Goal: Transaction & Acquisition: Purchase product/service

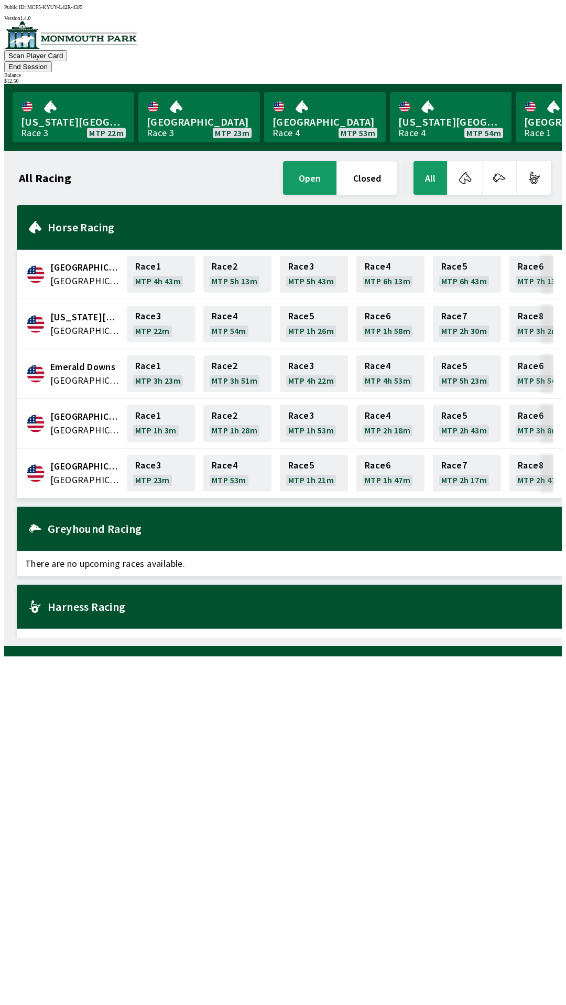
click at [52, 61] on button "End Session" at bounding box center [28, 66] width 48 height 11
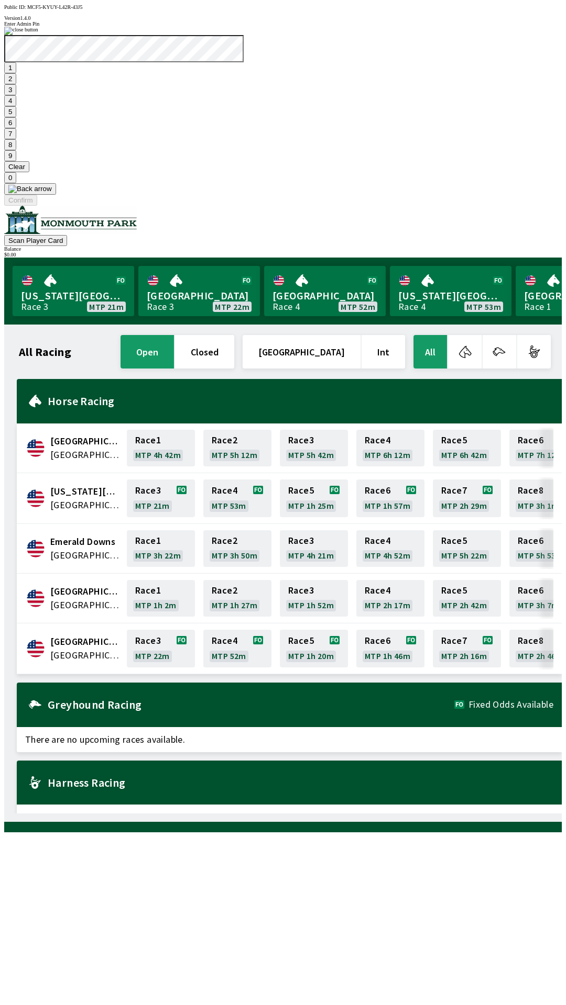
click at [16, 73] on button "1" at bounding box center [10, 67] width 12 height 11
click at [16, 161] on button "9" at bounding box center [10, 155] width 12 height 11
click at [16, 139] on button "7" at bounding box center [10, 133] width 12 height 11
click at [16, 95] on button "3" at bounding box center [10, 89] width 12 height 11
click at [37, 206] on button "Confirm" at bounding box center [20, 200] width 33 height 11
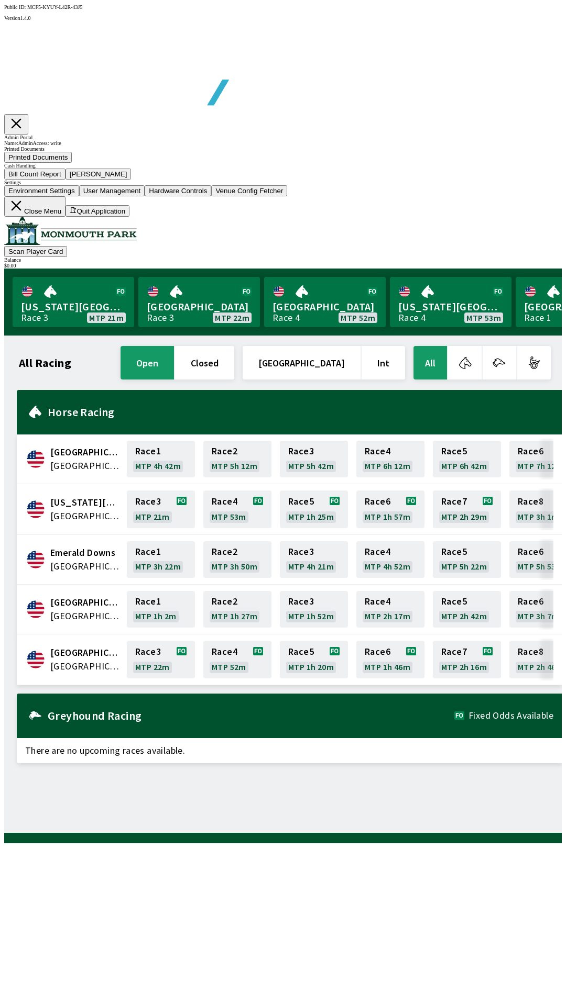
click at [65, 180] on button "Bill Count Report" at bounding box center [34, 174] width 61 height 11
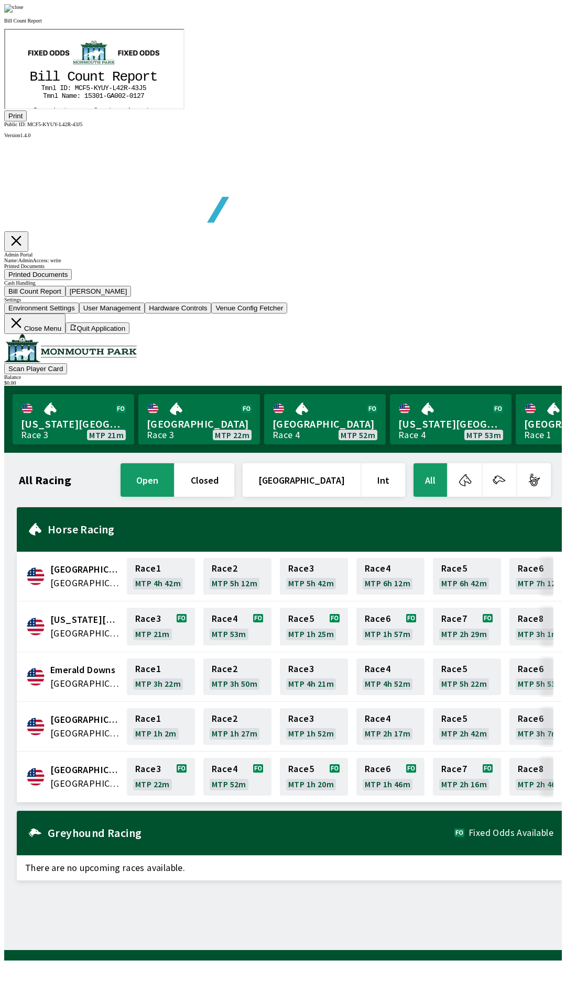
click at [488, 13] on div at bounding box center [282, 8] width 557 height 8
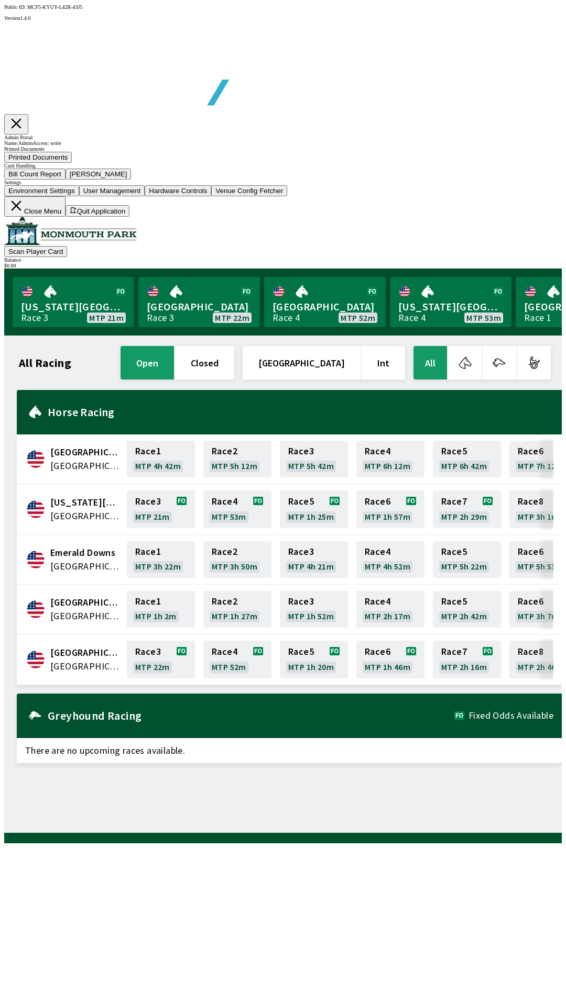
click at [72, 163] on button "Printed Documents" at bounding box center [38, 157] width 68 height 11
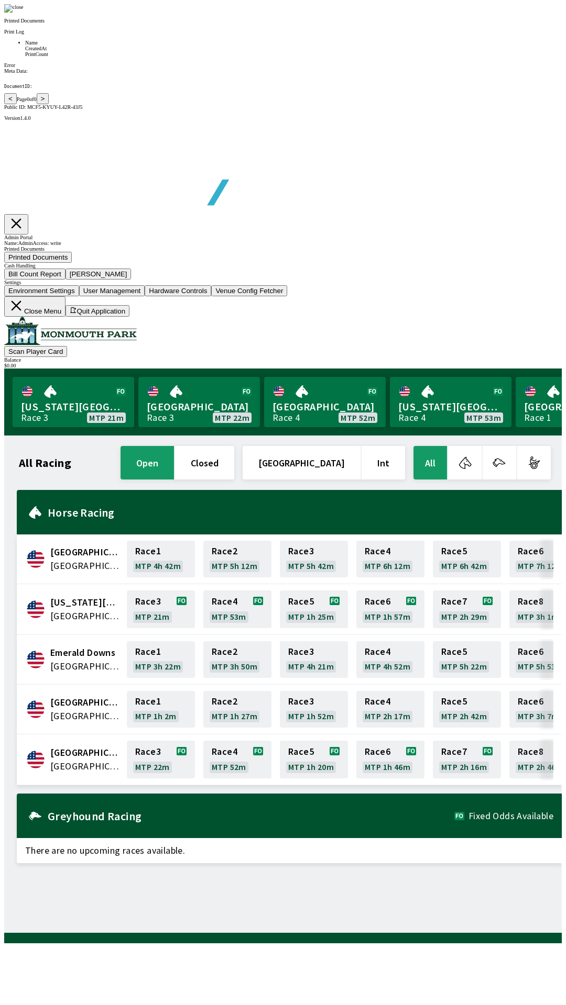
click at [216, 24] on p "Printed Documents" at bounding box center [282, 21] width 557 height 6
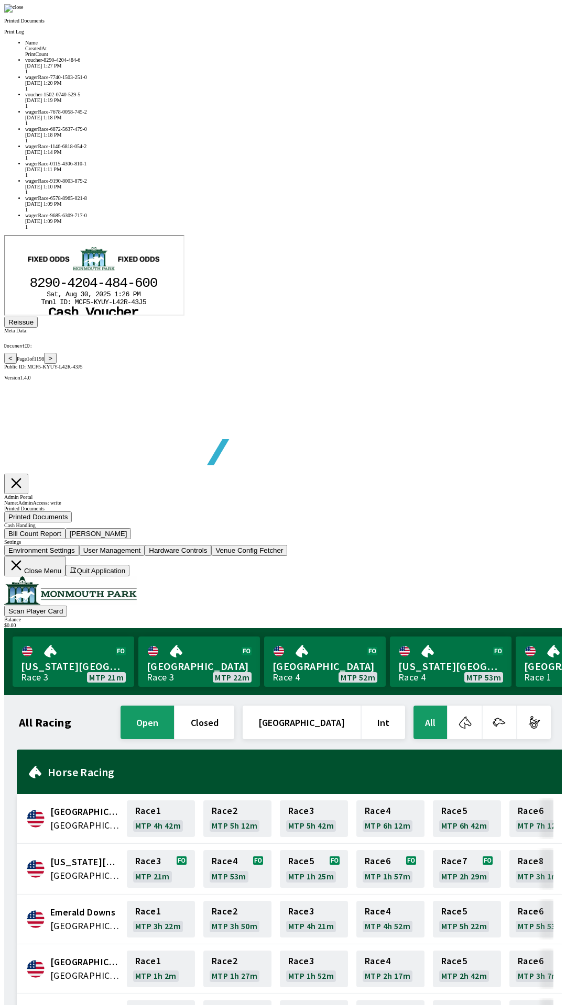
click at [161, 63] on div "voucher-8290-4204-484-6" at bounding box center [293, 60] width 536 height 6
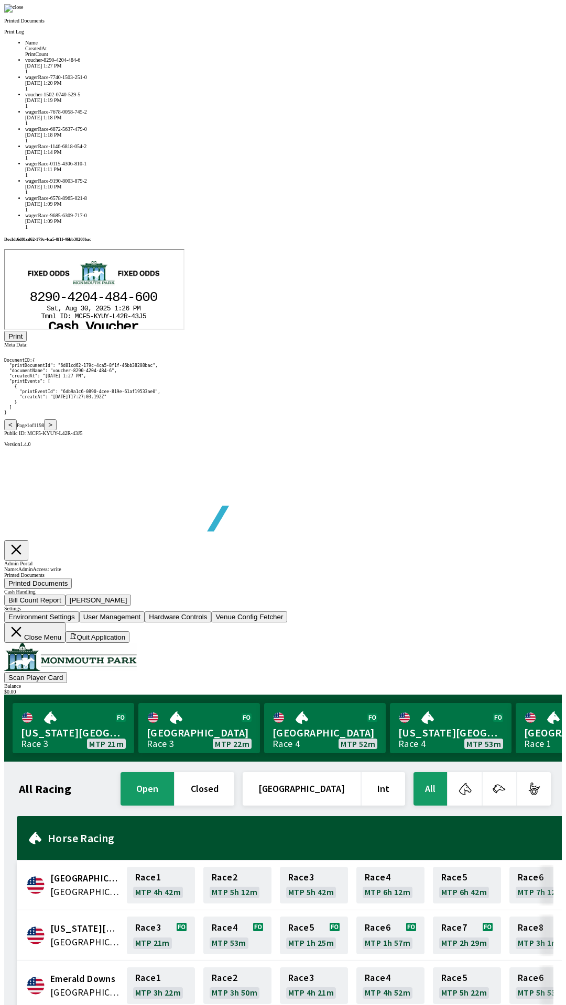
click at [159, 97] on div "voucher-1502-0740-529-5" at bounding box center [293, 95] width 536 height 6
click at [57, 430] on button ">" at bounding box center [50, 424] width 13 height 11
click at [153, 80] on div "voucher-9730-3404-090-3" at bounding box center [293, 77] width 536 height 6
click at [17, 430] on button "<" at bounding box center [10, 424] width 13 height 11
click at [158, 97] on div "voucher-1502-0740-529-5" at bounding box center [293, 95] width 536 height 6
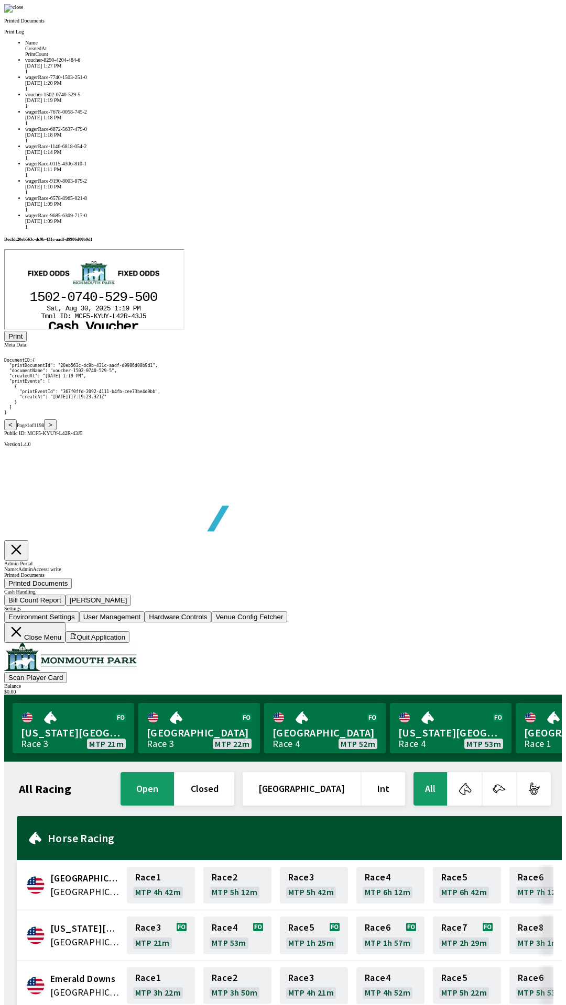
click at [162, 80] on div "wagerRace-7740-1503-251-0" at bounding box center [293, 77] width 536 height 6
click at [157, 115] on div "wagerRace-7678-0058-745-2" at bounding box center [293, 112] width 536 height 6
click at [162, 132] on div "wagerRace-6872-5637-479-0" at bounding box center [293, 129] width 536 height 6
click at [158, 149] on div "wagerRace-1146-6818-054-2" at bounding box center [293, 146] width 536 height 6
click at [156, 132] on div "wagerRace-6872-5637-479-0" at bounding box center [293, 129] width 536 height 6
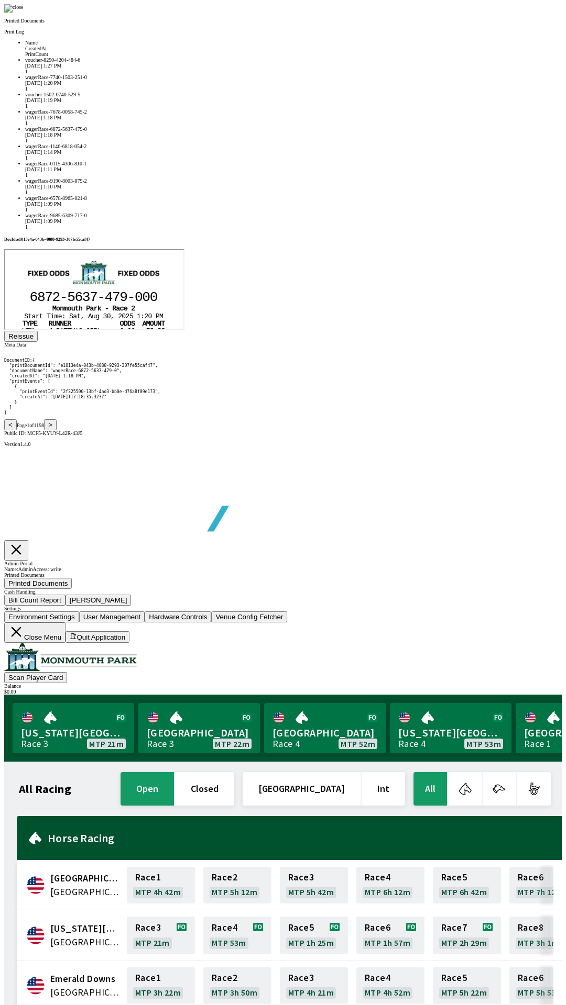
click at [159, 115] on div "wagerRace-7678-0058-745-2" at bounding box center [293, 112] width 536 height 6
click at [151, 132] on div "wagerRace-6872-5637-479-0" at bounding box center [293, 129] width 536 height 6
click at [152, 132] on div "wagerRace-6872-5637-479-0" at bounding box center [293, 129] width 536 height 6
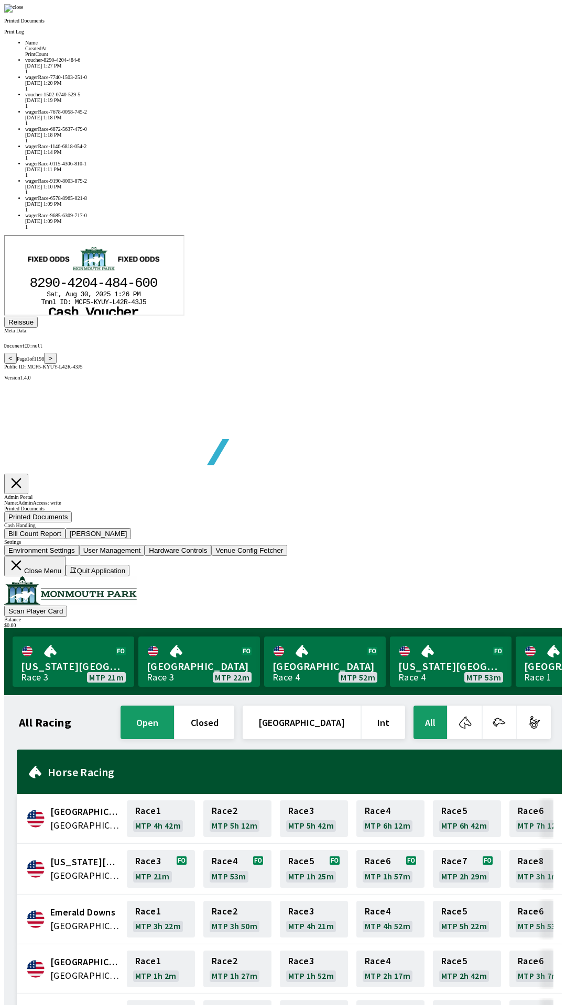
click at [481, 13] on div at bounding box center [282, 8] width 557 height 8
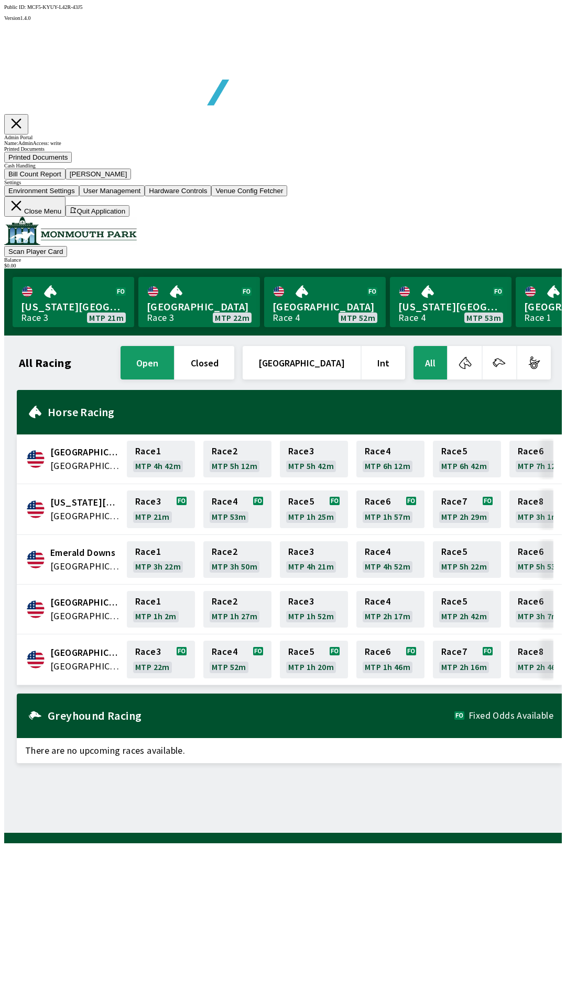
click at [131, 180] on button "[PERSON_NAME]" at bounding box center [98, 174] width 66 height 11
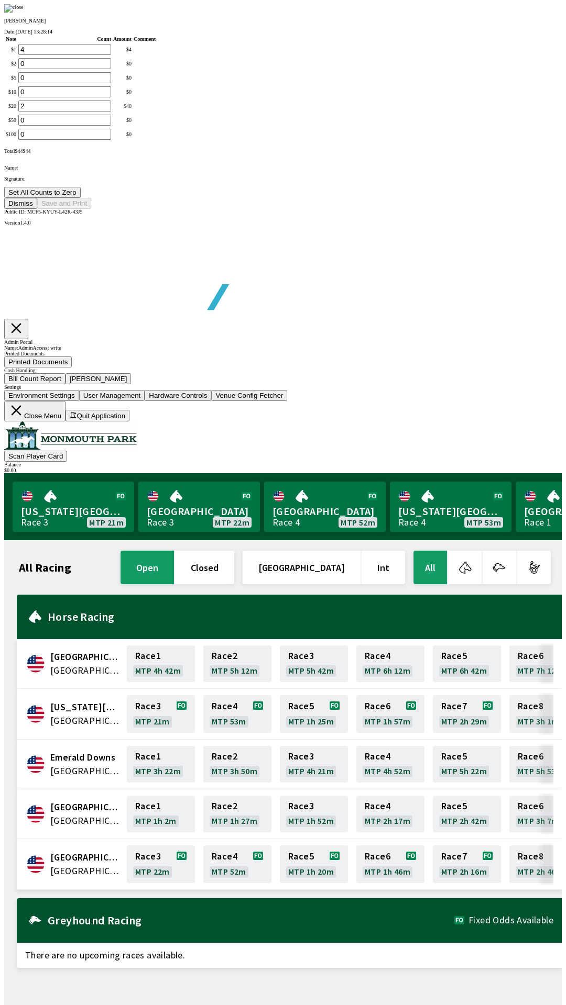
click at [37, 209] on button "Dismiss" at bounding box center [20, 203] width 33 height 11
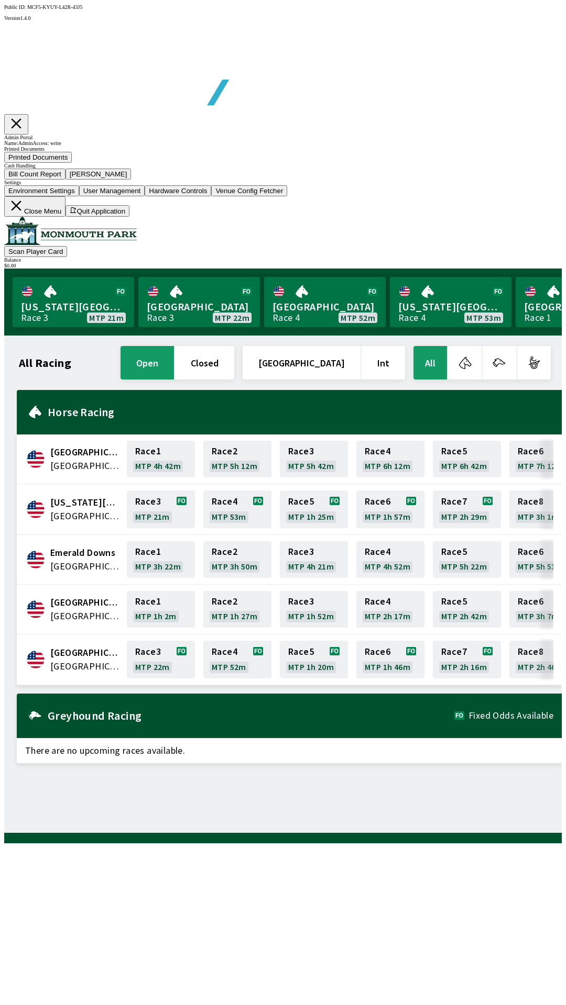
click at [65, 180] on button "Bill Count Report" at bounding box center [34, 174] width 61 height 11
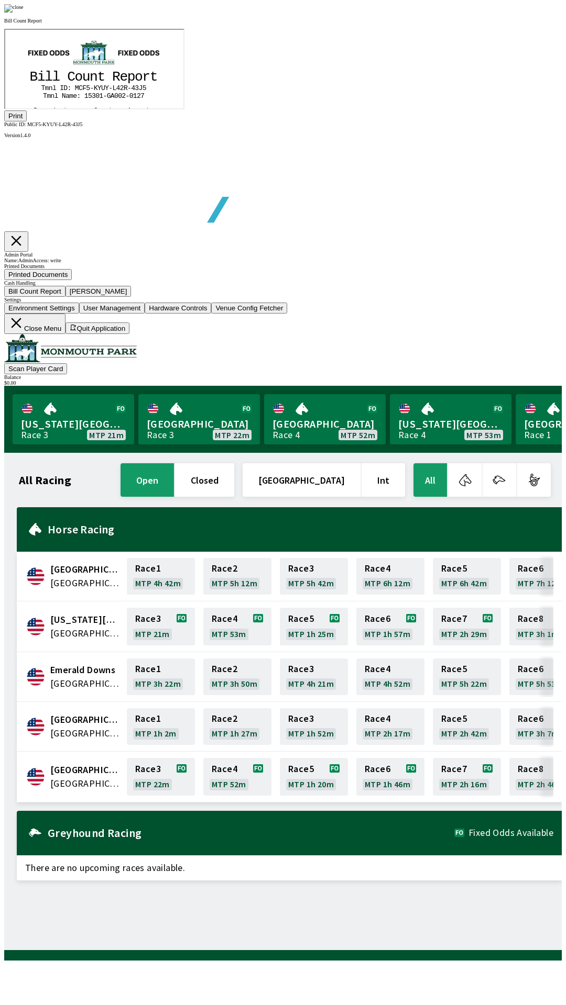
click at [486, 13] on div at bounding box center [282, 8] width 557 height 8
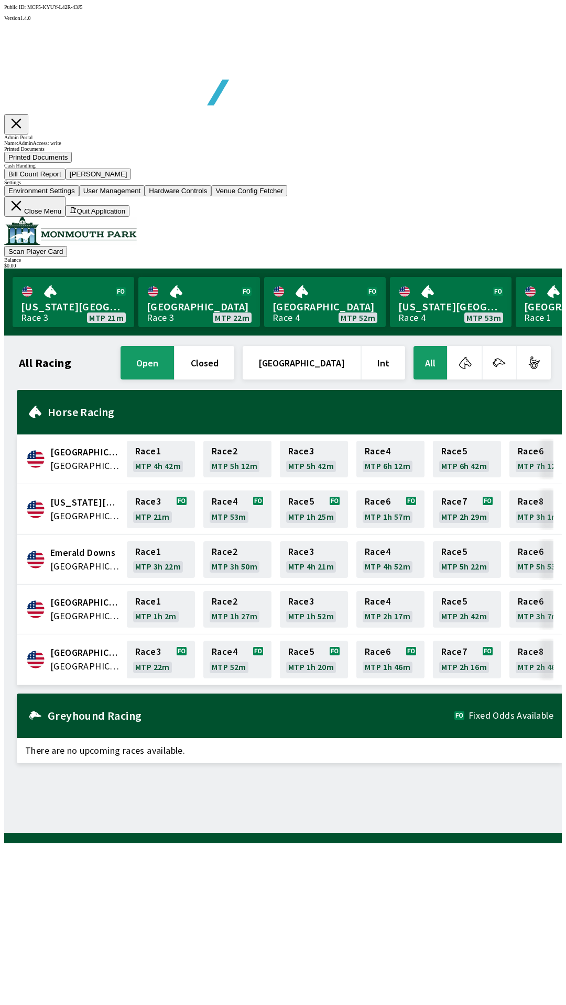
click at [65, 217] on button "Close Menu" at bounding box center [34, 206] width 61 height 20
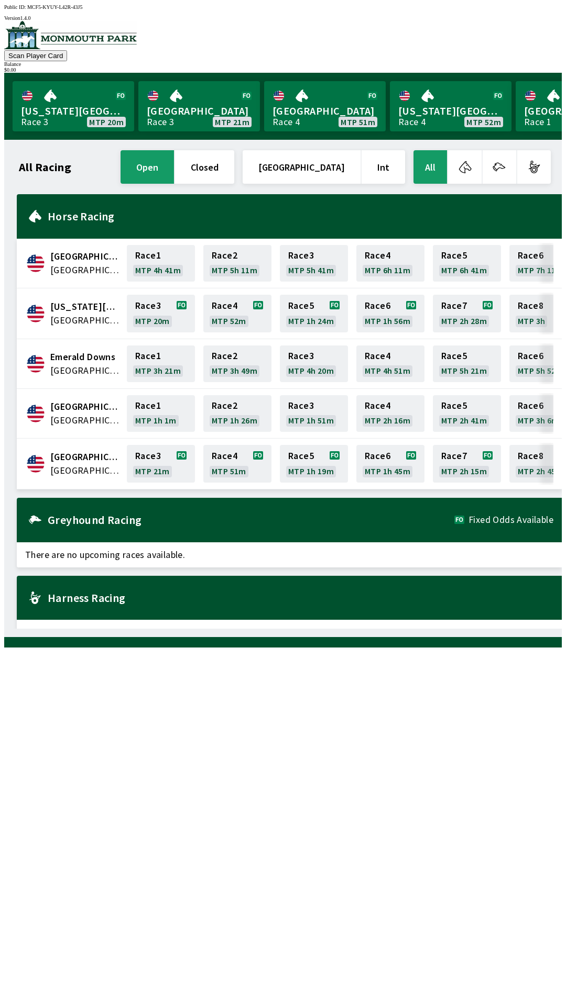
click at [67, 57] on button "Scan Player Card" at bounding box center [35, 55] width 63 height 11
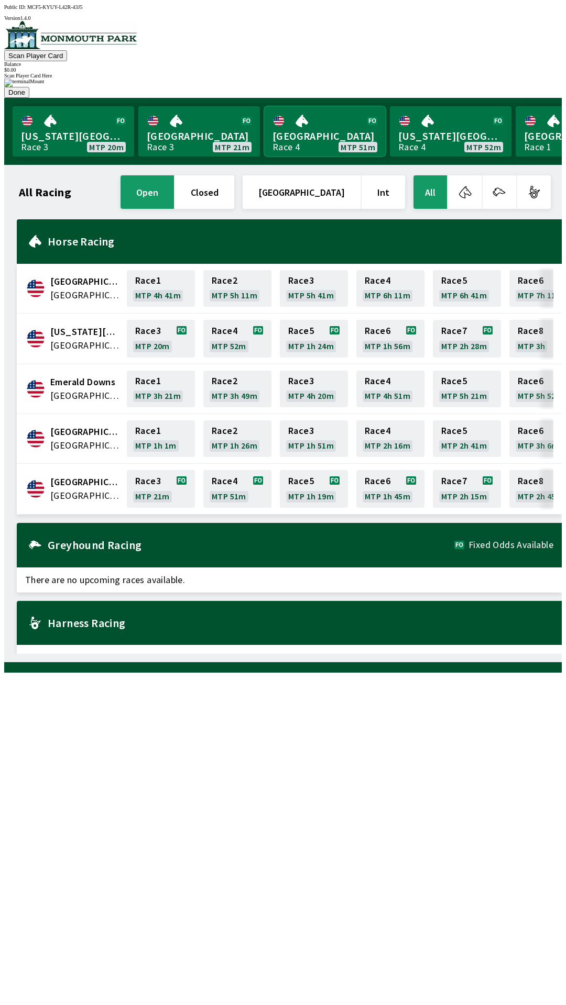
click at [280, 106] on link "Monmouth Park Race 4 MTP 51m" at bounding box center [324, 131] width 121 height 50
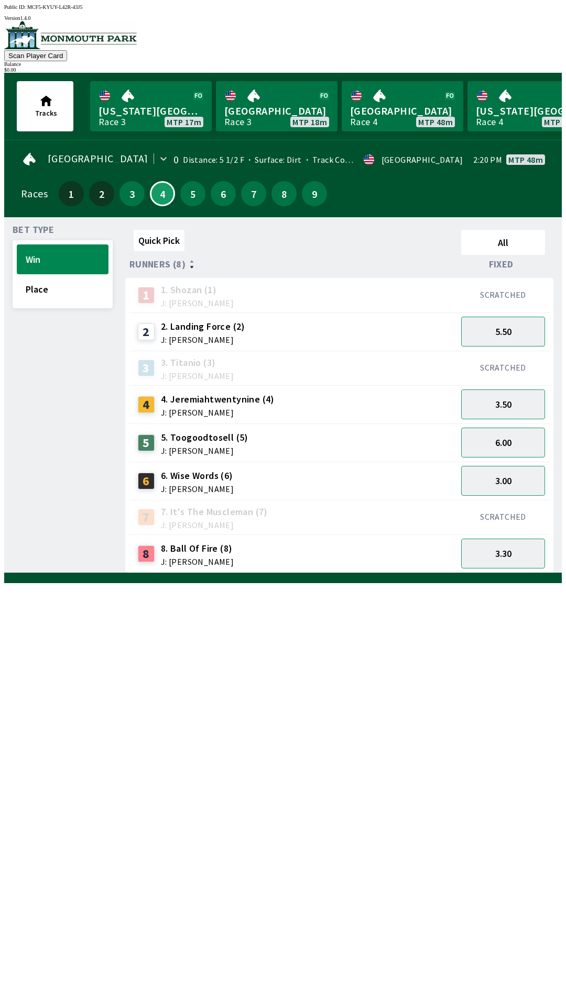
click at [119, 200] on div "3" at bounding box center [131, 193] width 25 height 25
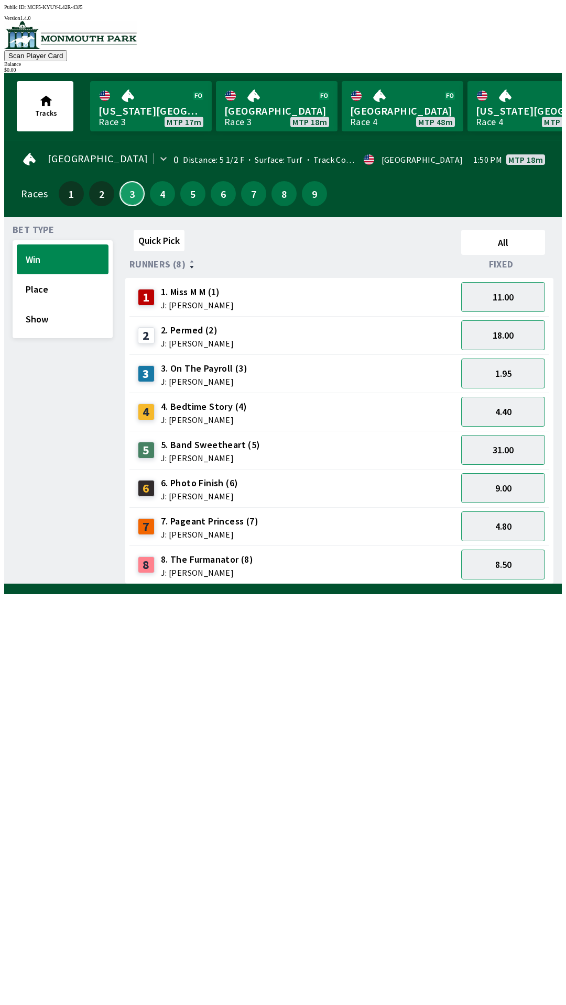
click at [131, 193] on button "3" at bounding box center [131, 193] width 25 height 25
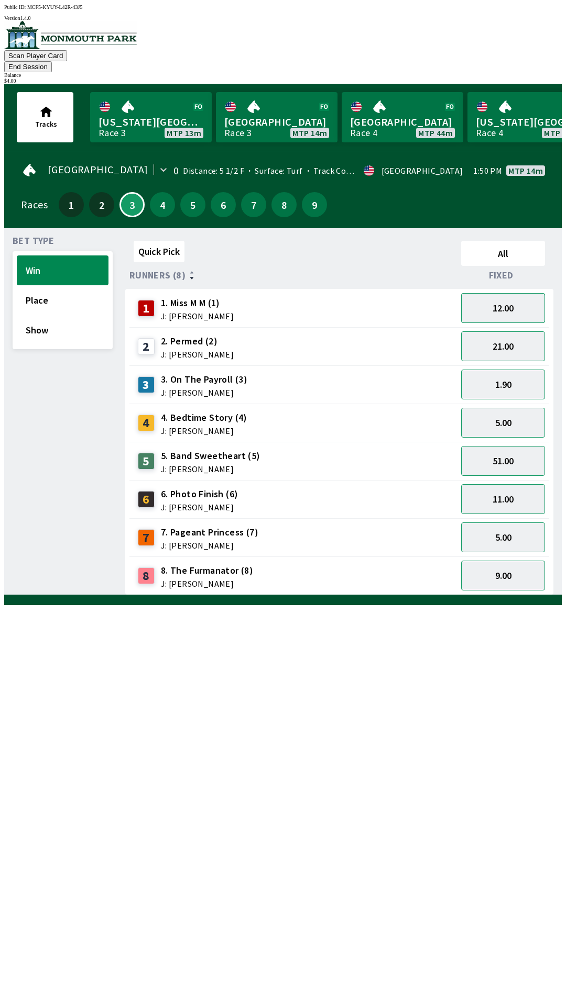
click at [499, 296] on button "12.00" at bounding box center [503, 308] width 84 height 30
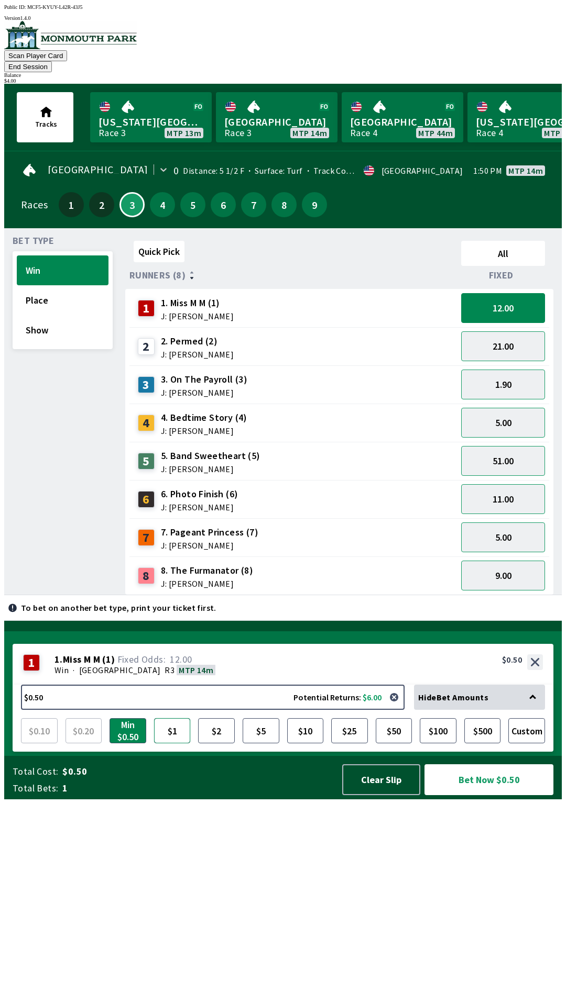
click at [176, 744] on button "$1" at bounding box center [172, 730] width 37 height 25
click at [497, 795] on button "Bet Now $1.00" at bounding box center [488, 780] width 129 height 31
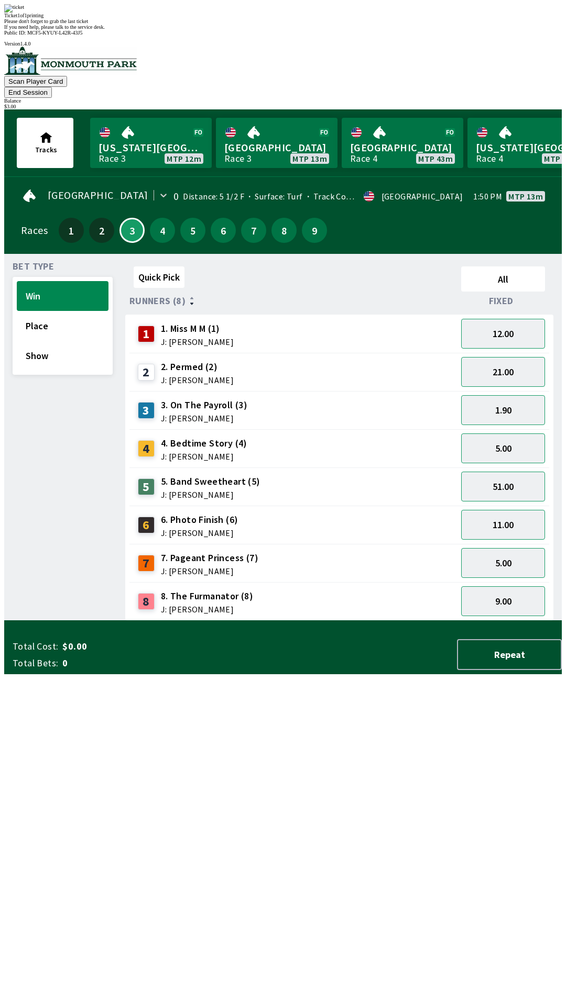
click at [275, 24] on div "Please don't forget to grab the last ticket" at bounding box center [282, 21] width 557 height 6
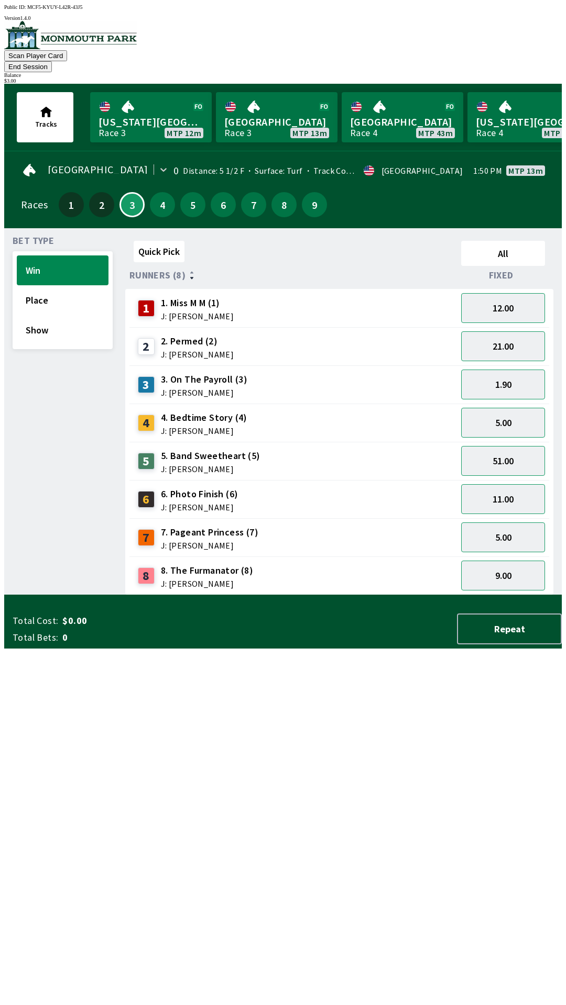
click at [264, 595] on div "Quick Pick All Runners (8) Fixed 1 1. Miss M M (1) J: [PERSON_NAME] 12.00 2 2. …" at bounding box center [343, 416] width 436 height 359
click at [498, 370] on button "1.90" at bounding box center [503, 385] width 84 height 30
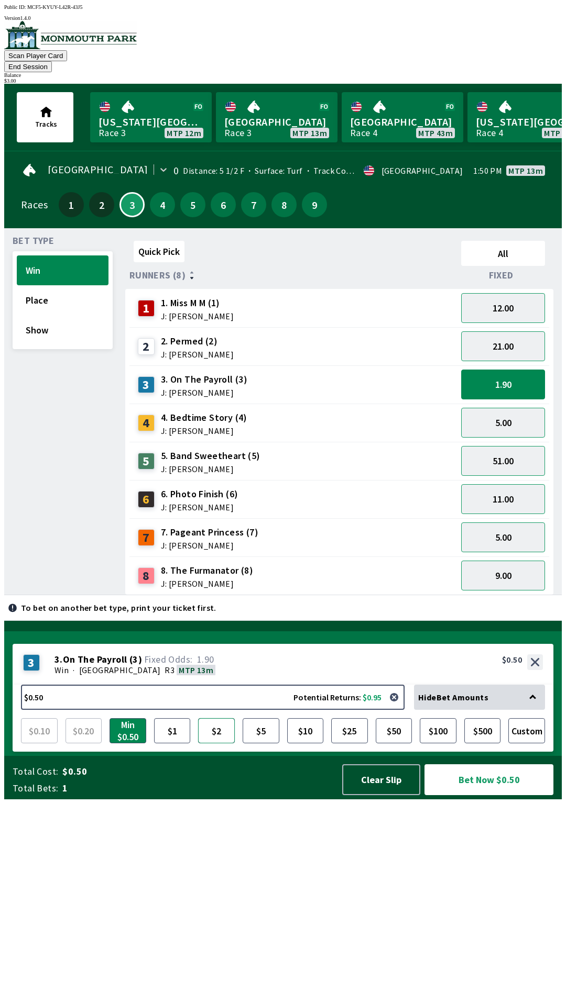
click at [219, 744] on button "$2" at bounding box center [216, 730] width 37 height 25
click at [481, 795] on button "Bet Now $2.00" at bounding box center [488, 780] width 129 height 31
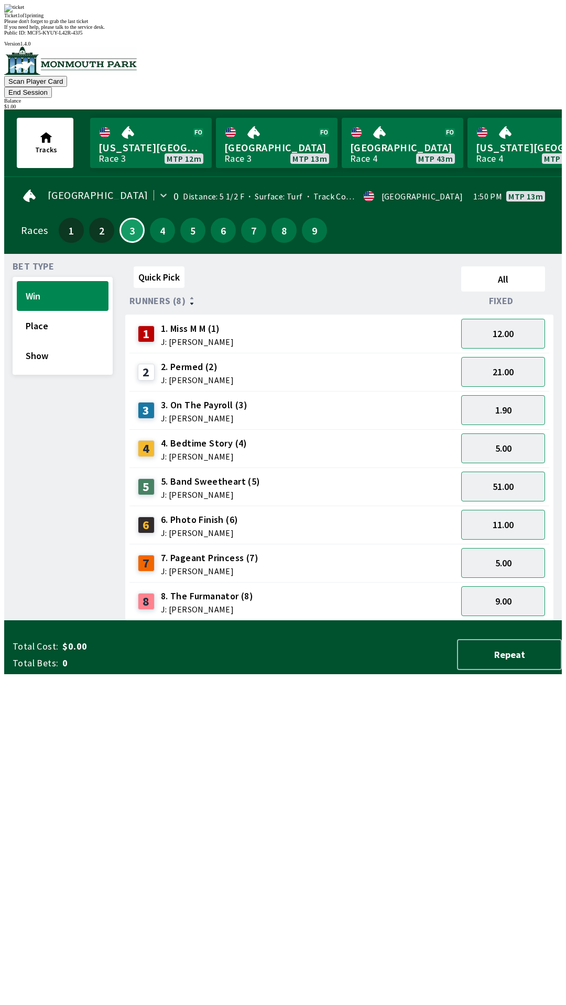
click at [325, 621] on div "Quick Pick All Runners (8) Fixed 1 1. Miss M M (1) J: [PERSON_NAME] 12.00 2 2. …" at bounding box center [343, 441] width 436 height 359
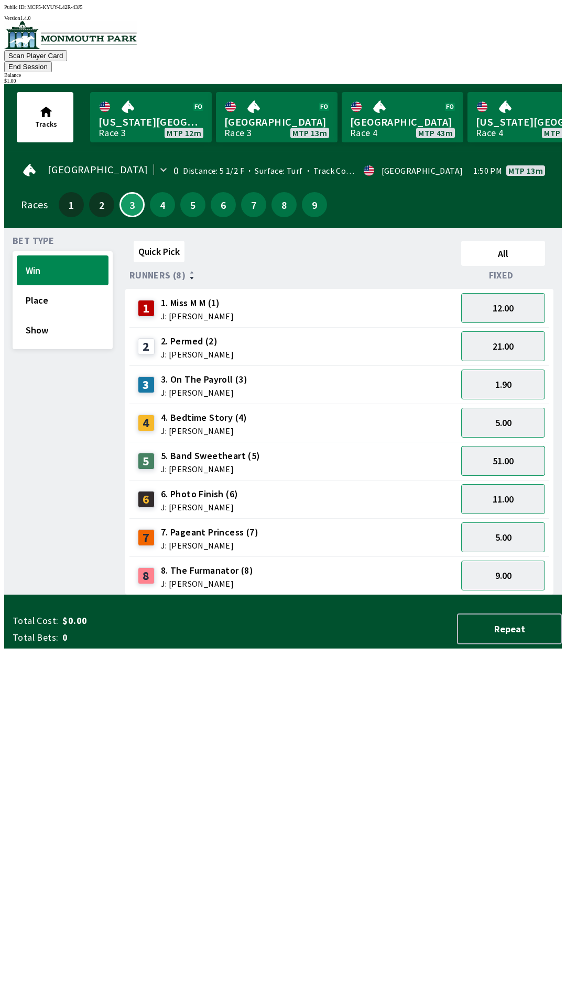
click at [499, 448] on button "51.00" at bounding box center [503, 461] width 84 height 30
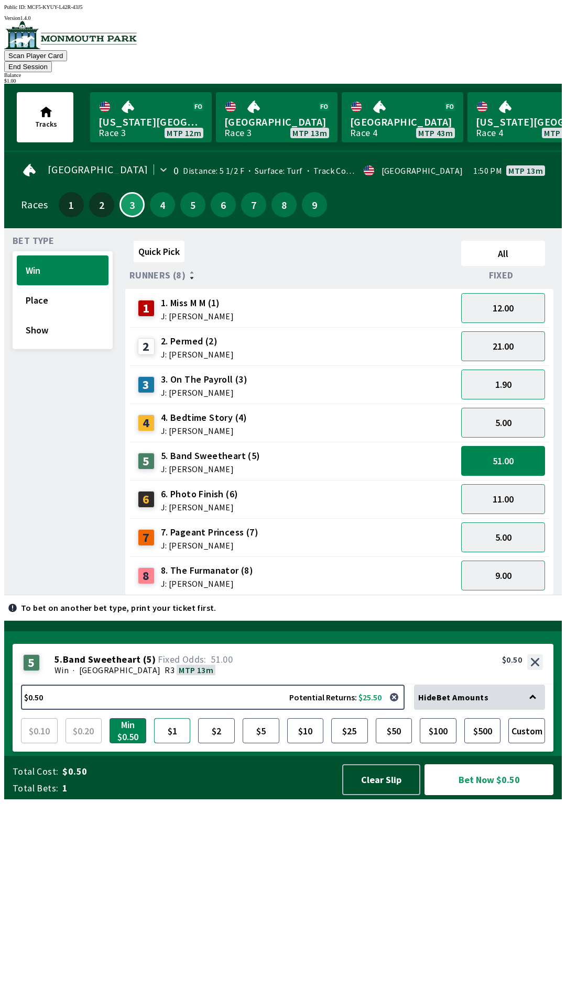
click at [178, 744] on button "$1" at bounding box center [172, 730] width 37 height 25
click at [499, 795] on button "Bet Now $1.00" at bounding box center [488, 780] width 129 height 31
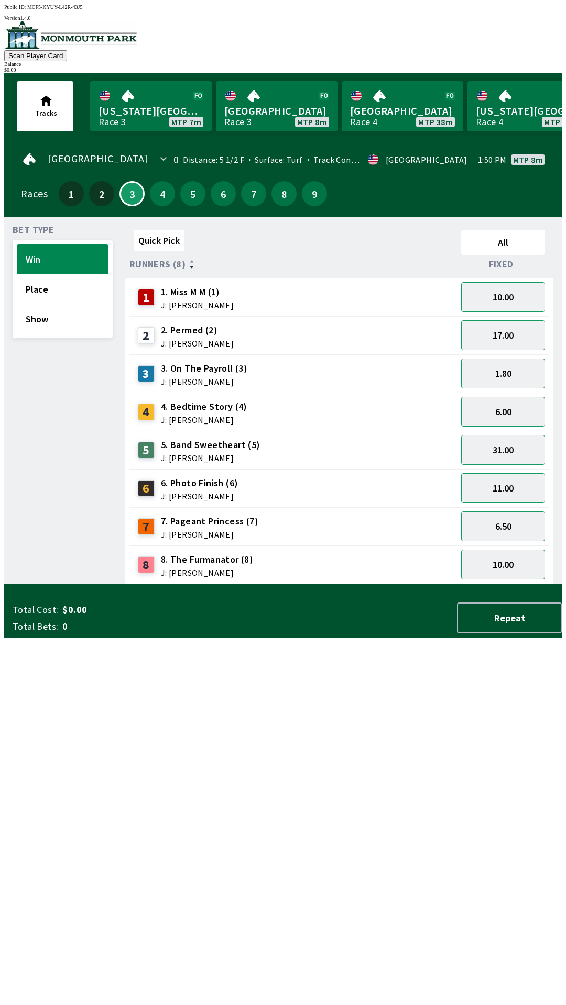
click at [230, 584] on div "Quick Pick All Runners (8) Fixed 1 1. Miss M M (1) J: [PERSON_NAME] 10.00 2 2. …" at bounding box center [343, 405] width 436 height 359
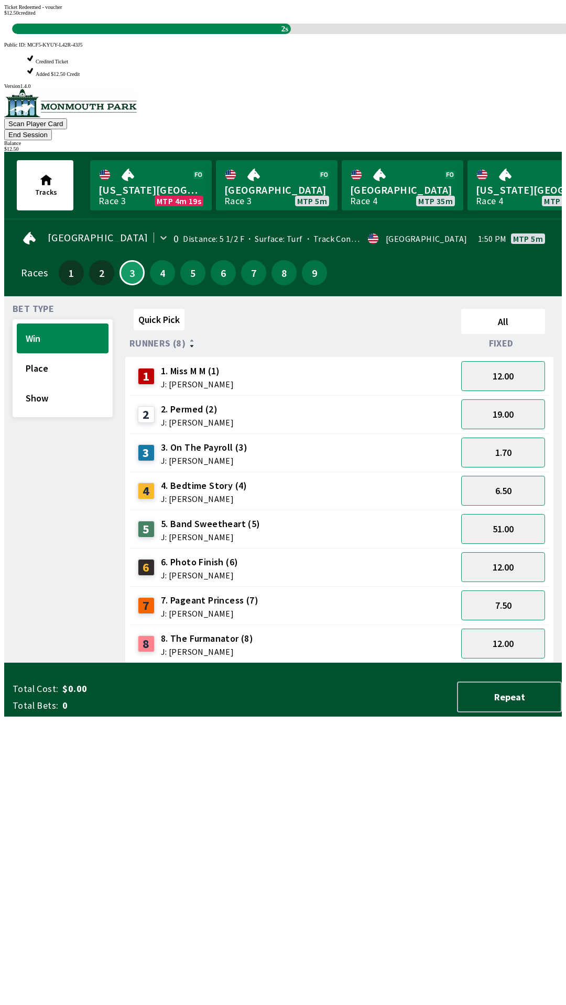
click at [344, 663] on div "Quick Pick All Runners (8) Fixed 1 1. Miss M M (1) J: [PERSON_NAME] 12.00 2 2. …" at bounding box center [343, 484] width 436 height 359
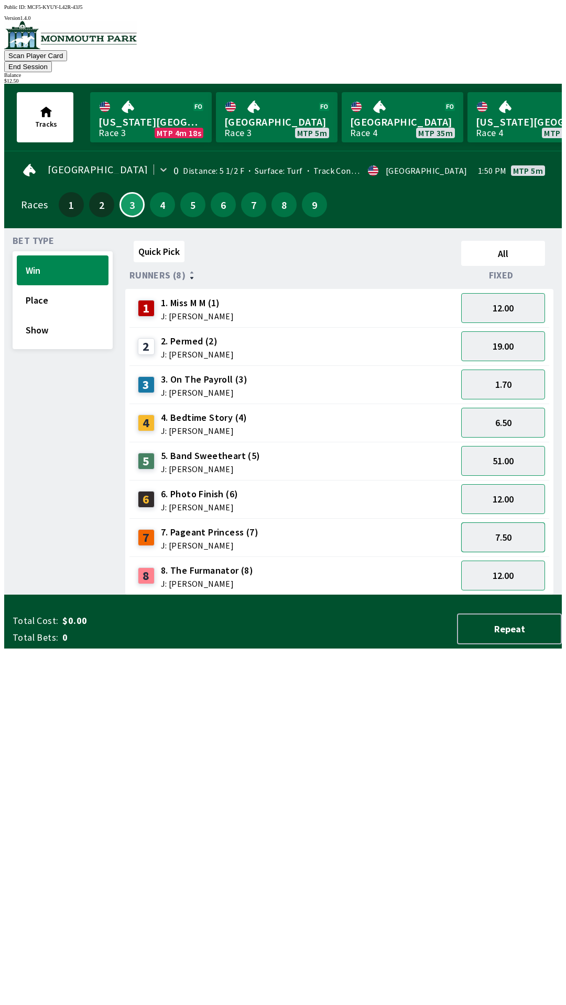
click at [529, 529] on button "7.50" at bounding box center [503, 538] width 84 height 30
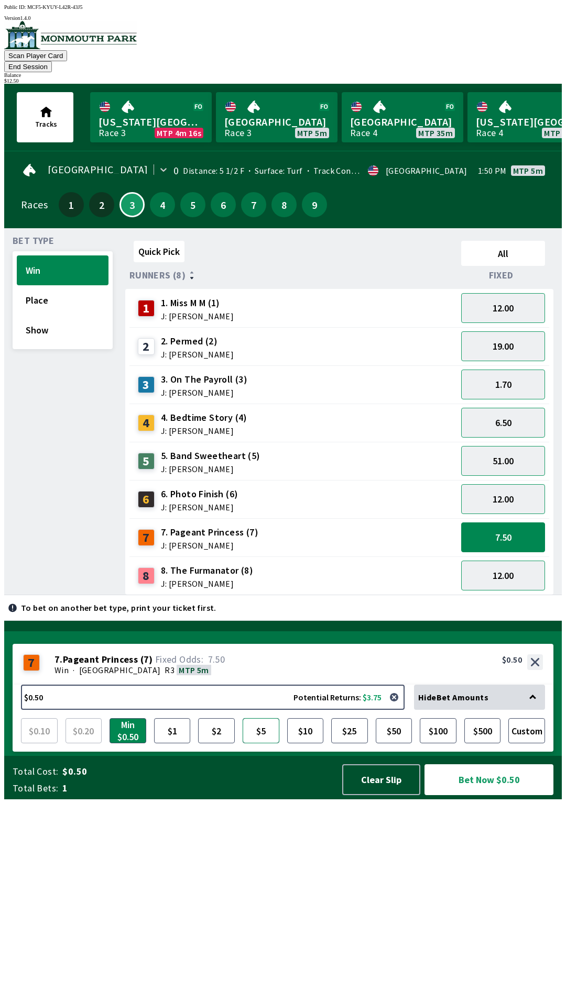
click at [256, 744] on button "$5" at bounding box center [260, 730] width 37 height 25
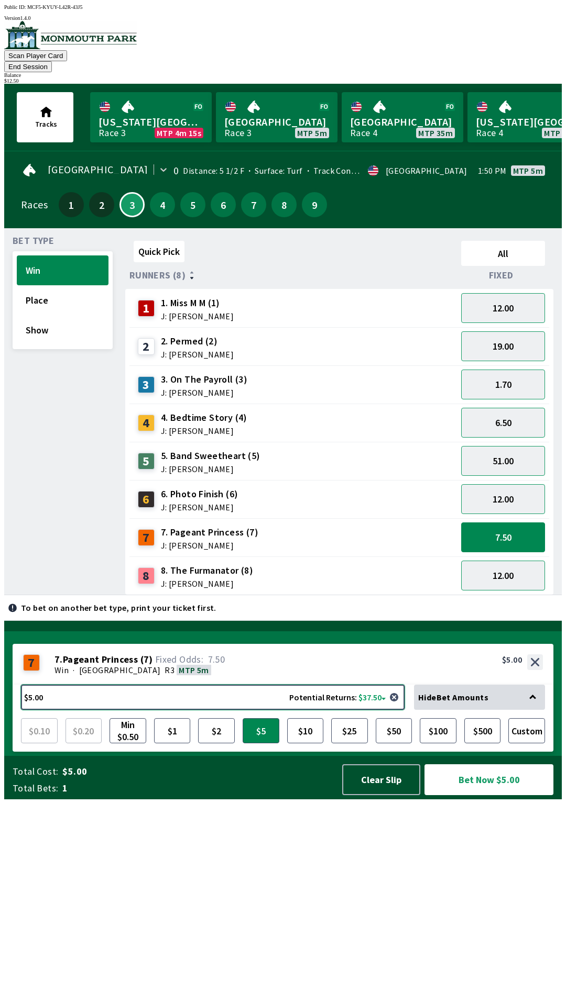
click at [230, 710] on button "$5.00 Potential Returns: $37.50" at bounding box center [212, 697] width 383 height 25
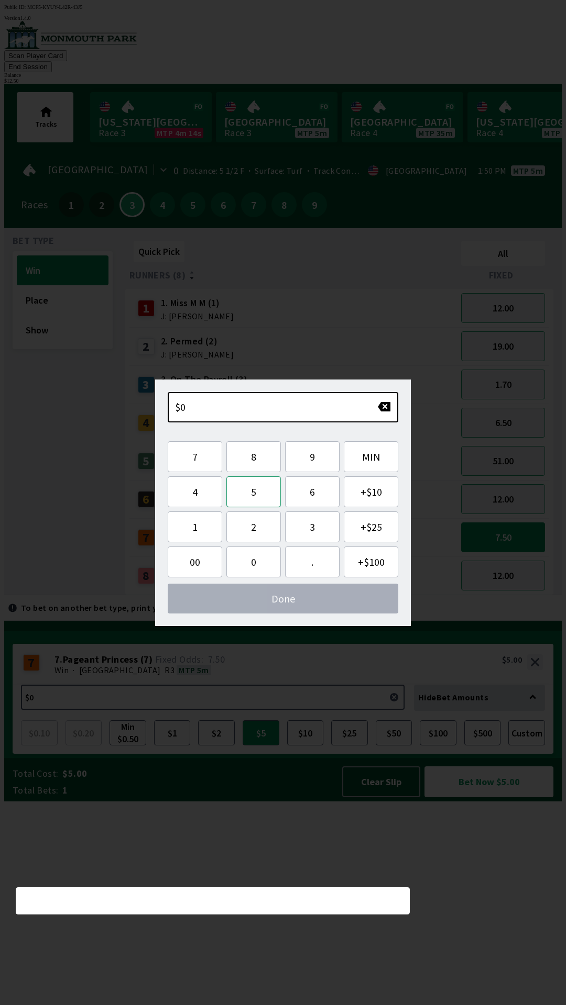
click at [270, 499] on button "5" at bounding box center [253, 492] width 54 height 31
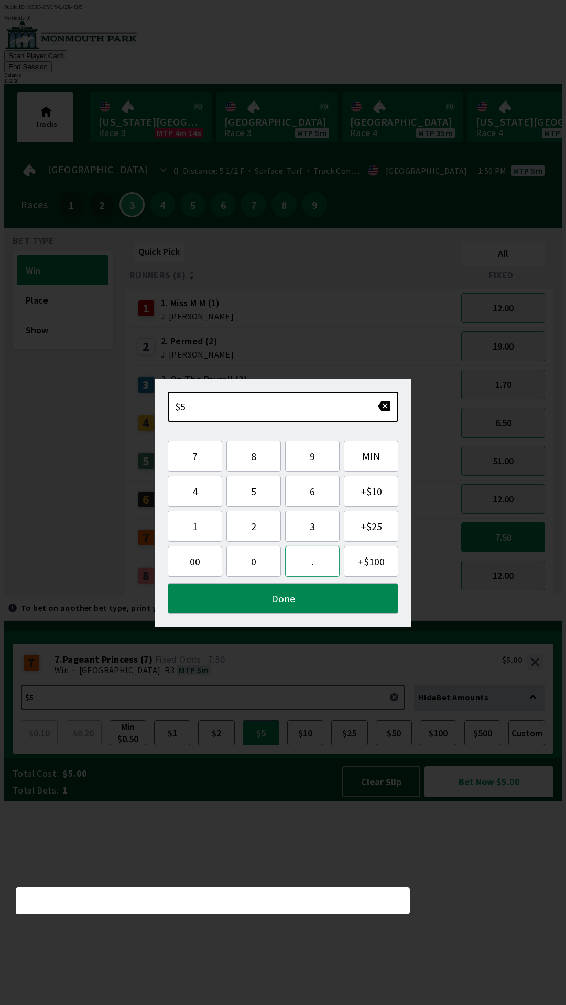
click at [313, 567] on button "." at bounding box center [312, 561] width 54 height 31
click at [259, 497] on button "5" at bounding box center [253, 491] width 54 height 31
click at [257, 568] on button "0" at bounding box center [253, 561] width 54 height 31
click at [284, 603] on button "Done" at bounding box center [283, 598] width 230 height 31
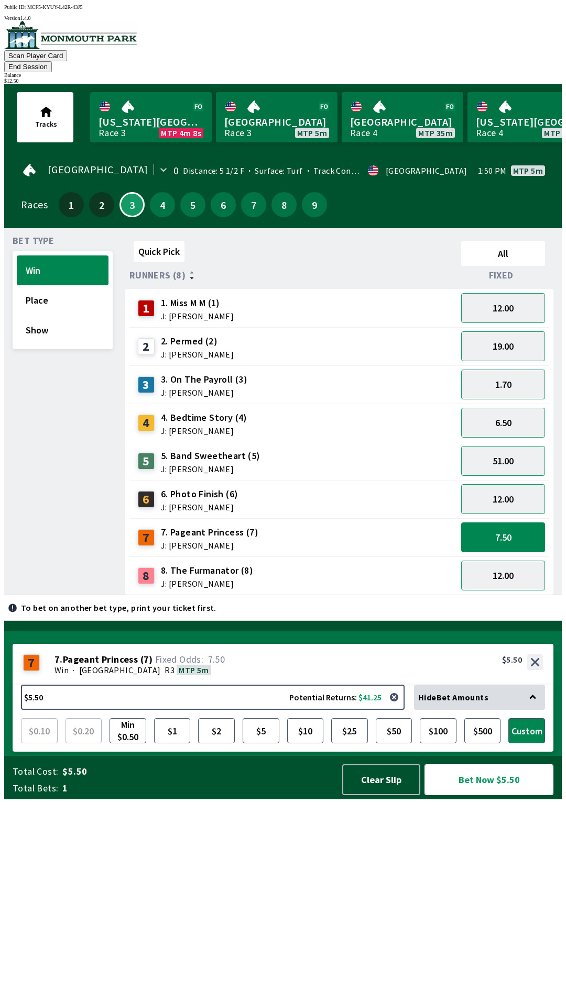
click at [522, 795] on button "Bet Now $5.50" at bounding box center [488, 780] width 129 height 31
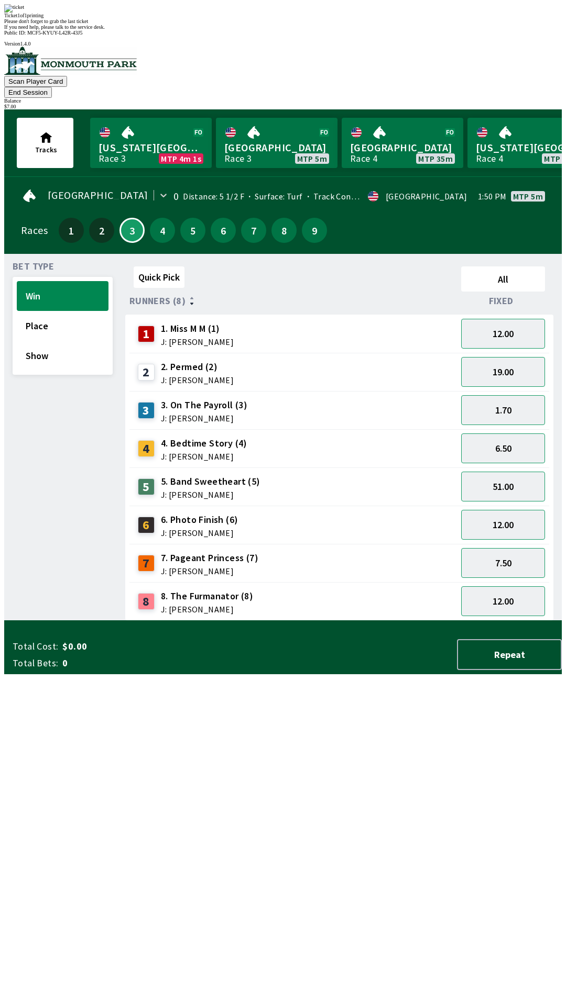
click at [223, 621] on div "Quick Pick All Runners (8) Fixed 1 1. Miss M M (1) J: [PERSON_NAME] 12.00 2 2. …" at bounding box center [343, 441] width 436 height 359
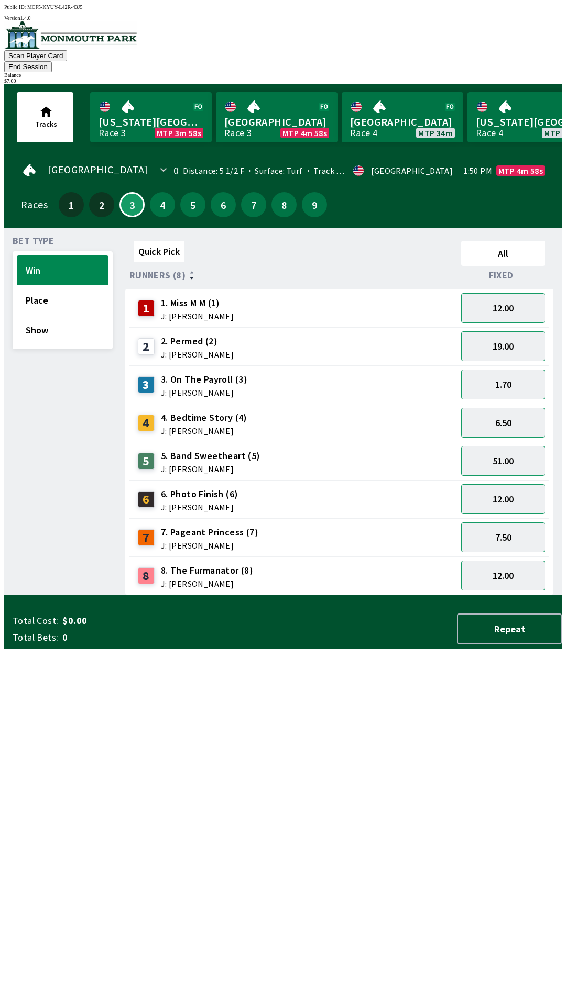
click at [52, 61] on button "End Session" at bounding box center [28, 66] width 48 height 11
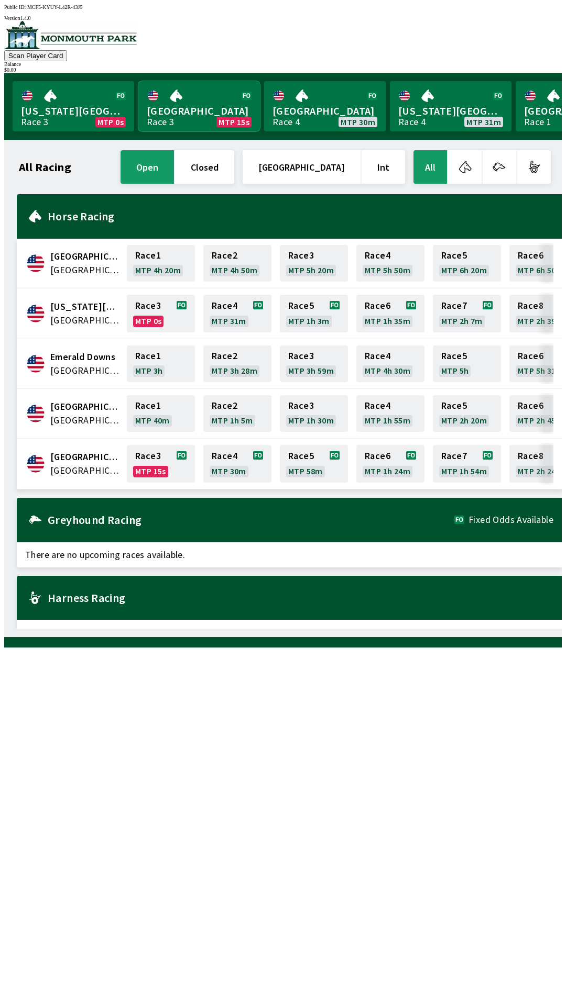
click at [194, 116] on link "[GEOGRAPHIC_DATA] Race 3 MTP 15s" at bounding box center [198, 106] width 121 height 50
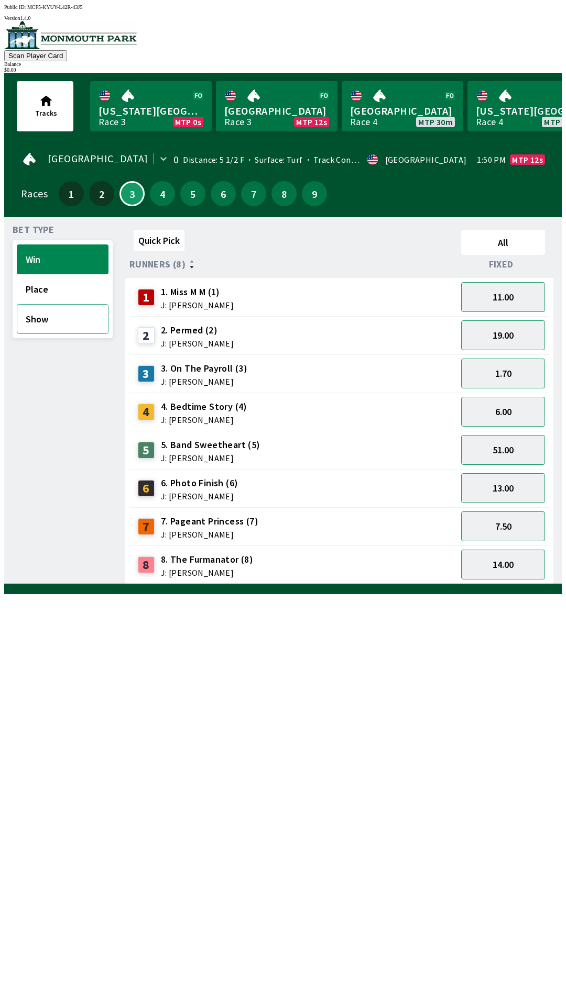
click at [57, 306] on button "Show" at bounding box center [63, 319] width 92 height 30
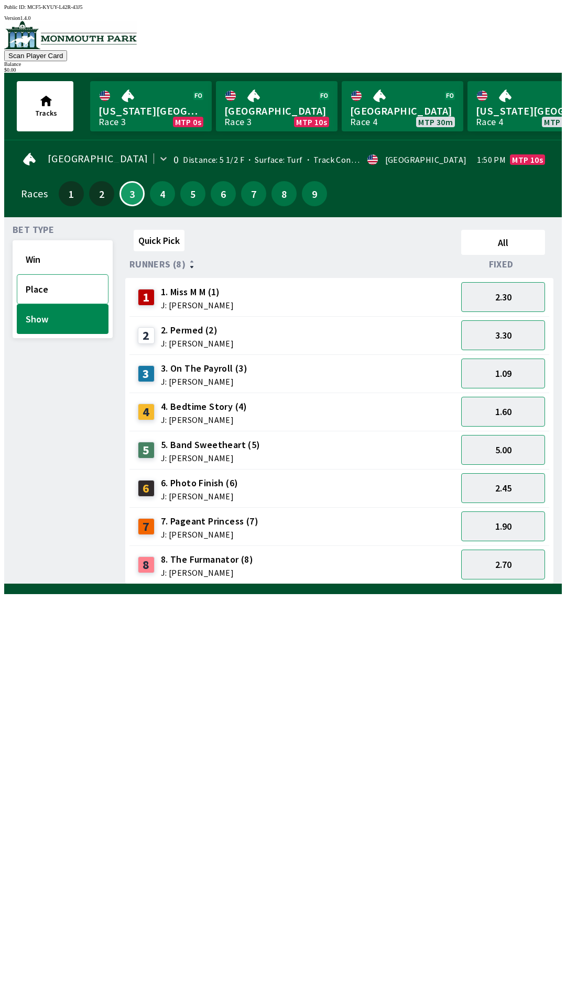
click at [54, 285] on button "Place" at bounding box center [63, 289] width 92 height 30
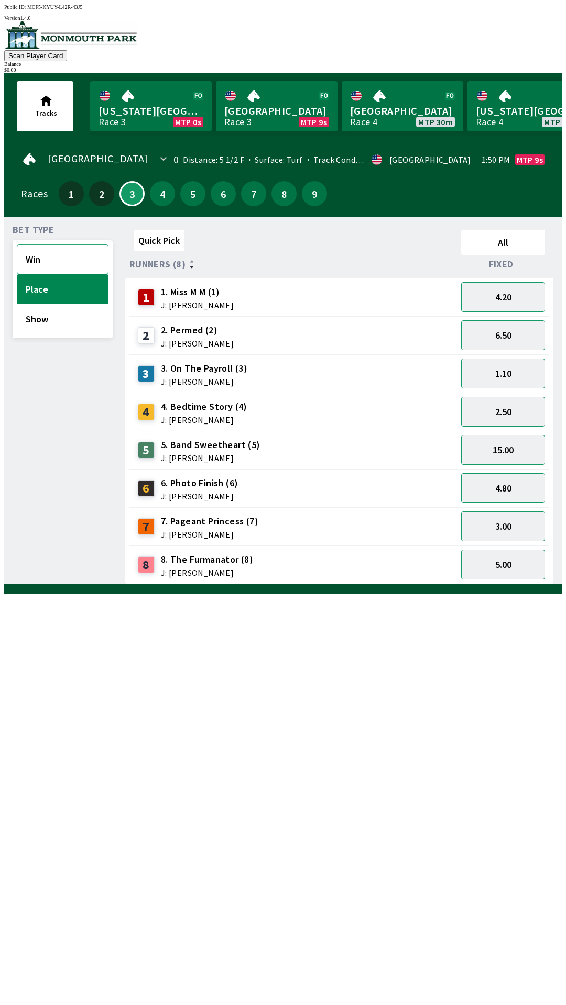
click at [59, 251] on button "Win" at bounding box center [63, 260] width 92 height 30
click at [78, 324] on button "Show" at bounding box center [63, 319] width 92 height 30
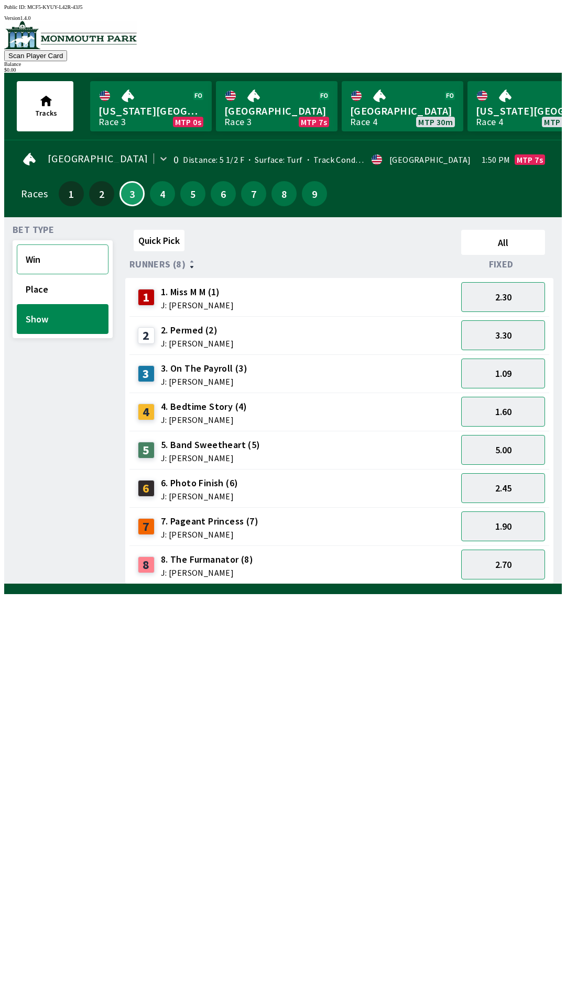
click at [37, 245] on button "Win" at bounding box center [63, 260] width 92 height 30
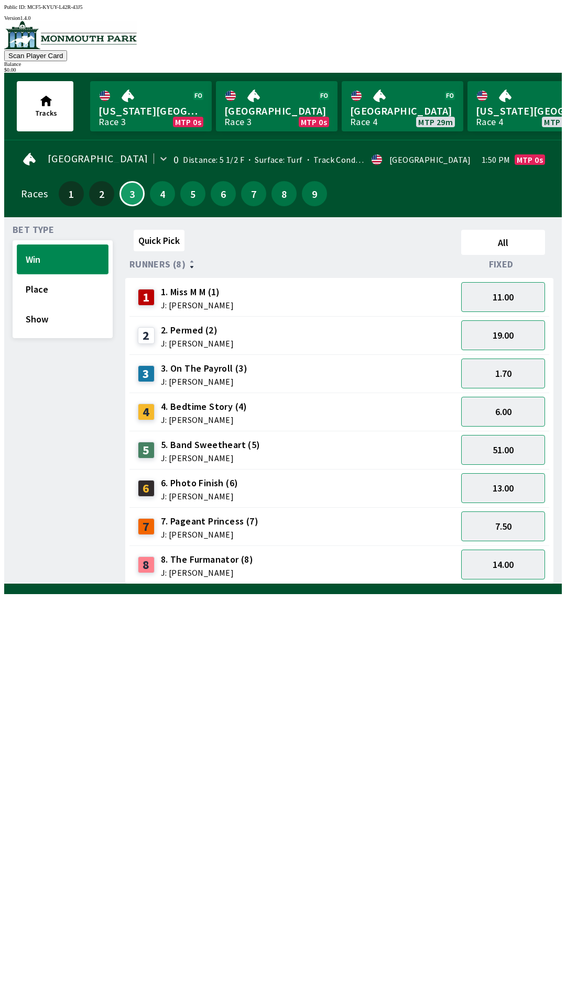
click at [17, 245] on button "Win" at bounding box center [63, 260] width 92 height 30
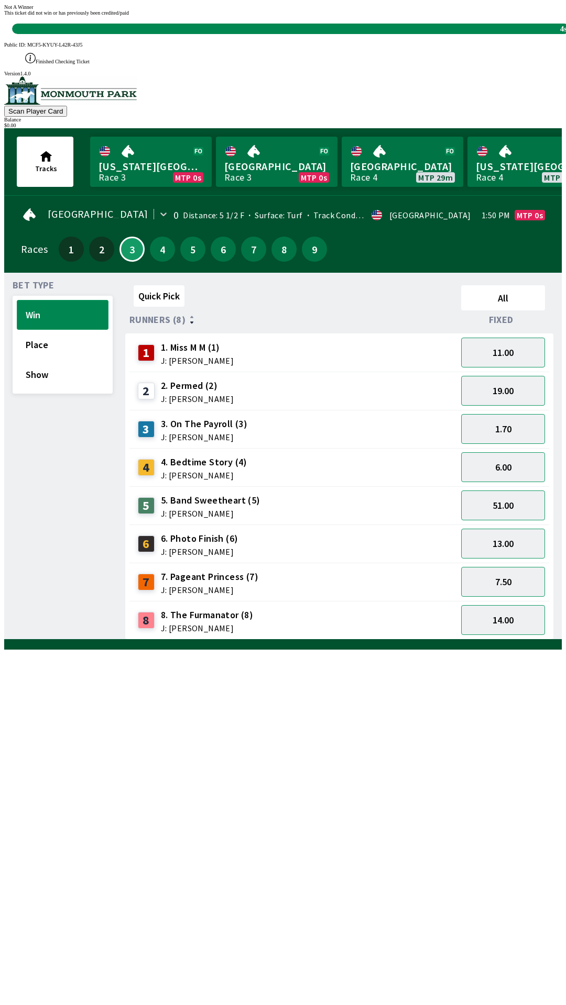
click at [17, 300] on button "Win" at bounding box center [63, 315] width 92 height 30
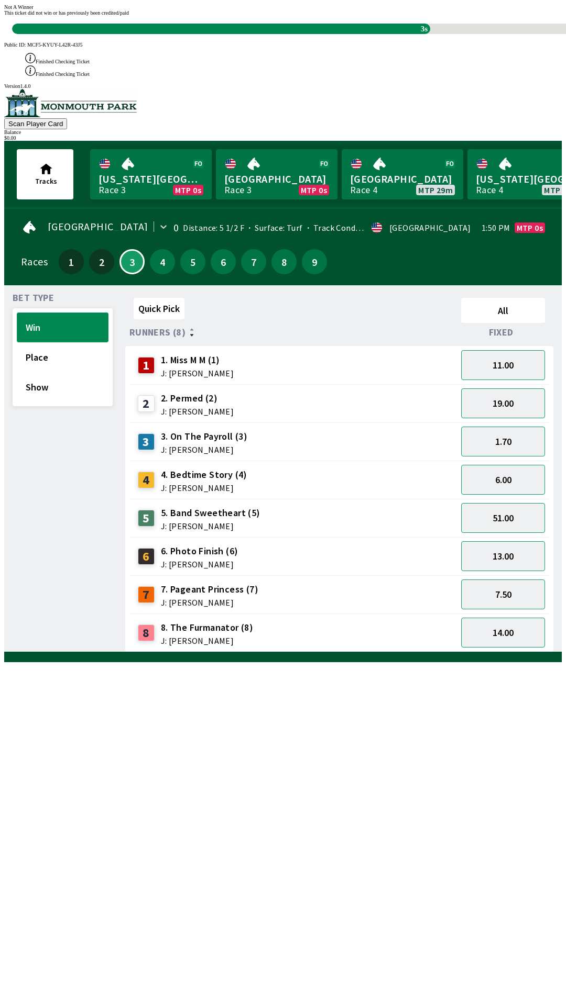
click at [17, 313] on button "Win" at bounding box center [63, 328] width 92 height 30
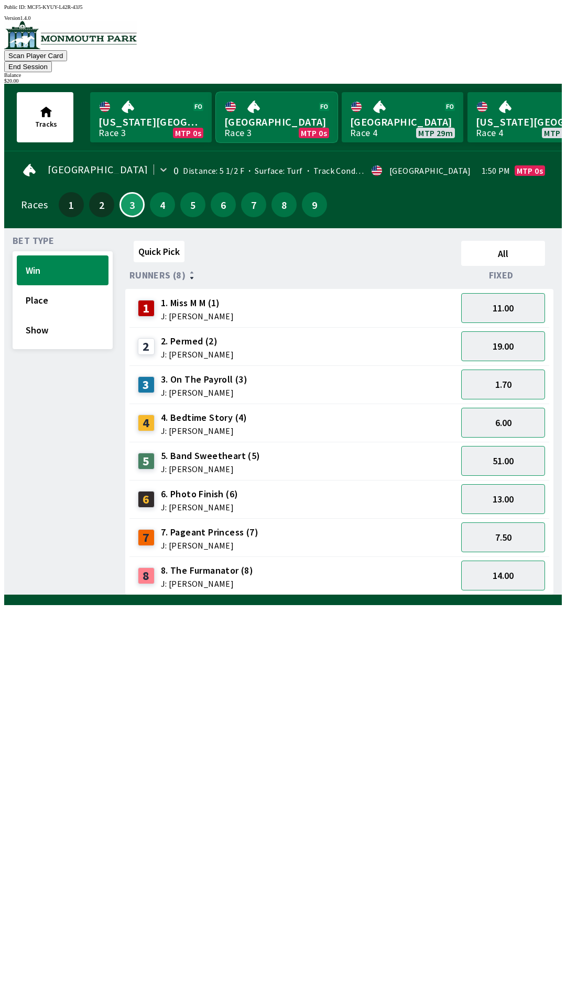
click at [293, 108] on link "Monmouth Park Race 3 MTP 0s" at bounding box center [276, 117] width 121 height 50
click at [281, 114] on link "Monmouth Park Race 3 MTP 0s" at bounding box center [276, 117] width 121 height 50
click at [262, 103] on link "Monmouth Park Race 3 MTP 0s" at bounding box center [276, 117] width 121 height 50
click at [523, 490] on button "13.00" at bounding box center [503, 499] width 84 height 30
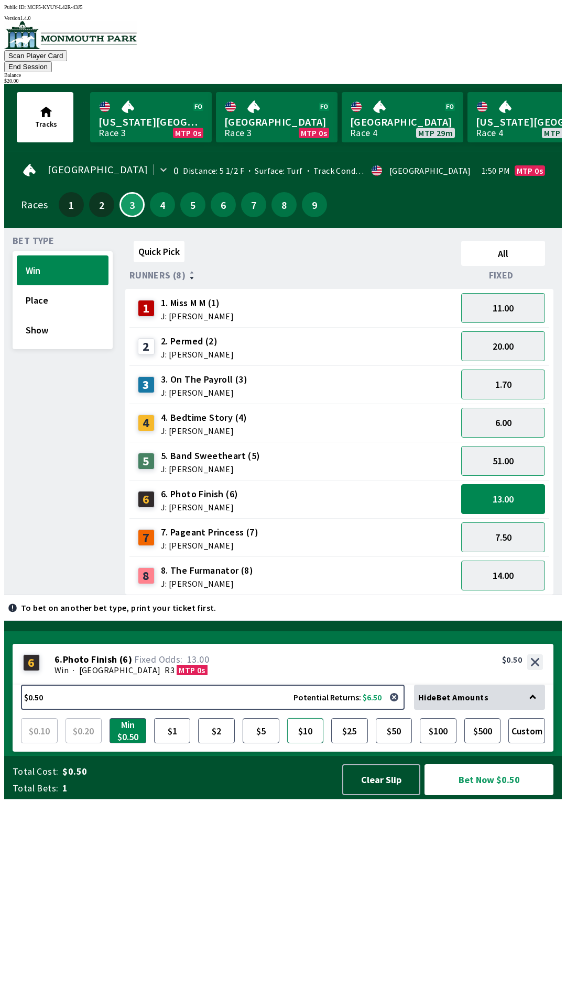
click at [319, 744] on button "$10" at bounding box center [305, 730] width 37 height 25
click at [501, 795] on button "Bet Now $10.00" at bounding box center [488, 780] width 129 height 31
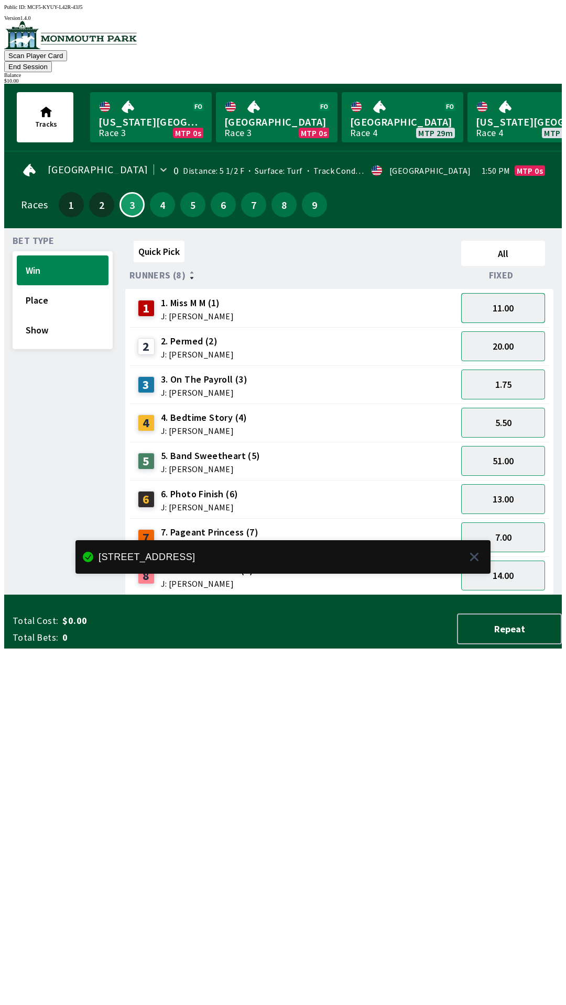
click at [515, 300] on button "11.00" at bounding box center [503, 308] width 84 height 30
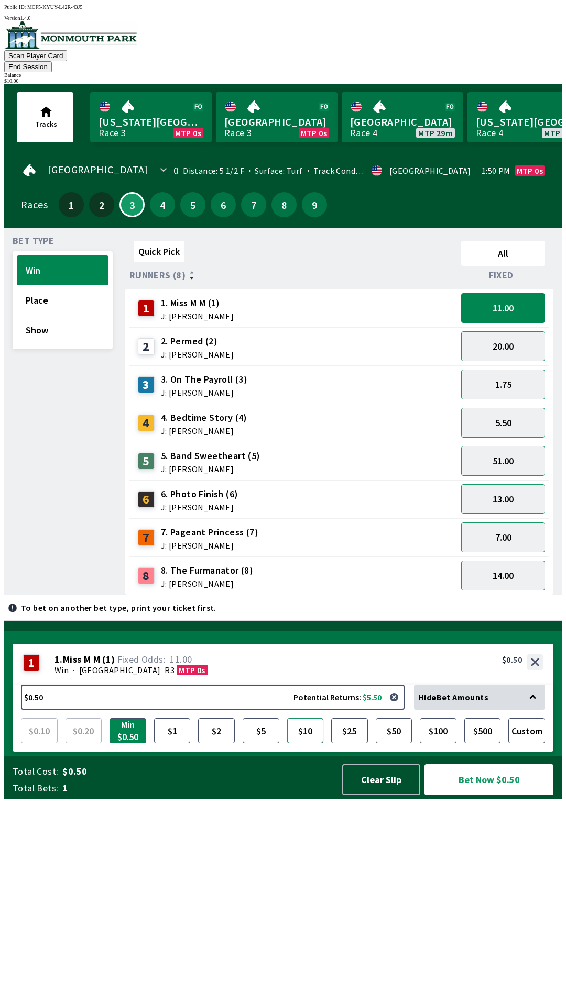
click at [309, 744] on button "$10" at bounding box center [305, 730] width 37 height 25
click at [498, 795] on button "Bet Now $10.00" at bounding box center [488, 780] width 129 height 31
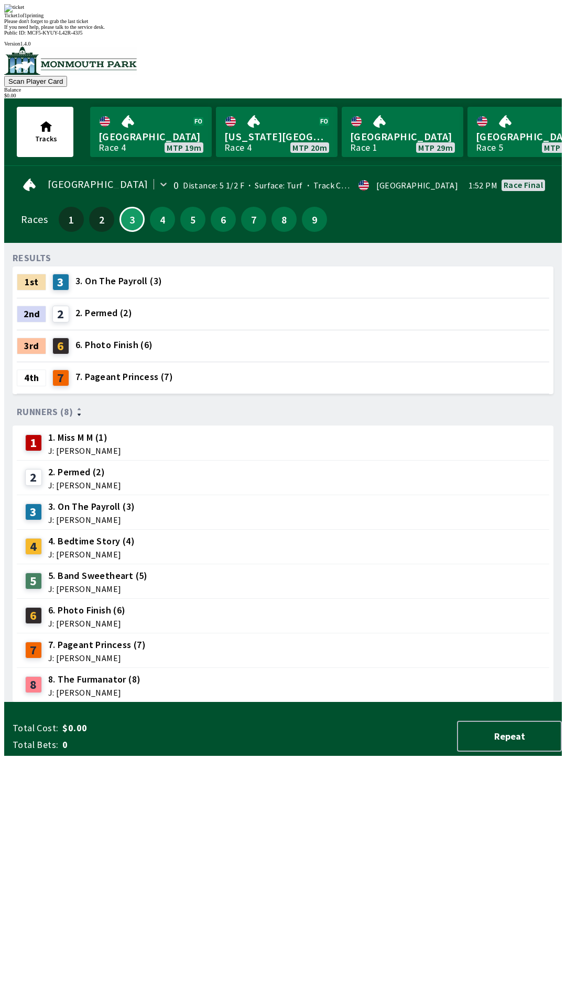
click at [395, 30] on div "Ticket 1 of 1 printing Please don't forget to grab the last ticket If you need …" at bounding box center [282, 17] width 557 height 26
click at [463, 30] on div "Ticket 1 of 1 printing Please don't forget to grab the last ticket If you need …" at bounding box center [282, 17] width 557 height 26
click at [530, 87] on div "Balance" at bounding box center [282, 90] width 557 height 6
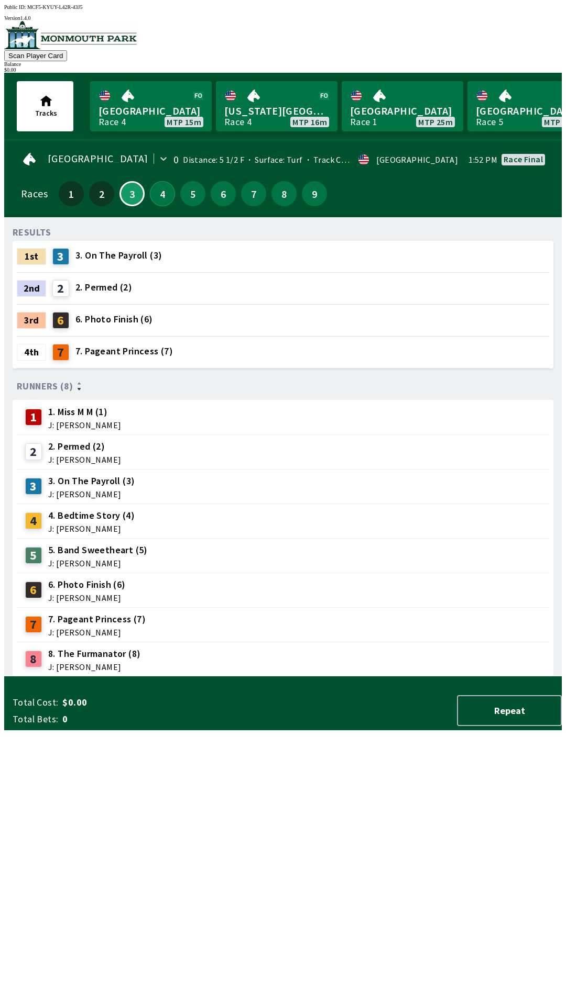
click at [161, 184] on button "4" at bounding box center [162, 193] width 25 height 25
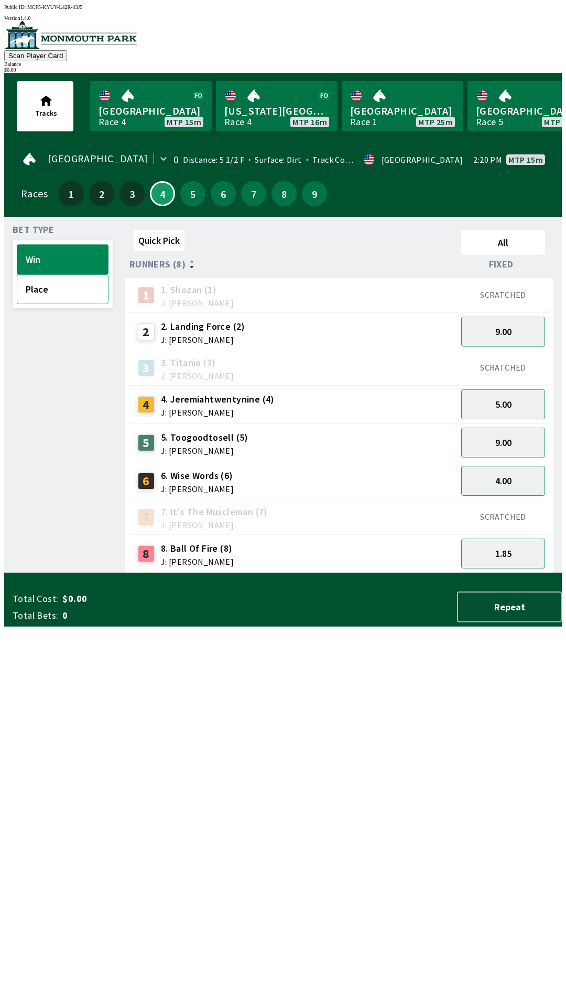
click at [72, 295] on button "Place" at bounding box center [63, 289] width 92 height 30
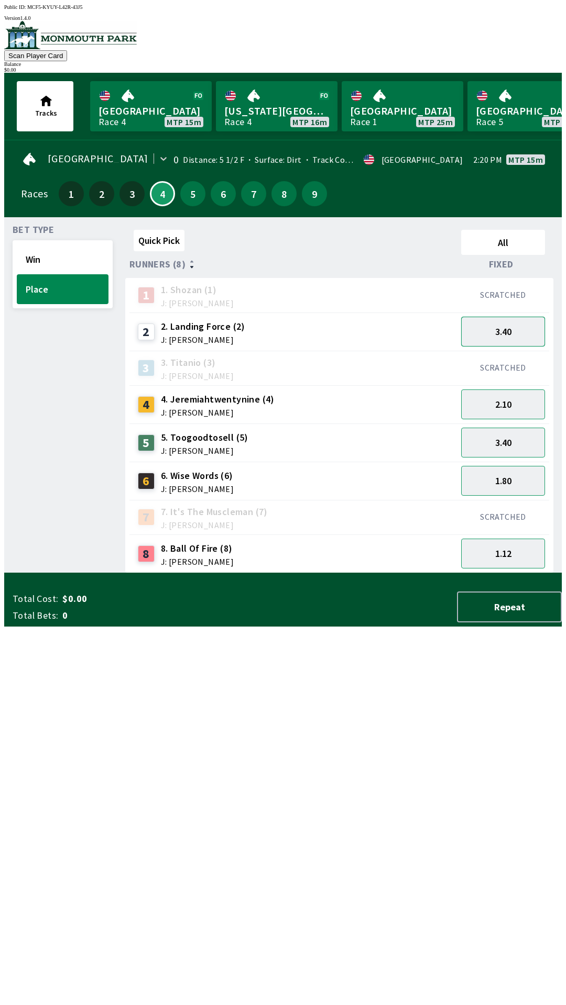
click at [519, 333] on button "3.40" at bounding box center [503, 332] width 84 height 30
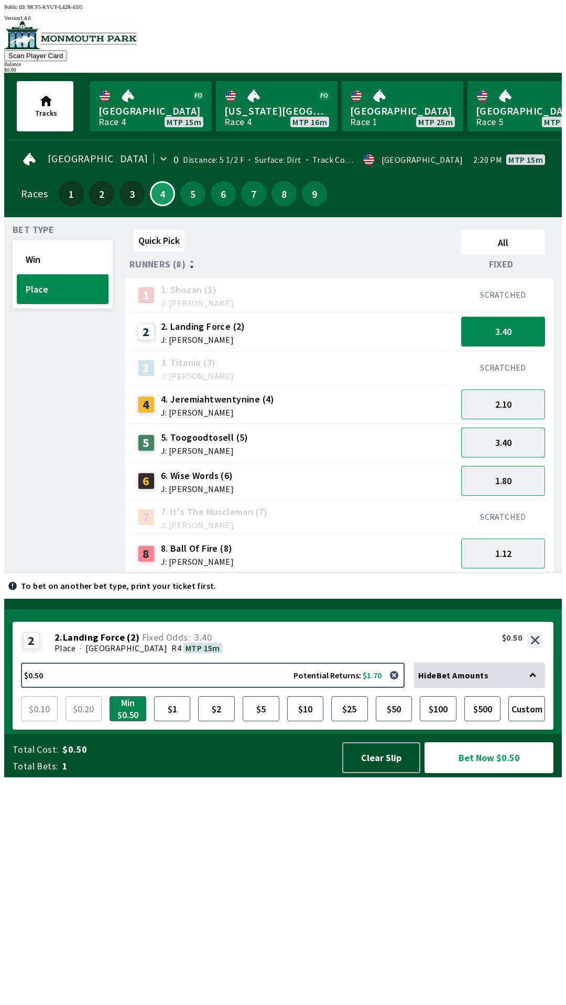
click at [528, 446] on button "3.40" at bounding box center [503, 443] width 84 height 30
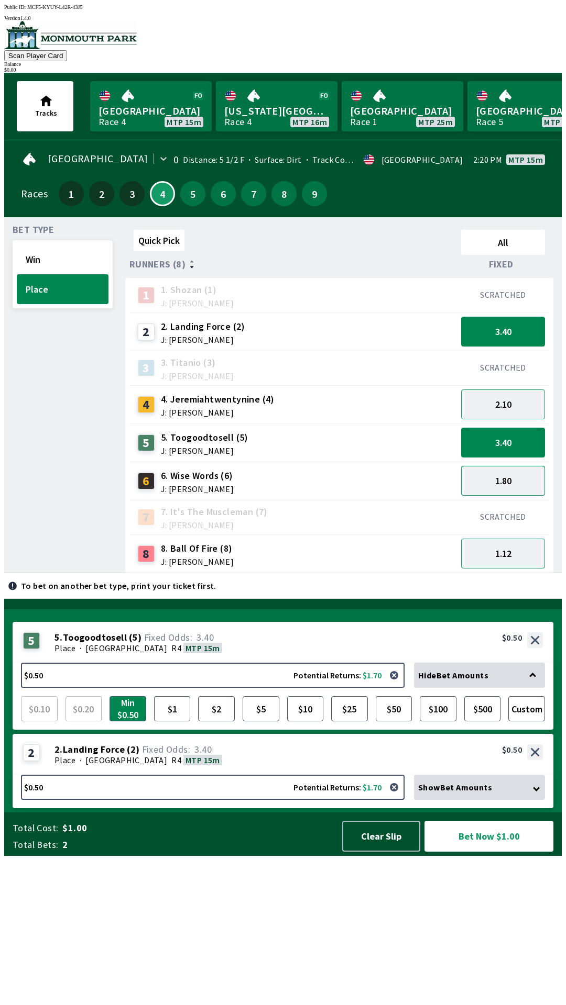
click at [527, 480] on button "1.80" at bounding box center [503, 481] width 84 height 30
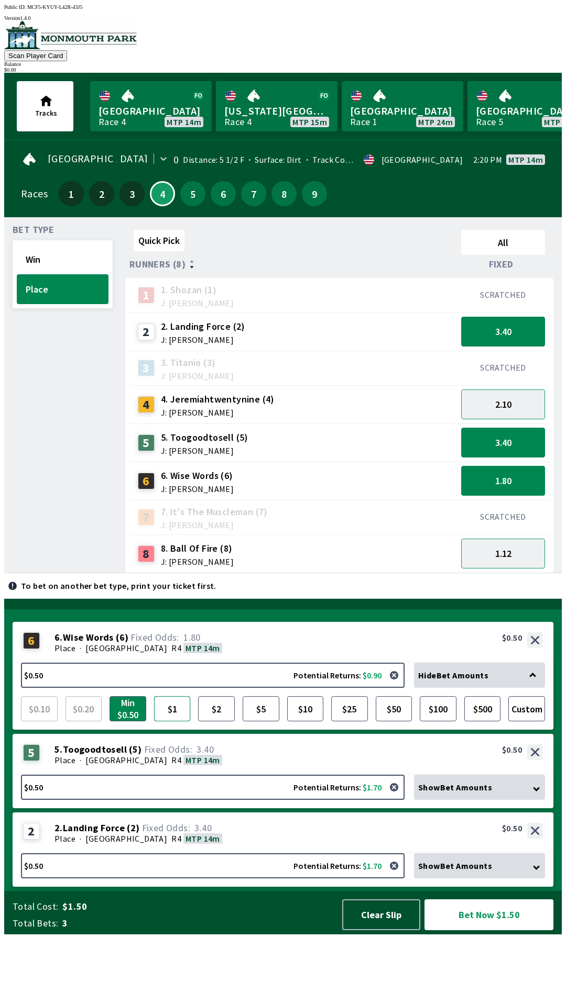
click at [160, 722] on button "$1" at bounding box center [172, 708] width 37 height 25
click at [478, 793] on span "Show Bet Amounts" at bounding box center [455, 787] width 74 height 10
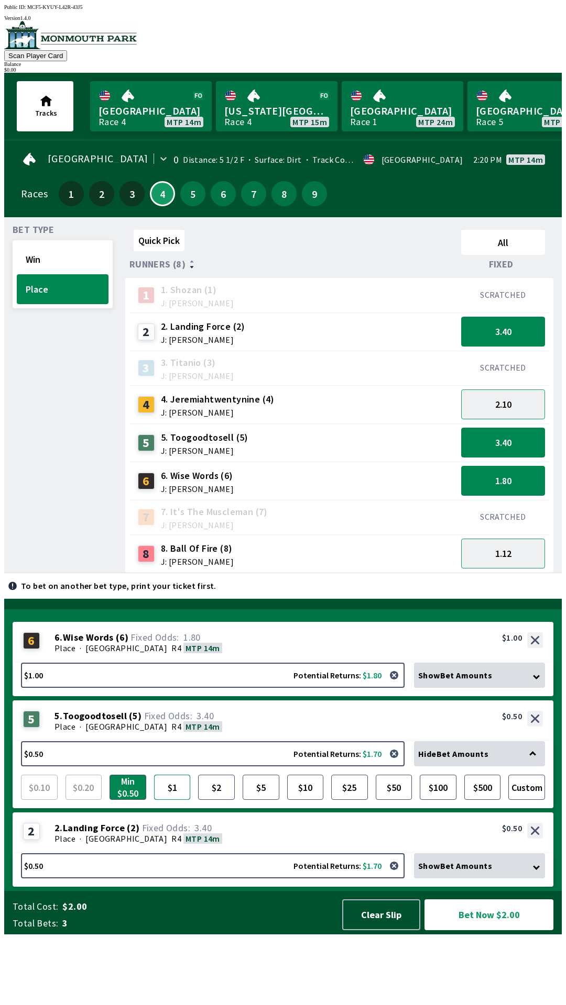
click at [178, 800] on button "$1" at bounding box center [172, 787] width 37 height 25
click at [455, 871] on span "Show Bet Amounts" at bounding box center [455, 866] width 74 height 10
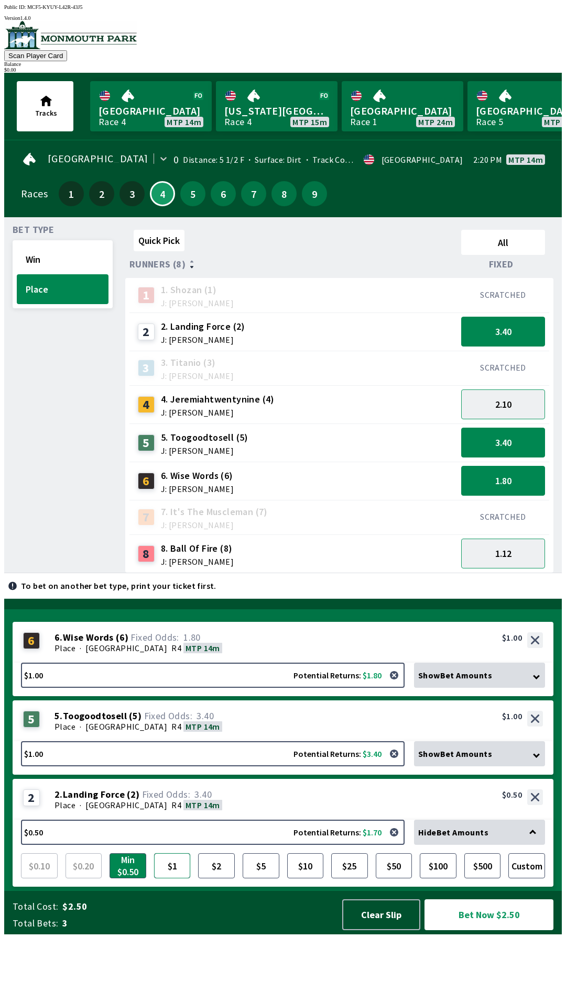
click at [174, 879] on button "$1" at bounding box center [172, 866] width 37 height 25
click at [504, 931] on button "Bet Now $3.00" at bounding box center [488, 915] width 129 height 31
click at [467, 838] on span "Hide Bet Amounts" at bounding box center [453, 832] width 70 height 10
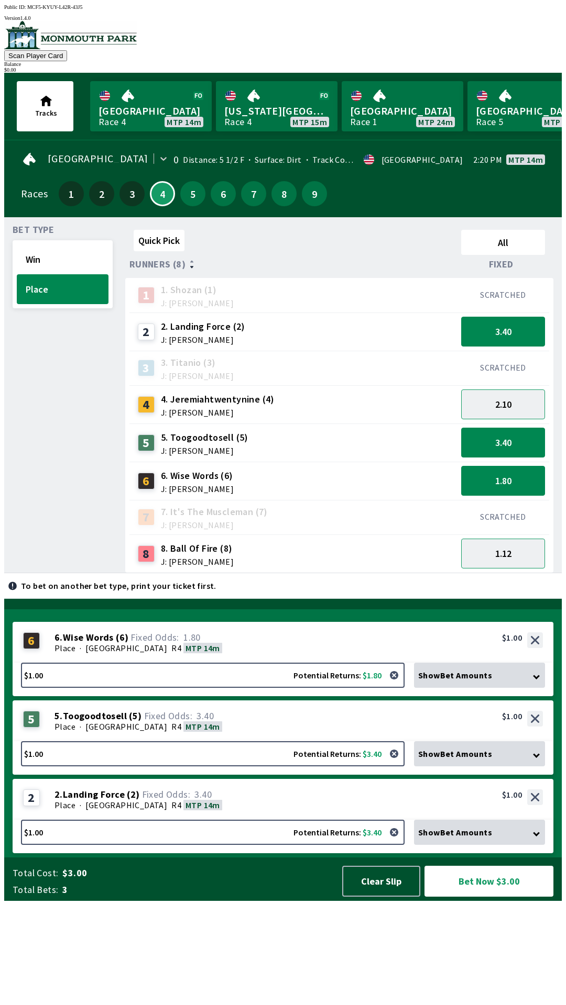
click at [484, 838] on span "Show Bet Amounts" at bounding box center [455, 832] width 74 height 10
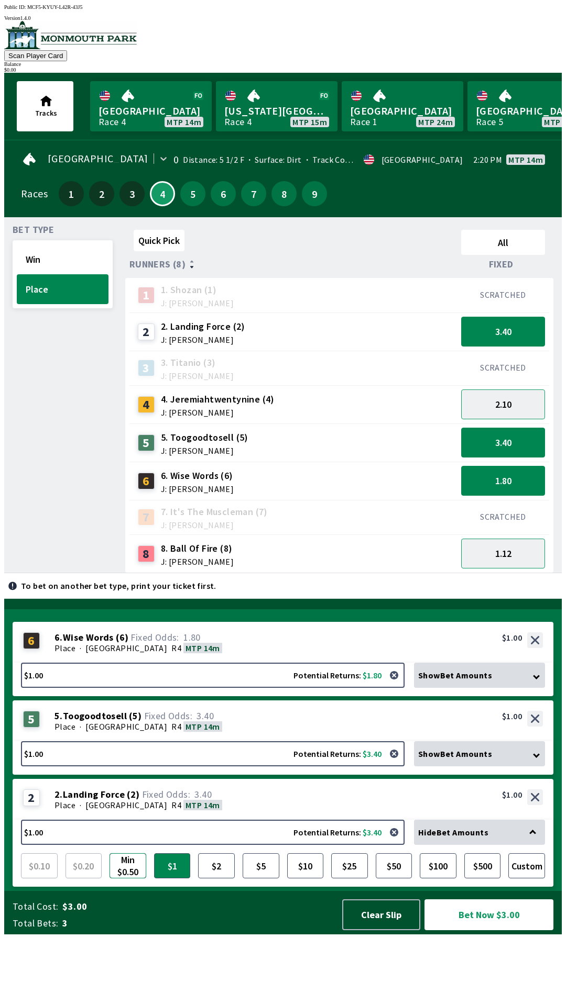
click at [131, 879] on button "Min $0.50" at bounding box center [127, 866] width 37 height 25
click at [467, 767] on div "Show Bet Amounts" at bounding box center [479, 754] width 131 height 25
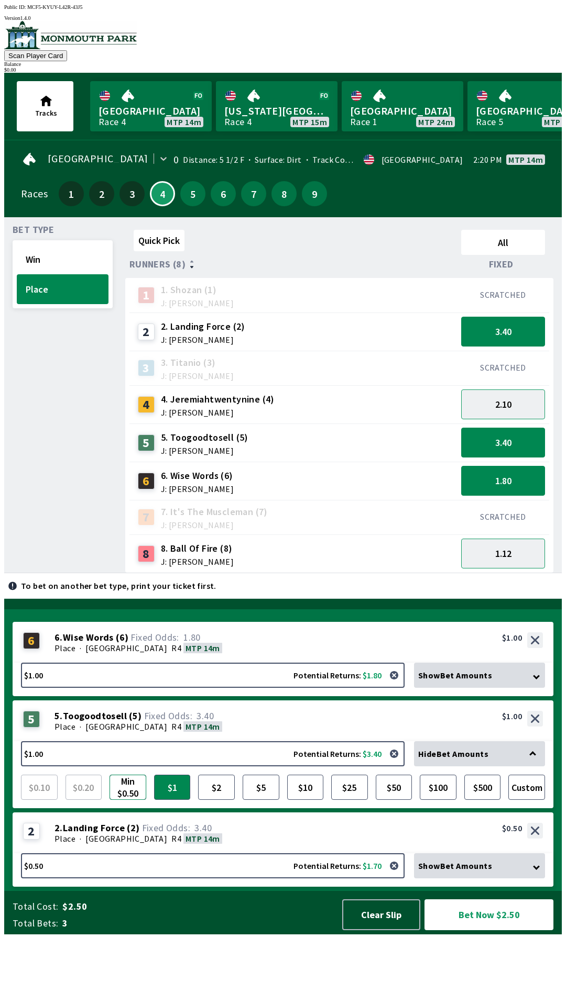
click at [131, 800] on button "Min $0.50" at bounding box center [127, 787] width 37 height 25
click at [507, 931] on button "Bet Now $2.00" at bounding box center [488, 915] width 129 height 31
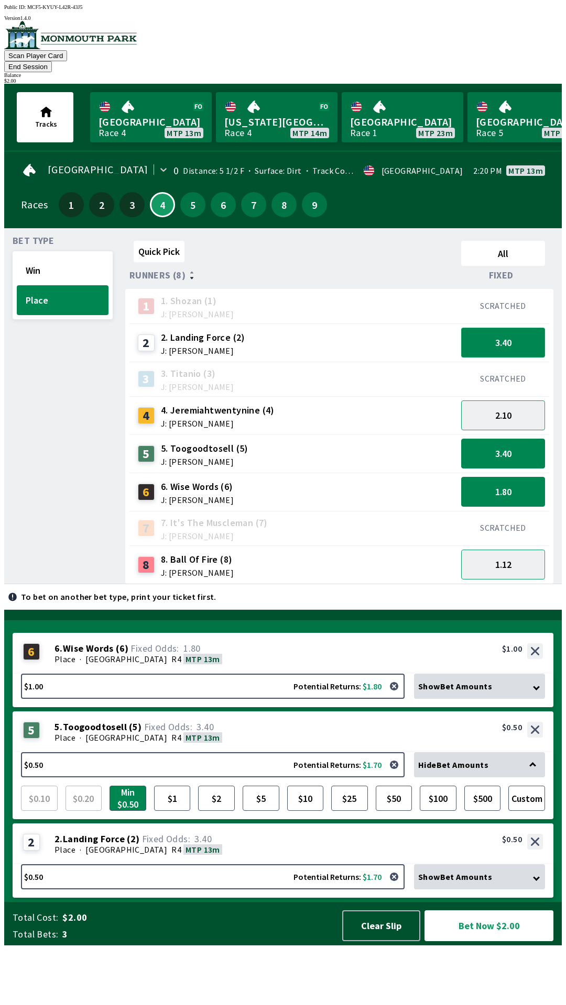
click at [514, 335] on button "3.40" at bounding box center [503, 343] width 84 height 30
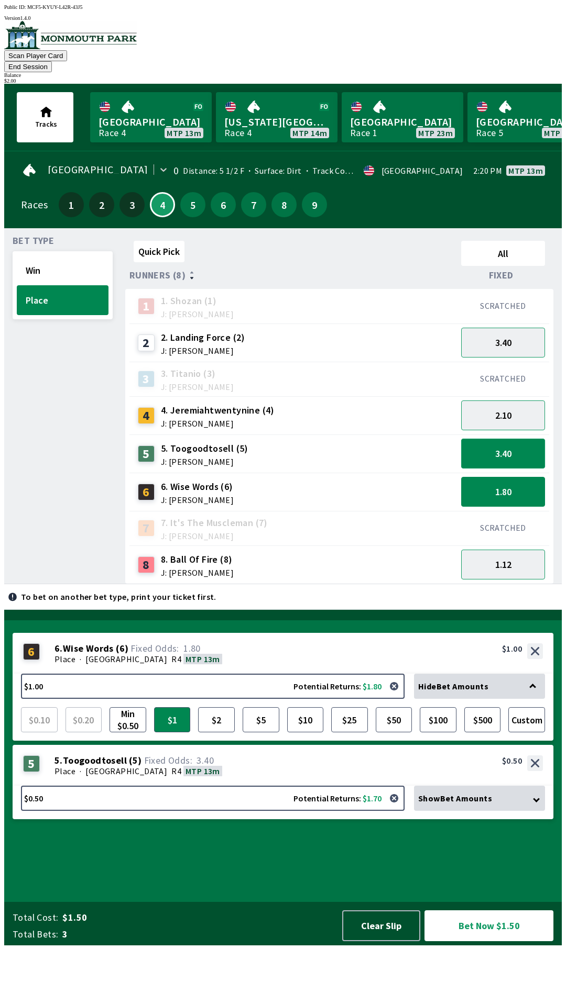
click at [511, 439] on button "3.40" at bounding box center [503, 454] width 84 height 30
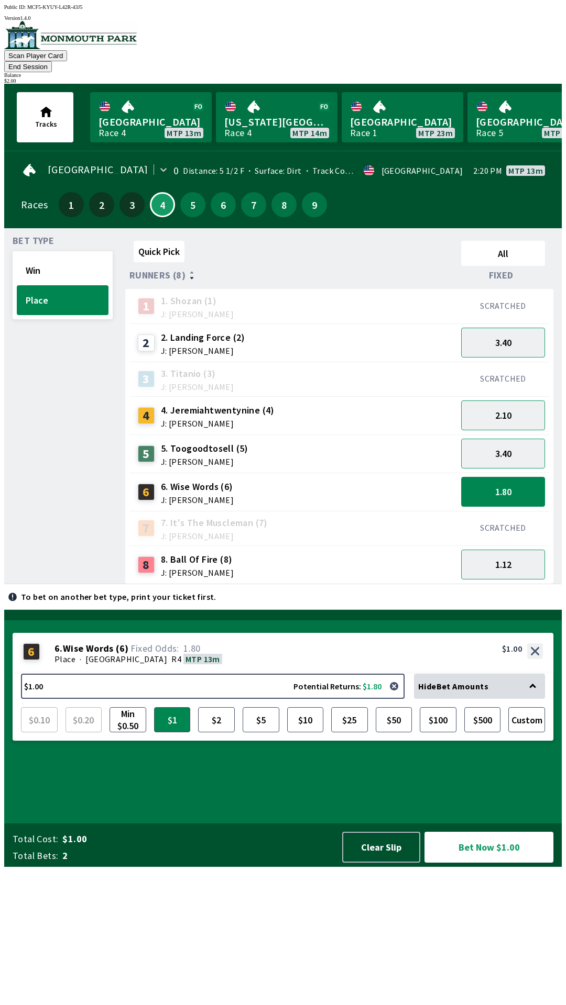
click at [514, 511] on div "SCRATCHED" at bounding box center [503, 528] width 92 height 35
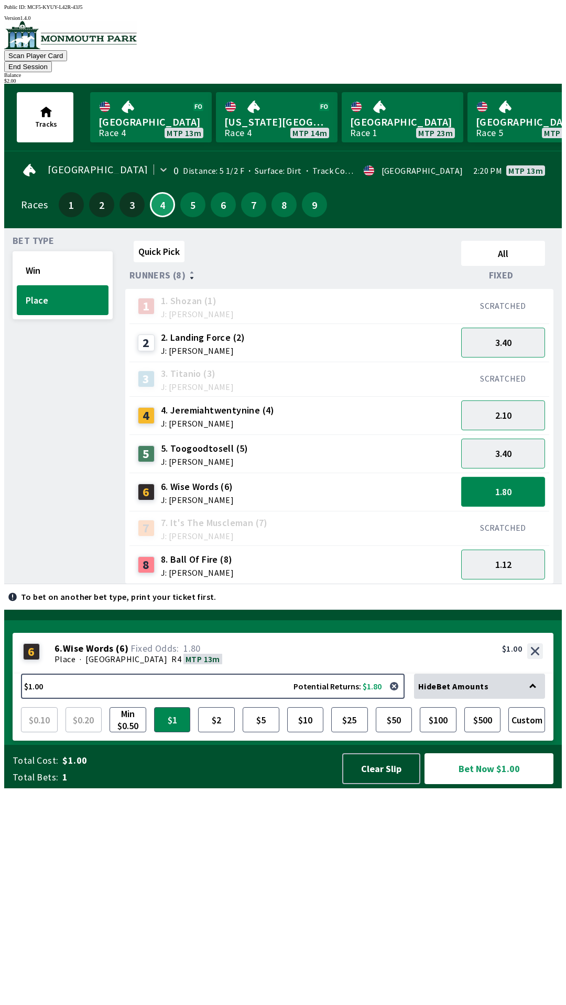
click at [521, 483] on button "1.80" at bounding box center [503, 492] width 84 height 30
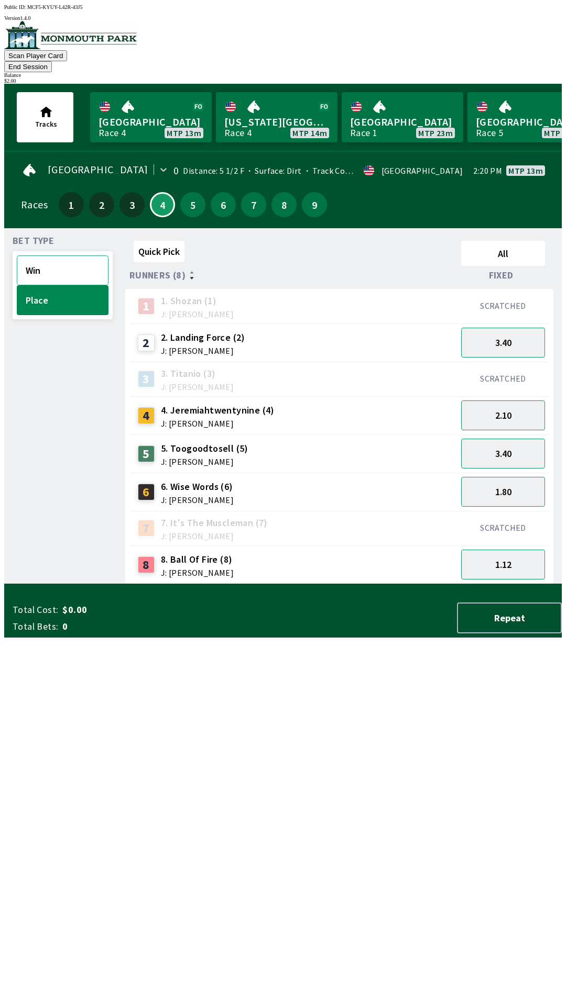
click at [68, 256] on button "Win" at bounding box center [63, 271] width 92 height 30
click at [73, 297] on button "Place" at bounding box center [63, 300] width 92 height 30
click at [140, 111] on link "[GEOGRAPHIC_DATA] Race 4 MTP 13m" at bounding box center [150, 117] width 121 height 50
click at [513, 328] on button "3.40" at bounding box center [503, 343] width 84 height 30
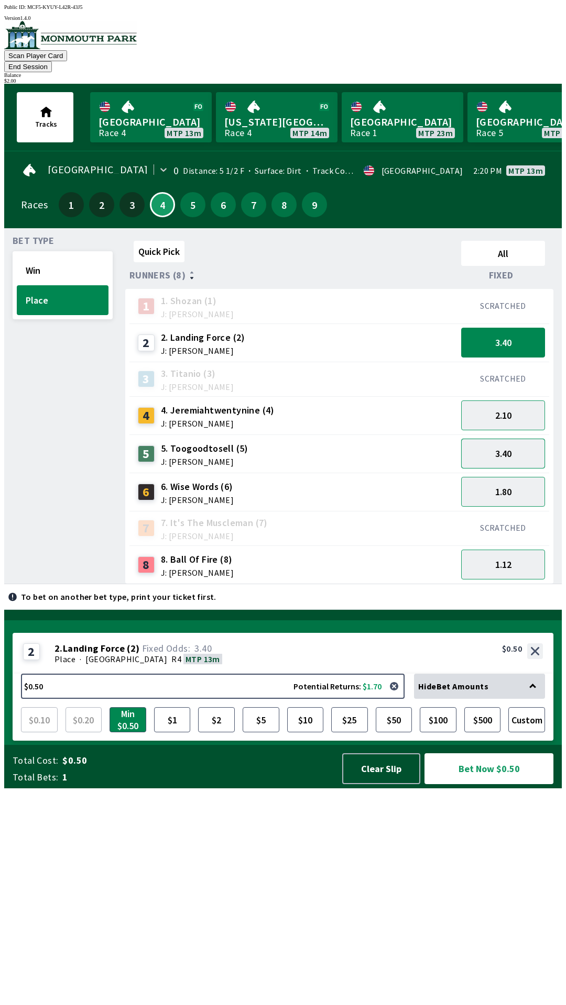
click at [506, 444] on button "3.40" at bounding box center [503, 454] width 84 height 30
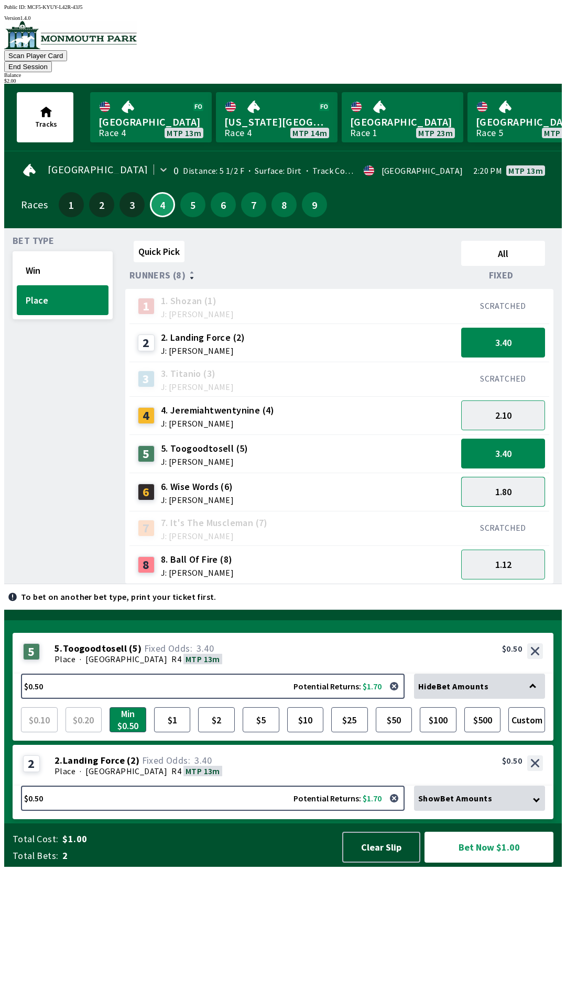
click at [517, 477] on button "1.80" at bounding box center [503, 492] width 84 height 30
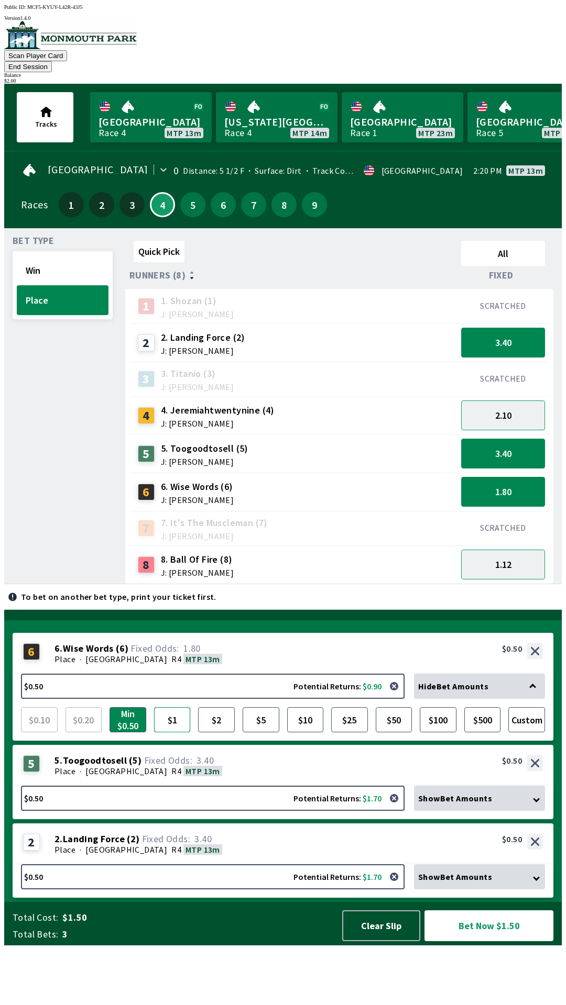
click at [177, 733] on button "$1" at bounding box center [172, 719] width 37 height 25
click at [305, 733] on button "$10" at bounding box center [305, 719] width 37 height 25
click at [267, 733] on button "$5" at bounding box center [260, 719] width 37 height 25
click at [217, 733] on button "$2" at bounding box center [216, 719] width 37 height 25
click at [461, 804] on span "Show Bet Amounts" at bounding box center [455, 798] width 74 height 10
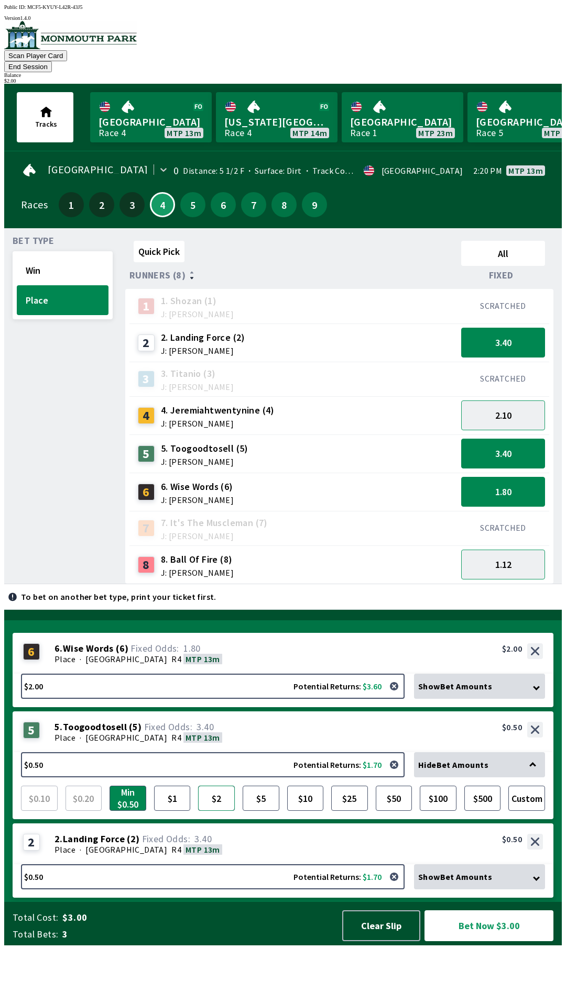
click at [219, 811] on button "$2" at bounding box center [216, 798] width 37 height 25
click at [512, 890] on div "Show Bet Amounts" at bounding box center [479, 877] width 131 height 25
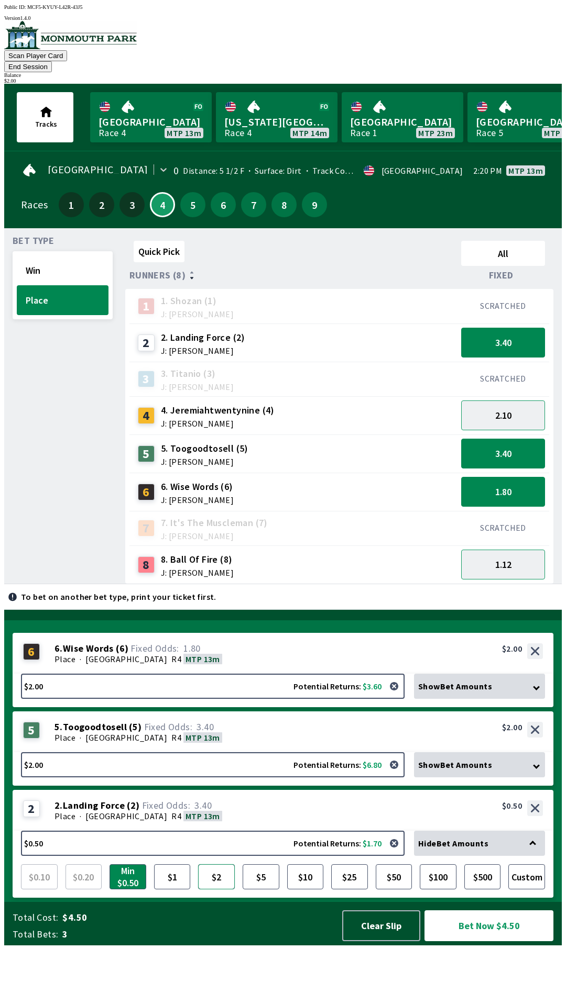
click at [222, 890] on button "$2" at bounding box center [216, 877] width 37 height 25
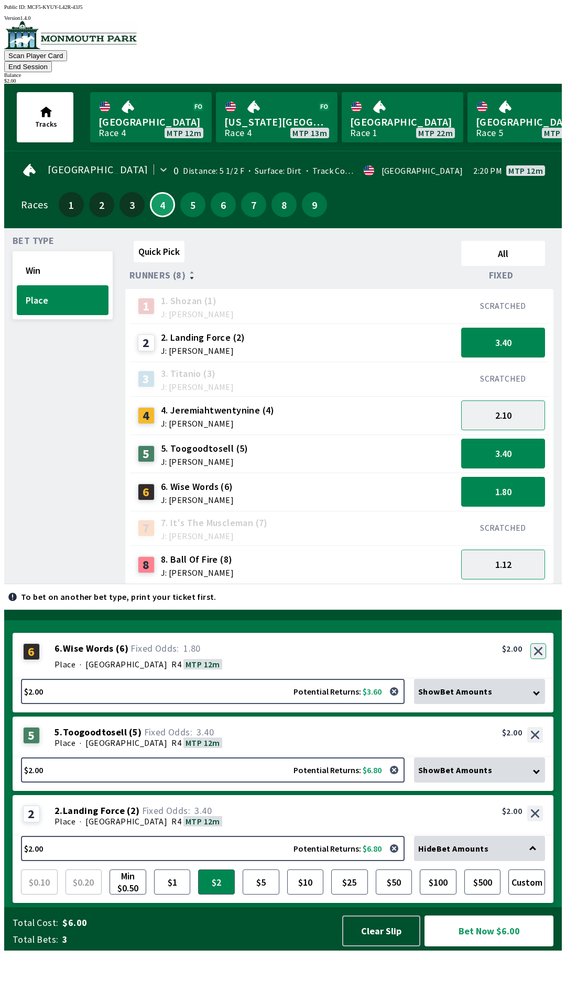
click at [539, 659] on button "button" at bounding box center [538, 652] width 16 height 16
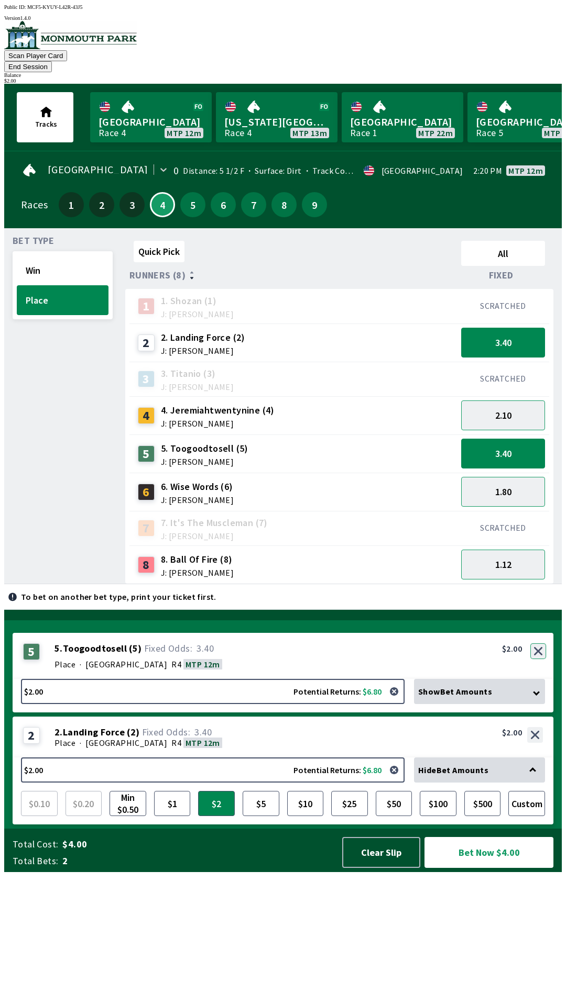
click at [537, 659] on button "button" at bounding box center [538, 652] width 16 height 16
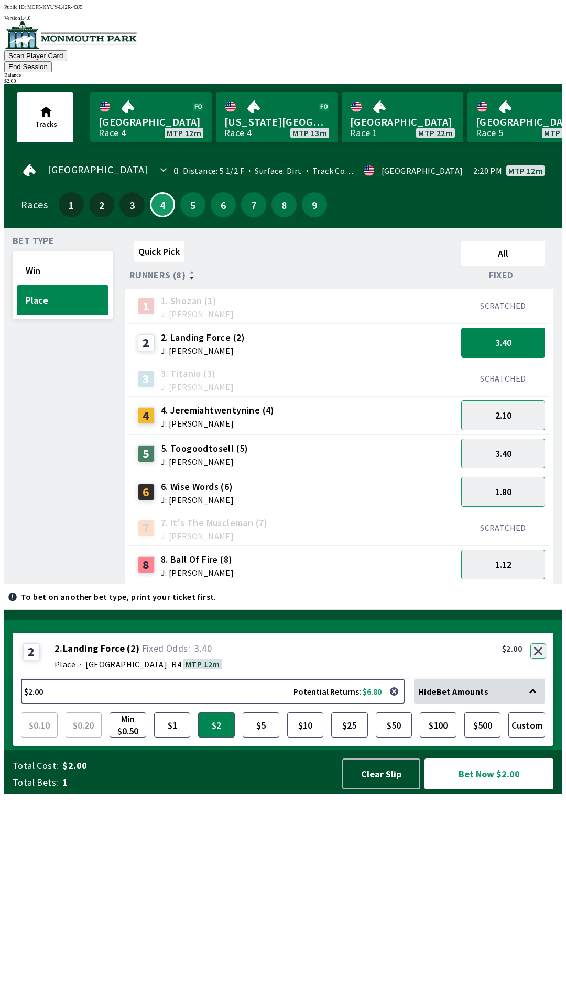
click at [535, 659] on button "button" at bounding box center [538, 652] width 16 height 16
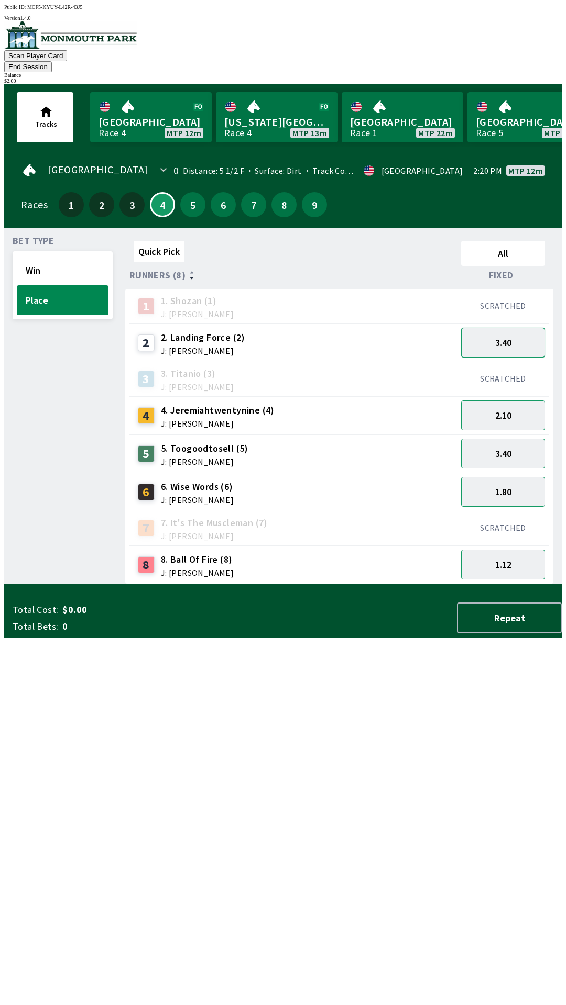
click at [520, 333] on button "3.40" at bounding box center [503, 343] width 84 height 30
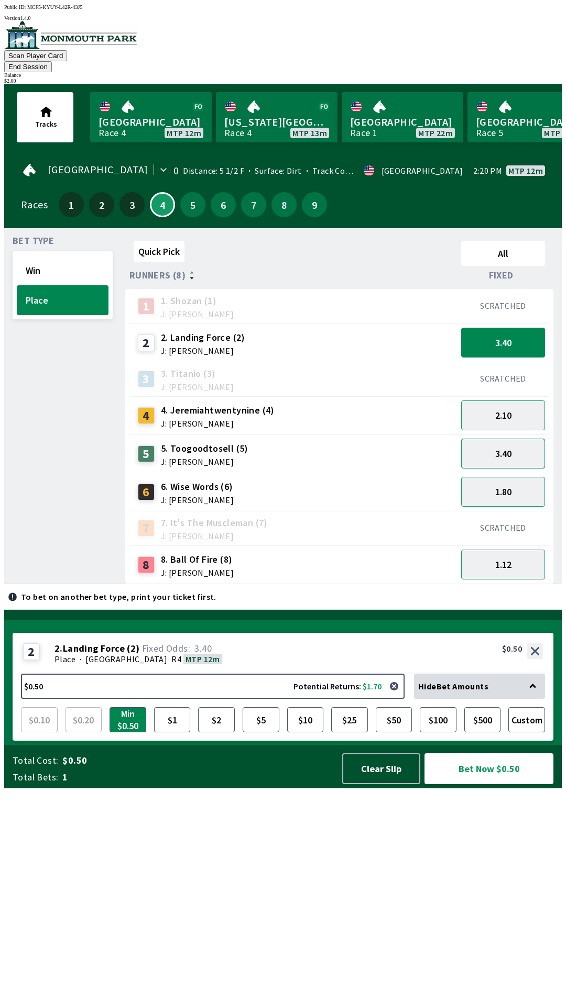
click at [519, 439] on button "3.40" at bounding box center [503, 454] width 84 height 30
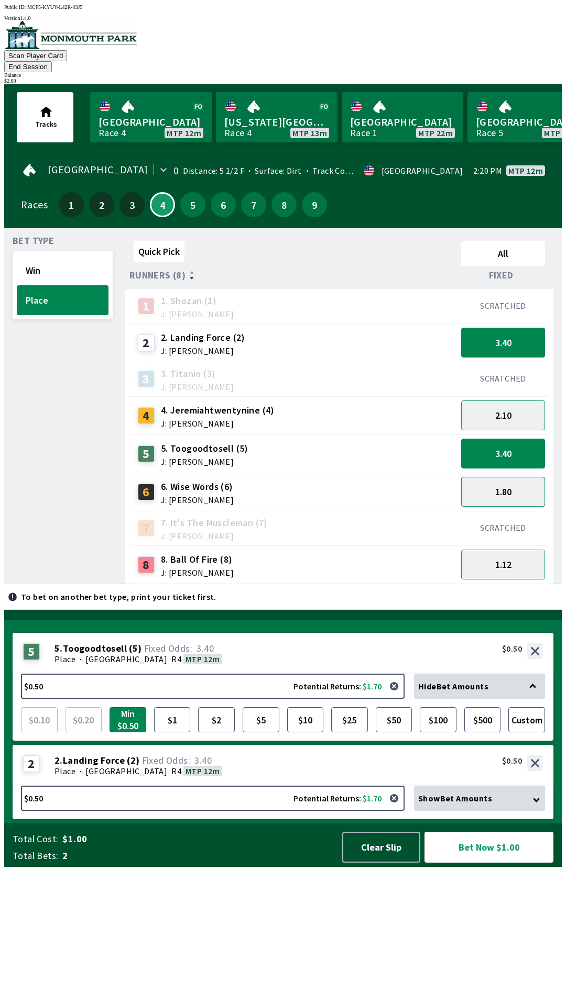
click at [519, 479] on button "1.80" at bounding box center [503, 492] width 84 height 30
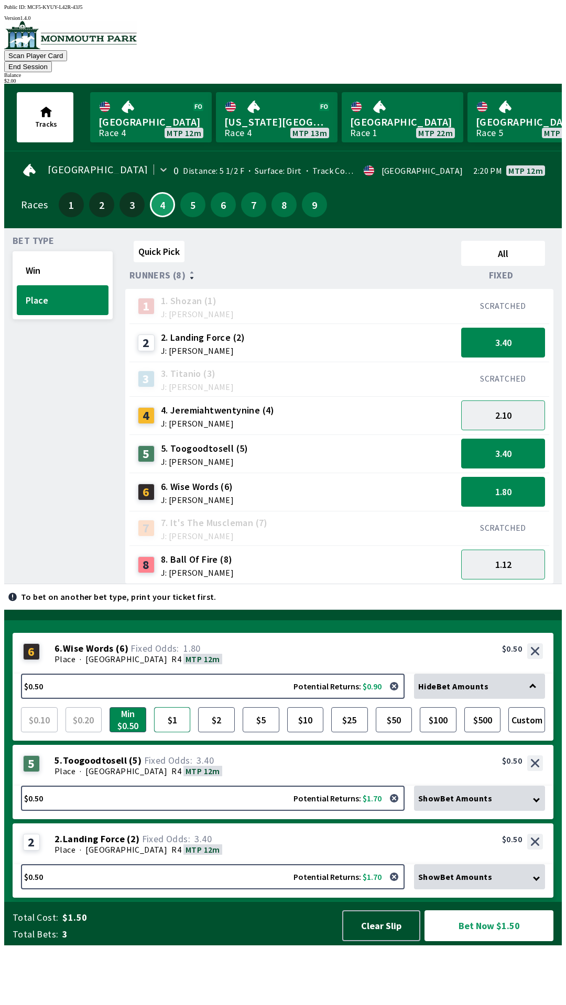
click at [174, 733] on button "$1" at bounding box center [172, 719] width 37 height 25
click at [478, 942] on button "Bet Now $2.00" at bounding box center [488, 926] width 129 height 31
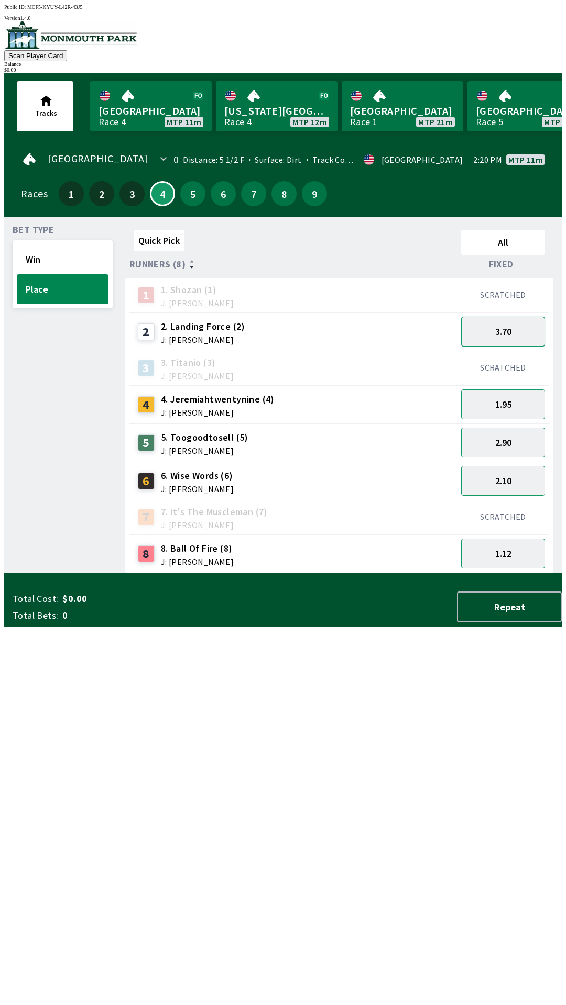
click at [481, 337] on button "3.70" at bounding box center [503, 332] width 84 height 30
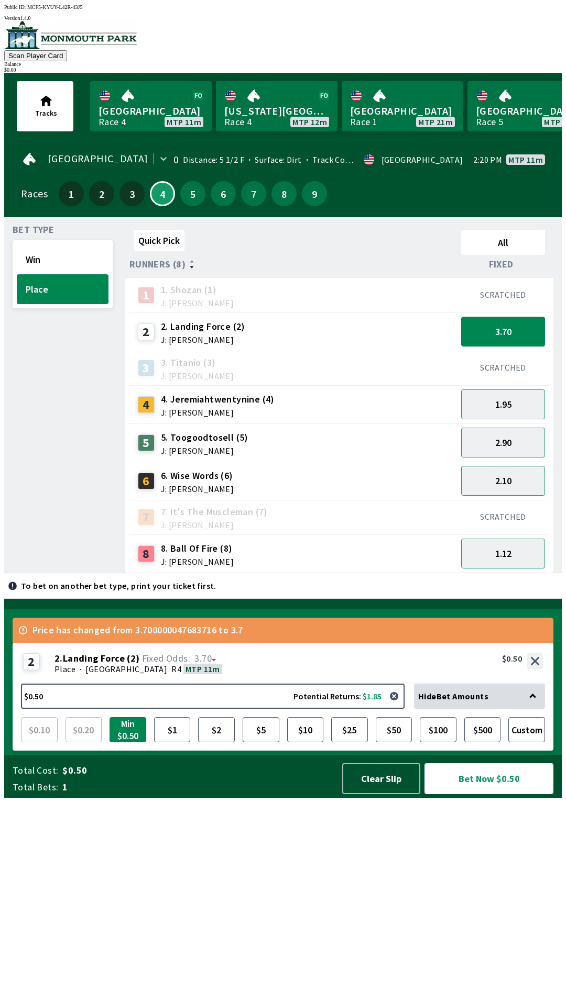
click at [503, 794] on button "Bet Now $0.50" at bounding box center [488, 779] width 129 height 31
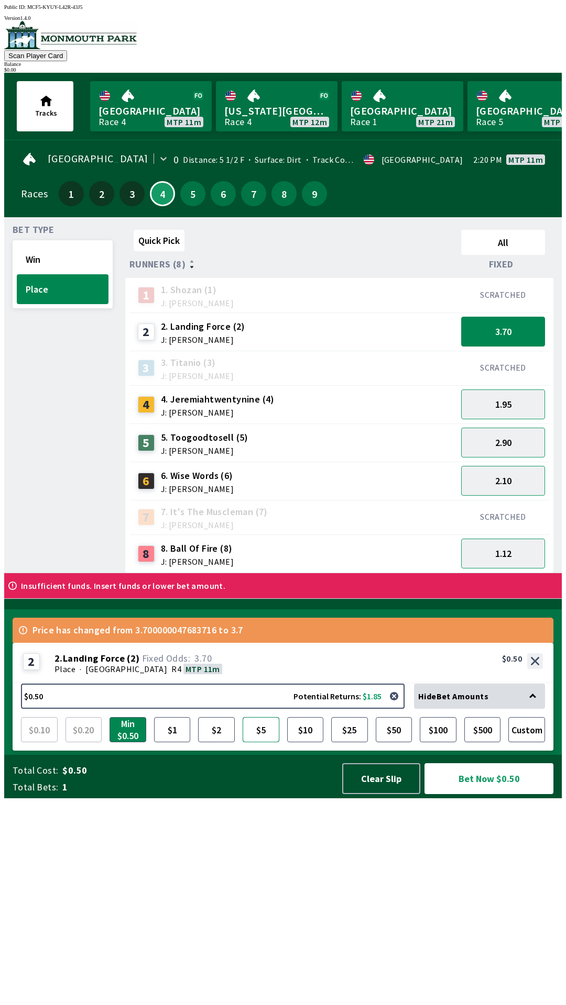
click at [264, 743] on button "$5" at bounding box center [260, 729] width 37 height 25
click at [447, 743] on button "$100" at bounding box center [437, 729] width 37 height 25
click at [272, 743] on button "$5" at bounding box center [260, 729] width 37 height 25
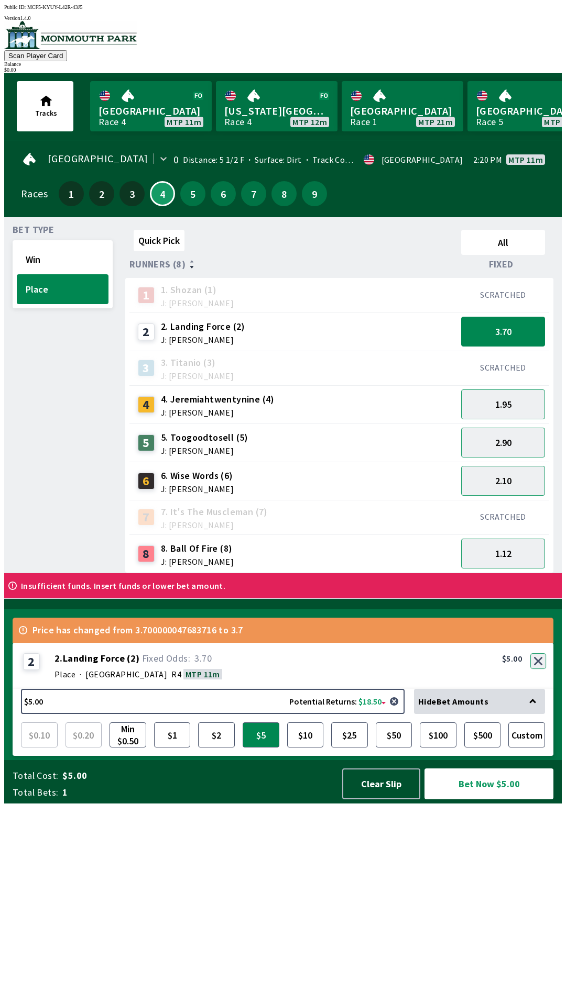
click at [537, 669] on button "button" at bounding box center [538, 662] width 16 height 16
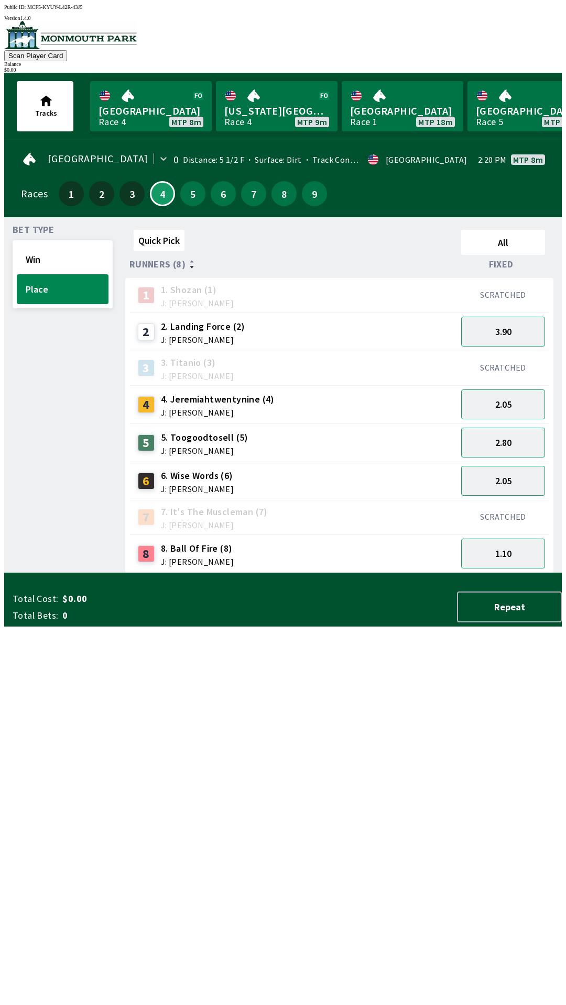
click at [74, 573] on div "Bet Type Win Place" at bounding box center [63, 400] width 100 height 348
click at [40, 255] on button "Win" at bounding box center [63, 260] width 92 height 30
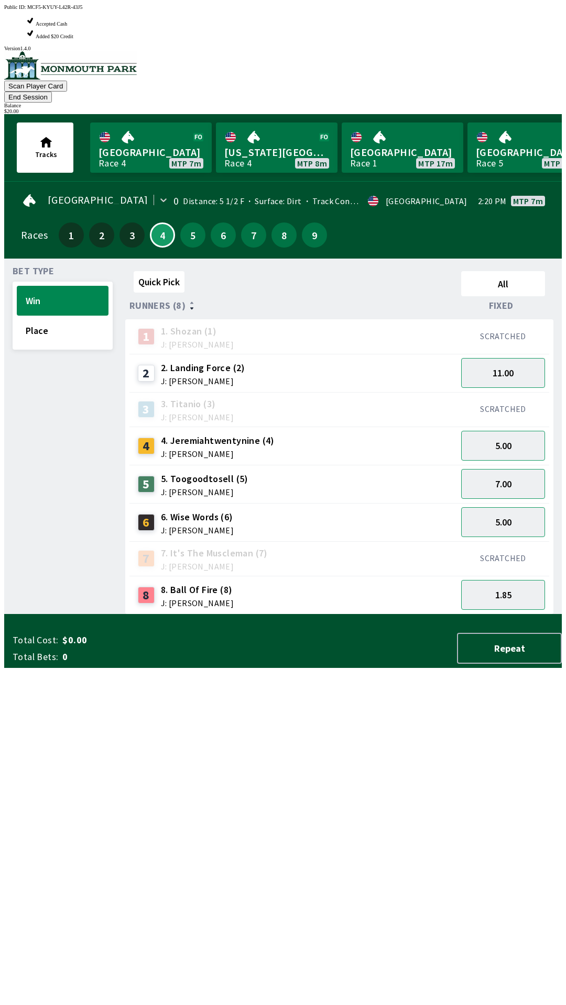
click at [189, 615] on div "Quick Pick All Runners (8) Fixed 1 1. [PERSON_NAME] (1) J: [PERSON_NAME] SCRATC…" at bounding box center [343, 441] width 436 height 348
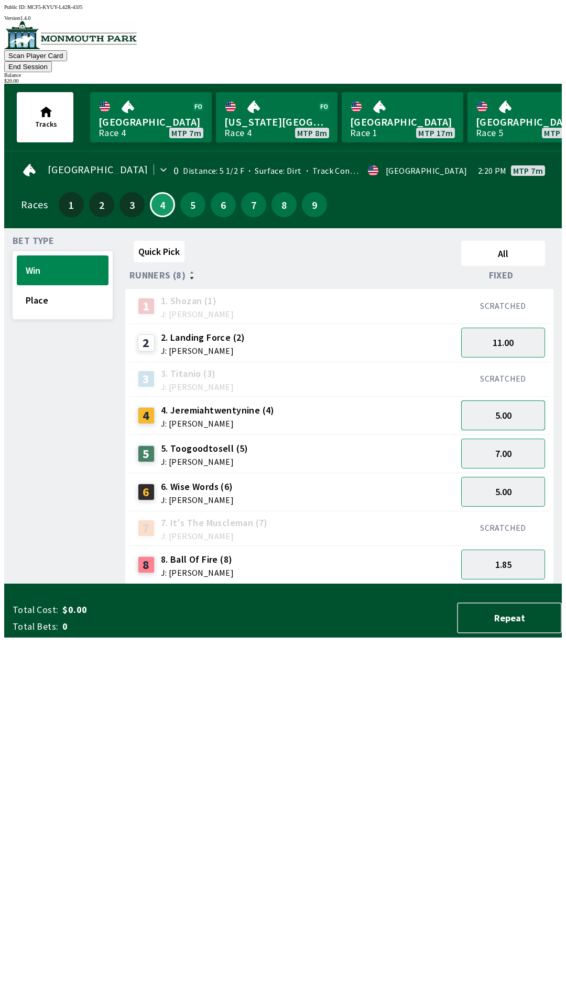
click at [492, 401] on button "5.00" at bounding box center [503, 416] width 84 height 30
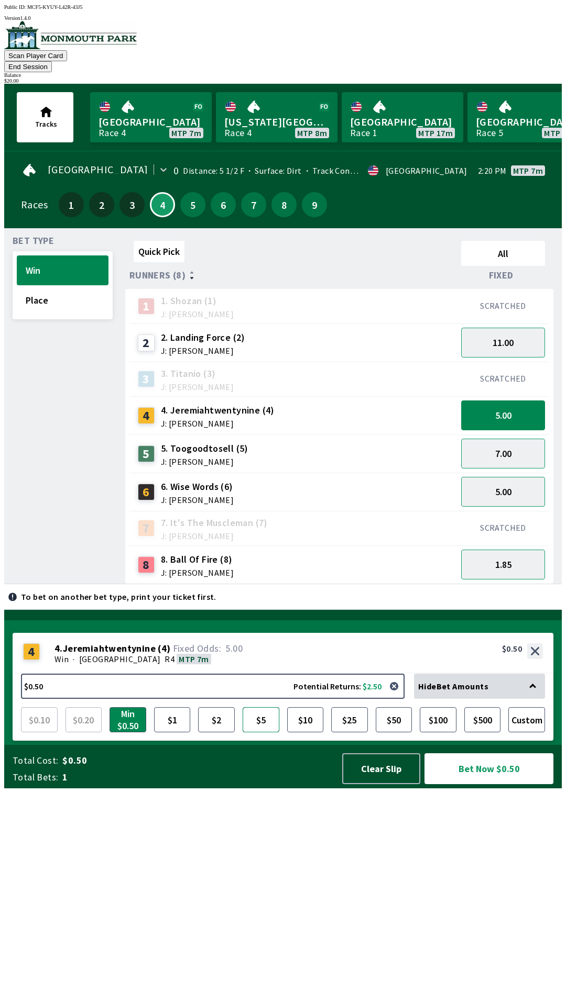
click at [264, 733] on button "$5" at bounding box center [260, 719] width 37 height 25
click at [478, 784] on button "Bet Now $5.00" at bounding box center [488, 769] width 129 height 31
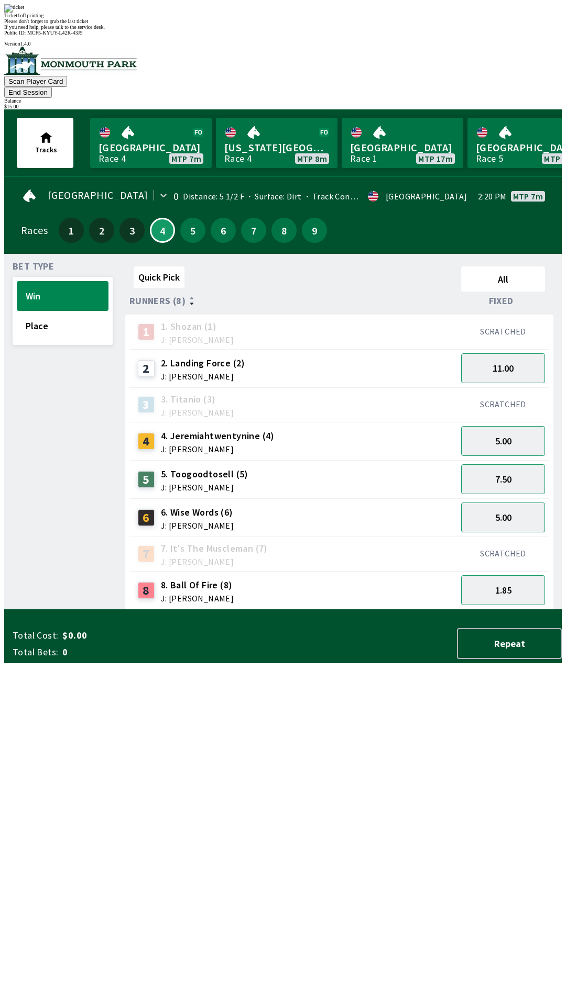
click at [278, 610] on div "Quick Pick All Runners (8) Fixed 1 1. [PERSON_NAME] (1) J: [PERSON_NAME] SCRATC…" at bounding box center [343, 436] width 436 height 348
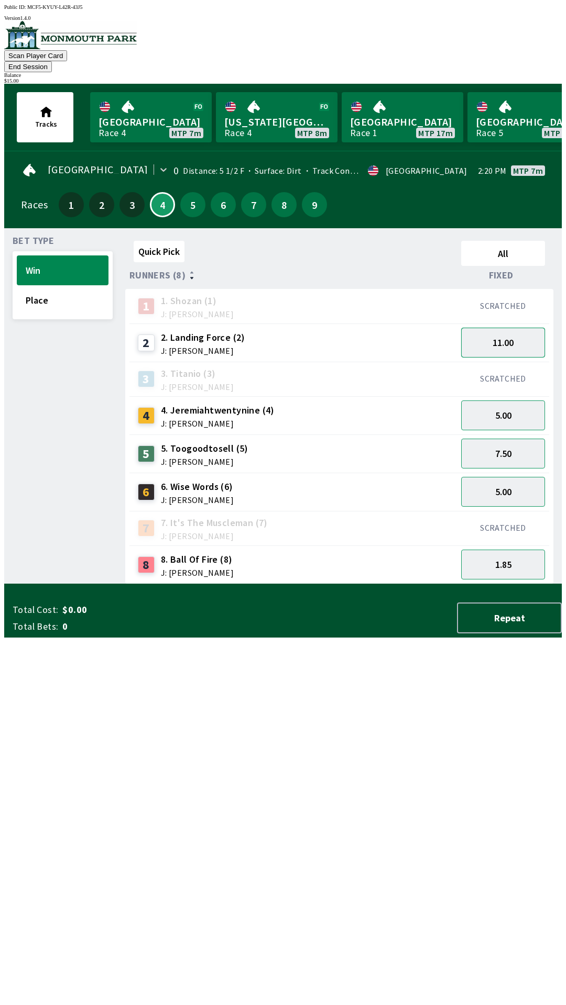
click at [500, 328] on button "11.00" at bounding box center [503, 343] width 84 height 30
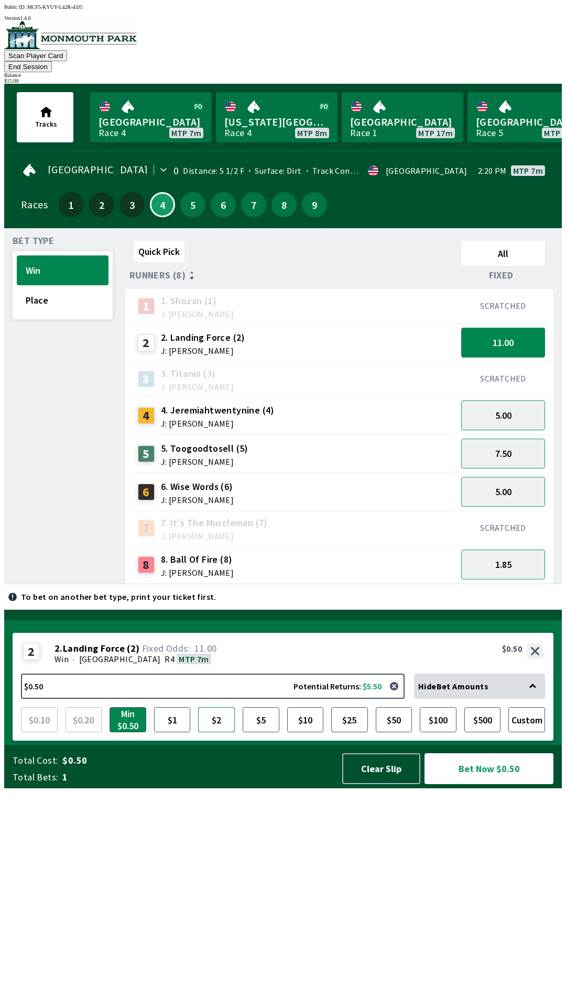
click at [220, 733] on button "$2" at bounding box center [216, 719] width 37 height 25
click at [473, 784] on button "Bet Now $2.00" at bounding box center [488, 769] width 129 height 31
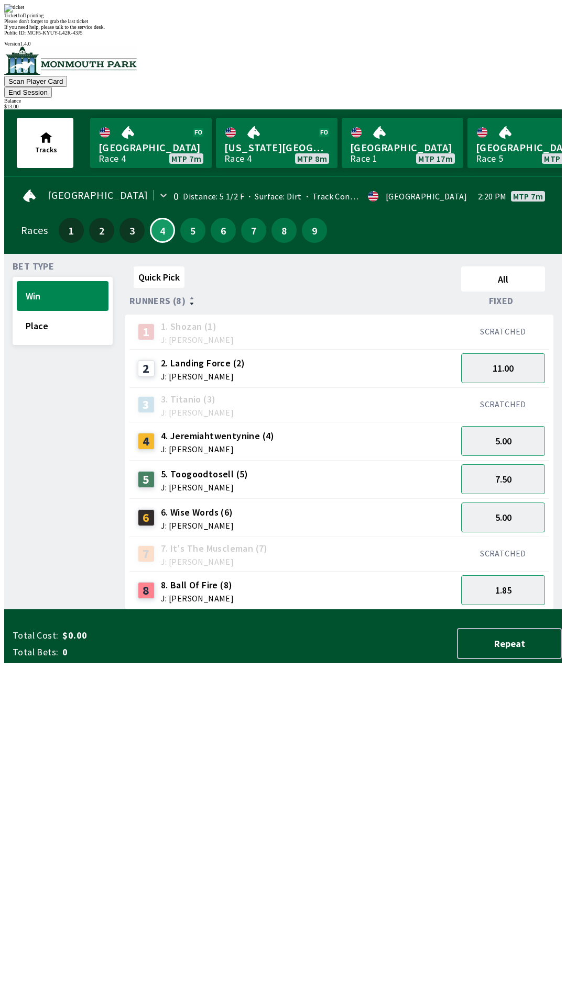
click at [363, 349] on div "2 2. Landing Force (2) J: [PERSON_NAME]" at bounding box center [292, 368] width 327 height 38
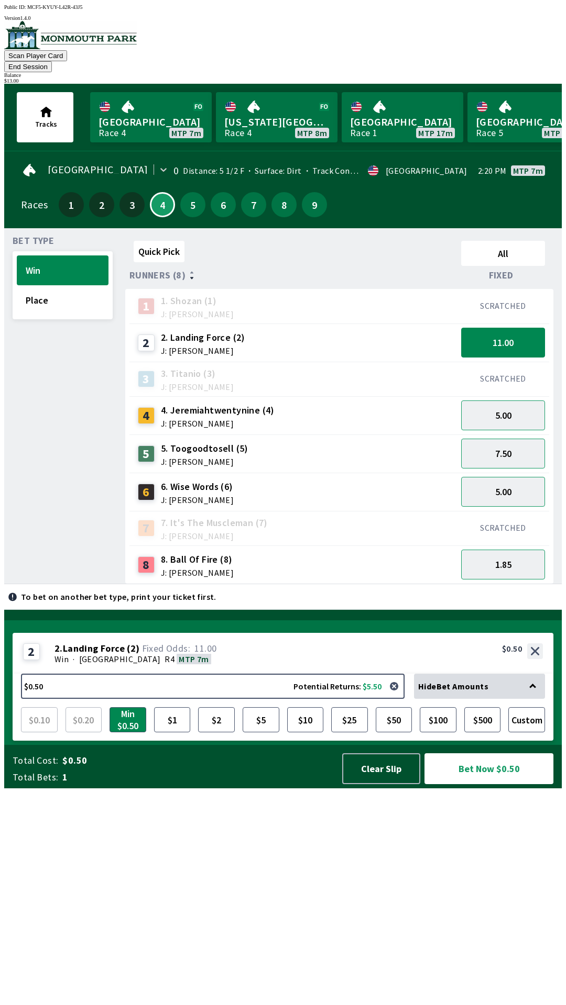
click at [52, 61] on button "End Session" at bounding box center [28, 66] width 48 height 11
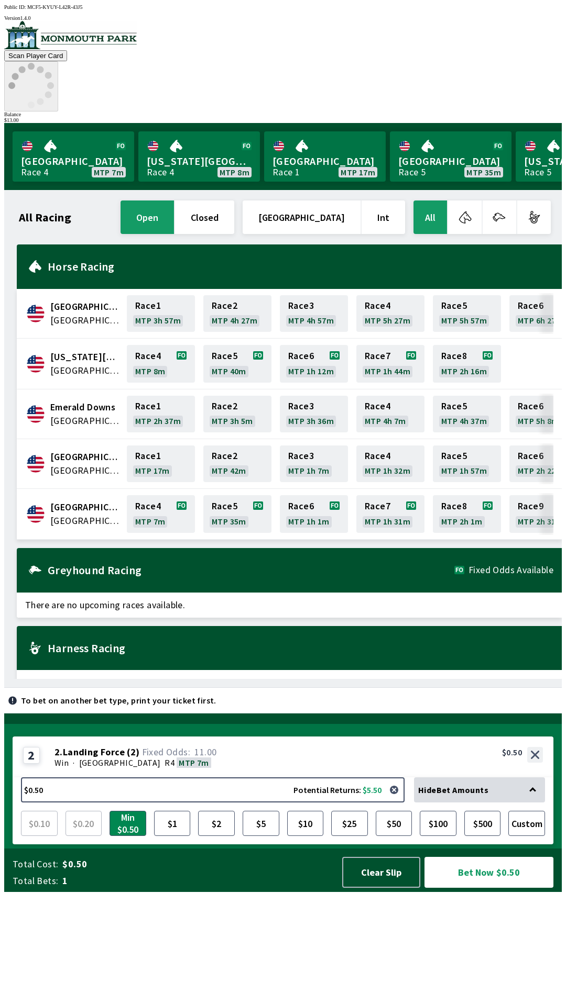
click at [54, 63] on icon at bounding box center [31, 86] width 46 height 46
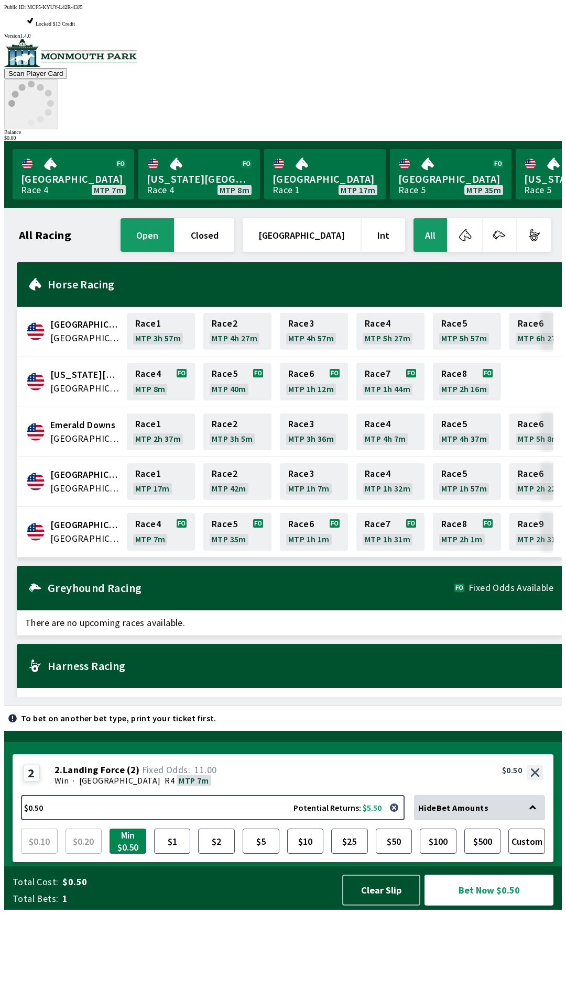
click at [19, 91] on circle at bounding box center [15, 94] width 7 height 7
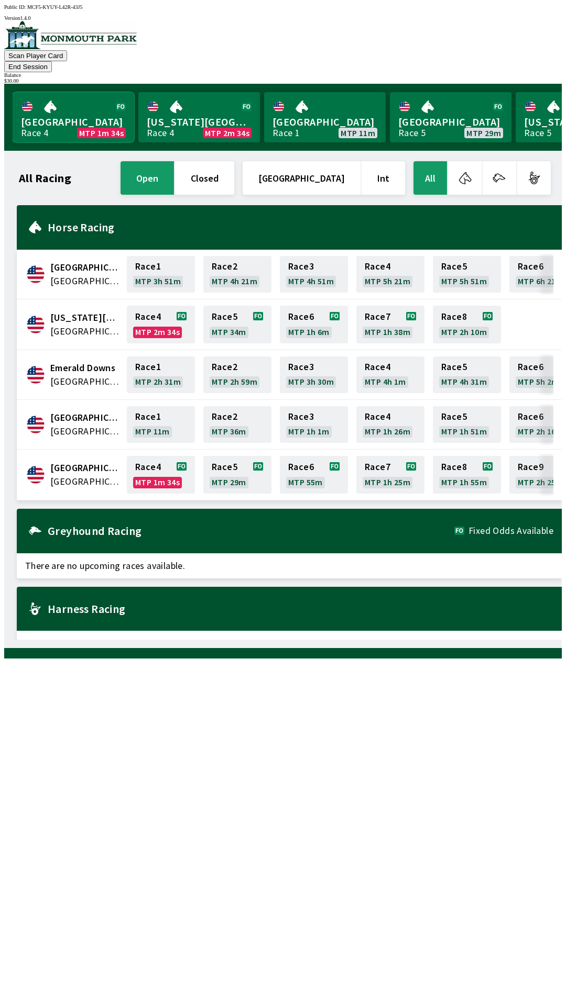
click at [104, 107] on link "Monmouth Park Race 4 MTP 1m 34s" at bounding box center [73, 117] width 121 height 50
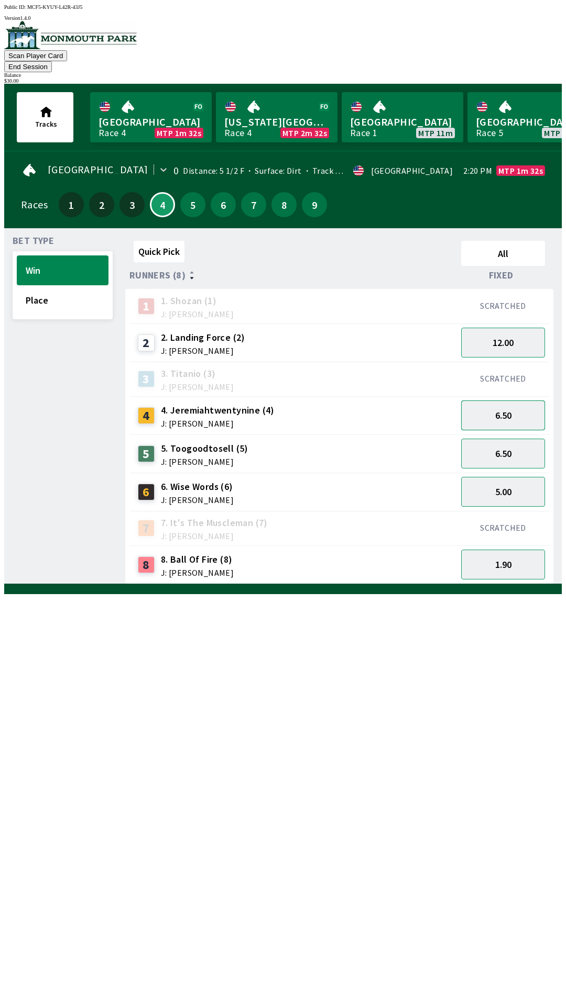
click at [532, 409] on button "6.50" at bounding box center [503, 416] width 84 height 30
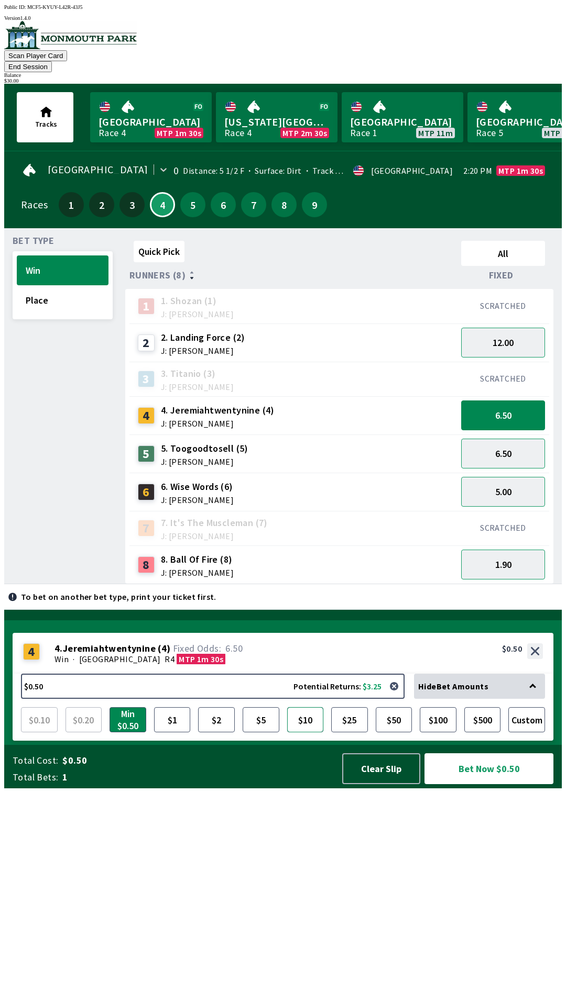
click at [317, 733] on button "$10" at bounding box center [305, 719] width 37 height 25
click at [484, 784] on button "Bet Now $10.00" at bounding box center [488, 769] width 129 height 31
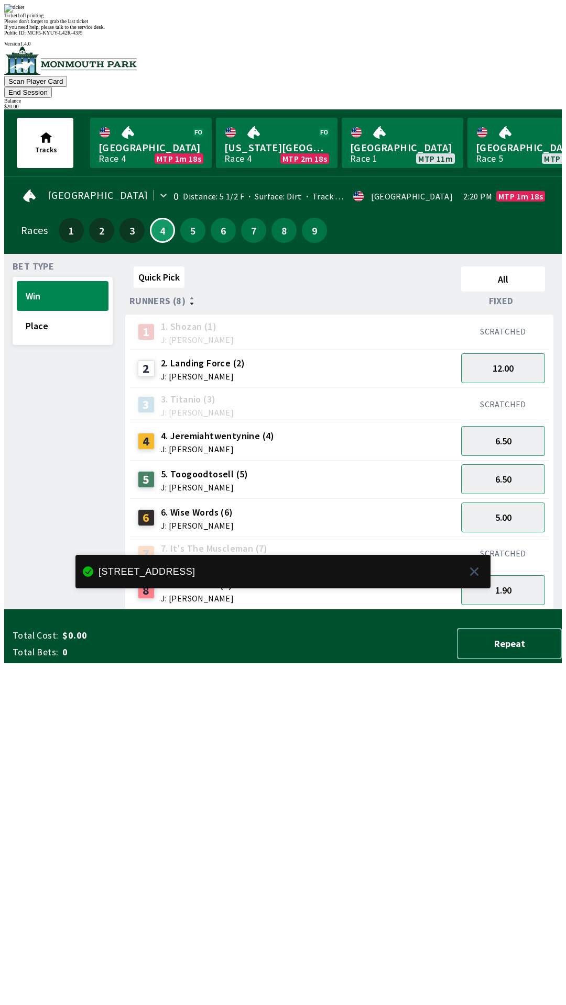
click at [515, 659] on button "Repeat" at bounding box center [509, 643] width 105 height 31
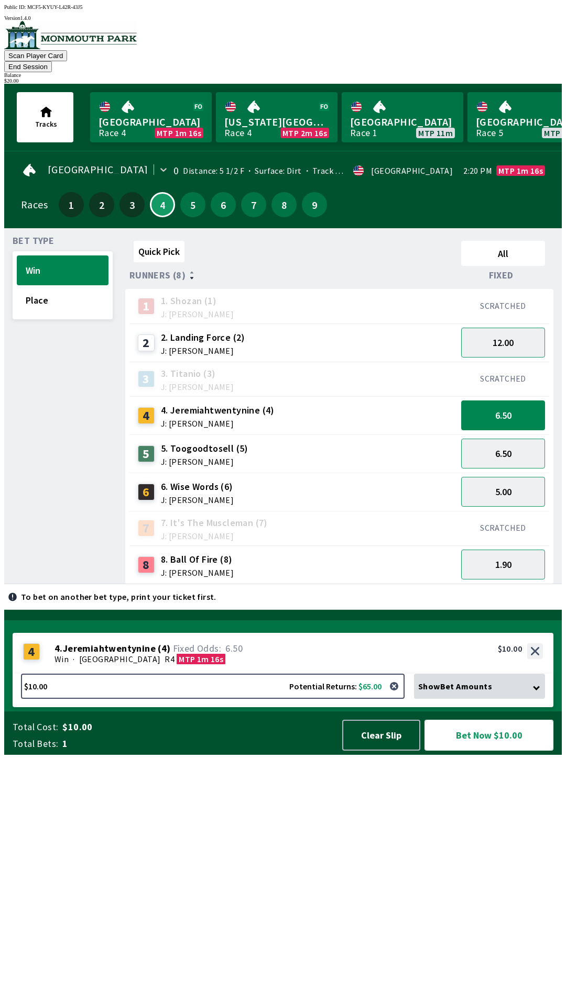
click at [494, 751] on button "Bet Now $10.00" at bounding box center [488, 735] width 129 height 31
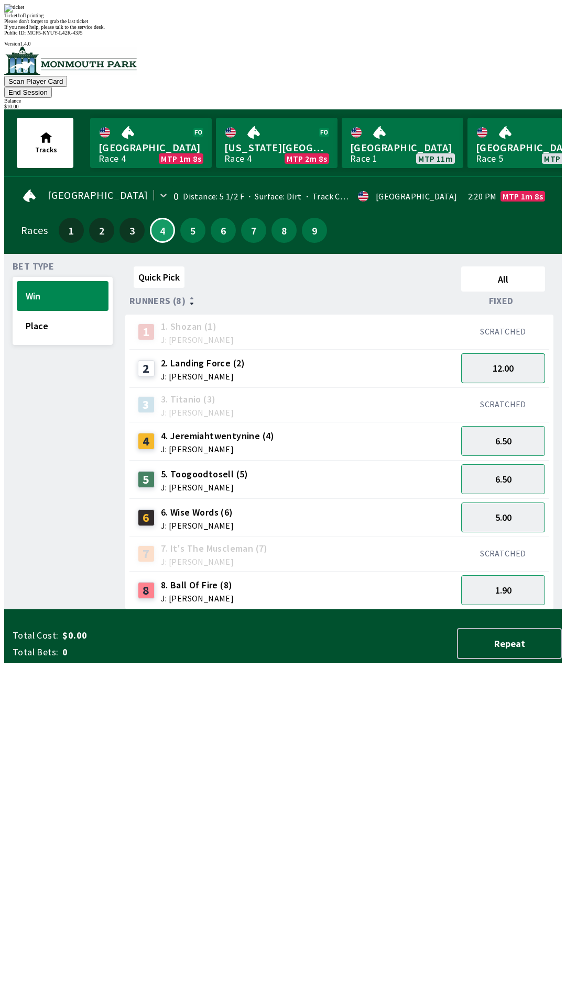
click at [527, 353] on button "12.00" at bounding box center [503, 368] width 84 height 30
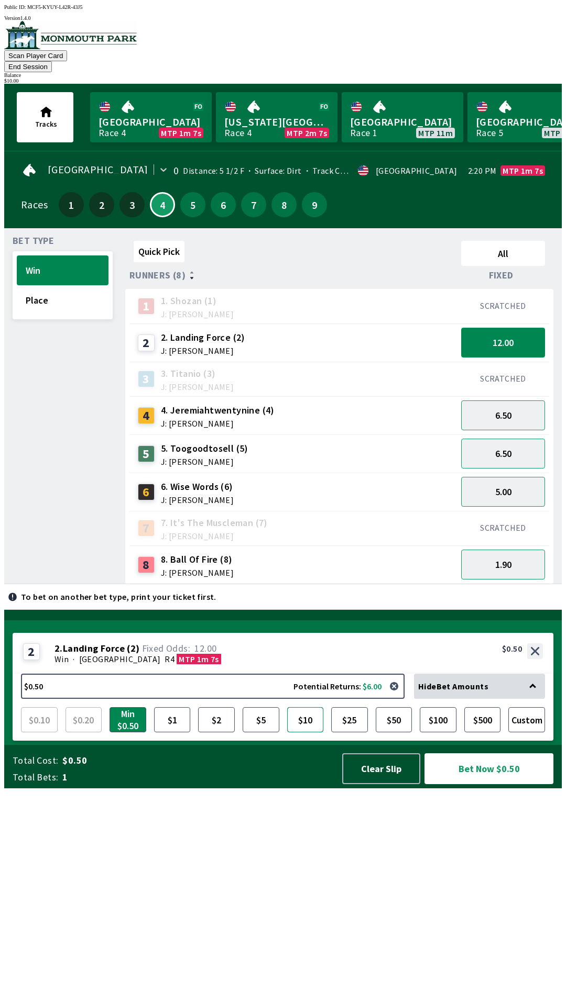
click at [304, 733] on button "$10" at bounding box center [305, 719] width 37 height 25
click at [493, 784] on button "Bet Now $10.00" at bounding box center [488, 769] width 129 height 31
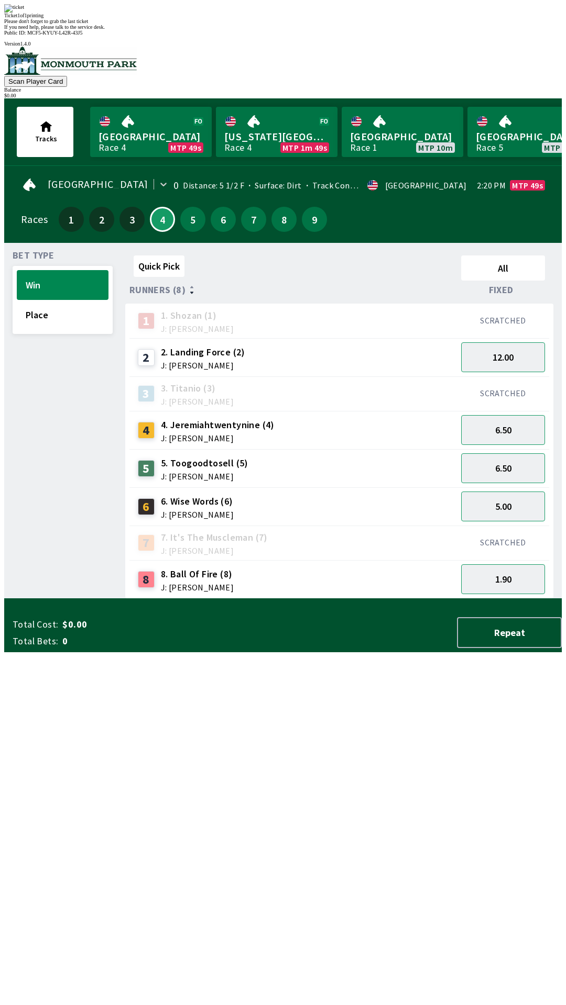
click at [326, 24] on div "Please don't forget to grab the last ticket" at bounding box center [282, 21] width 557 height 6
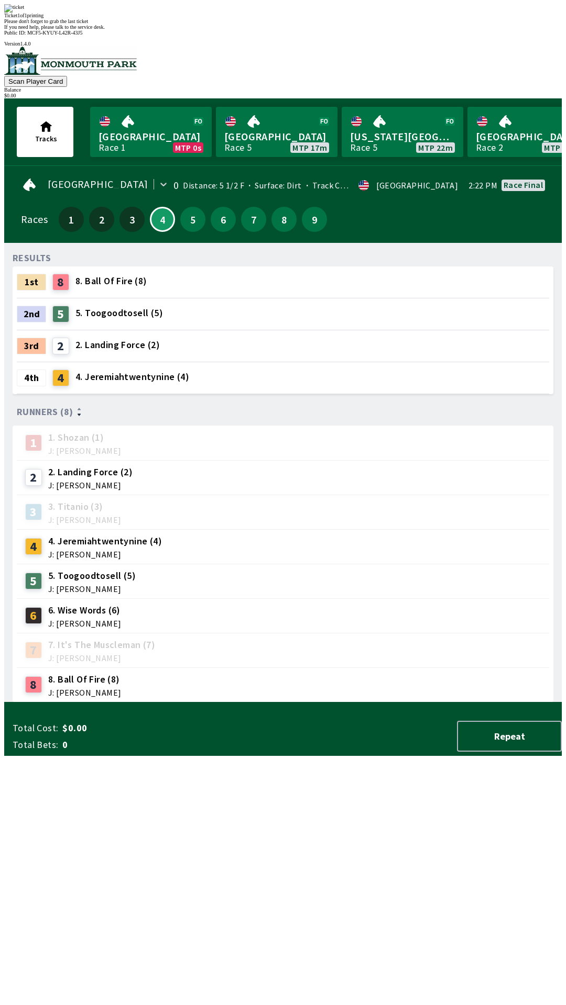
click at [212, 703] on div "RESULTS 1st 8 8. Ball Of Fire (8) 2nd 5 5. Toogoodtosell (5) 3rd 2 2. Landing F…" at bounding box center [287, 476] width 549 height 451
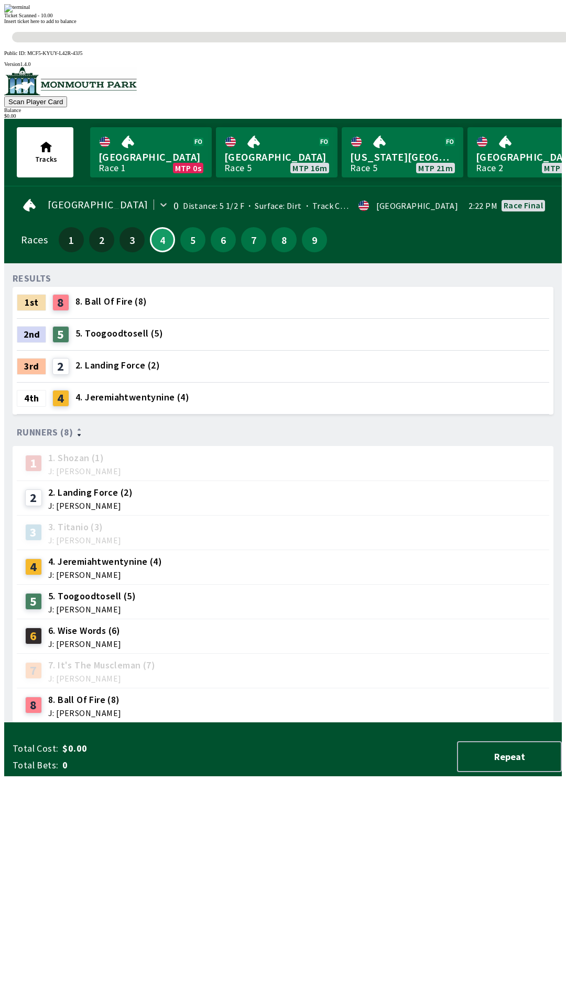
click at [297, 723] on div "RESULTS 1st 8 8. Ball Of Fire (8) 2nd 5 5. Toogoodtosell (5) 3rd 2 2. Landing F…" at bounding box center [287, 497] width 549 height 451
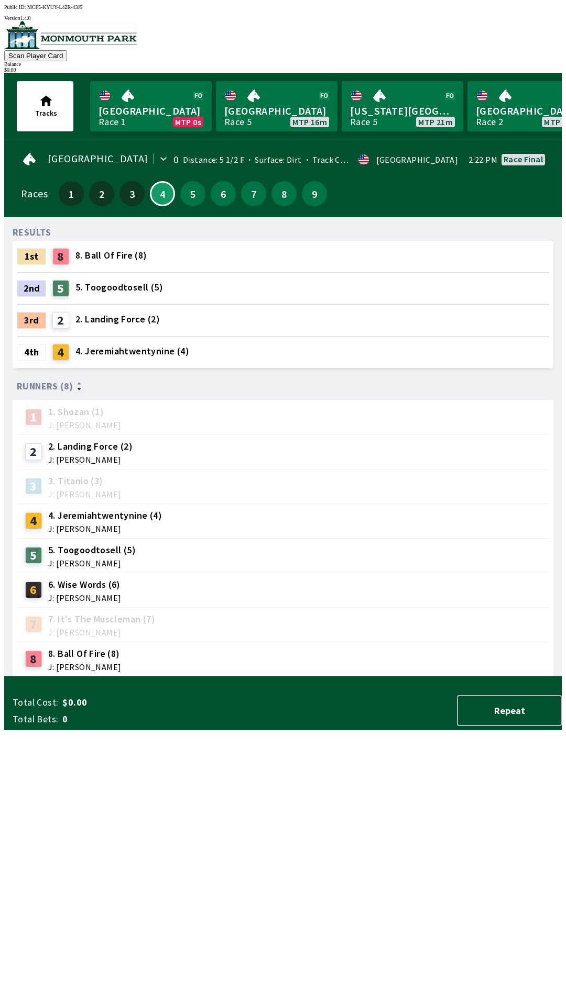
click at [313, 677] on div "RESULTS 1st 8 8. Ball Of Fire (8) 2nd 5 5. Toogoodtosell (5) 3rd 2 2. Landing F…" at bounding box center [287, 451] width 549 height 451
click at [312, 677] on div "RESULTS 1st 8 8. Ball Of Fire (8) 2nd 5 5. Toogoodtosell (5) 3rd 2 2. Landing F…" at bounding box center [287, 451] width 549 height 451
click at [324, 677] on div "RESULTS 1st 8 8. Ball Of Fire (8) 2nd 5 5. Toogoodtosell (5) 3rd 2 2. Landing F…" at bounding box center [287, 451] width 549 height 451
click at [341, 677] on div "RESULTS 1st 8 8. Ball Of Fire (8) 2nd 5 5. Toogoodtosell (5) 3rd 2 2. Landing F…" at bounding box center [287, 451] width 549 height 451
click at [512, 726] on button "Repeat" at bounding box center [509, 710] width 105 height 31
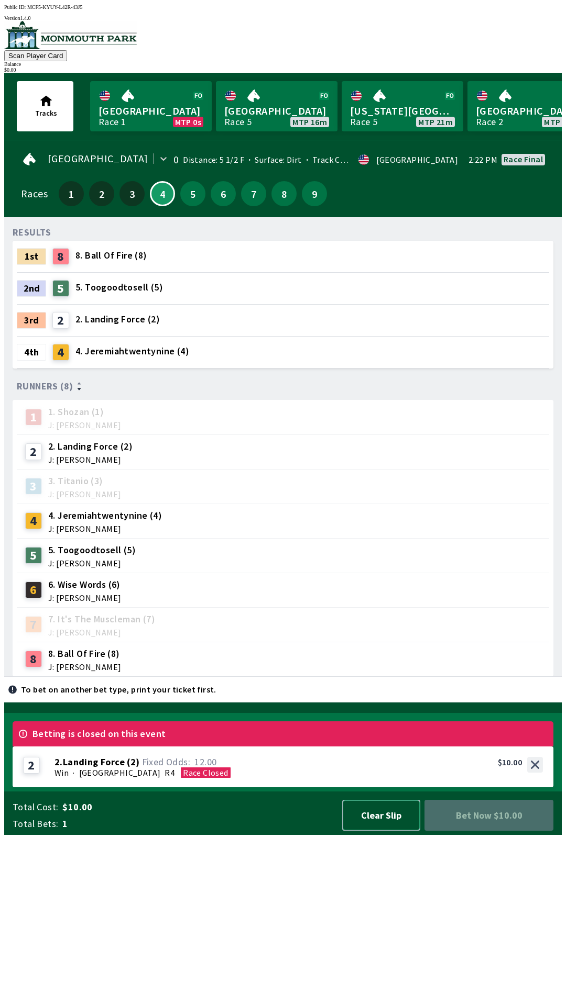
click at [386, 831] on button "Clear Slip" at bounding box center [381, 815] width 78 height 31
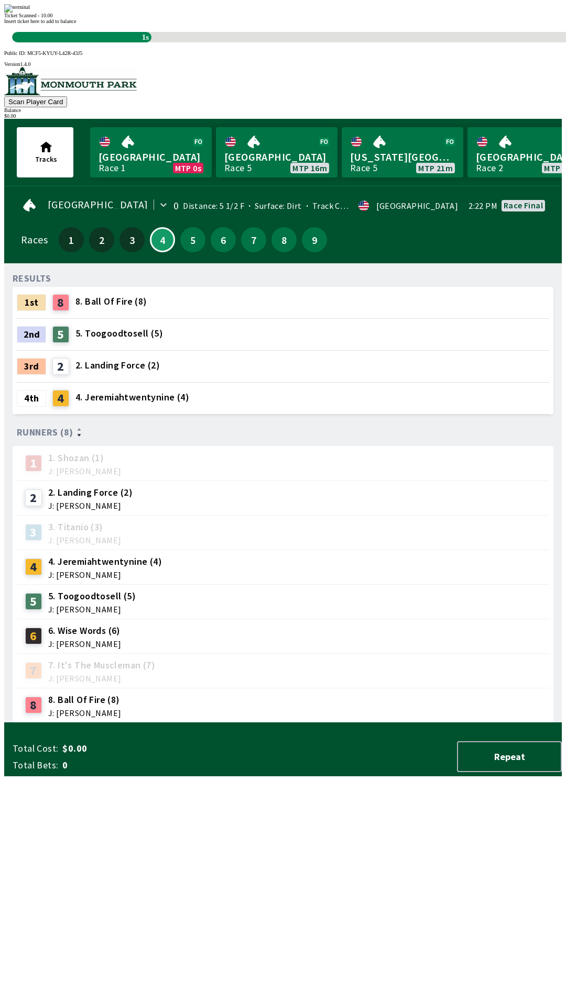
click at [30, 13] on img at bounding box center [17, 8] width 26 height 8
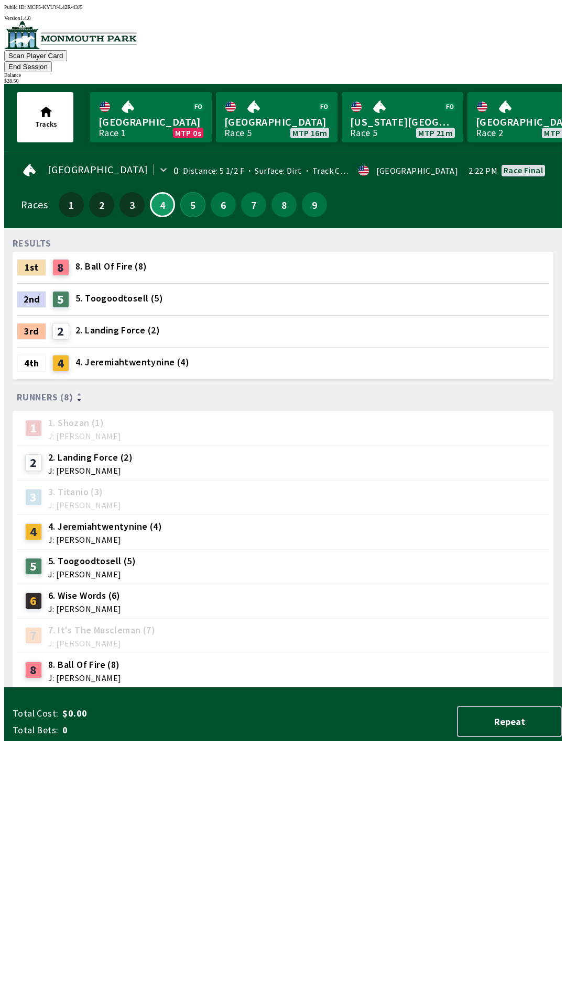
click at [194, 196] on button "5" at bounding box center [192, 204] width 25 height 25
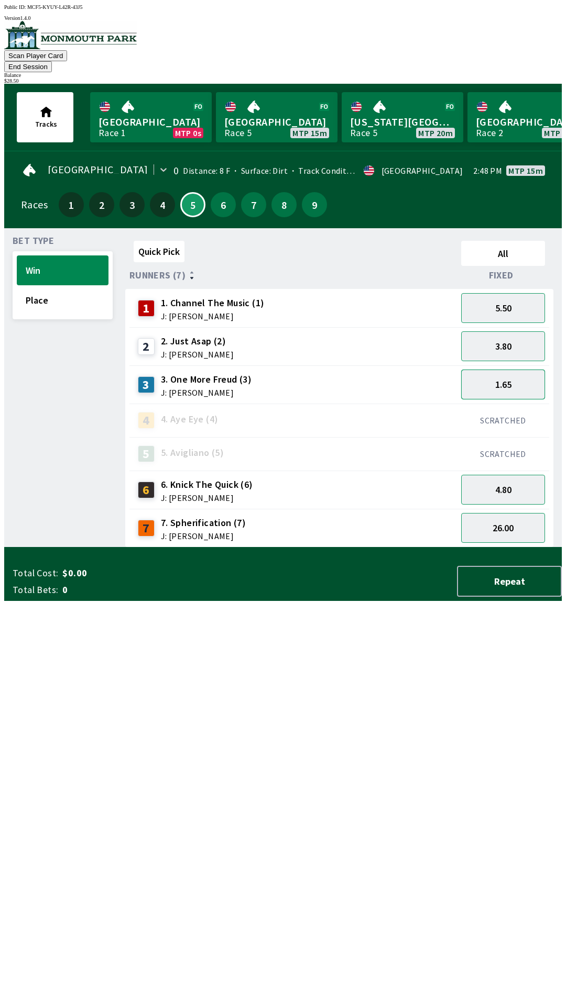
click at [518, 370] on button "1.65" at bounding box center [503, 385] width 84 height 30
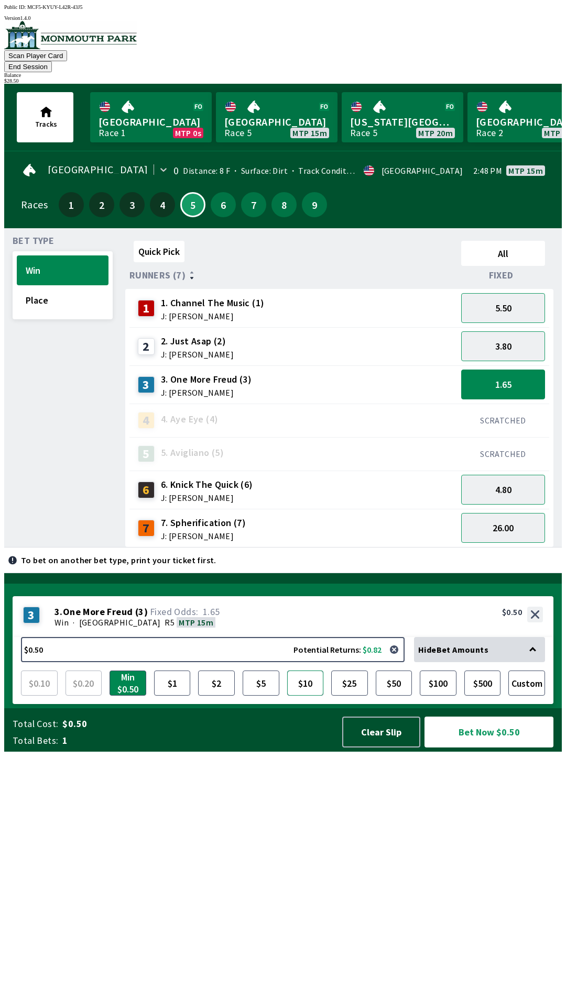
click at [303, 696] on button "$10" at bounding box center [305, 683] width 37 height 25
click at [500, 748] on button "Bet Now $10.00" at bounding box center [488, 732] width 129 height 31
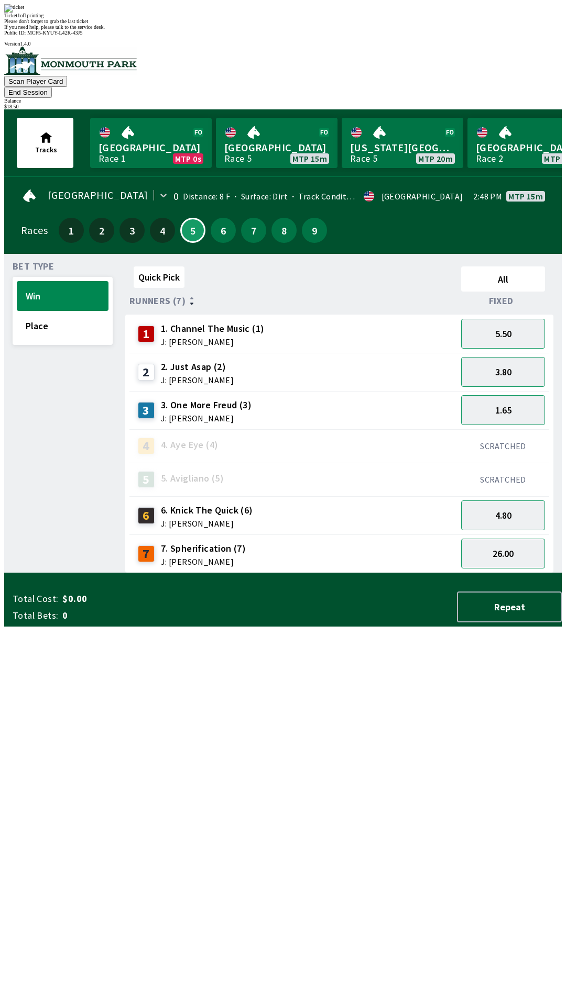
click at [367, 573] on div "Quick Pick All Runners (7) Fixed 1 1. Channel The Music (1) J: [PERSON_NAME] 5.…" at bounding box center [343, 417] width 436 height 311
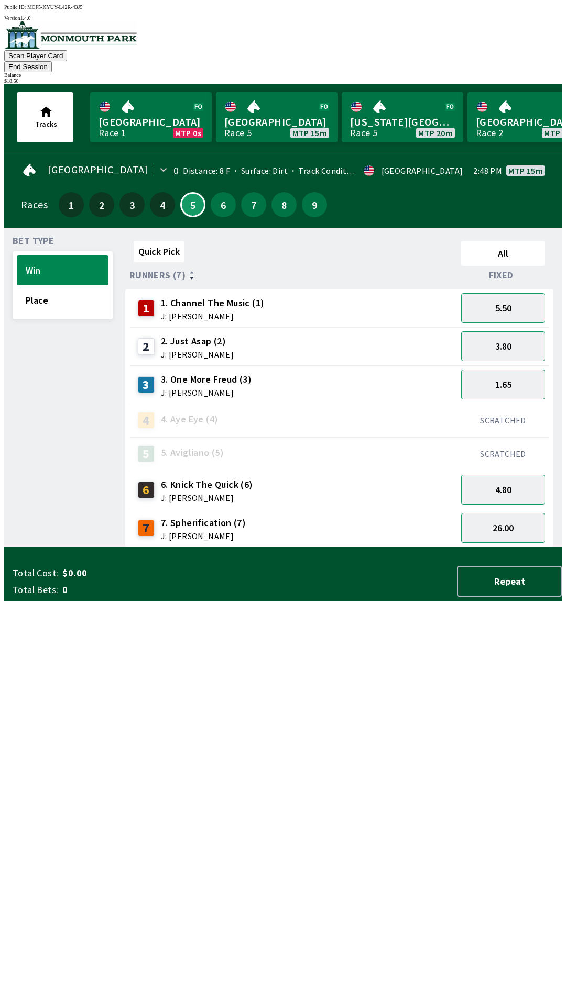
click at [52, 61] on button "End Session" at bounding box center [28, 66] width 48 height 11
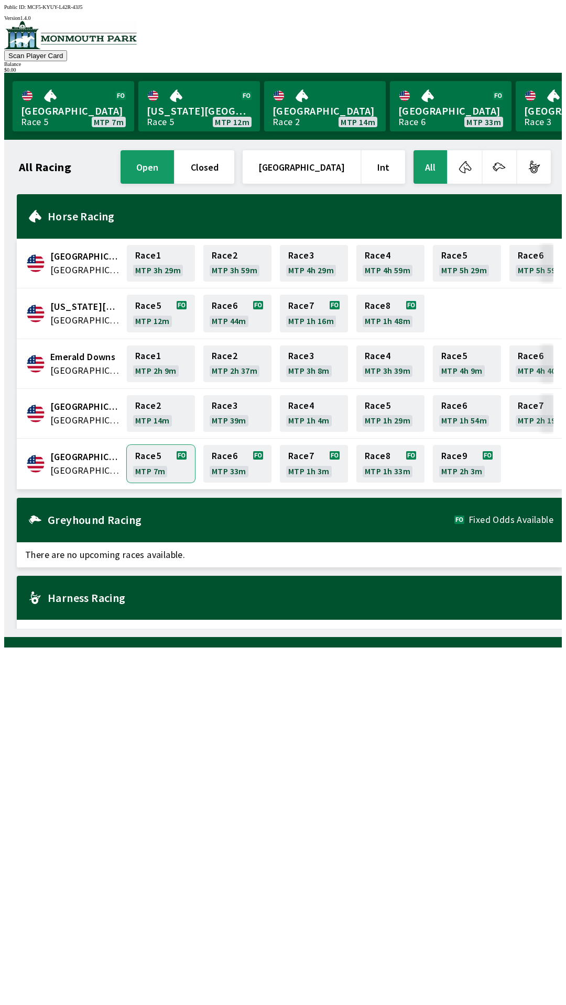
click at [159, 464] on link "Race 5 MTP 7m" at bounding box center [161, 464] width 68 height 38
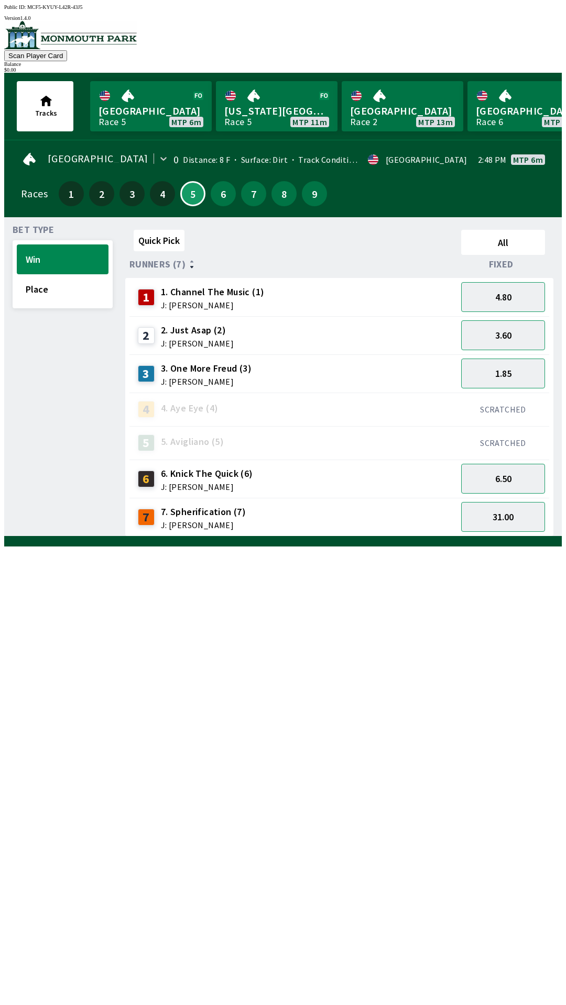
click at [217, 369] on span "3. One More Freud (3)" at bounding box center [206, 369] width 91 height 14
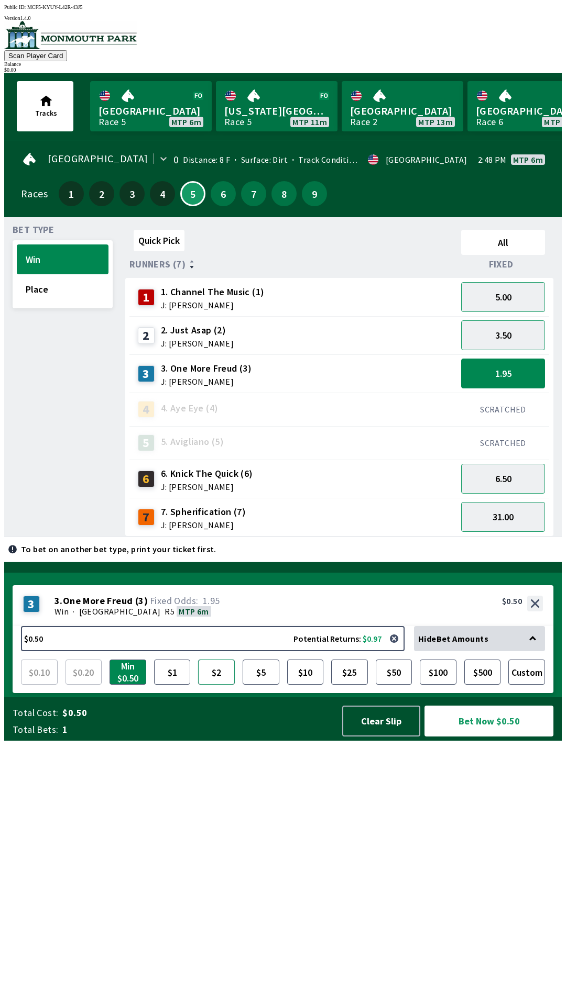
click at [213, 685] on button "$2" at bounding box center [216, 672] width 37 height 25
click at [491, 737] on button "Bet Now $2.00" at bounding box center [488, 721] width 129 height 31
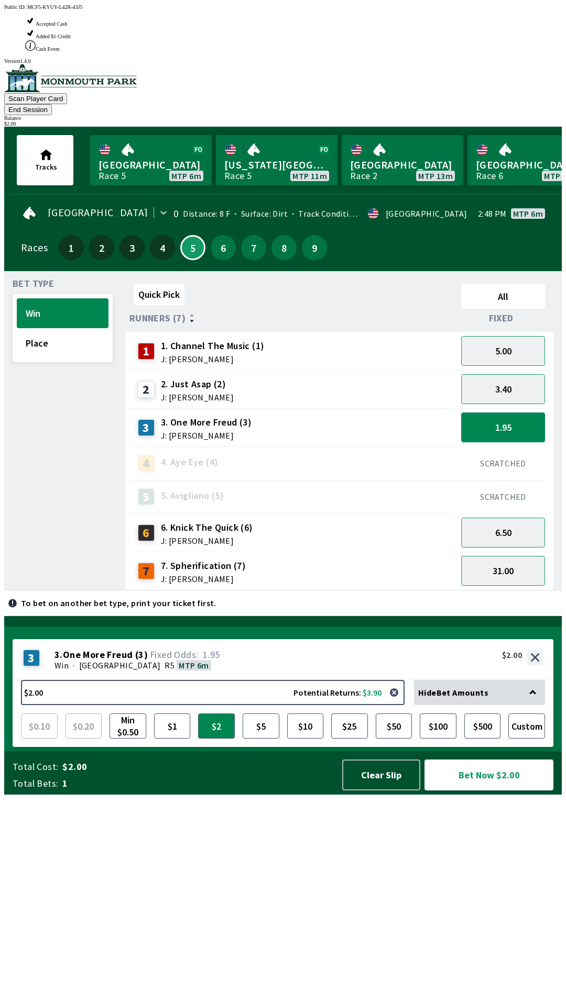
click at [493, 791] on button "Bet Now $2.00" at bounding box center [488, 775] width 129 height 31
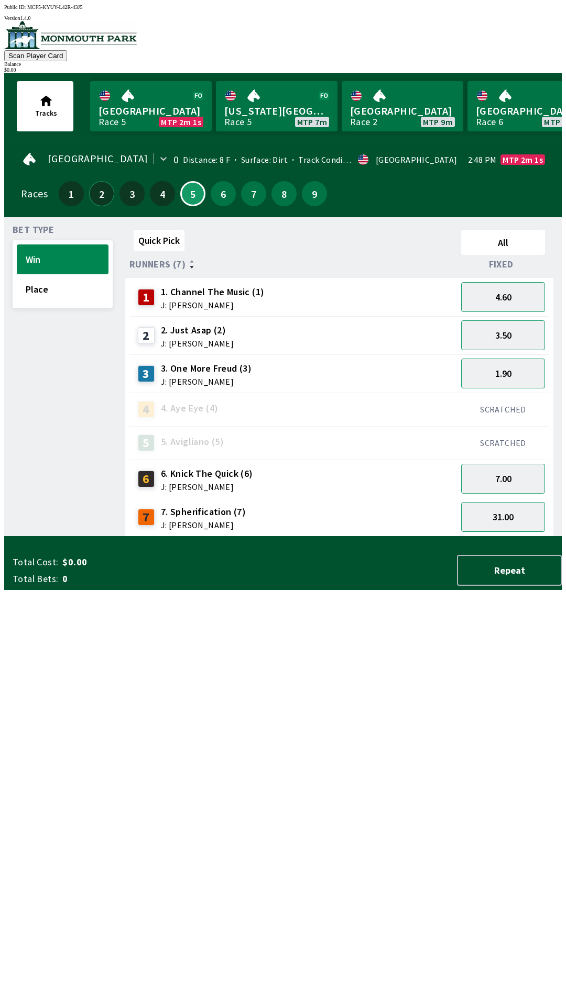
click at [91, 181] on button "2" at bounding box center [101, 193] width 25 height 25
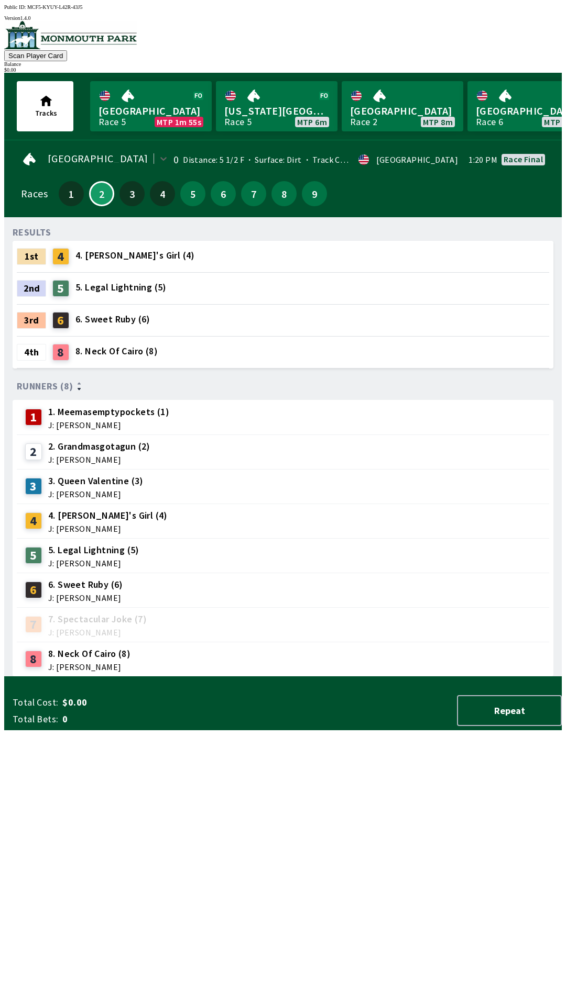
click at [102, 547] on span "5. Legal Lightning (5)" at bounding box center [93, 551] width 91 height 14
click at [117, 559] on span "J: [PERSON_NAME]" at bounding box center [93, 563] width 91 height 8
click at [93, 551] on div "5. Legal Lightning (5) J: [PERSON_NAME]" at bounding box center [93, 556] width 91 height 24
click at [88, 559] on span "J: [PERSON_NAME]" at bounding box center [93, 563] width 91 height 8
click at [90, 559] on span "J: [PERSON_NAME]" at bounding box center [93, 563] width 91 height 8
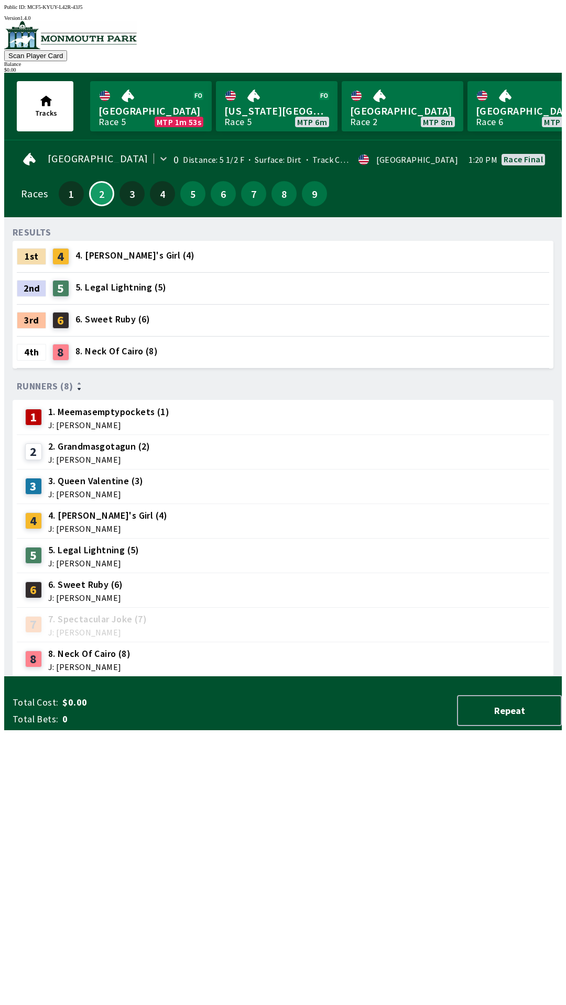
click at [90, 559] on span "J: [PERSON_NAME]" at bounding box center [93, 563] width 91 height 8
click at [181, 194] on button "5" at bounding box center [192, 193] width 25 height 25
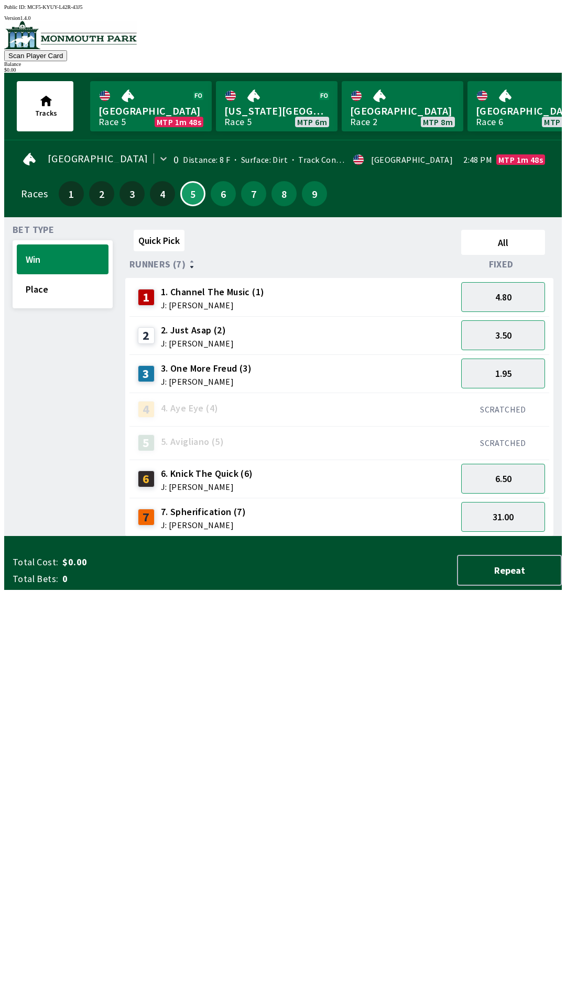
click at [280, 437] on div "5 5. Avigliano (5)" at bounding box center [293, 442] width 319 height 25
click at [268, 435] on div "5 5. Avigliano (5)" at bounding box center [293, 442] width 319 height 25
click at [265, 434] on div "5 5. Avigliano (5)" at bounding box center [293, 442] width 319 height 25
click at [249, 437] on div "5 5. Avigliano (5)" at bounding box center [293, 442] width 319 height 25
click at [233, 439] on div "5 5. Avigliano (5)" at bounding box center [293, 442] width 319 height 25
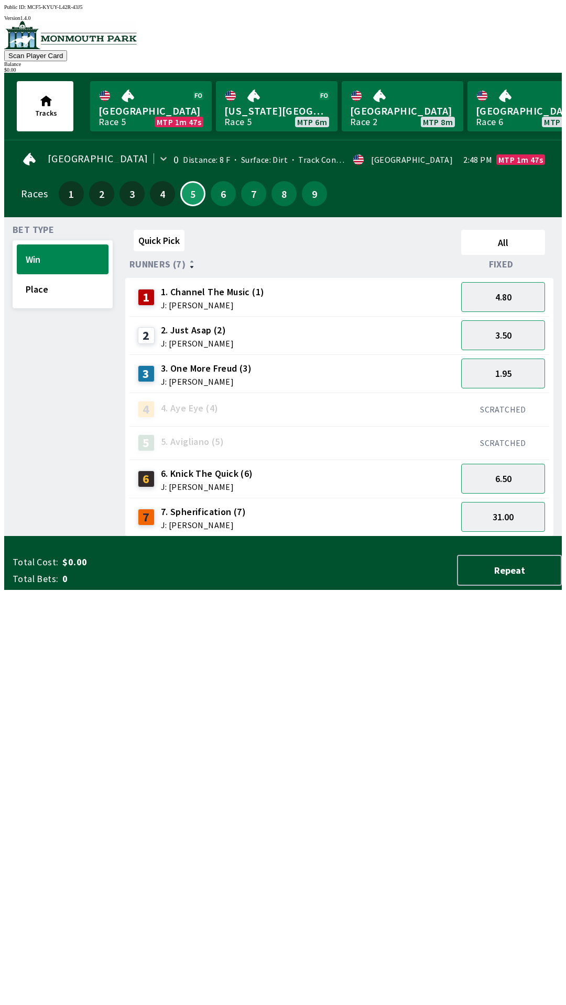
click at [232, 432] on div "5 5. Avigliano (5)" at bounding box center [293, 442] width 319 height 25
click at [228, 436] on div "5 5. Avigliano (5)" at bounding box center [293, 442] width 319 height 25
click at [220, 437] on div "5 5. Avigliano (5)" at bounding box center [179, 443] width 91 height 19
click at [226, 335] on div "2 2. Just Asap (2) J: [PERSON_NAME]" at bounding box center [293, 336] width 319 height 26
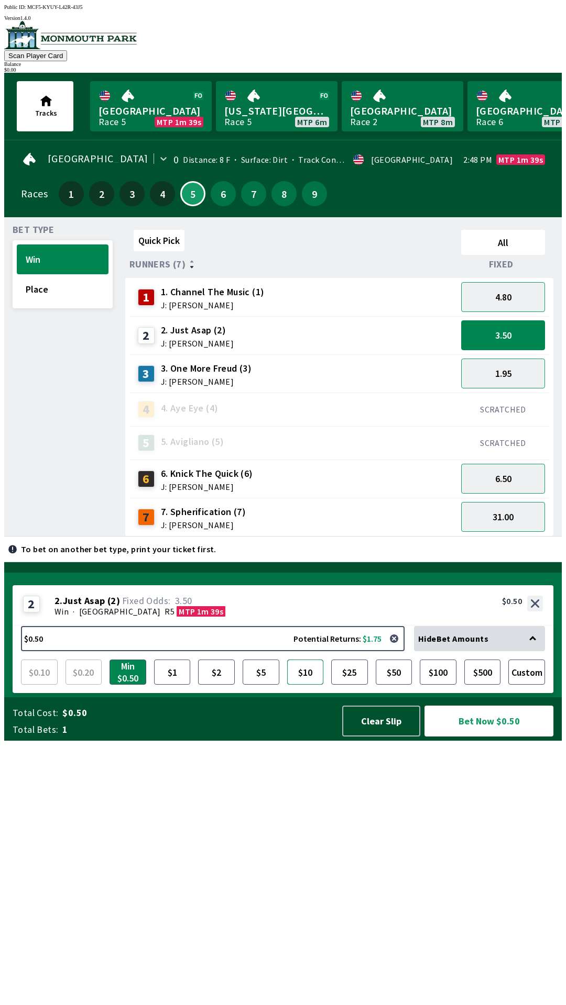
click at [305, 685] on button "$10" at bounding box center [305, 672] width 37 height 25
click at [480, 737] on button "Bet Now $10.00" at bounding box center [488, 721] width 129 height 31
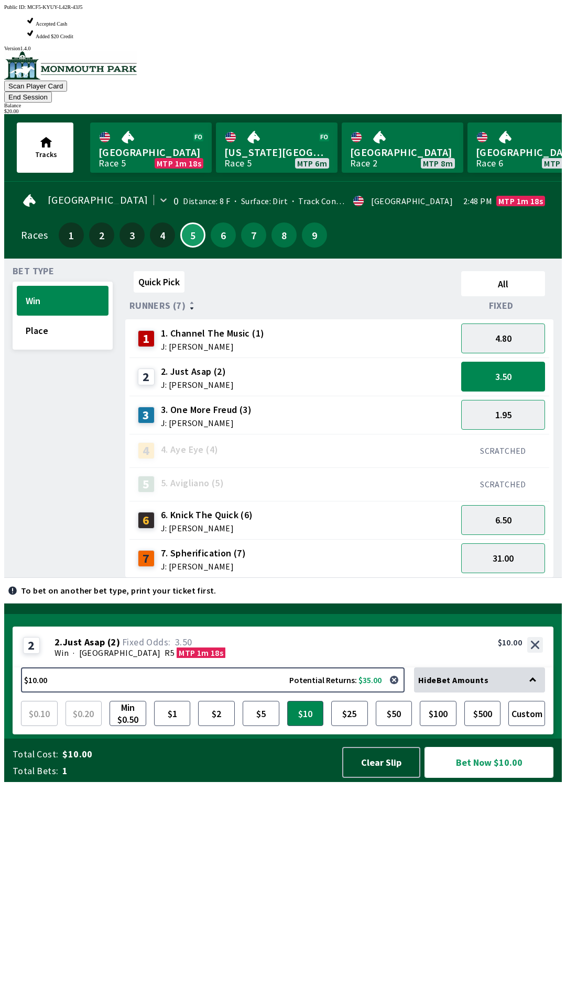
click at [513, 778] on button "Bet Now $10.00" at bounding box center [488, 762] width 129 height 31
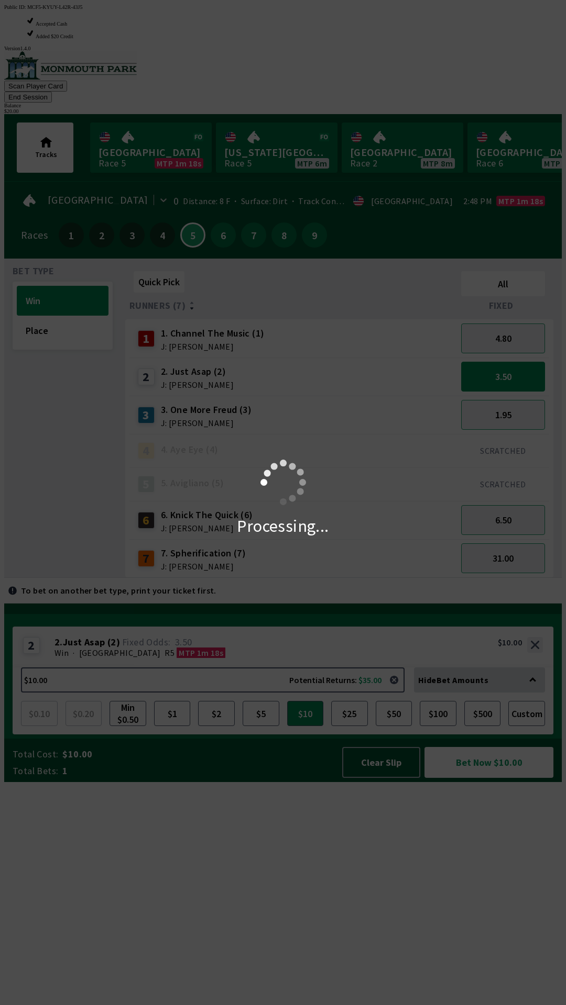
click at [518, 981] on div "Processing..." at bounding box center [283, 502] width 566 height 1005
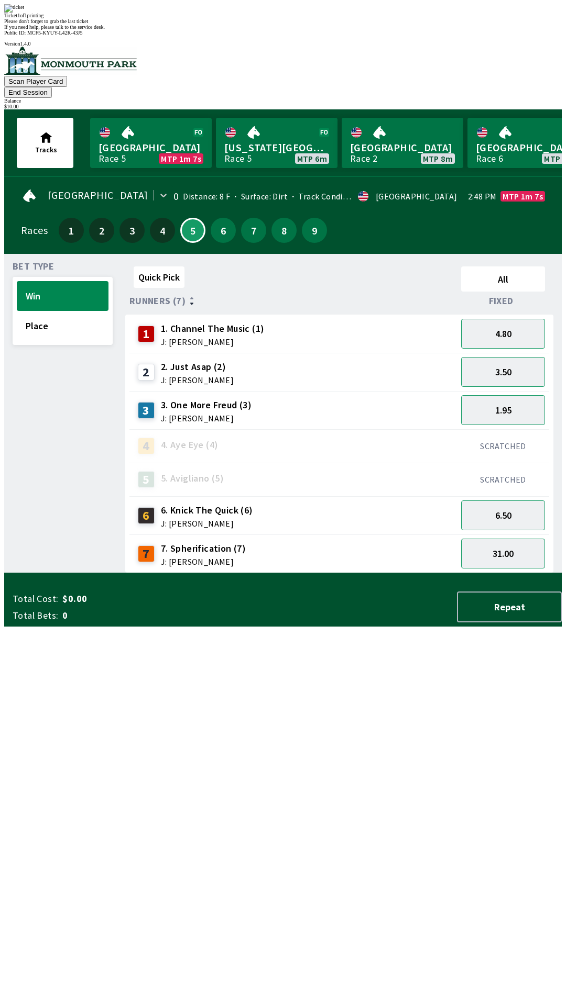
click at [198, 573] on div "Quick Pick All Runners (7) Fixed 1 1. Channel The Music (1) J: [PERSON_NAME] 4.…" at bounding box center [343, 417] width 436 height 311
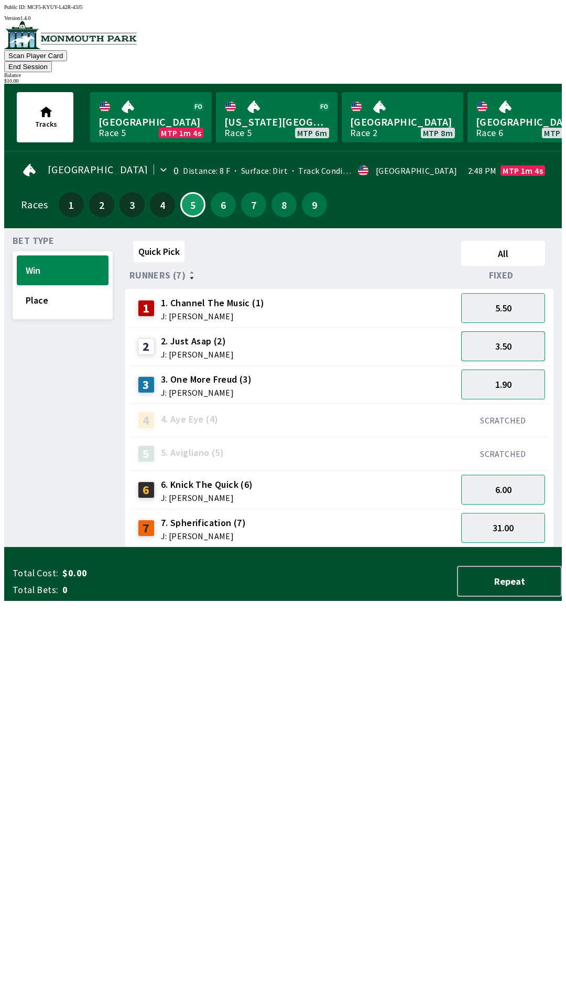
click at [513, 331] on button "3.50" at bounding box center [503, 346] width 84 height 30
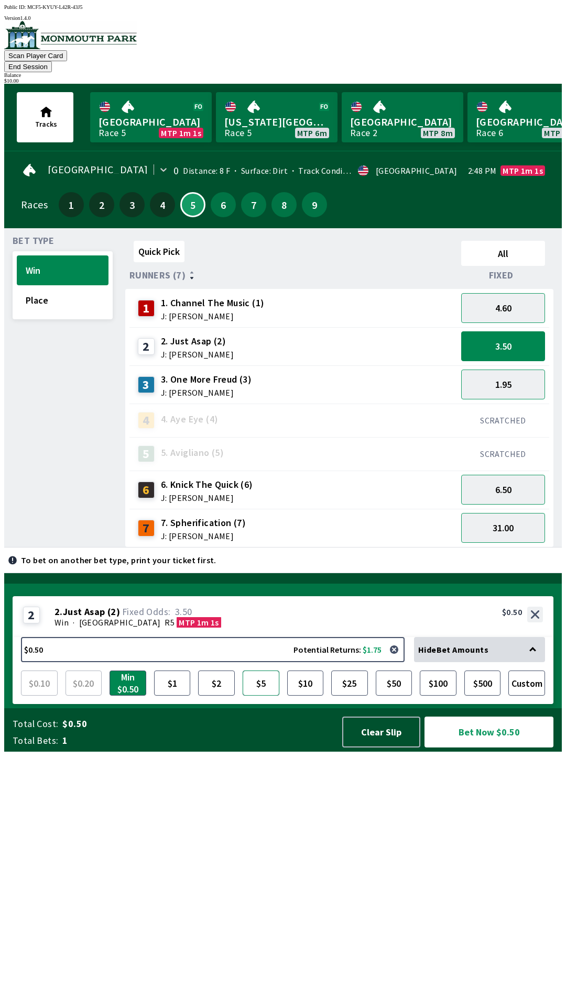
click at [264, 696] on button "$5" at bounding box center [260, 683] width 37 height 25
click at [507, 748] on button "Bet Now $5.00" at bounding box center [488, 732] width 129 height 31
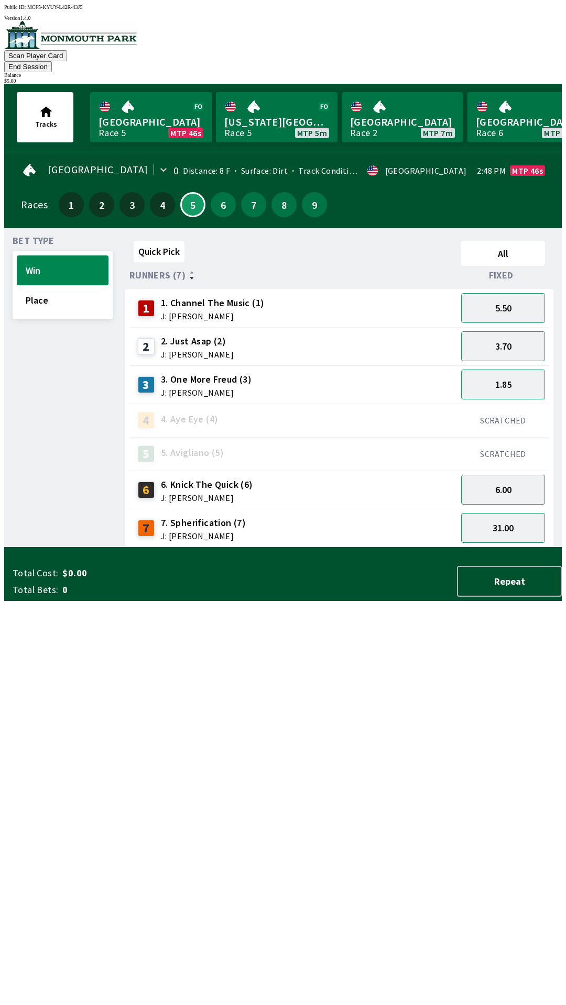
click at [227, 548] on div "Quick Pick All Runners (7) Fixed 1 1. Channel The Music (1) J: [PERSON_NAME] 5.…" at bounding box center [343, 392] width 436 height 311
click at [458, 548] on div "Quick Pick All Runners (7) Fixed 1 1. Channel The Music (1) J: [PERSON_NAME] 5.…" at bounding box center [343, 392] width 436 height 311
click at [506, 327] on div "3.70" at bounding box center [503, 346] width 92 height 38
click at [235, 327] on div "2 2. Just Asap (2) J: [PERSON_NAME]" at bounding box center [292, 346] width 327 height 38
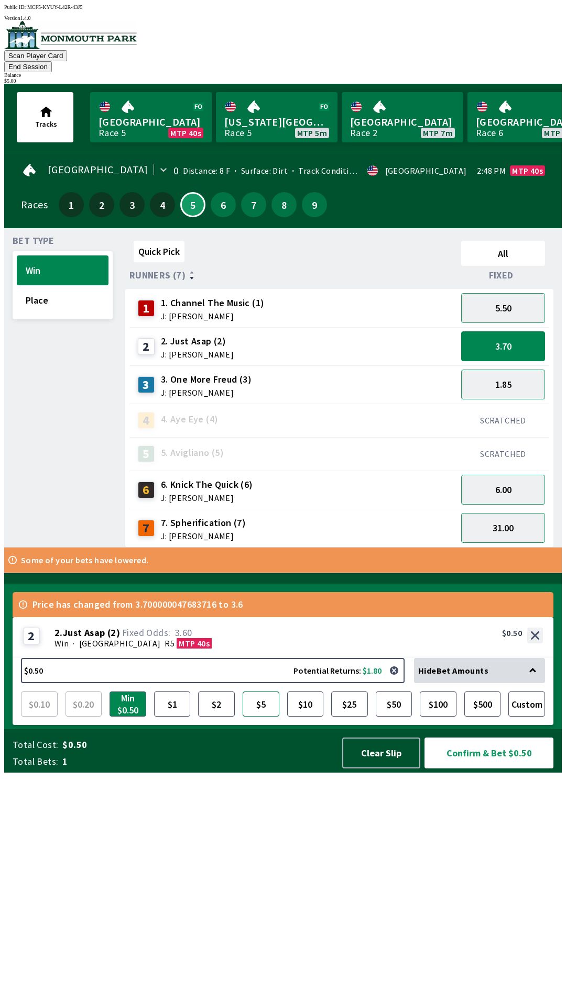
click at [266, 717] on button "$5" at bounding box center [260, 704] width 37 height 25
click at [513, 769] on button "Confirm & Bet $5.00" at bounding box center [488, 753] width 129 height 31
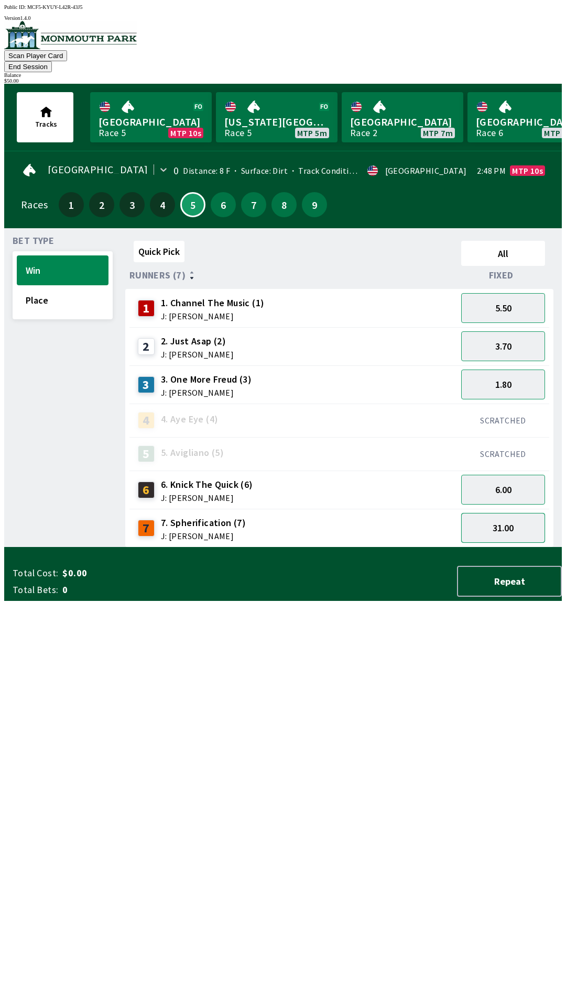
click at [515, 513] on button "31.00" at bounding box center [503, 528] width 84 height 30
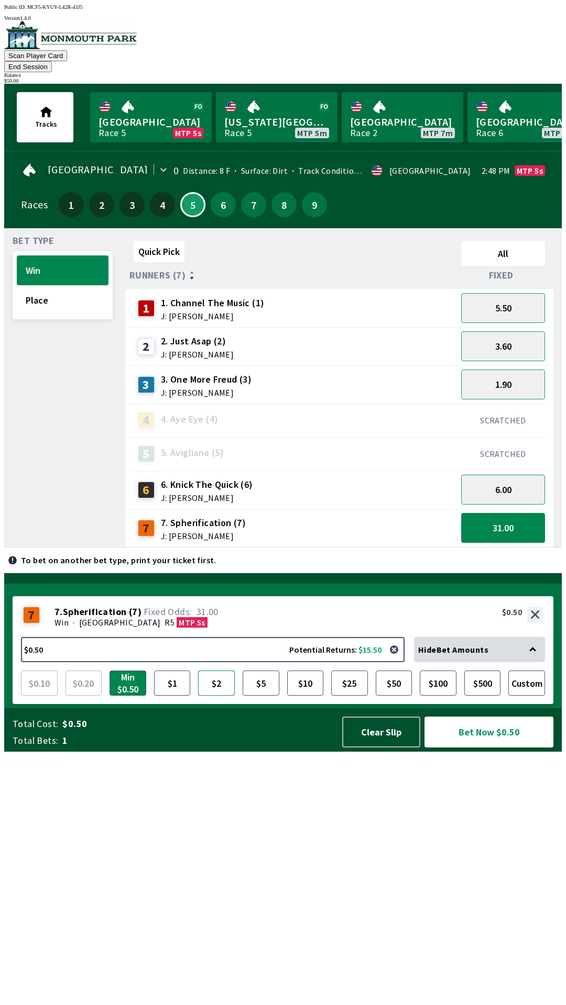
click at [219, 696] on button "$2" at bounding box center [216, 683] width 37 height 25
click at [507, 517] on button "31.00" at bounding box center [503, 528] width 84 height 30
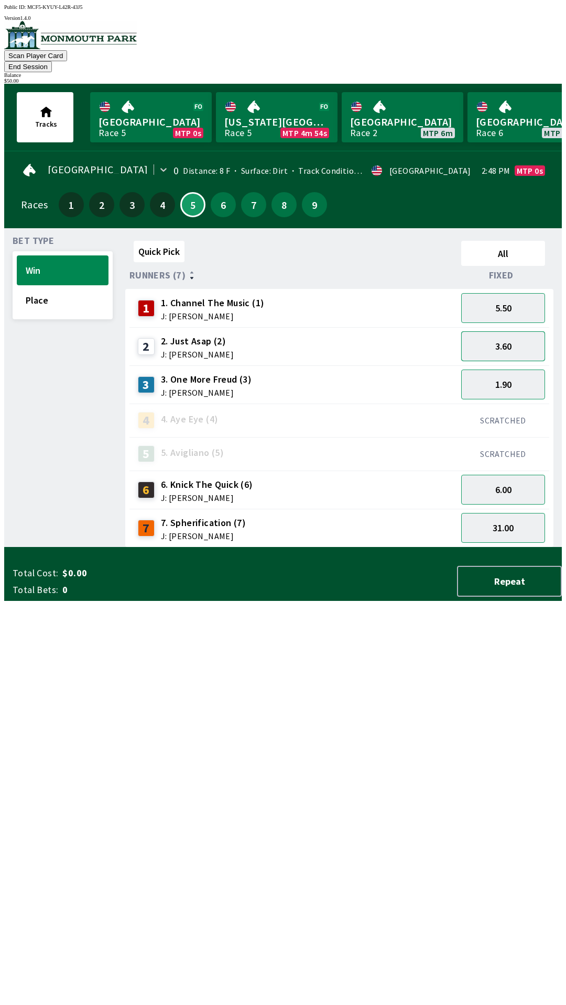
click at [517, 331] on button "3.60" at bounding box center [503, 346] width 84 height 30
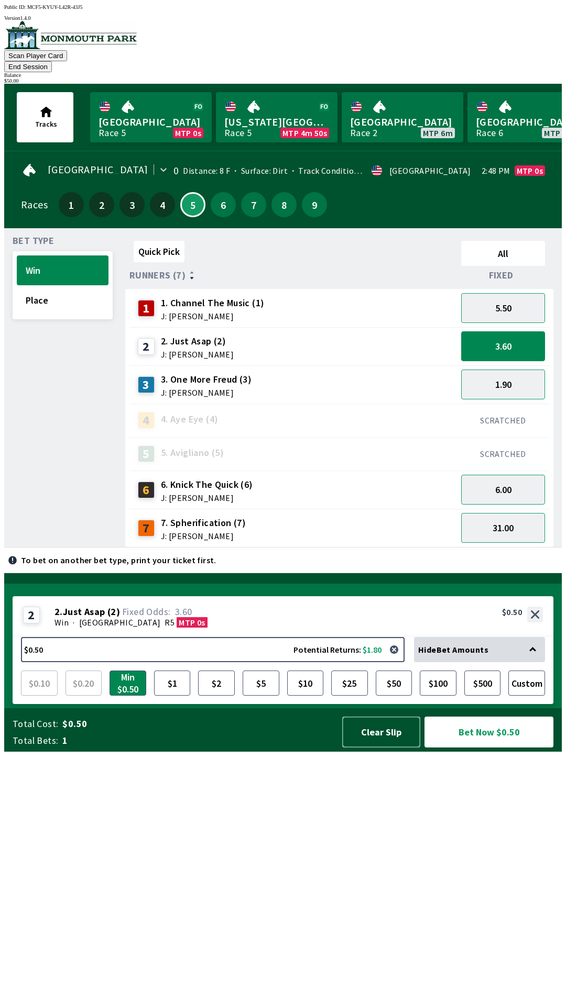
click at [372, 748] on button "Clear Slip" at bounding box center [381, 732] width 78 height 31
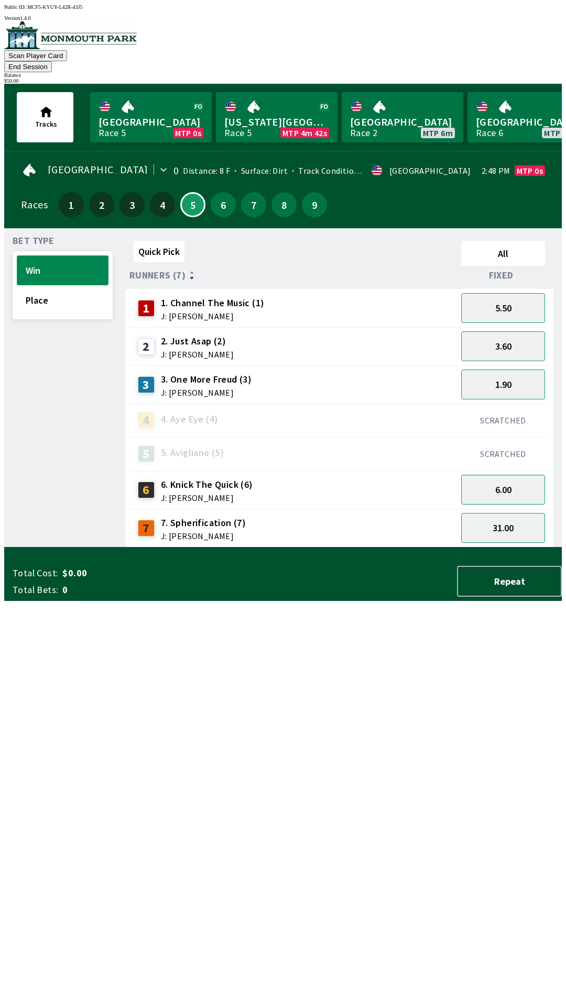
click at [67, 257] on button "Win" at bounding box center [63, 271] width 92 height 30
click at [522, 331] on button "3.60" at bounding box center [503, 346] width 84 height 30
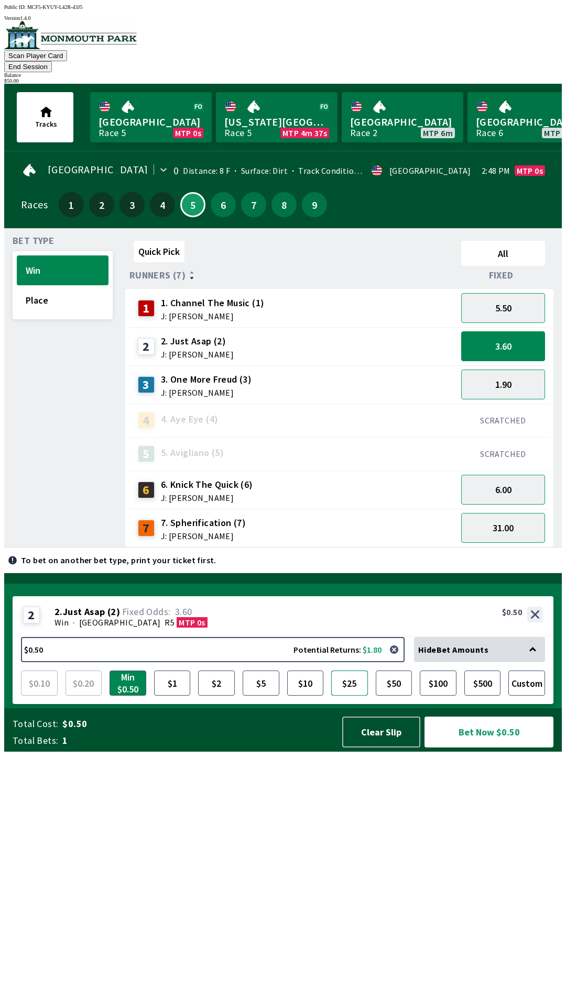
click at [345, 696] on button "$25" at bounding box center [349, 683] width 37 height 25
click at [495, 748] on button "Bet Now $25.00" at bounding box center [488, 732] width 129 height 31
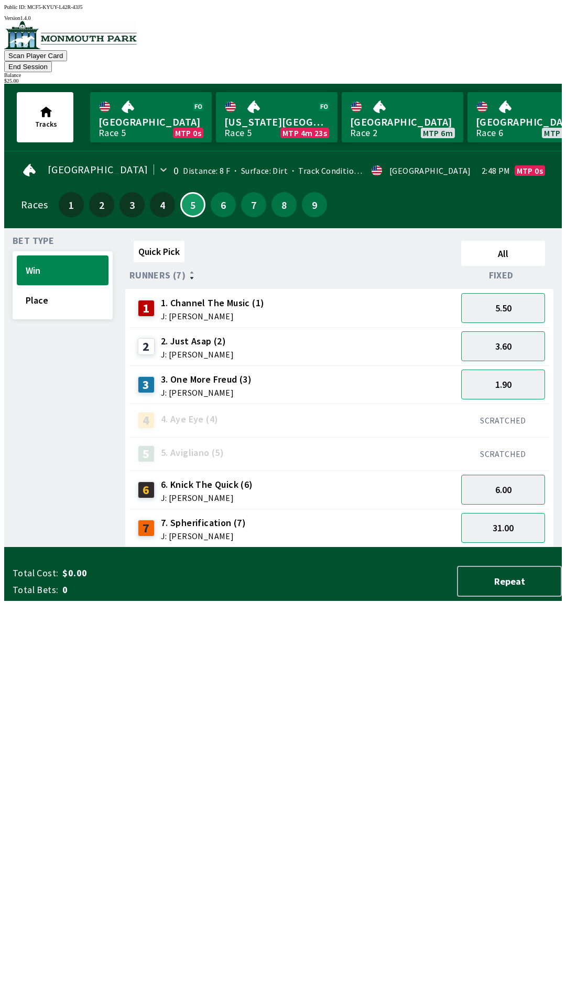
click at [266, 548] on div "Quick Pick All Runners (7) Fixed 1 1. Channel The Music (1) J: [PERSON_NAME] 5.…" at bounding box center [343, 392] width 436 height 311
click at [515, 513] on button "31.00" at bounding box center [503, 528] width 84 height 30
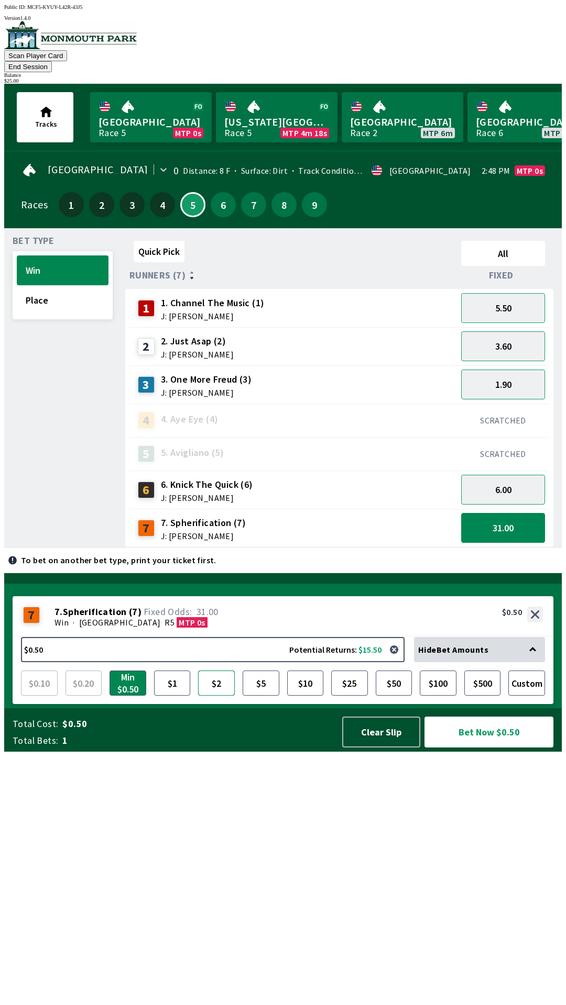
click at [214, 696] on button "$2" at bounding box center [216, 683] width 37 height 25
click at [485, 748] on button "Bet Now $2.00" at bounding box center [488, 732] width 129 height 31
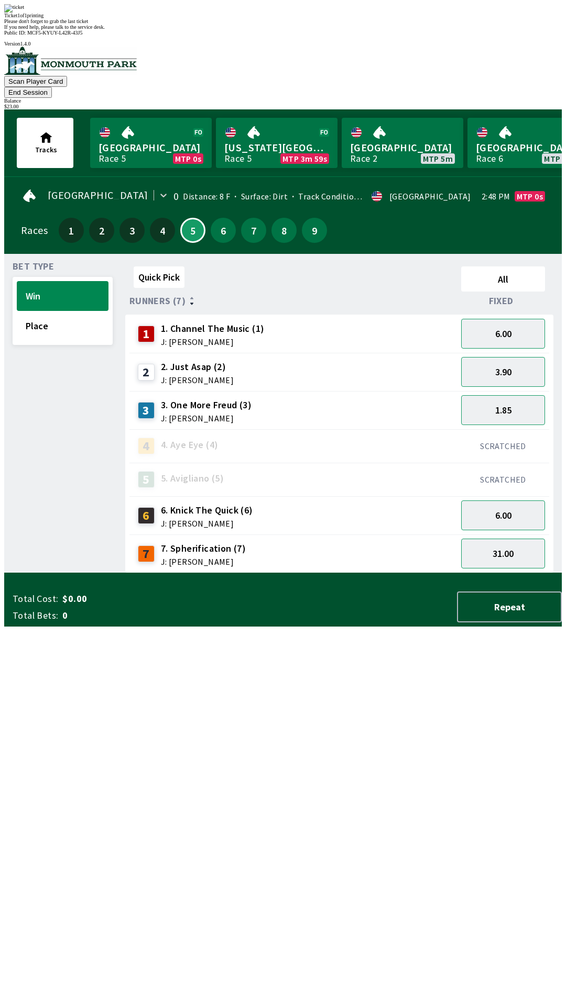
click at [294, 573] on div "Quick Pick All Runners (7) Fixed 1 1. Channel The Music (1) J: [PERSON_NAME] 6.…" at bounding box center [343, 417] width 436 height 311
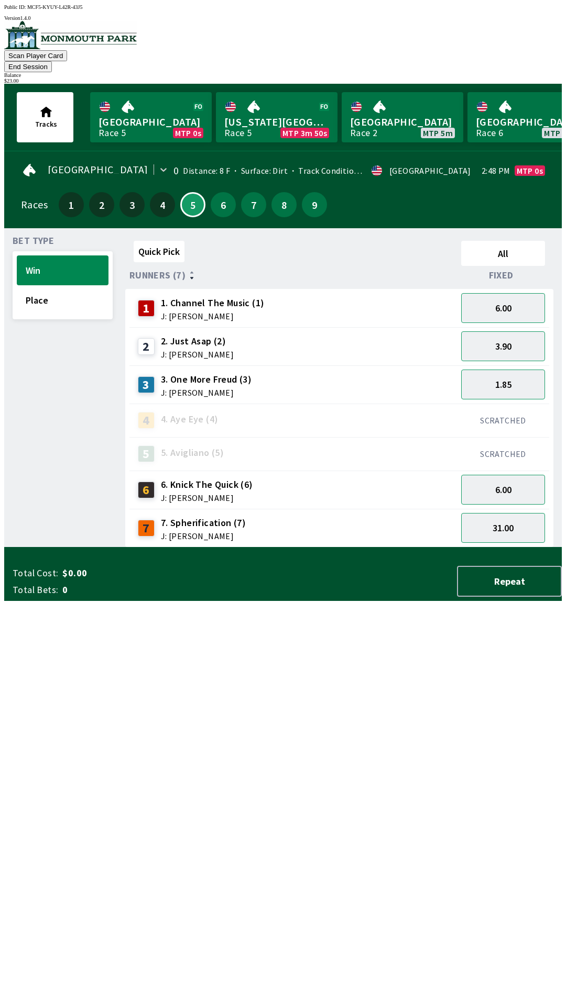
click at [27, 201] on div "Races" at bounding box center [34, 205] width 27 height 8
click at [187, 198] on button "5" at bounding box center [192, 204] width 25 height 25
click at [52, 61] on button "End Session" at bounding box center [28, 66] width 48 height 11
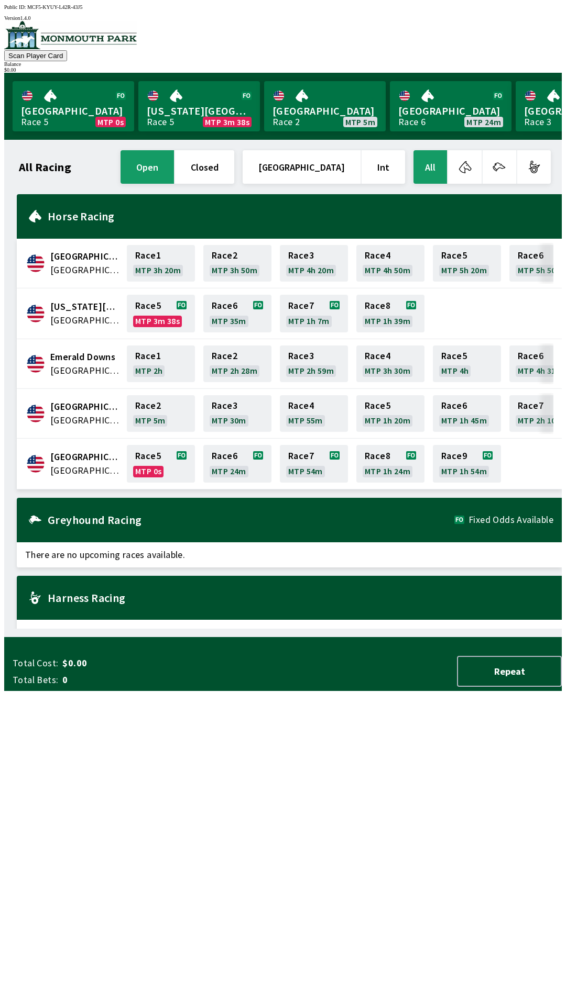
click at [237, 687] on div "Total Cost: $0.00 Total Bets: 0 Repeat" at bounding box center [287, 671] width 549 height 31
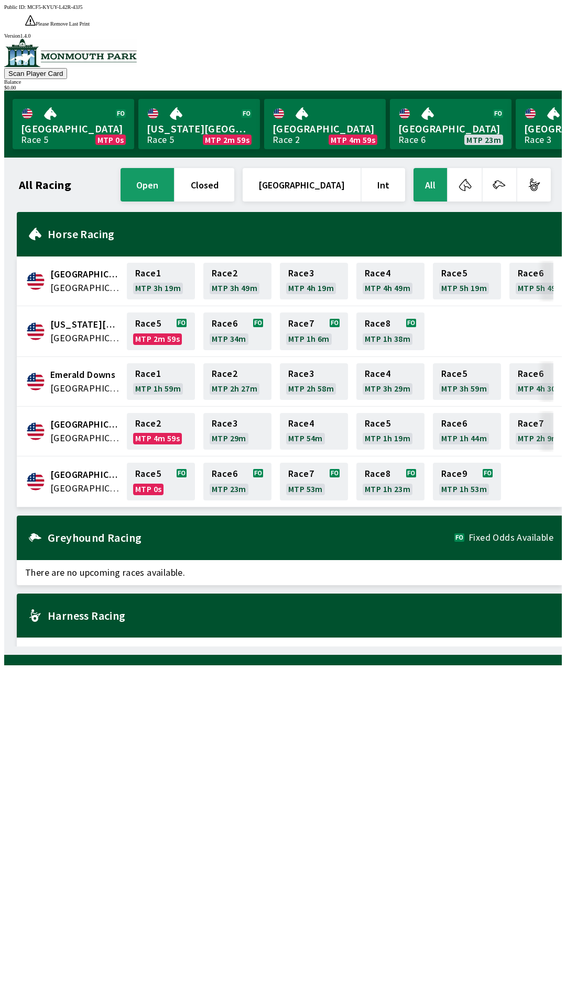
click at [90, 21] on span "Please Remove Last Print" at bounding box center [63, 24] width 54 height 6
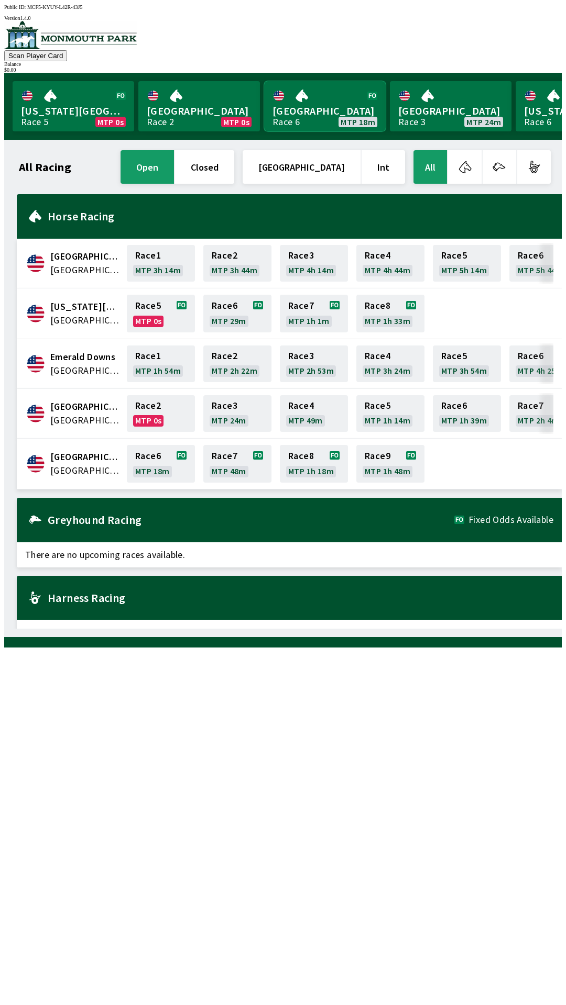
click at [324, 98] on link "[GEOGRAPHIC_DATA] Race 6 MTP 18m" at bounding box center [324, 106] width 121 height 50
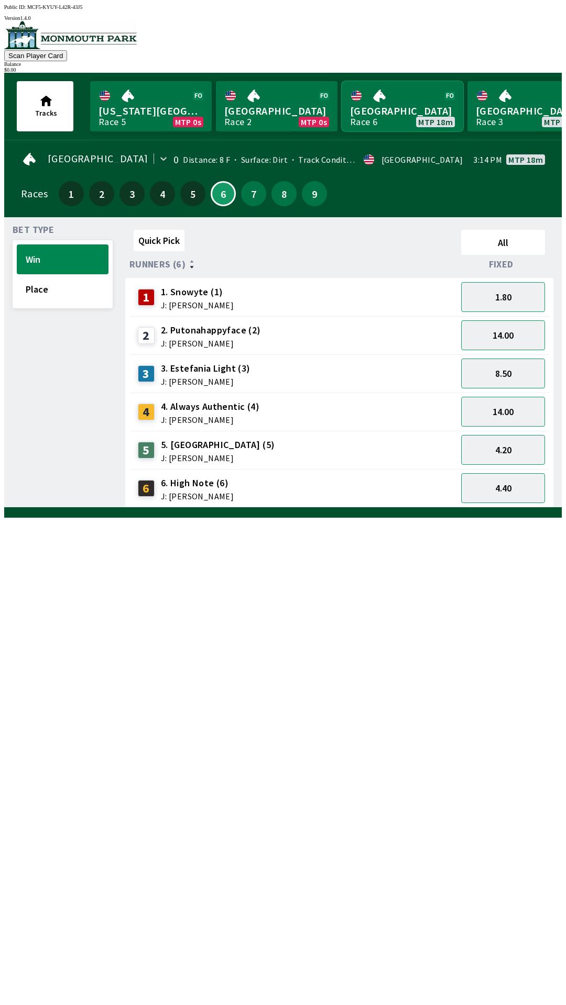
click at [397, 117] on link "[GEOGRAPHIC_DATA] Race 6 MTP 18m" at bounding box center [401, 106] width 121 height 50
click at [388, 114] on link "[GEOGRAPHIC_DATA] Race 6 MTP 18m" at bounding box center [401, 106] width 121 height 50
click at [385, 109] on link "[GEOGRAPHIC_DATA] Race 6 MTP 18m" at bounding box center [401, 106] width 121 height 50
click at [387, 109] on link "[GEOGRAPHIC_DATA] Race 6 MTP 18m" at bounding box center [401, 106] width 121 height 50
click at [389, 110] on link "[GEOGRAPHIC_DATA] Race 6 MTP 18m" at bounding box center [401, 106] width 121 height 50
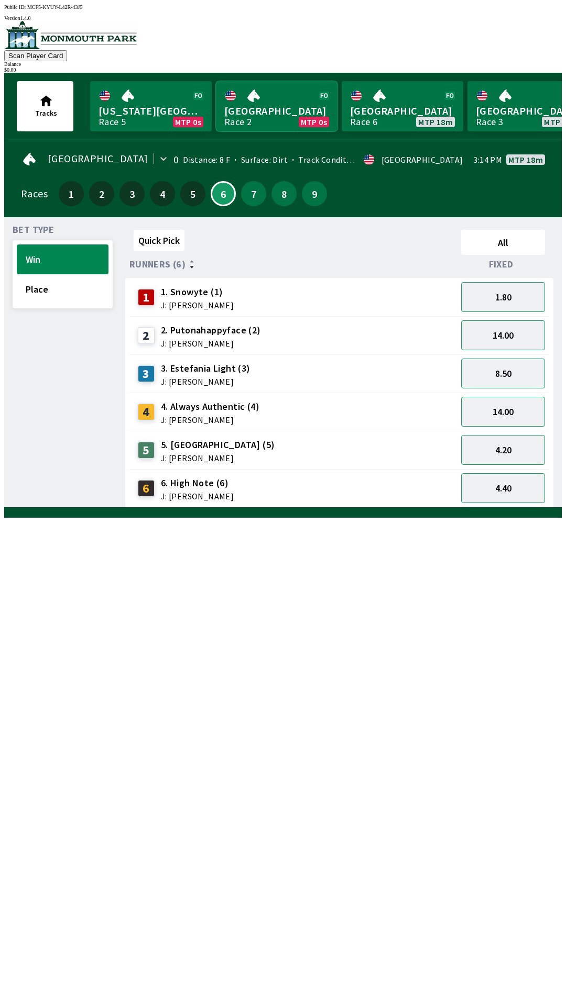
click at [265, 123] on link "[GEOGRAPHIC_DATA] Race 2 MTP 0s" at bounding box center [276, 106] width 121 height 50
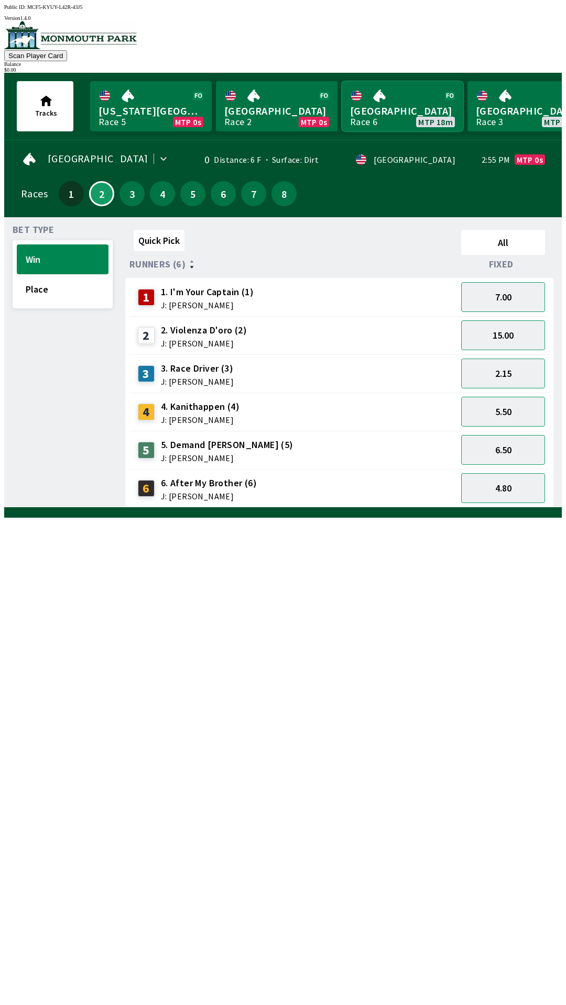
click at [384, 121] on link "[GEOGRAPHIC_DATA] Race 6 MTP 18m" at bounding box center [401, 106] width 121 height 50
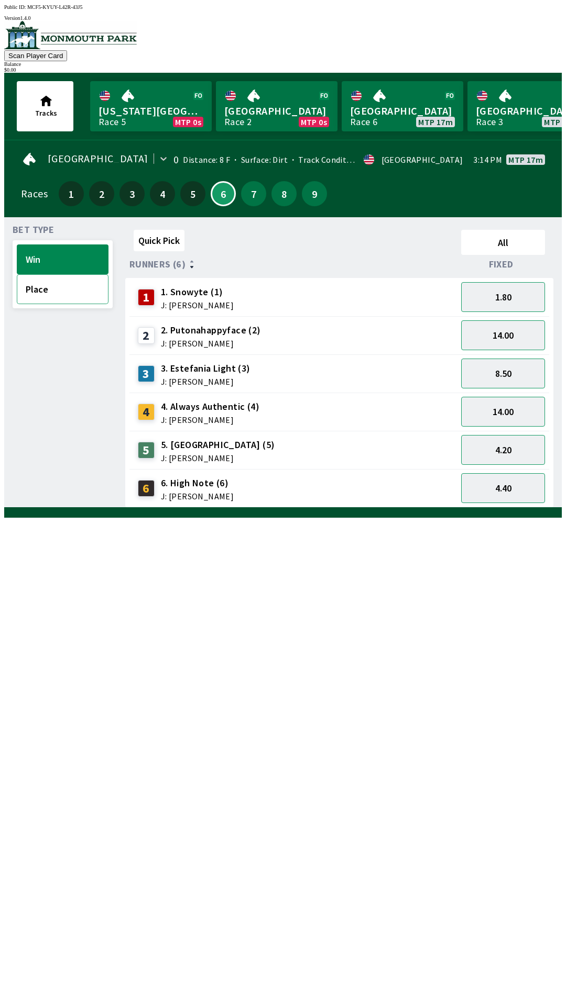
click at [59, 287] on button "Place" at bounding box center [63, 289] width 92 height 30
click at [57, 254] on button "Win" at bounding box center [63, 260] width 92 height 30
click at [526, 292] on button "1.80" at bounding box center [503, 297] width 84 height 30
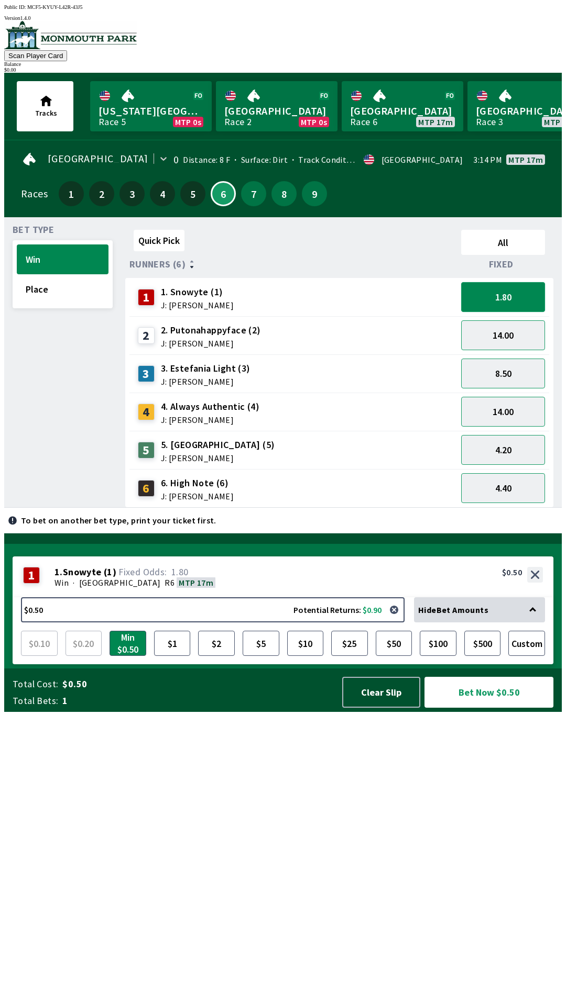
click at [515, 289] on button "1.80" at bounding box center [503, 297] width 84 height 30
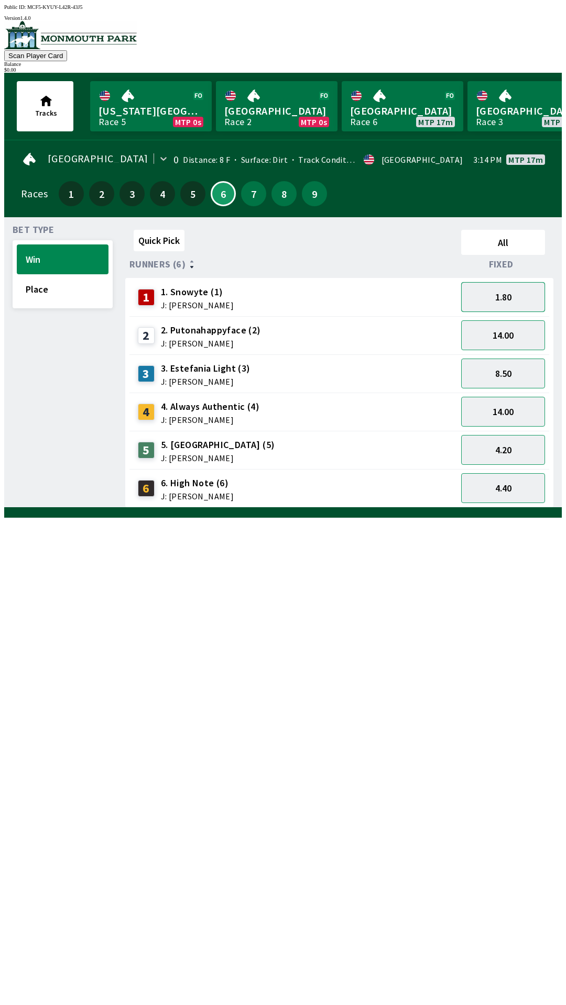
click at [515, 301] on button "1.80" at bounding box center [503, 297] width 84 height 30
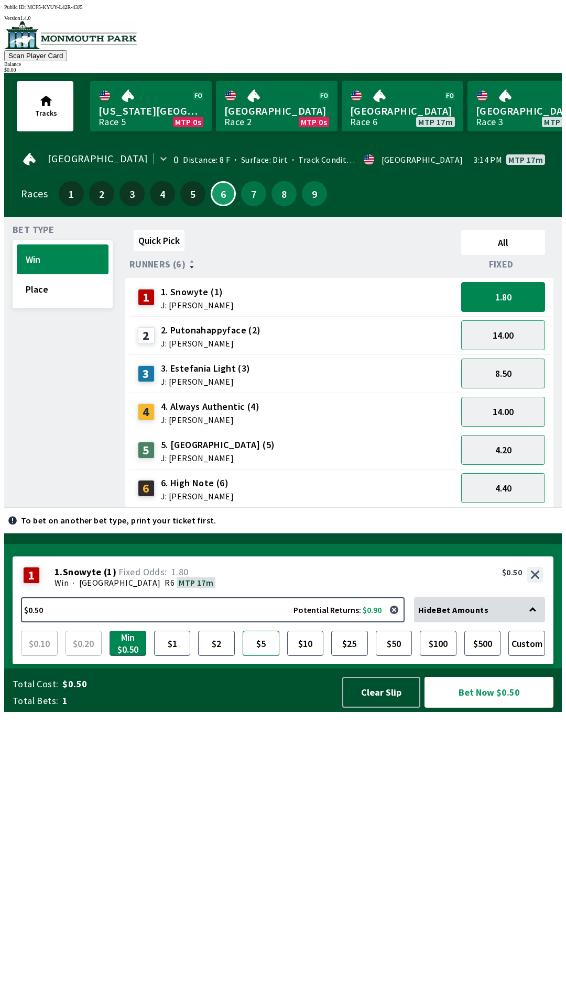
click at [274, 656] on button "$5" at bounding box center [260, 643] width 37 height 25
click at [385, 708] on button "Clear Slip" at bounding box center [381, 692] width 78 height 31
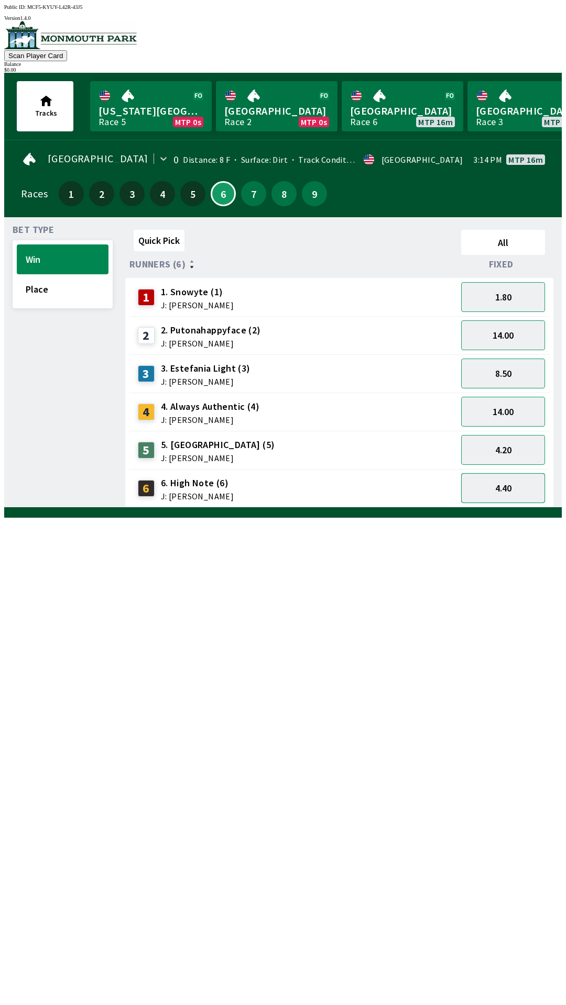
click at [517, 482] on button "4.40" at bounding box center [503, 488] width 84 height 30
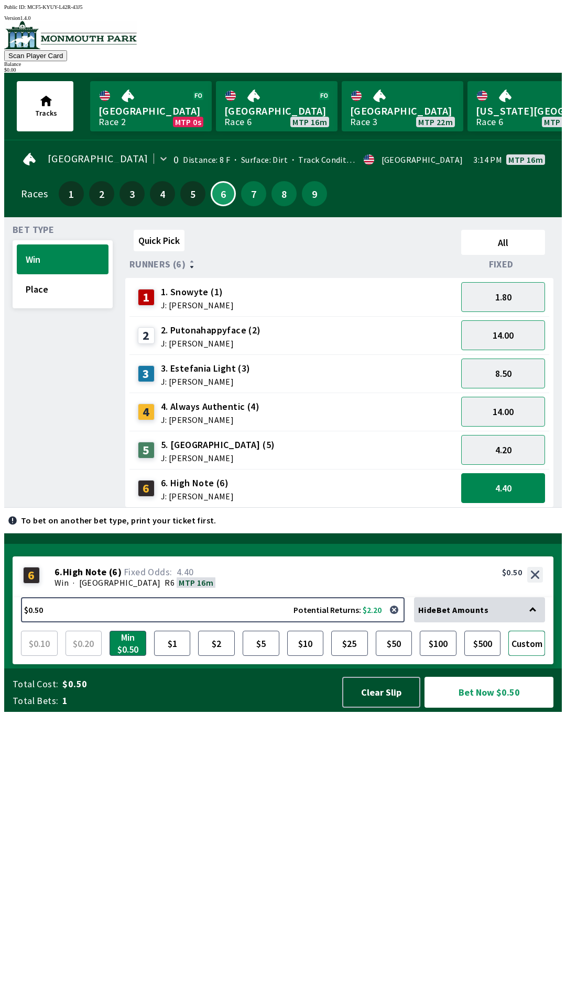
click at [540, 656] on button "Custom" at bounding box center [526, 643] width 37 height 25
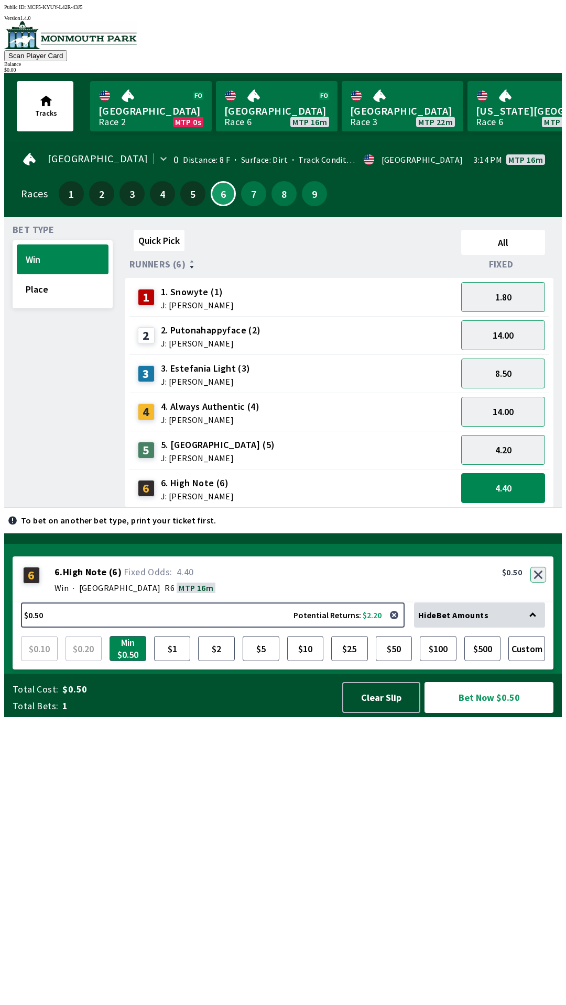
click at [539, 603] on div "6 6 . High Note ( 6 ) Win · [STREET_ADDRESS]. High Note (6) 4.40 $0.50" at bounding box center [283, 580] width 540 height 46
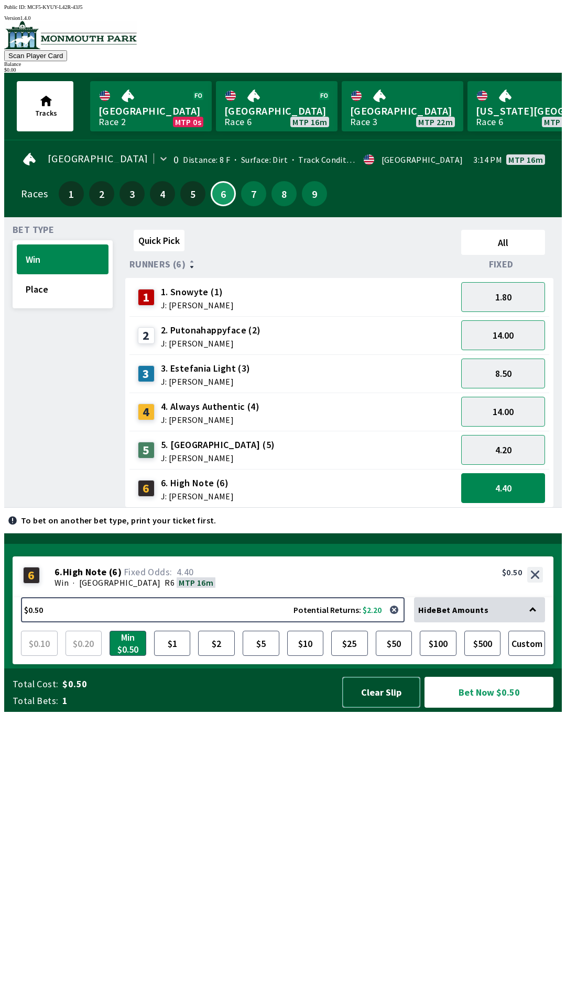
click at [389, 708] on button "Clear Slip" at bounding box center [381, 692] width 78 height 31
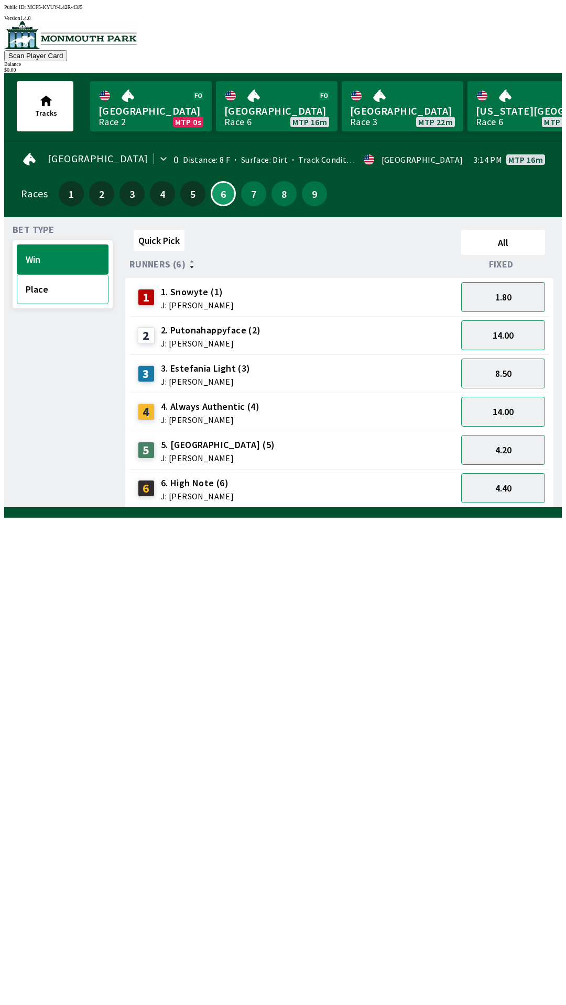
click at [56, 284] on button "Place" at bounding box center [63, 289] width 92 height 30
click at [75, 265] on button "Win" at bounding box center [63, 260] width 92 height 30
click at [58, 286] on button "Place" at bounding box center [63, 289] width 92 height 30
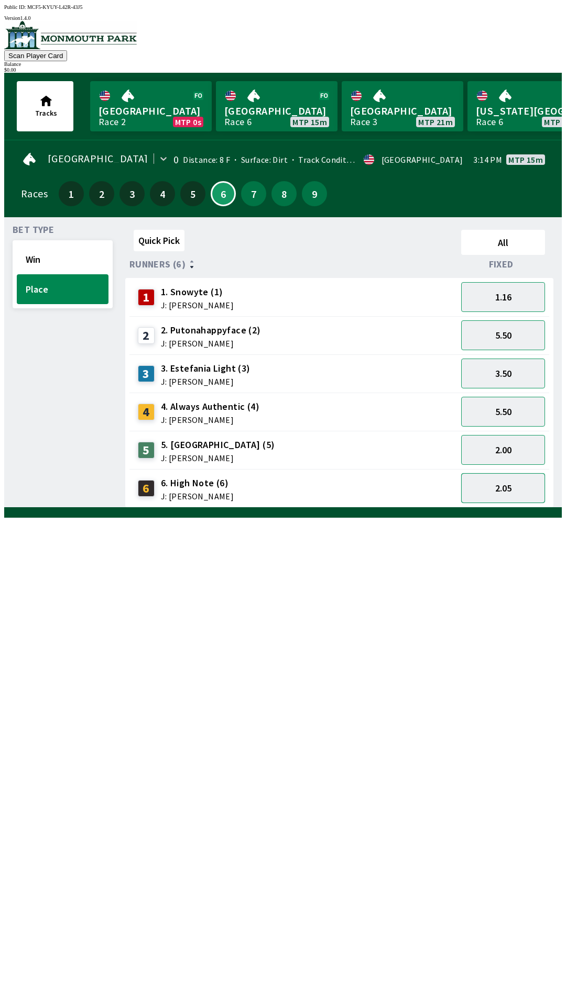
click at [523, 483] on button "2.05" at bounding box center [503, 488] width 84 height 30
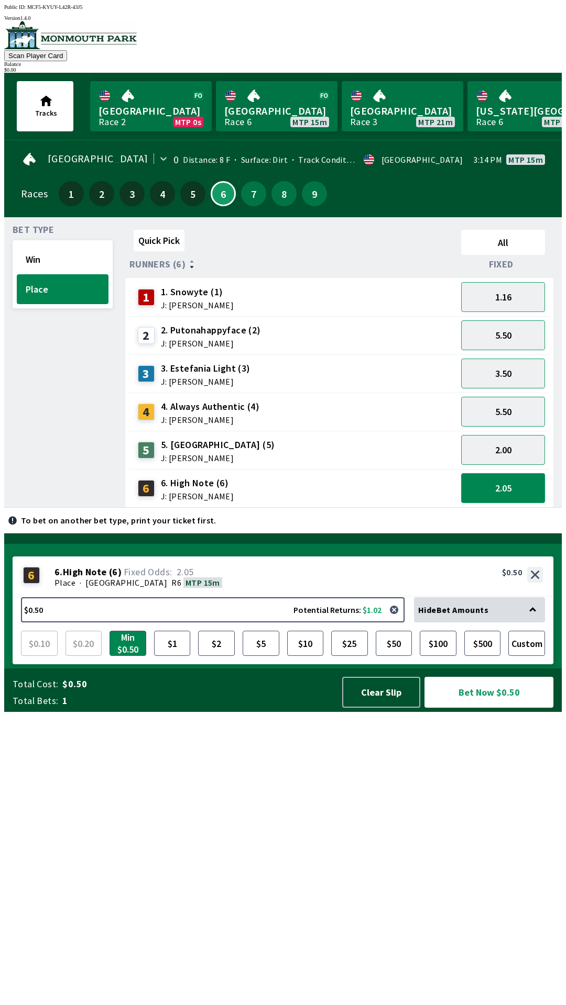
click at [511, 488] on button "2.05" at bounding box center [503, 488] width 84 height 30
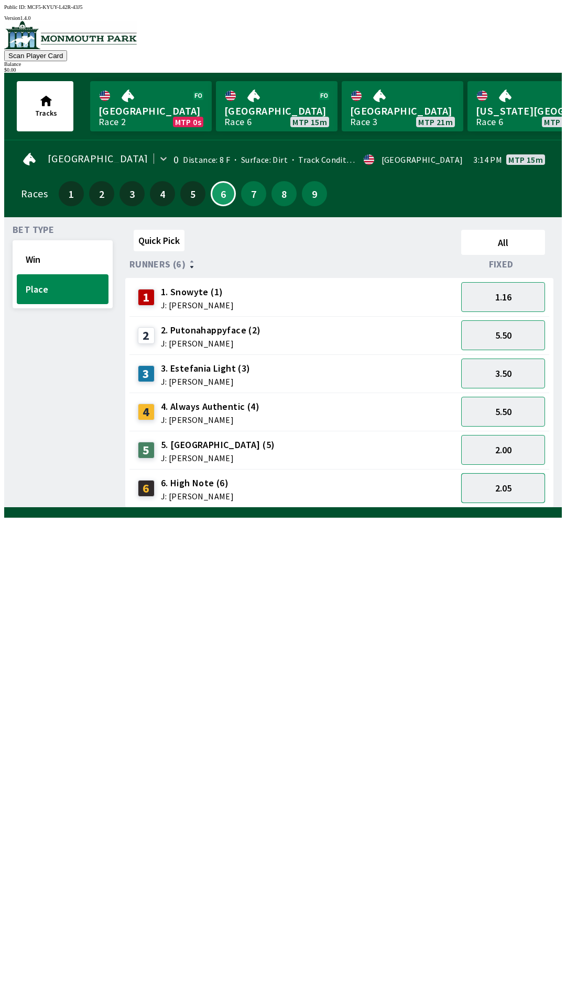
click at [506, 478] on button "2.05" at bounding box center [503, 488] width 84 height 30
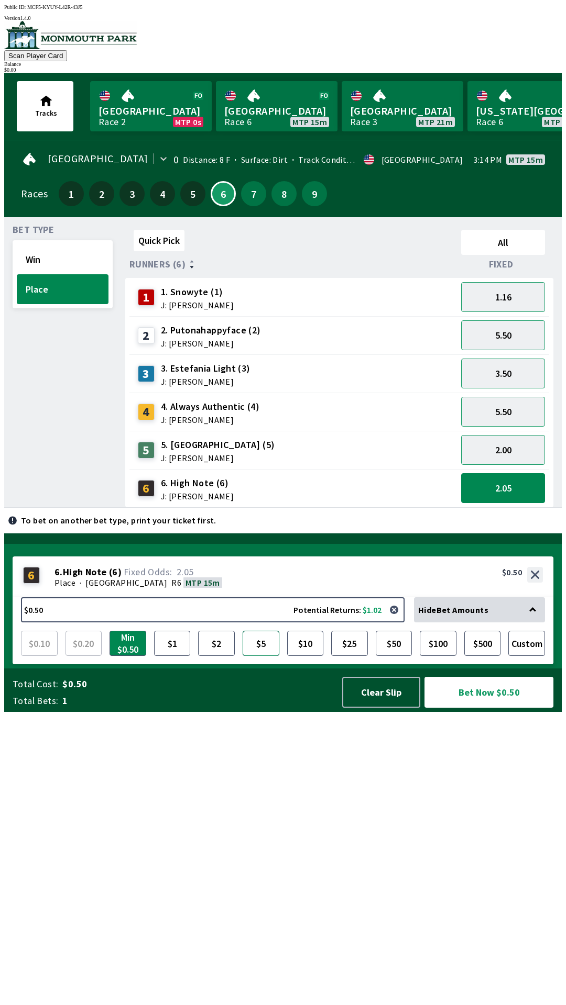
click at [263, 656] on button "$5" at bounding box center [260, 643] width 37 height 25
click at [486, 708] on button "Bet Now $5.00" at bounding box center [488, 692] width 129 height 31
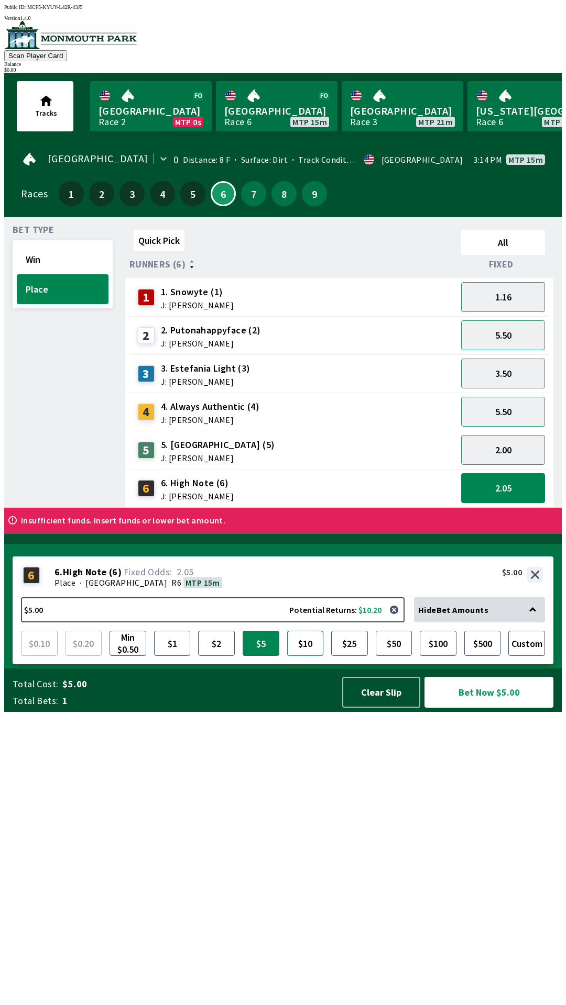
click at [311, 656] on button "$10" at bounding box center [305, 643] width 37 height 25
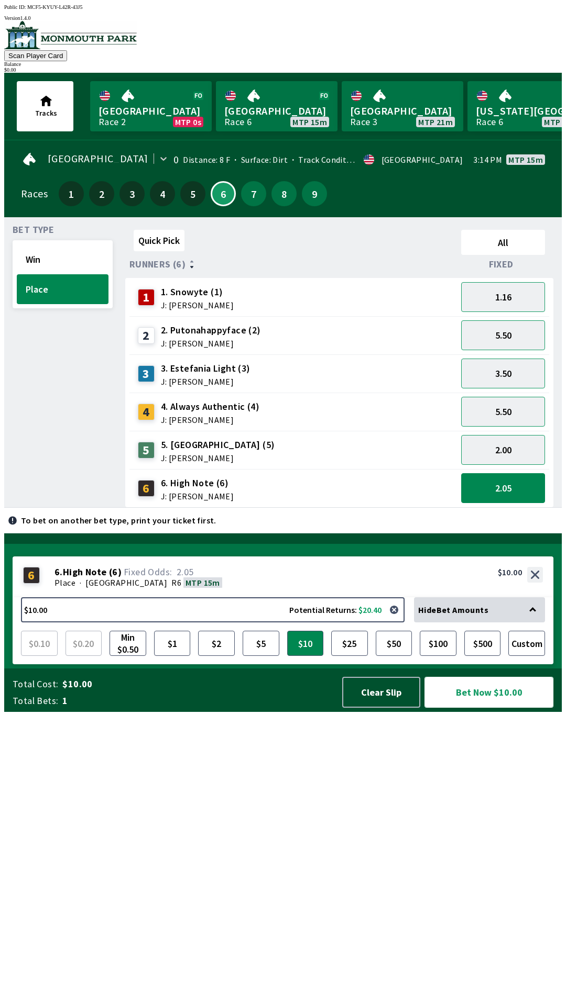
click at [490, 708] on button "Bet Now $10.00" at bounding box center [488, 692] width 129 height 31
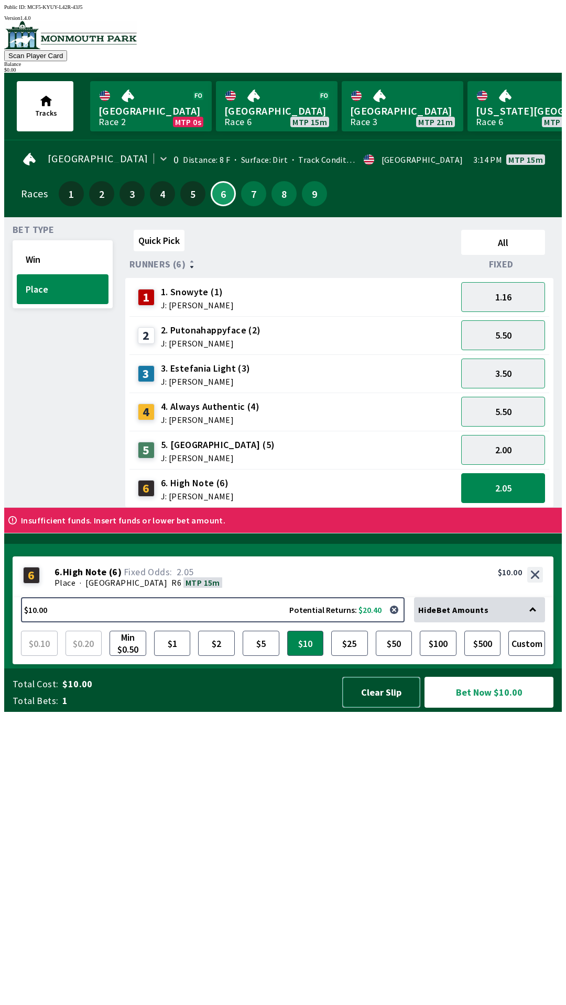
click at [392, 708] on button "Clear Slip" at bounding box center [381, 692] width 78 height 31
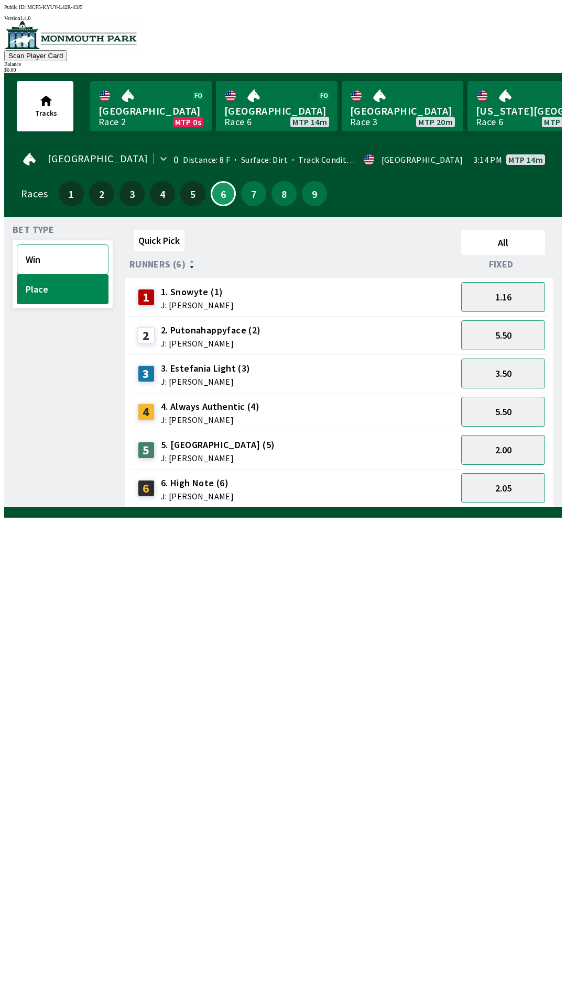
click at [32, 255] on button "Win" at bounding box center [63, 260] width 92 height 30
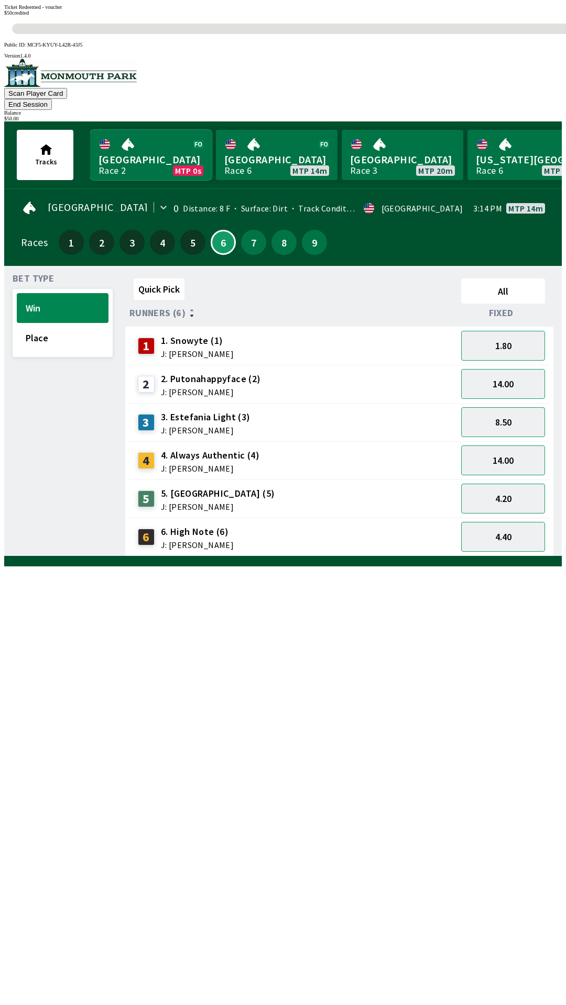
click at [151, 130] on link "[GEOGRAPHIC_DATA] Race 2 MTP 0s" at bounding box center [150, 155] width 121 height 50
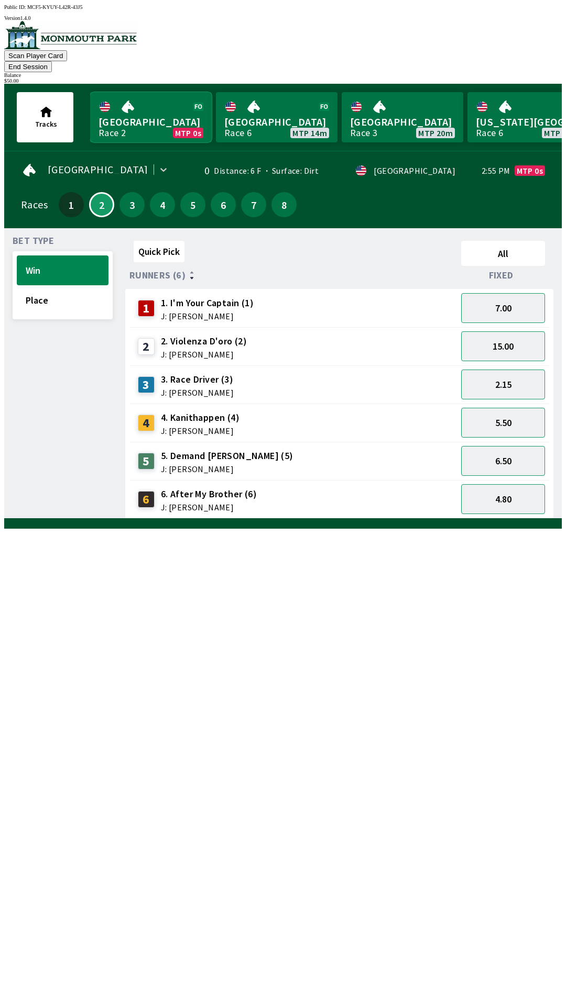
click at [152, 112] on link "[GEOGRAPHIC_DATA] Race 2 MTP 0s" at bounding box center [150, 117] width 121 height 50
click at [274, 95] on link "[GEOGRAPHIC_DATA] Race 6 MTP 14m" at bounding box center [276, 117] width 121 height 50
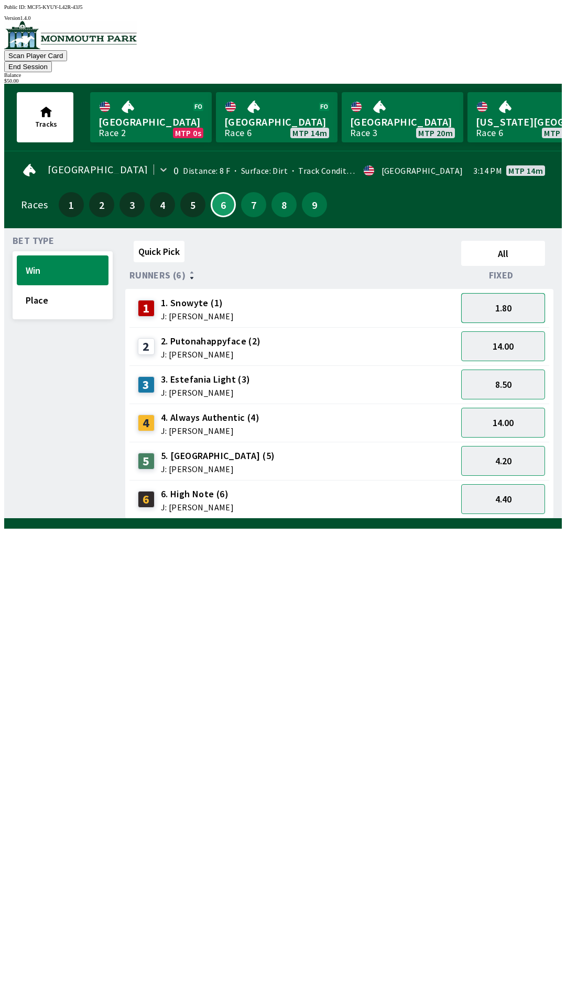
click at [507, 296] on button "1.80" at bounding box center [503, 308] width 84 height 30
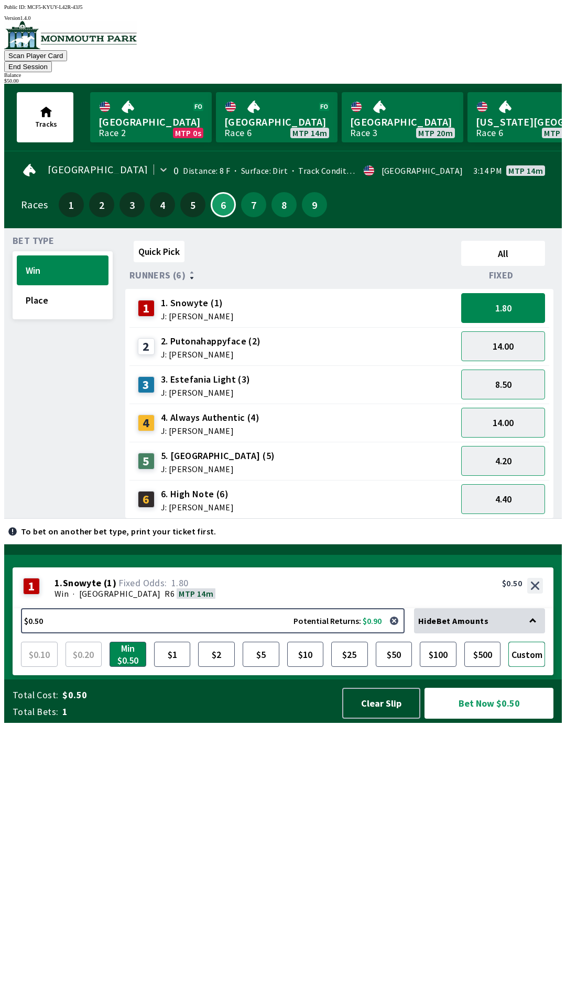
click at [526, 667] on button "Custom" at bounding box center [526, 654] width 37 height 25
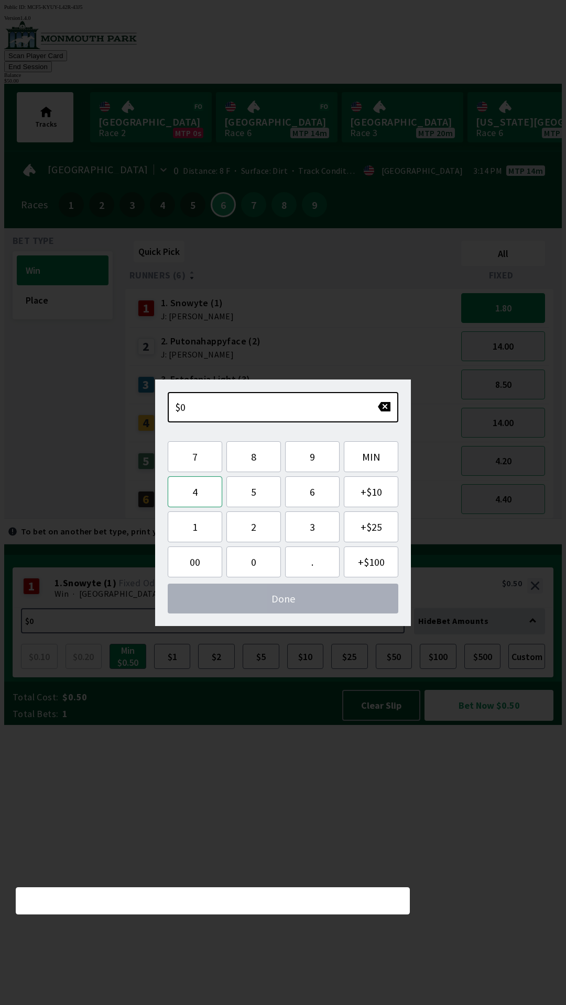
click at [199, 492] on button "4" at bounding box center [195, 492] width 54 height 31
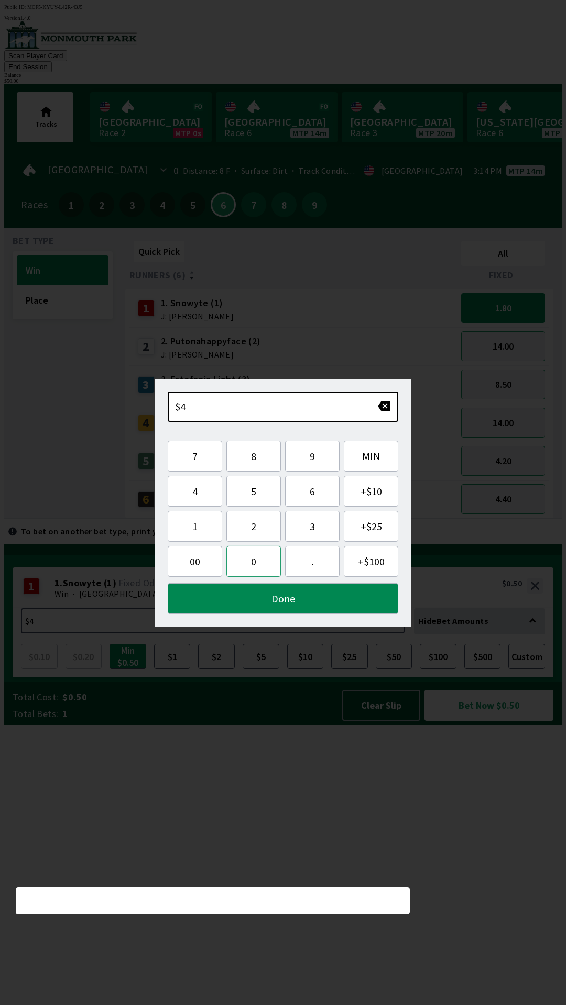
click at [255, 565] on button "0" at bounding box center [253, 561] width 54 height 31
click at [312, 605] on button "Done" at bounding box center [283, 598] width 230 height 31
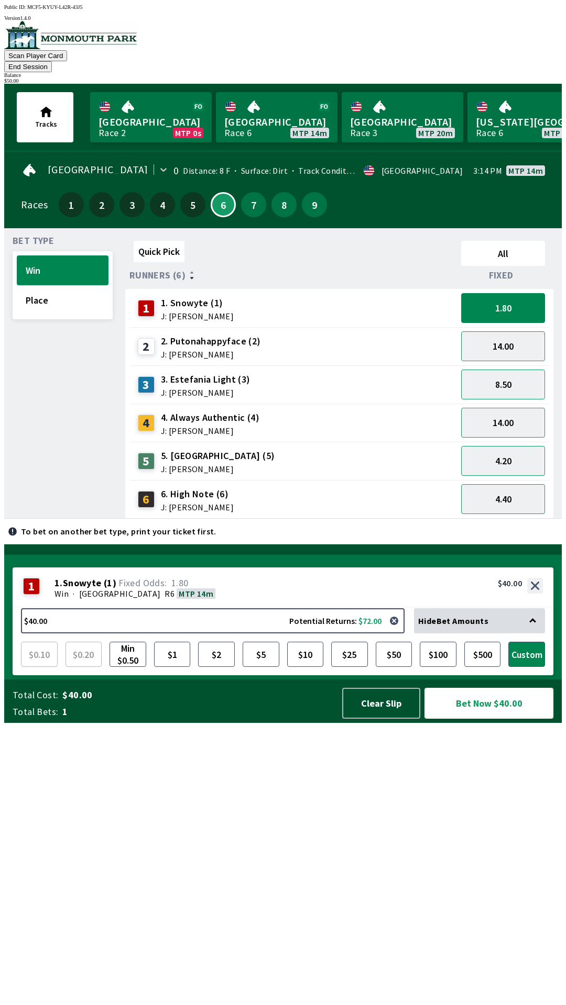
click at [479, 719] on button "Bet Now $40.00" at bounding box center [488, 703] width 129 height 31
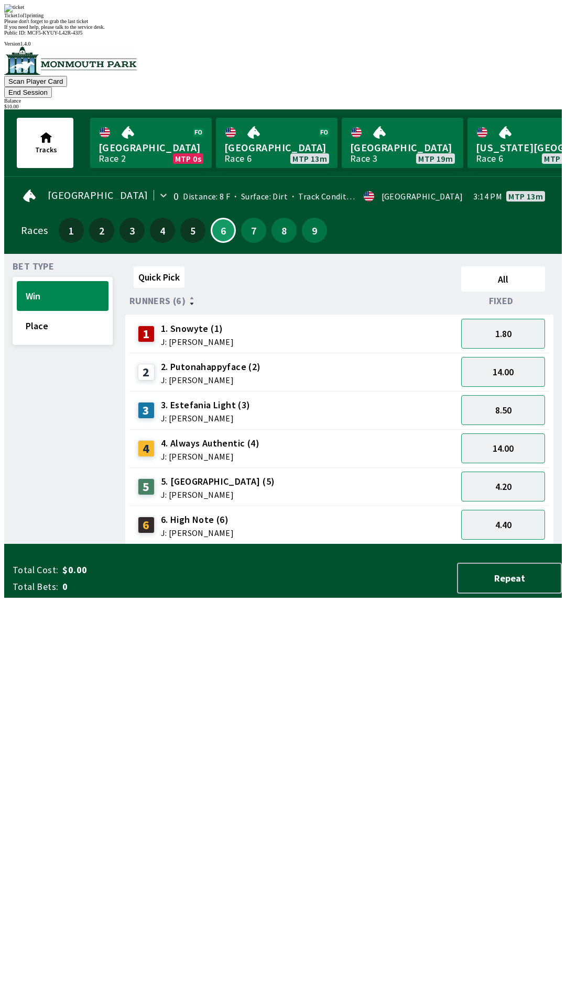
click at [408, 545] on div "Quick Pick All Runners (6) Fixed 1 1. Snowyte (1) J: [PERSON_NAME] 1.80 2 2. Pu…" at bounding box center [343, 403] width 436 height 282
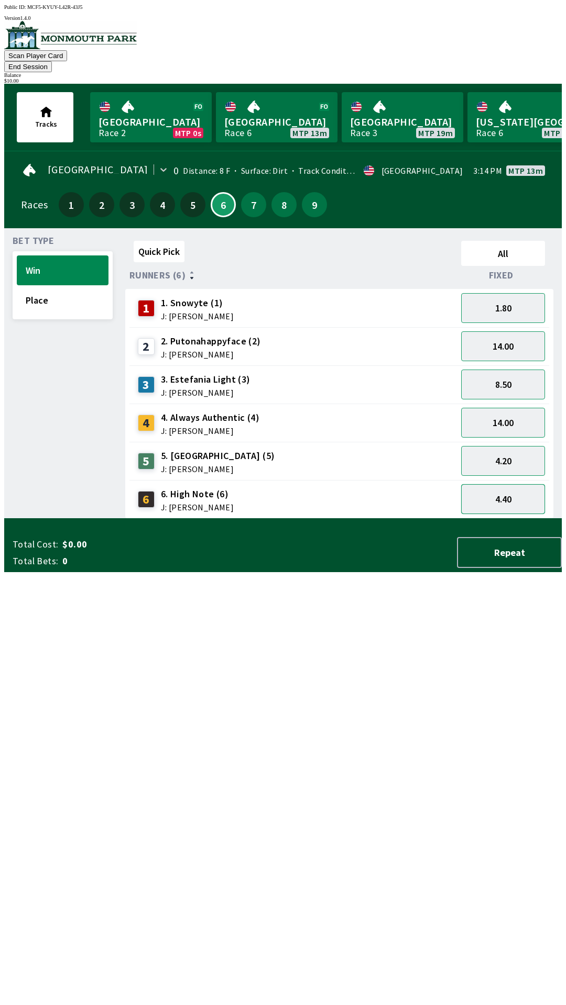
click at [509, 484] on button "4.40" at bounding box center [503, 499] width 84 height 30
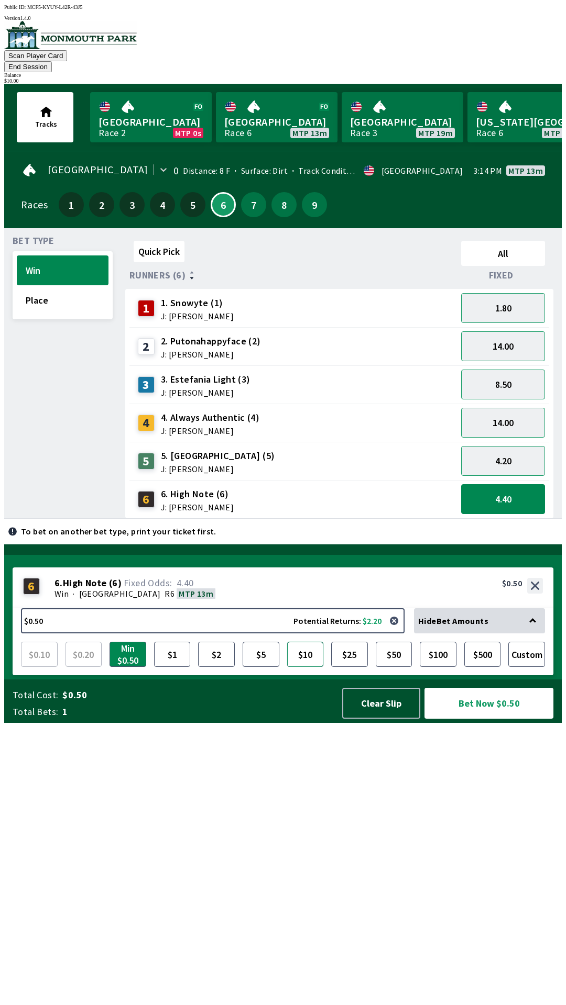
click at [306, 667] on button "$10" at bounding box center [305, 654] width 37 height 25
click at [482, 719] on button "Bet Now $10.00" at bounding box center [488, 703] width 129 height 31
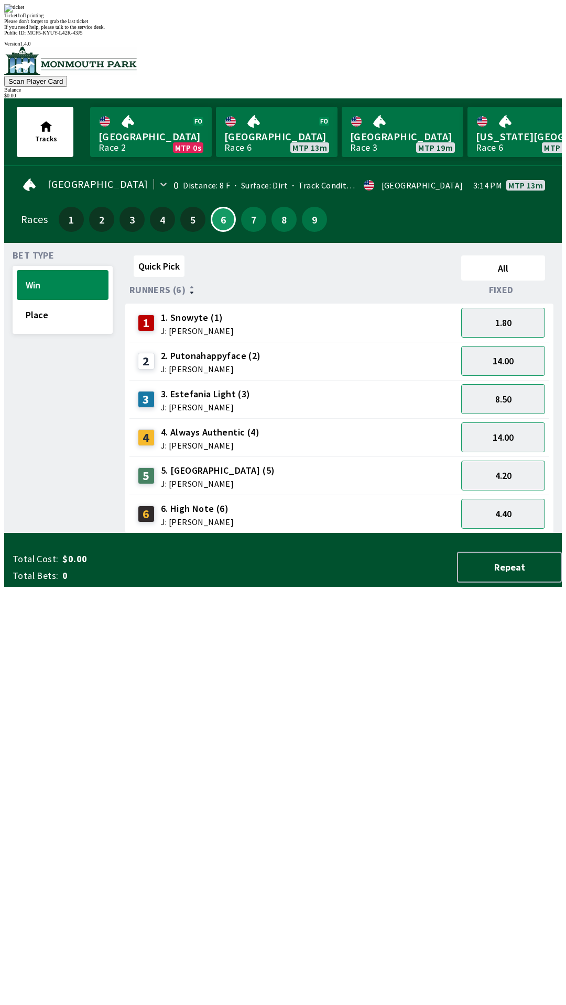
click at [482, 534] on div "Quick Pick All Runners (6) Fixed 1 1. Snowyte (1) J: [PERSON_NAME] 1.80 2 2. Pu…" at bounding box center [343, 392] width 436 height 282
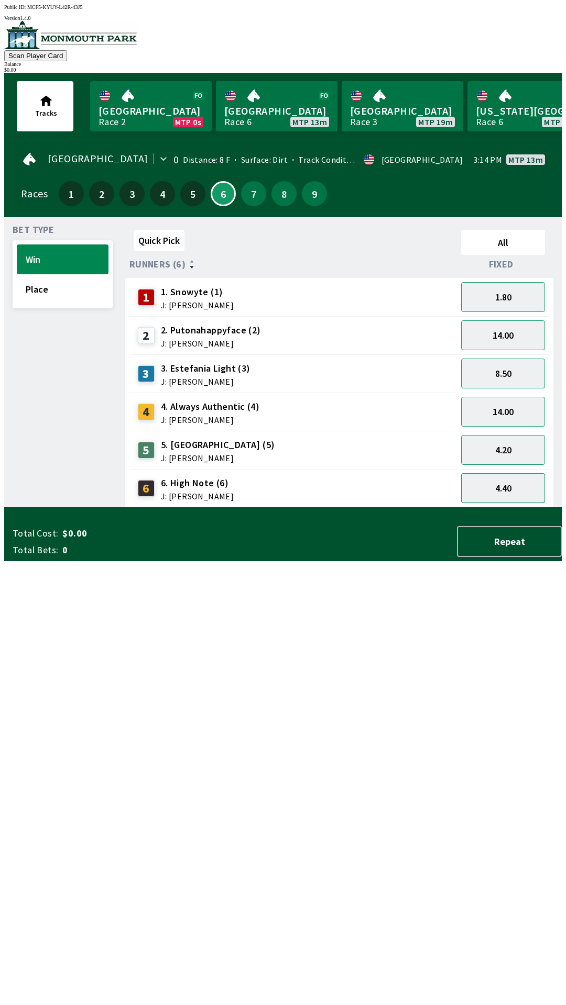
click at [524, 490] on button "4.40" at bounding box center [503, 488] width 84 height 30
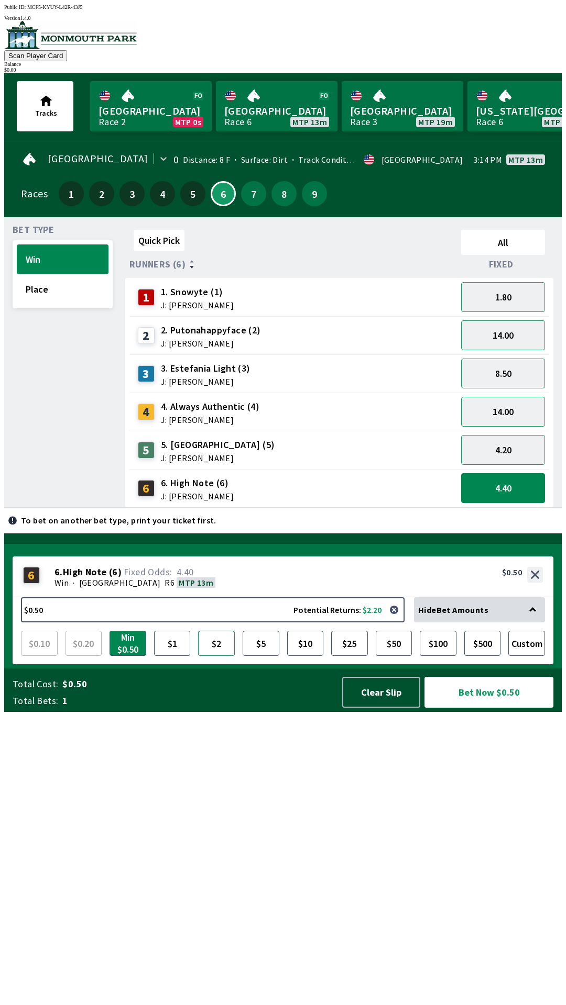
click at [216, 656] on button "$2" at bounding box center [216, 643] width 37 height 25
click at [487, 708] on button "Bet Now $2.00" at bounding box center [488, 692] width 129 height 31
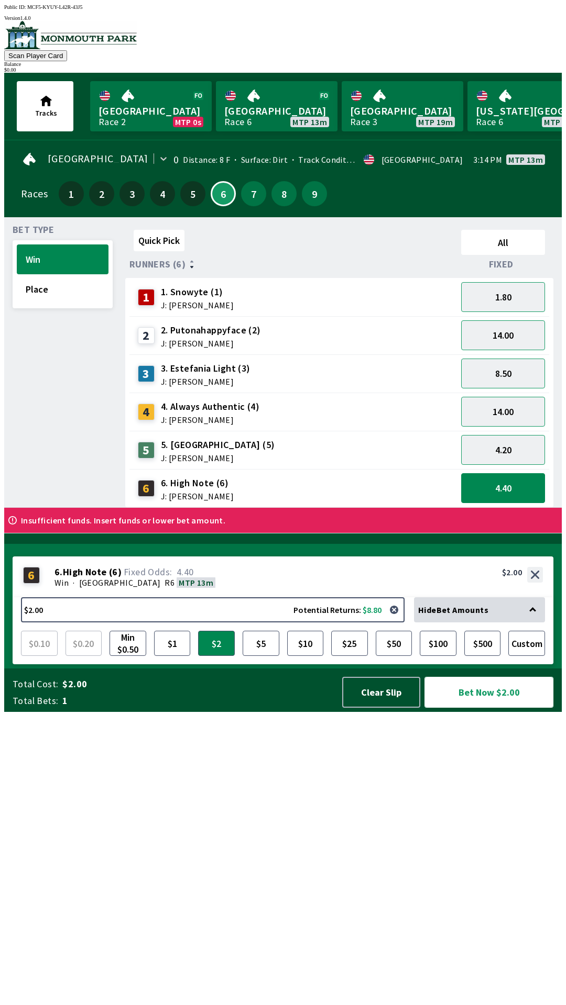
click at [424, 677] on button "Bet Now $2.00" at bounding box center [488, 692] width 129 height 31
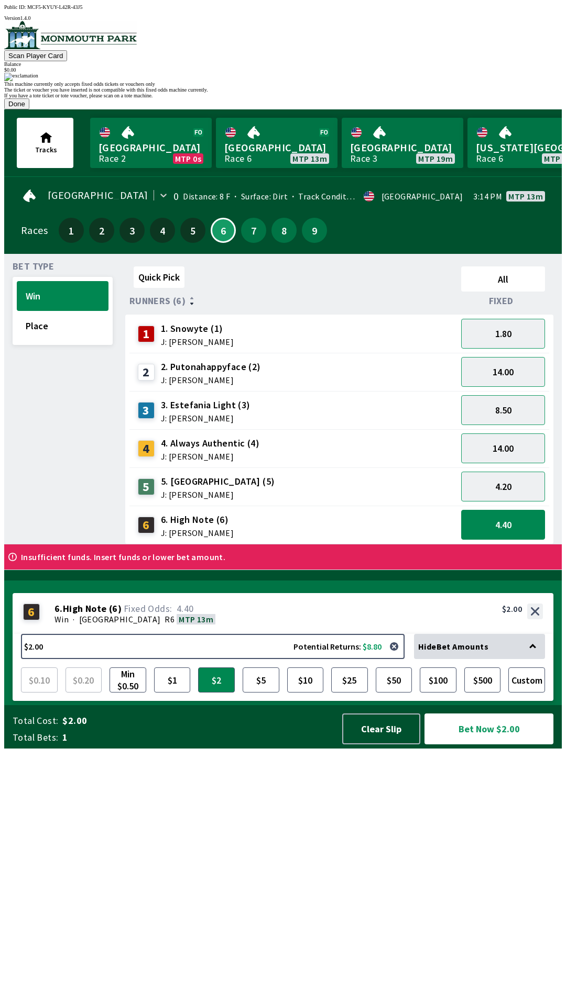
click at [29, 109] on button "Done" at bounding box center [16, 103] width 25 height 11
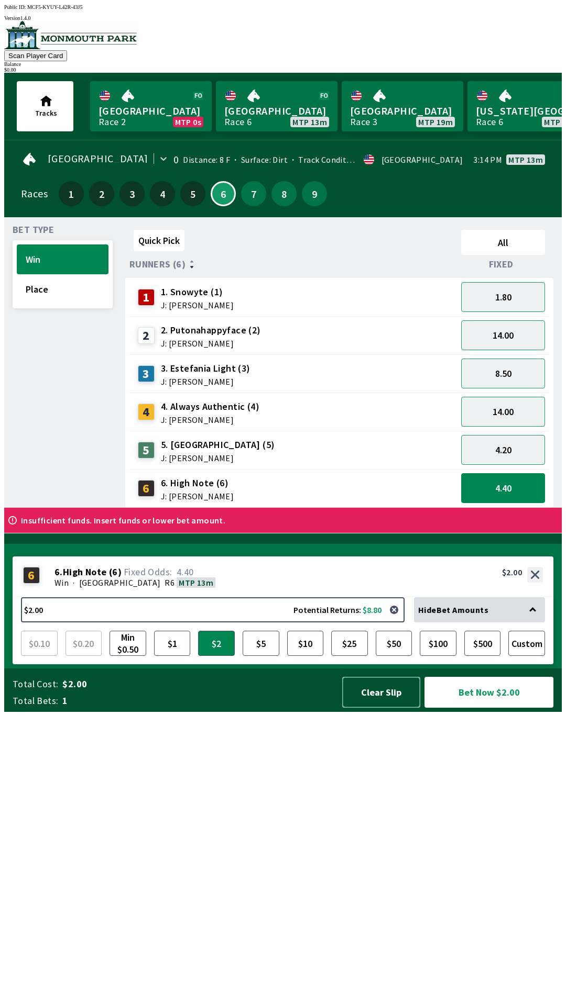
click at [382, 708] on button "Clear Slip" at bounding box center [381, 692] width 78 height 31
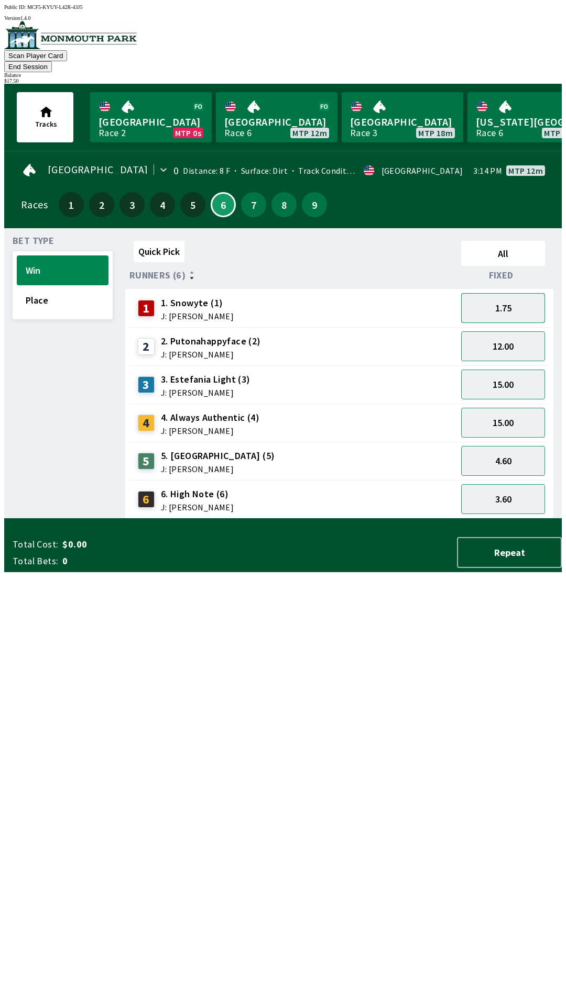
click at [522, 293] on button "1.75" at bounding box center [503, 308] width 84 height 30
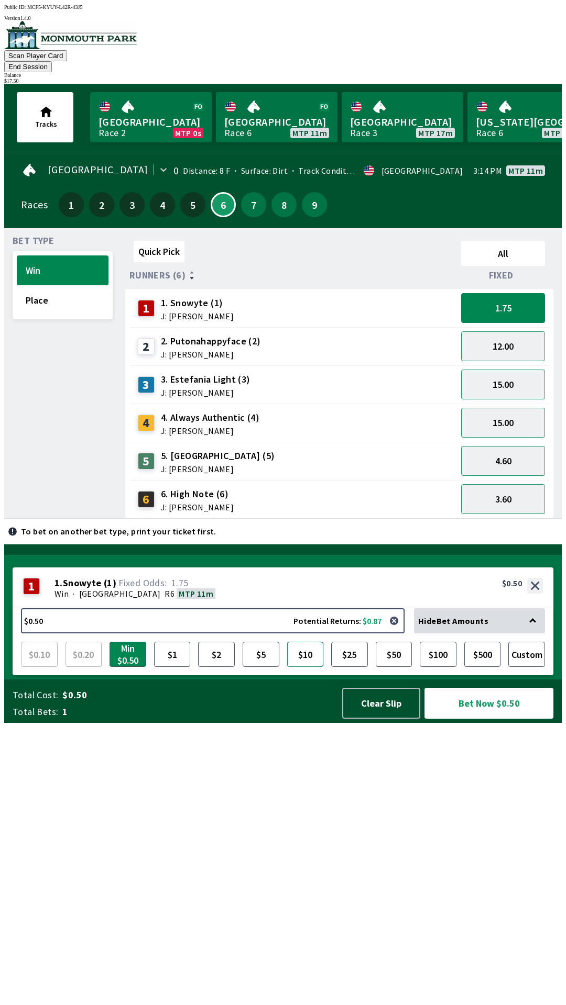
click at [308, 667] on button "$10" at bounding box center [305, 654] width 37 height 25
click at [459, 719] on button "Bet Now $10.00" at bounding box center [488, 703] width 129 height 31
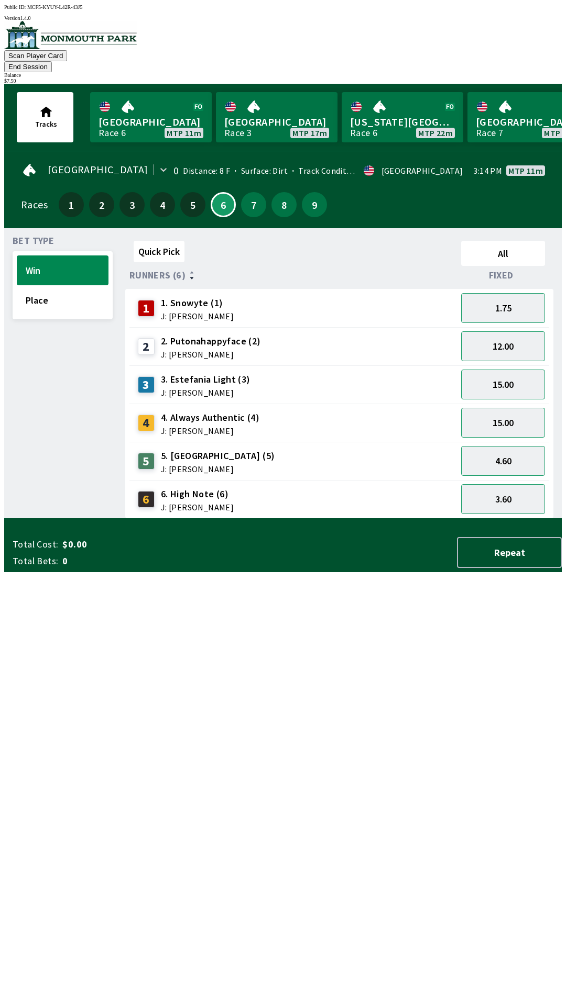
click at [378, 519] on div "Quick Pick All Runners (6) Fixed 1 1. Snowyte (1) J: [PERSON_NAME] 1.75 2 2. Pu…" at bounding box center [343, 378] width 436 height 282
click at [505, 486] on button "3.60" at bounding box center [503, 499] width 84 height 30
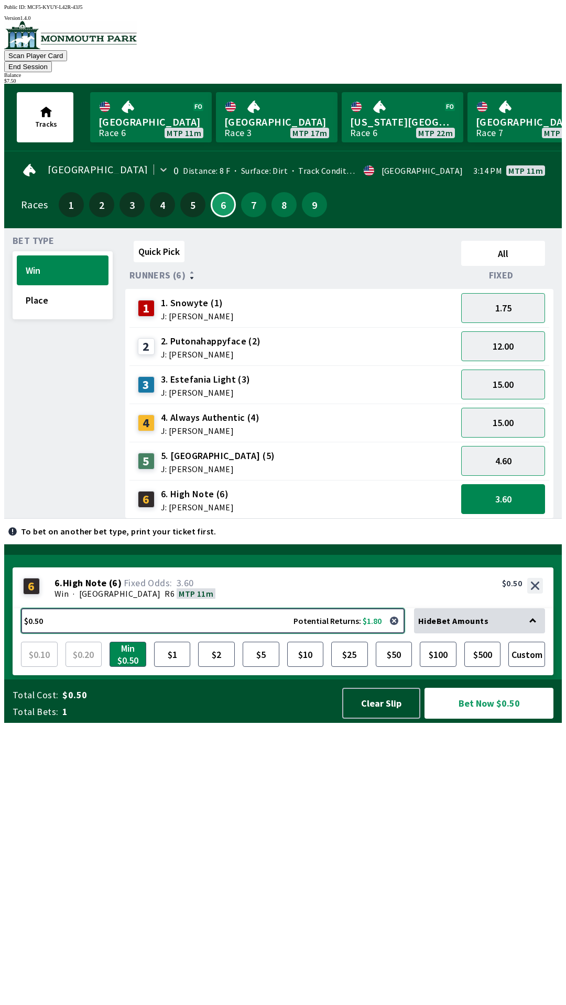
click at [35, 634] on button "$0.50 Potential Returns: $1.80" at bounding box center [212, 621] width 383 height 25
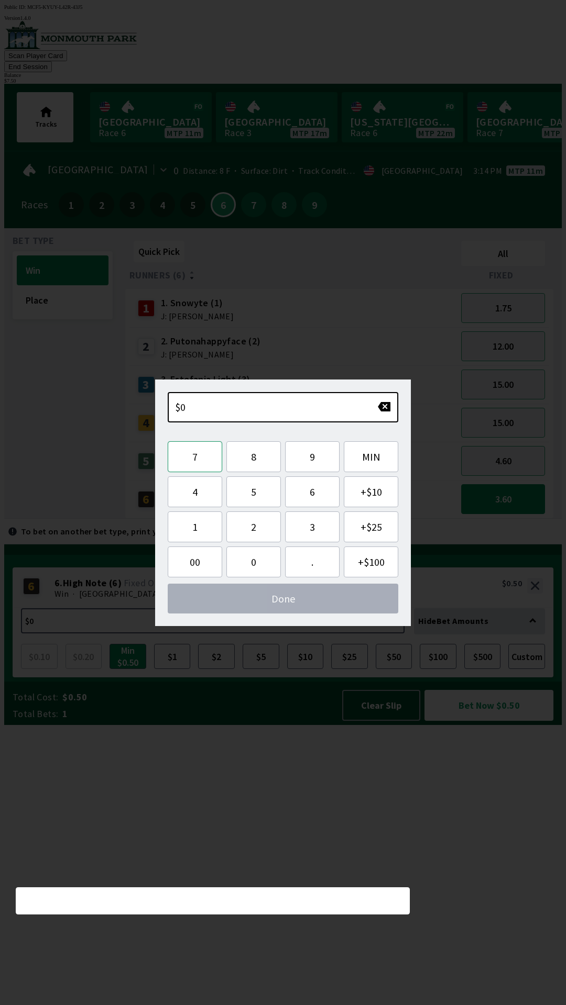
click at [203, 463] on button "7" at bounding box center [195, 456] width 54 height 31
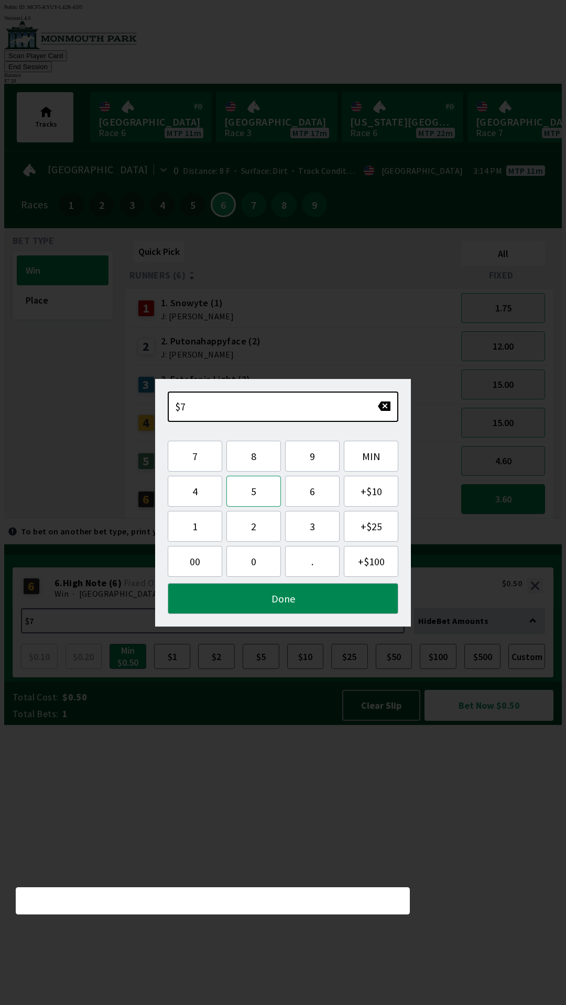
click at [249, 495] on button "5" at bounding box center [253, 491] width 54 height 31
click at [258, 559] on button "0" at bounding box center [253, 561] width 54 height 31
click at [386, 410] on button "button" at bounding box center [384, 406] width 14 height 10
click at [389, 409] on button "button" at bounding box center [384, 406] width 14 height 10
click at [313, 558] on button "." at bounding box center [312, 561] width 54 height 31
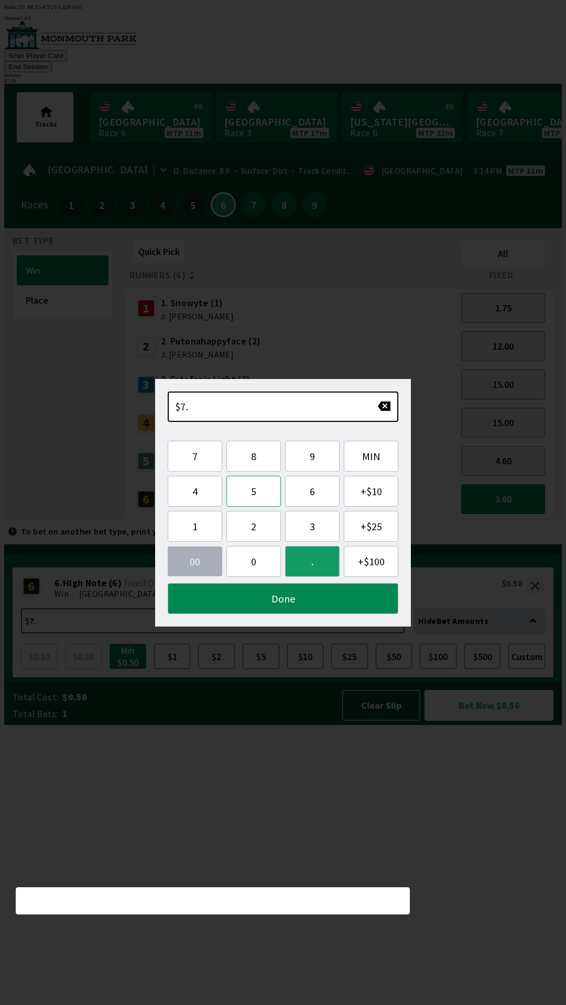
click at [260, 494] on button "5" at bounding box center [253, 491] width 54 height 31
click at [260, 564] on button "0" at bounding box center [253, 561] width 54 height 31
click at [271, 605] on button "Done" at bounding box center [283, 598] width 230 height 31
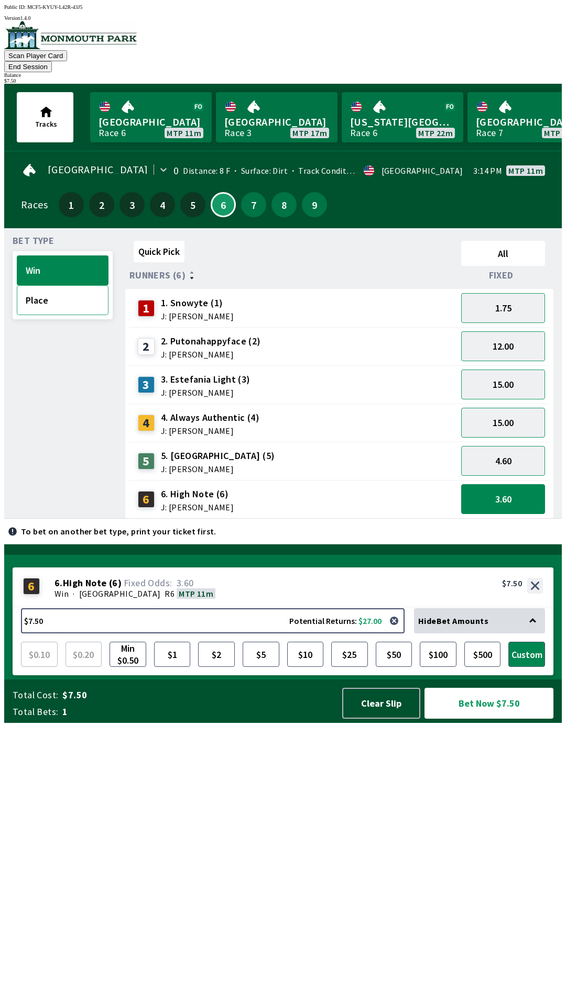
click at [60, 286] on button "Place" at bounding box center [63, 300] width 92 height 30
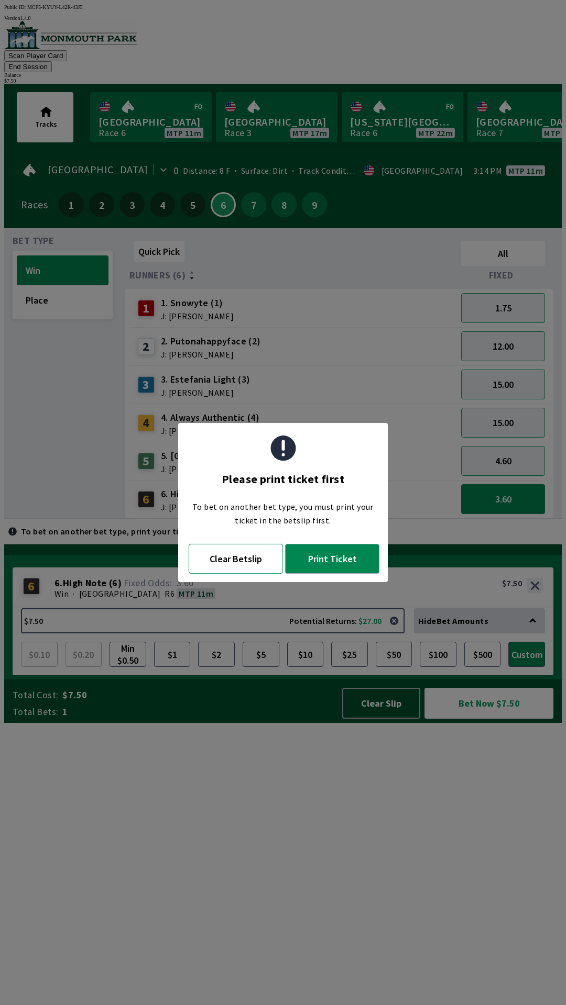
click at [240, 562] on button "Clear Betslip" at bounding box center [236, 559] width 94 height 30
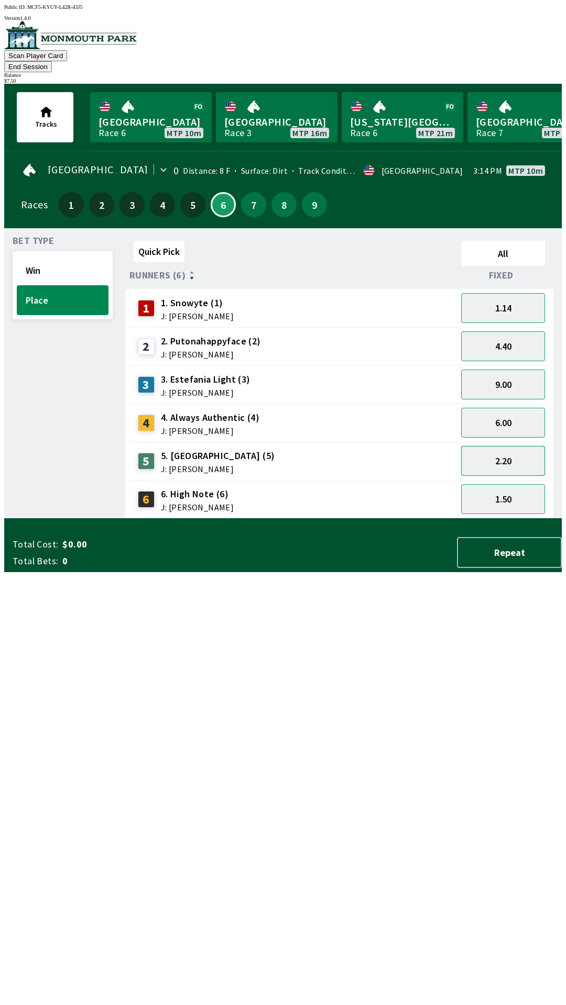
click at [504, 446] on button "2.20" at bounding box center [503, 461] width 84 height 30
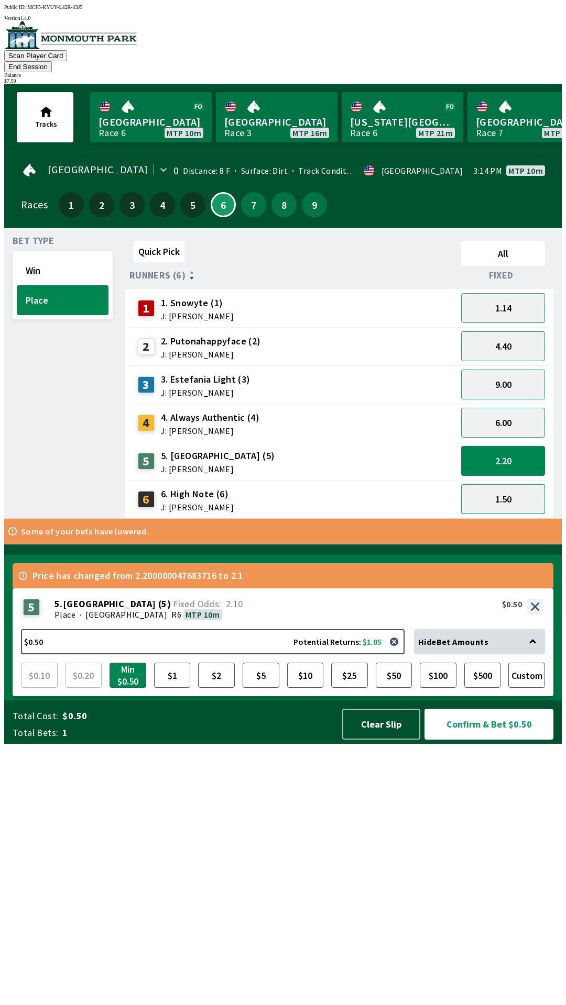
click at [510, 484] on button "1.50" at bounding box center [503, 499] width 84 height 30
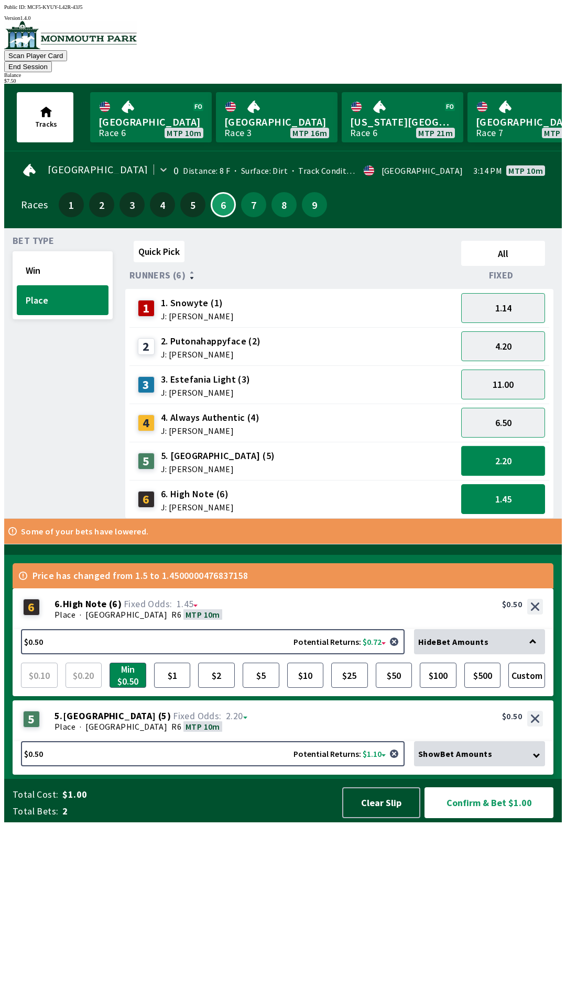
click at [512, 446] on button "2.20" at bounding box center [503, 461] width 84 height 30
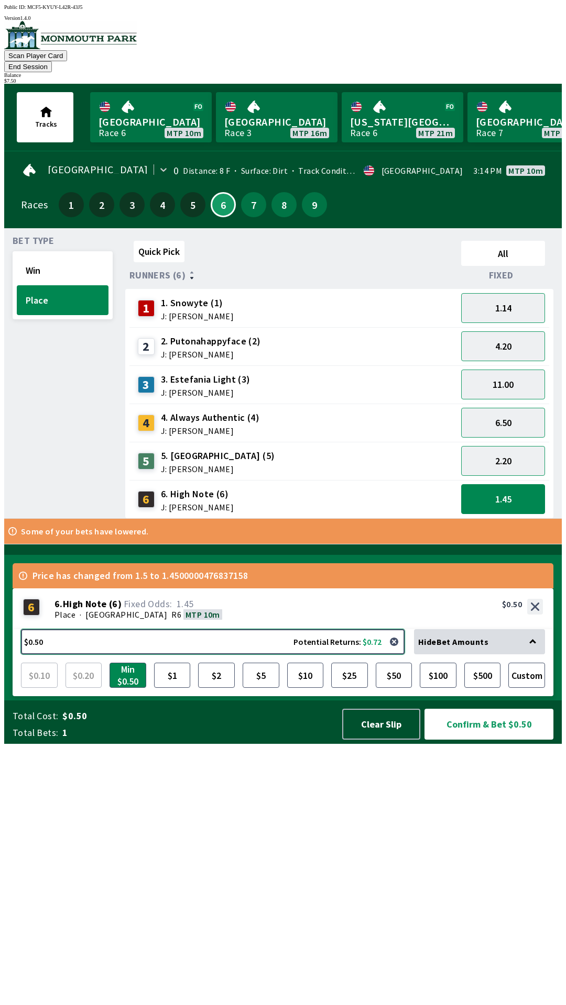
click at [116, 655] on button "$0.50 Potential Returns: $0.72" at bounding box center [212, 641] width 383 height 25
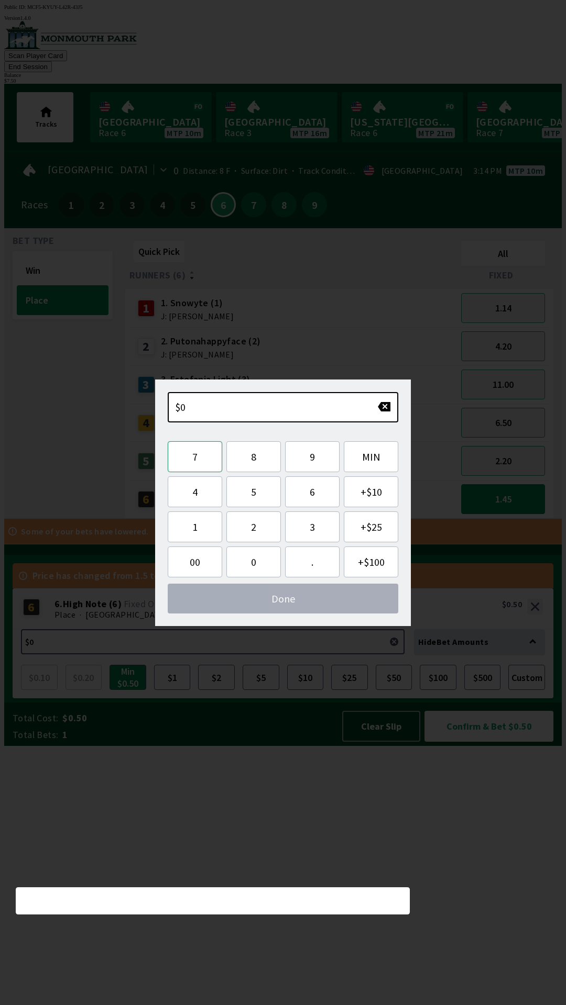
click at [202, 456] on button "7" at bounding box center [195, 456] width 54 height 31
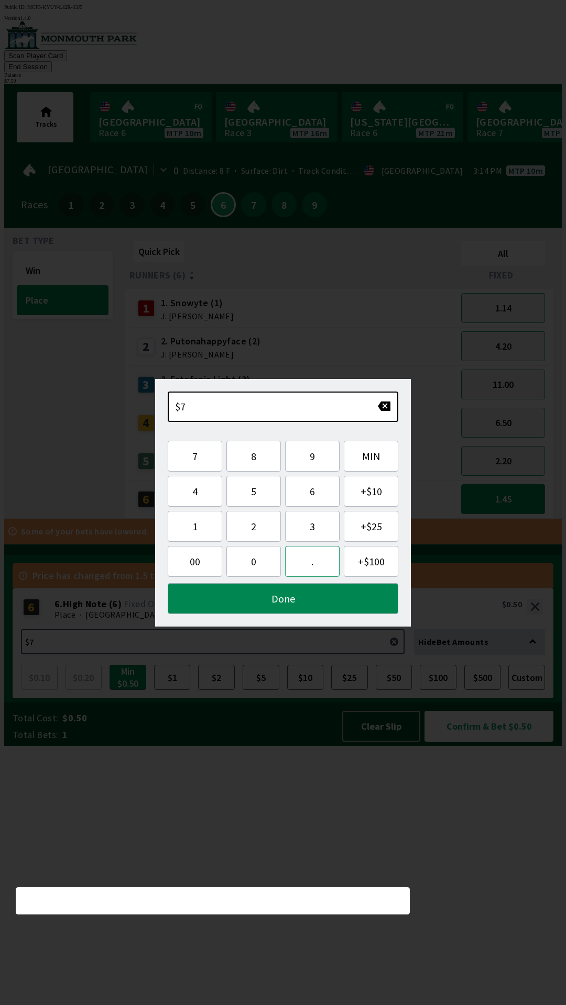
click at [317, 561] on button "." at bounding box center [312, 561] width 54 height 31
click at [256, 495] on button "5" at bounding box center [253, 491] width 54 height 31
click at [246, 565] on button "0" at bounding box center [253, 561] width 54 height 31
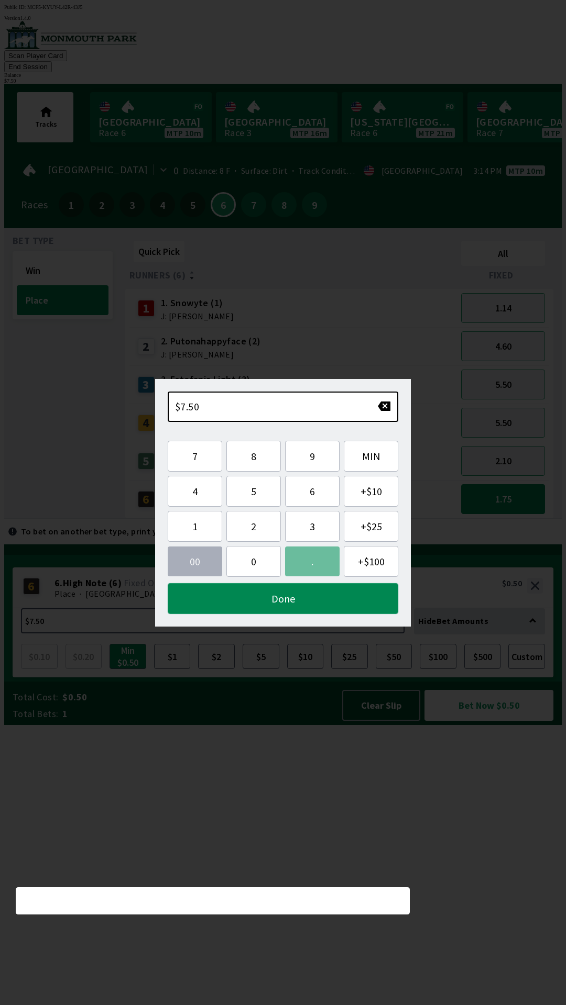
click at [279, 599] on button "Done" at bounding box center [283, 598] width 230 height 31
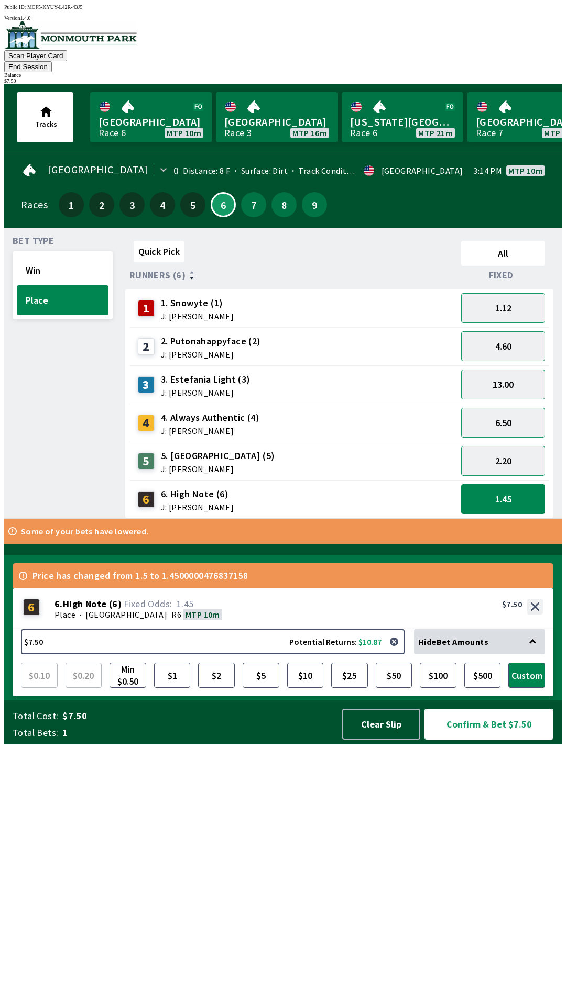
click at [470, 740] on button "Confirm & Bet $7.50" at bounding box center [488, 724] width 129 height 31
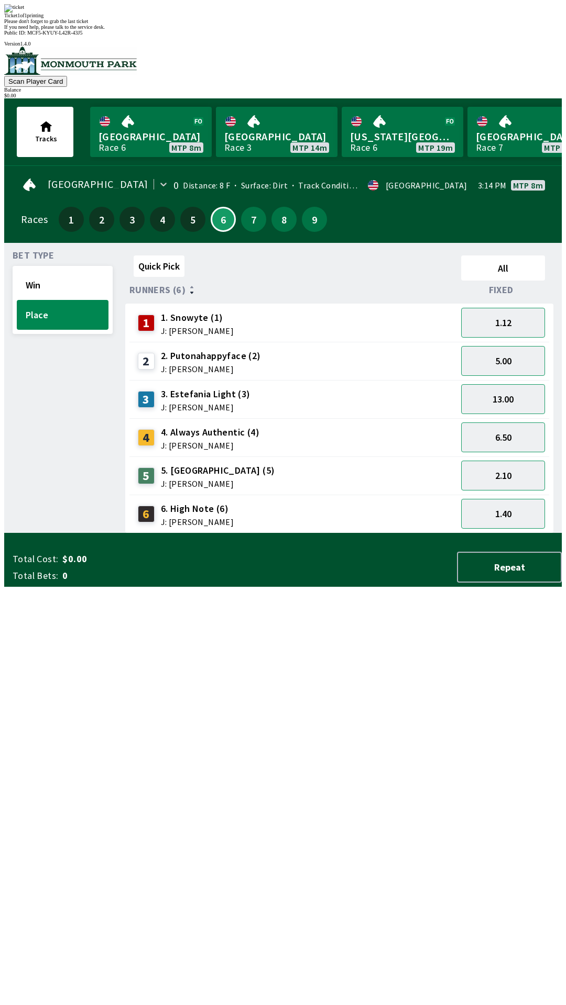
click at [287, 30] on div "Ticket 1 of 1 printing Please don't forget to grab the last ticket If you need …" at bounding box center [282, 17] width 557 height 26
click at [267, 30] on div "Ticket 1 of 1 printing Please don't forget to grab the last ticket If you need …" at bounding box center [282, 17] width 557 height 26
click at [495, 103] on div "[GEOGRAPHIC_DATA] Race 6 MTP 5m [GEOGRAPHIC_DATA] 3 MTP 11m [US_STATE][GEOGRAPH…" at bounding box center [325, 132] width 475 height 59
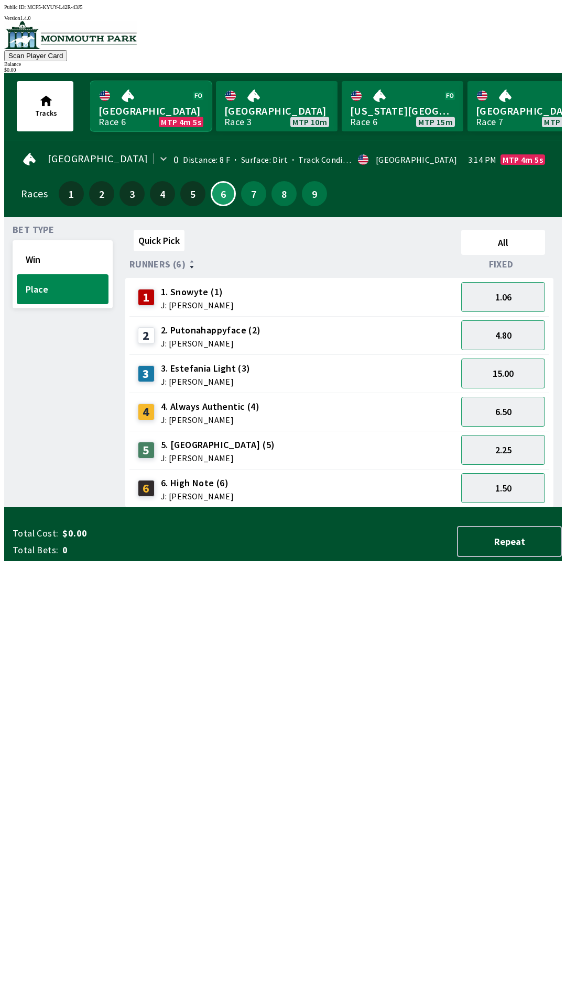
click at [159, 108] on link "[GEOGRAPHIC_DATA] Race 6 MTP 4m 5s" at bounding box center [150, 106] width 121 height 50
click at [43, 262] on button "Win" at bounding box center [63, 260] width 92 height 30
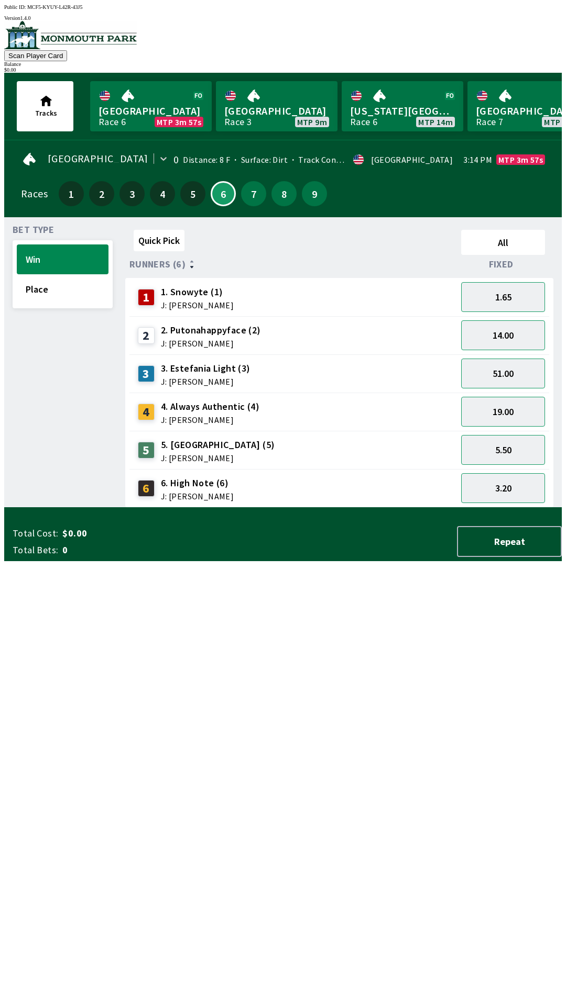
click at [180, 340] on span "J: [PERSON_NAME]" at bounding box center [211, 343] width 100 height 8
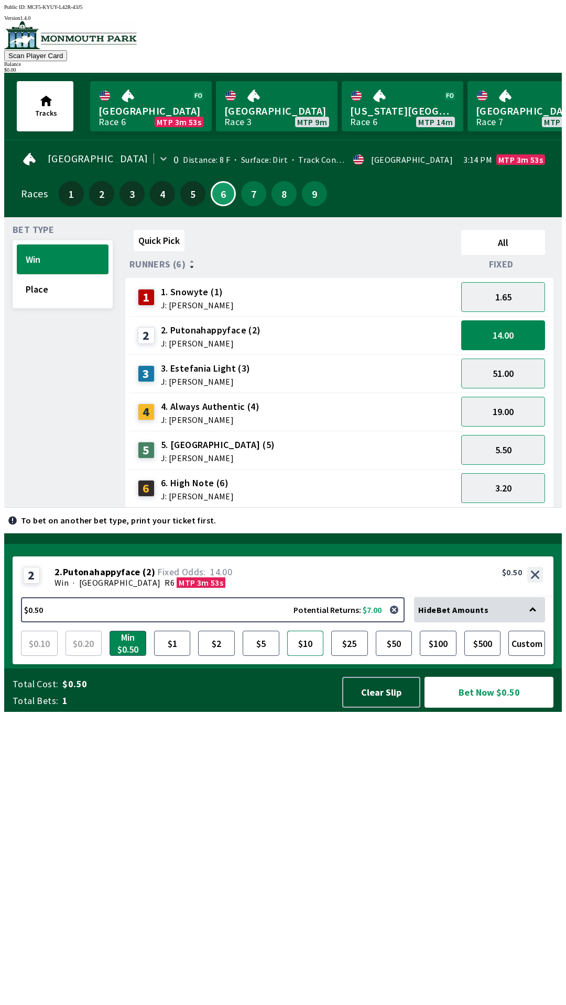
click at [315, 656] on button "$10" at bounding box center [305, 643] width 37 height 25
click at [287, 631] on button "$10" at bounding box center [305, 643] width 37 height 25
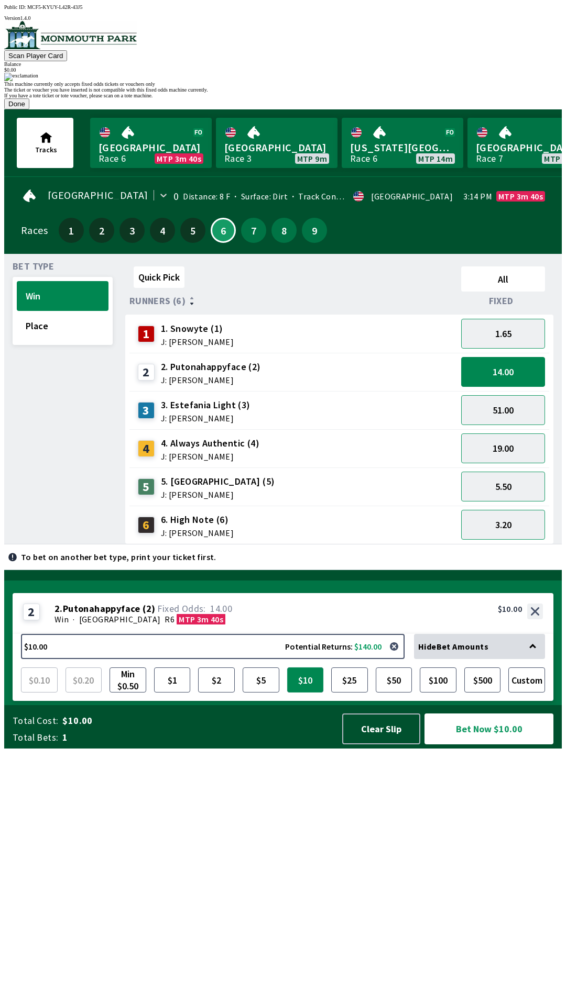
click at [287, 668] on button "$10" at bounding box center [305, 680] width 37 height 25
click at [29, 109] on button "Done" at bounding box center [16, 103] width 25 height 11
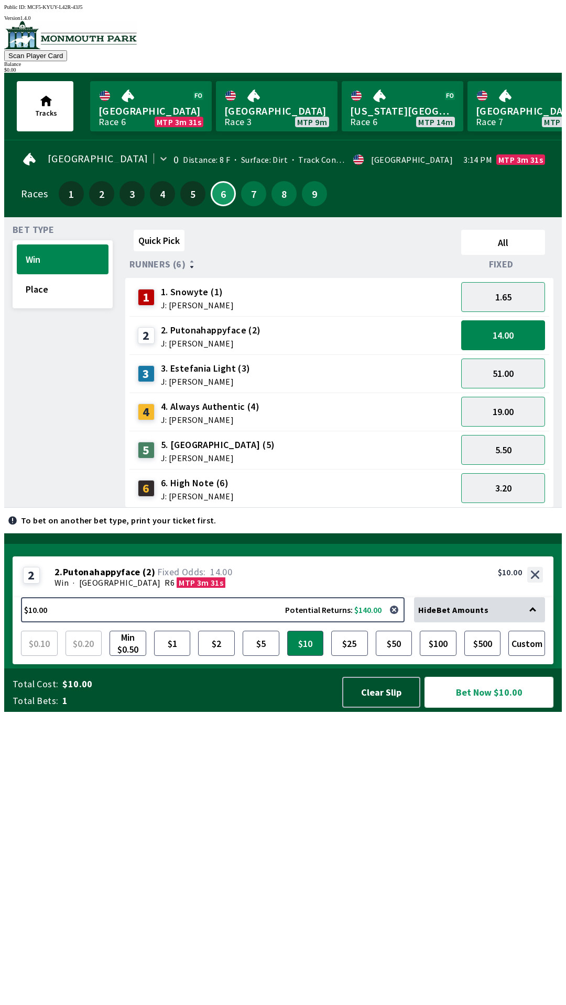
click at [479, 708] on button "Bet Now $10.00" at bounding box center [488, 692] width 129 height 31
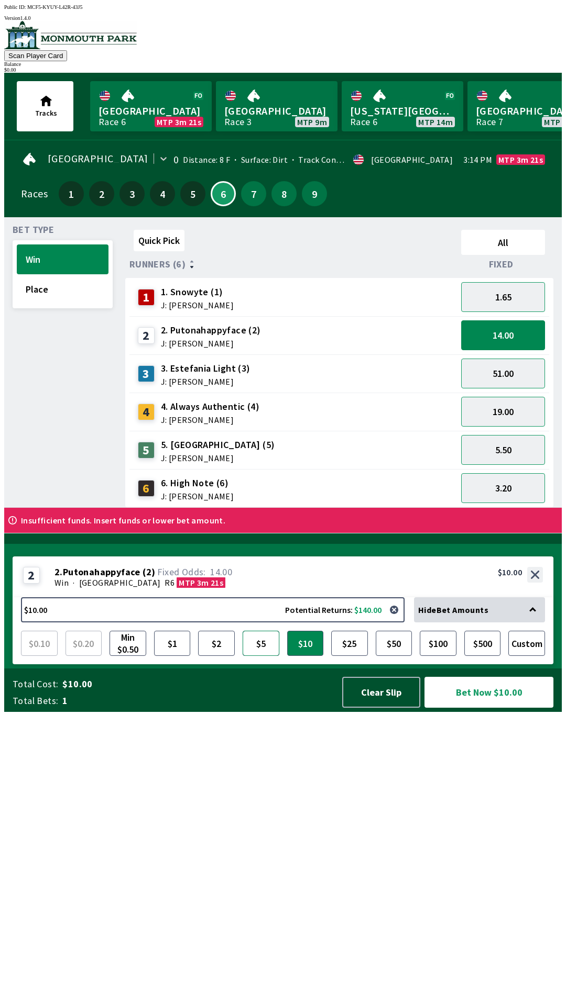
click at [251, 656] on button "$5" at bounding box center [260, 643] width 37 height 25
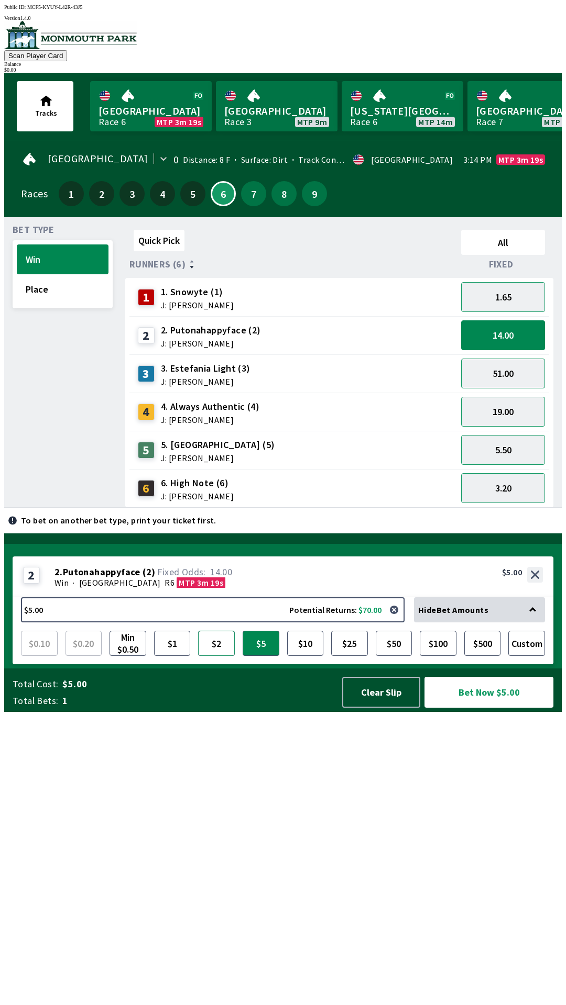
click at [221, 656] on button "$2" at bounding box center [216, 643] width 37 height 25
click at [168, 656] on button "$1" at bounding box center [172, 643] width 37 height 25
click at [154, 631] on button "$1" at bounding box center [172, 643] width 37 height 25
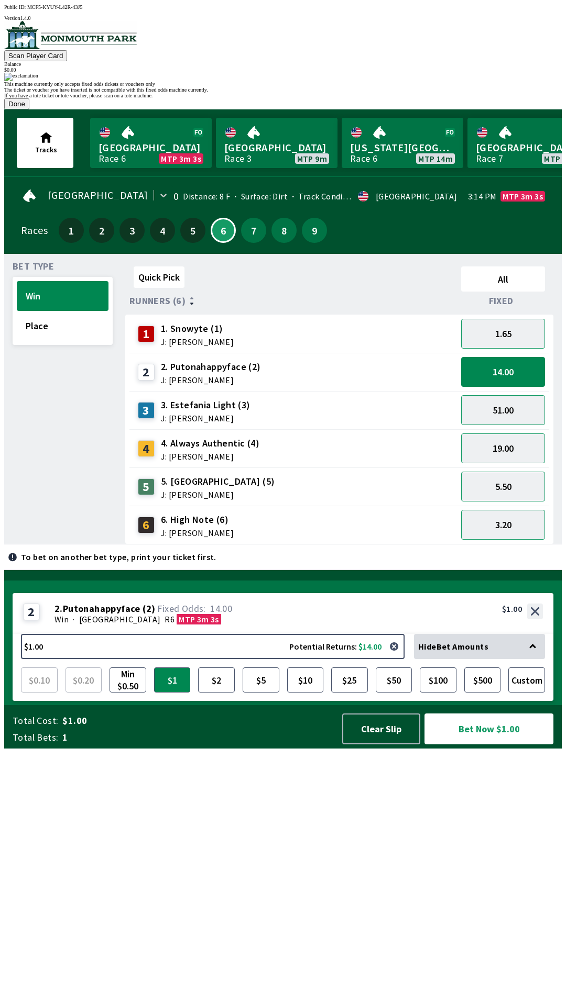
click at [29, 109] on button "Done" at bounding box center [16, 103] width 25 height 11
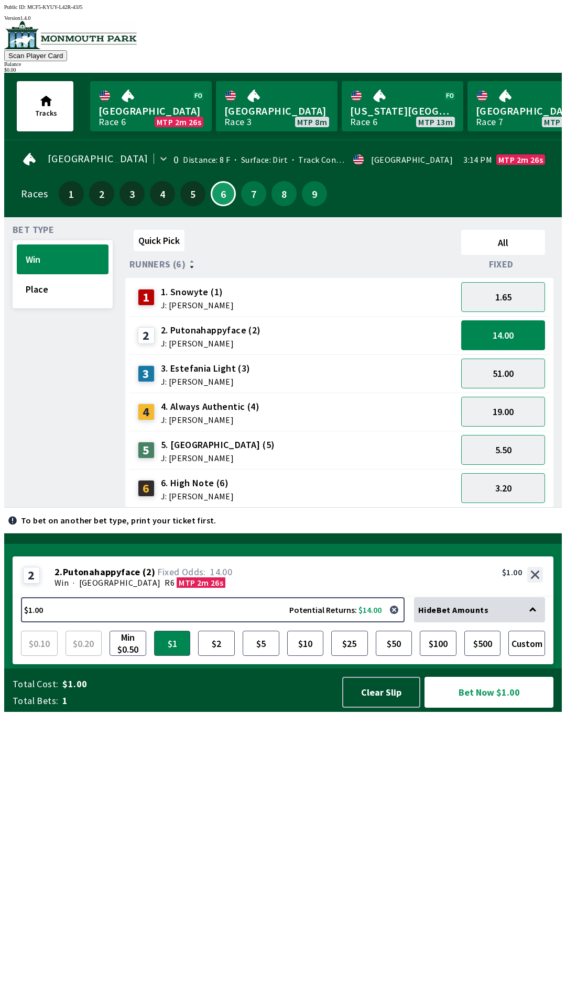
click at [26, 656] on div "$0.10 $0.20 Min $0.50 $1 $2 $5 $10 $25 $50 $100 $500 Custom" at bounding box center [283, 640] width 524 height 34
click at [41, 656] on div "$0.10 $0.20 Min $0.50 $1 $2 $5 $10 $25 $50 $100 $500 Custom" at bounding box center [283, 640] width 524 height 34
click at [121, 656] on button "Min $0.50" at bounding box center [127, 643] width 37 height 25
click at [165, 656] on button "$1" at bounding box center [172, 643] width 37 height 25
click at [470, 708] on button "Bet Now $1.00" at bounding box center [488, 692] width 129 height 31
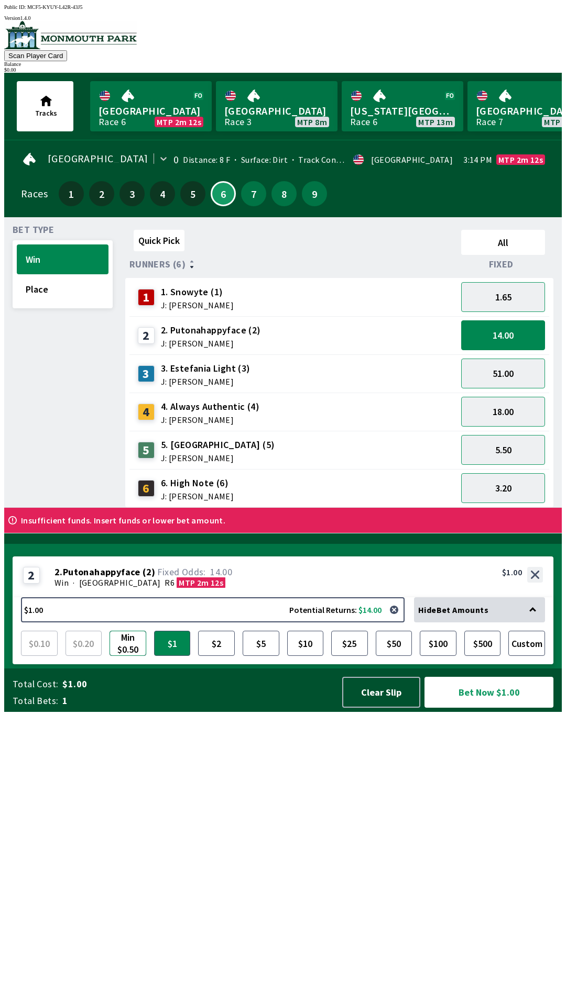
click at [116, 656] on button "Min $0.50" at bounding box center [127, 643] width 37 height 25
click at [492, 708] on button "Bet Now $0.50" at bounding box center [488, 692] width 129 height 31
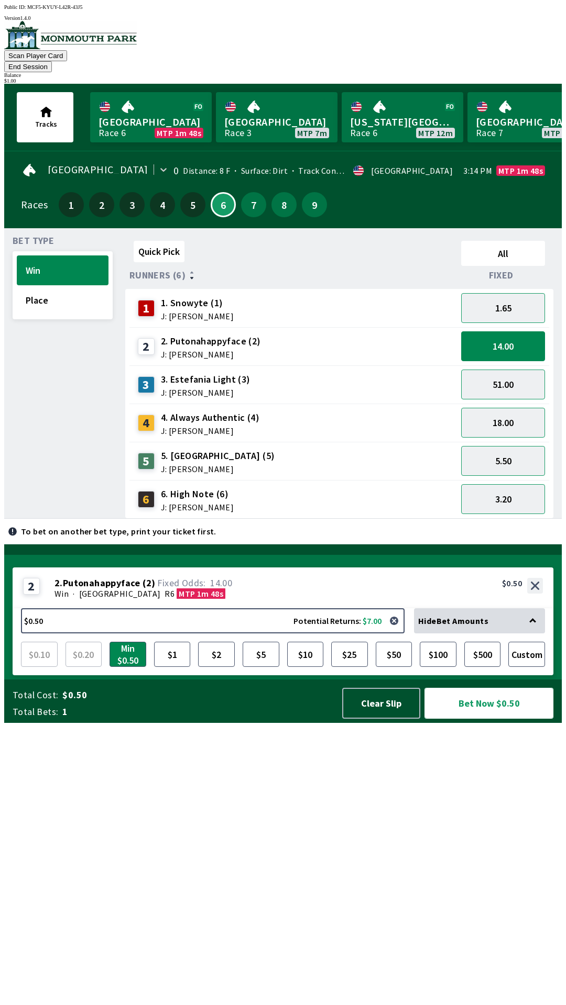
click at [502, 719] on button "Bet Now $0.50" at bounding box center [488, 703] width 129 height 31
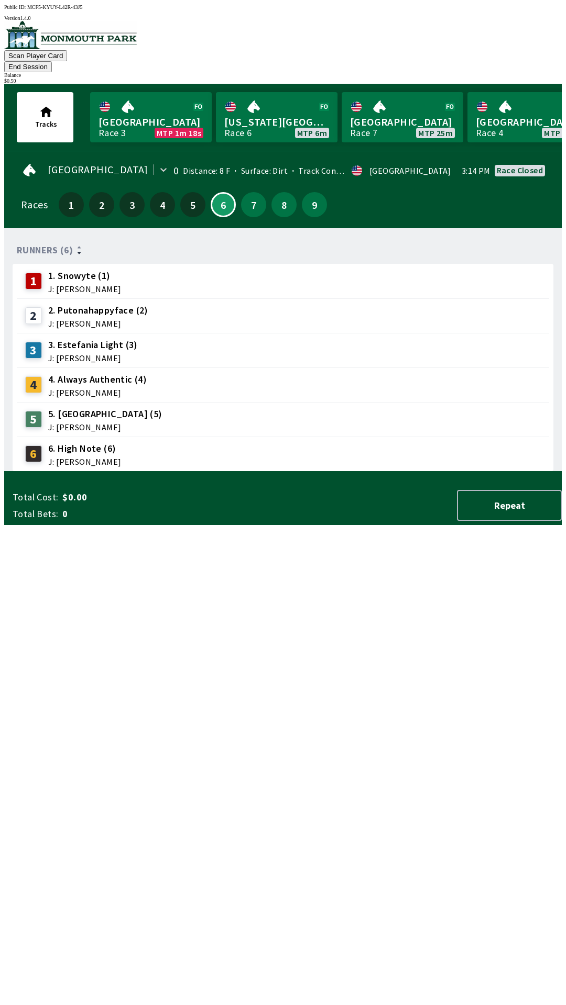
click at [497, 472] on div "Runners (6) 1 1. Snowyte (1) J: [PERSON_NAME] 2 2. Putonahappyface (2) J: [PERS…" at bounding box center [287, 354] width 549 height 235
click at [531, 472] on div "Runners (6) 1 1. Snowyte (1) J: [PERSON_NAME] 2 2. Putonahappyface (2) J: [PERS…" at bounding box center [287, 354] width 549 height 235
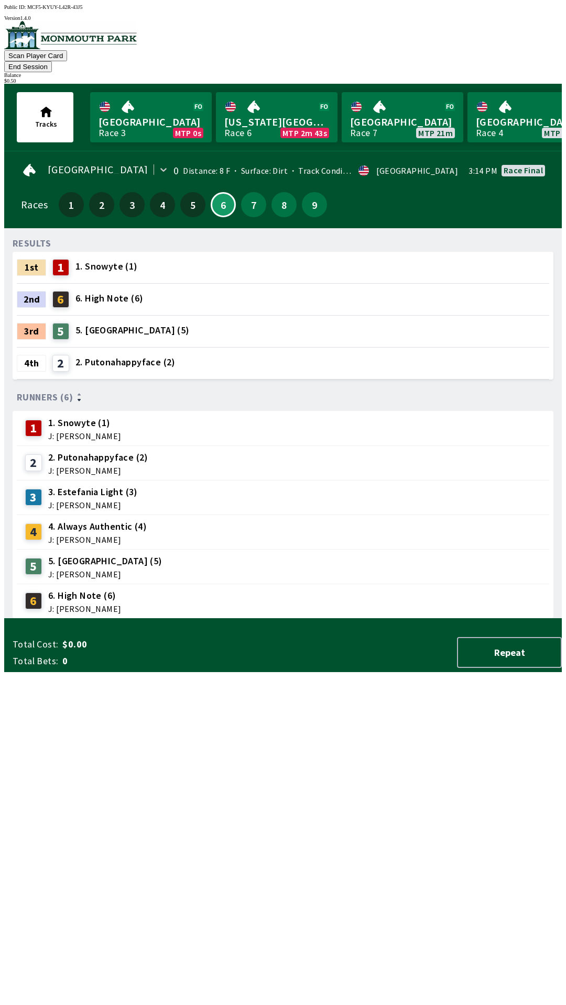
click at [52, 61] on button "End Session" at bounding box center [28, 66] width 48 height 11
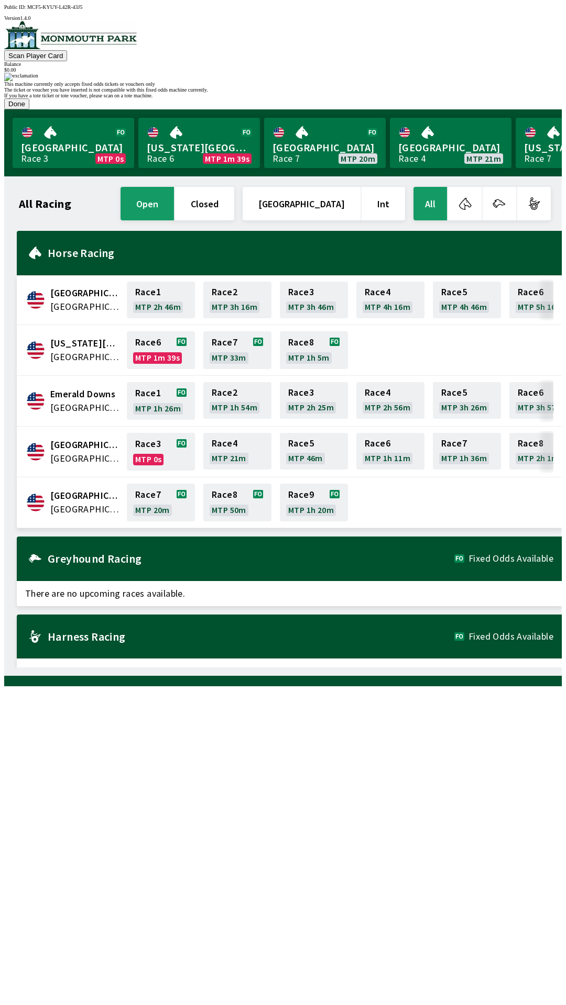
click at [29, 109] on button "Done" at bounding box center [16, 103] width 25 height 11
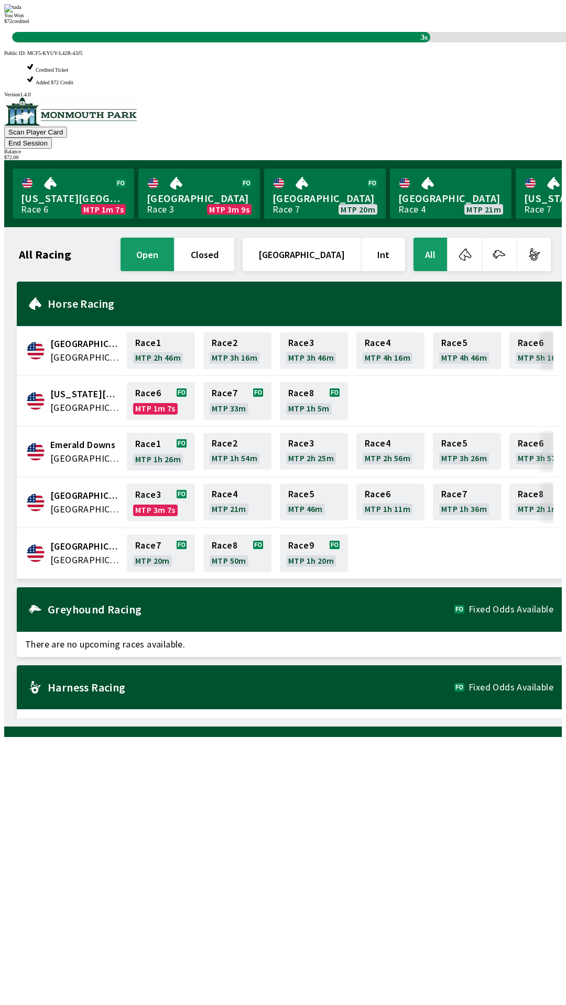
click at [345, 705] on div "All Racing open closed [GEOGRAPHIC_DATA] Int All [GEOGRAPHIC_DATA] [GEOGRAPHIC_…" at bounding box center [287, 477] width 549 height 483
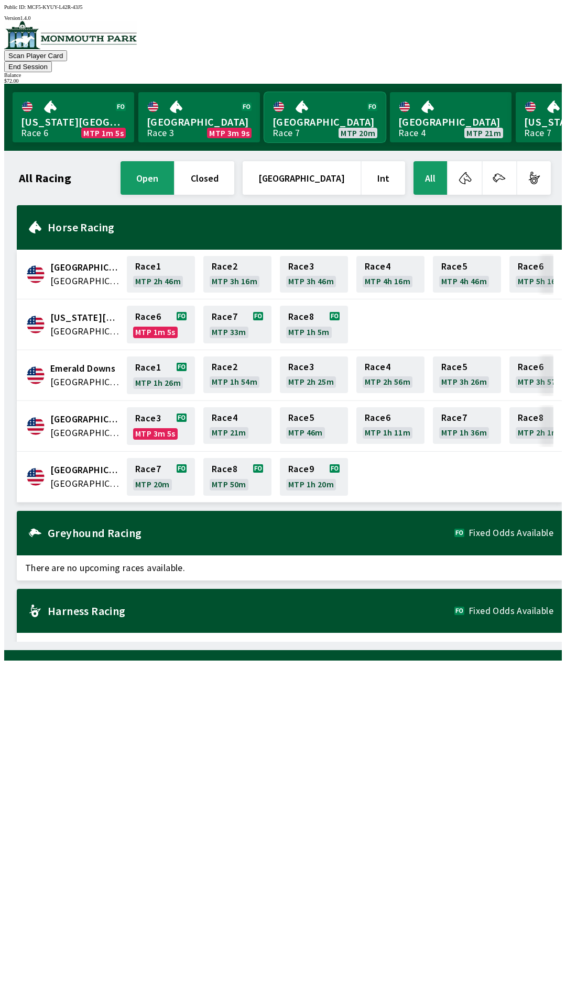
click at [325, 98] on link "[GEOGRAPHIC_DATA] Race 7 MTP 20m" at bounding box center [324, 117] width 121 height 50
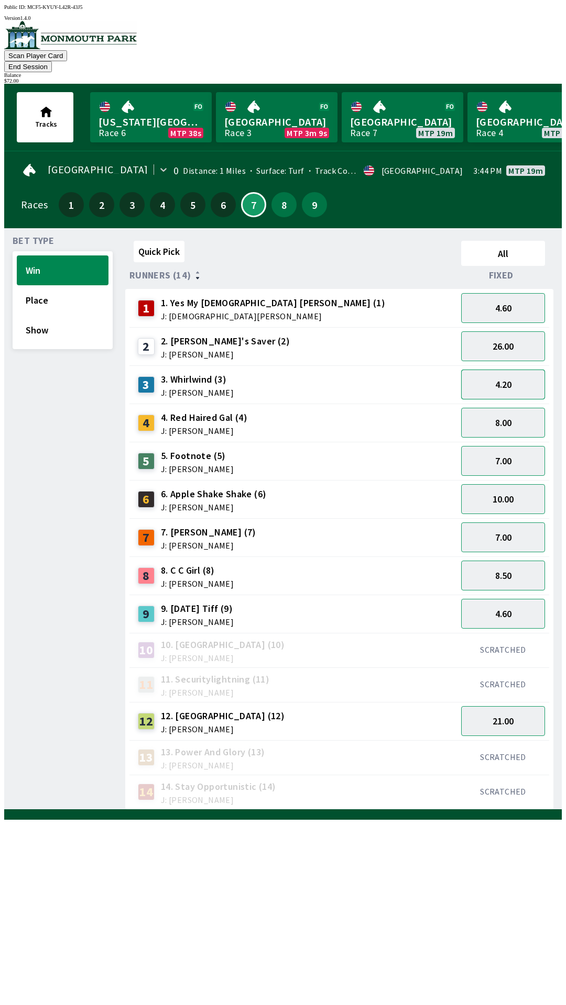
click at [508, 370] on button "4.20" at bounding box center [503, 385] width 84 height 30
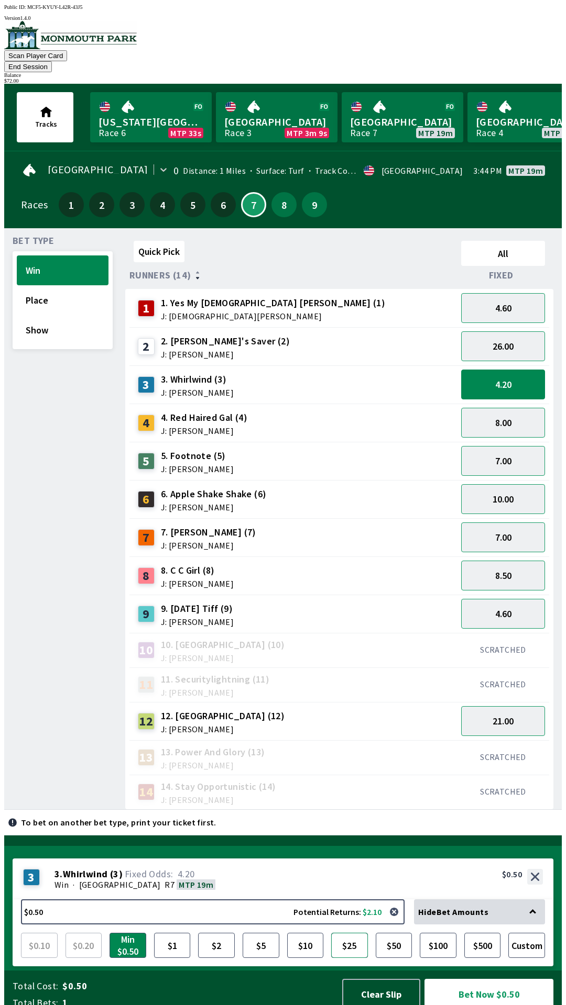
click at [351, 936] on button "$25" at bounding box center [349, 945] width 37 height 25
click at [478, 1001] on button "Bet Now $25.00" at bounding box center [488, 994] width 129 height 31
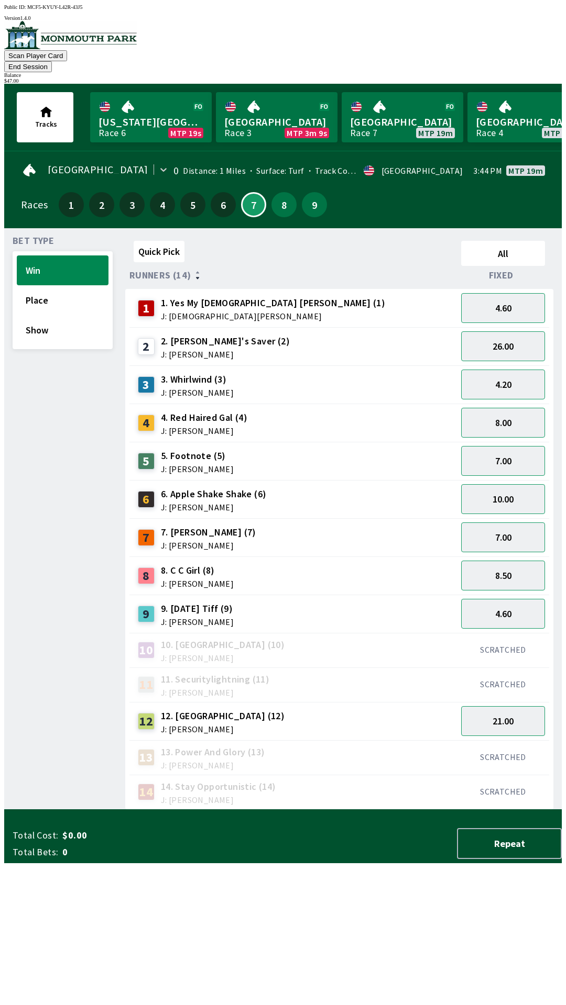
click at [366, 810] on div "Quick Pick All Runners (14) Fixed 1 1. Yes My [DEMOGRAPHIC_DATA] [PERSON_NAME] …" at bounding box center [343, 523] width 436 height 573
click at [510, 599] on button "4.60" at bounding box center [503, 614] width 84 height 30
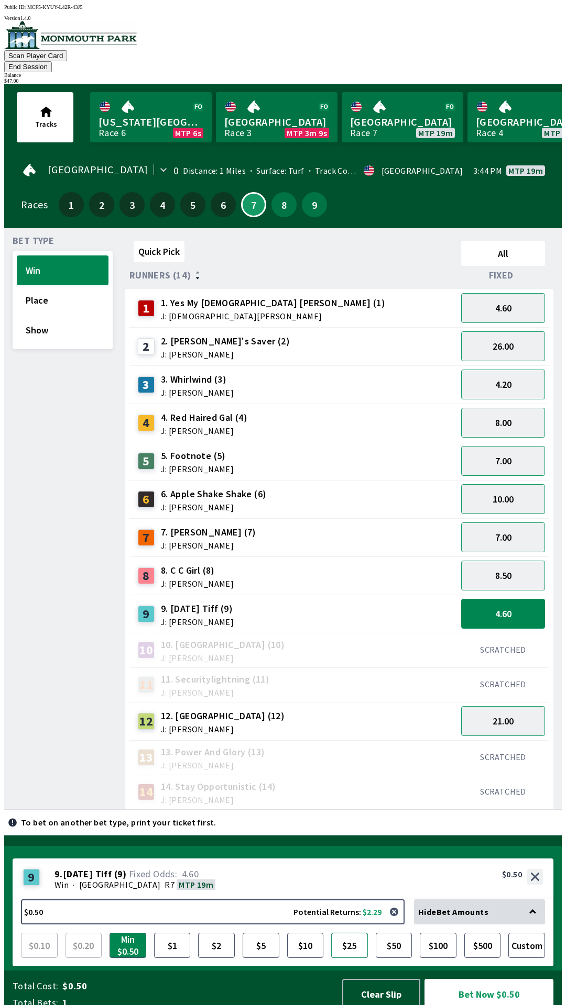
click at [347, 936] on button "$25" at bounding box center [349, 945] width 37 height 25
click at [474, 992] on button "Bet Now $25.00" at bounding box center [488, 994] width 129 height 31
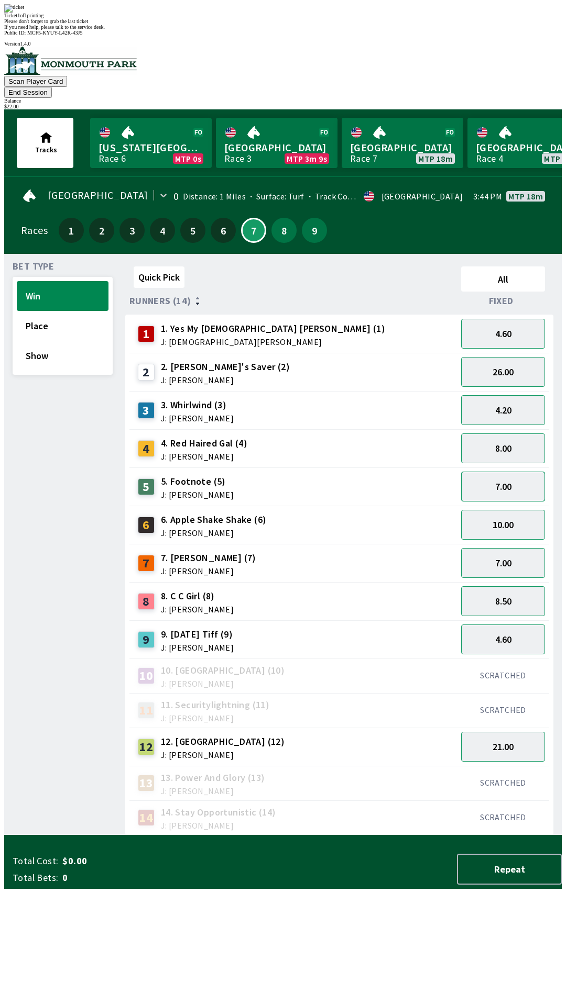
click at [527, 472] on button "7.00" at bounding box center [503, 487] width 84 height 30
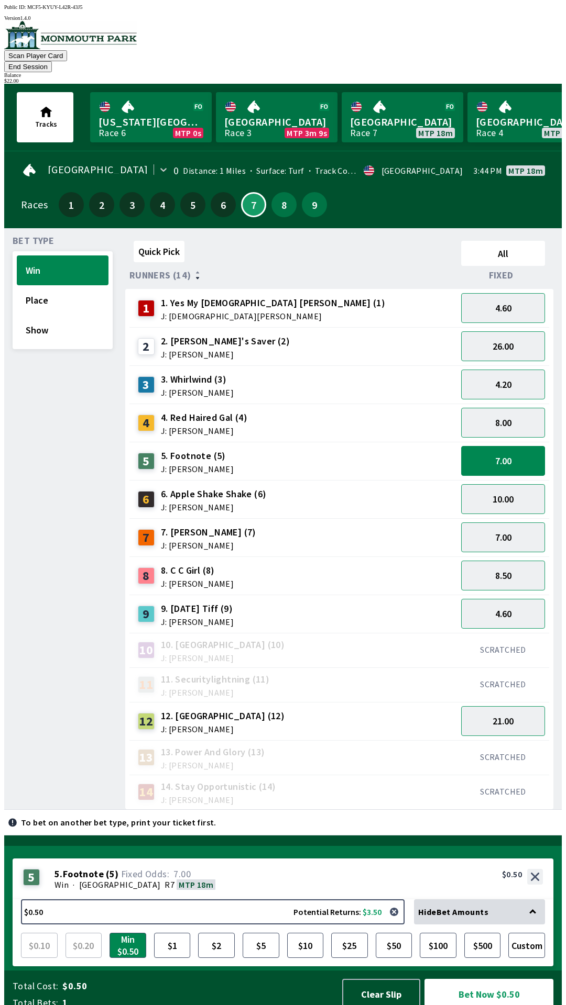
click at [517, 900] on div "Hide Bet Amounts" at bounding box center [479, 912] width 131 height 25
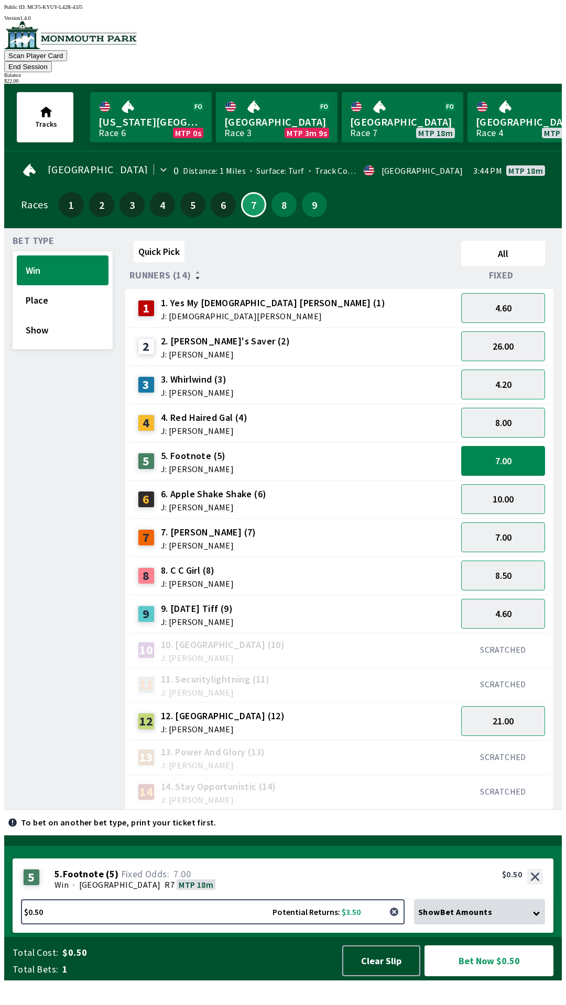
click at [395, 923] on button "button" at bounding box center [393, 912] width 21 height 21
click at [537, 925] on div "Show Bet Amounts" at bounding box center [479, 912] width 131 height 25
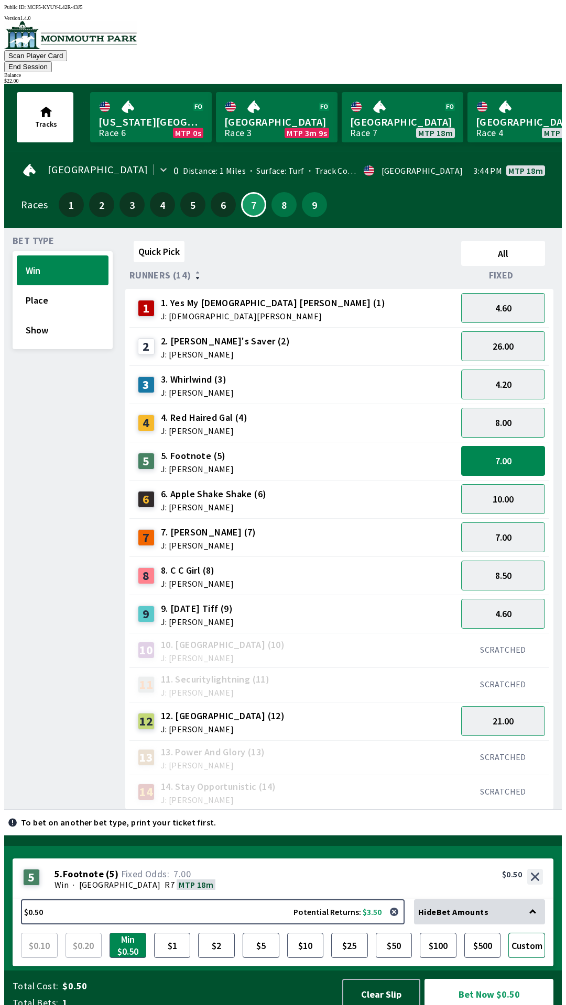
click at [533, 938] on button "Custom" at bounding box center [526, 945] width 37 height 25
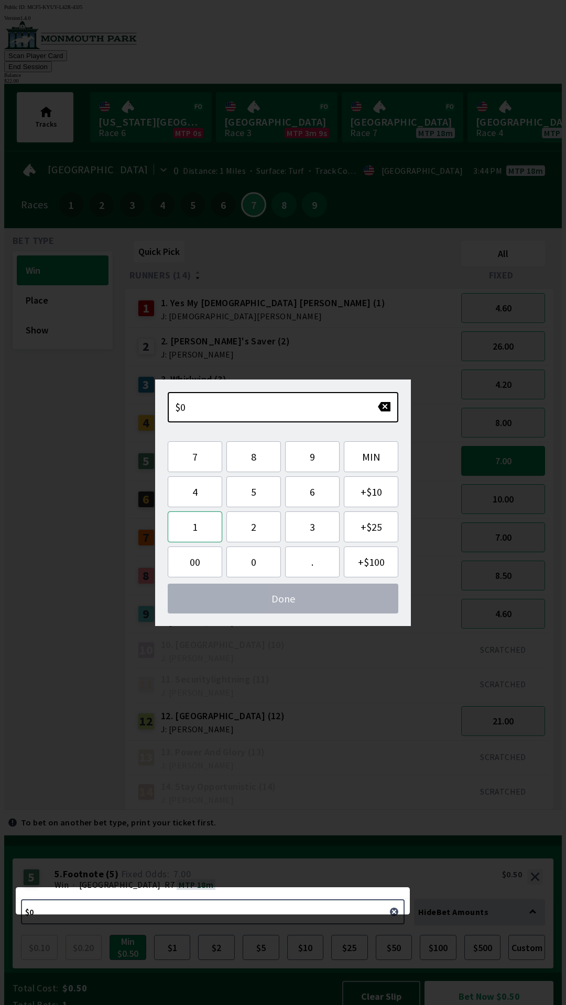
click at [198, 529] on button "1" at bounding box center [195, 527] width 54 height 31
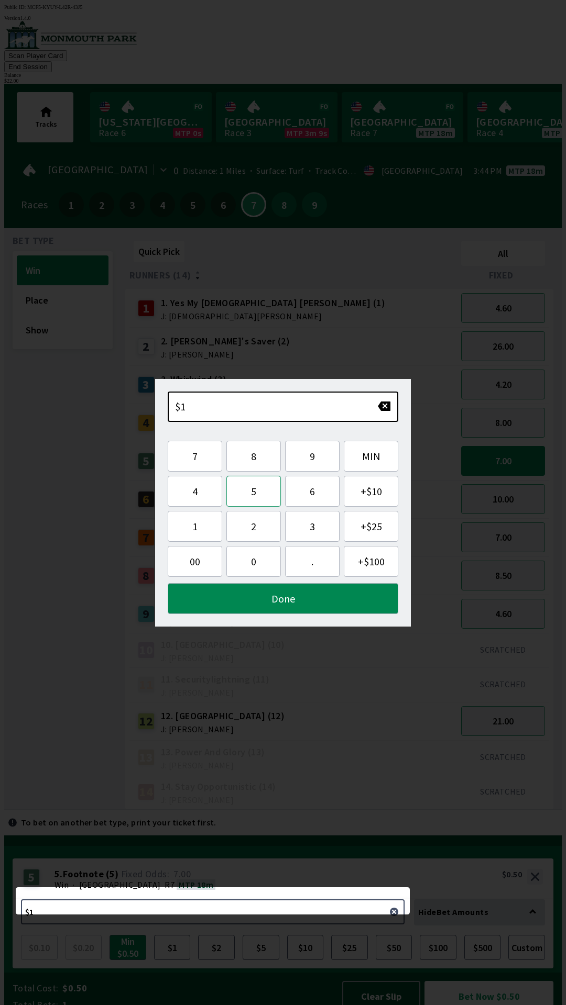
click at [250, 494] on button "5" at bounding box center [253, 491] width 54 height 31
click at [299, 599] on button "Done" at bounding box center [283, 598] width 230 height 31
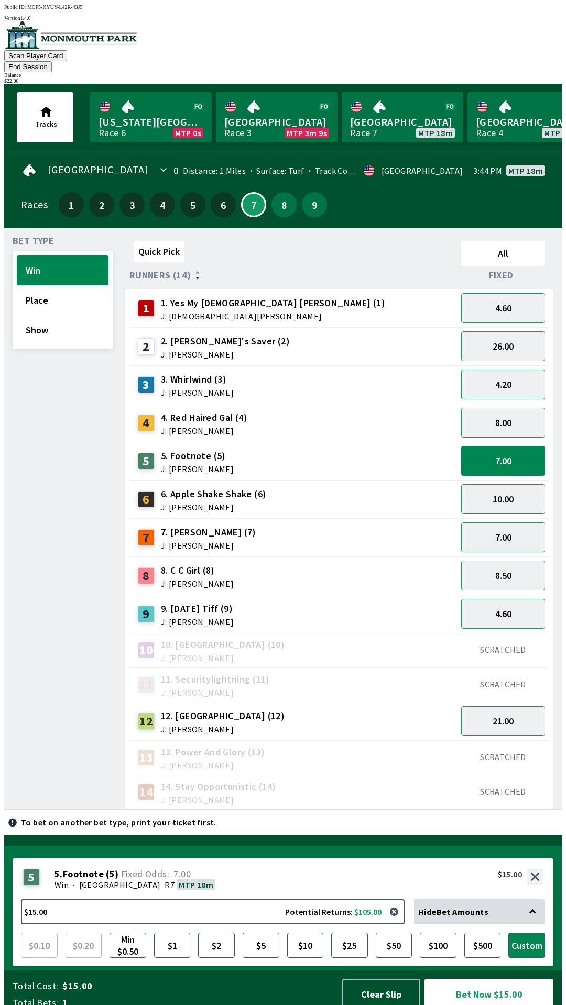
click at [481, 983] on button "Bet Now $15.00" at bounding box center [488, 994] width 129 height 31
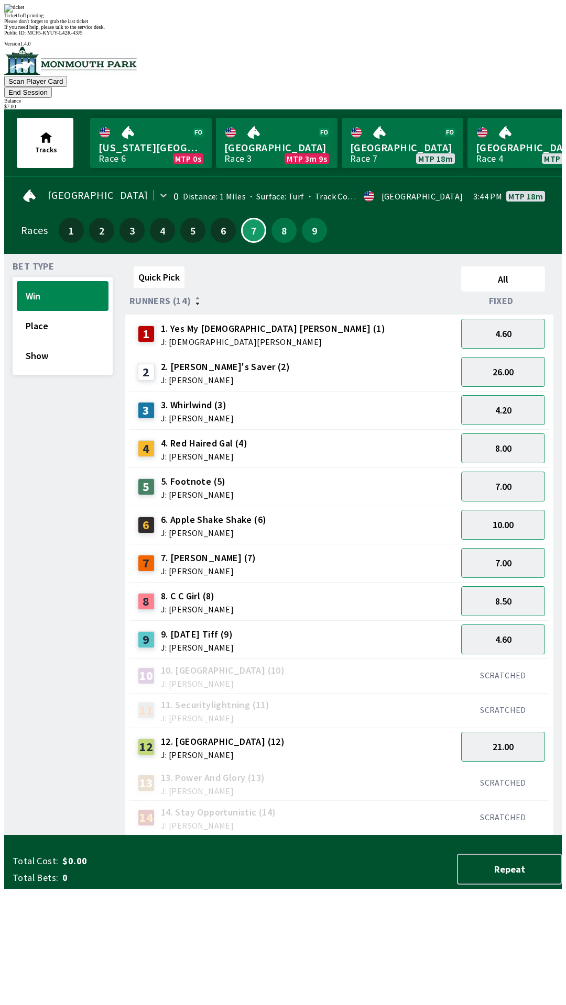
click at [361, 826] on div "Quick Pick All Runners (14) Fixed 1 1. Yes My [DEMOGRAPHIC_DATA] [PERSON_NAME] …" at bounding box center [343, 548] width 436 height 573
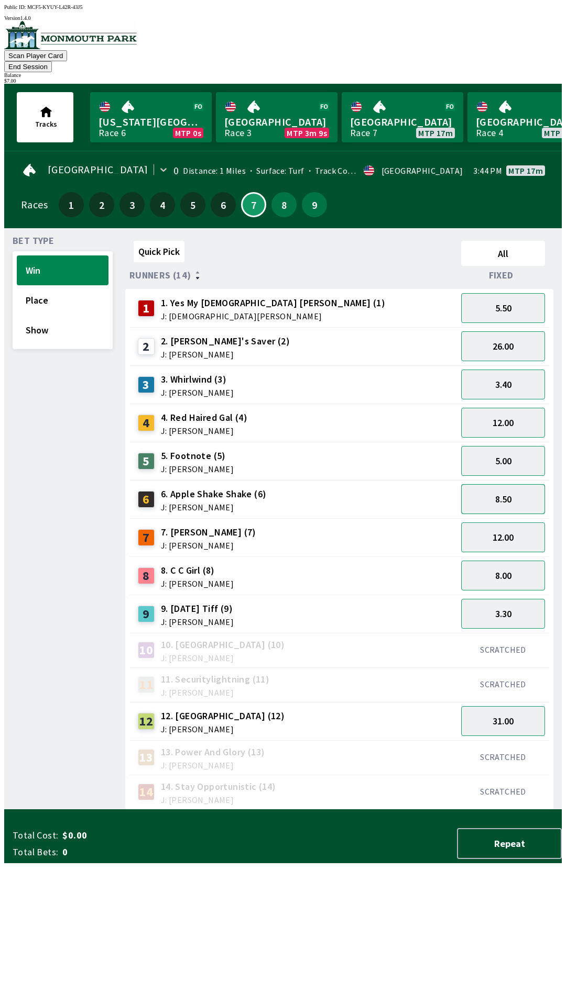
click at [507, 490] on button "8.50" at bounding box center [503, 499] width 84 height 30
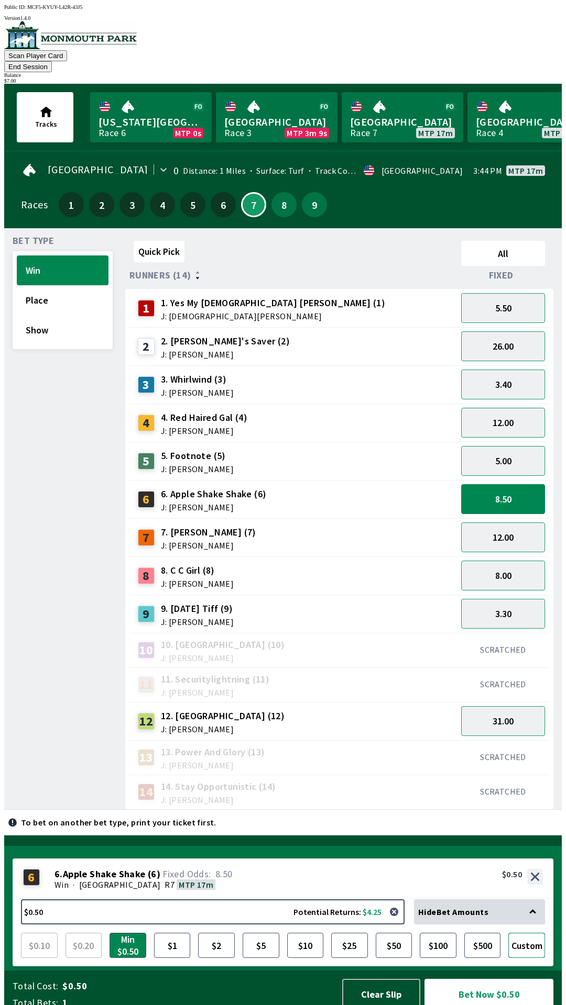
click at [528, 943] on button "Custom" at bounding box center [526, 945] width 37 height 25
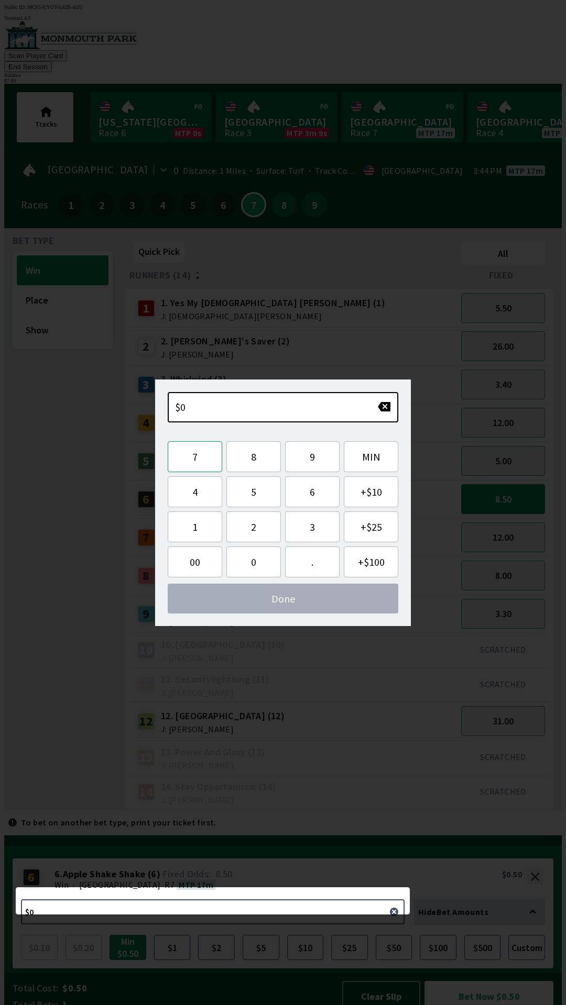
click at [198, 457] on button "7" at bounding box center [195, 456] width 54 height 31
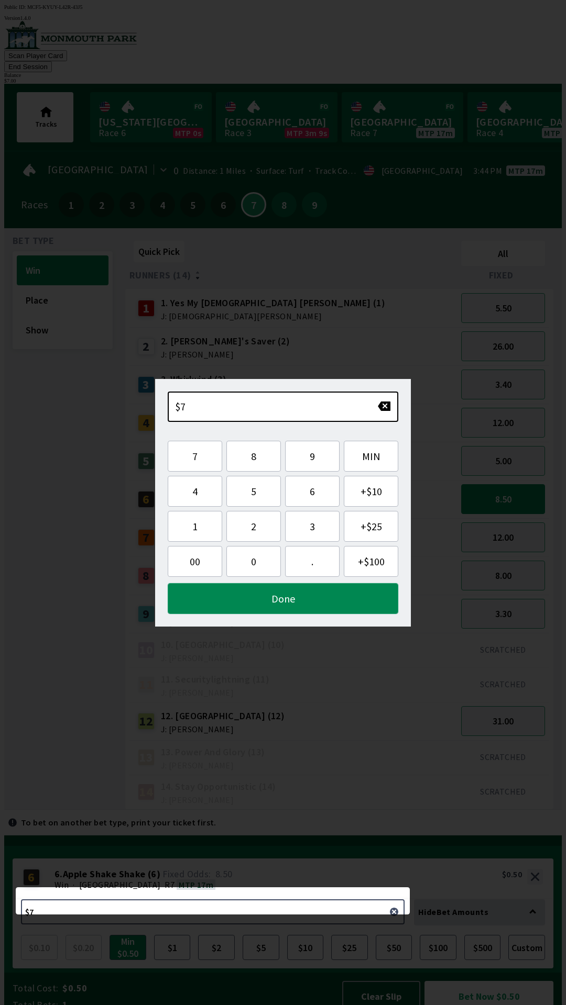
click at [312, 598] on button "Done" at bounding box center [283, 598] width 230 height 31
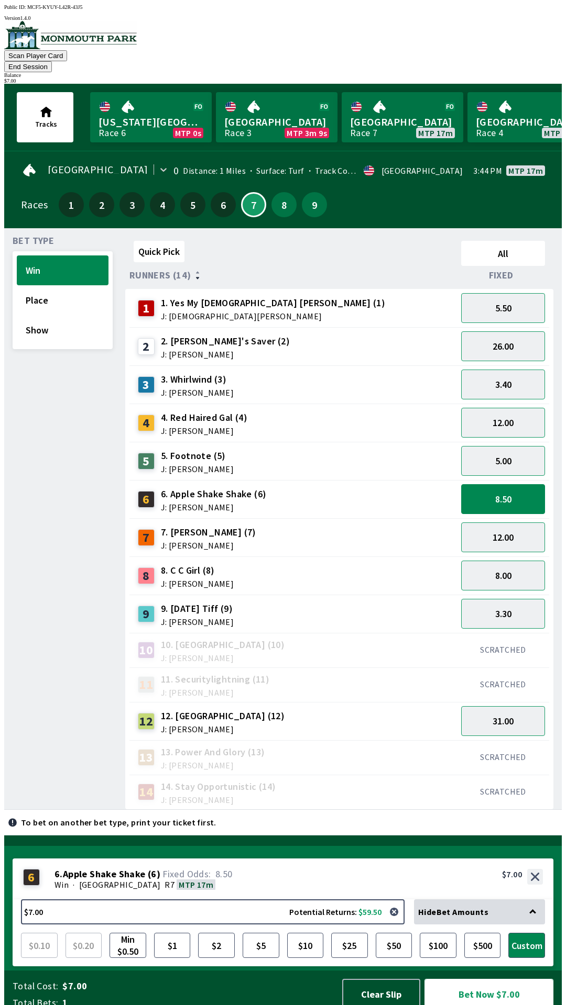
click at [481, 985] on button "Bet Now $7.00" at bounding box center [488, 994] width 129 height 31
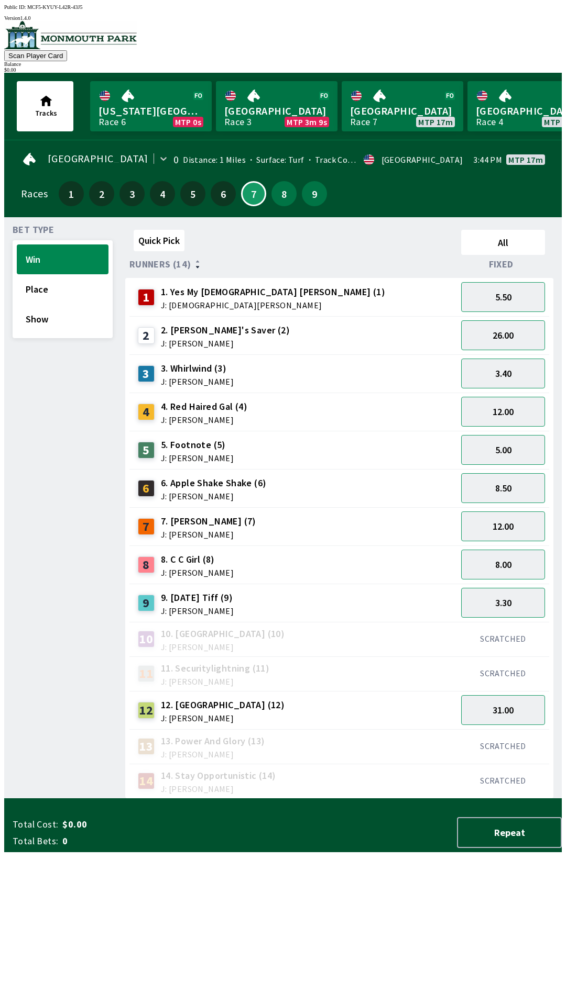
click at [274, 799] on div "Quick Pick All Runners (14) Fixed 1 1. Yes My [DEMOGRAPHIC_DATA] [PERSON_NAME] …" at bounding box center [343, 512] width 436 height 573
click at [50, 292] on button "Place" at bounding box center [63, 289] width 92 height 30
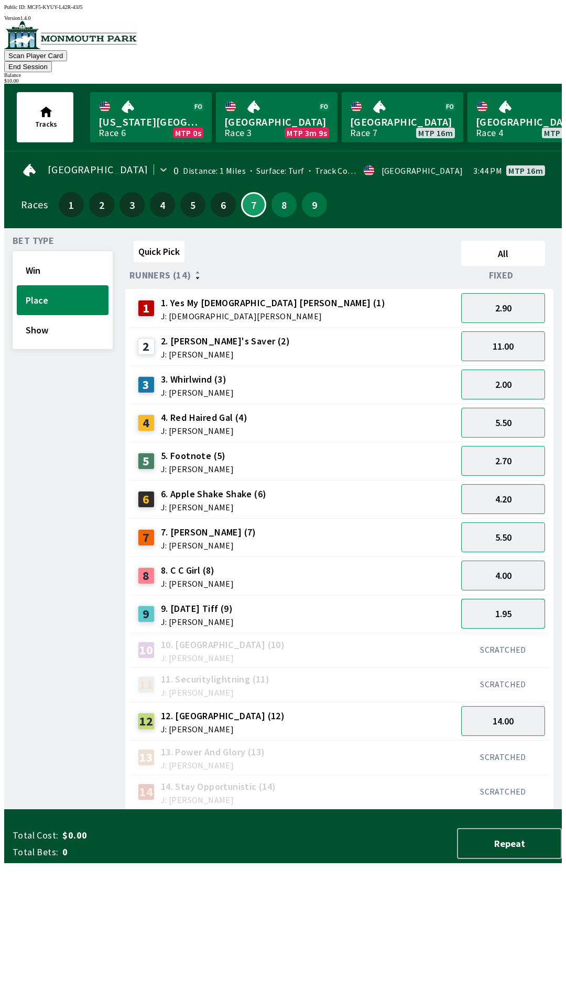
click at [515, 602] on button "1.95" at bounding box center [503, 614] width 84 height 30
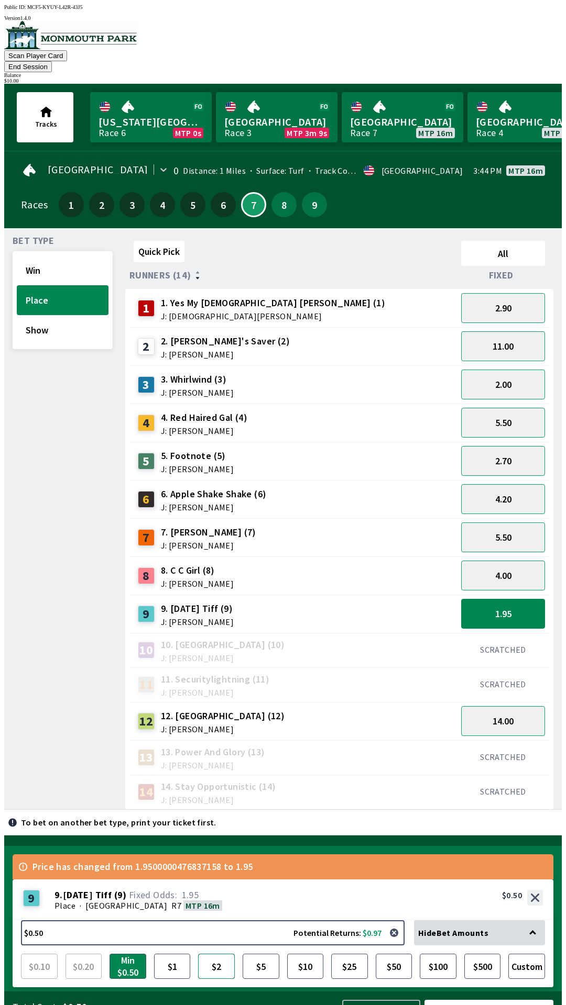
click at [216, 954] on button "$2" at bounding box center [216, 966] width 37 height 25
click at [488, 1000] on button "Bet Now $2.00" at bounding box center [488, 1015] width 129 height 31
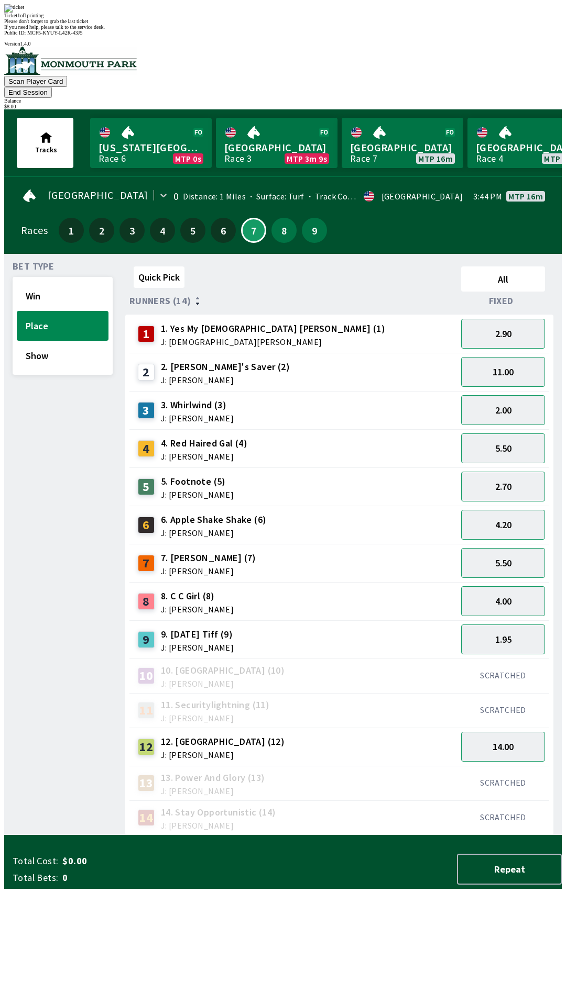
click at [346, 805] on div "Quick Pick All Runners (14) Fixed 1 1. Yes My [DEMOGRAPHIC_DATA] [PERSON_NAME] …" at bounding box center [343, 548] width 436 height 573
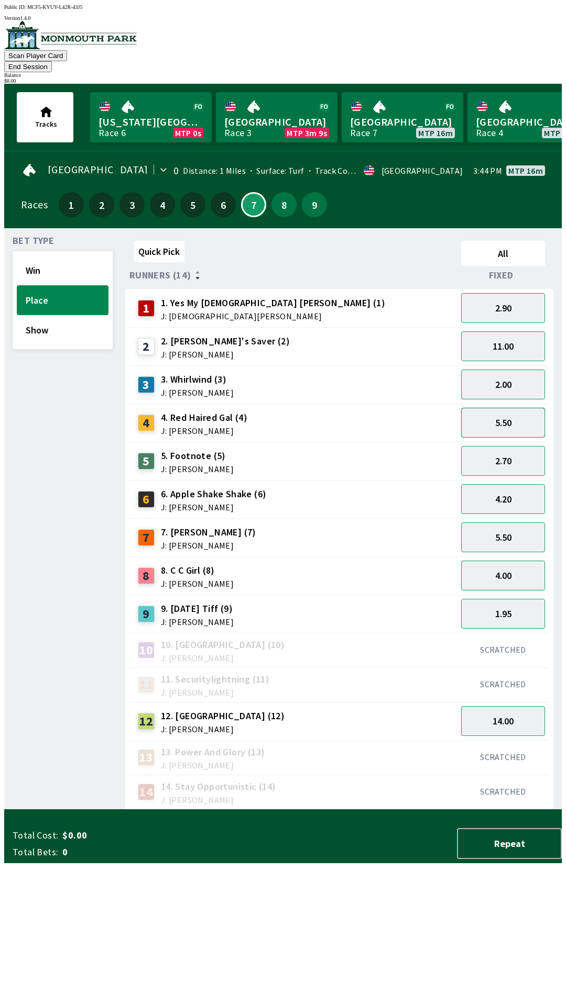
click at [511, 409] on button "5.50" at bounding box center [503, 423] width 84 height 30
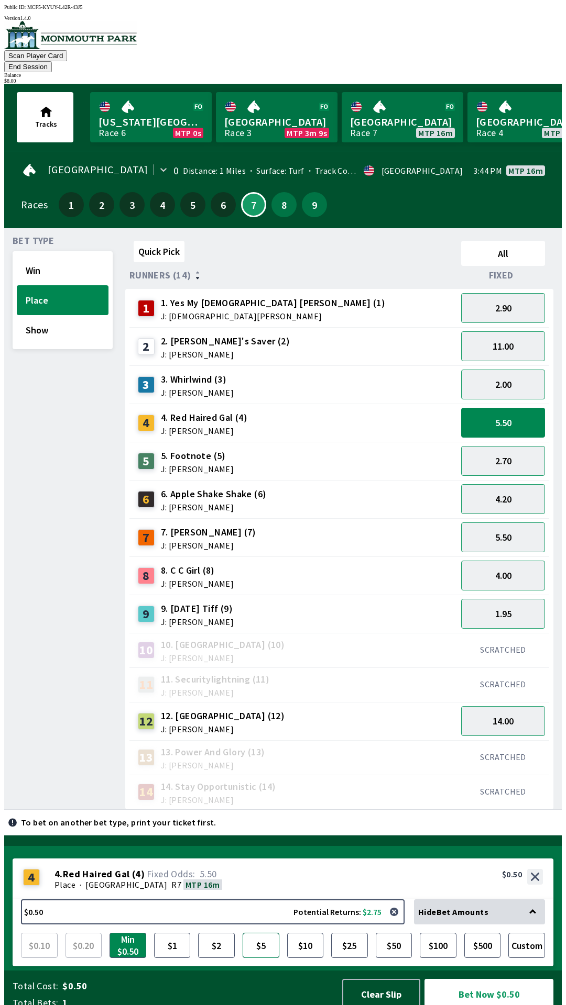
click at [268, 942] on button "$5" at bounding box center [260, 945] width 37 height 25
click at [479, 994] on button "Bet Now $5.00" at bounding box center [488, 994] width 129 height 31
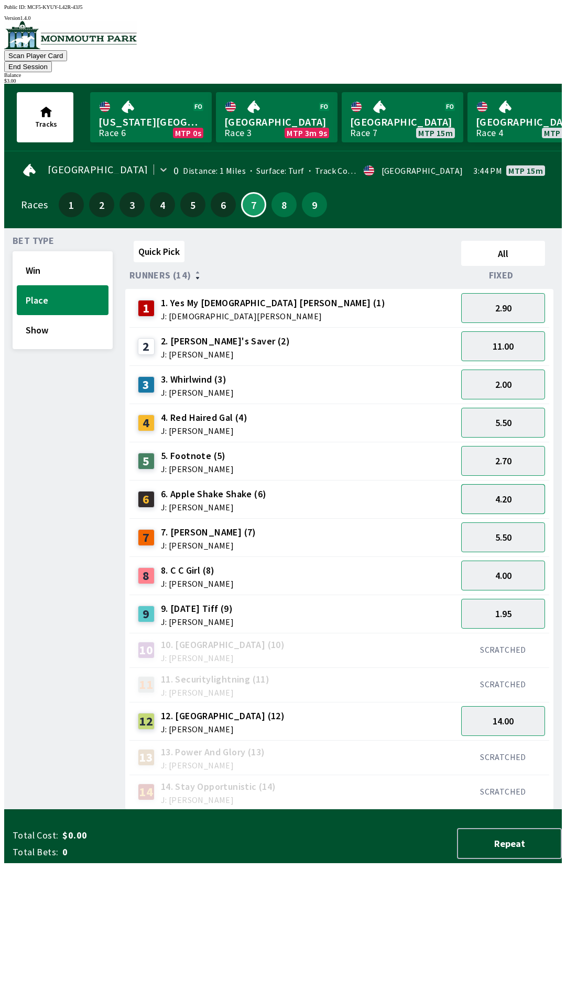
click at [526, 485] on button "4.20" at bounding box center [503, 499] width 84 height 30
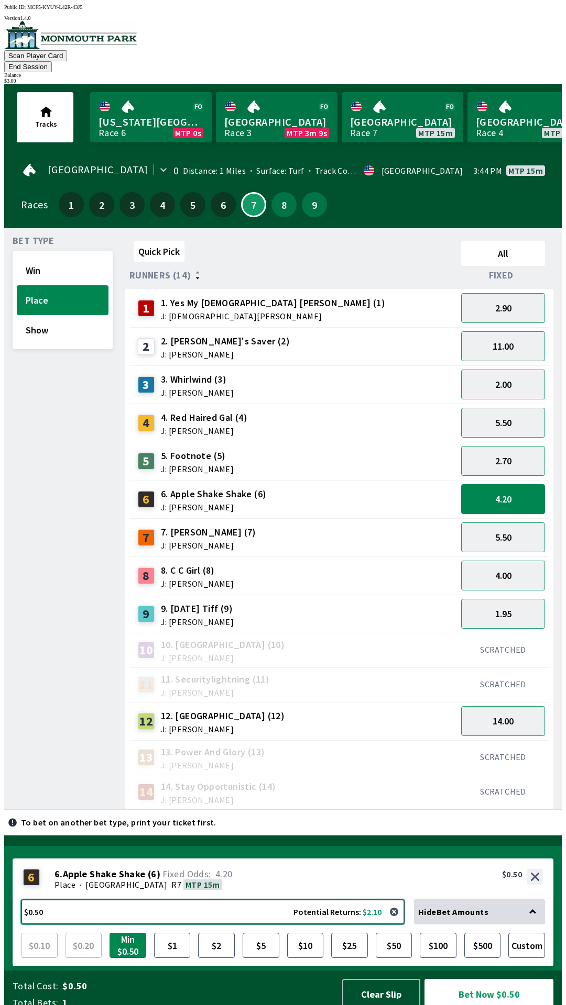
click at [86, 910] on button "$0.50 Potential Returns: $2.10" at bounding box center [212, 912] width 383 height 25
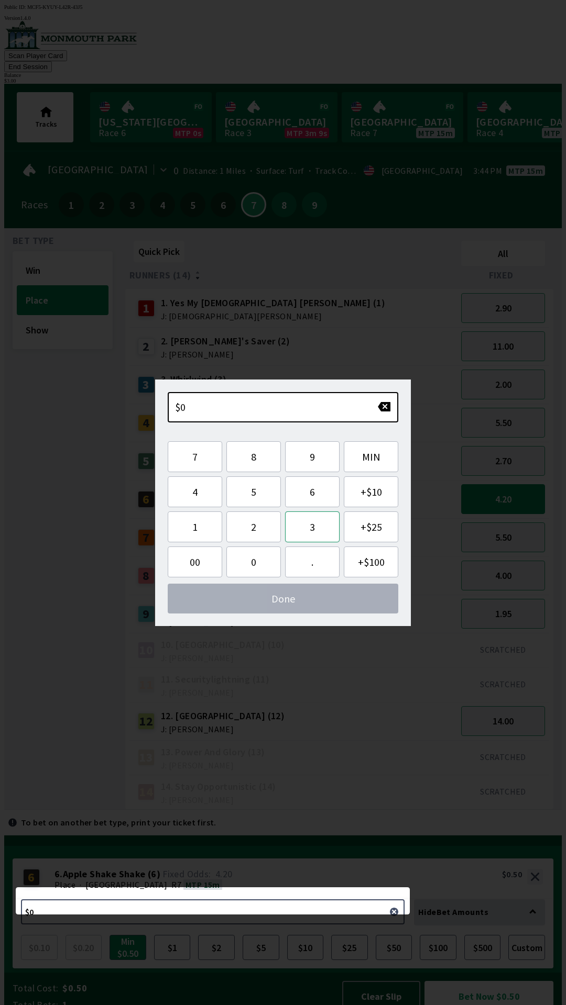
click at [316, 527] on button "3" at bounding box center [312, 527] width 54 height 31
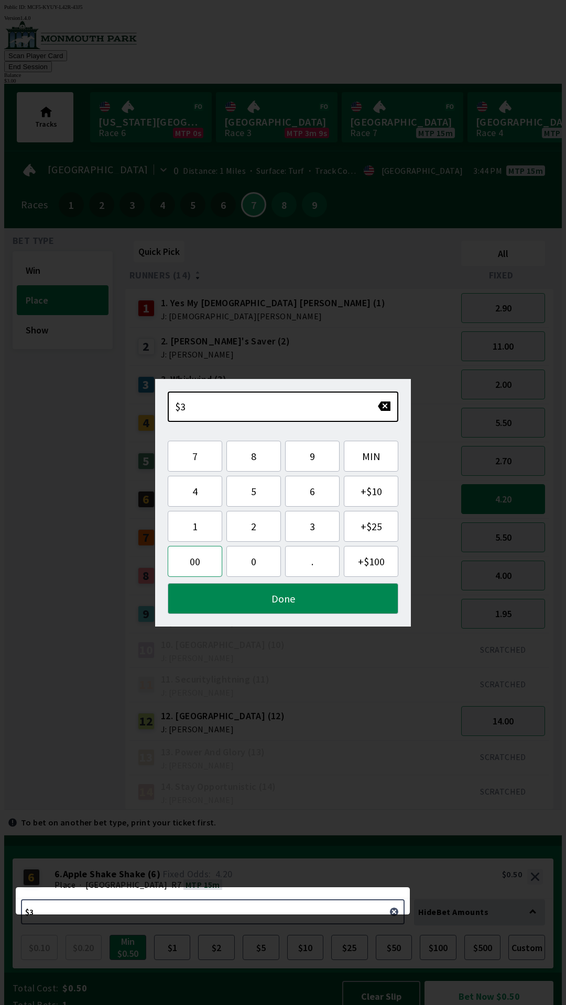
click at [192, 564] on button "00" at bounding box center [195, 561] width 54 height 31
click at [386, 406] on button "button" at bounding box center [384, 406] width 14 height 10
click at [290, 598] on button "Done" at bounding box center [283, 598] width 230 height 31
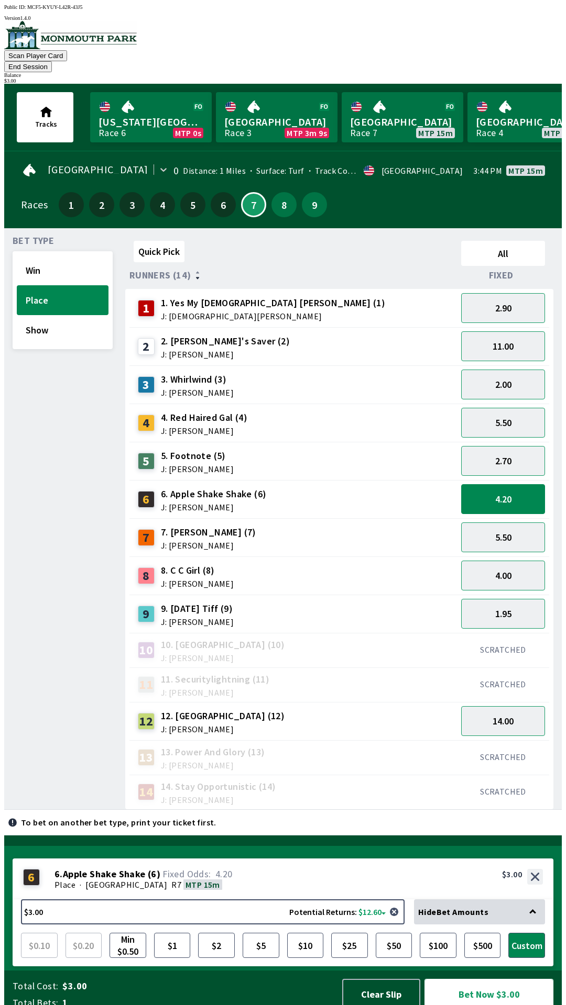
click at [475, 985] on button "Bet Now $3.00" at bounding box center [488, 994] width 129 height 31
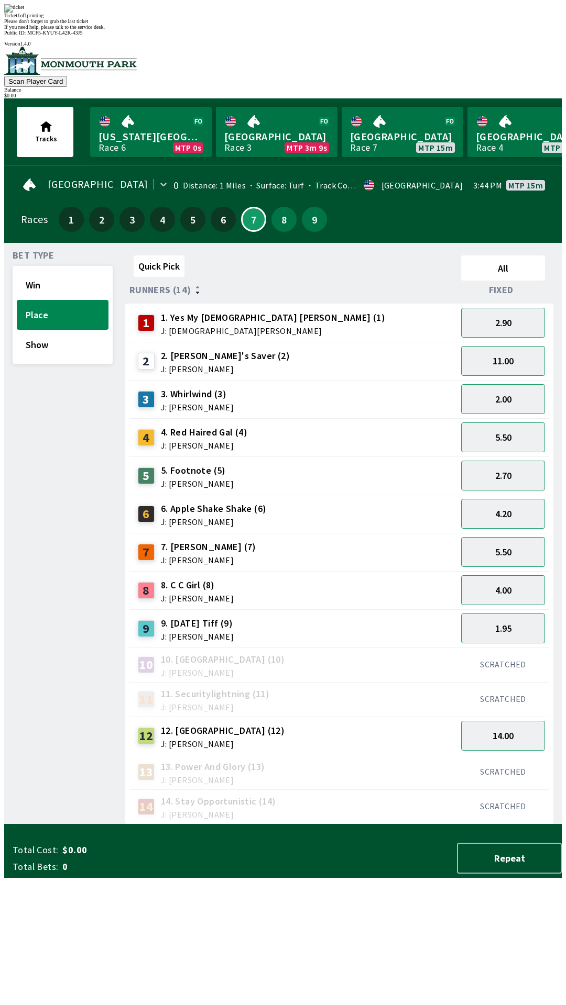
click at [142, 807] on div "Quick Pick All Runners (14) Fixed 1 1. Yes My [DEMOGRAPHIC_DATA] [PERSON_NAME] …" at bounding box center [343, 537] width 436 height 573
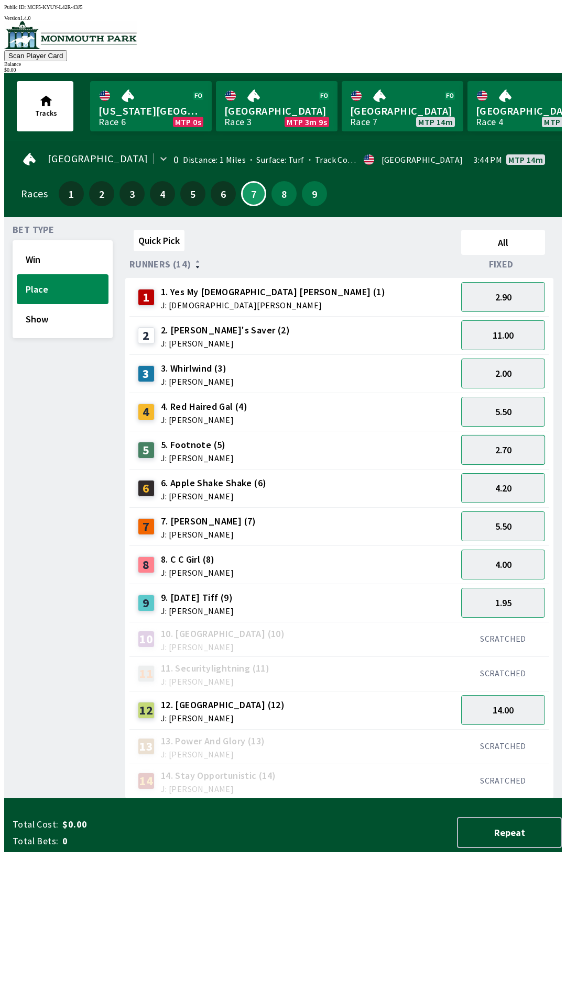
click at [501, 444] on button "2.70" at bounding box center [503, 450] width 84 height 30
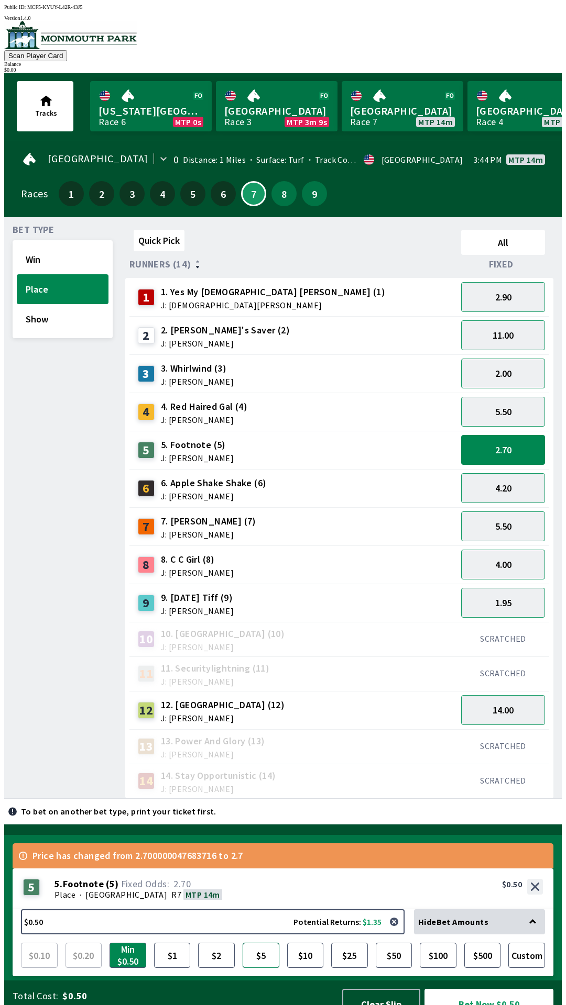
click at [262, 946] on button "$5" at bounding box center [260, 955] width 37 height 25
click at [430, 943] on button "$100" at bounding box center [437, 955] width 37 height 25
click at [264, 945] on button "$5" at bounding box center [260, 955] width 37 height 25
click at [231, 944] on button "$2" at bounding box center [216, 955] width 37 height 25
click at [262, 944] on button "$5" at bounding box center [260, 955] width 37 height 25
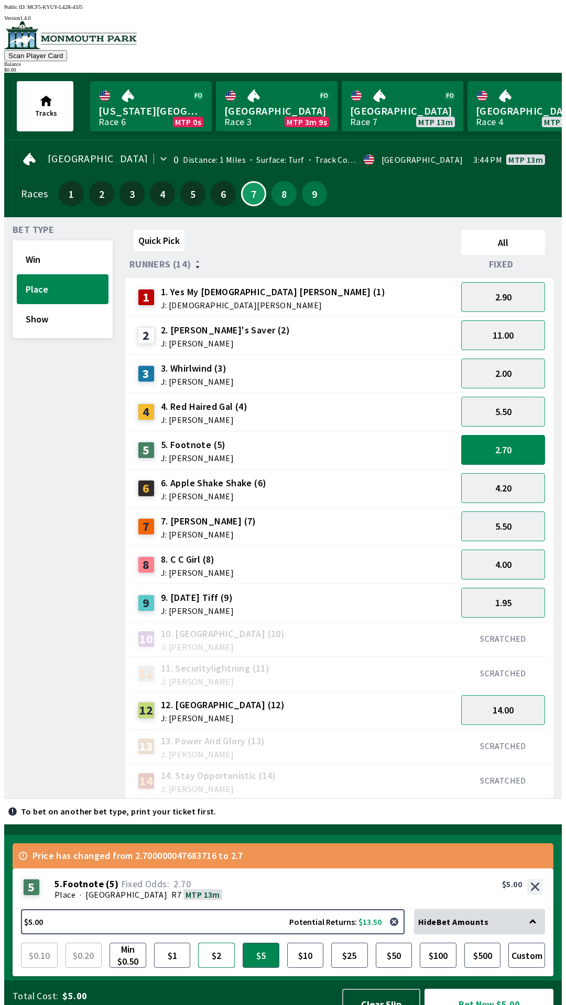
click at [220, 948] on button "$2" at bounding box center [216, 955] width 37 height 25
click at [474, 989] on button "Bet Now $2.00" at bounding box center [488, 1004] width 129 height 31
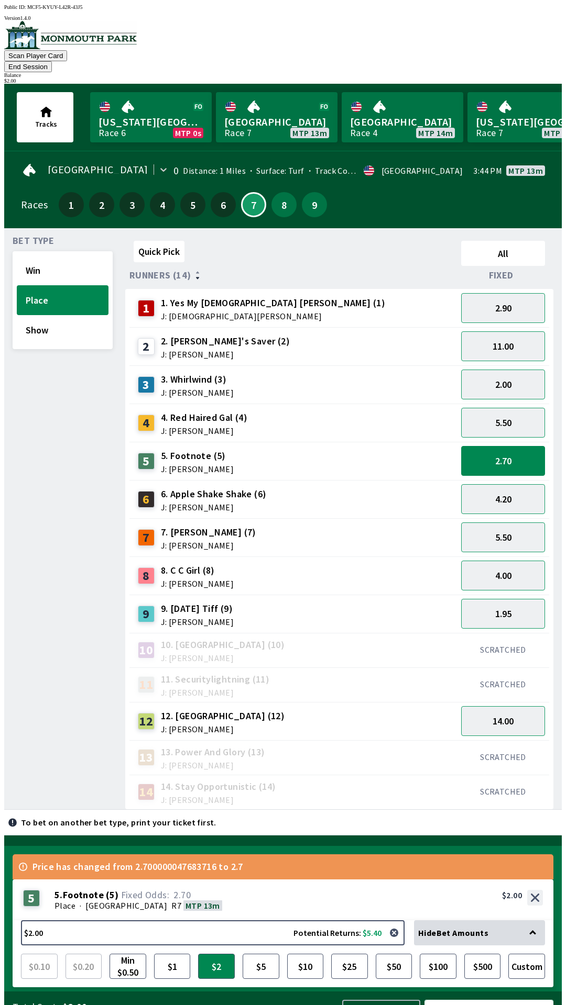
click at [491, 1000] on button "Bet Now $2.00" at bounding box center [488, 1015] width 129 height 31
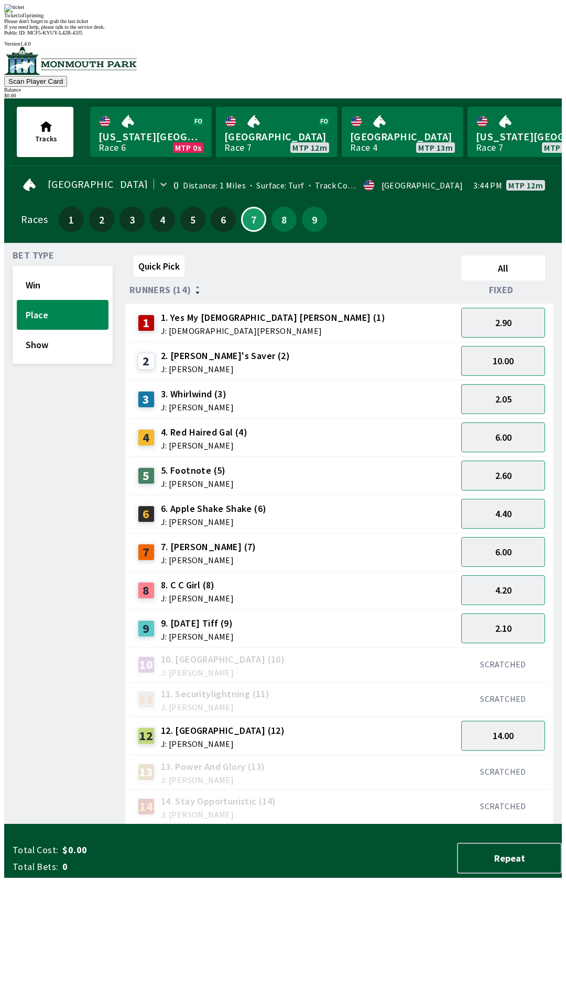
click at [65, 709] on div "Bet Type Win Place Show" at bounding box center [63, 537] width 100 height 573
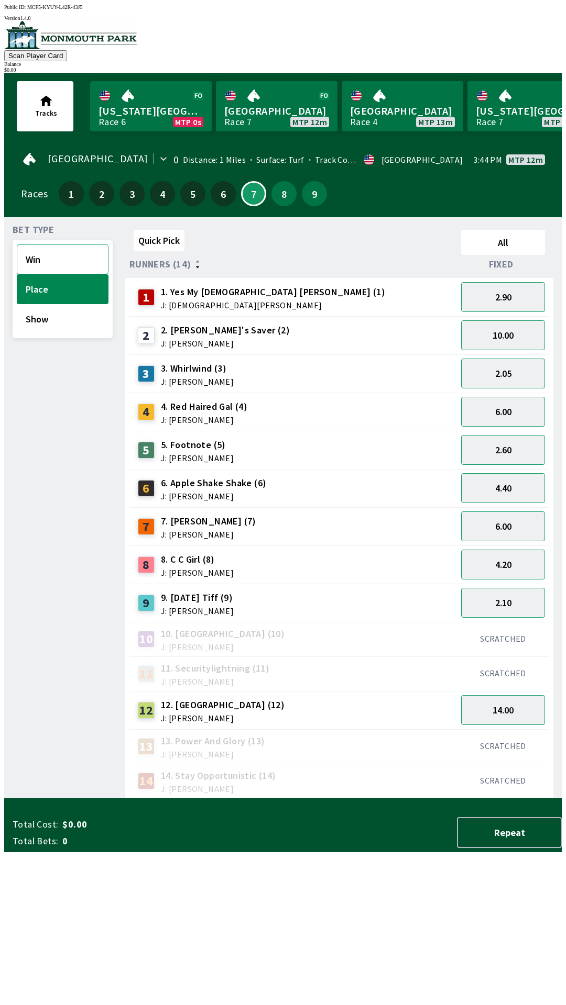
click at [73, 267] on button "Win" at bounding box center [63, 260] width 92 height 30
click at [528, 440] on button "5.00" at bounding box center [503, 450] width 84 height 30
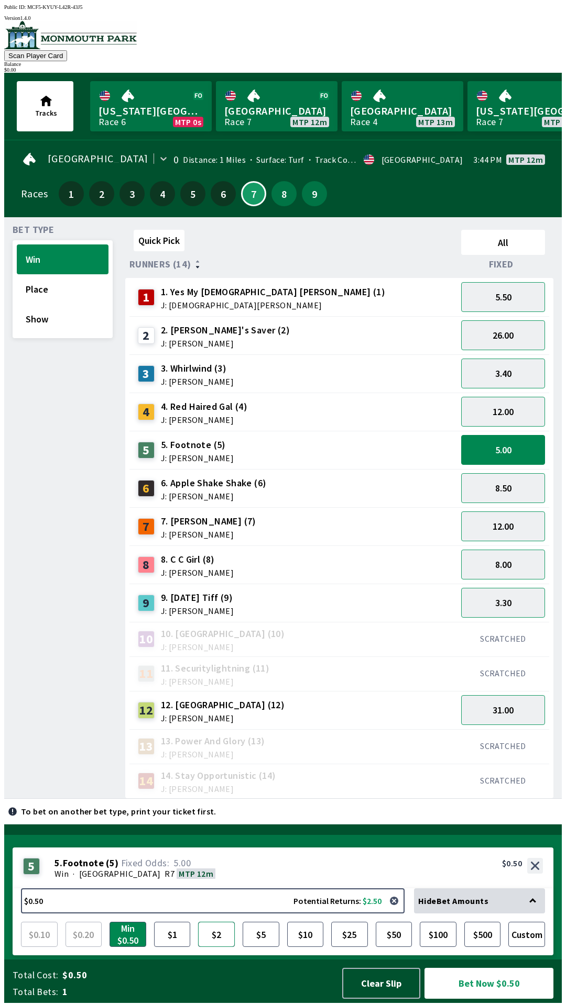
click at [214, 933] on button "$2" at bounding box center [216, 934] width 37 height 25
click at [159, 947] on button "$1" at bounding box center [172, 934] width 37 height 25
click at [199, 939] on button "$2" at bounding box center [216, 934] width 37 height 25
click at [180, 943] on button "$1" at bounding box center [172, 934] width 37 height 25
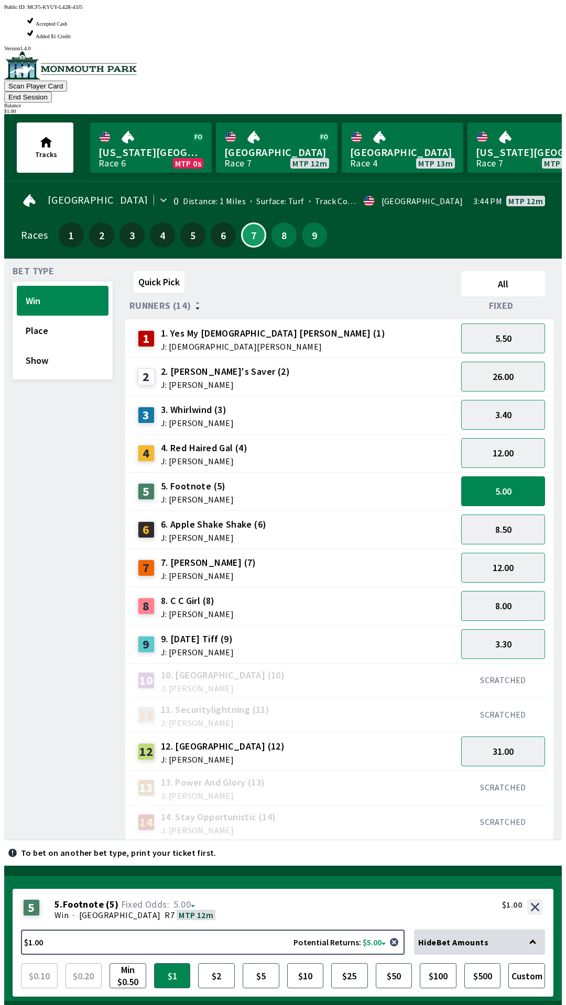
click at [506, 1005] on button "Bet Now $1.00" at bounding box center [488, 1025] width 129 height 31
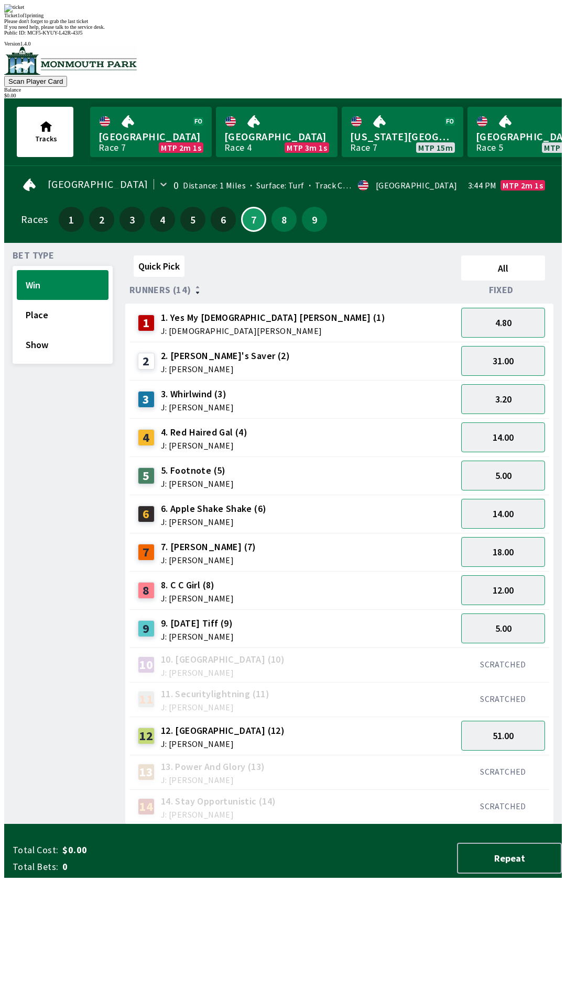
click at [313, 794] on div "14 14. Stay Opportunistic (14) J: [PERSON_NAME]" at bounding box center [293, 807] width 319 height 26
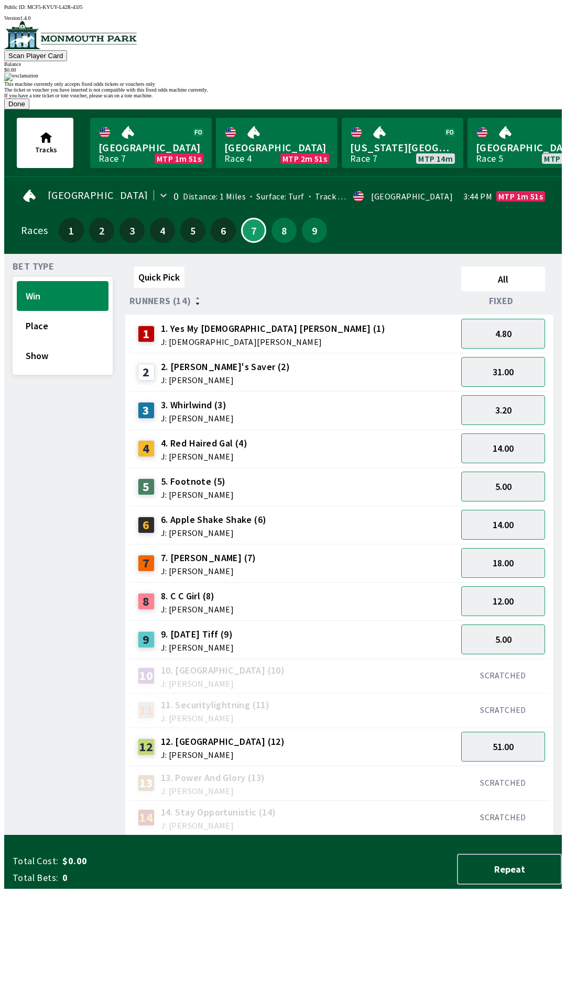
click at [339, 98] on div "If you have a tote ticket or tote voucher, please scan on a tote machine." at bounding box center [282, 96] width 557 height 6
click at [29, 109] on button "Done" at bounding box center [16, 103] width 25 height 11
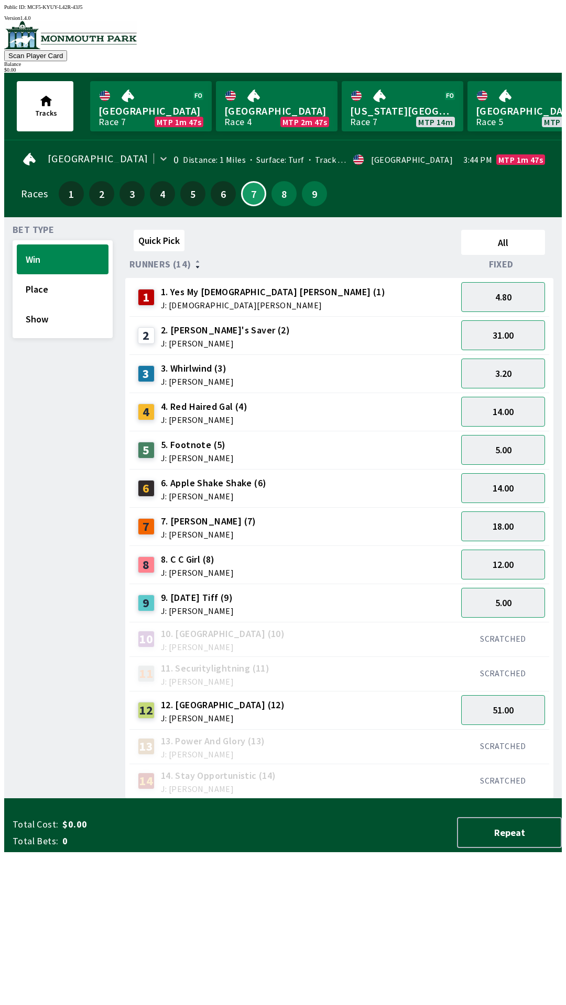
click at [214, 599] on div "9. [DATE] Tiff (9) J: [PERSON_NAME]" at bounding box center [197, 603] width 73 height 24
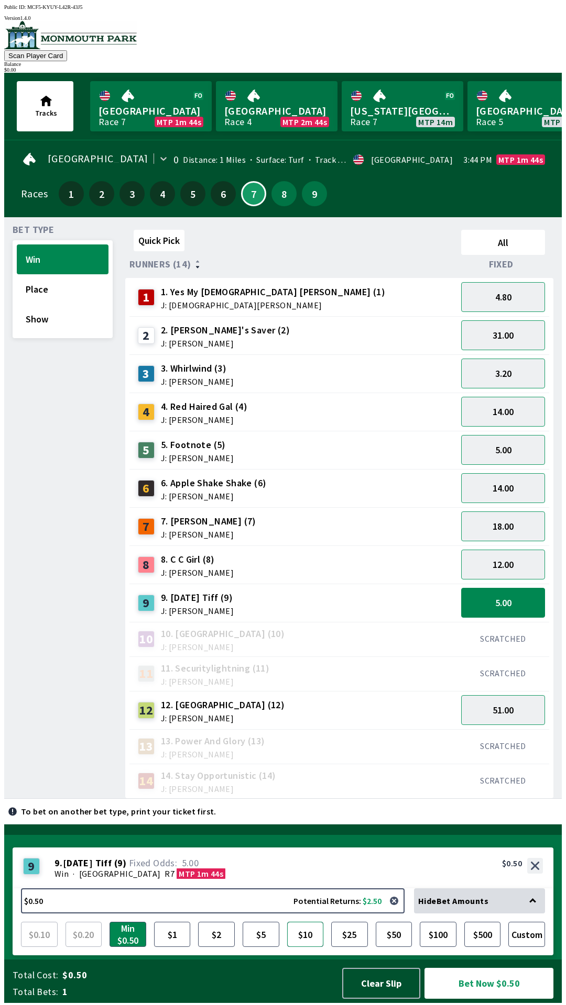
click at [313, 942] on button "$10" at bounding box center [305, 934] width 37 height 25
click at [491, 989] on button "Bet Now $10.00" at bounding box center [488, 983] width 129 height 31
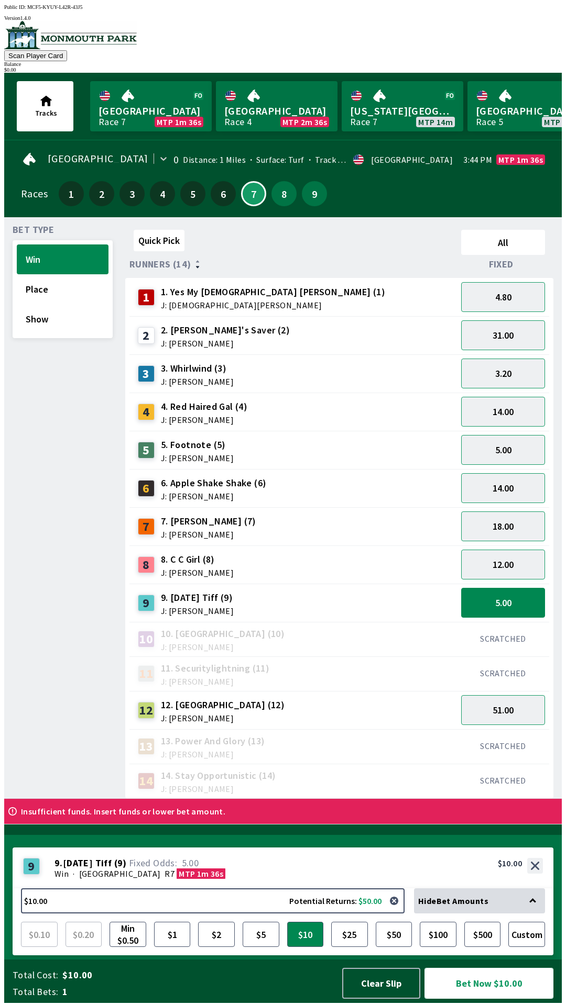
click at [494, 984] on button "Bet Now $10.00" at bounding box center [488, 983] width 129 height 31
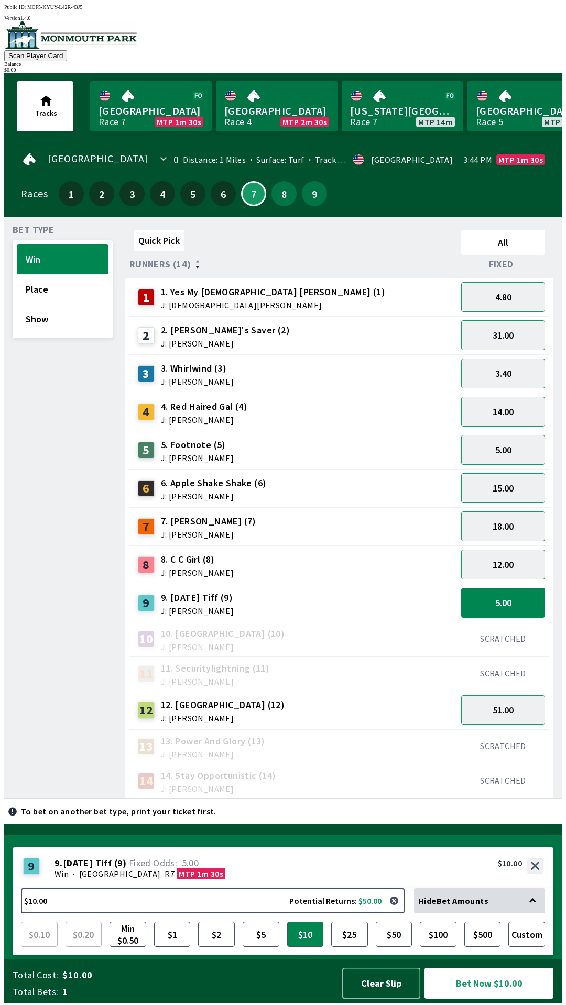
click at [386, 986] on button "Clear Slip" at bounding box center [381, 983] width 78 height 31
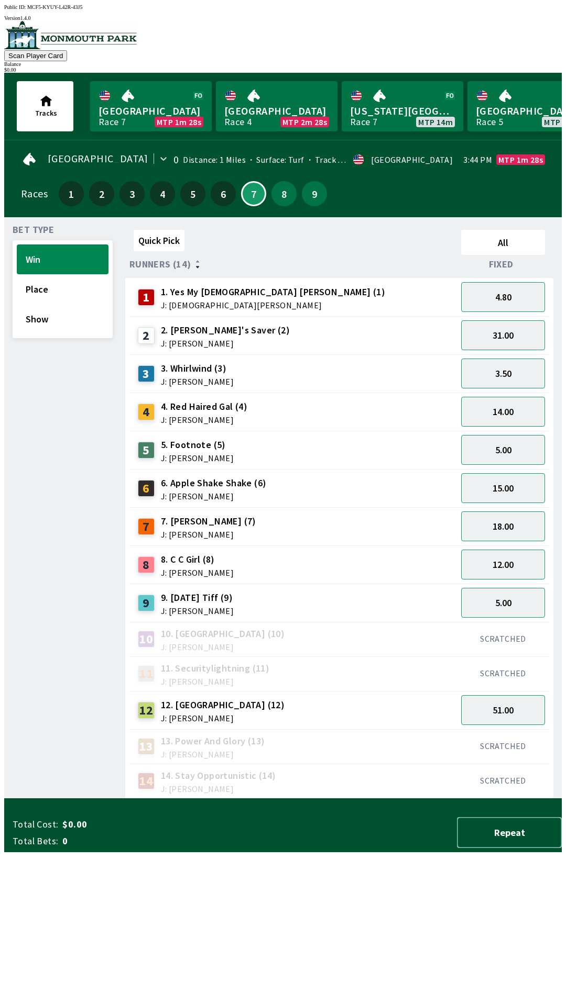
click at [513, 848] on button "Repeat" at bounding box center [509, 832] width 105 height 31
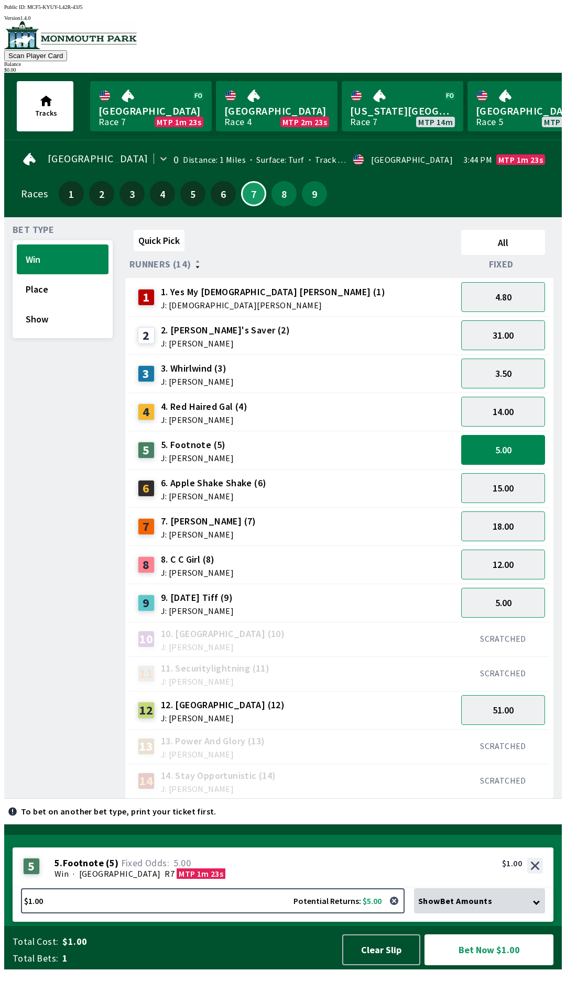
click at [218, 599] on div "9. [DATE] Tiff (9) J: [PERSON_NAME]" at bounding box center [197, 603] width 73 height 24
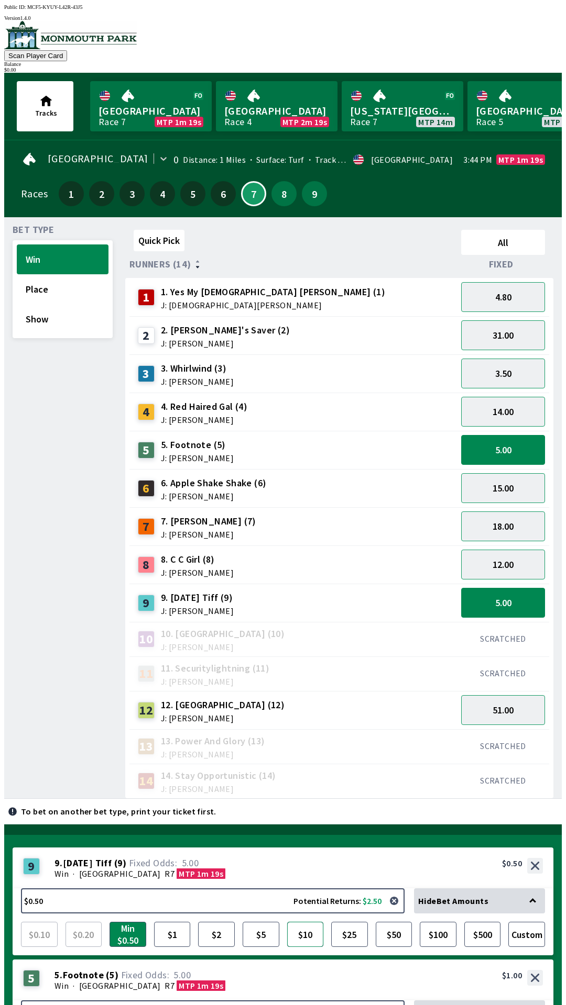
click at [303, 922] on button "$10" at bounding box center [305, 934] width 37 height 25
click at [63, 258] on button "Win" at bounding box center [63, 260] width 92 height 30
click at [305, 922] on button "$10" at bounding box center [305, 934] width 37 height 25
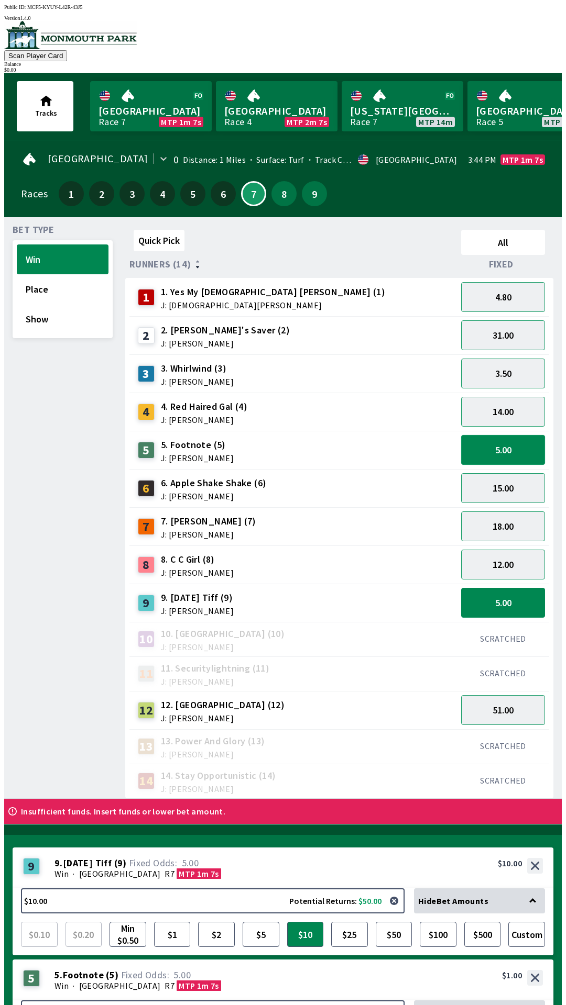
click at [520, 447] on button "5.00" at bounding box center [503, 450] width 84 height 30
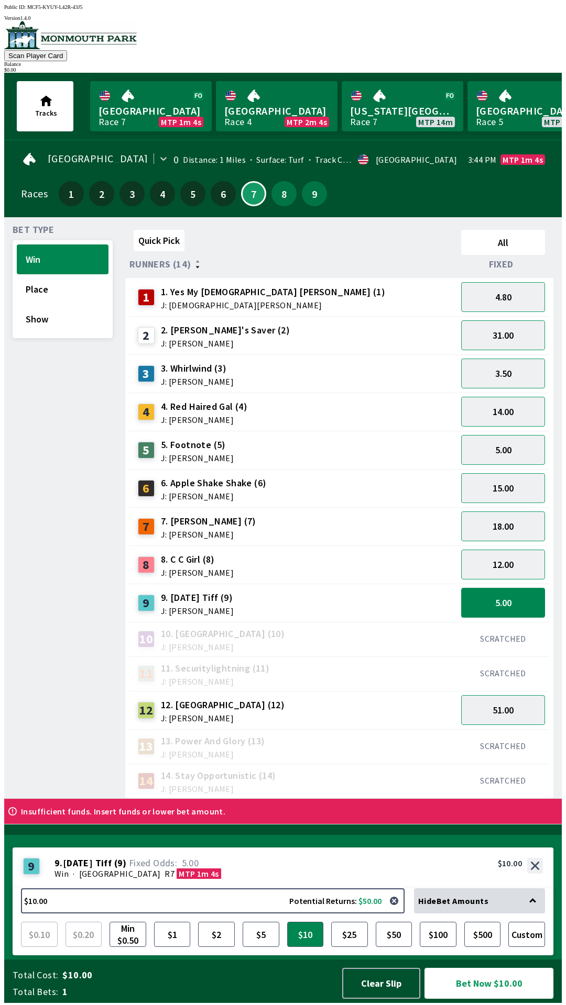
click at [500, 979] on button "Bet Now $10.00" at bounding box center [488, 983] width 129 height 31
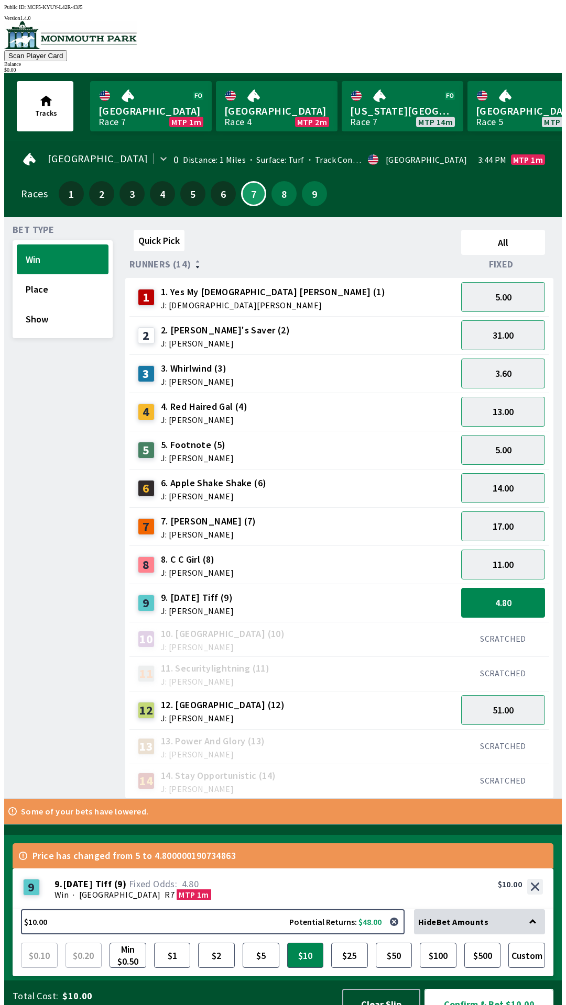
click at [491, 989] on button "Confirm & Bet $10.00" at bounding box center [488, 1004] width 129 height 31
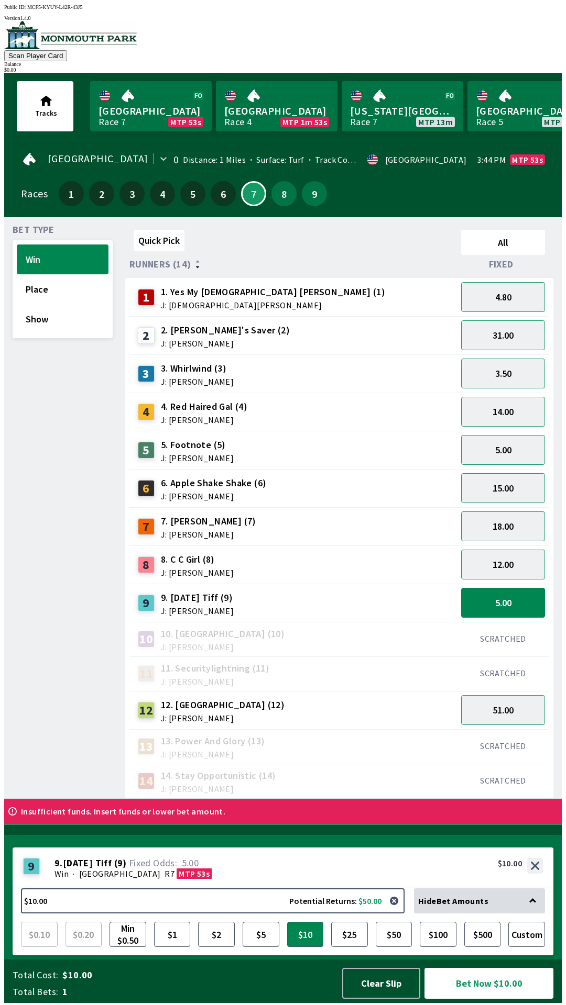
click at [66, 260] on button "Win" at bounding box center [63, 260] width 92 height 30
click at [520, 601] on button "5.00" at bounding box center [503, 603] width 84 height 30
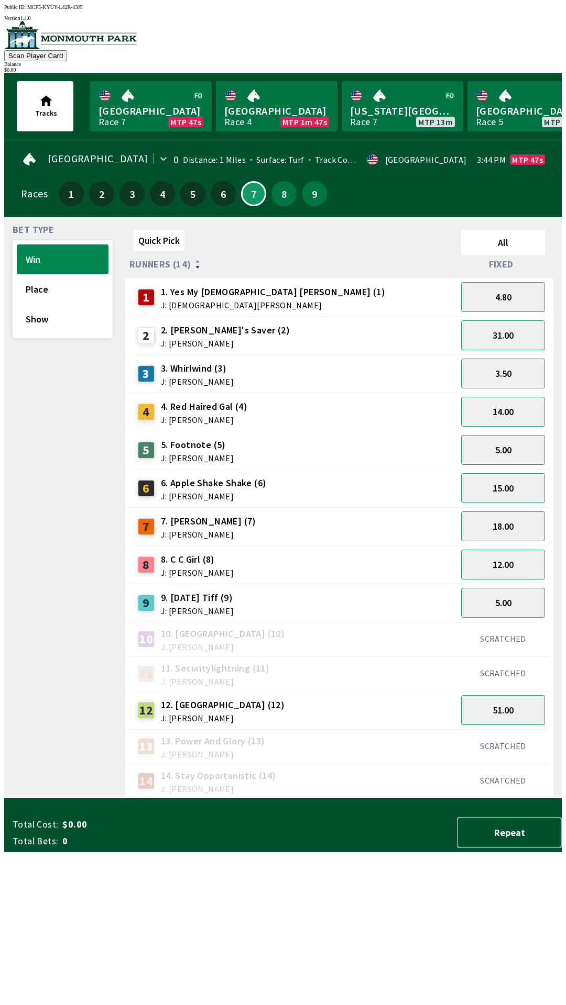
click at [530, 848] on button "Repeat" at bounding box center [509, 832] width 105 height 31
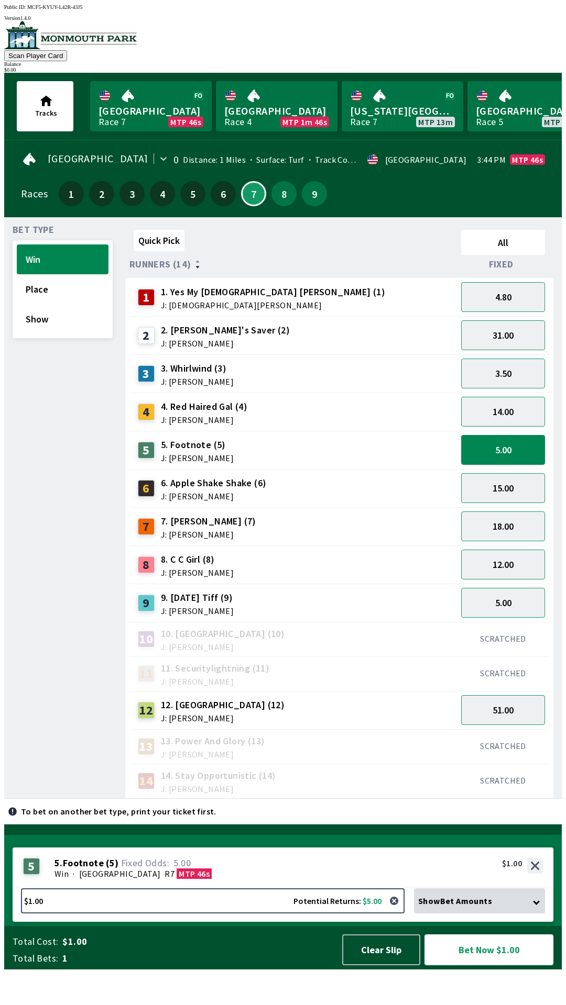
click at [506, 966] on button "Bet Now $1.00" at bounding box center [488, 950] width 129 height 31
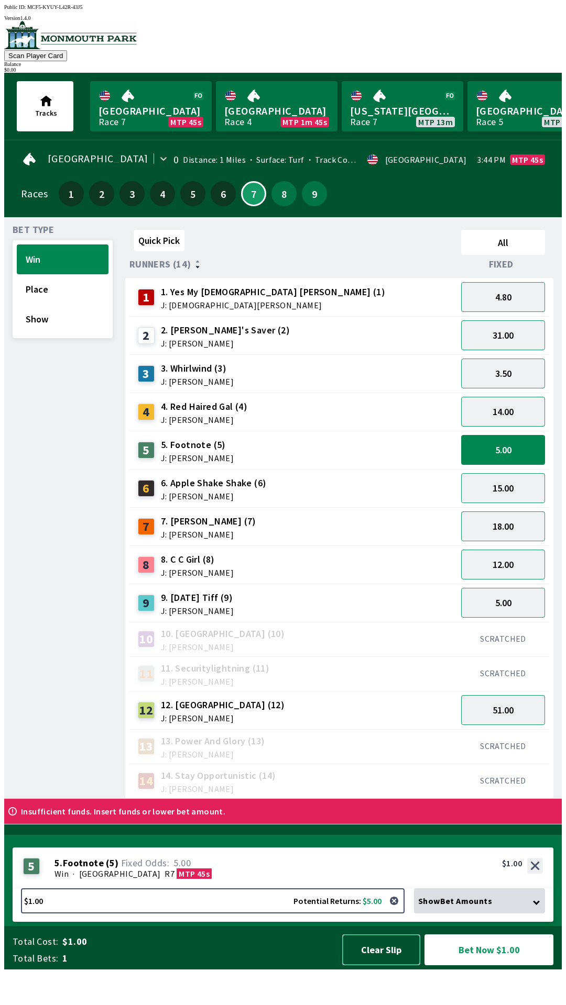
click at [388, 966] on button "Clear Slip" at bounding box center [381, 950] width 78 height 31
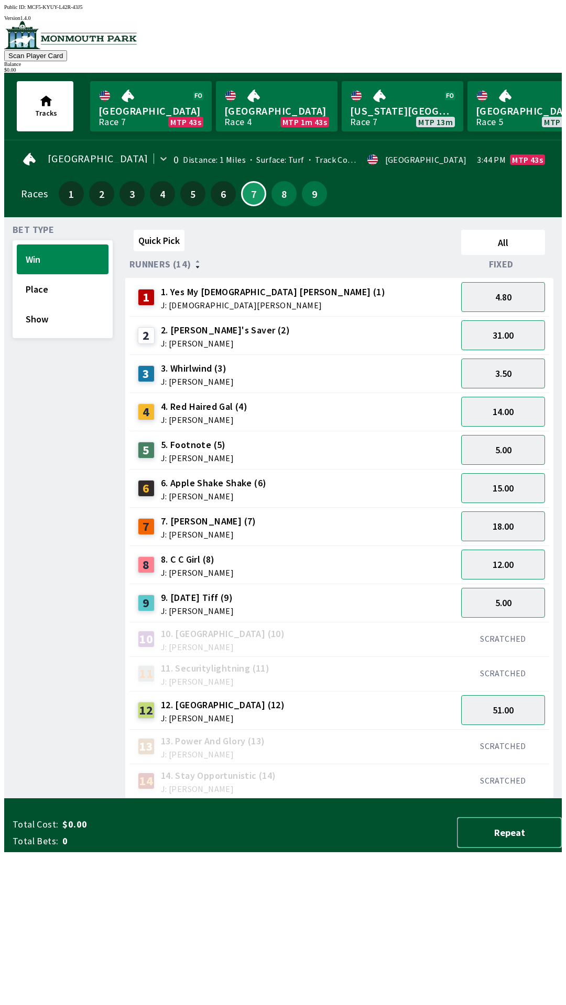
click at [526, 848] on button "Repeat" at bounding box center [509, 832] width 105 height 31
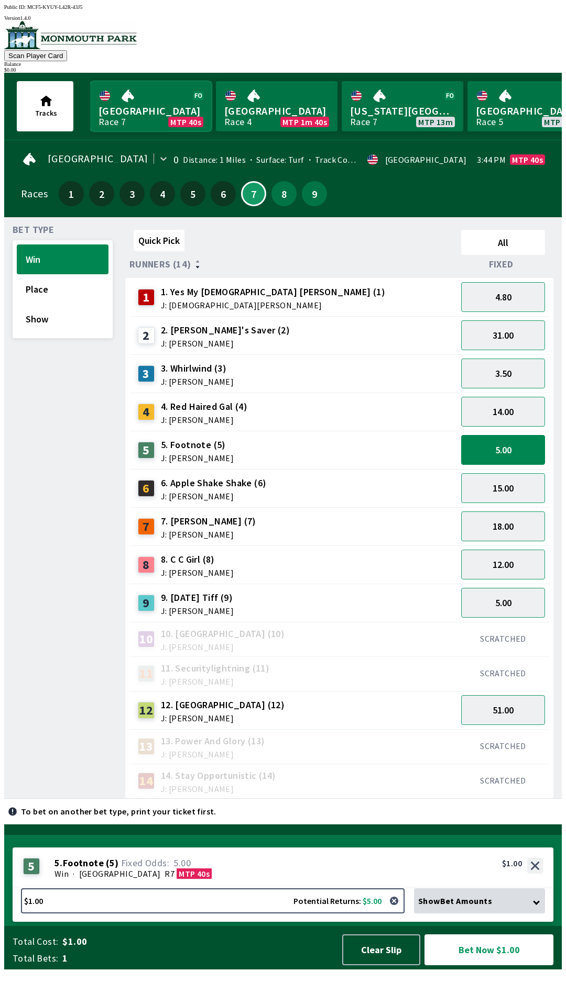
click at [162, 108] on link "[GEOGRAPHIC_DATA] Race 7 MTP 40s" at bounding box center [150, 106] width 121 height 50
click at [539, 905] on icon at bounding box center [536, 902] width 7 height 7
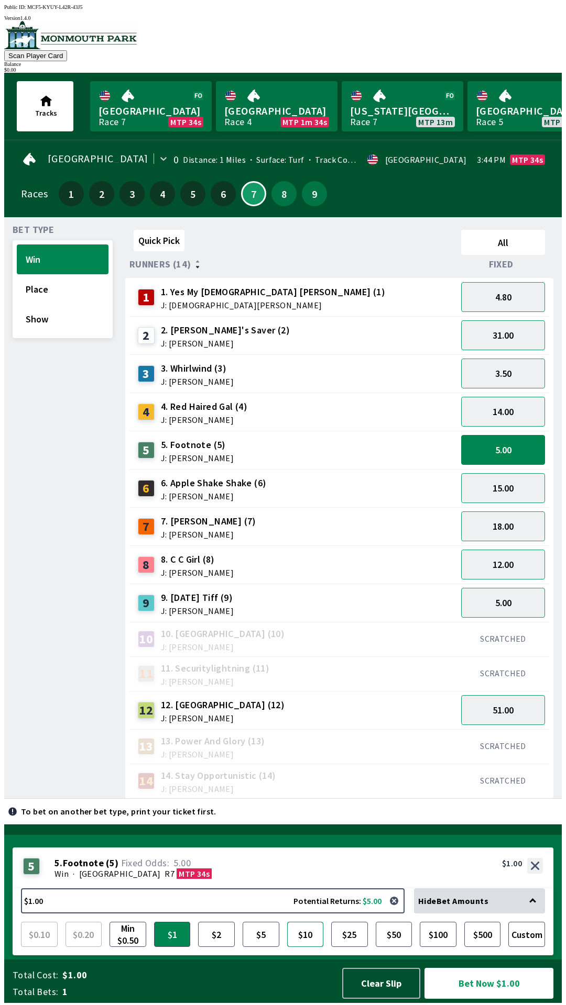
click at [300, 941] on button "$10" at bounding box center [305, 934] width 37 height 25
click at [498, 986] on button "Bet Now $10.00" at bounding box center [488, 983] width 129 height 31
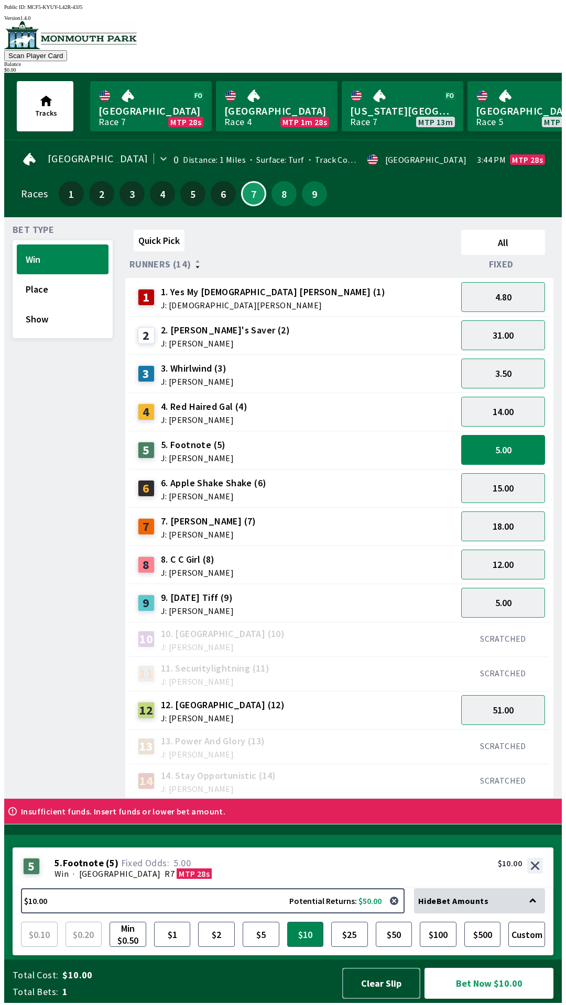
click at [389, 985] on button "Clear Slip" at bounding box center [381, 983] width 78 height 31
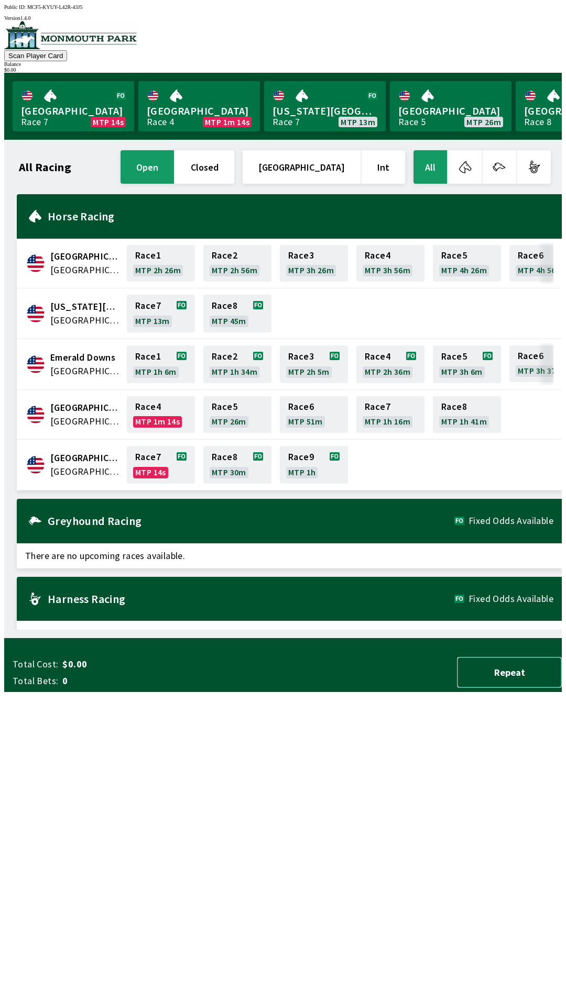
click at [528, 688] on button "Repeat" at bounding box center [509, 672] width 105 height 31
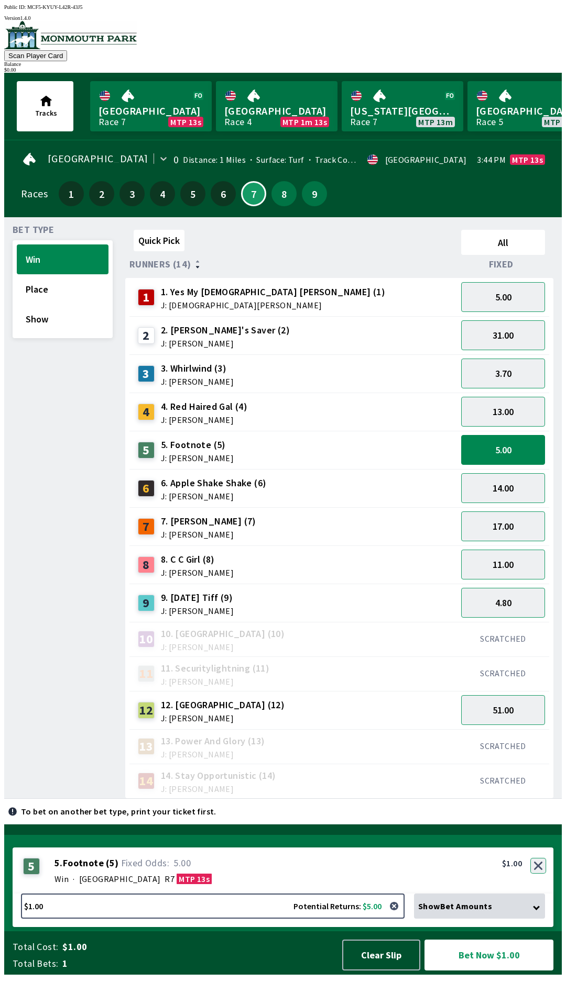
click at [539, 874] on button "button" at bounding box center [538, 866] width 16 height 16
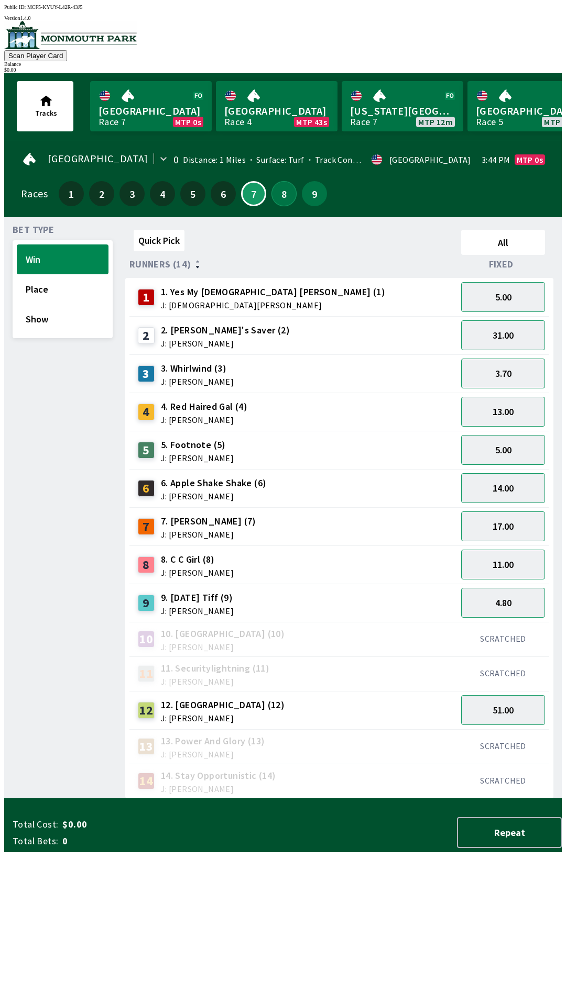
click at [283, 189] on button "8" at bounding box center [283, 193] width 25 height 25
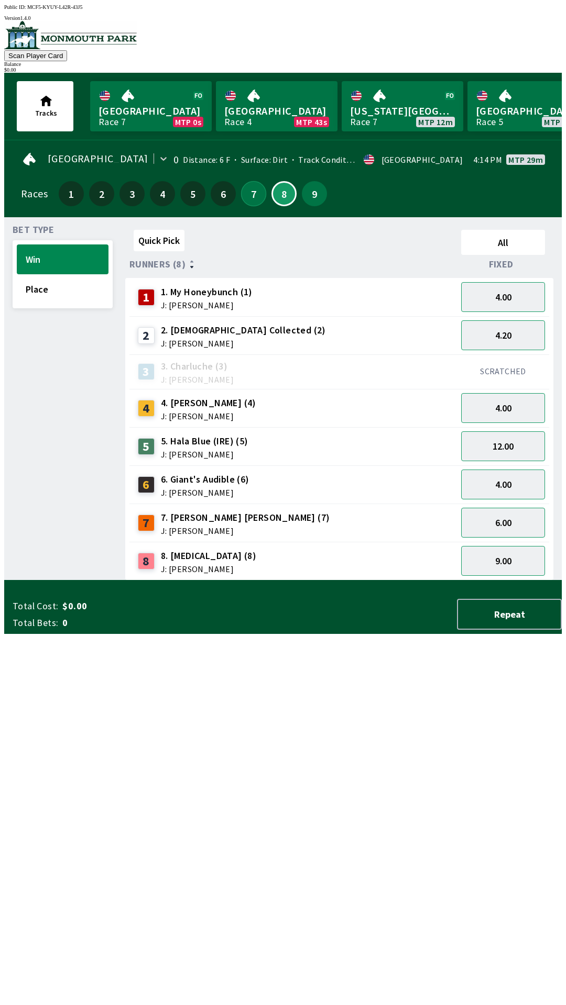
click at [246, 185] on button "7" at bounding box center [253, 193] width 25 height 25
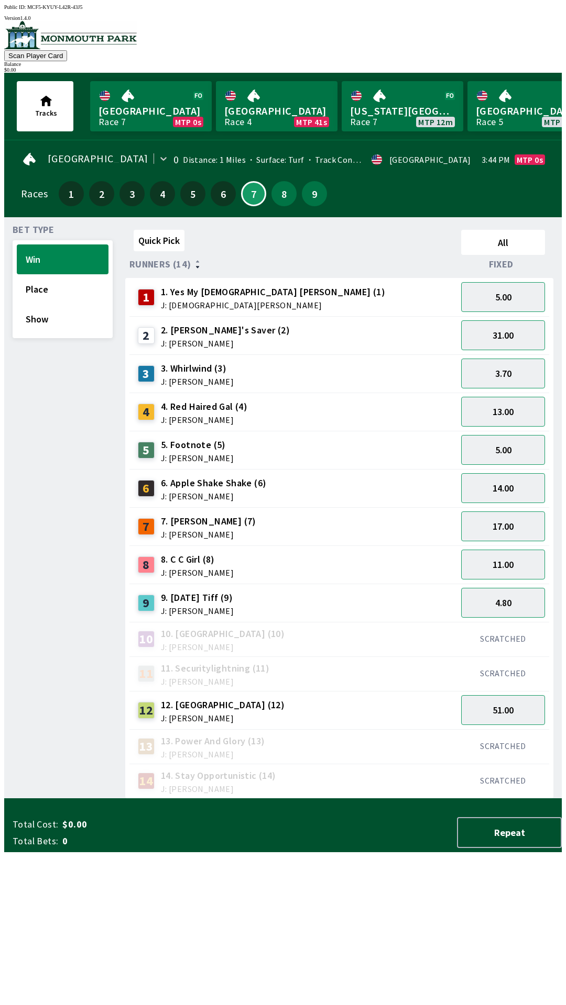
click at [349, 552] on div "8 8. C C Girl (8) J: [PERSON_NAME]" at bounding box center [293, 565] width 319 height 26
click at [362, 514] on div "7 7. [PERSON_NAME] (7) J: [PERSON_NAME]" at bounding box center [293, 527] width 319 height 26
click at [377, 469] on div "6 6. Apple Shake Shake (6) J: [PERSON_NAME]" at bounding box center [292, 488] width 327 height 38
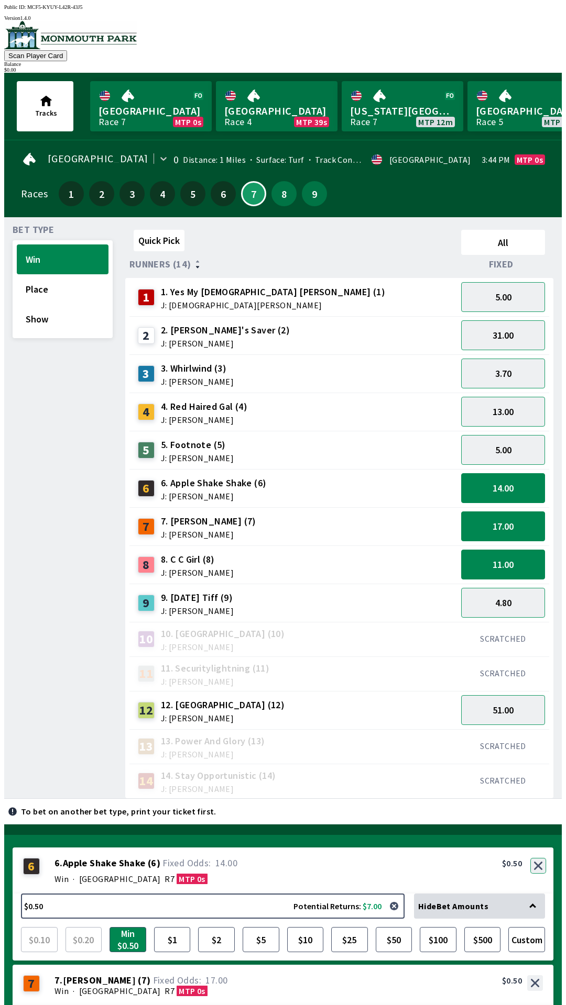
click at [539, 858] on button "button" at bounding box center [538, 866] width 16 height 16
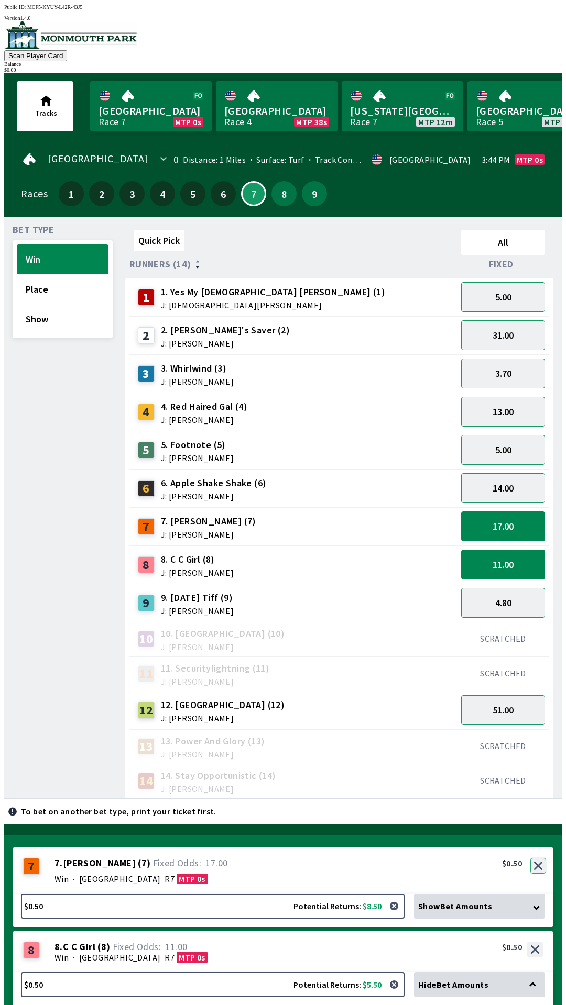
click at [539, 858] on button "button" at bounding box center [538, 866] width 16 height 16
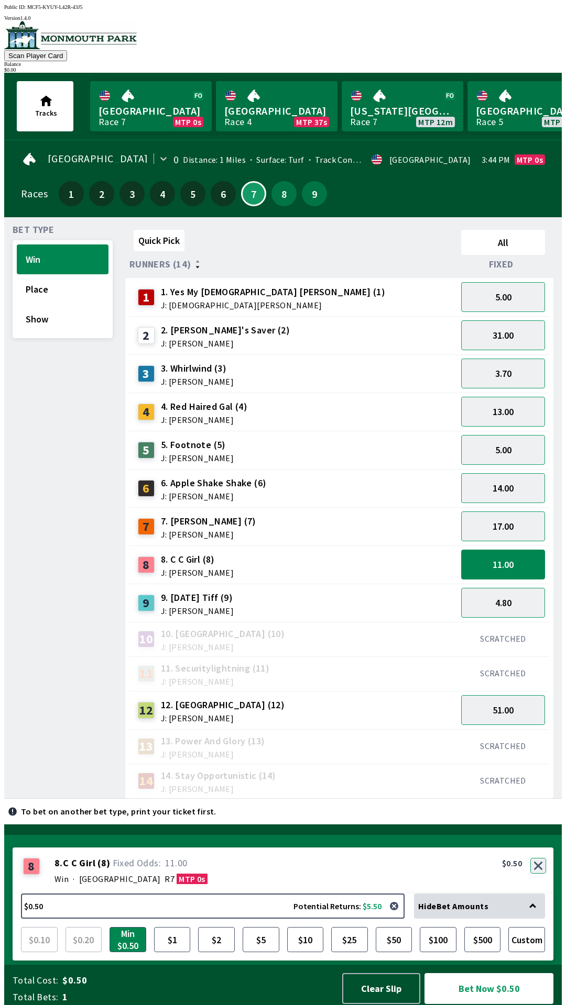
click at [539, 868] on button "button" at bounding box center [538, 866] width 16 height 16
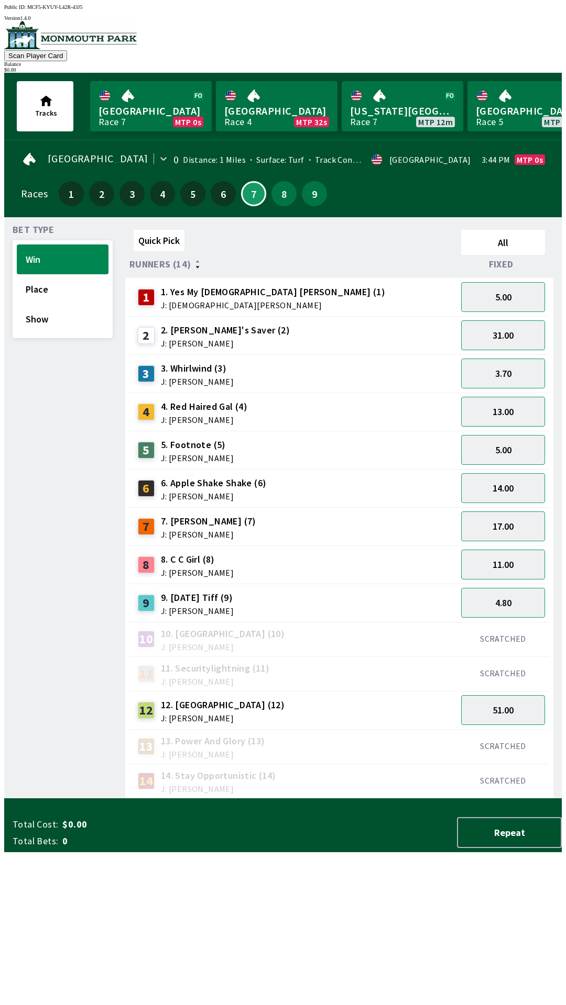
click at [350, 599] on div "9 9. [DATE] Tiff (9) J: [PERSON_NAME]" at bounding box center [293, 603] width 319 height 26
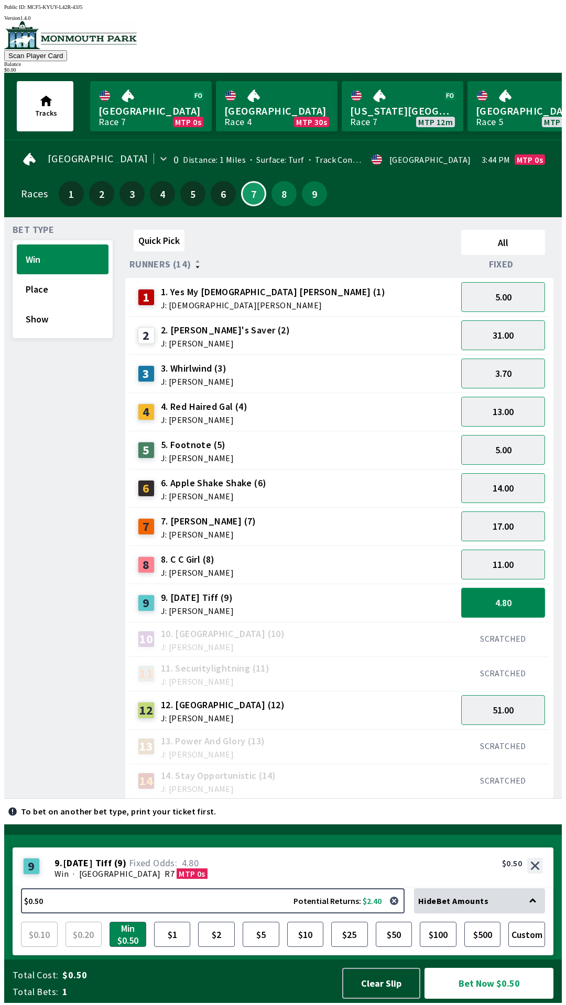
click at [512, 598] on button "4.80" at bounding box center [503, 603] width 84 height 30
click at [516, 599] on button "4.80" at bounding box center [503, 603] width 84 height 30
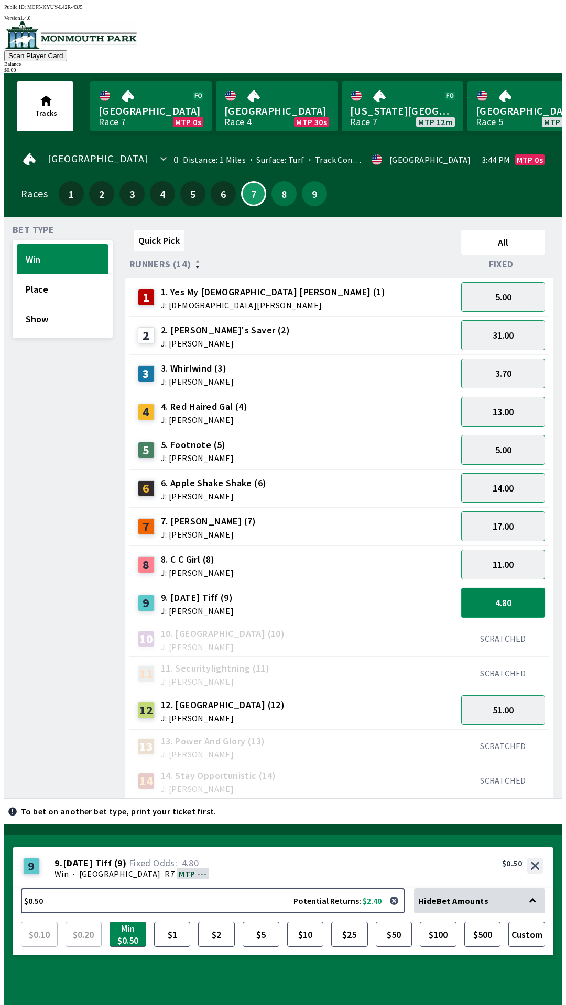
click at [512, 596] on button "4.80" at bounding box center [503, 603] width 84 height 30
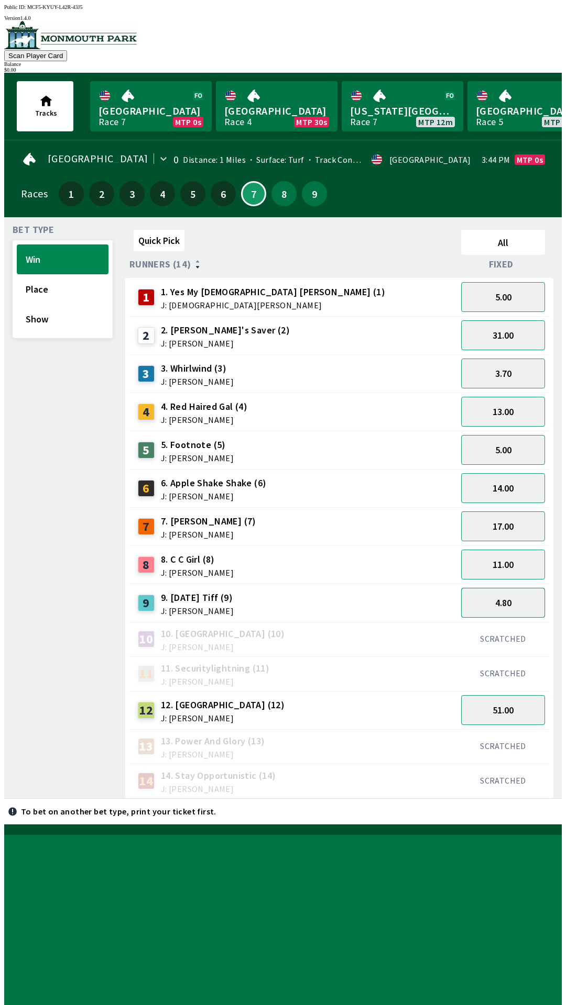
click at [509, 594] on button "4.80" at bounding box center [503, 603] width 84 height 30
click at [510, 598] on button "4.80" at bounding box center [503, 603] width 84 height 30
click at [512, 600] on button "4.80" at bounding box center [503, 603] width 84 height 30
click at [514, 598] on button "4.80" at bounding box center [503, 603] width 84 height 30
click at [513, 599] on button "4.80" at bounding box center [503, 603] width 84 height 30
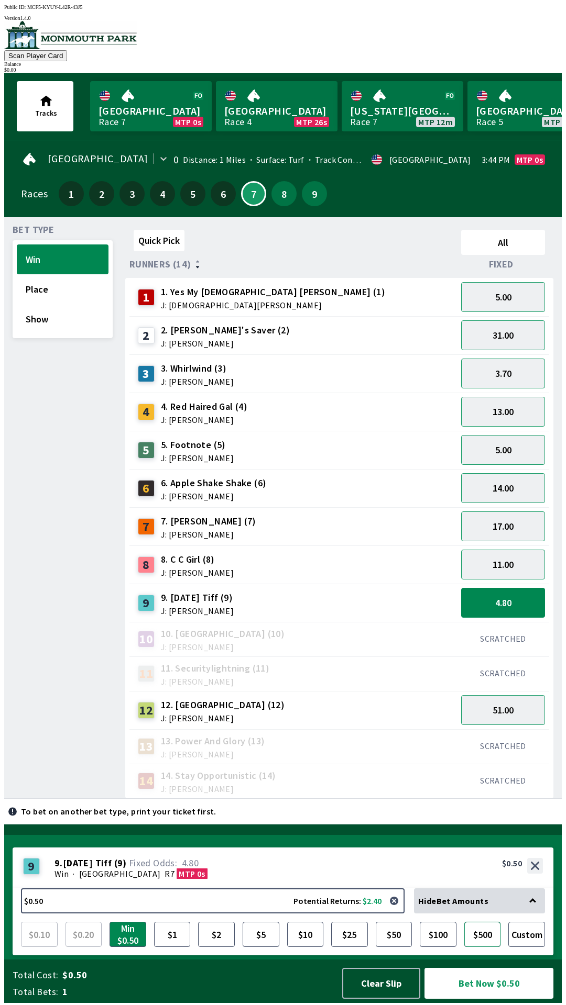
click at [490, 931] on button "$500" at bounding box center [482, 934] width 37 height 25
click at [350, 937] on button "$25" at bounding box center [349, 934] width 37 height 25
click at [311, 942] on button "$10" at bounding box center [305, 934] width 37 height 25
click at [394, 947] on button "$50" at bounding box center [393, 934] width 37 height 25
click at [524, 946] on button "Custom" at bounding box center [526, 934] width 37 height 25
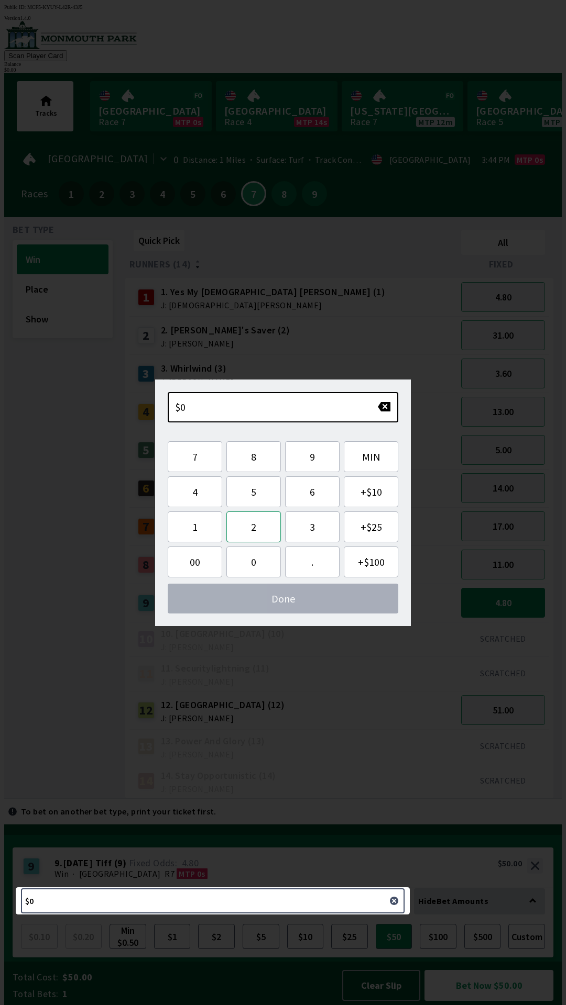
click at [258, 526] on button "2" at bounding box center [253, 527] width 54 height 31
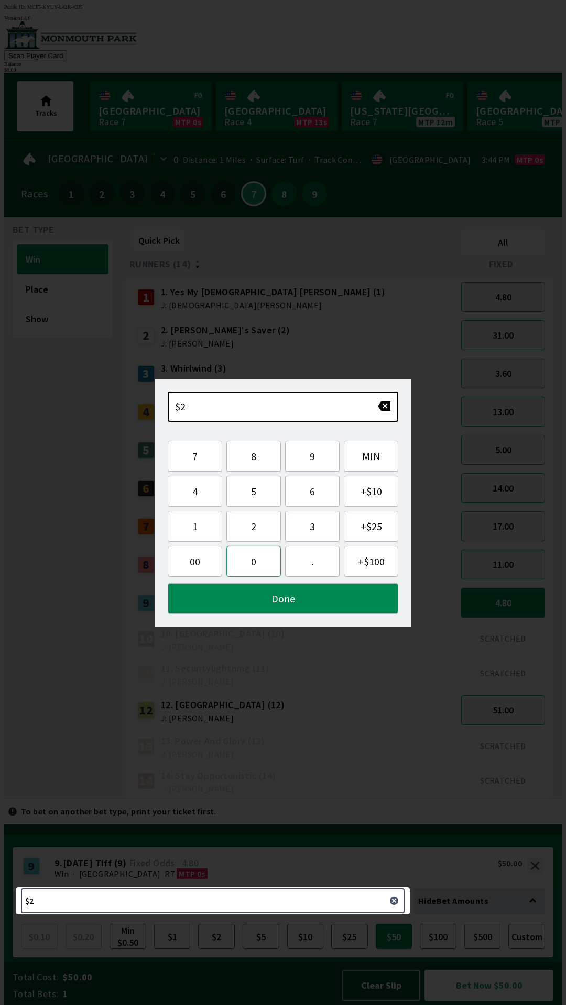
click at [255, 563] on button "0" at bounding box center [253, 561] width 54 height 31
click at [253, 568] on button "0" at bounding box center [253, 561] width 54 height 31
click at [253, 567] on button "0" at bounding box center [253, 561] width 54 height 31
click at [278, 602] on button "Done" at bounding box center [283, 598] width 230 height 31
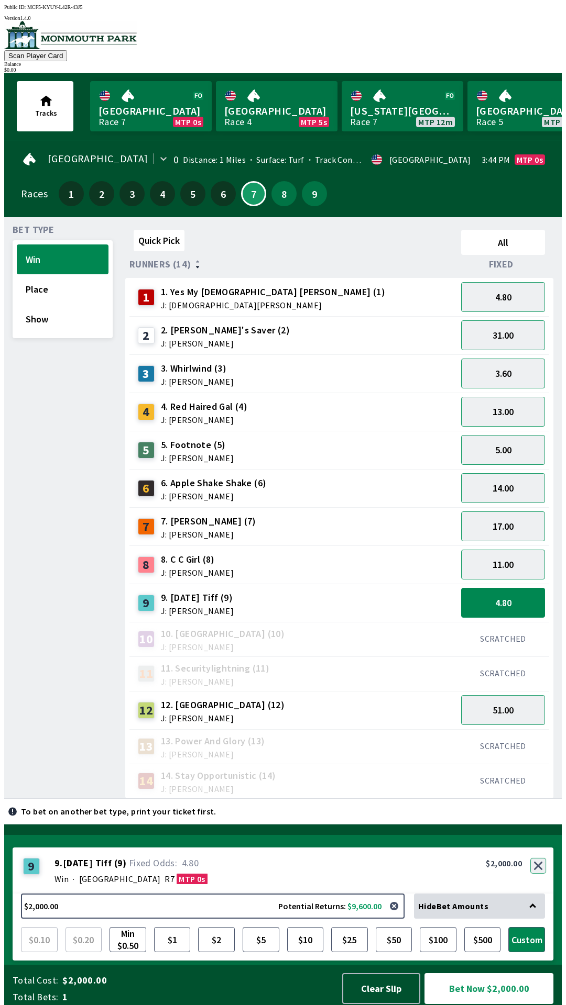
click at [532, 867] on div "9 9 . [DATE] Tiff ( 9 ) Win · [STREET_ADDRESS]. [DATE] Tiff (9) 4.80 $2,000.00" at bounding box center [283, 871] width 540 height 46
click at [536, 867] on button "button" at bounding box center [538, 866] width 16 height 16
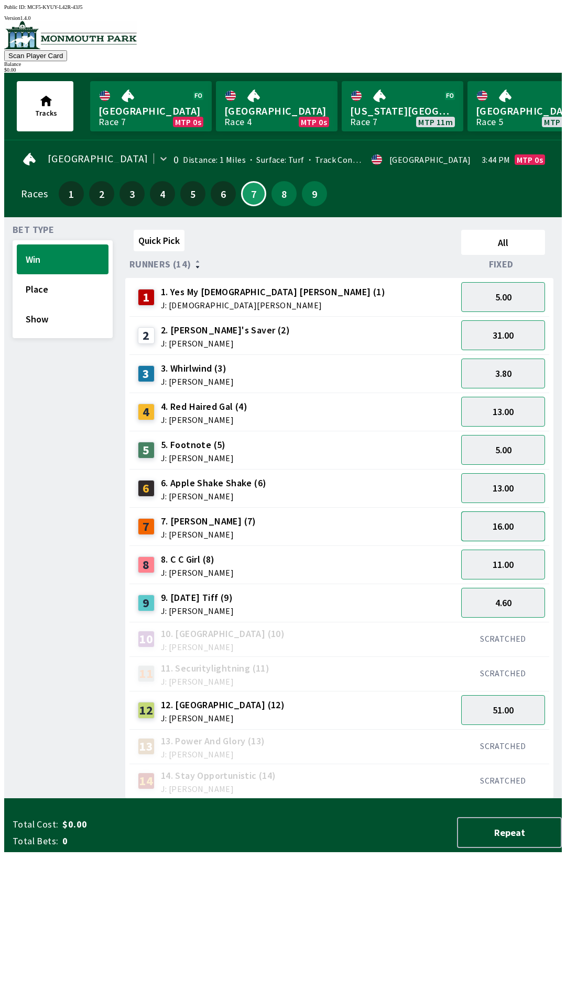
click at [503, 527] on button "16.00" at bounding box center [503, 527] width 84 height 30
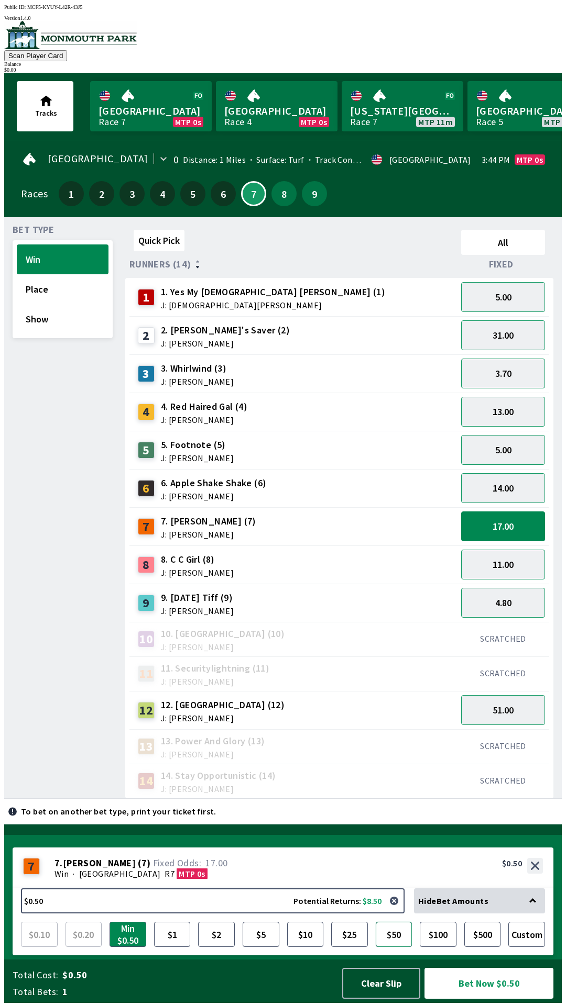
click at [395, 942] on button "$50" at bounding box center [393, 934] width 37 height 25
click at [356, 925] on button "$25" at bounding box center [349, 934] width 37 height 25
click at [510, 528] on button "17.00" at bounding box center [503, 527] width 84 height 30
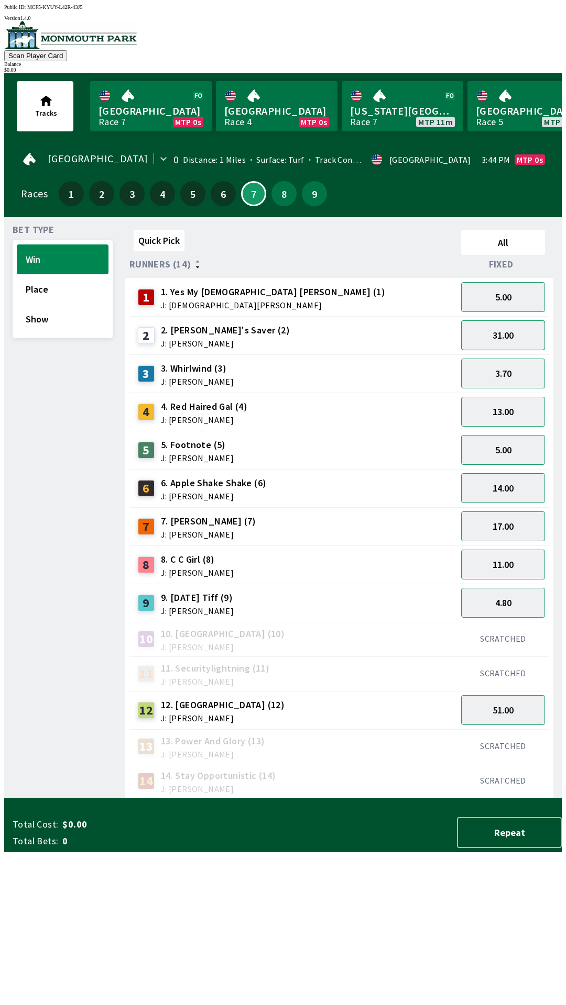
click at [523, 333] on button "31.00" at bounding box center [503, 335] width 84 height 30
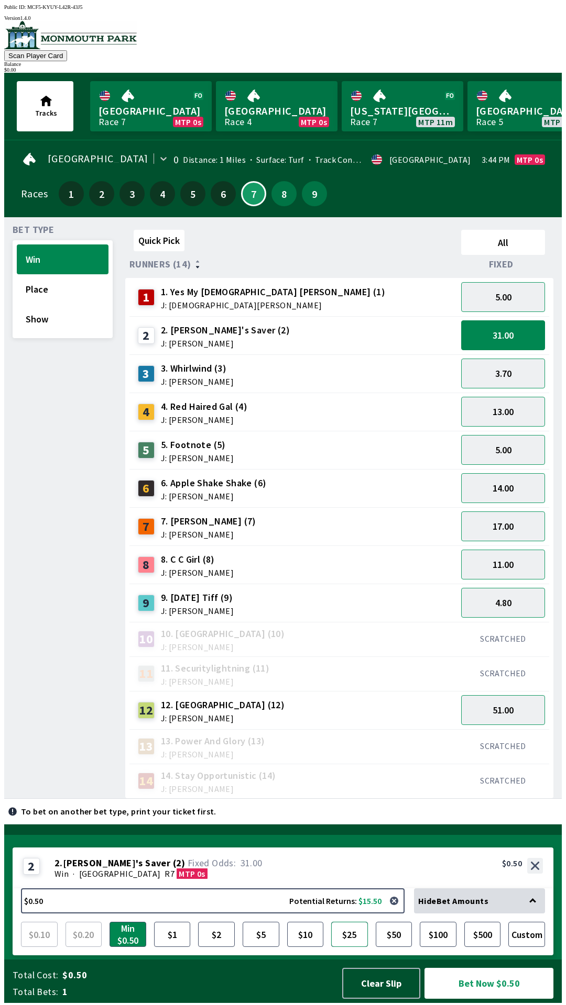
click at [350, 944] on button "$25" at bounding box center [349, 934] width 37 height 25
click at [508, 599] on button "4.80" at bounding box center [503, 603] width 84 height 30
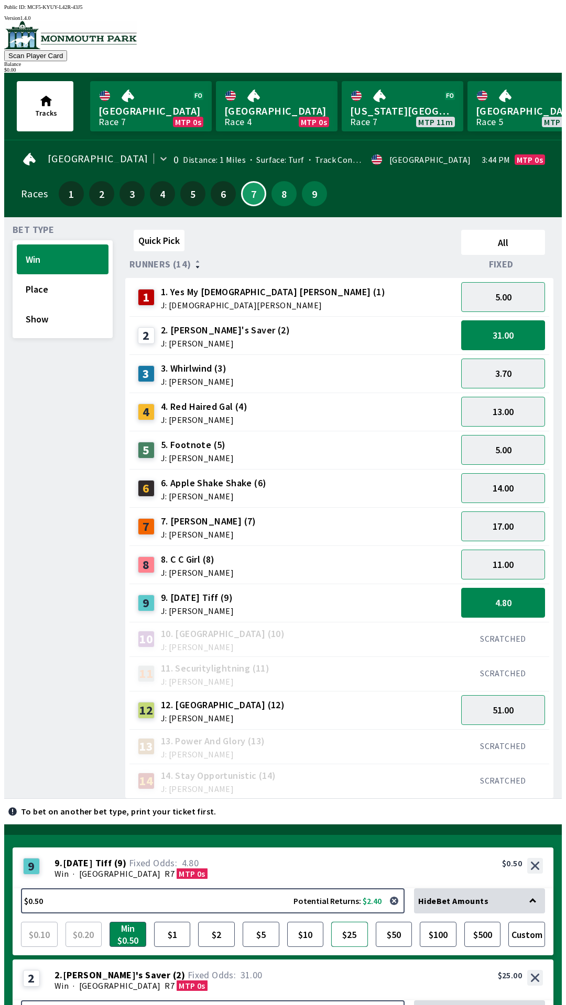
click at [347, 922] on button "$25" at bounding box center [349, 934] width 37 height 25
click at [539, 335] on button "31.00" at bounding box center [503, 335] width 84 height 30
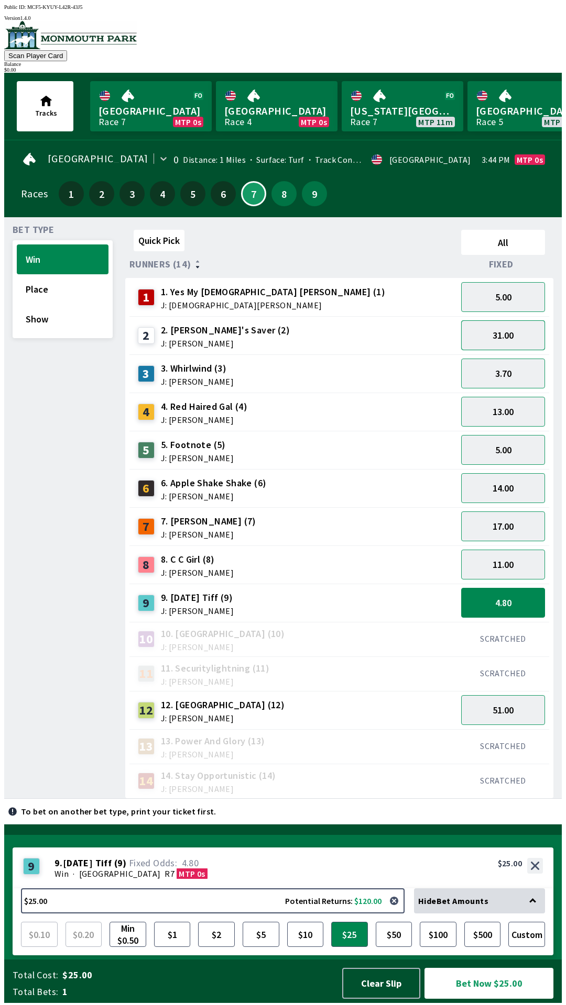
click at [512, 329] on button "31.00" at bounding box center [503, 335] width 84 height 30
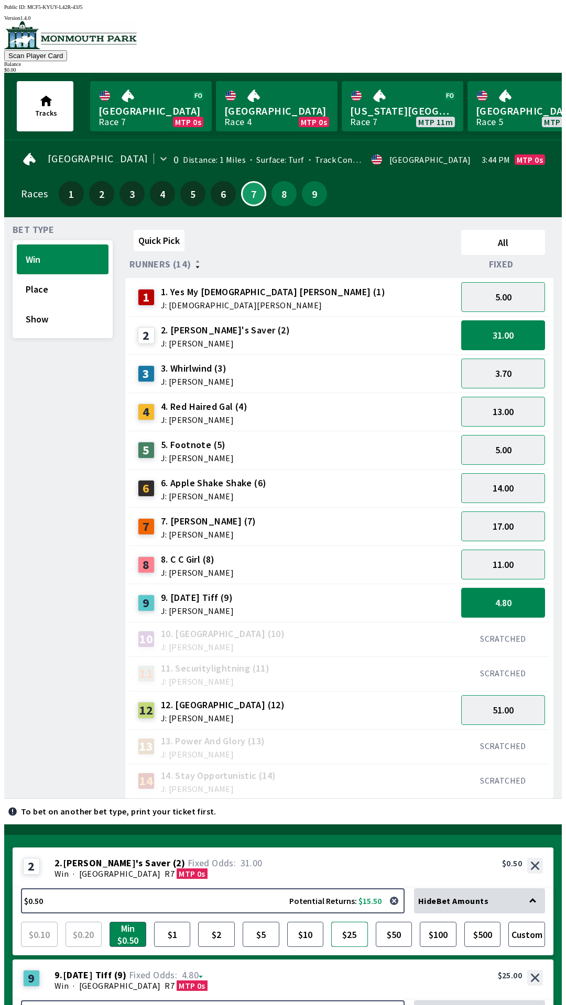
click at [347, 922] on button "$25" at bounding box center [349, 934] width 37 height 25
click at [251, 960] on div "9 9 . [DATE] Tiff ( 9 ) Win · [STREET_ADDRESS]. [DATE] Tiff (9) 4.80 $25.00" at bounding box center [283, 980] width 540 height 41
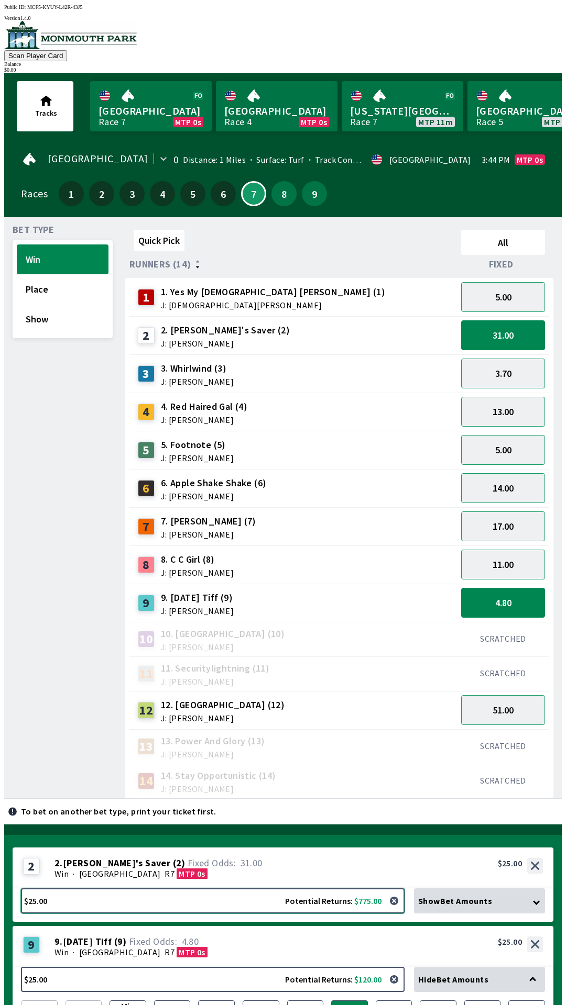
click at [243, 889] on button "$25.00 Potential Returns: $775.00" at bounding box center [212, 901] width 383 height 25
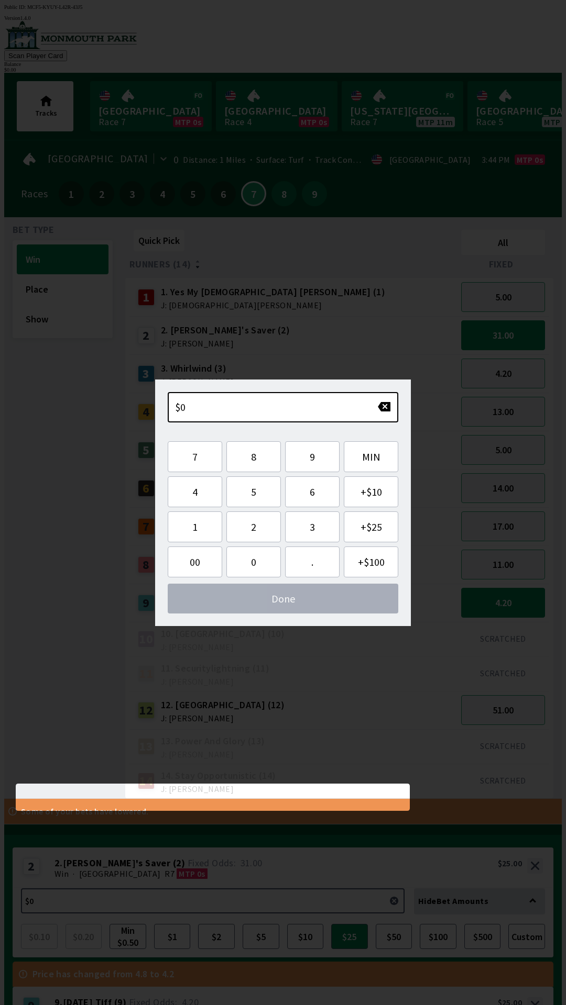
click at [301, 602] on span "Done" at bounding box center [283, 598] width 214 height 13
click at [384, 404] on button "button" at bounding box center [384, 407] width 14 height 10
click at [412, 355] on div "3 3. Whirlwind (3) J: [PERSON_NAME]" at bounding box center [292, 374] width 327 height 38
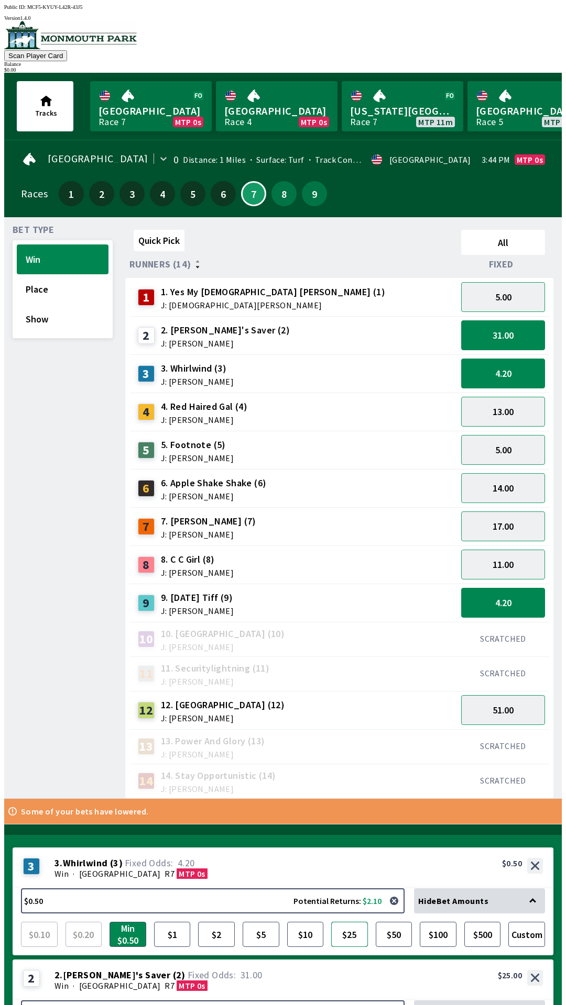
click at [350, 922] on button "$25" at bounding box center [349, 934] width 37 height 25
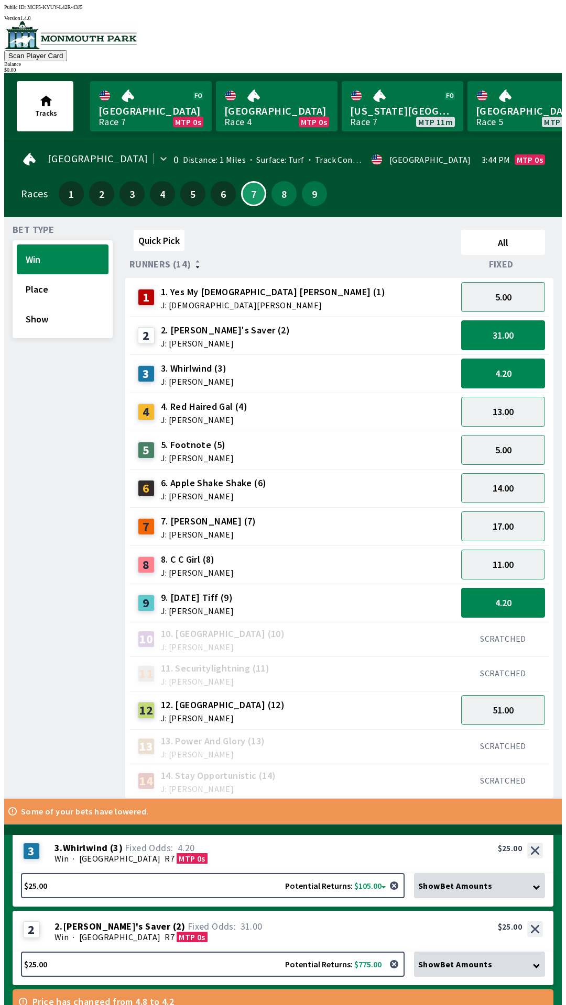
scroll to position [3, 0]
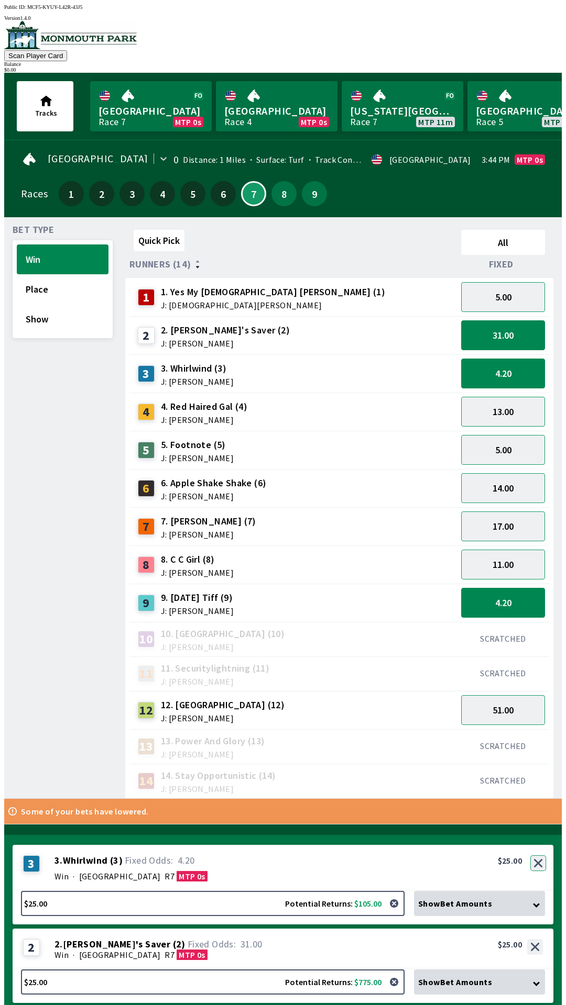
click at [537, 856] on button "button" at bounding box center [538, 864] width 16 height 16
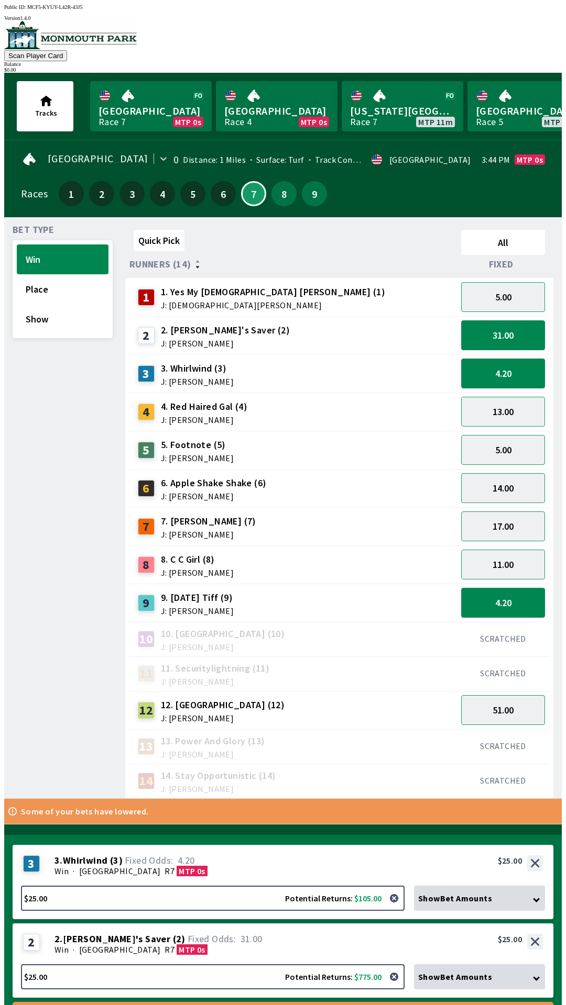
scroll to position [0, 0]
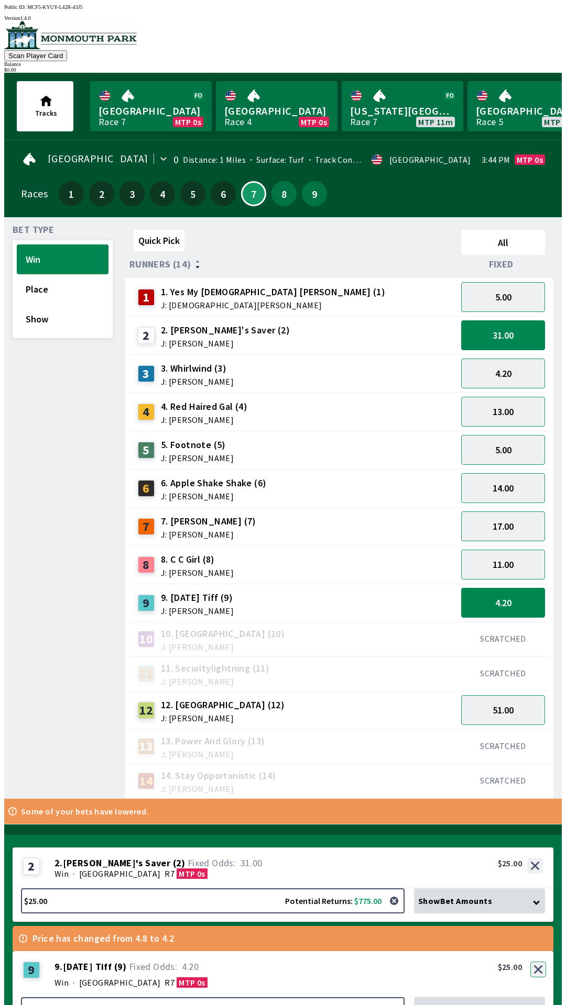
click at [538, 962] on button "button" at bounding box center [538, 970] width 16 height 16
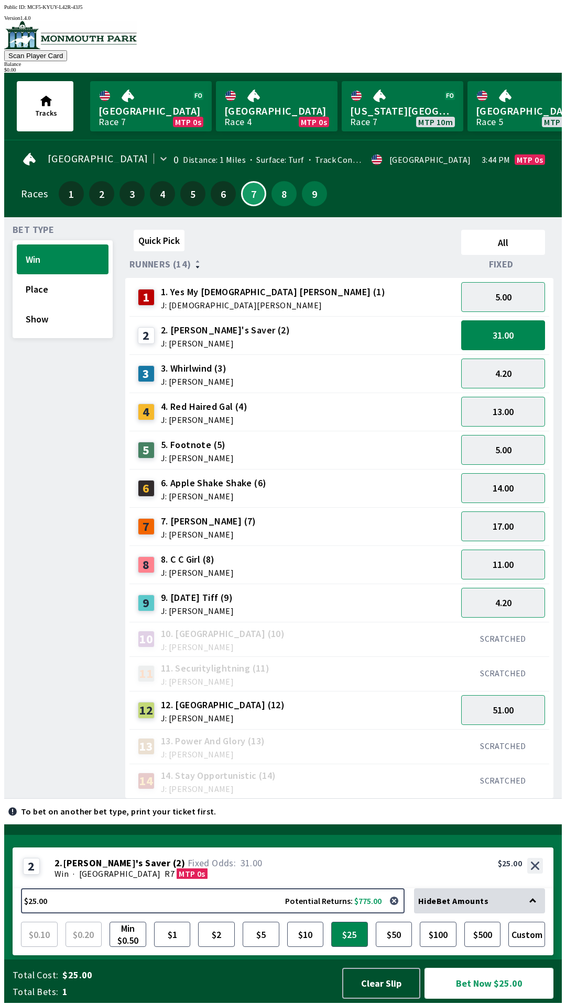
click at [485, 999] on button "Bet Now $25.00" at bounding box center [488, 983] width 129 height 31
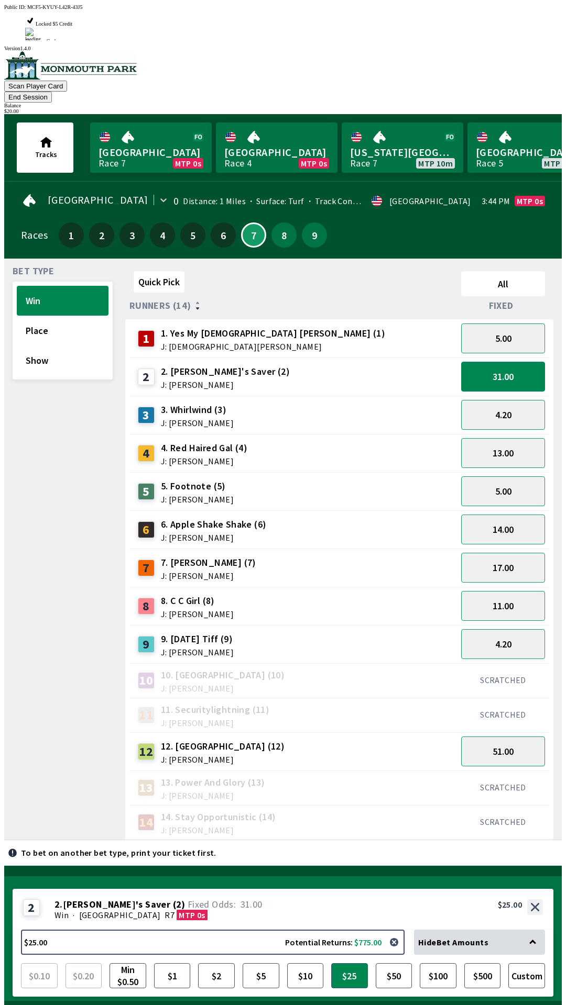
click at [481, 1005] on button "Bet Now $25.00" at bounding box center [488, 1025] width 129 height 31
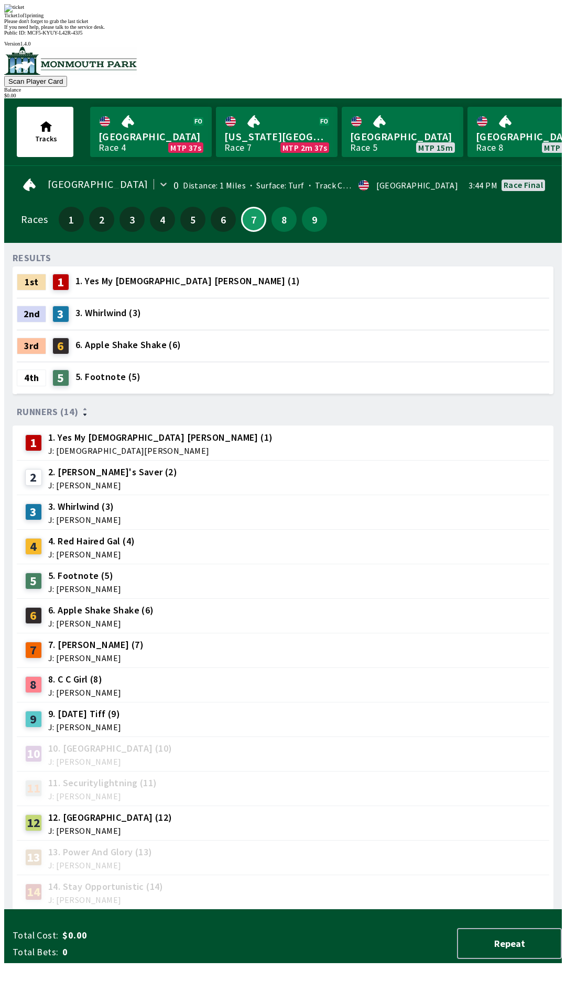
click at [347, 24] on div "Please don't forget to grab the last ticket" at bounding box center [282, 21] width 557 height 6
click at [308, 737] on div "10 10. Wonderfulvenezuela (10) J: [PERSON_NAME]" at bounding box center [283, 754] width 532 height 35
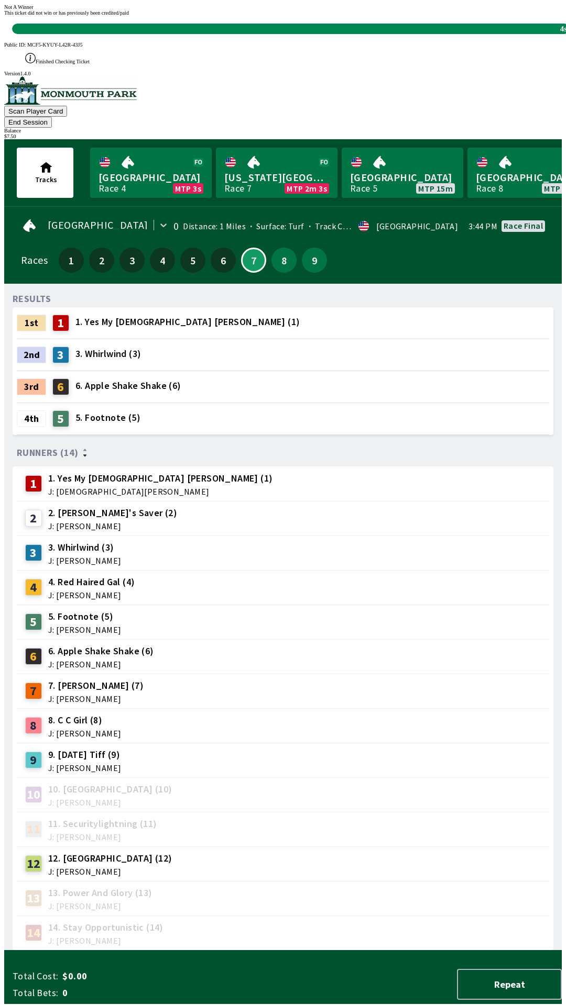
click at [273, 816] on div "11 11. Securitylightning (11) J: [PERSON_NAME]" at bounding box center [283, 829] width 524 height 26
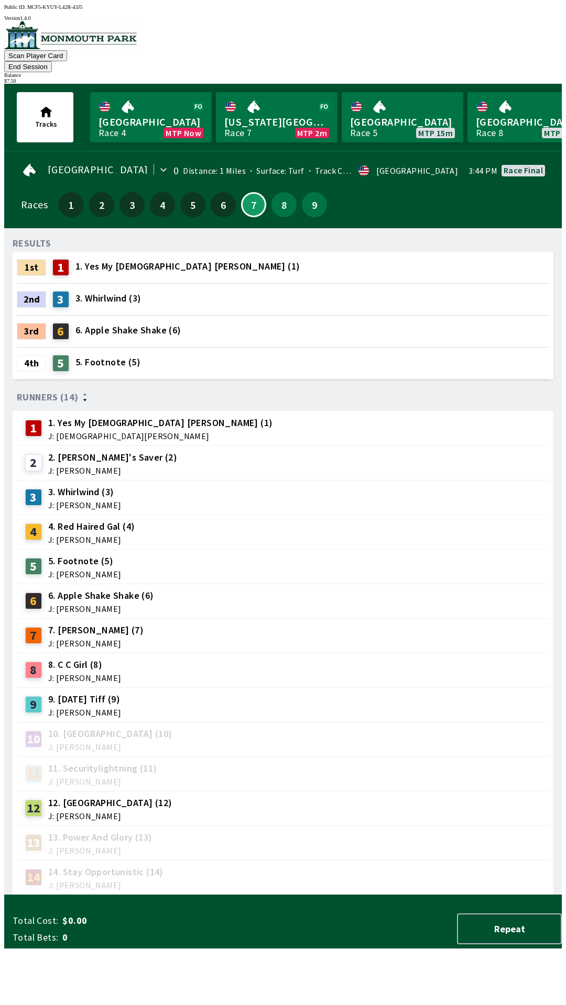
click at [27, 194] on div "Races 1 2 3 4 5 6 7 8 9" at bounding box center [283, 205] width 524 height 30
click at [249, 192] on button "7" at bounding box center [253, 204] width 25 height 25
click at [277, 196] on button "8" at bounding box center [283, 204] width 25 height 25
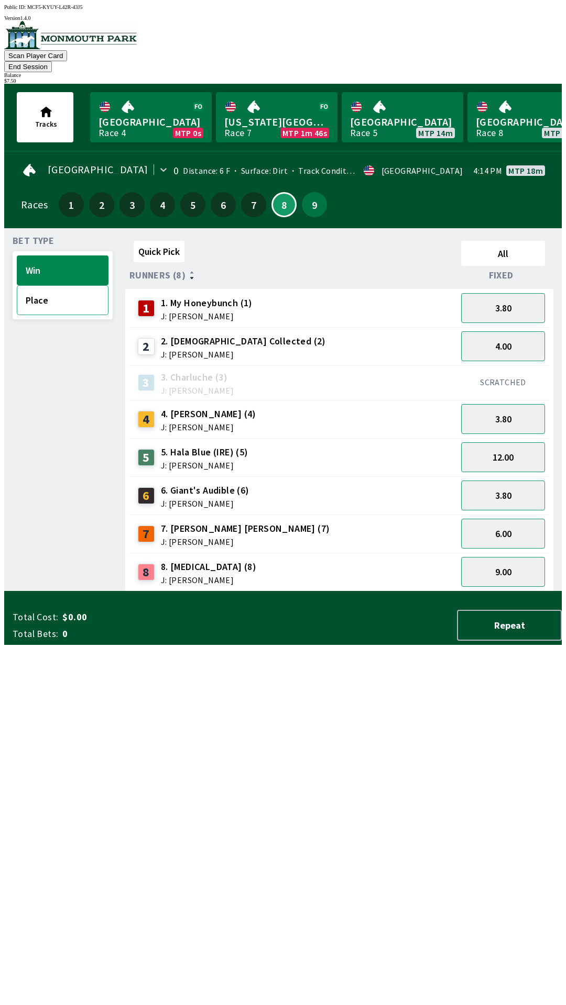
click at [48, 287] on button "Place" at bounding box center [63, 300] width 92 height 30
click at [45, 256] on button "Win" at bounding box center [63, 271] width 92 height 30
click at [61, 285] on button "Place" at bounding box center [63, 300] width 92 height 30
click at [75, 256] on button "Win" at bounding box center [63, 271] width 92 height 30
click at [493, 405] on button "3.80" at bounding box center [503, 419] width 84 height 30
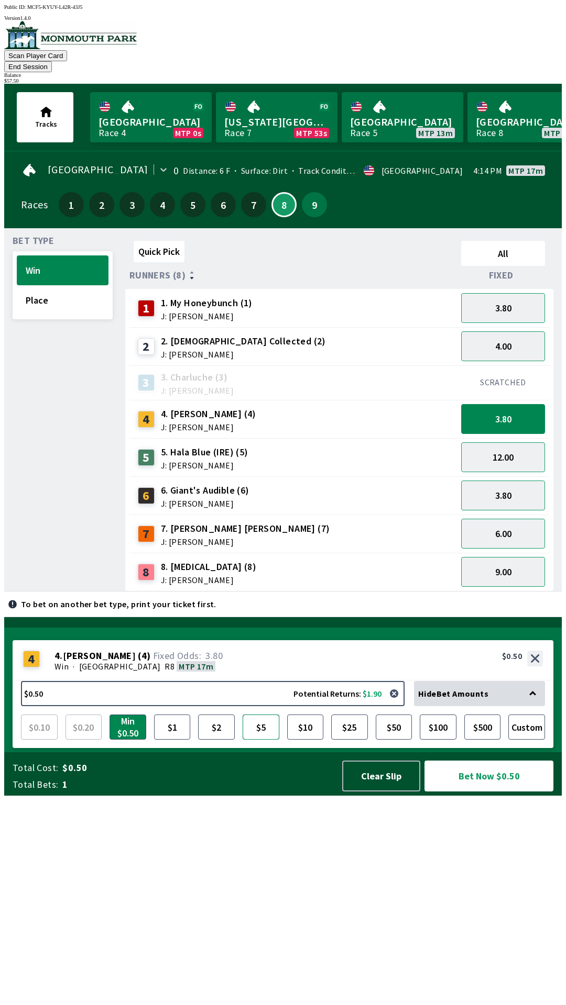
click at [263, 740] on button "$5" at bounding box center [260, 727] width 37 height 25
click at [311, 740] on button "$10" at bounding box center [305, 727] width 37 height 25
click at [476, 792] on button "Bet Now $10.00" at bounding box center [488, 776] width 129 height 31
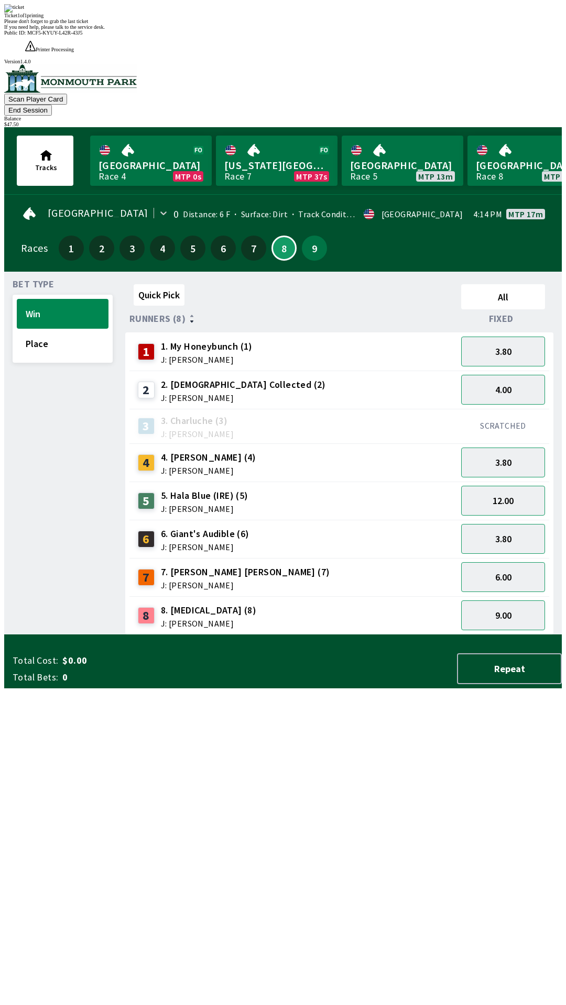
click at [72, 339] on div "Bet Type Win Place" at bounding box center [63, 457] width 100 height 355
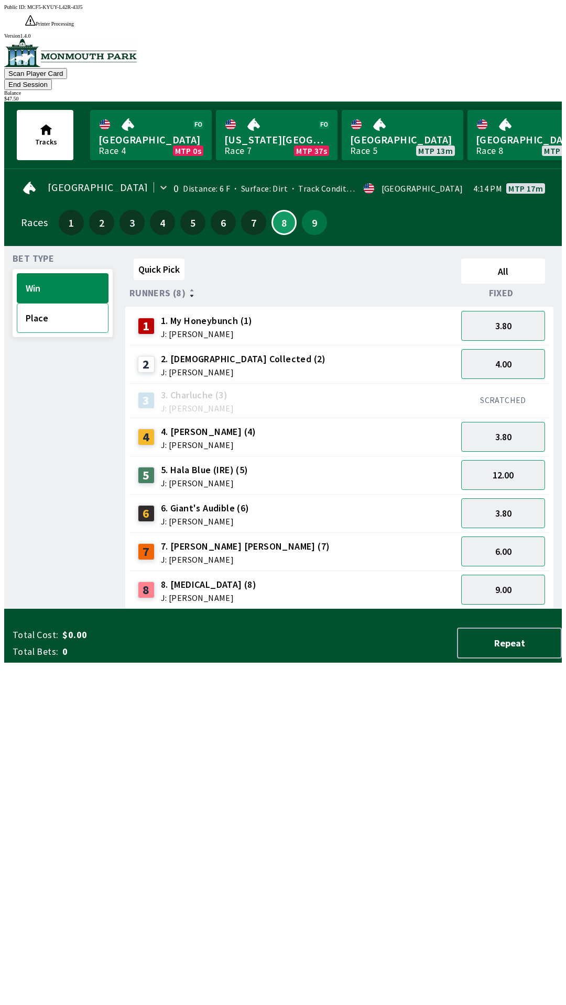
click at [49, 303] on button "Place" at bounding box center [63, 318] width 92 height 30
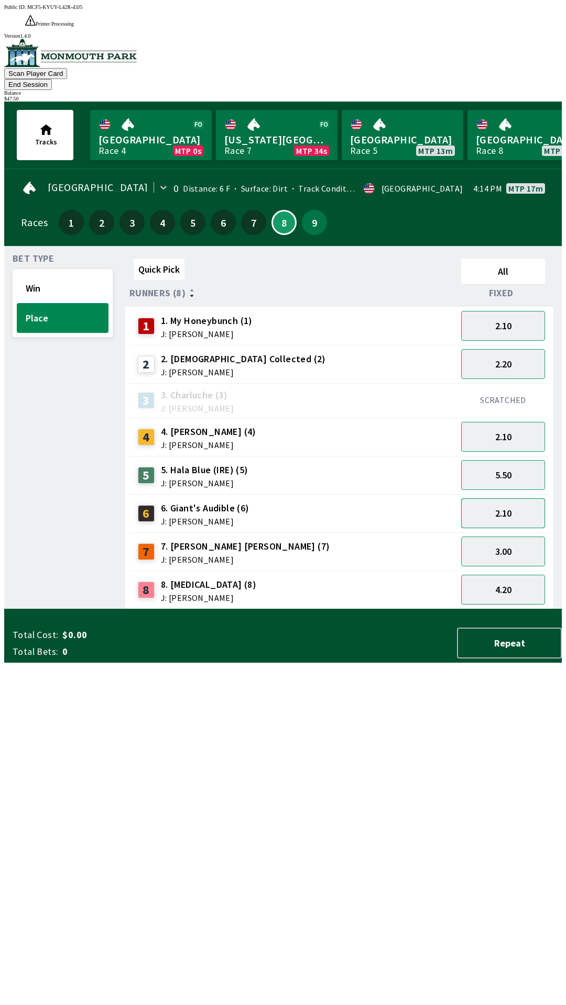
click at [483, 499] on button "2.10" at bounding box center [503, 514] width 84 height 30
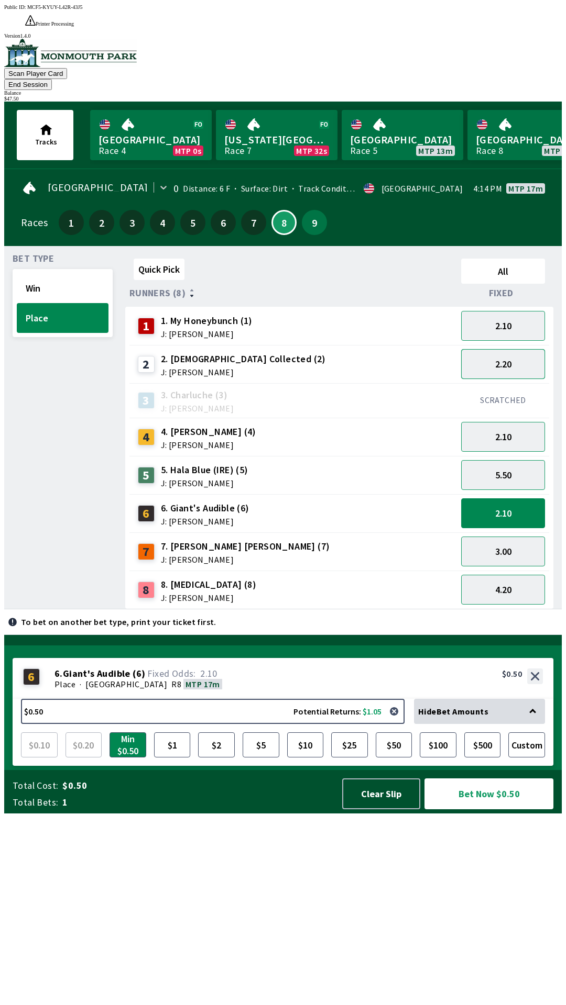
click at [493, 349] on button "2.20" at bounding box center [503, 364] width 84 height 30
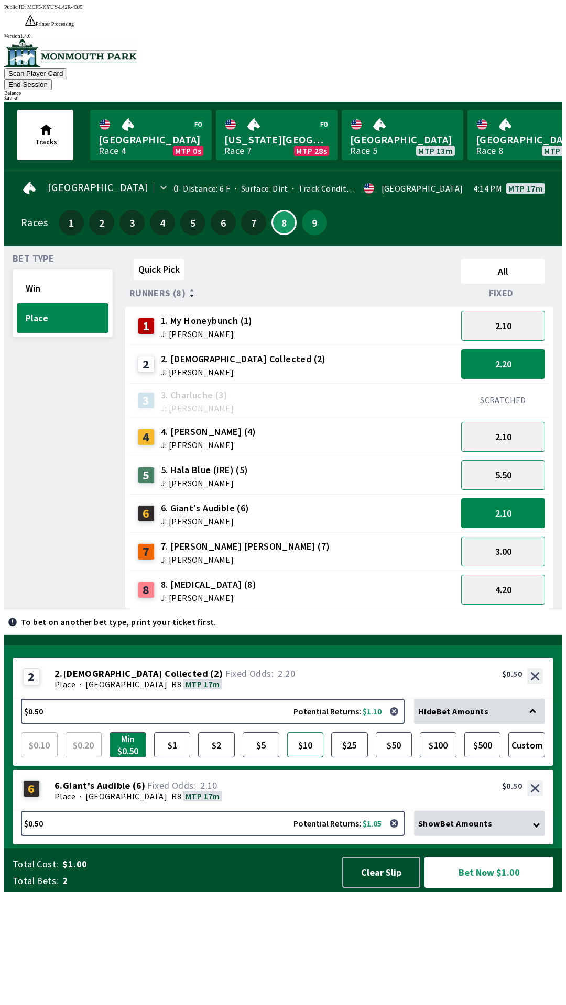
click at [317, 758] on button "$10" at bounding box center [305, 745] width 37 height 25
click at [353, 758] on button "$25" at bounding box center [349, 745] width 37 height 25
click at [327, 811] on div "6 6 . Giant's Audible ( 6 ) Place · [STREET_ADDRESS]. Giant's Audible (6) 2.10 …" at bounding box center [283, 790] width 540 height 41
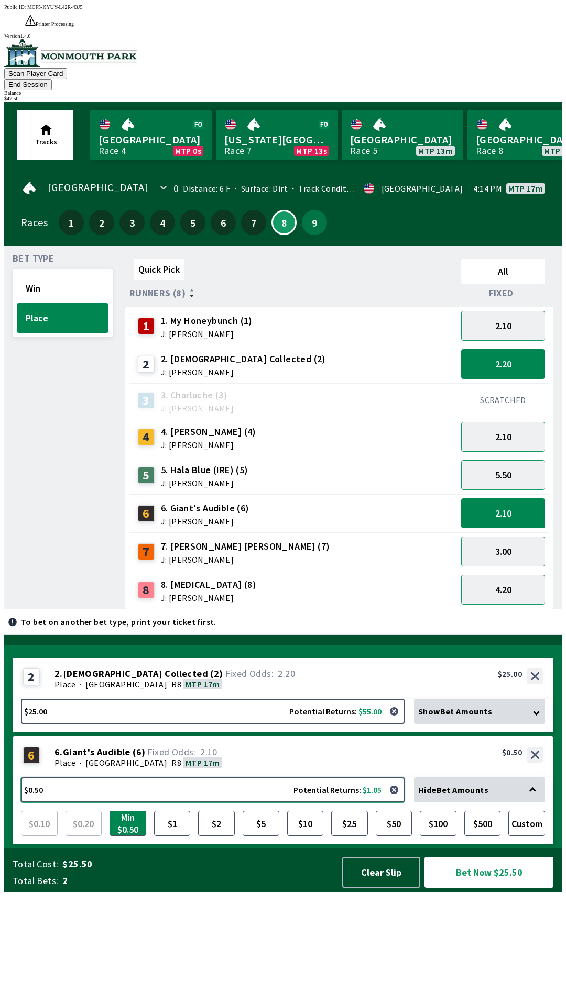
click at [332, 803] on button "$0.50 Potential Returns: $1.05" at bounding box center [212, 790] width 383 height 25
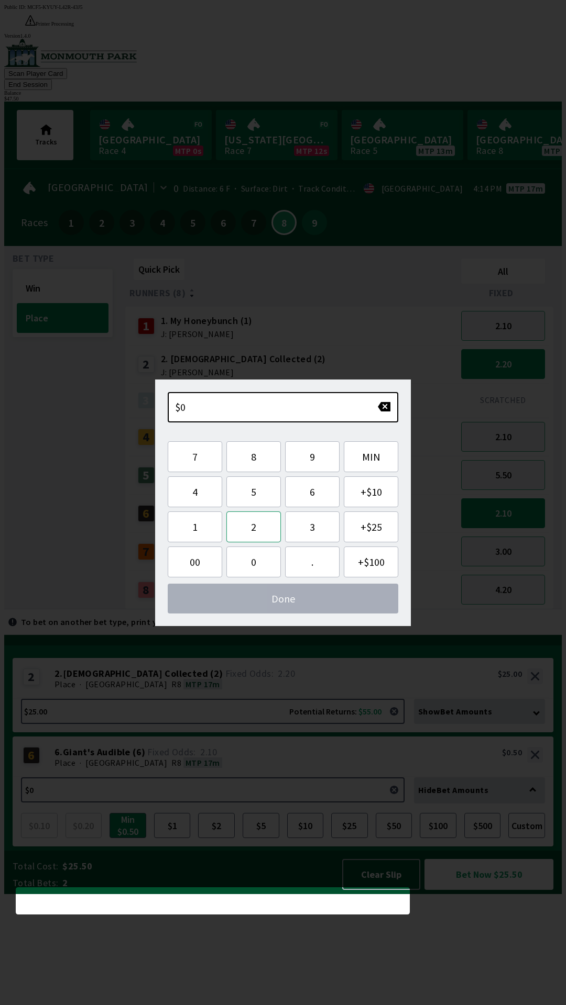
click at [253, 525] on button "2" at bounding box center [253, 527] width 54 height 31
click at [248, 522] on button "2" at bounding box center [253, 527] width 54 height 31
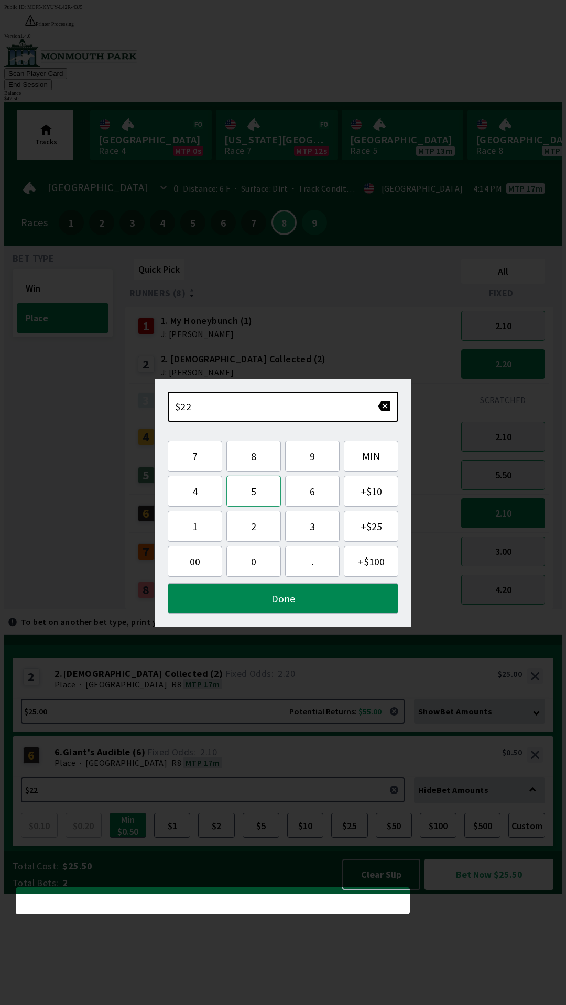
click at [239, 480] on button "5" at bounding box center [253, 491] width 54 height 31
click at [248, 549] on button "0" at bounding box center [253, 561] width 54 height 31
click at [245, 598] on button "Done" at bounding box center [283, 598] width 230 height 31
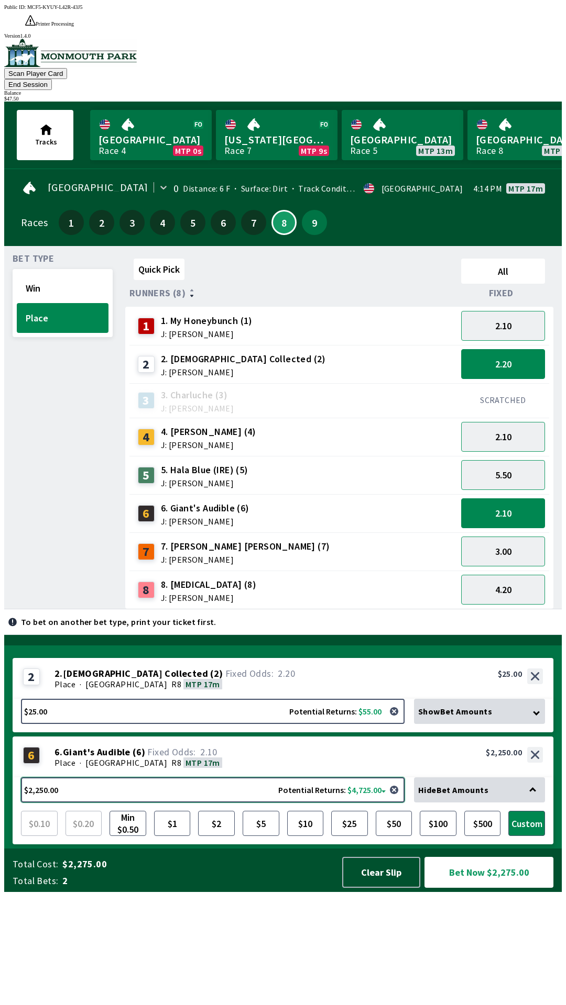
click at [239, 803] on button "$2,250.00 Potential Returns: $4,725.00" at bounding box center [212, 790] width 383 height 25
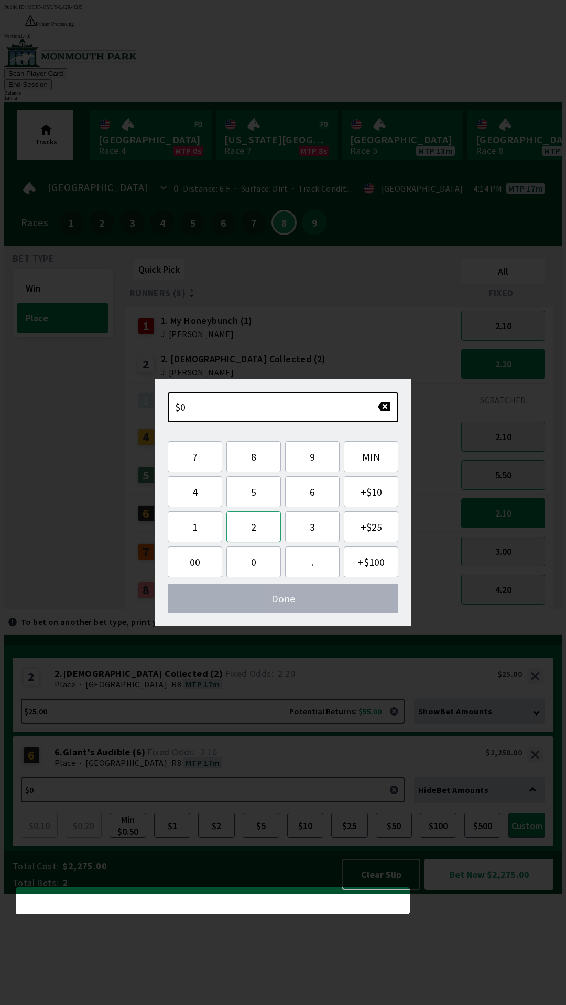
click at [252, 526] on button "2" at bounding box center [253, 527] width 54 height 31
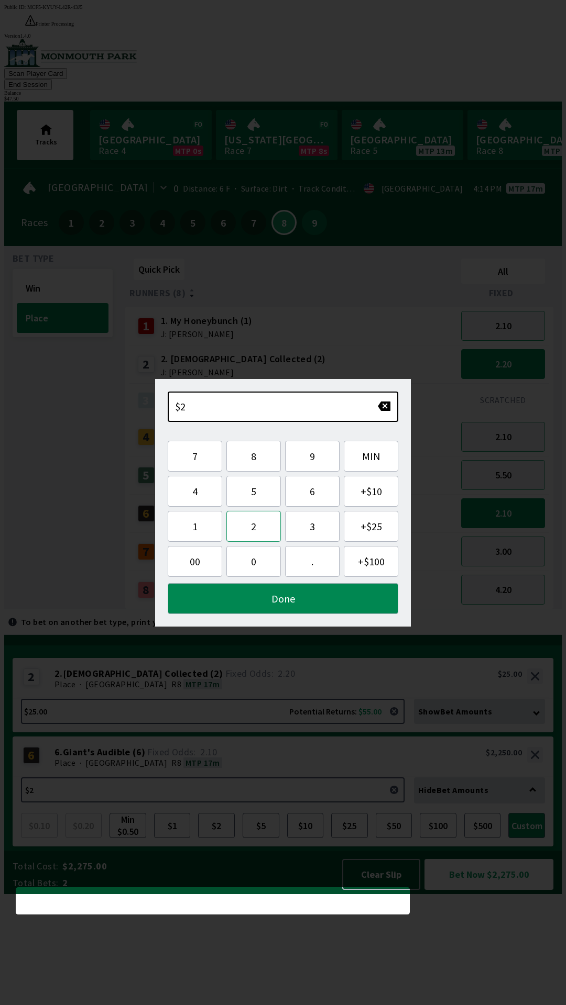
click at [256, 529] on button "2" at bounding box center [253, 526] width 54 height 31
click at [308, 562] on button "." at bounding box center [312, 561] width 54 height 31
click at [253, 484] on button "5" at bounding box center [253, 491] width 54 height 31
click at [242, 561] on button "0" at bounding box center [253, 561] width 54 height 31
click at [263, 603] on button "Done" at bounding box center [283, 598] width 230 height 31
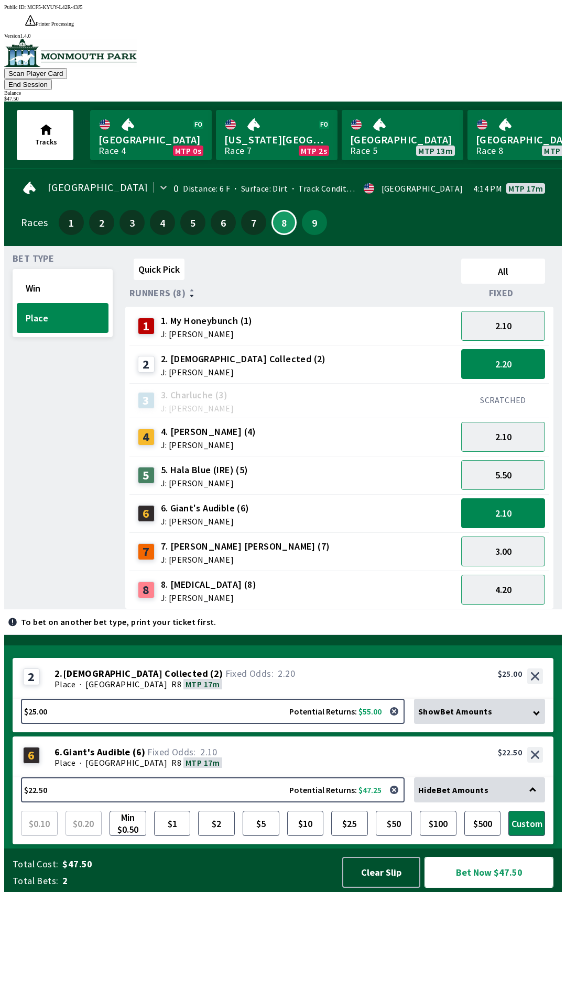
click at [476, 888] on button "Bet Now $47.50" at bounding box center [488, 872] width 129 height 31
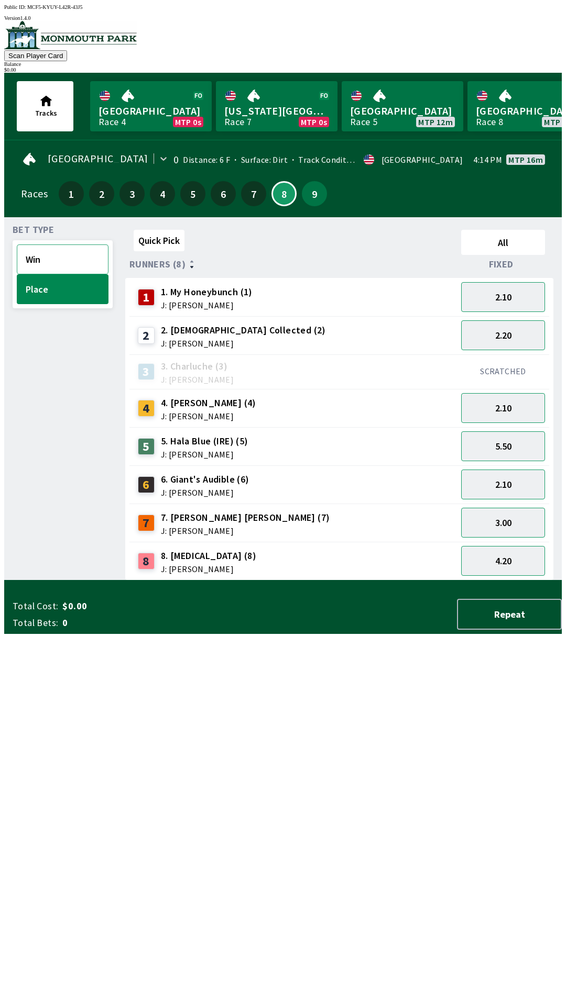
click at [48, 253] on button "Win" at bounding box center [63, 260] width 92 height 30
click at [207, 412] on span "J: [PERSON_NAME]" at bounding box center [208, 416] width 95 height 8
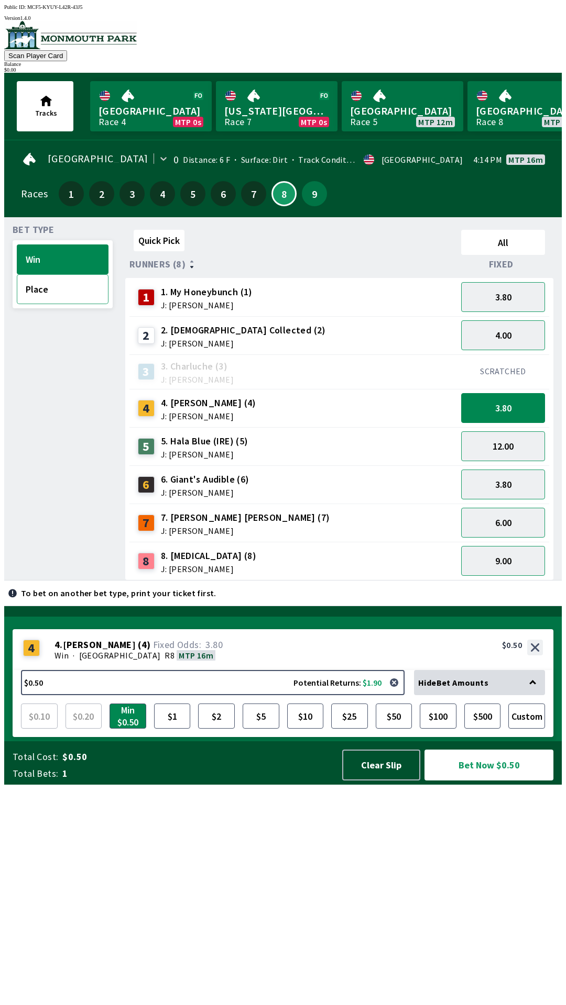
click at [58, 294] on button "Place" at bounding box center [63, 289] width 92 height 30
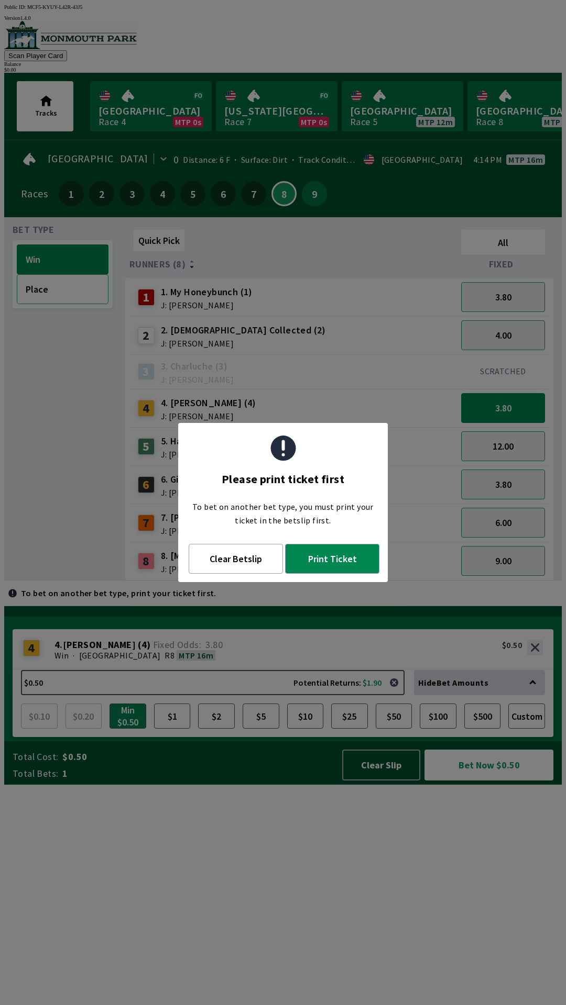
scroll to position [1, 0]
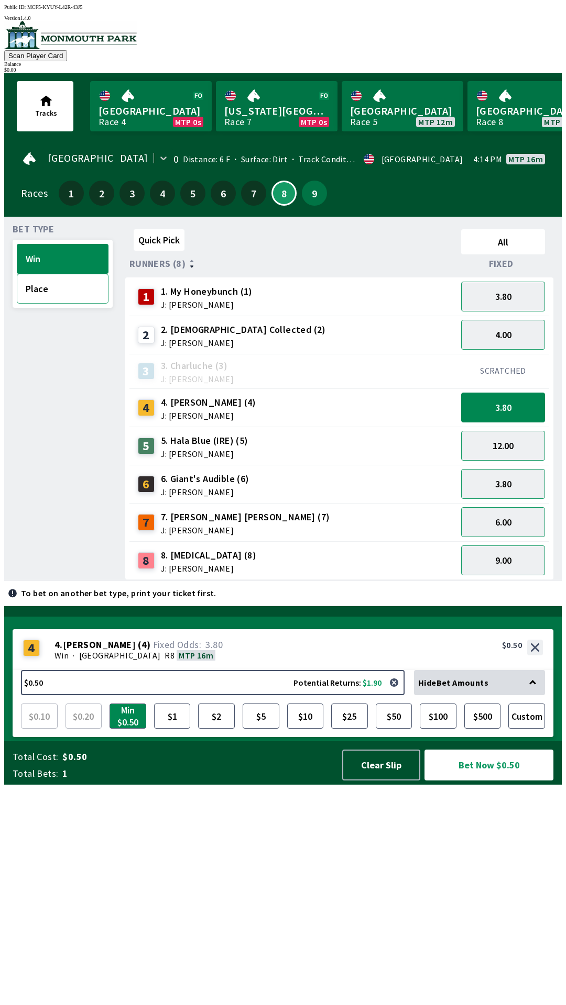
click at [40, 289] on button "Place" at bounding box center [63, 289] width 92 height 30
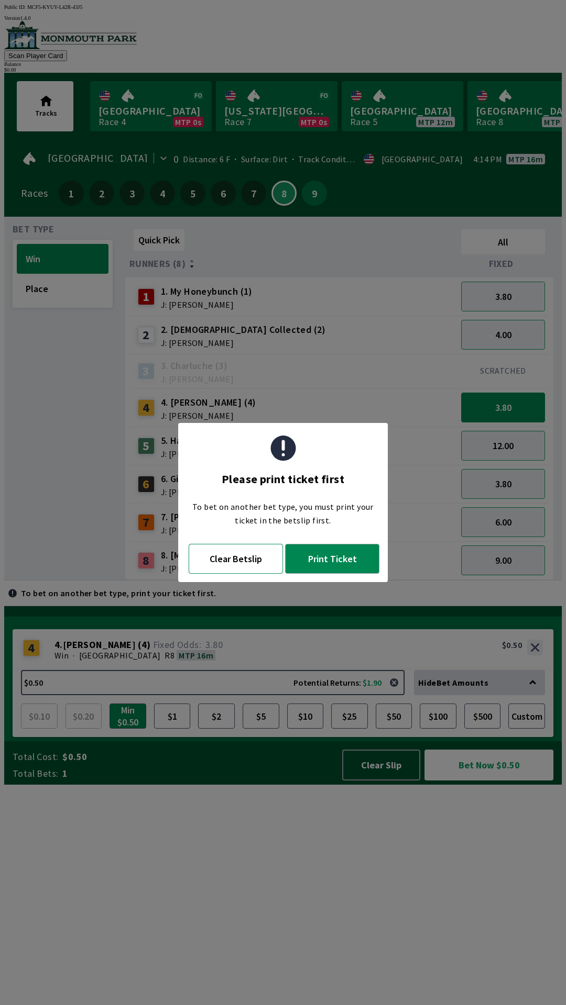
click at [214, 562] on button "Clear Betslip" at bounding box center [236, 559] width 94 height 30
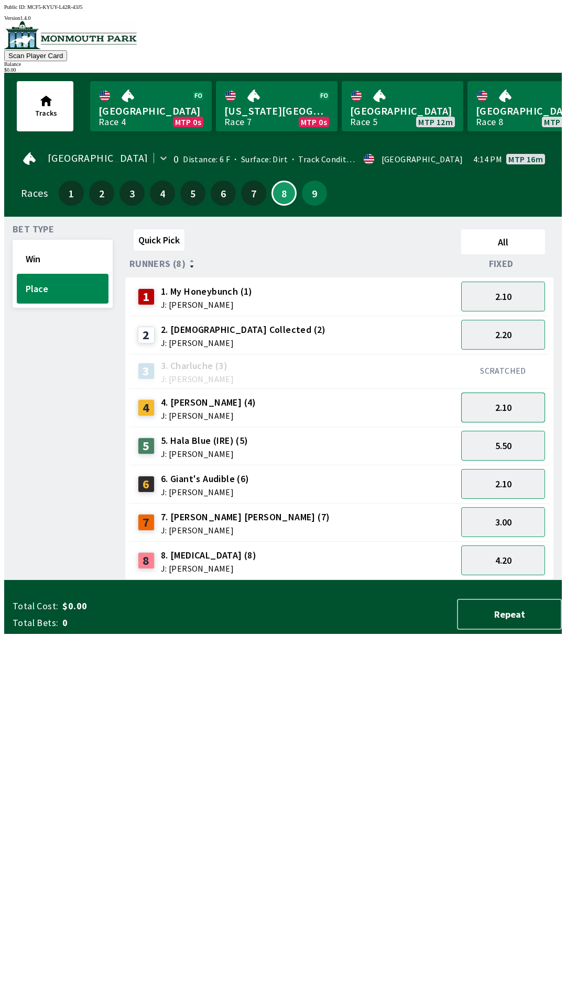
click at [482, 413] on button "2.10" at bounding box center [503, 408] width 84 height 30
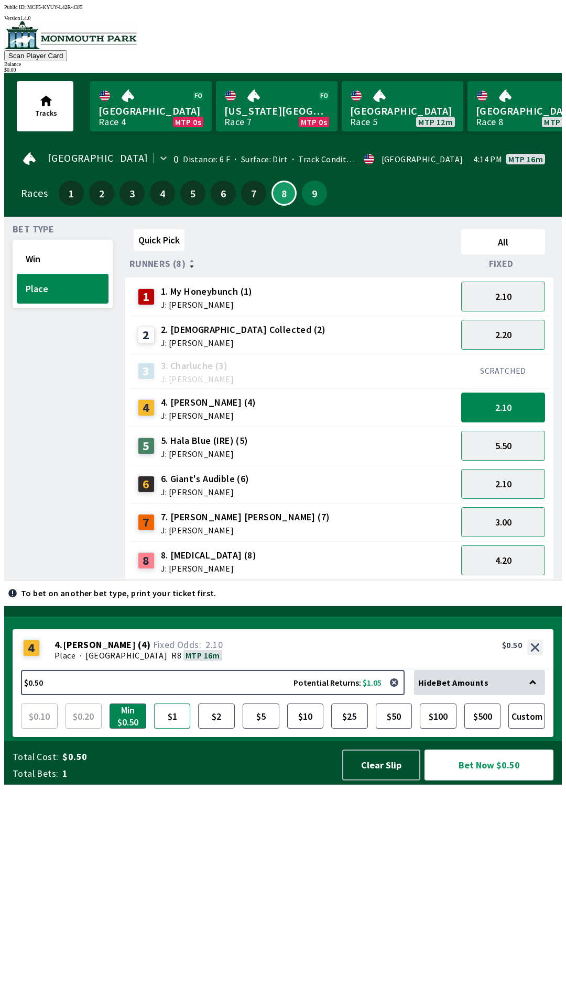
click at [177, 729] on button "$1" at bounding box center [172, 716] width 37 height 25
click at [39, 244] on button "Win" at bounding box center [63, 259] width 92 height 30
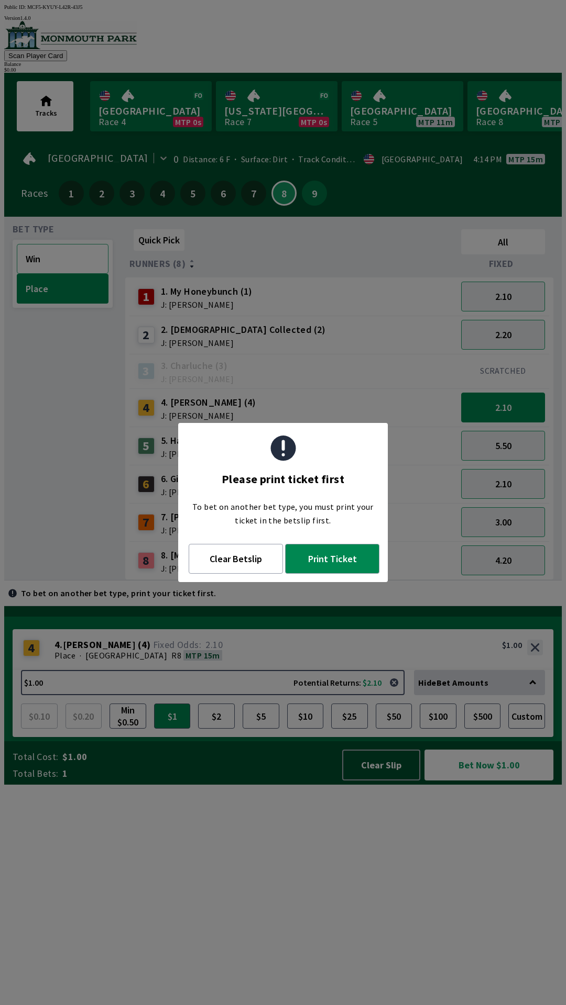
click at [44, 257] on button "Win" at bounding box center [63, 259] width 92 height 30
click at [40, 252] on button "Win" at bounding box center [63, 259] width 92 height 30
click at [219, 570] on button "Clear Betslip" at bounding box center [236, 559] width 94 height 30
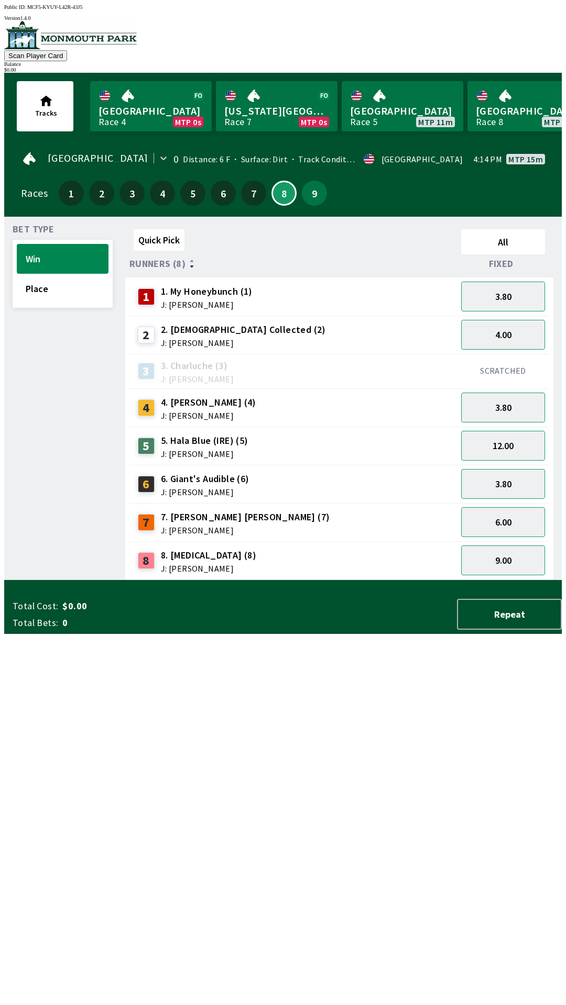
click at [185, 427] on div "5 5. Hala Blue (IRE) (5) J: [PERSON_NAME]" at bounding box center [292, 446] width 327 height 38
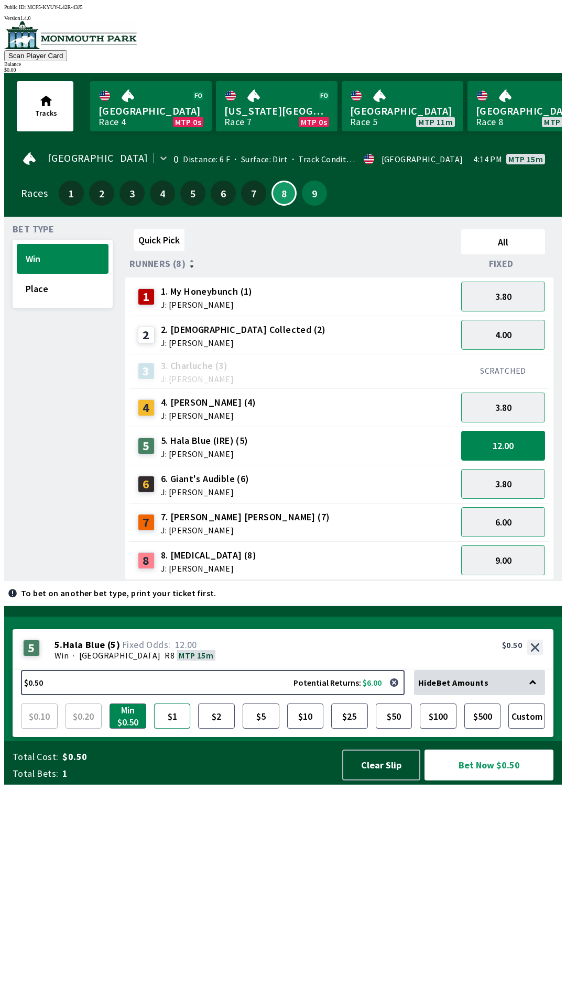
click at [180, 729] on button "$1" at bounding box center [172, 716] width 37 height 25
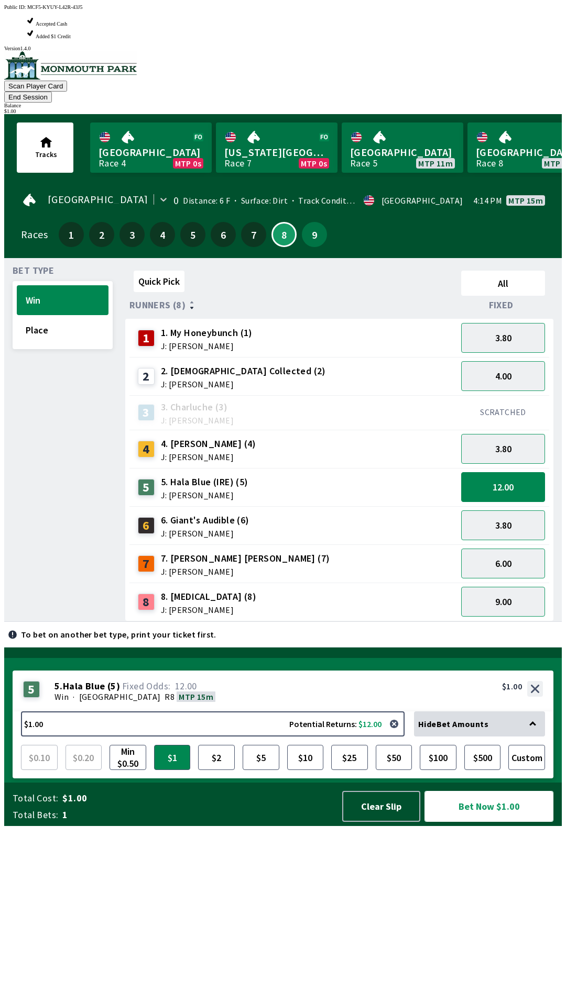
click at [512, 822] on button "Bet Now $1.00" at bounding box center [488, 806] width 129 height 31
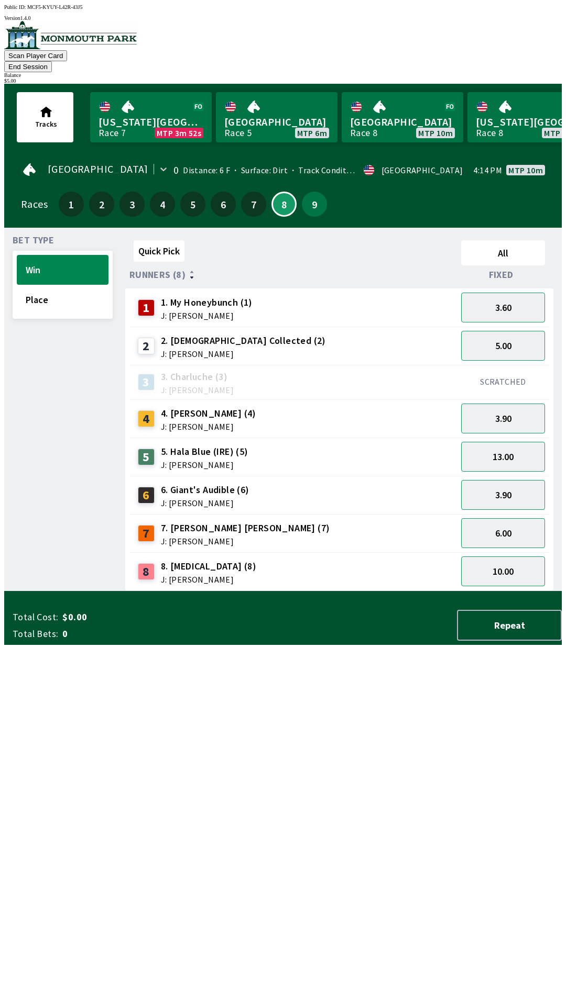
click at [263, 482] on div "6 6. Giant's Audible (6) J: [PERSON_NAME]" at bounding box center [293, 495] width 319 height 26
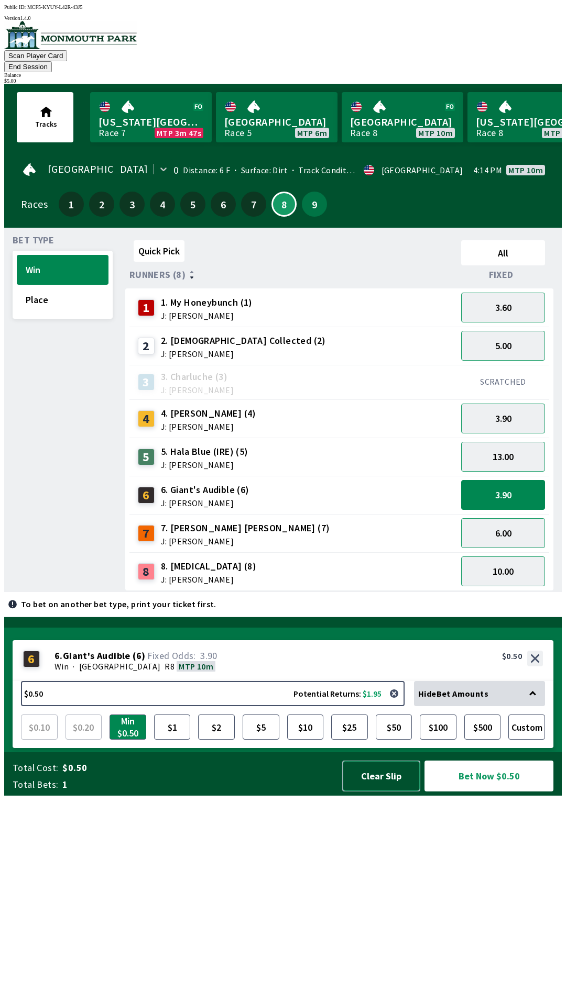
click at [387, 792] on button "Clear Slip" at bounding box center [381, 776] width 78 height 31
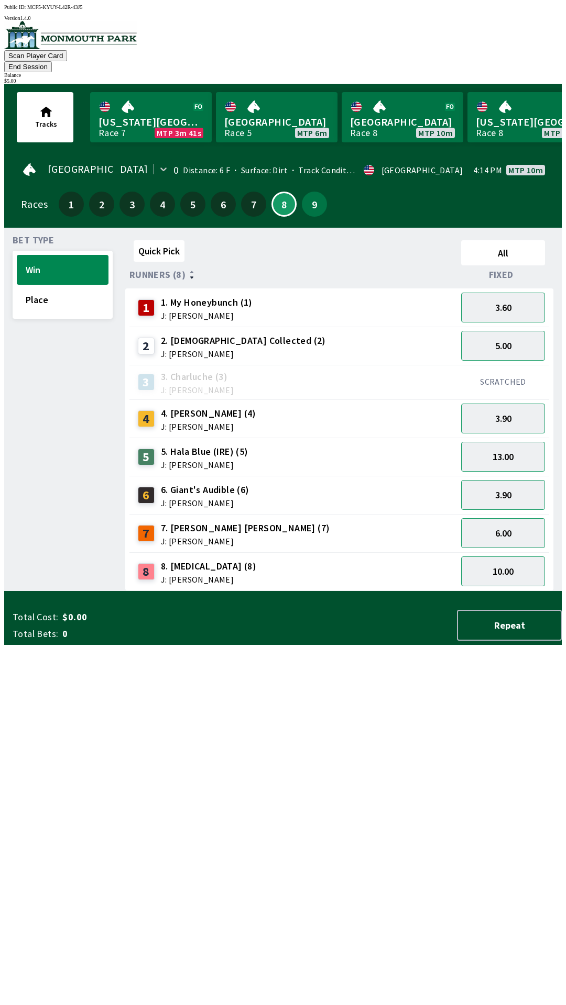
click at [516, 78] on div "$ 5.00" at bounding box center [282, 81] width 557 height 6
click at [52, 61] on button "End Session" at bounding box center [28, 66] width 48 height 11
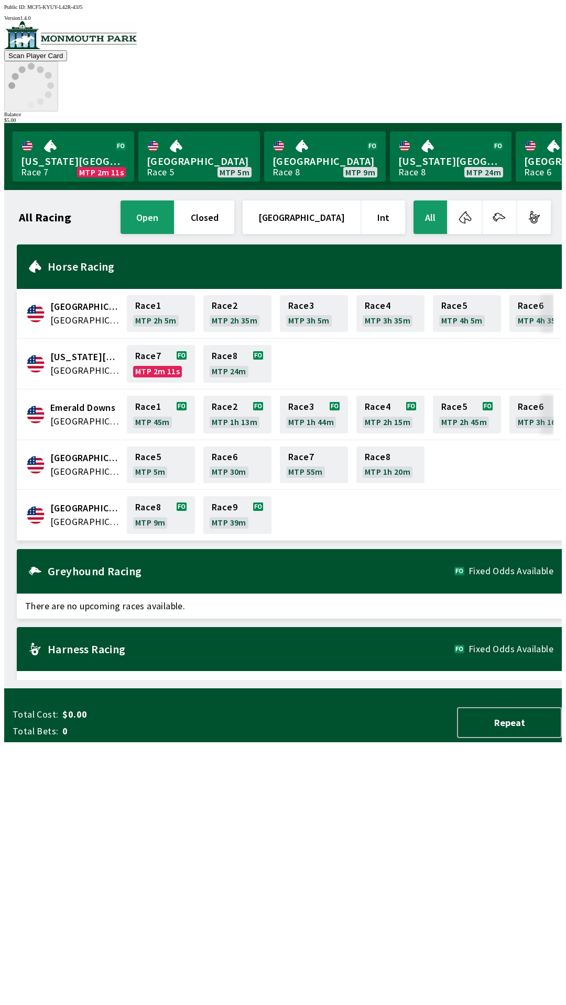
click at [54, 63] on icon at bounding box center [31, 86] width 46 height 46
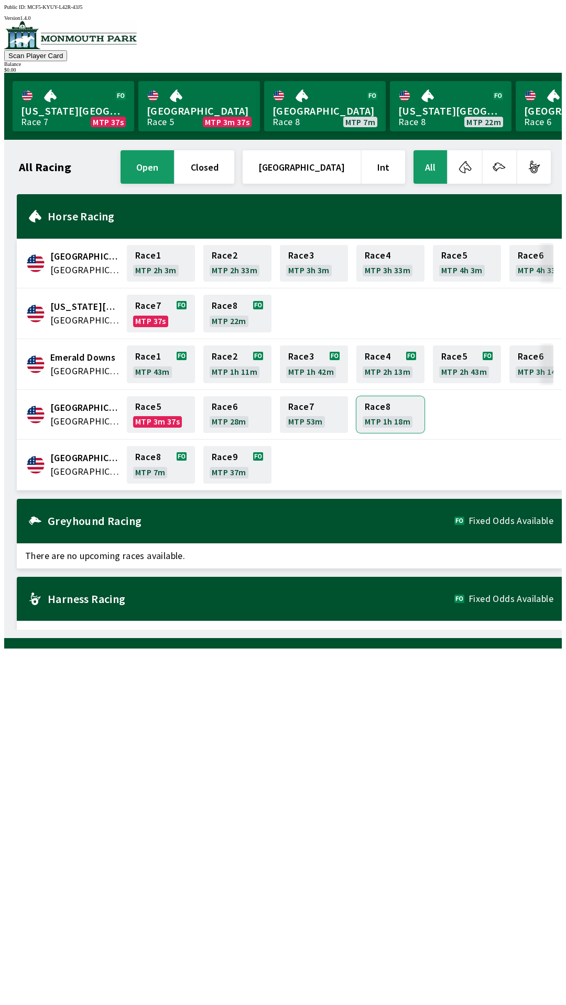
click at [356, 406] on link "Race 8 MTP 1h 18m" at bounding box center [390, 414] width 68 height 37
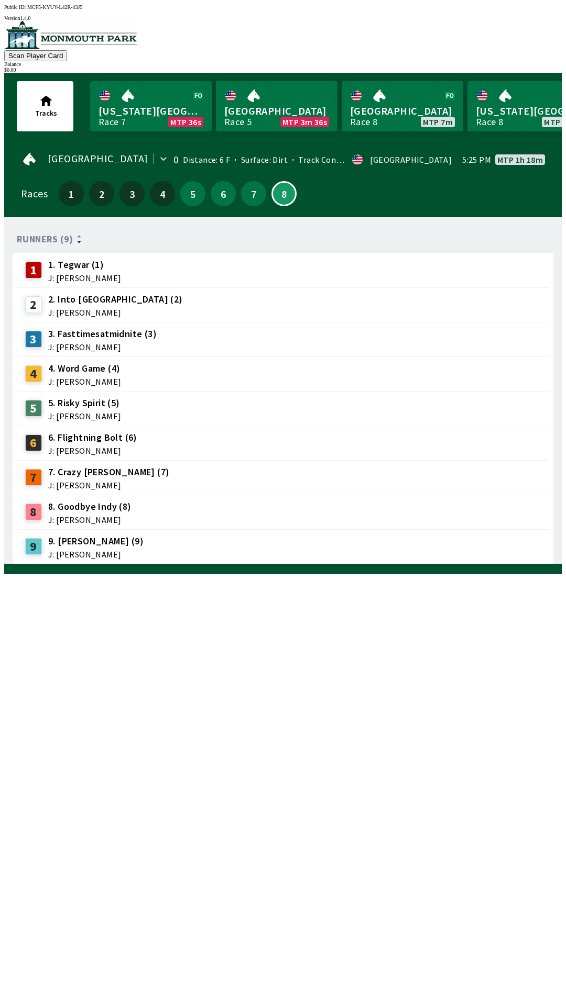
click at [395, 391] on div "5 5. Risky Spirit (5) J: [PERSON_NAME]" at bounding box center [283, 408] width 532 height 35
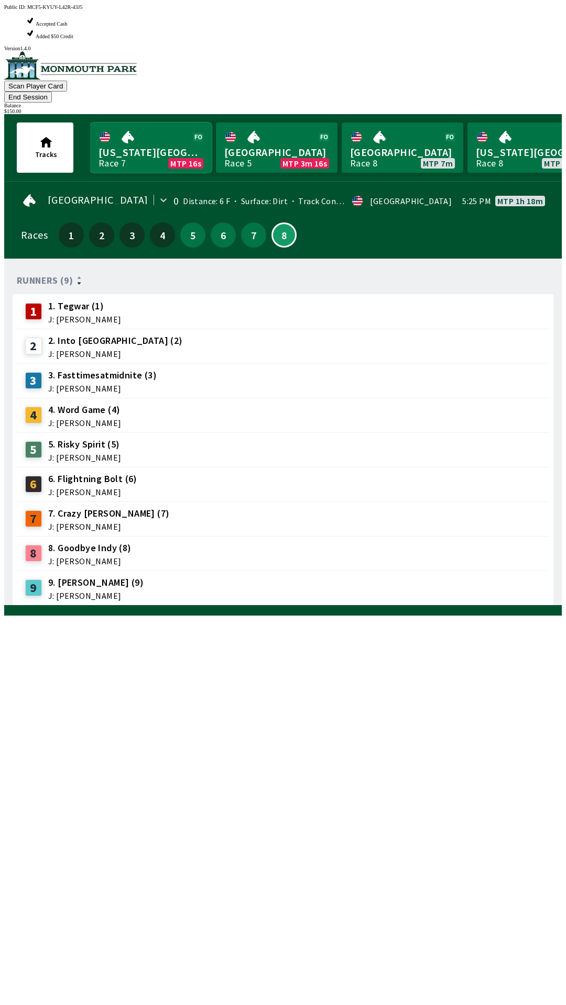
click at [150, 123] on link "[US_STATE] Park Race 7 MTP 16s" at bounding box center [150, 148] width 121 height 50
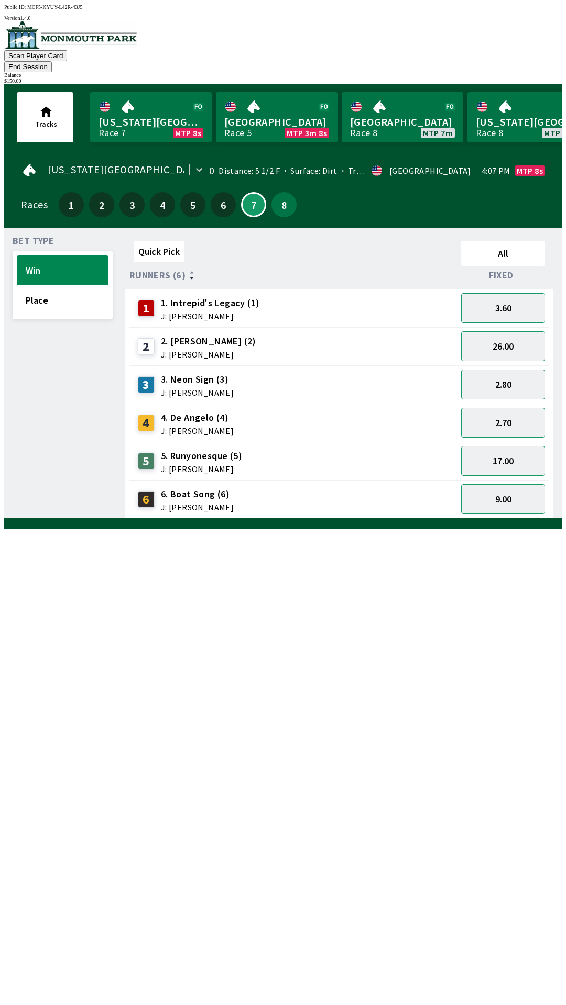
click at [52, 61] on button "End Session" at bounding box center [28, 66] width 48 height 11
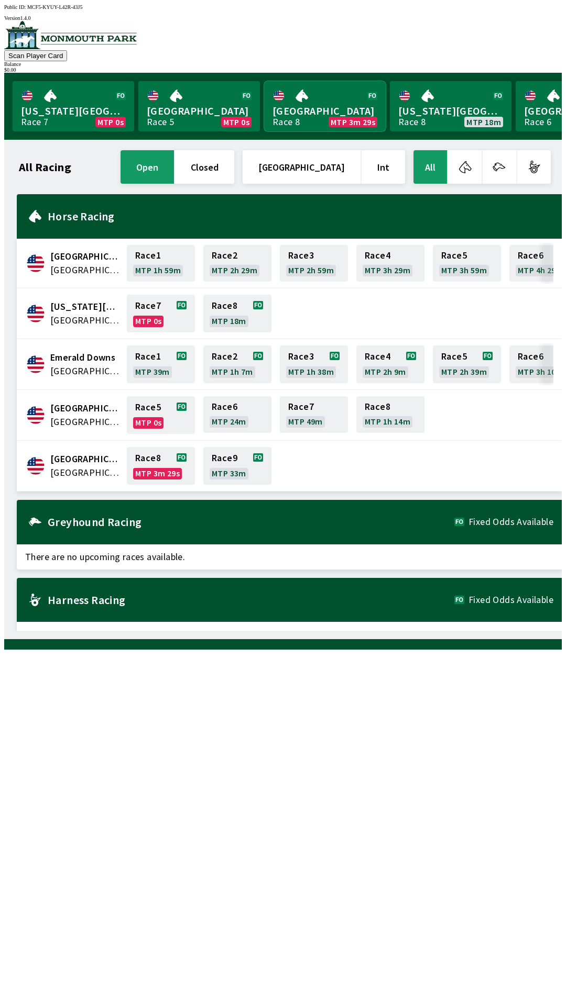
click at [324, 98] on link "[GEOGRAPHIC_DATA] Race 8 MTP 3m 29s" at bounding box center [324, 106] width 121 height 50
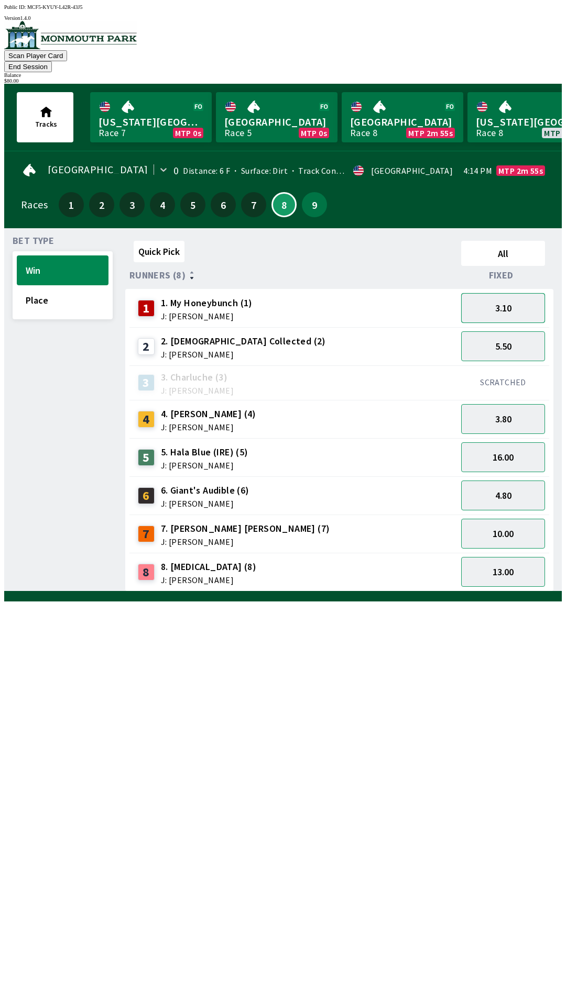
click at [510, 302] on button "3.10" at bounding box center [503, 308] width 84 height 30
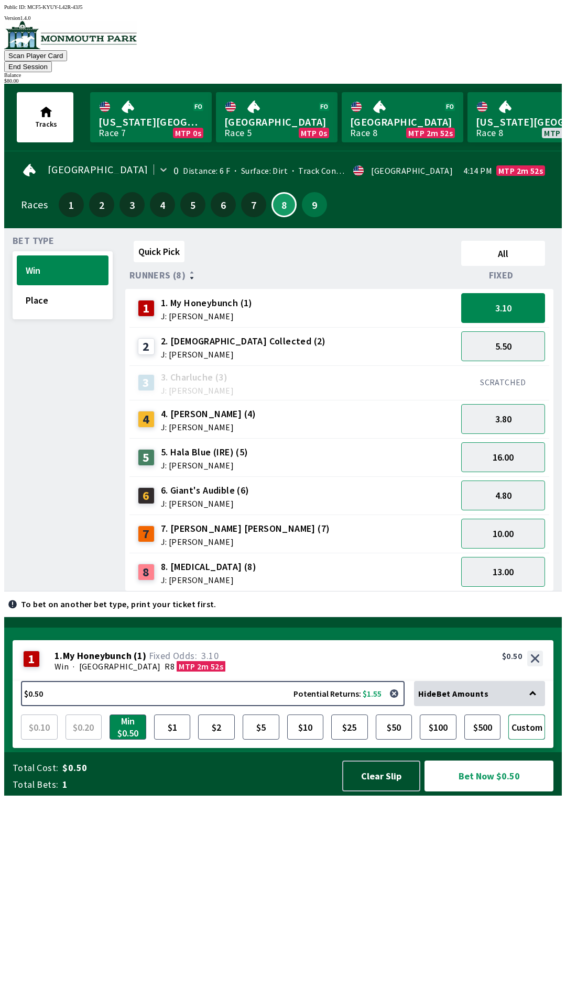
click at [530, 740] on button "Custom" at bounding box center [526, 727] width 37 height 25
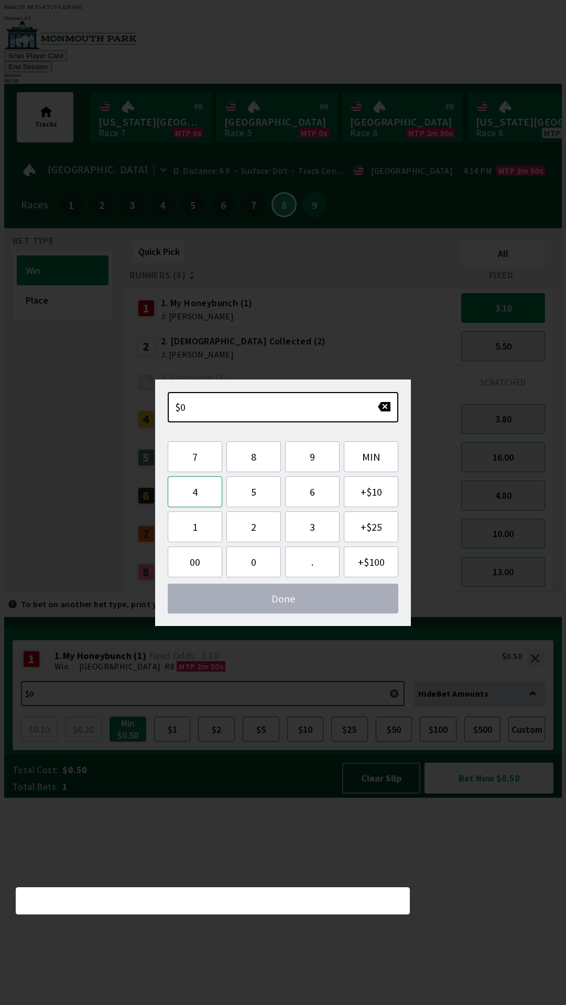
click at [198, 493] on button "4" at bounding box center [195, 492] width 54 height 31
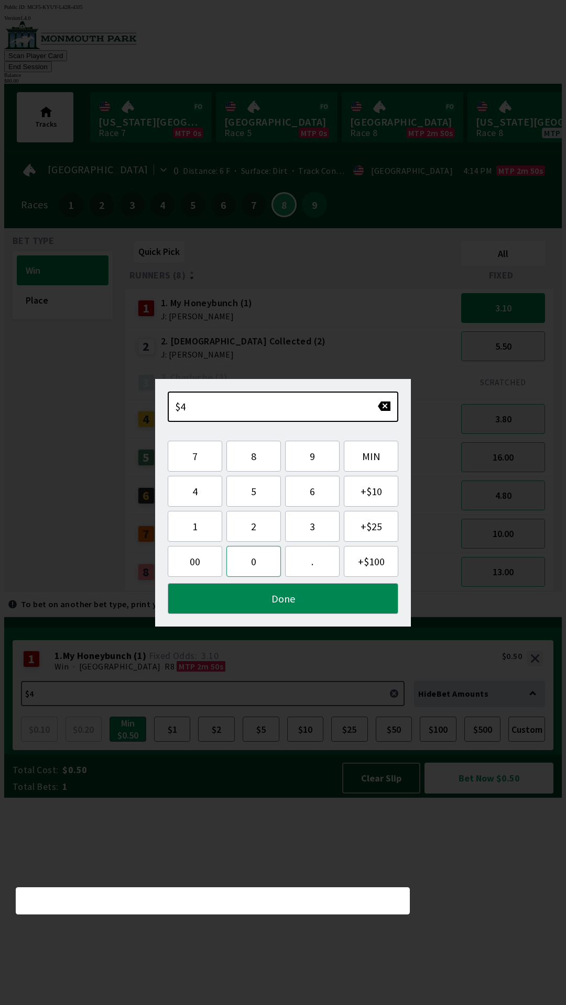
click at [253, 565] on button "0" at bounding box center [253, 561] width 54 height 31
click at [312, 599] on button "Done" at bounding box center [283, 598] width 230 height 31
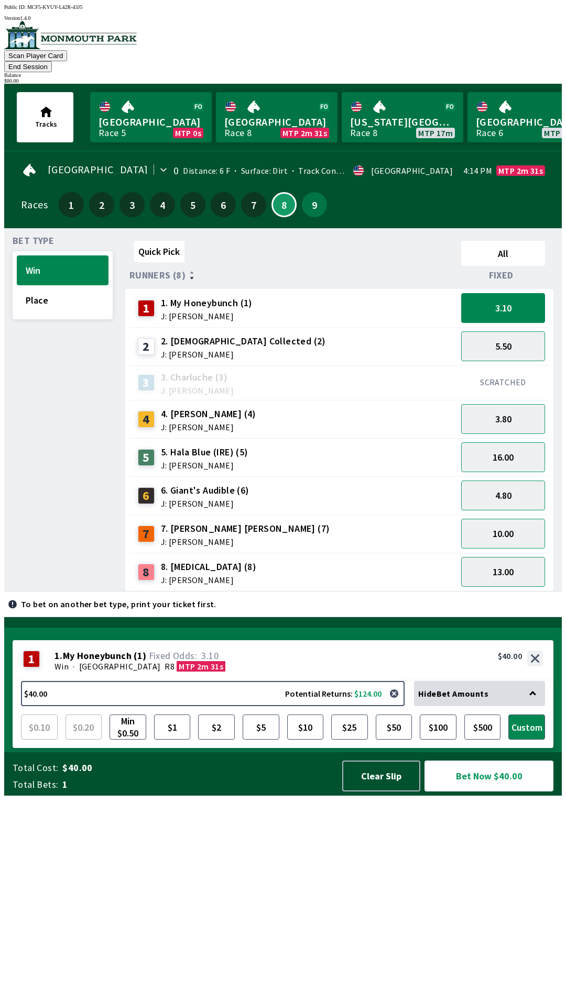
click at [491, 792] on button "Bet Now $40.00" at bounding box center [488, 776] width 129 height 31
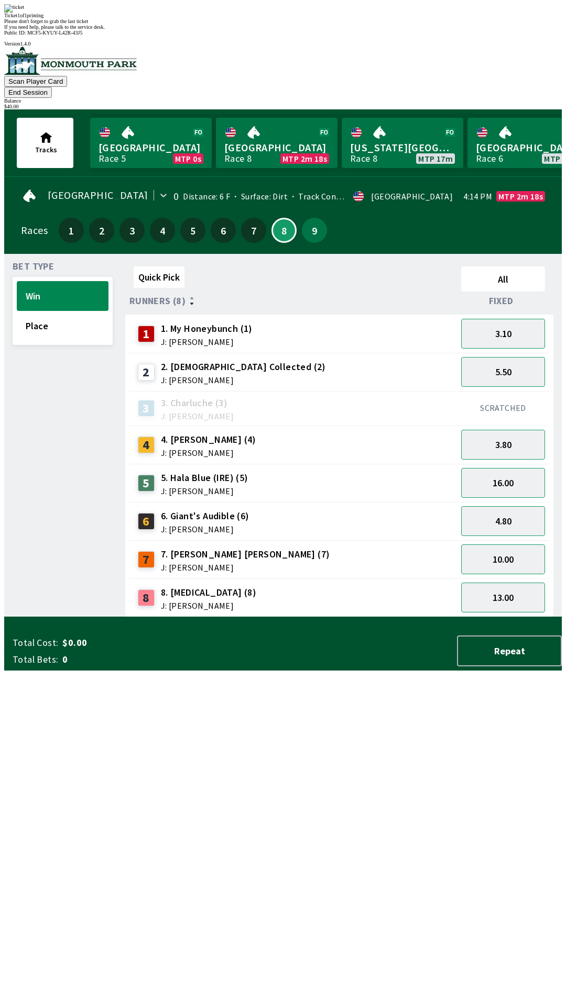
click at [434, 617] on div "Quick Pick All Runners (8) Fixed 1 1. My Honeybunch (1) J: [PERSON_NAME] 3.10 2…" at bounding box center [343, 439] width 436 height 355
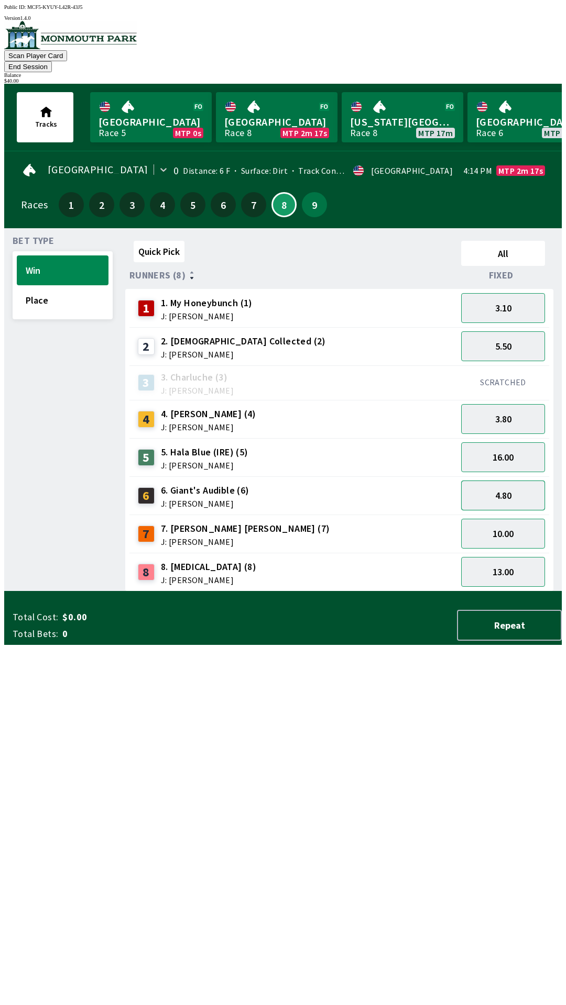
click at [508, 484] on button "4.80" at bounding box center [503, 496] width 84 height 30
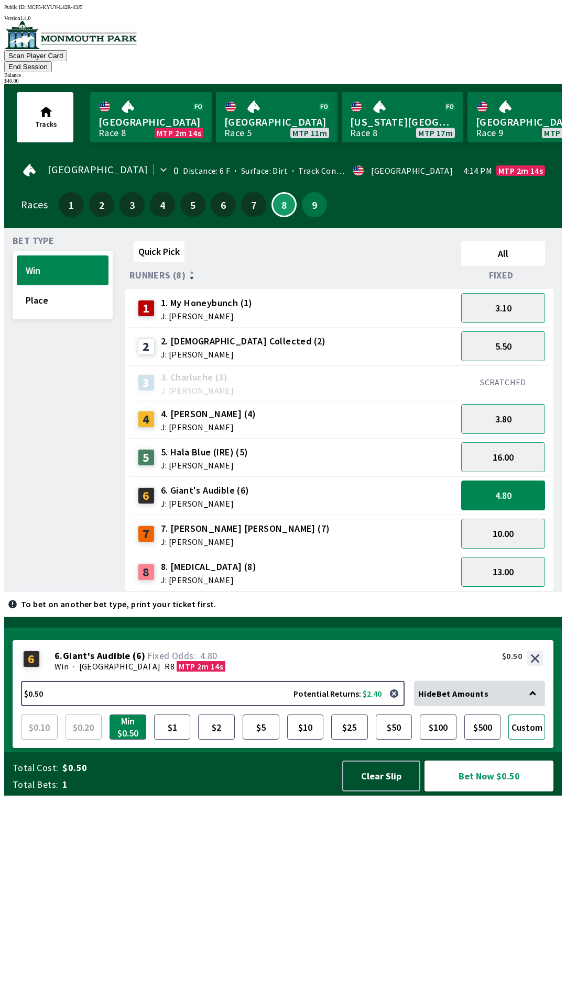
click at [533, 740] on button "Custom" at bounding box center [526, 727] width 37 height 25
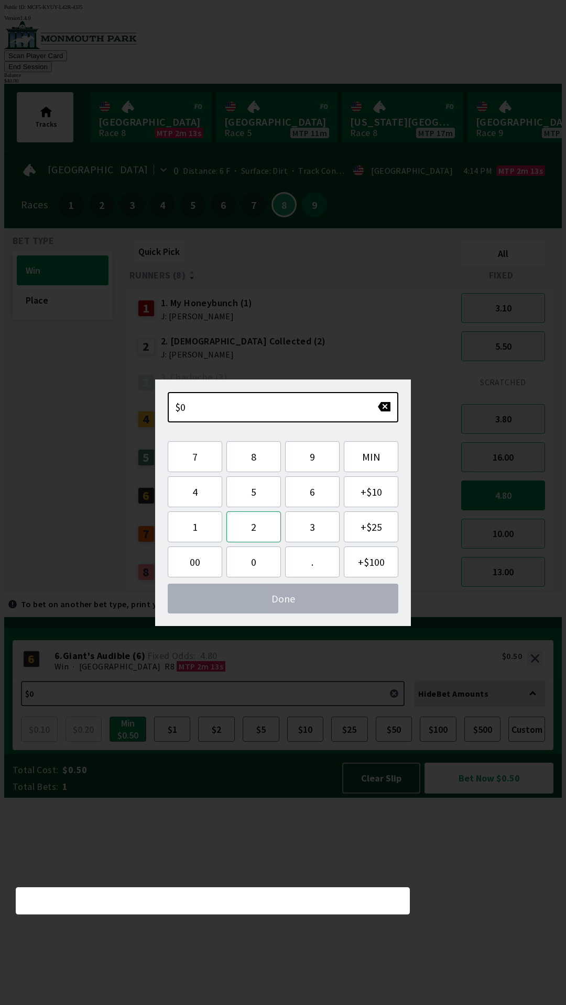
click at [258, 532] on button "2" at bounding box center [253, 527] width 54 height 31
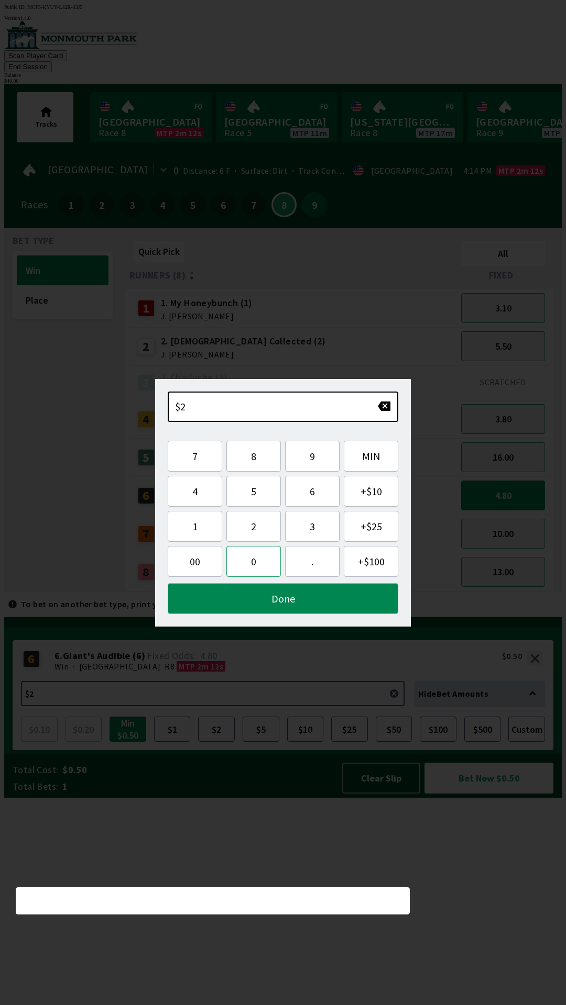
click at [256, 565] on button "0" at bounding box center [253, 561] width 54 height 31
click at [313, 600] on button "Done" at bounding box center [283, 598] width 230 height 31
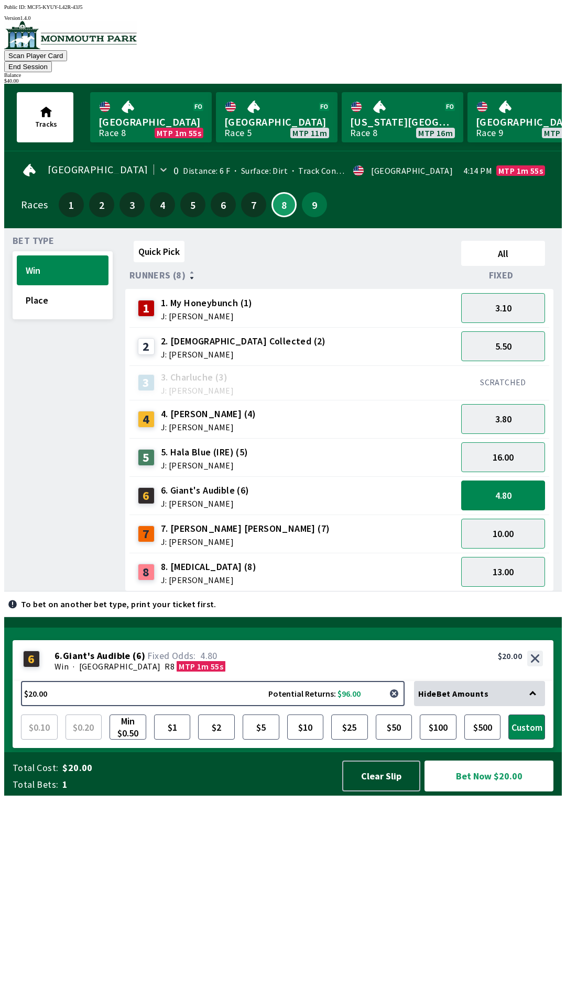
click at [398, 704] on button "button" at bounding box center [393, 693] width 21 height 21
click at [397, 704] on button "button" at bounding box center [393, 693] width 21 height 21
click at [351, 740] on button "$25" at bounding box center [349, 727] width 37 height 25
click at [481, 792] on button "Bet Now $25.00" at bounding box center [488, 776] width 129 height 31
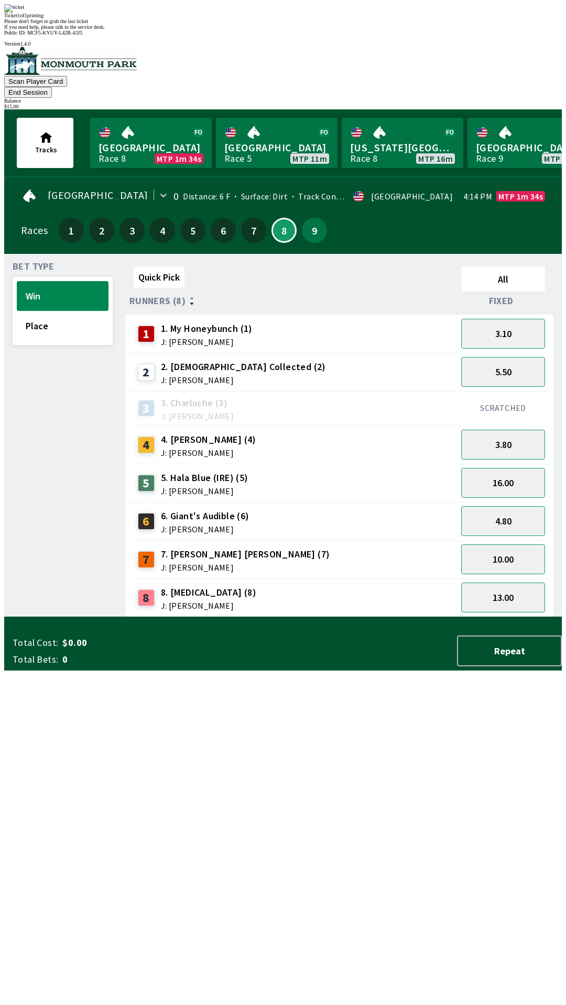
click at [386, 617] on div "Quick Pick All Runners (8) Fixed 1 1. My Honeybunch (1) J: [PERSON_NAME] 3.10 2…" at bounding box center [343, 439] width 436 height 355
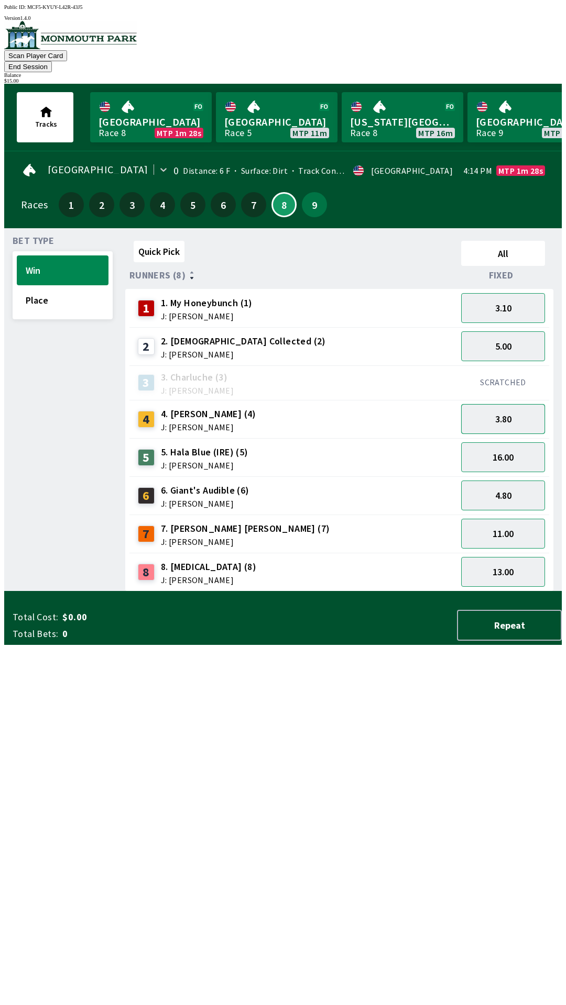
click at [507, 406] on button "3.80" at bounding box center [503, 419] width 84 height 30
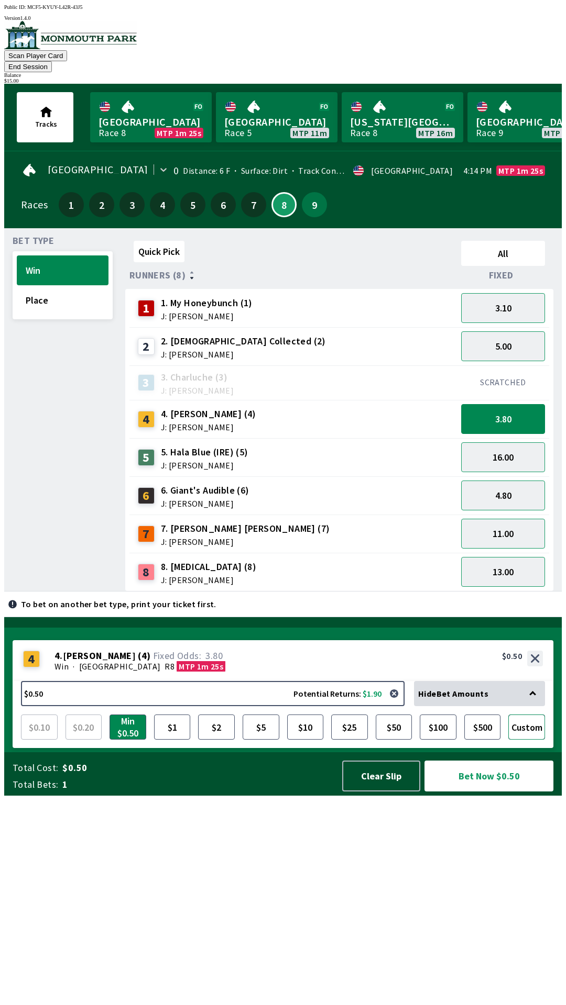
click at [531, 740] on button "Custom" at bounding box center [526, 727] width 37 height 25
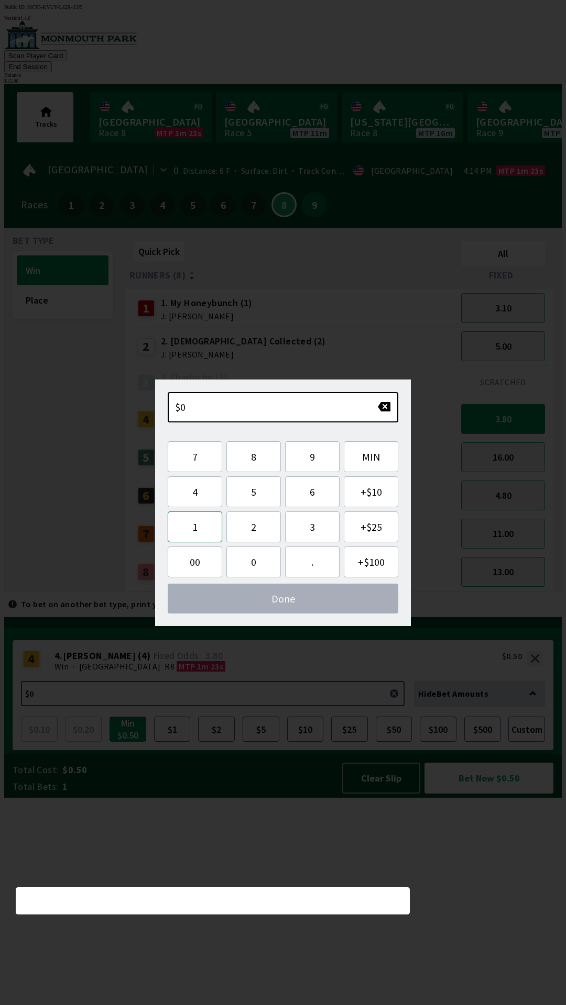
click at [198, 529] on button "1" at bounding box center [195, 527] width 54 height 31
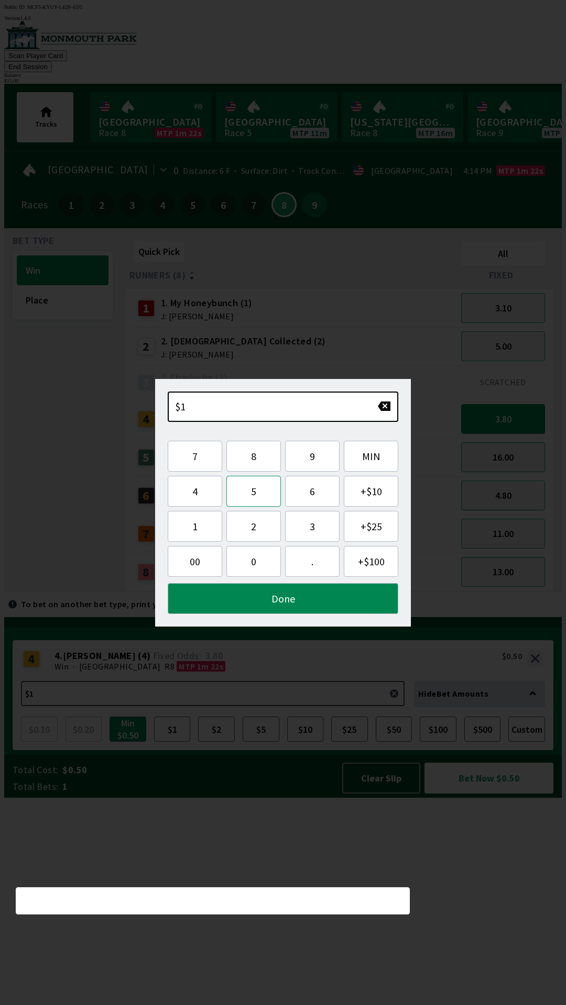
click at [252, 493] on button "5" at bounding box center [253, 491] width 54 height 31
click at [305, 602] on button "Done" at bounding box center [283, 598] width 230 height 31
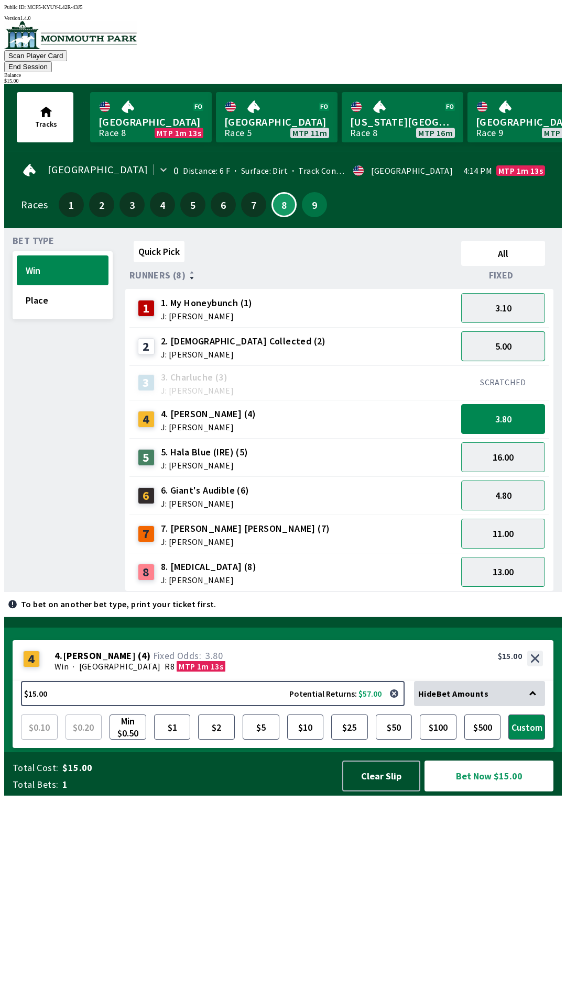
click at [514, 337] on button "5.00" at bounding box center [503, 346] width 84 height 30
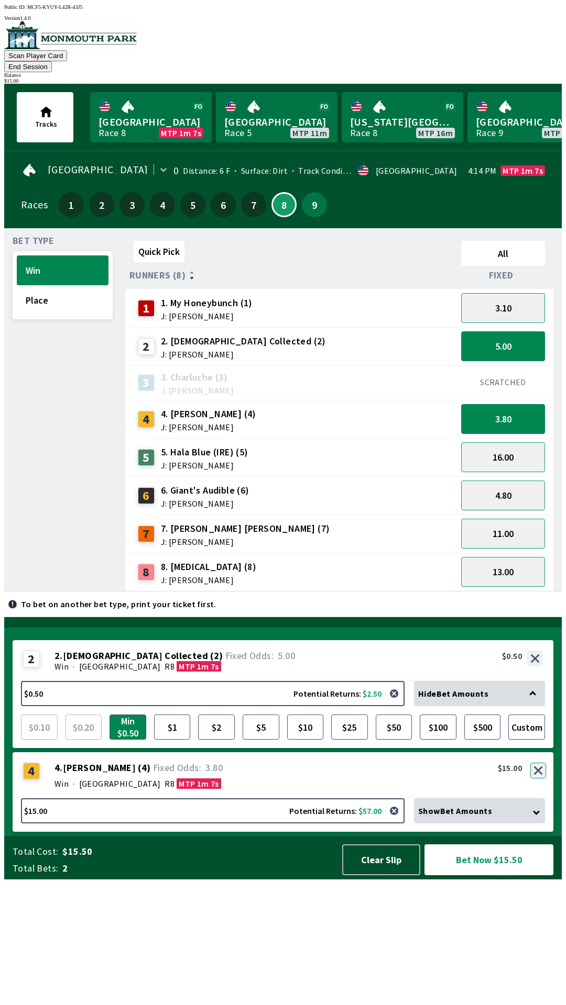
click at [538, 779] on button "button" at bounding box center [538, 771] width 16 height 16
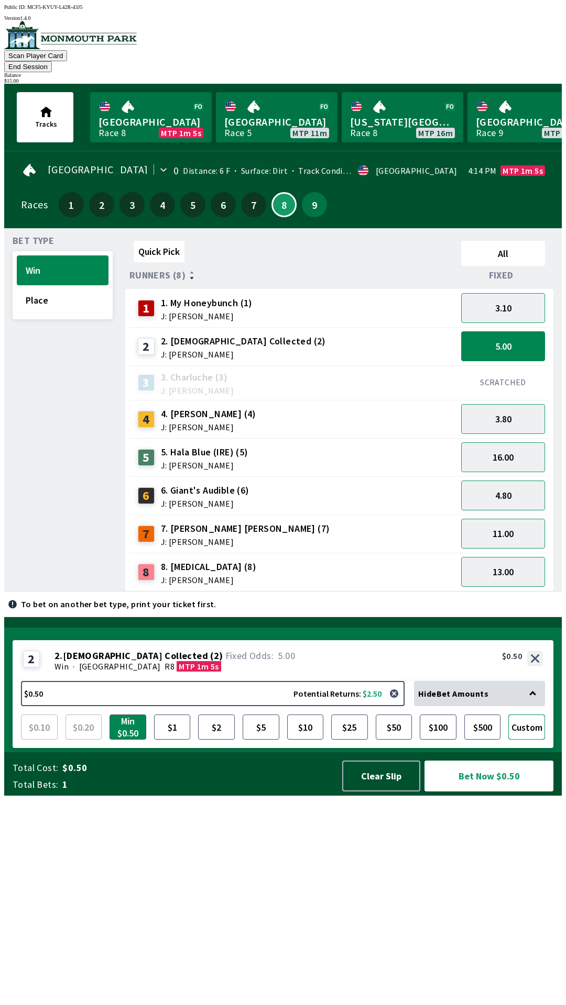
click at [524, 740] on button "Custom" at bounding box center [526, 727] width 37 height 25
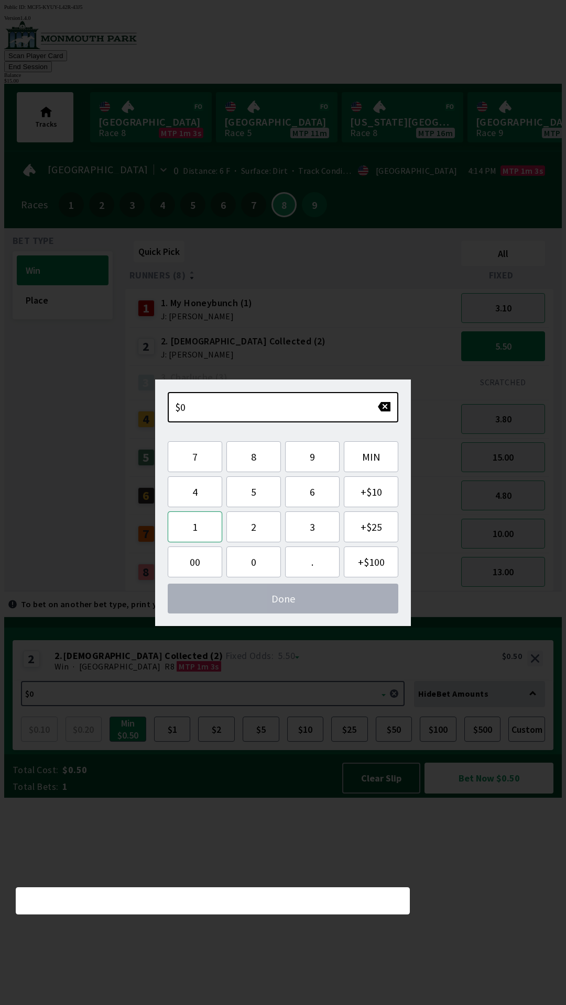
click at [195, 532] on button "1" at bounding box center [195, 527] width 54 height 31
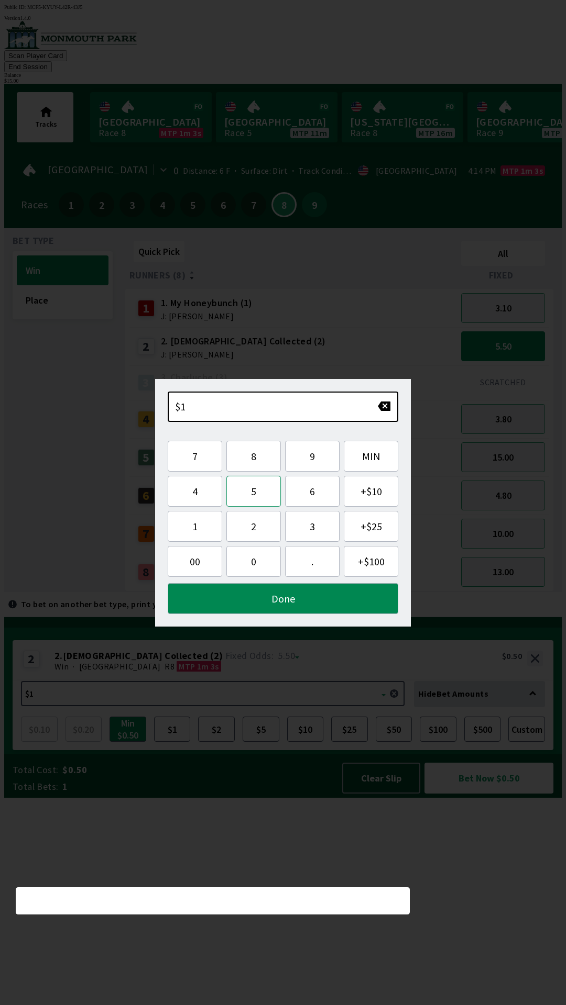
click at [252, 495] on button "5" at bounding box center [253, 491] width 54 height 31
click at [314, 607] on button "Done" at bounding box center [283, 598] width 230 height 31
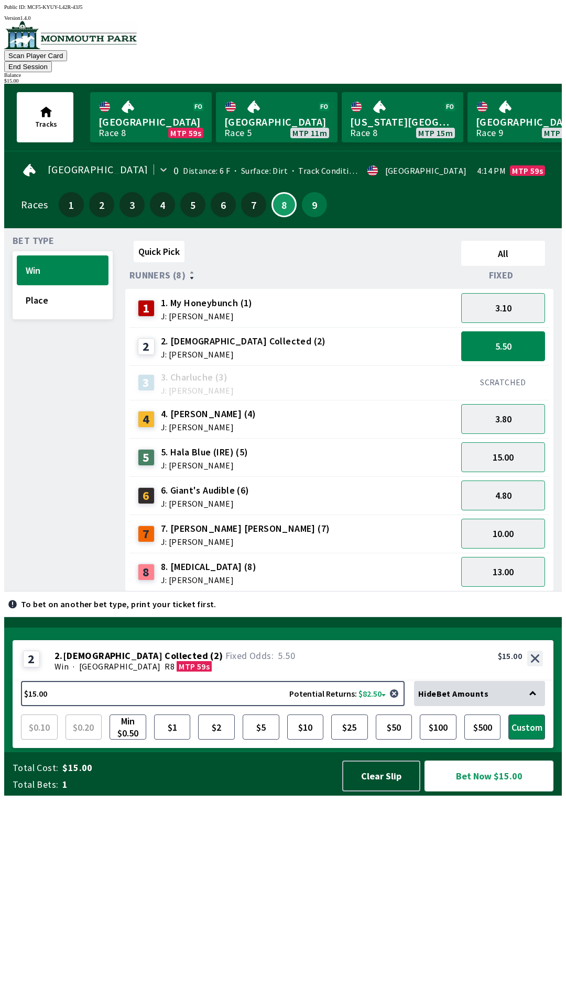
click at [484, 792] on button "Bet Now $15.00" at bounding box center [488, 776] width 129 height 31
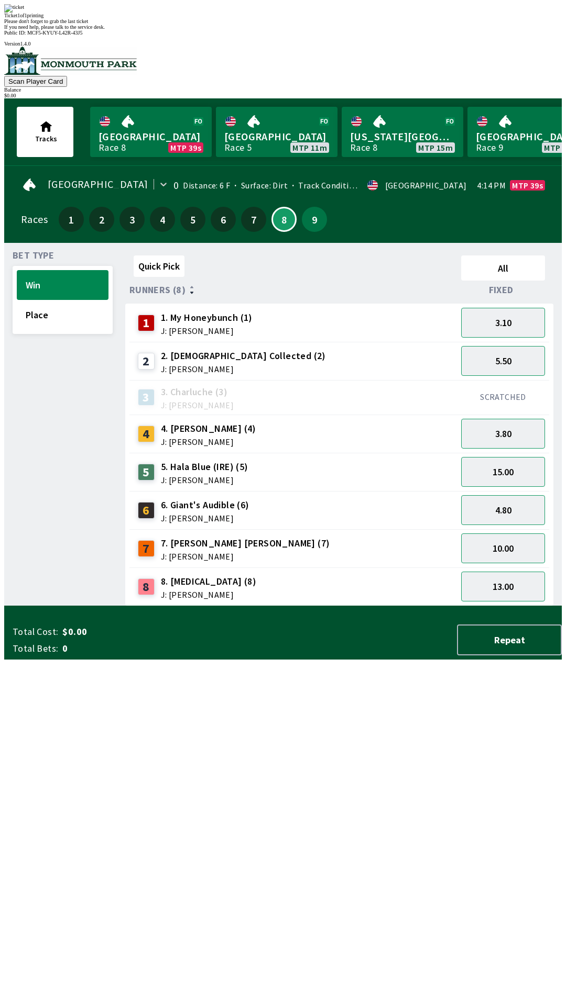
click at [458, 606] on div "Quick Pick All Runners (8) Fixed 1 1. My Honeybunch (1) J: [PERSON_NAME] 3.10 2…" at bounding box center [343, 428] width 436 height 355
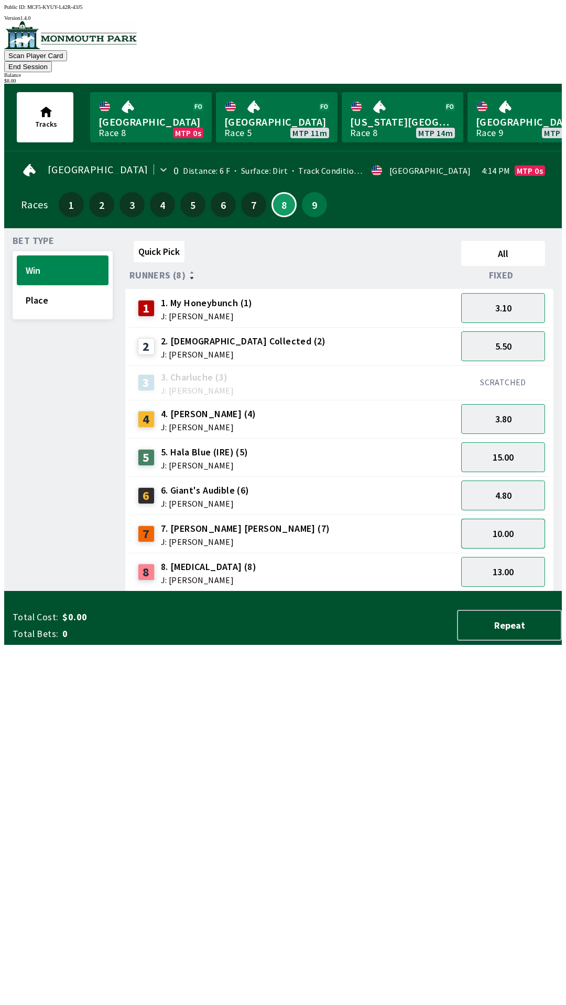
click at [506, 519] on button "10.00" at bounding box center [503, 534] width 84 height 30
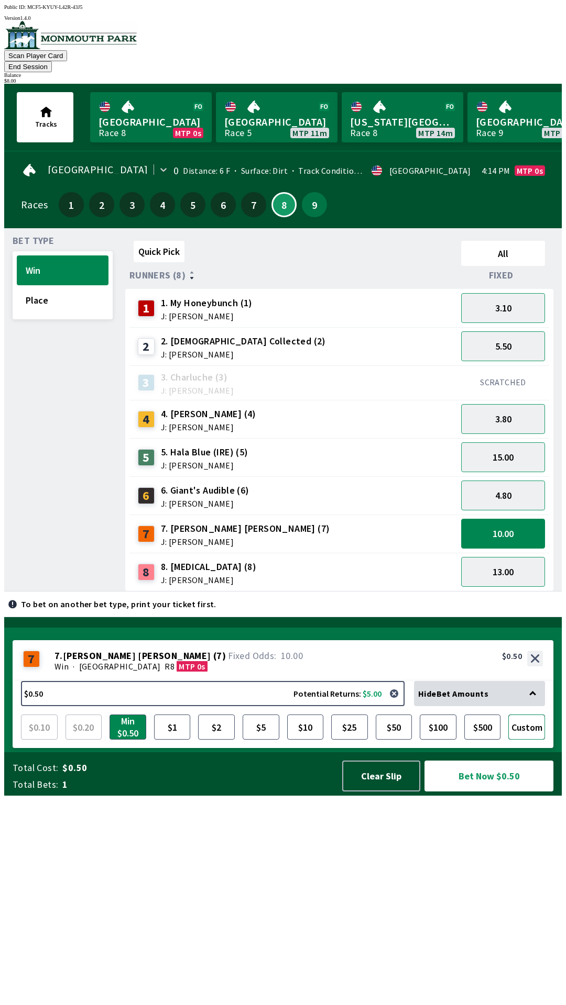
click at [529, 740] on button "Custom" at bounding box center [526, 727] width 37 height 25
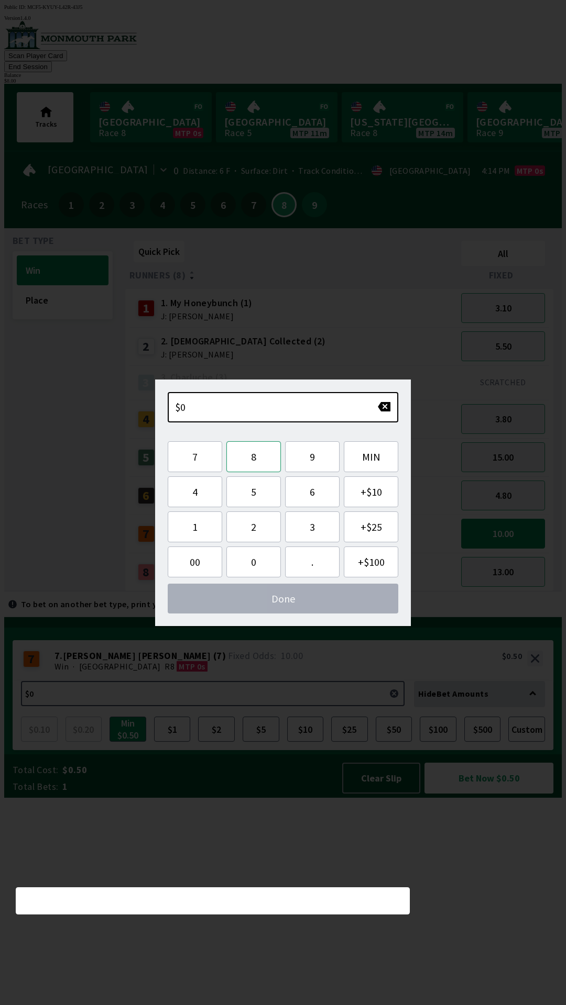
click at [252, 462] on button "8" at bounding box center [253, 456] width 54 height 31
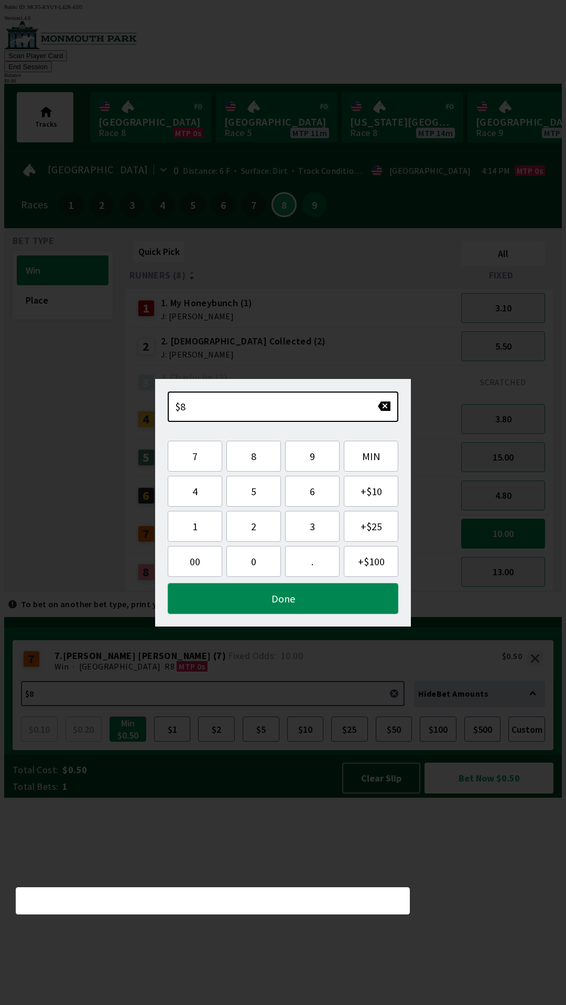
click at [305, 599] on button "Done" at bounding box center [283, 598] width 230 height 31
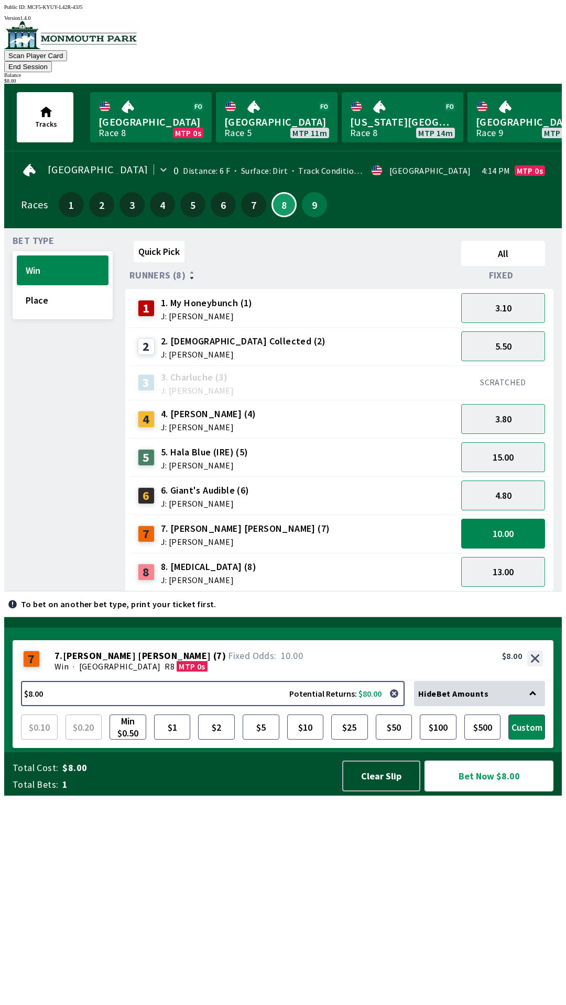
click at [495, 792] on button "Bet Now $8.00" at bounding box center [488, 776] width 129 height 31
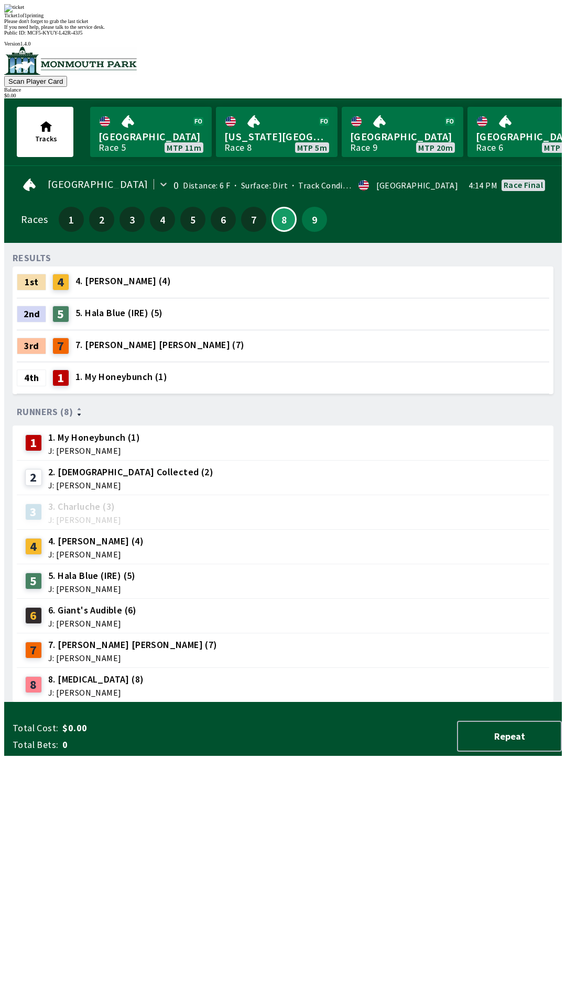
click at [409, 703] on div "RESULTS 1st 4 4. [PERSON_NAME] (4) 2nd 5 5. Hala Blue (IRE) (5) 3rd 7 7. [PERSO…" at bounding box center [287, 476] width 549 height 451
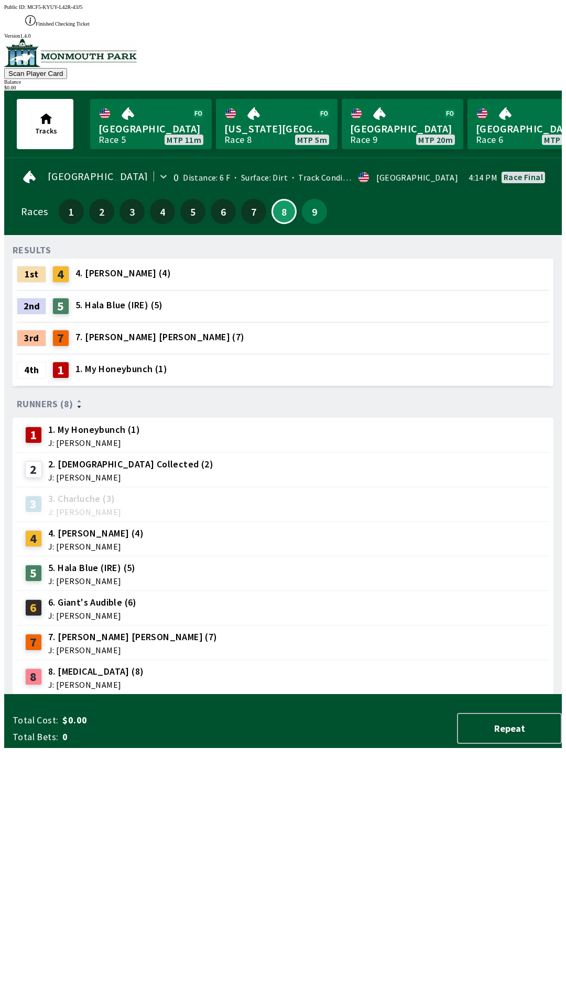
click at [425, 695] on div "RESULTS 1st 4 4. [PERSON_NAME] (4) 2nd 5 5. Hala Blue (IRE) (5) 3rd 7 7. [PERSO…" at bounding box center [287, 469] width 549 height 451
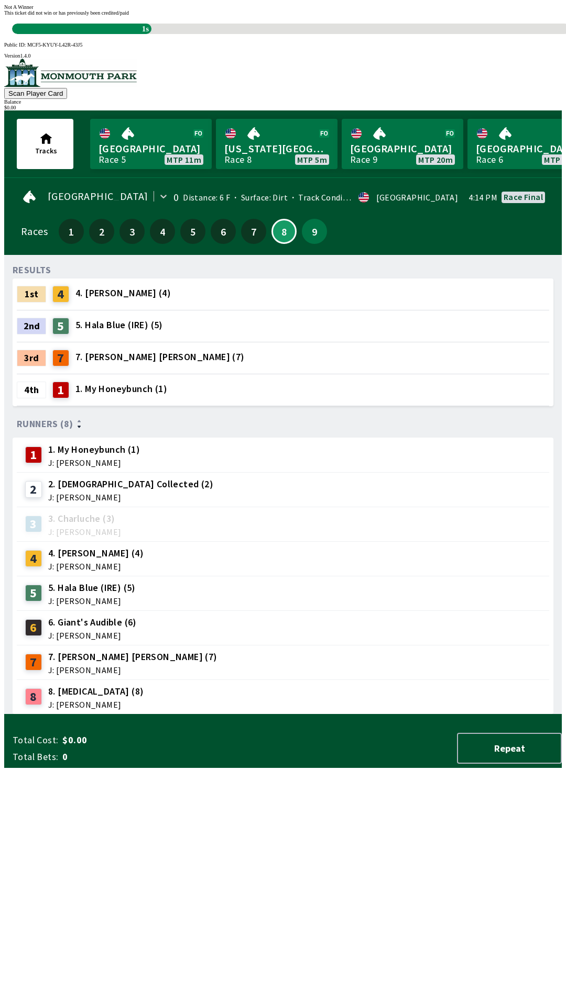
click at [213, 715] on div "RESULTS 1st 4 4. [PERSON_NAME] (4) 2nd 5 5. Hala Blue (IRE) (5) 3rd 7 7. [PERSO…" at bounding box center [287, 488] width 549 height 451
click at [450, 715] on div "RESULTS 1st 4 4. [PERSON_NAME] (4) 2nd 5 5. Hala Blue (IRE) (5) 3rd 7 7. [PERSO…" at bounding box center [287, 488] width 549 height 451
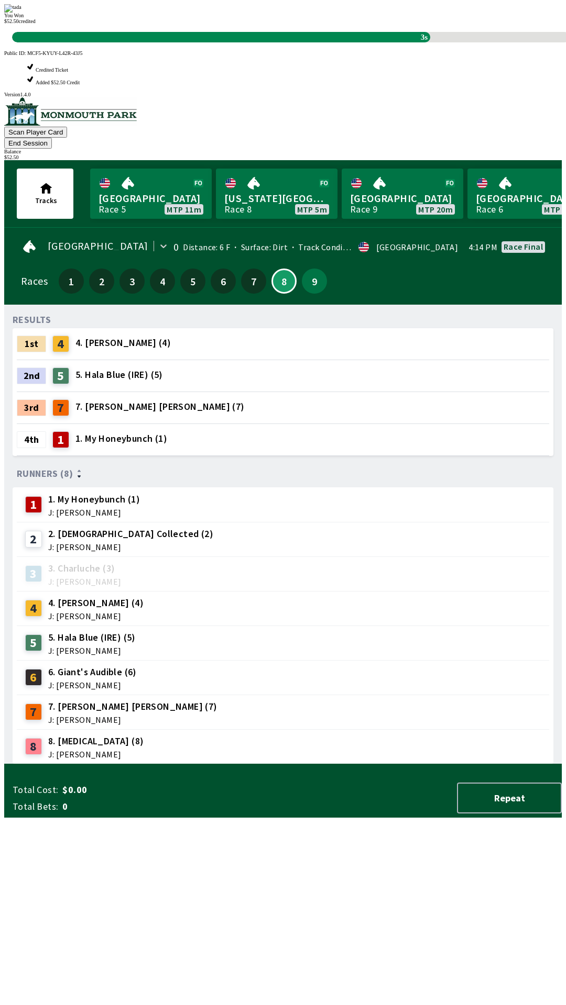
click at [434, 765] on div "RESULTS 1st 4 4. [PERSON_NAME] (4) 2nd 5 5. Hala Blue (IRE) (5) 3rd 7 7. [PERSO…" at bounding box center [287, 538] width 549 height 451
click at [423, 765] on div "RESULTS 1st 4 4. [PERSON_NAME] (4) 2nd 5 5. Hala Blue (IRE) (5) 3rd 7 7. [PERSO…" at bounding box center [287, 538] width 549 height 451
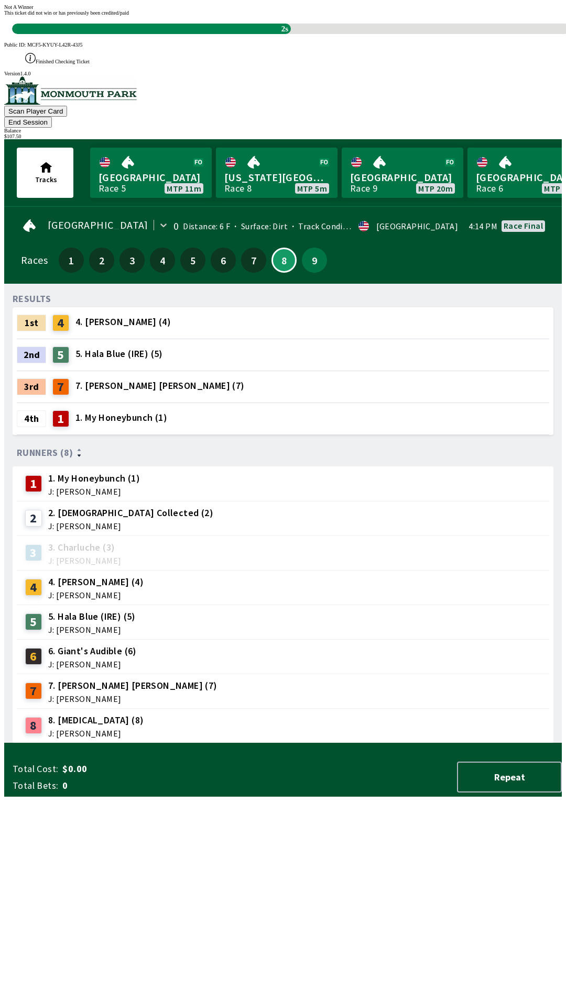
click at [423, 744] on div "RESULTS 1st 4 4. [PERSON_NAME] (4) 2nd 5 5. Hala Blue (IRE) (5) 3rd 7 7. [PERSO…" at bounding box center [287, 517] width 549 height 451
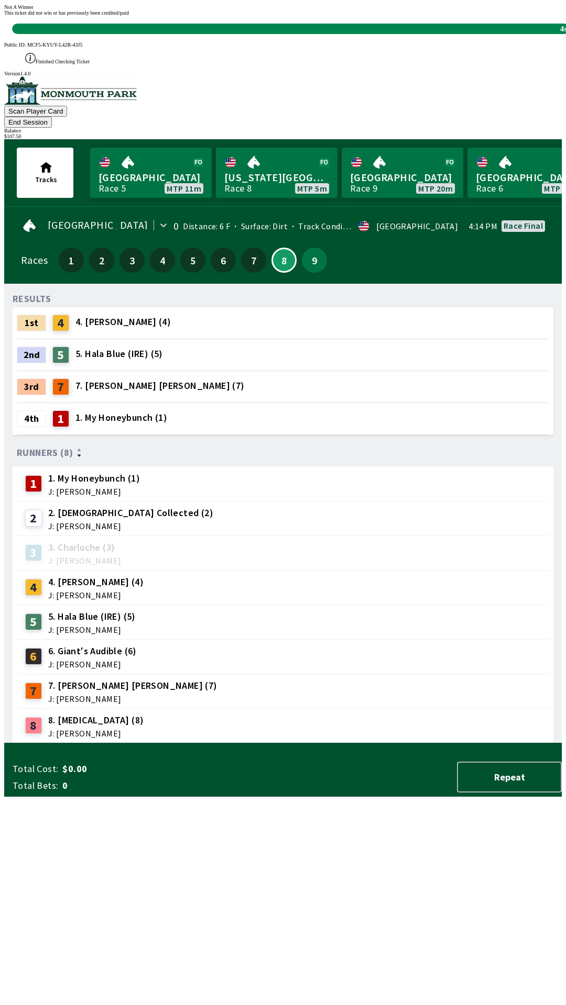
click at [414, 744] on div "RESULTS 1st 4 4. [PERSON_NAME] (4) 2nd 5 5. Hala Blue (IRE) (5) 3rd 7 7. [PERSO…" at bounding box center [287, 517] width 549 height 451
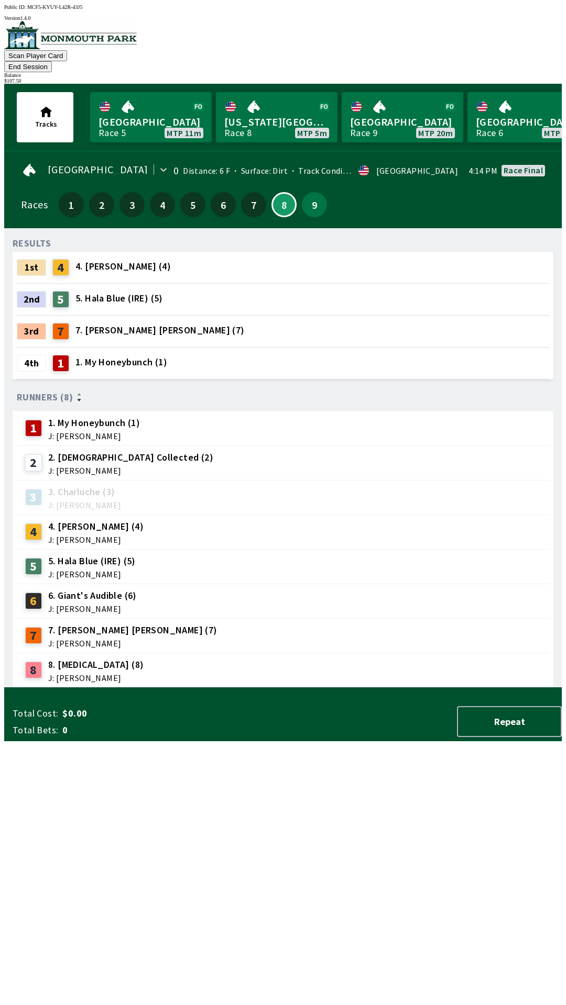
click at [337, 203] on div "[GEOGRAPHIC_DATA] 0 Distance: 6 F Surface: Dirt Track Condition: Firm · USA 4:1…" at bounding box center [287, 192] width 549 height 73
click at [314, 192] on button "9" at bounding box center [314, 204] width 25 height 25
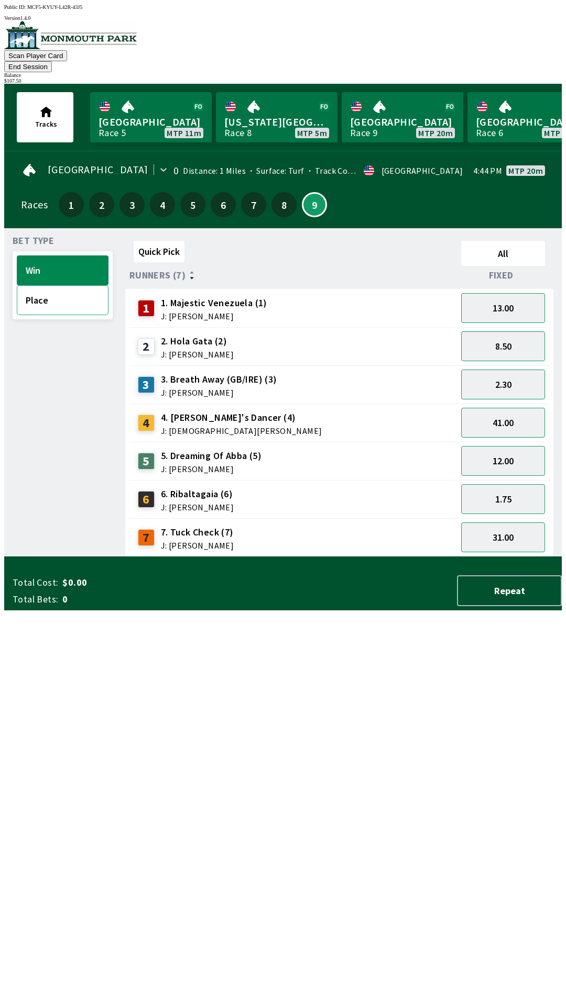
click at [49, 291] on button "Place" at bounding box center [63, 300] width 92 height 30
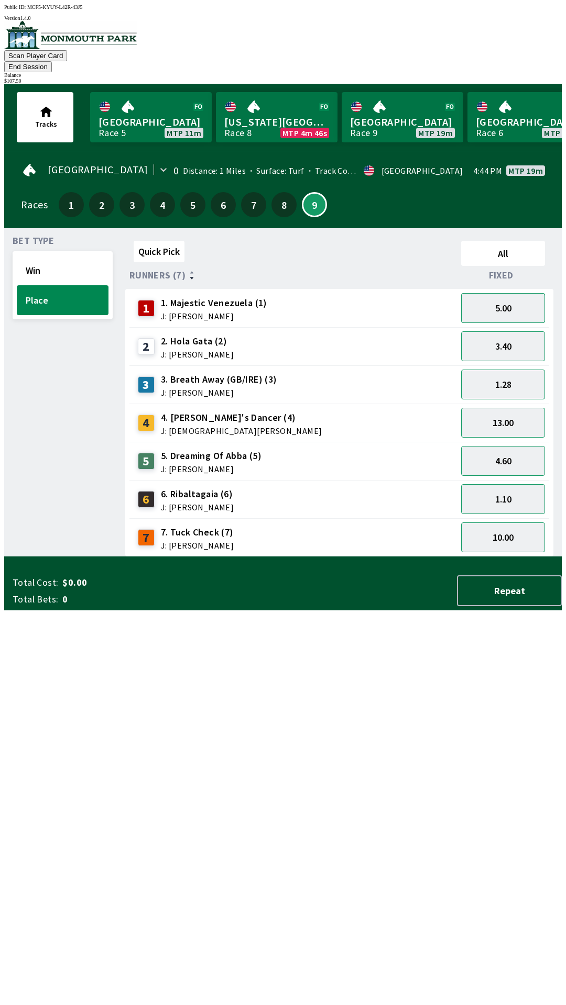
click at [515, 300] on button "5.00" at bounding box center [503, 308] width 84 height 30
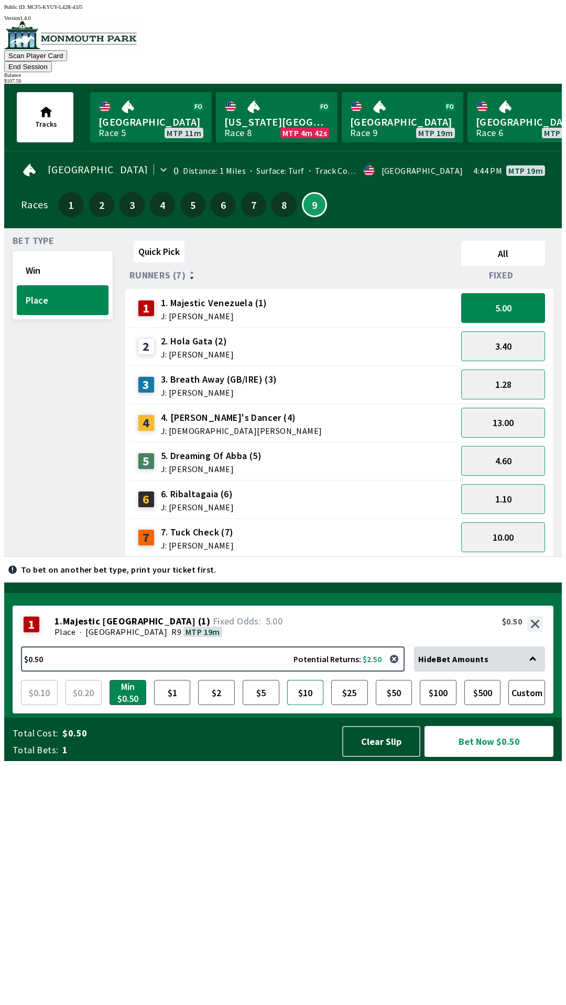
click at [304, 705] on button "$10" at bounding box center [305, 692] width 37 height 25
click at [474, 757] on button "Bet Now $10.00" at bounding box center [488, 741] width 129 height 31
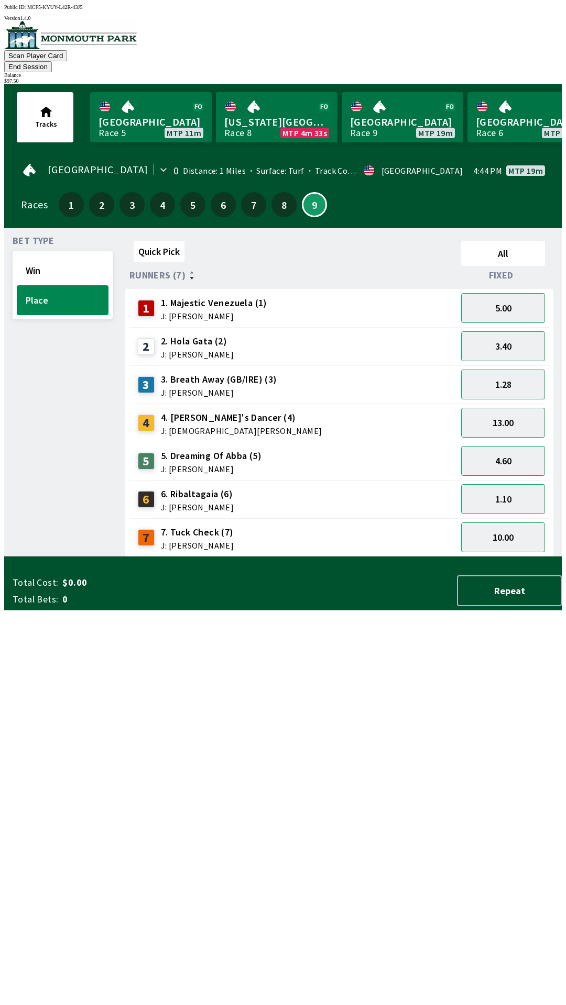
click at [399, 557] on div "Quick Pick All Runners (7) Fixed 1 1. Majestic Venezuela (1) J: [PERSON_NAME] 5…" at bounding box center [343, 397] width 436 height 320
click at [517, 341] on button "3.40" at bounding box center [503, 346] width 84 height 30
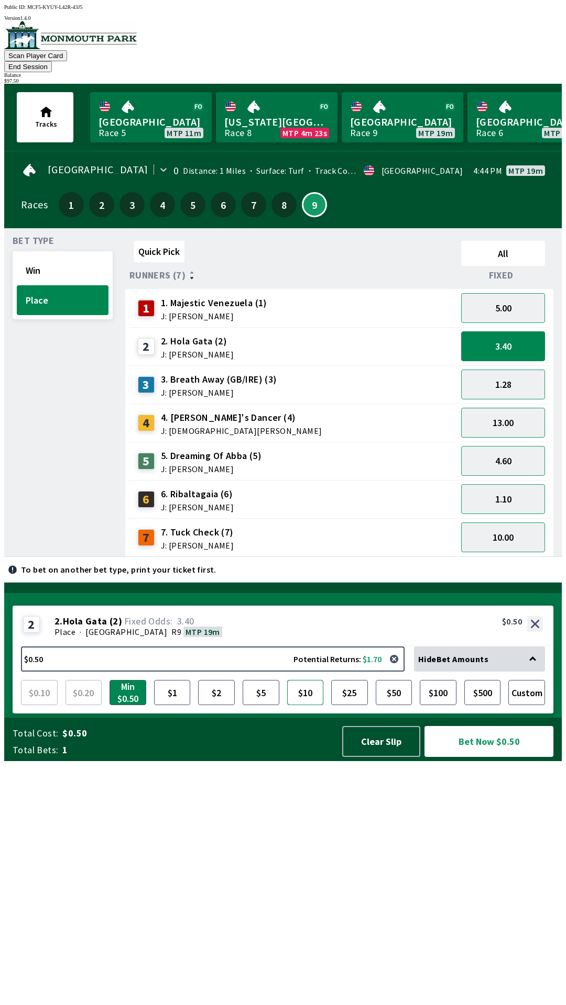
click at [305, 705] on button "$10" at bounding box center [305, 692] width 37 height 25
click at [469, 757] on button "Bet Now $10.00" at bounding box center [488, 741] width 129 height 31
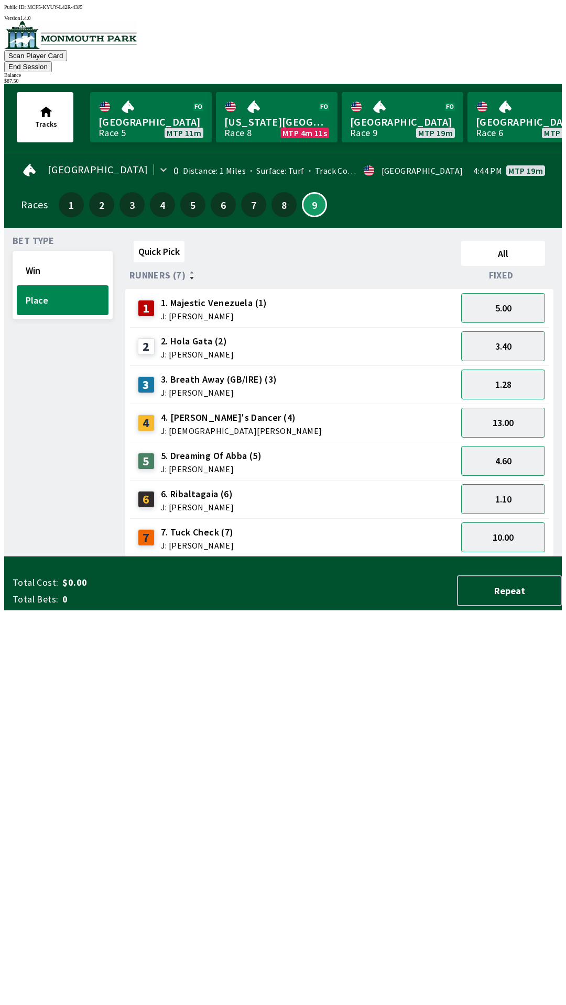
click at [378, 557] on div "Quick Pick All Runners (7) Fixed 1 1. Majestic Venezuela (1) J: [PERSON_NAME] 5…" at bounding box center [343, 397] width 436 height 320
click at [518, 449] on button "4.60" at bounding box center [503, 461] width 84 height 30
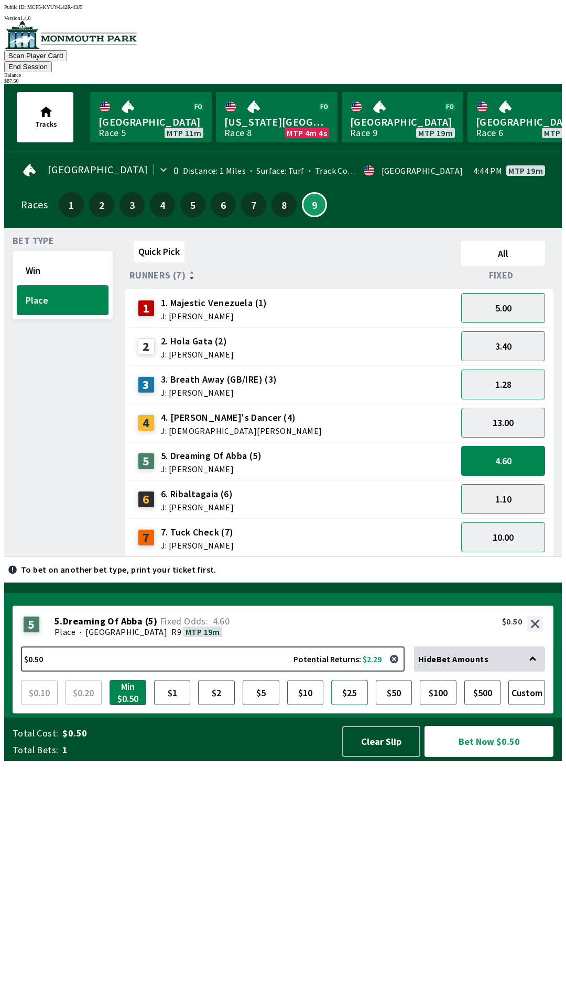
click at [344, 705] on button "$25" at bounding box center [349, 692] width 37 height 25
click at [484, 757] on button "Bet Now $25.00" at bounding box center [488, 741] width 129 height 31
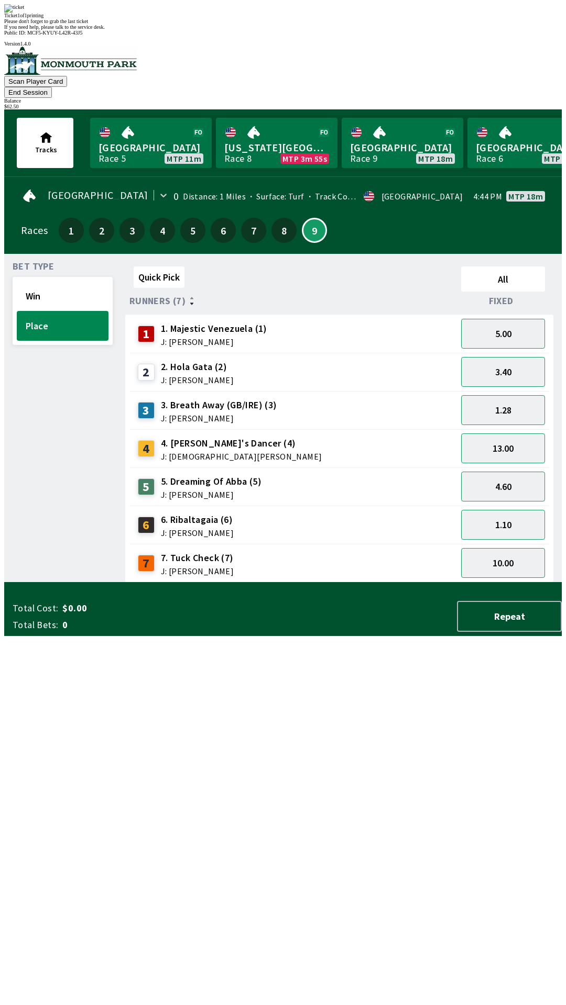
click at [414, 583] on div "Quick Pick All Runners (7) Fixed 1 1. Majestic Venezuela (1) J: [PERSON_NAME] 5…" at bounding box center [343, 422] width 436 height 320
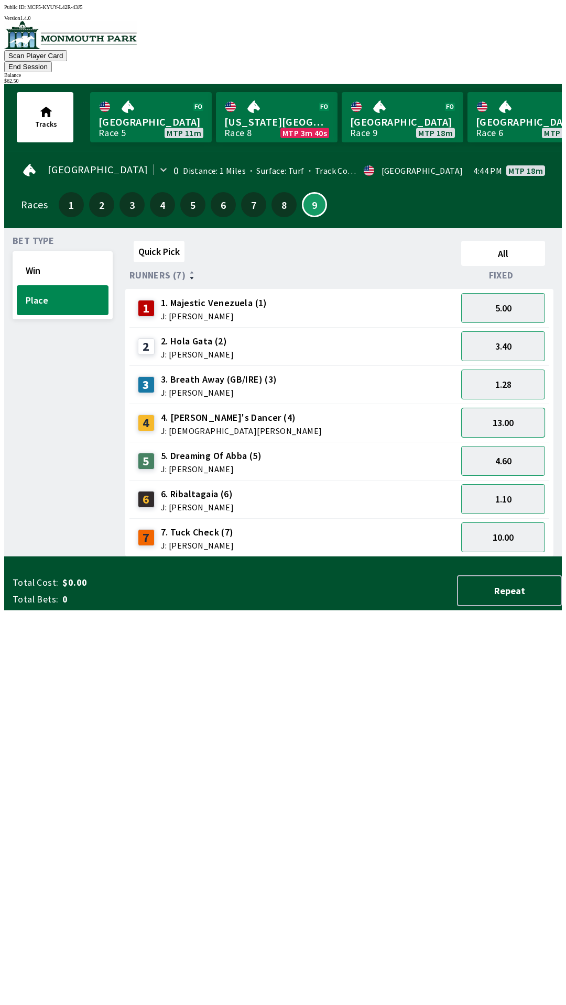
click at [525, 409] on button "13.00" at bounding box center [503, 423] width 84 height 30
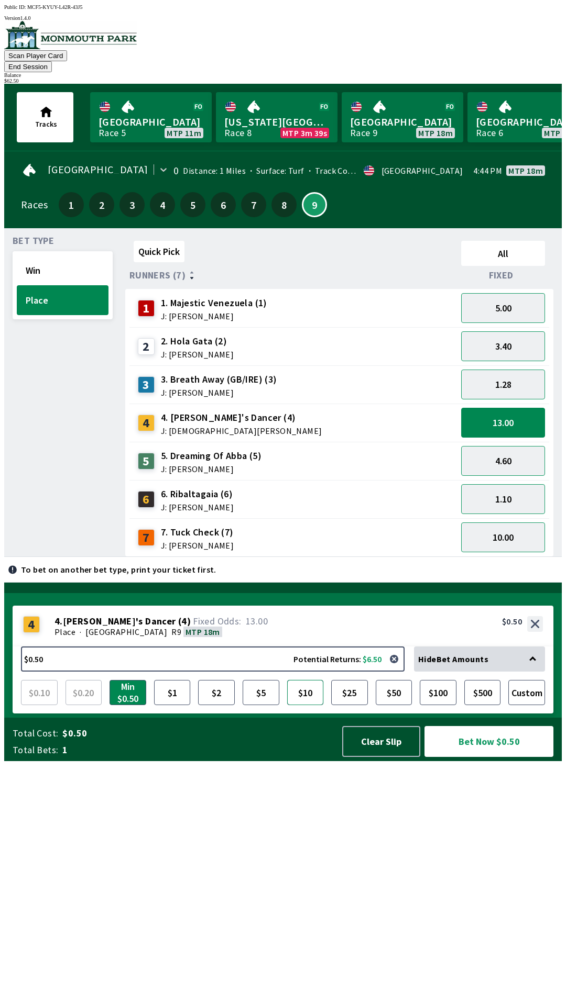
click at [307, 705] on button "$10" at bounding box center [305, 692] width 37 height 25
click at [481, 757] on button "Bet Now $10.00" at bounding box center [488, 741] width 129 height 31
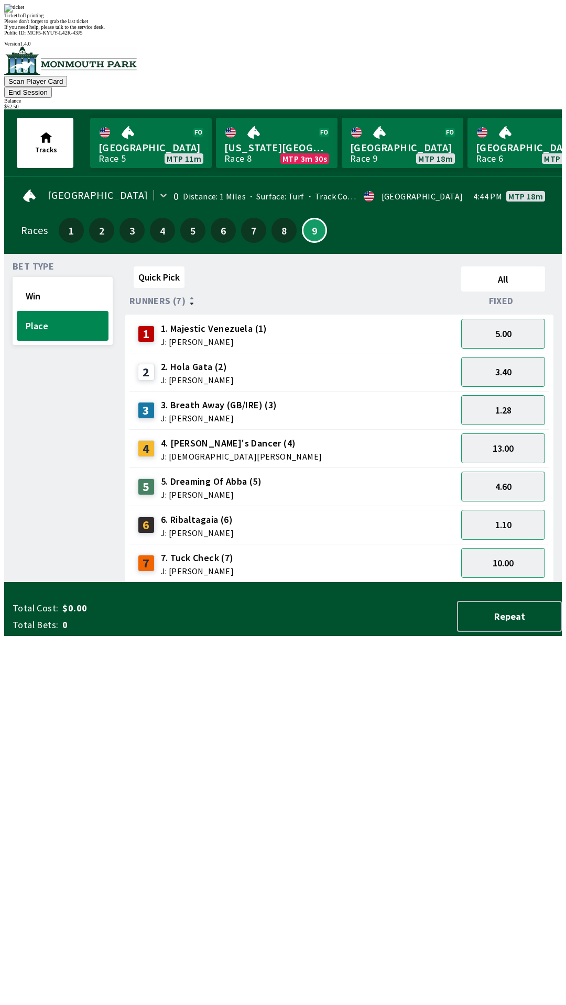
click at [308, 583] on div "Quick Pick All Runners (7) Fixed 1 1. Majestic Venezuela (1) J: [PERSON_NAME] 5…" at bounding box center [343, 422] width 436 height 320
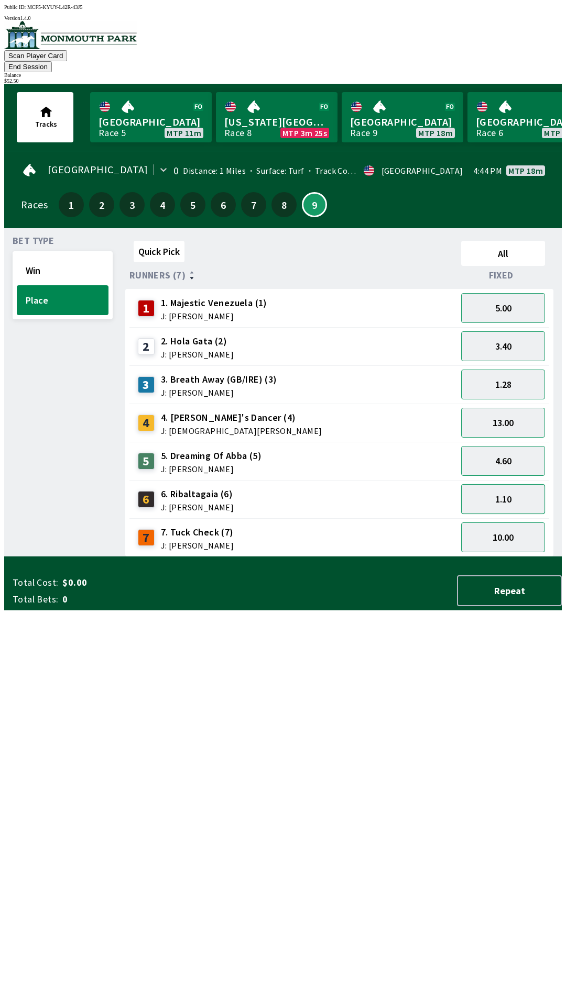
click at [502, 484] on button "1.10" at bounding box center [503, 499] width 84 height 30
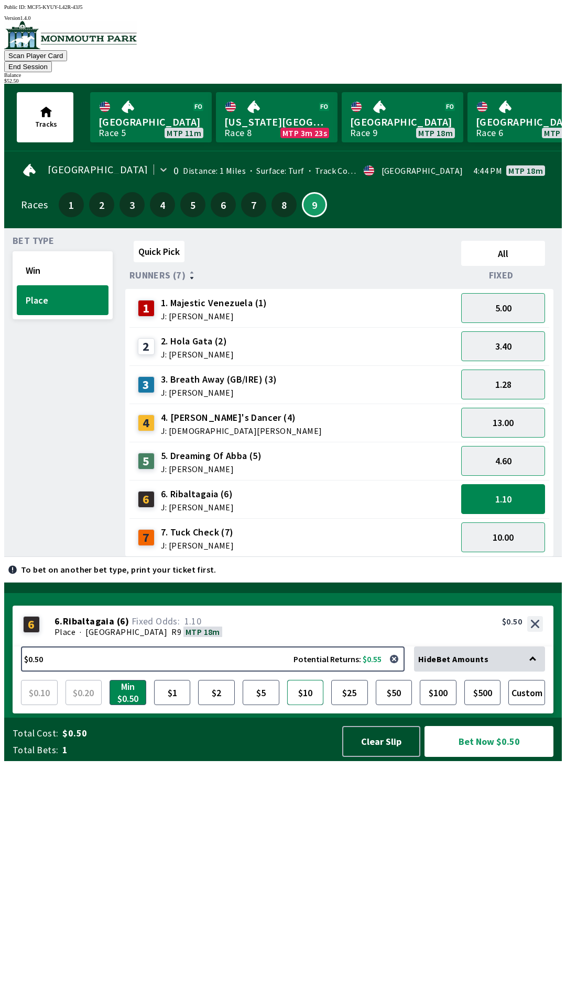
click at [311, 705] on button "$10" at bounding box center [305, 692] width 37 height 25
click at [510, 379] on button "1.28" at bounding box center [503, 385] width 84 height 30
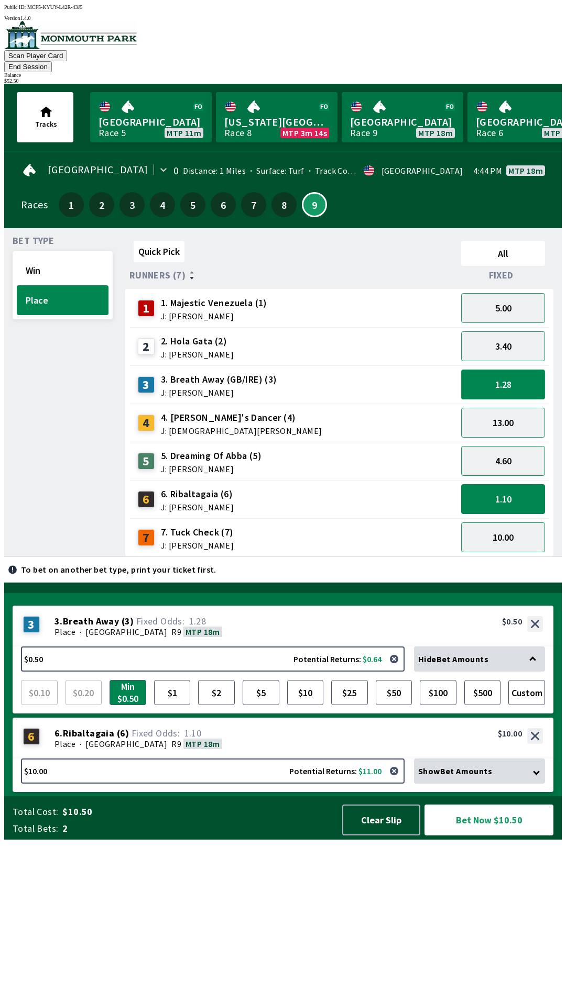
click at [516, 373] on button "1.28" at bounding box center [503, 385] width 84 height 30
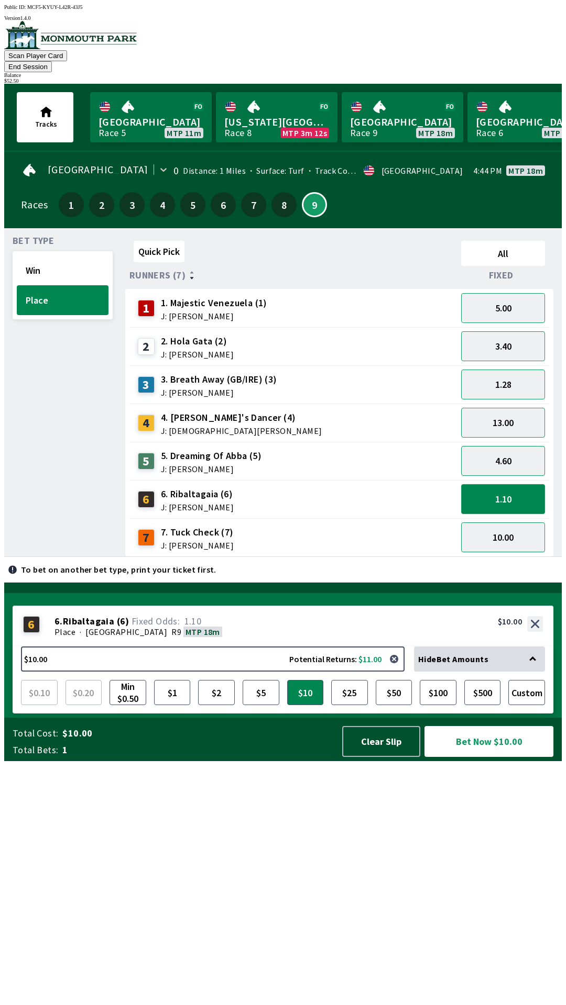
click at [514, 484] on button "1.10" at bounding box center [503, 499] width 84 height 30
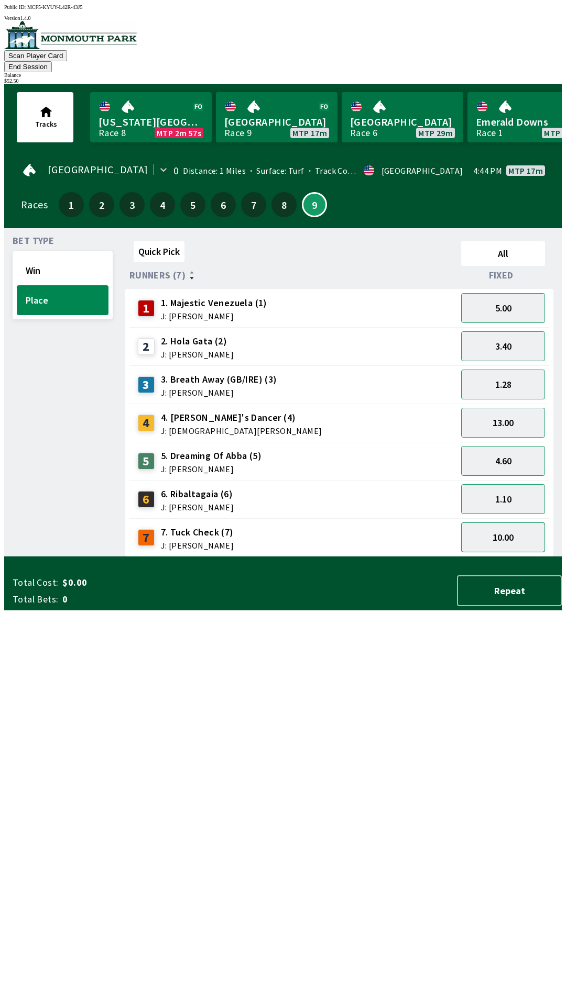
click at [505, 523] on button "10.00" at bounding box center [503, 538] width 84 height 30
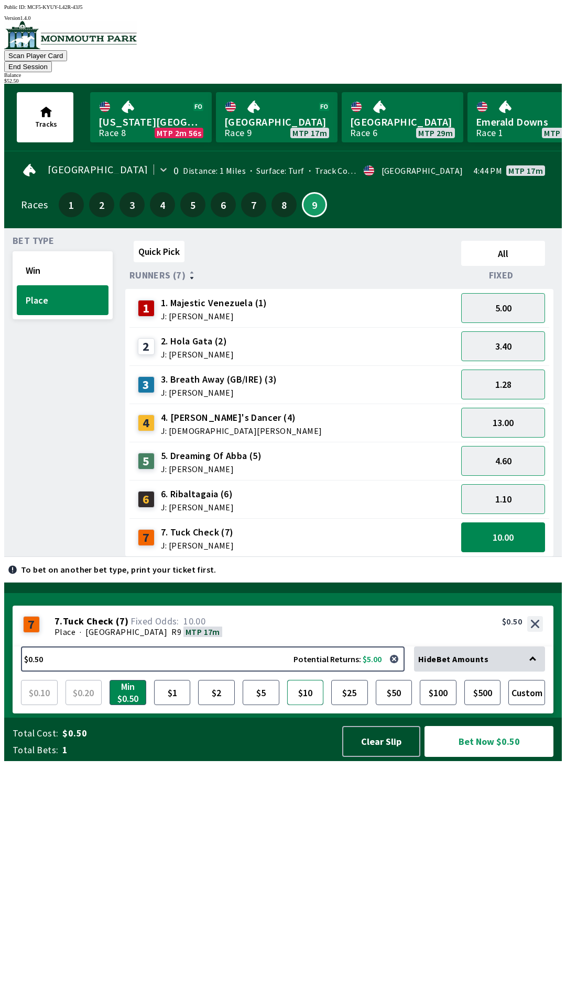
click at [309, 705] on button "$10" at bounding box center [305, 692] width 37 height 25
click at [472, 757] on button "Bet Now $10.00" at bounding box center [488, 741] width 129 height 31
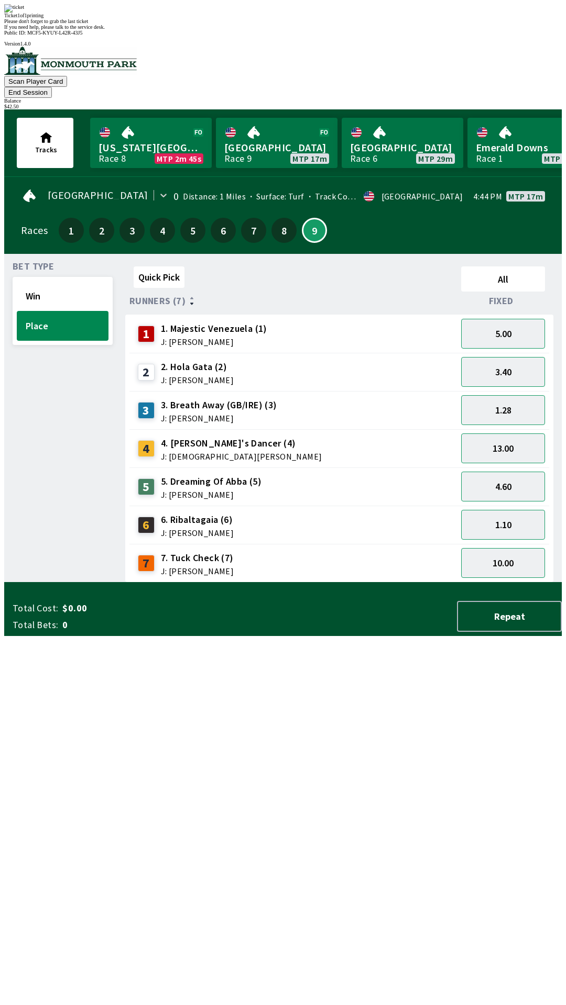
click at [218, 583] on div "Quick Pick All Runners (7) Fixed 1 1. Majestic Venezuela (1) J: [PERSON_NAME] 5…" at bounding box center [343, 422] width 436 height 320
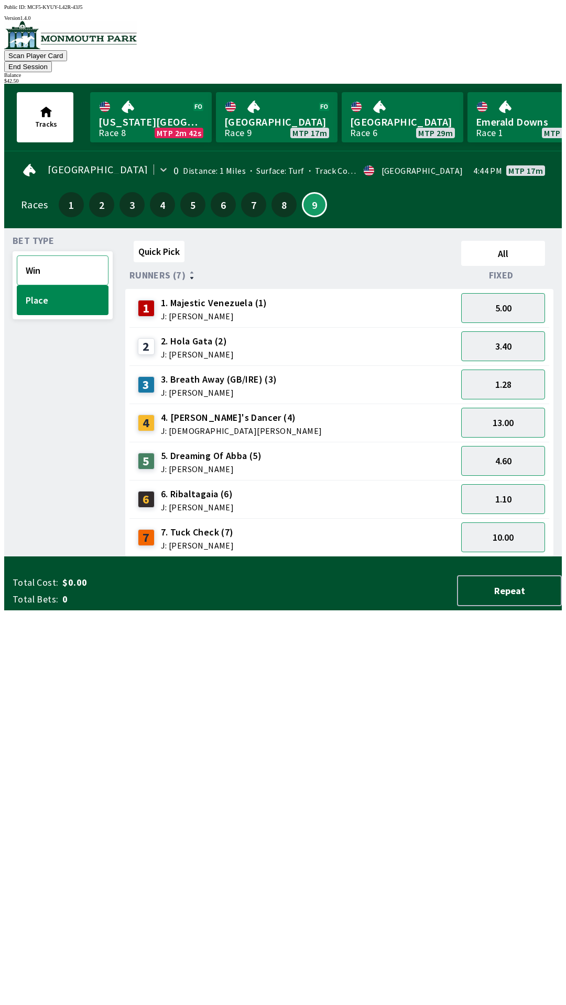
click at [67, 256] on button "Win" at bounding box center [63, 271] width 92 height 30
click at [523, 373] on button "2.30" at bounding box center [503, 385] width 84 height 30
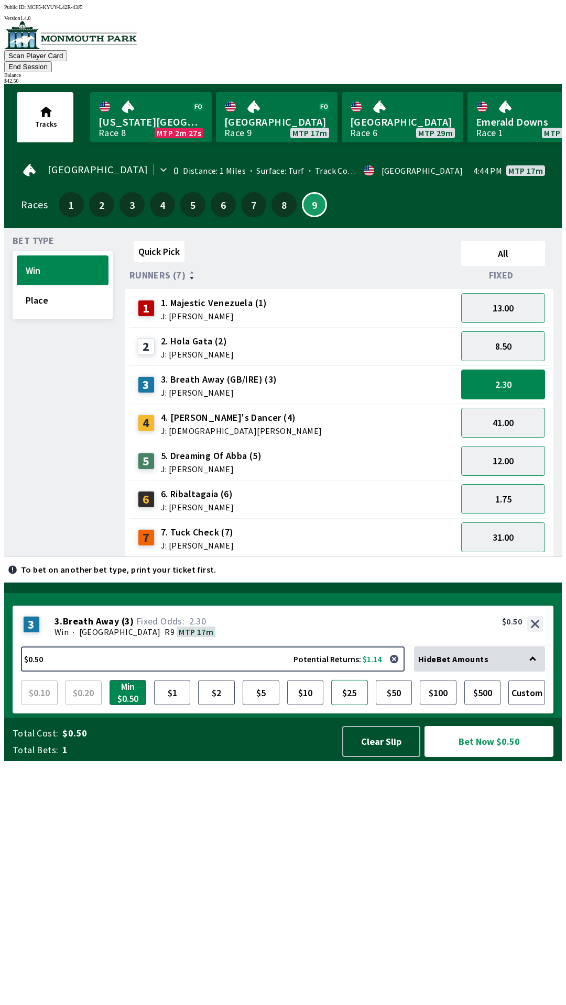
click at [349, 705] on button "$25" at bounding box center [349, 692] width 37 height 25
click at [463, 757] on button "Bet Now $25.00" at bounding box center [488, 741] width 129 height 31
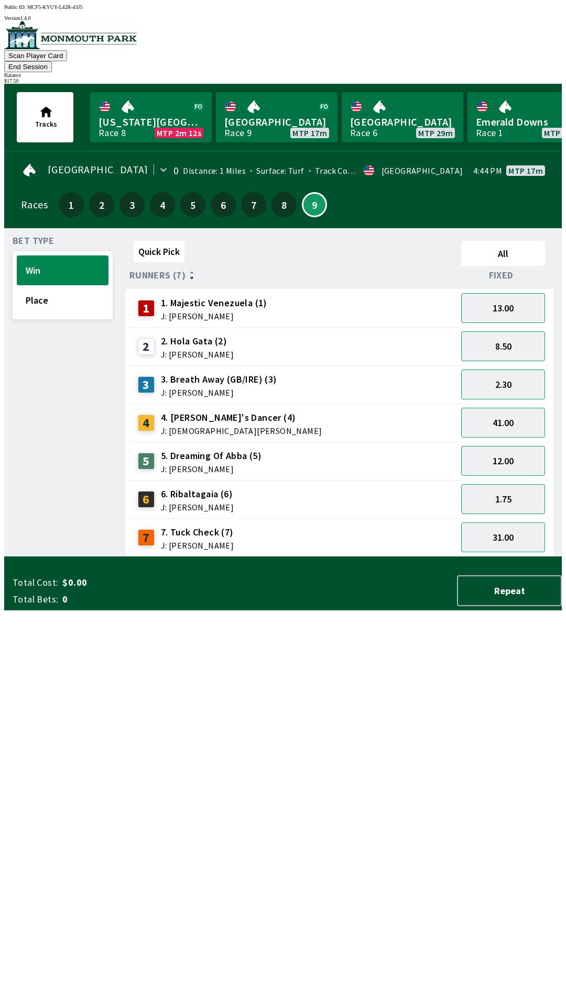
click at [363, 557] on div "Quick Pick All Runners (7) Fixed 1 1. Majestic Venezuela (1) J: [PERSON_NAME] 1…" at bounding box center [343, 397] width 436 height 320
click at [65, 285] on button "Place" at bounding box center [63, 300] width 92 height 30
click at [63, 256] on button "Win" at bounding box center [63, 271] width 92 height 30
click at [527, 408] on button "41.00" at bounding box center [503, 423] width 84 height 30
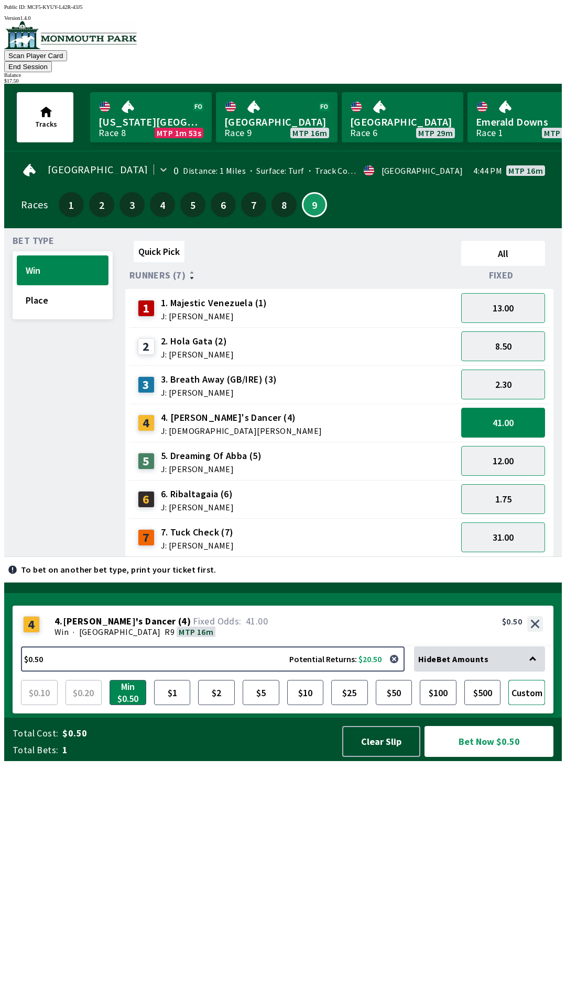
click at [536, 705] on button "Custom" at bounding box center [526, 692] width 37 height 25
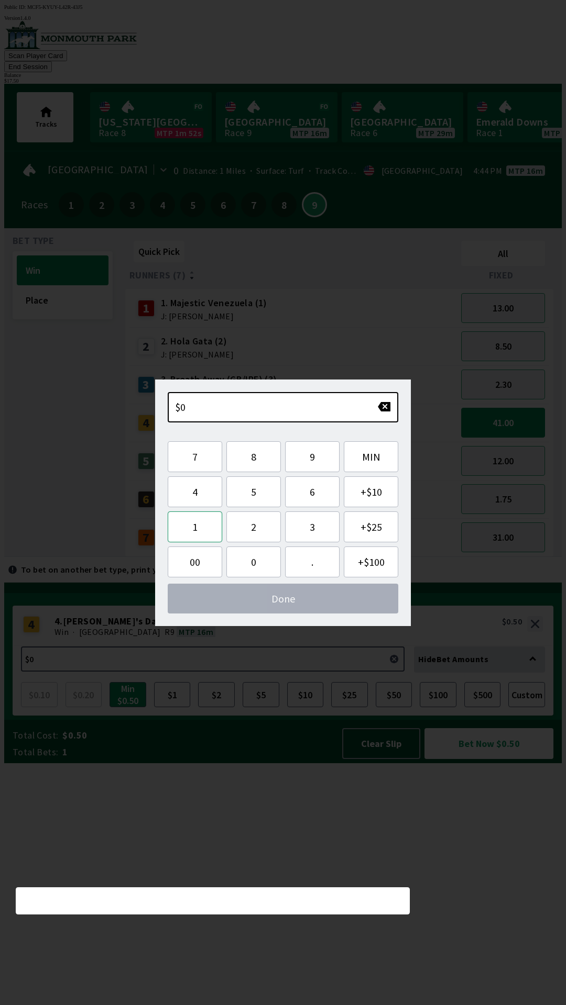
click at [201, 532] on button "1" at bounding box center [195, 527] width 54 height 31
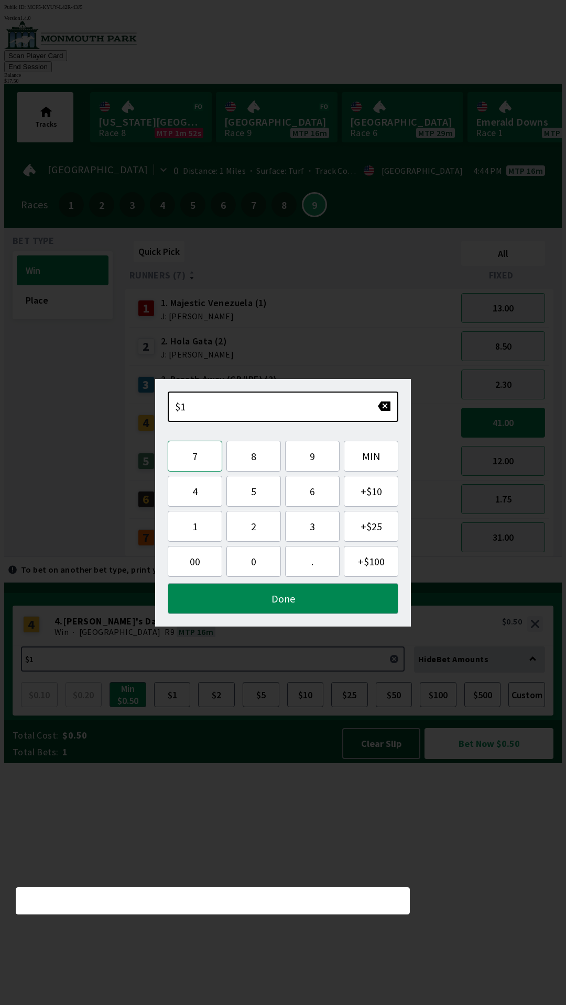
click at [202, 460] on button "7" at bounding box center [195, 456] width 54 height 31
click at [318, 569] on button "." at bounding box center [312, 561] width 54 height 31
click at [258, 484] on button "5" at bounding box center [253, 491] width 54 height 31
click at [250, 568] on button "0" at bounding box center [253, 561] width 54 height 31
click at [315, 602] on button "Done" at bounding box center [283, 598] width 230 height 31
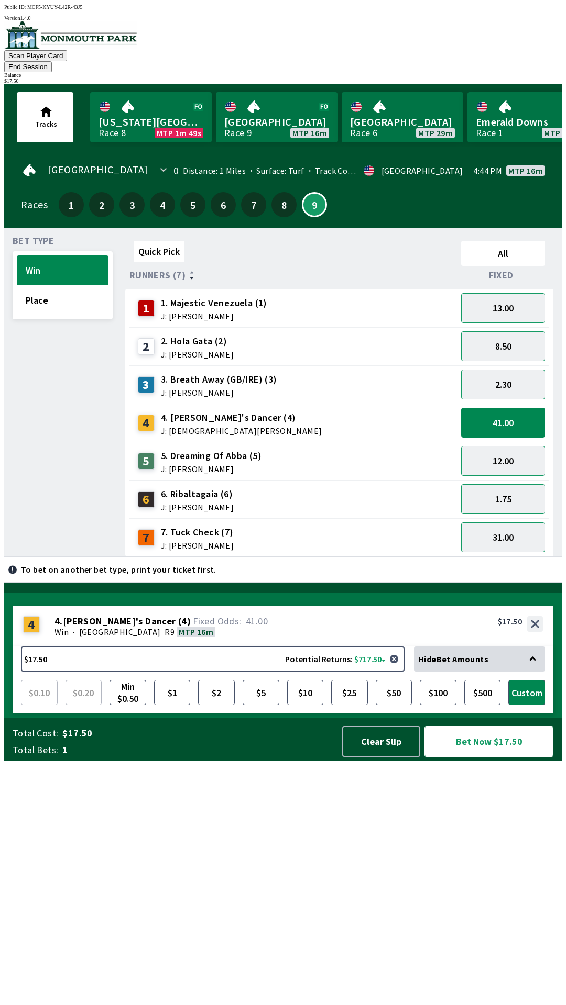
click at [493, 757] on button "Bet Now $17.50" at bounding box center [488, 741] width 129 height 31
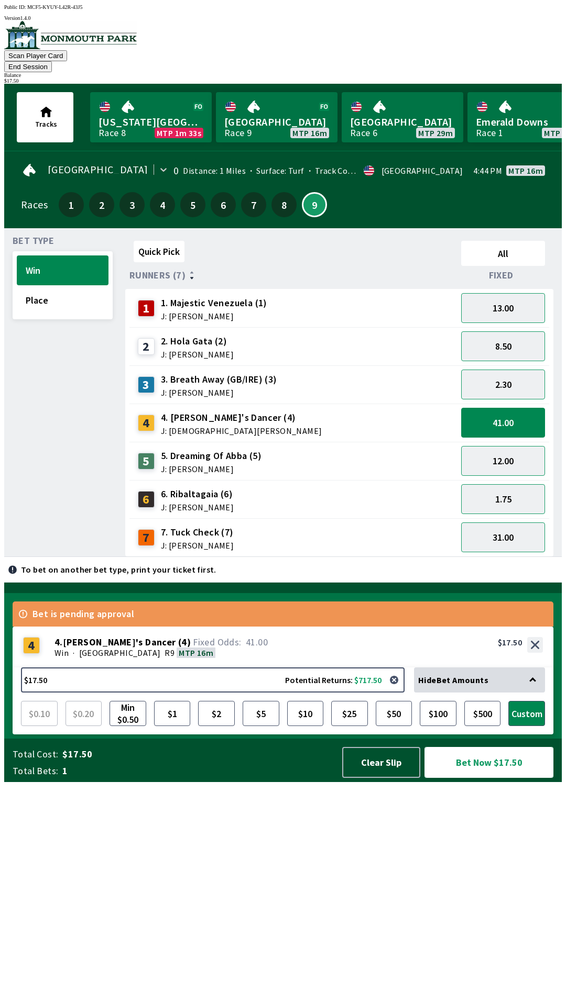
click at [491, 778] on button "Bet Now $17.50" at bounding box center [488, 762] width 129 height 31
click at [24, 627] on div "Bet is pending approval" at bounding box center [283, 614] width 540 height 25
click at [26, 627] on div "Bet is pending approval" at bounding box center [283, 614] width 540 height 25
click at [516, 408] on button "41.00" at bounding box center [503, 423] width 84 height 30
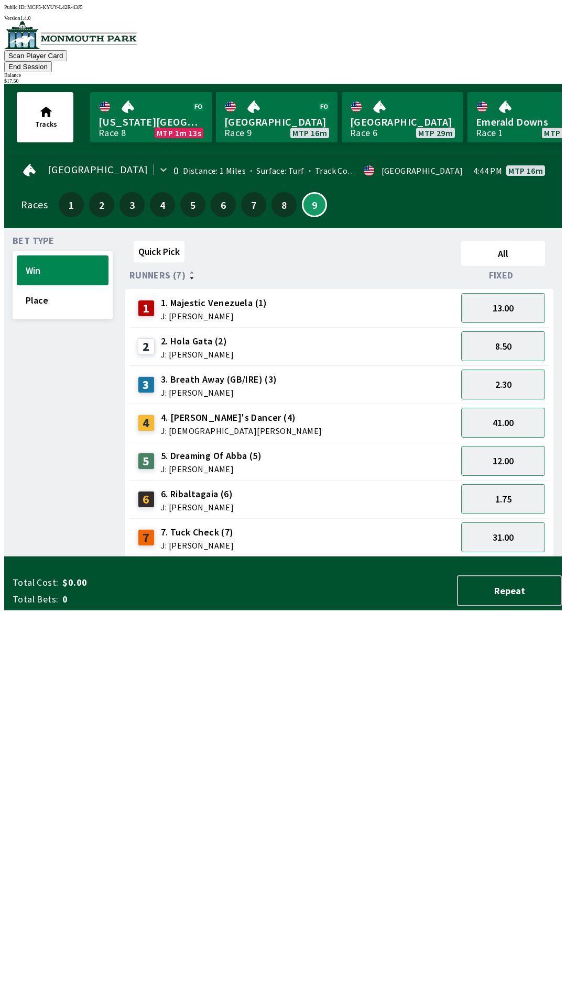
click at [524, 327] on div "8.50" at bounding box center [503, 346] width 92 height 38
click at [515, 295] on button "13.00" at bounding box center [503, 308] width 84 height 30
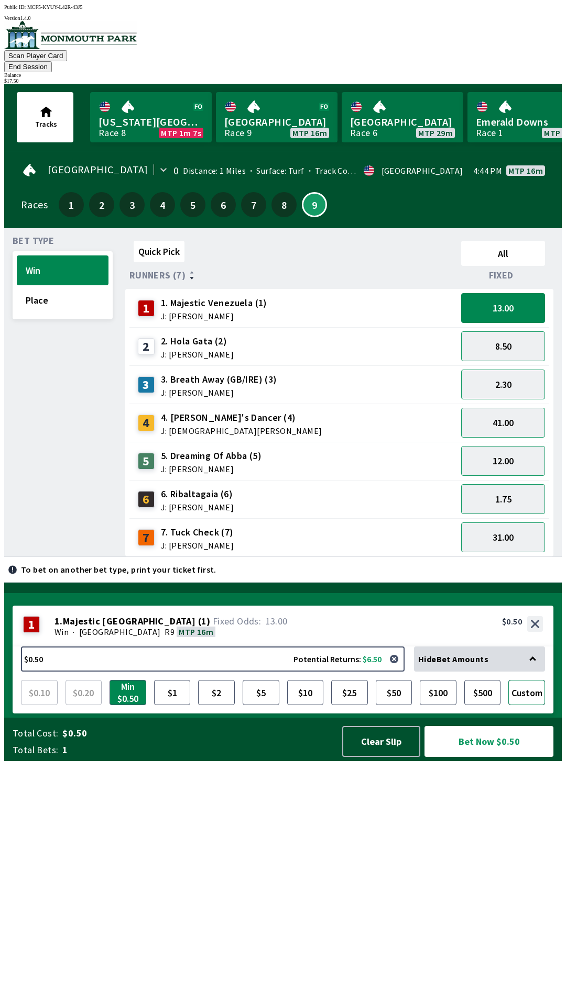
click at [527, 705] on button "Custom" at bounding box center [526, 692] width 37 height 25
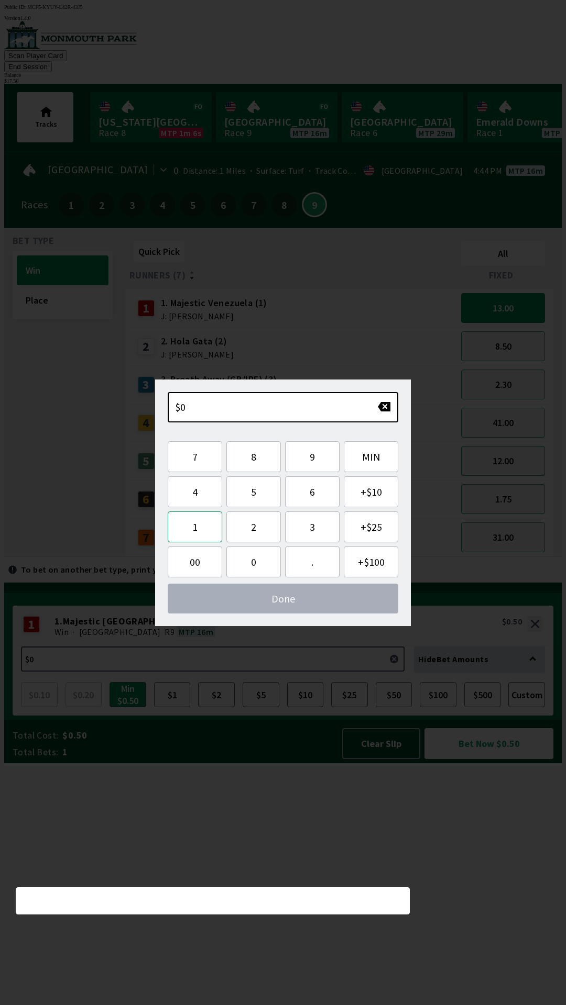
click at [201, 531] on button "1" at bounding box center [195, 527] width 54 height 31
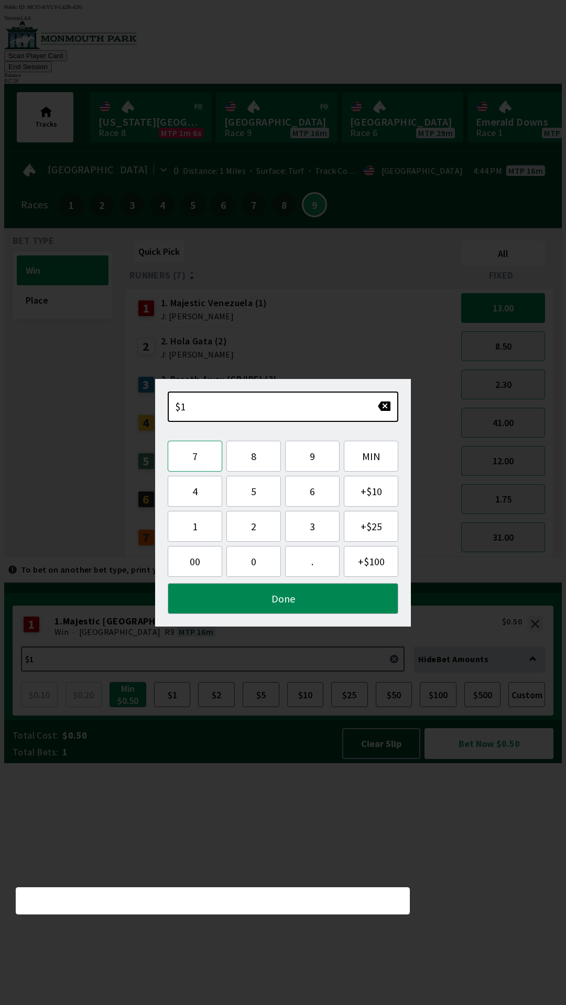
click at [198, 458] on button "7" at bounding box center [195, 456] width 54 height 31
click at [304, 568] on button "." at bounding box center [312, 561] width 54 height 31
click at [258, 494] on button "5" at bounding box center [253, 491] width 54 height 31
click at [258, 563] on button "0" at bounding box center [253, 561] width 54 height 31
click at [287, 605] on button "Done" at bounding box center [283, 598] width 230 height 31
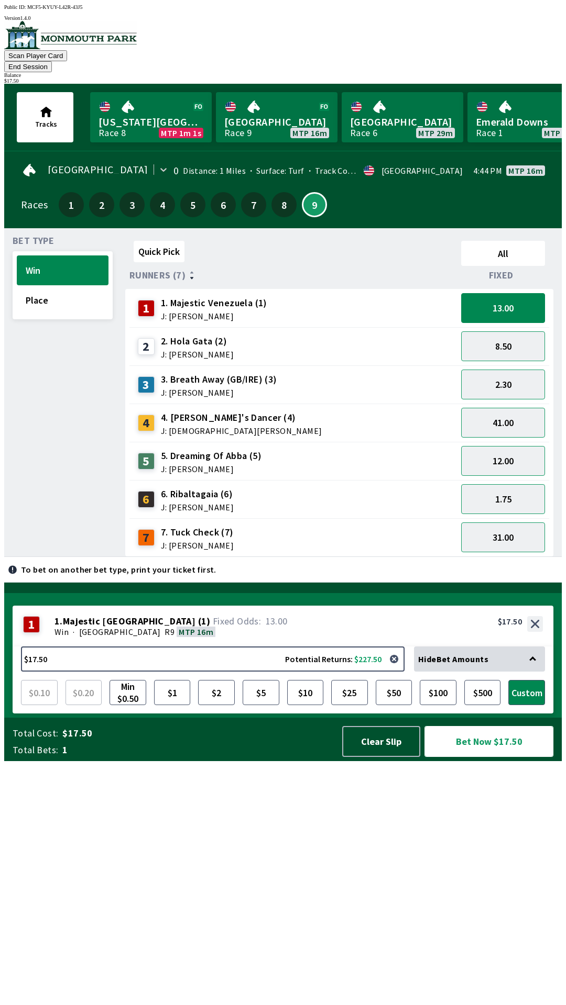
click at [482, 757] on button "Bet Now $17.50" at bounding box center [488, 741] width 129 height 31
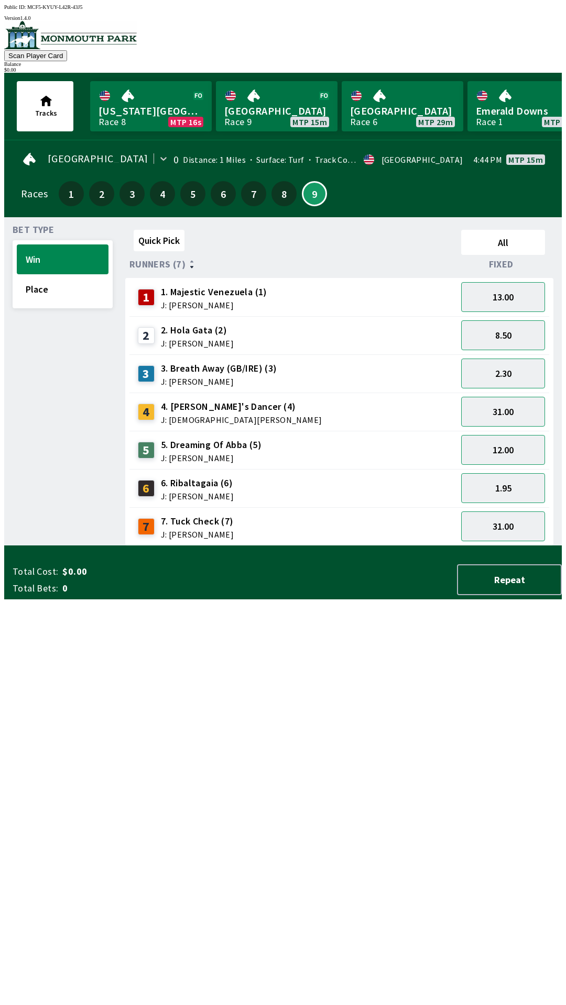
click at [282, 546] on div "Quick Pick All Runners (7) Fixed 1 1. Majestic Venezuela (1) J: [PERSON_NAME] 1…" at bounding box center [343, 386] width 436 height 320
click at [231, 546] on div "Quick Pick All Runners (7) Fixed 1 1. Majestic Venezuela (1) J: [PERSON_NAME] 1…" at bounding box center [343, 386] width 436 height 320
click at [341, 546] on div "Quick Pick All Runners (7) Fixed 1 1. Majestic Venezuela (1) J: [PERSON_NAME] 1…" at bounding box center [343, 386] width 436 height 320
click at [494, 595] on button "Repeat" at bounding box center [509, 580] width 105 height 31
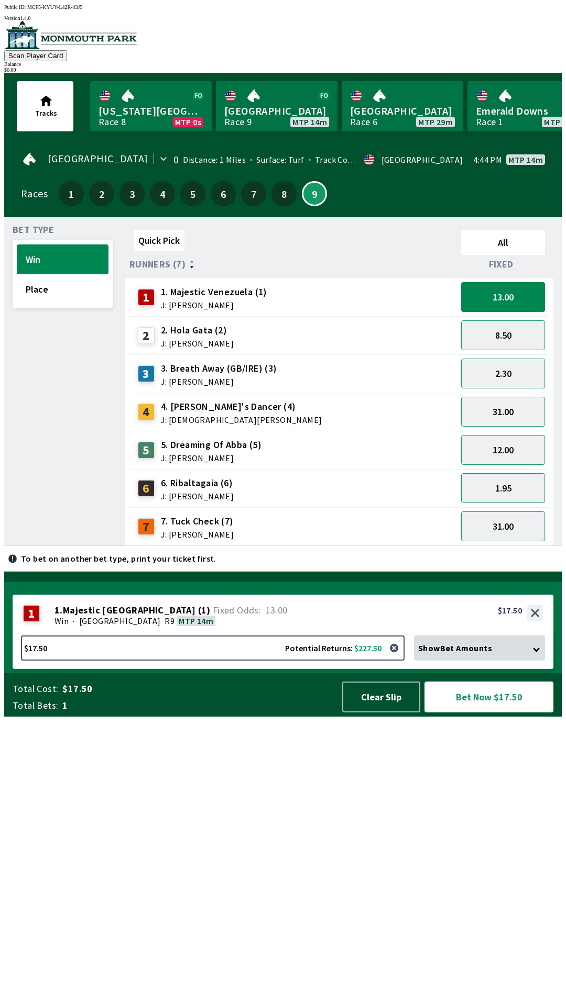
click at [511, 713] on button "Bet Now $17.50" at bounding box center [488, 697] width 129 height 31
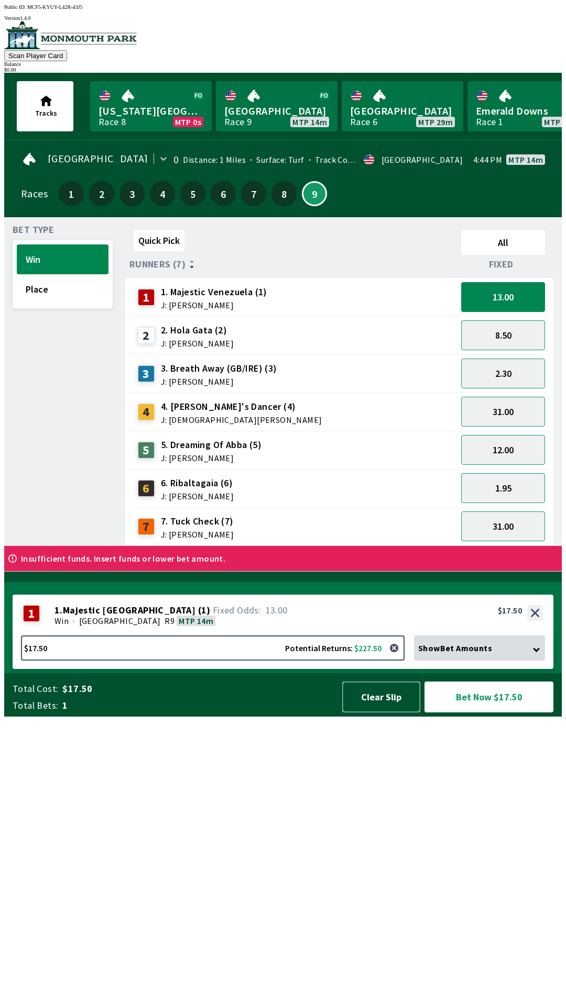
click at [378, 713] on button "Clear Slip" at bounding box center [381, 697] width 78 height 31
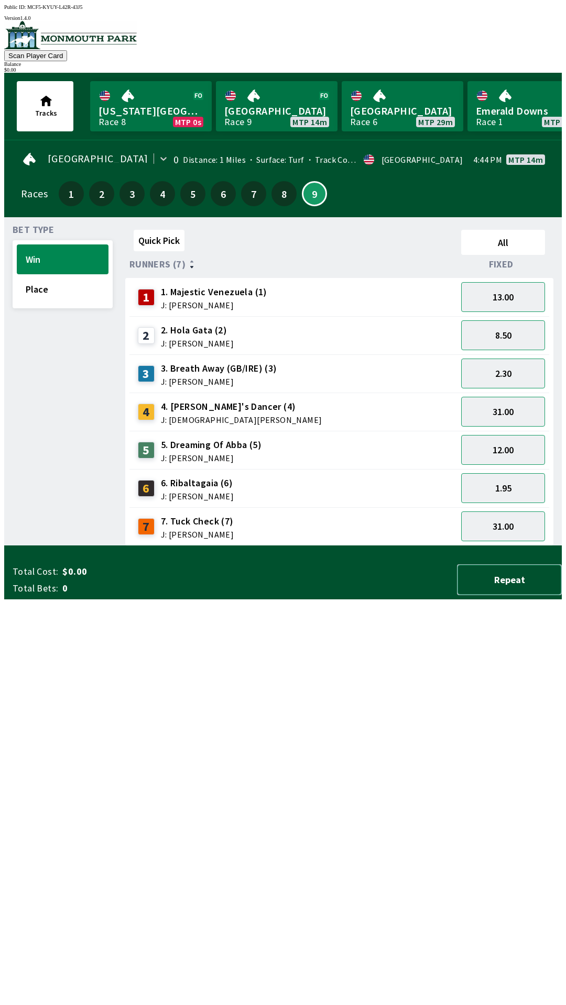
click at [508, 595] on button "Repeat" at bounding box center [509, 580] width 105 height 31
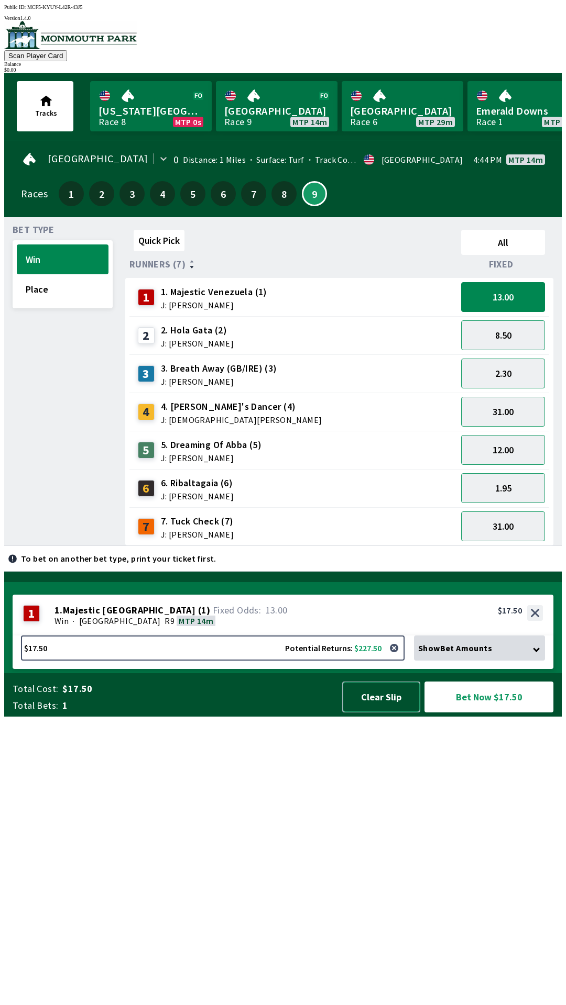
click at [395, 713] on button "Clear Slip" at bounding box center [381, 697] width 78 height 31
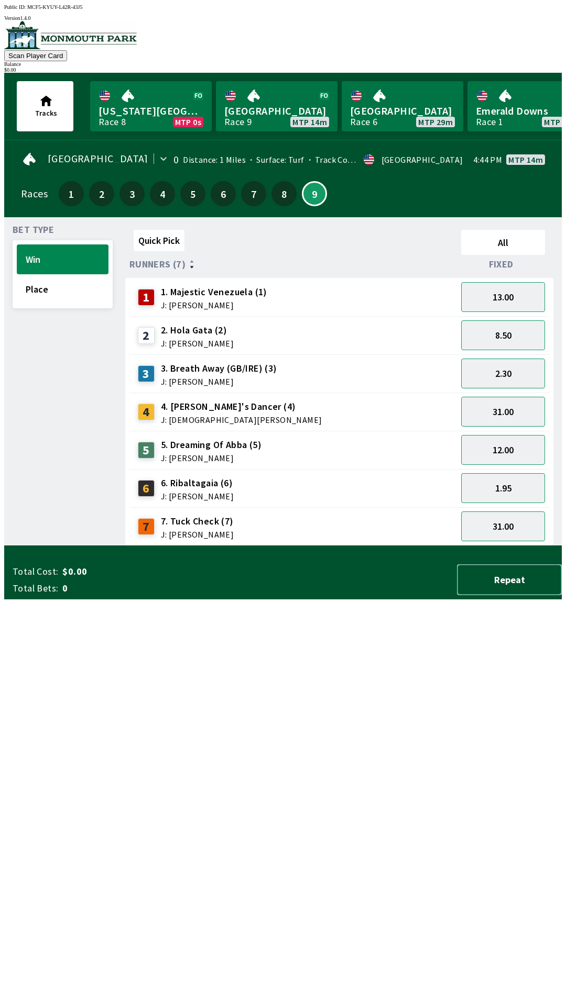
click at [485, 595] on button "Repeat" at bounding box center [509, 580] width 105 height 31
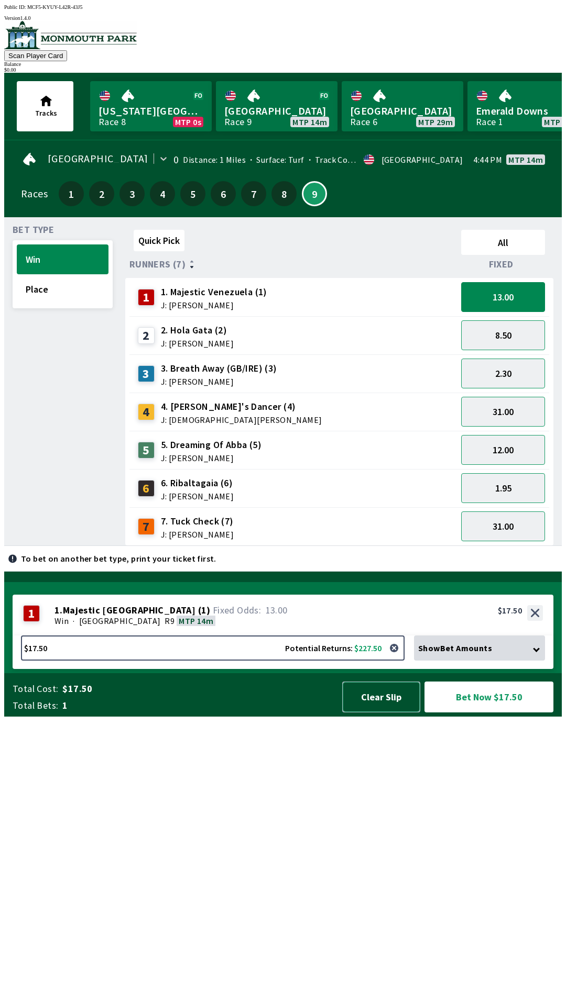
click at [368, 713] on button "Clear Slip" at bounding box center [381, 697] width 78 height 31
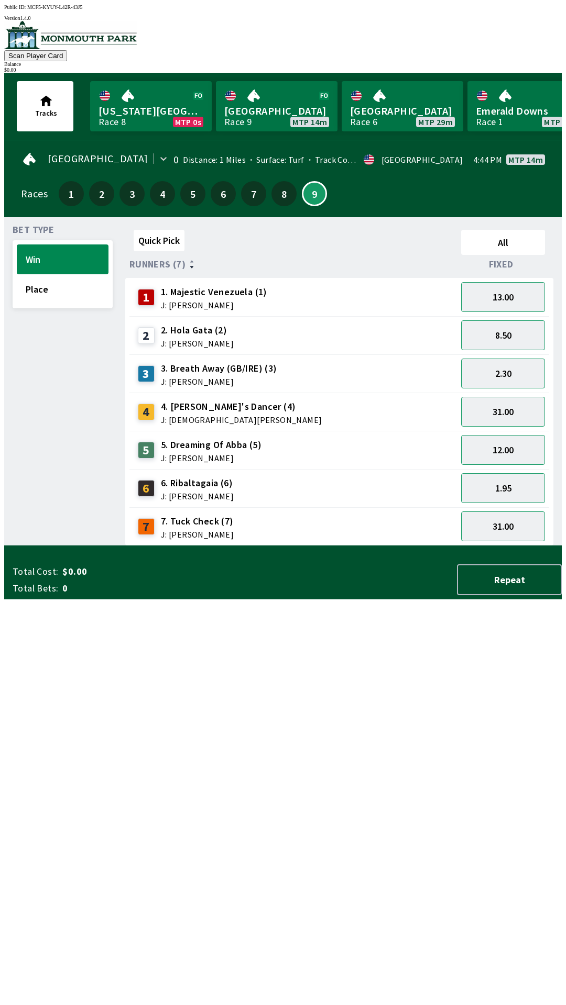
click at [366, 595] on div "Total Cost: $0.00 Total Bets: 0 Repeat" at bounding box center [287, 580] width 549 height 31
click at [59, 274] on button "Place" at bounding box center [63, 289] width 92 height 30
click at [45, 246] on button "Win" at bounding box center [63, 260] width 92 height 30
click at [76, 297] on button "Place" at bounding box center [63, 289] width 92 height 30
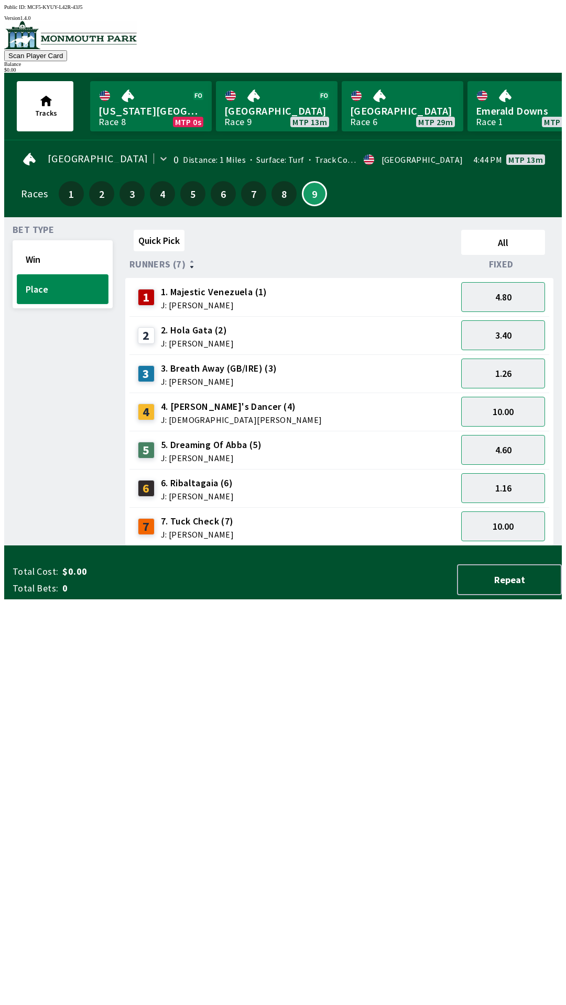
click at [17, 274] on button "Place" at bounding box center [63, 289] width 92 height 30
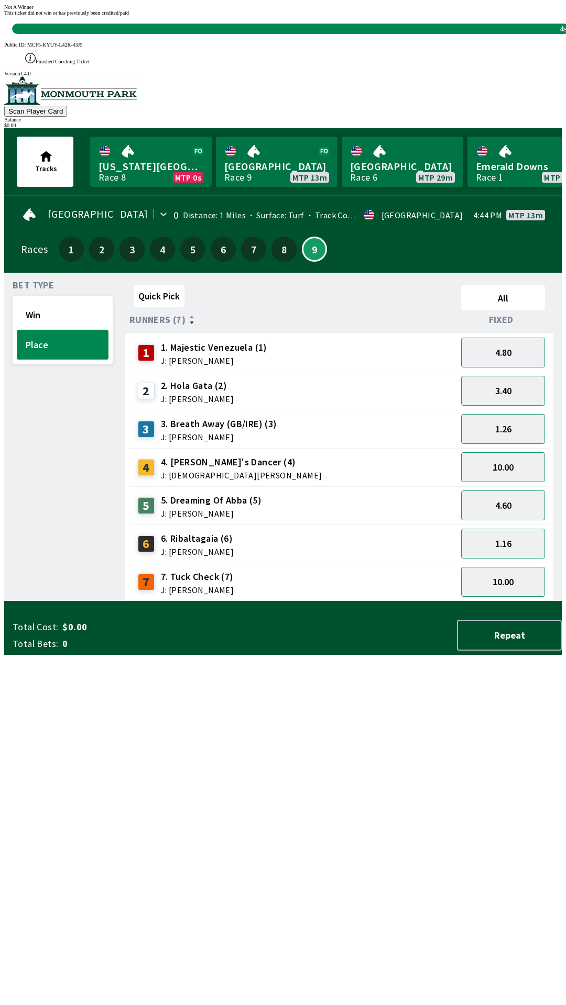
click at [17, 330] on button "Place" at bounding box center [63, 345] width 92 height 30
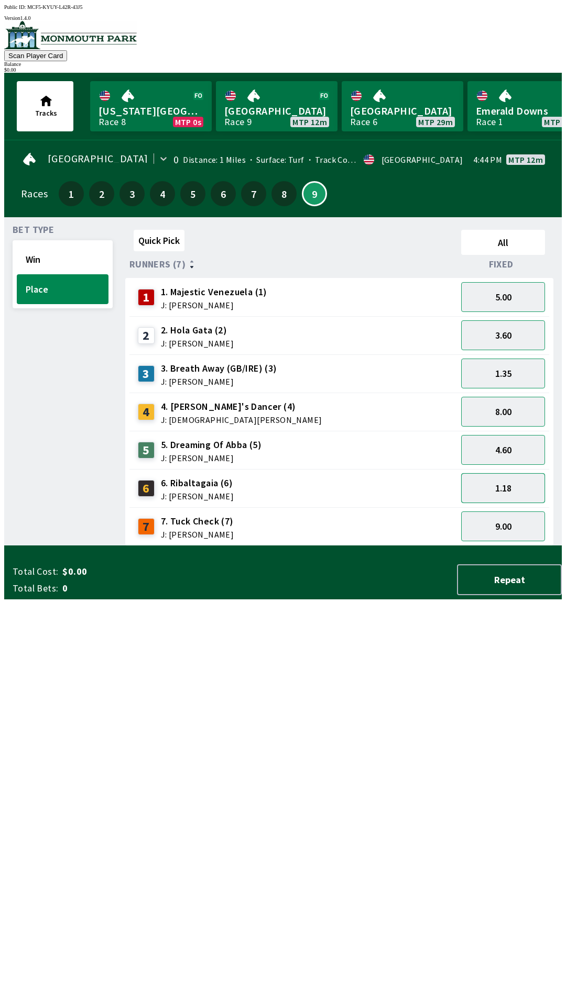
click at [500, 481] on button "1.18" at bounding box center [503, 488] width 84 height 30
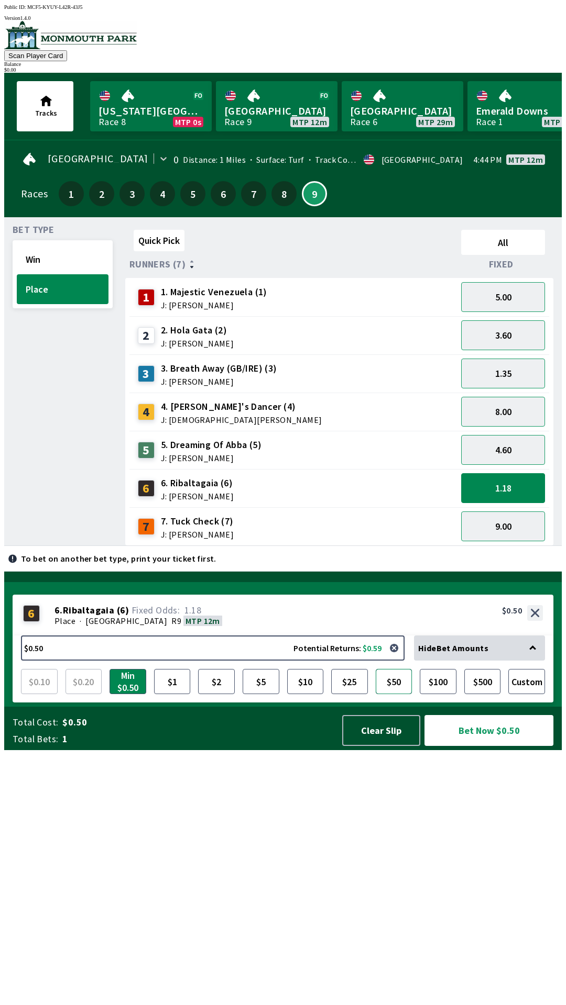
click at [382, 694] on button "$50" at bounding box center [393, 681] width 37 height 25
click at [501, 377] on button "1.35" at bounding box center [503, 374] width 84 height 30
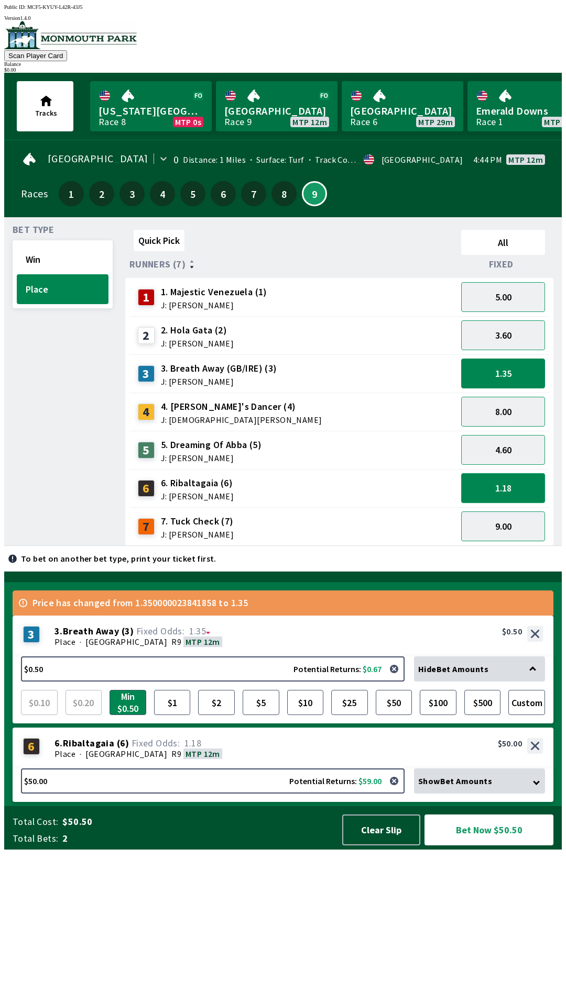
click at [510, 488] on button "1.18" at bounding box center [503, 488] width 84 height 30
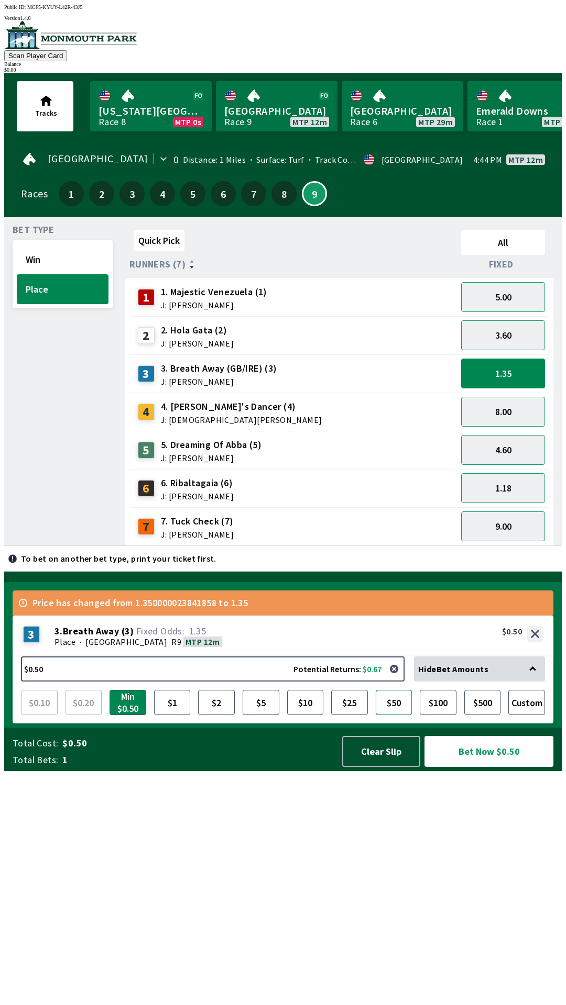
click at [391, 715] on button "$50" at bounding box center [393, 702] width 37 height 25
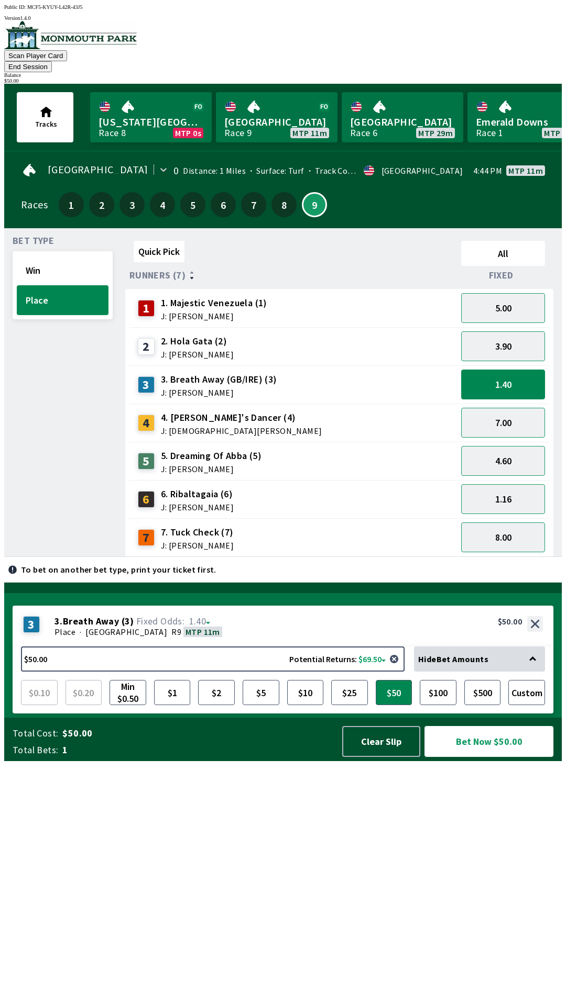
click at [459, 757] on button "Bet Now $50.00" at bounding box center [488, 741] width 129 height 31
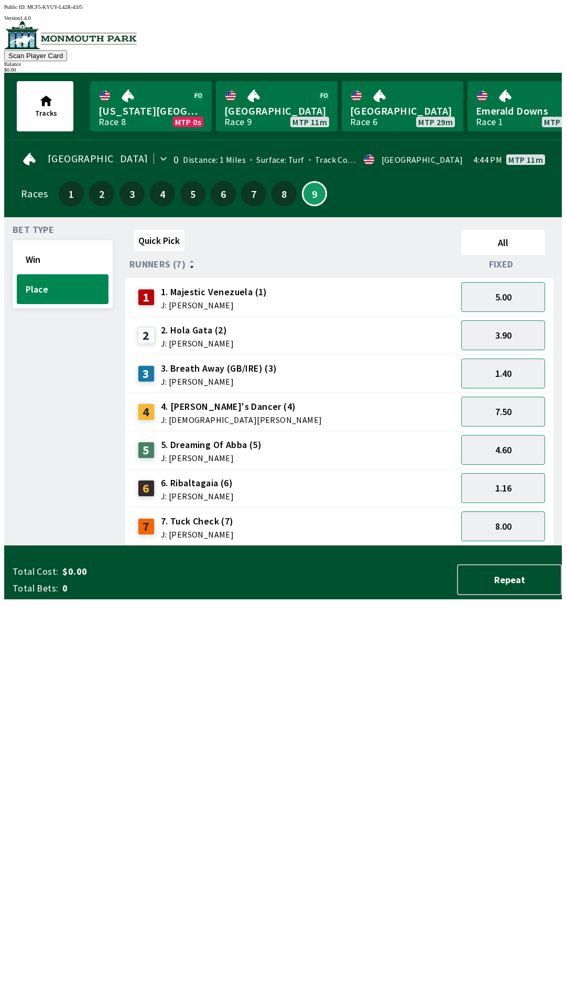
click at [438, 546] on div "Quick Pick All Runners (7) Fixed 1 1. Majestic Venezuela (1) J: [PERSON_NAME] 5…" at bounding box center [343, 386] width 436 height 320
click at [39, 276] on button "Place" at bounding box center [63, 289] width 92 height 30
click at [25, 254] on button "Win" at bounding box center [63, 260] width 92 height 30
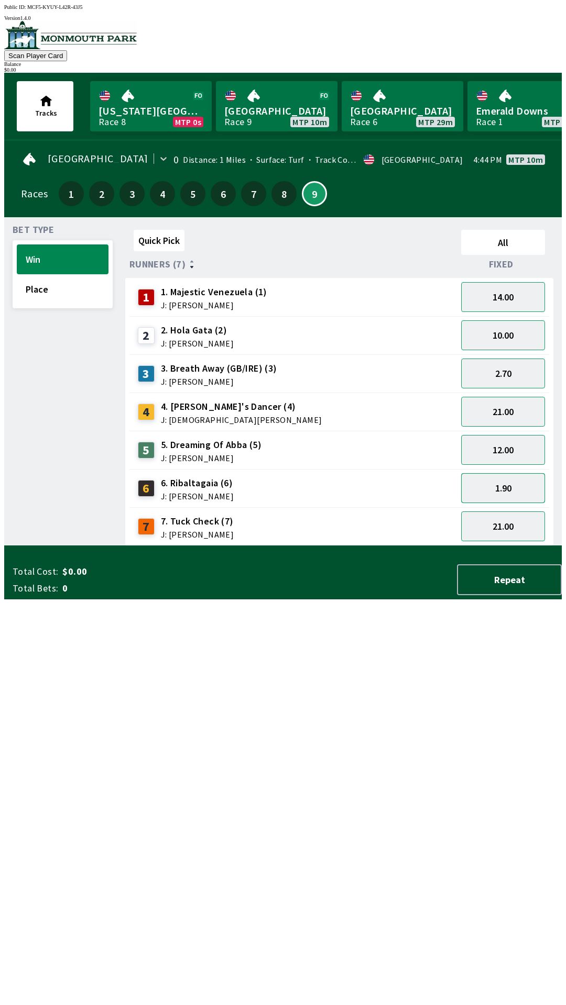
click at [489, 477] on button "1.90" at bounding box center [503, 488] width 84 height 30
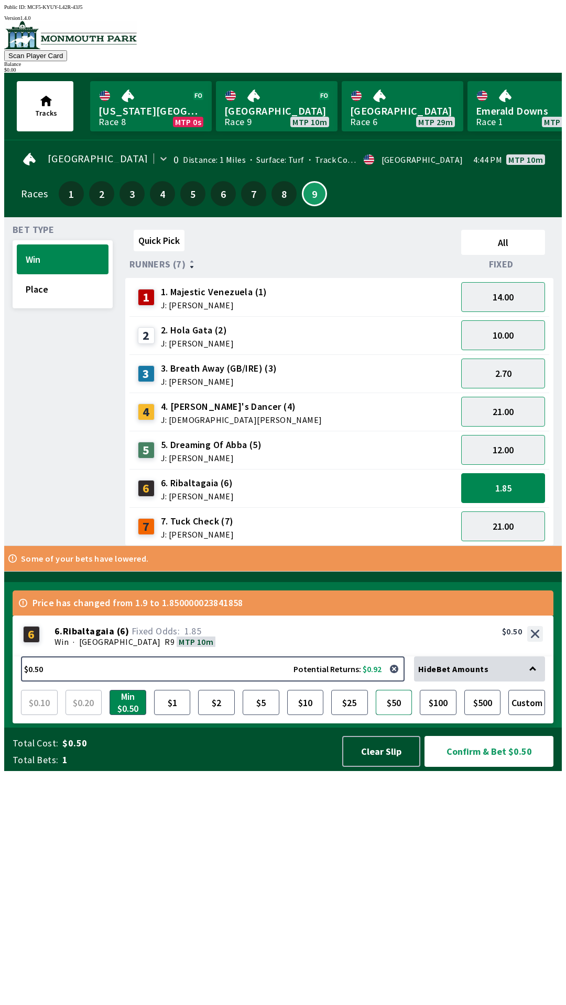
click at [397, 715] on button "$50" at bounding box center [393, 702] width 37 height 25
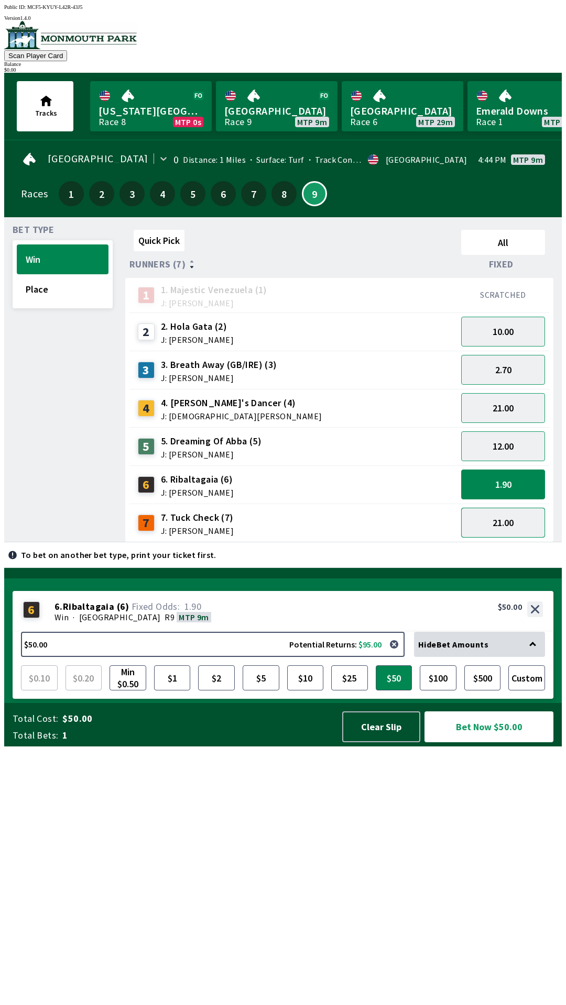
click at [501, 527] on button "21.00" at bounding box center [503, 523] width 84 height 30
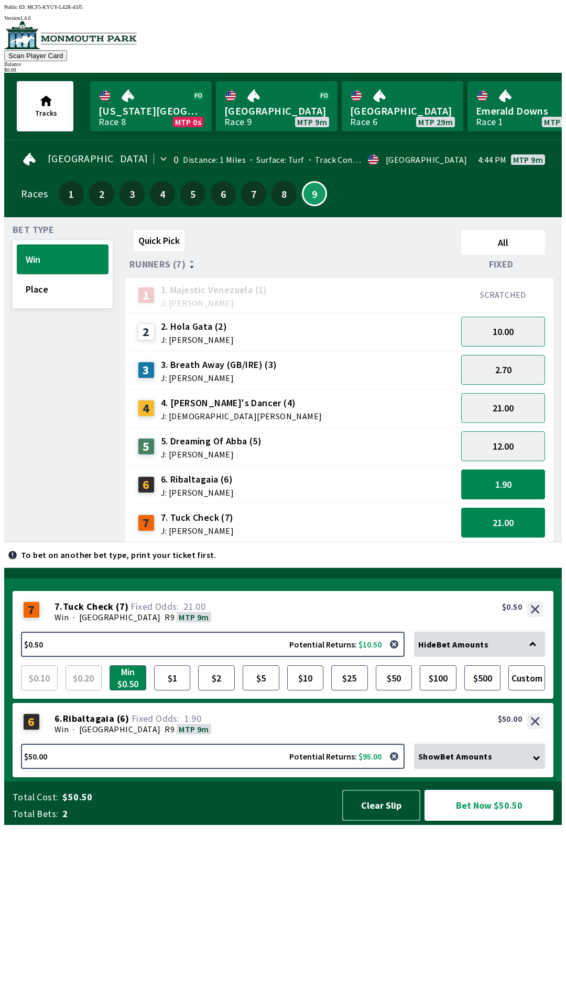
click at [369, 821] on button "Clear Slip" at bounding box center [381, 805] width 78 height 31
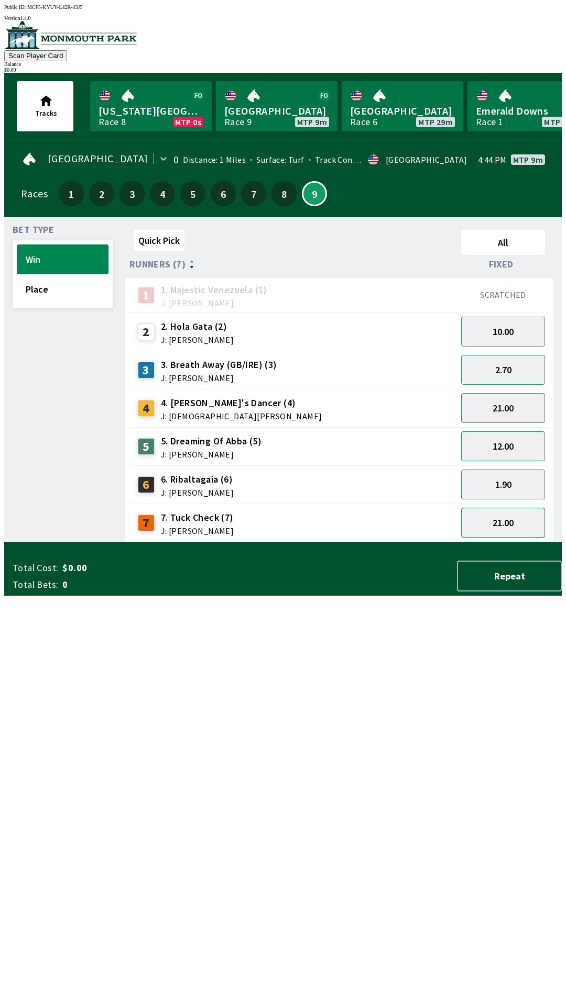
click at [515, 528] on button "21.00" at bounding box center [503, 523] width 84 height 30
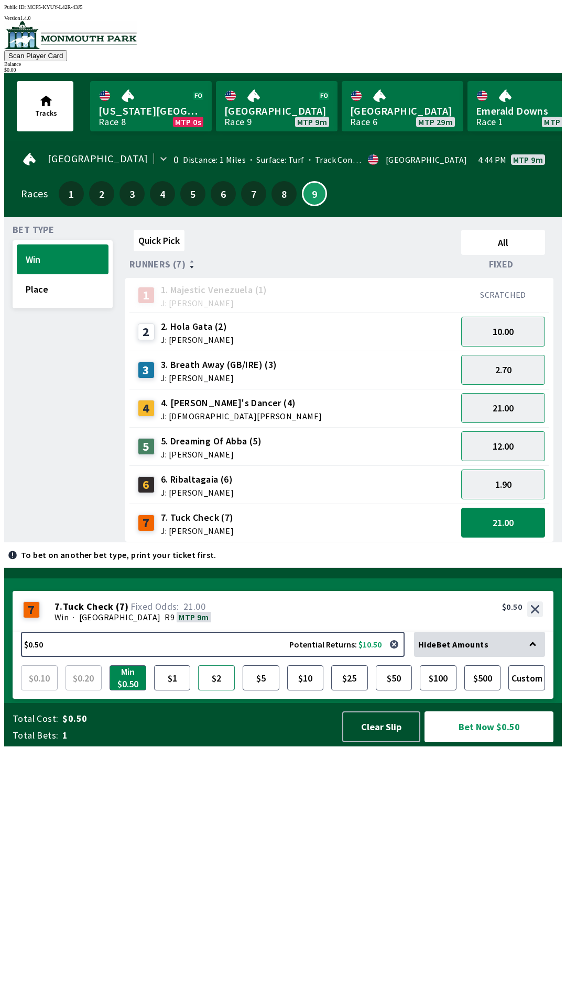
click at [218, 691] on button "$2" at bounding box center [216, 678] width 37 height 25
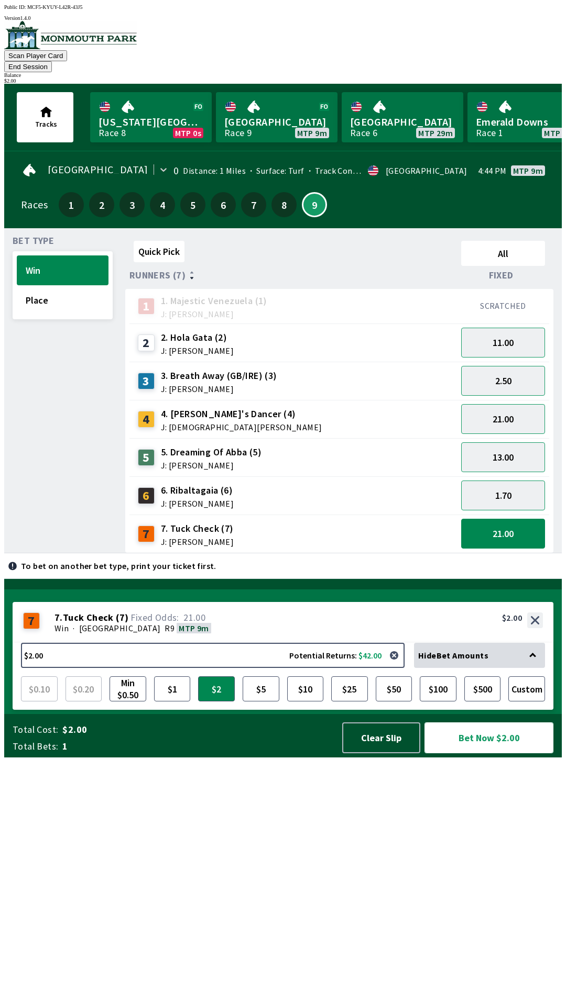
click at [478, 754] on button "Bet Now $2.00" at bounding box center [488, 738] width 129 height 31
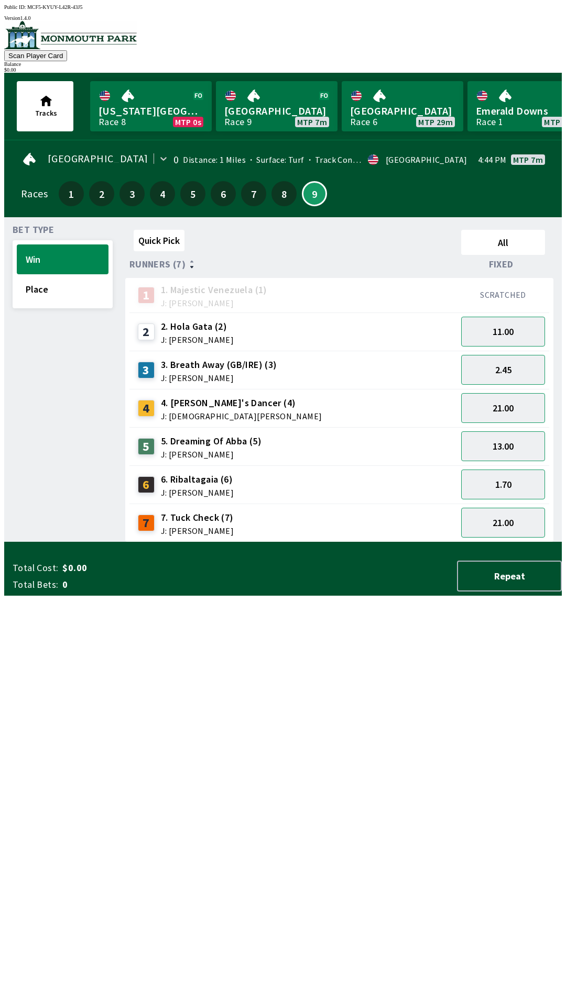
click at [435, 543] on div "Quick Pick All Runners (7) Fixed 1 1. Majestic Venezuela (1) J: [PERSON_NAME] S…" at bounding box center [343, 384] width 436 height 317
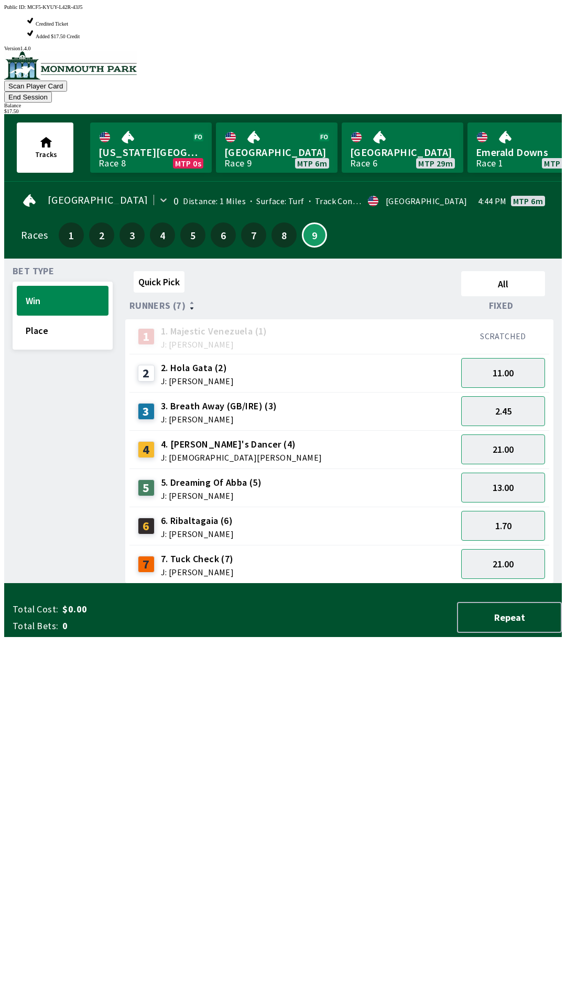
click at [344, 584] on div "Quick Pick All Runners (7) Fixed 1 1. Majestic Venezuela (1) J: [PERSON_NAME] S…" at bounding box center [343, 425] width 436 height 317
click at [364, 584] on div "Quick Pick All Runners (7) Fixed 1 1. Majestic Venezuela (1) J: [PERSON_NAME] S…" at bounding box center [343, 425] width 436 height 317
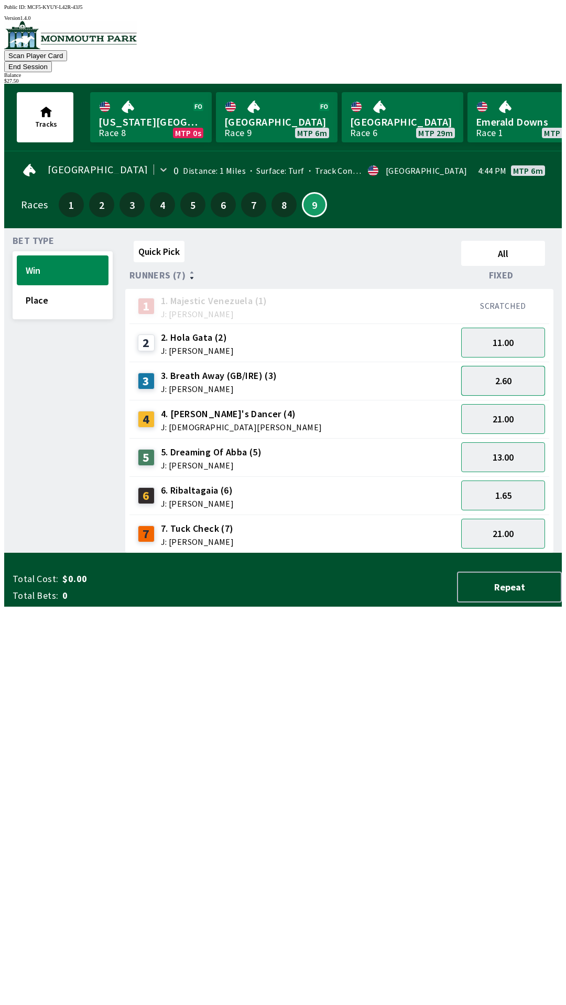
click at [520, 372] on button "2.60" at bounding box center [503, 381] width 84 height 30
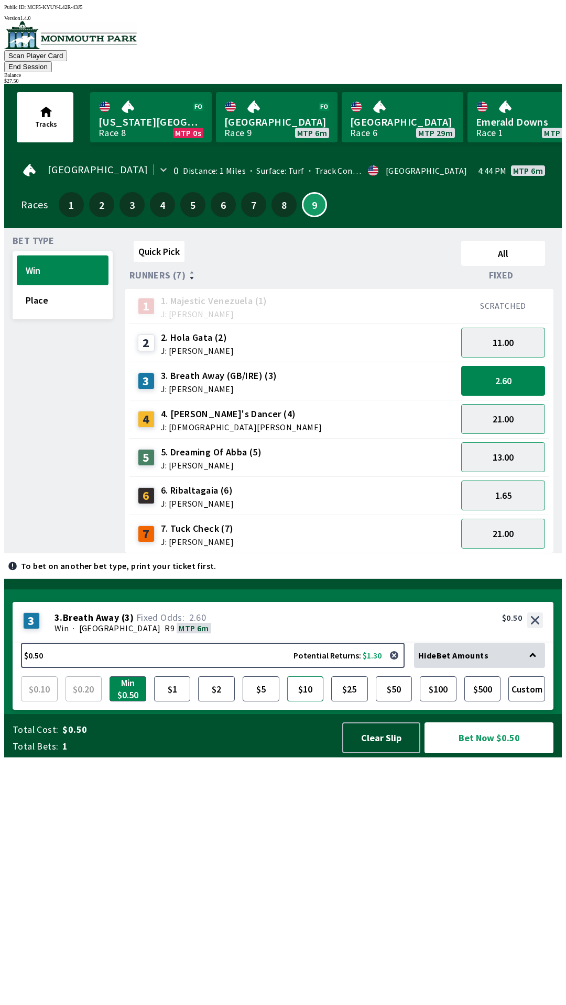
click at [310, 702] on button "$10" at bounding box center [305, 689] width 37 height 25
click at [483, 754] on button "Bet Now $10.00" at bounding box center [488, 738] width 129 height 31
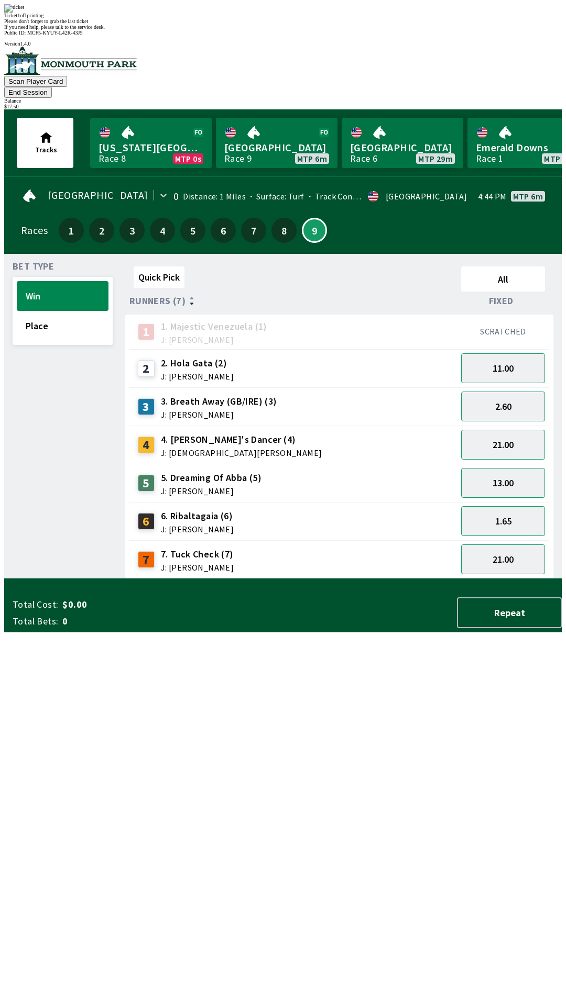
click at [321, 579] on div "Quick Pick All Runners (7) Fixed 1 1. Majestic Venezuela (1) J: [PERSON_NAME] S…" at bounding box center [343, 420] width 436 height 317
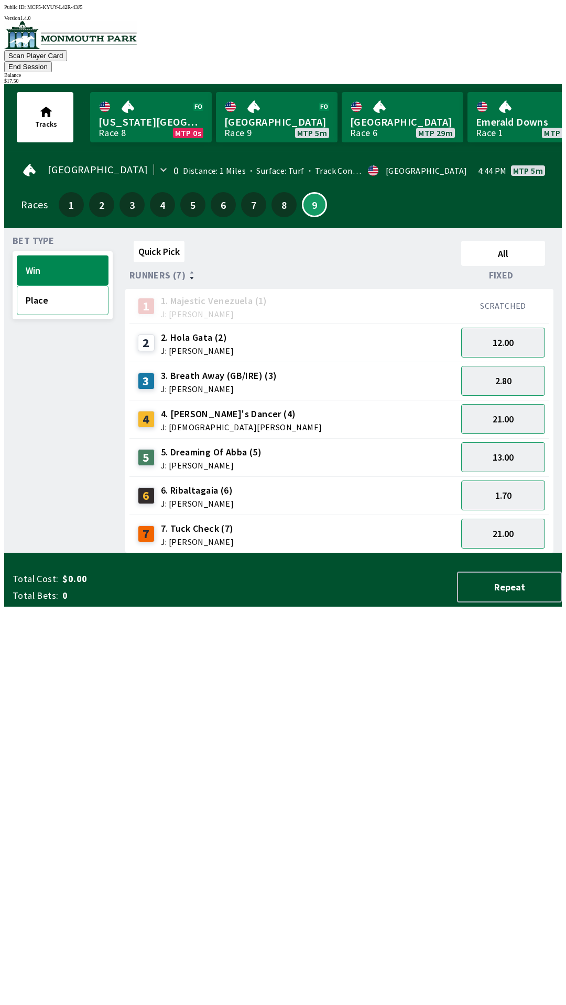
click at [42, 285] on button "Place" at bounding box center [63, 300] width 92 height 30
click at [529, 404] on button "7.50" at bounding box center [503, 419] width 84 height 30
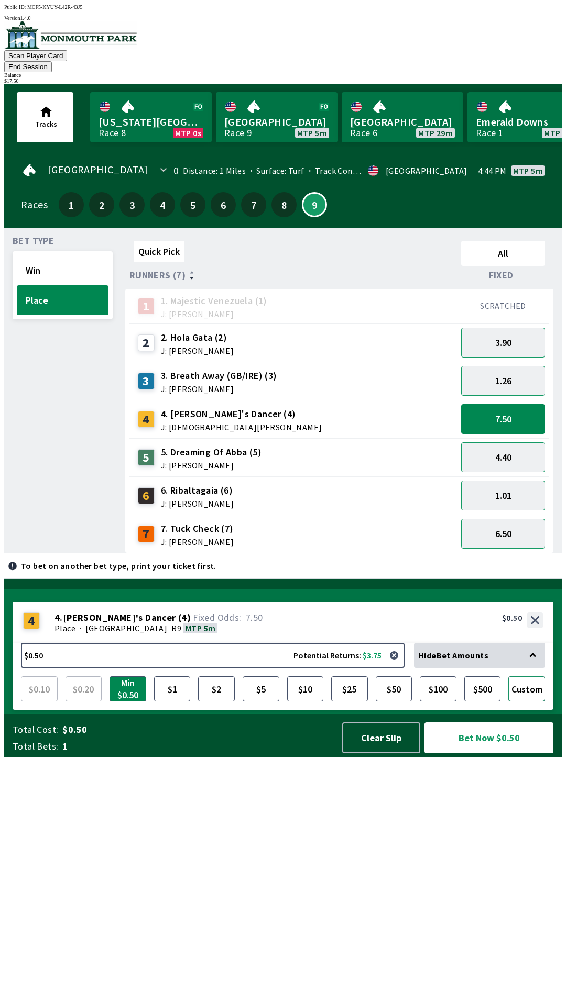
click at [521, 702] on button "Custom" at bounding box center [526, 689] width 37 height 25
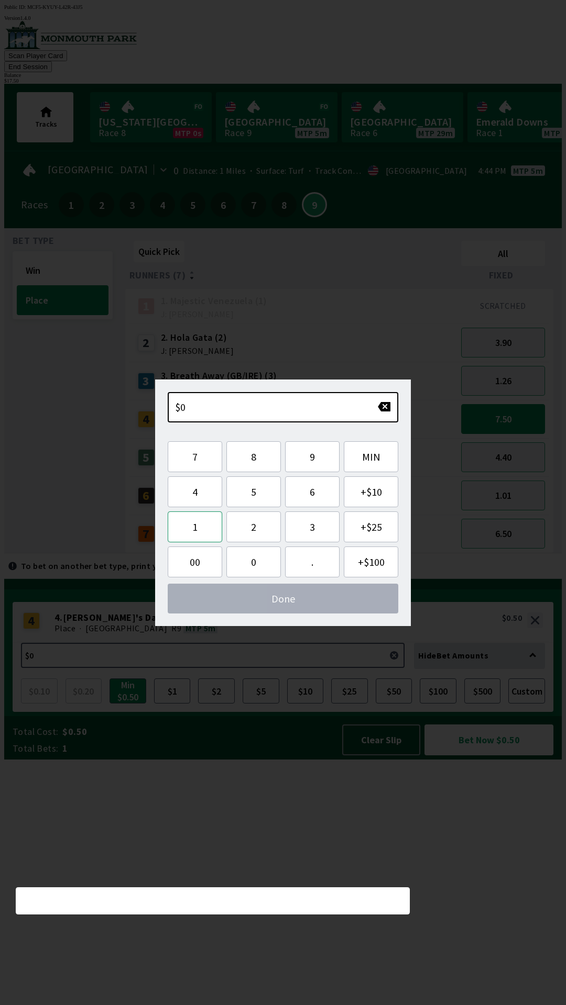
click at [198, 534] on button "1" at bounding box center [195, 527] width 54 height 31
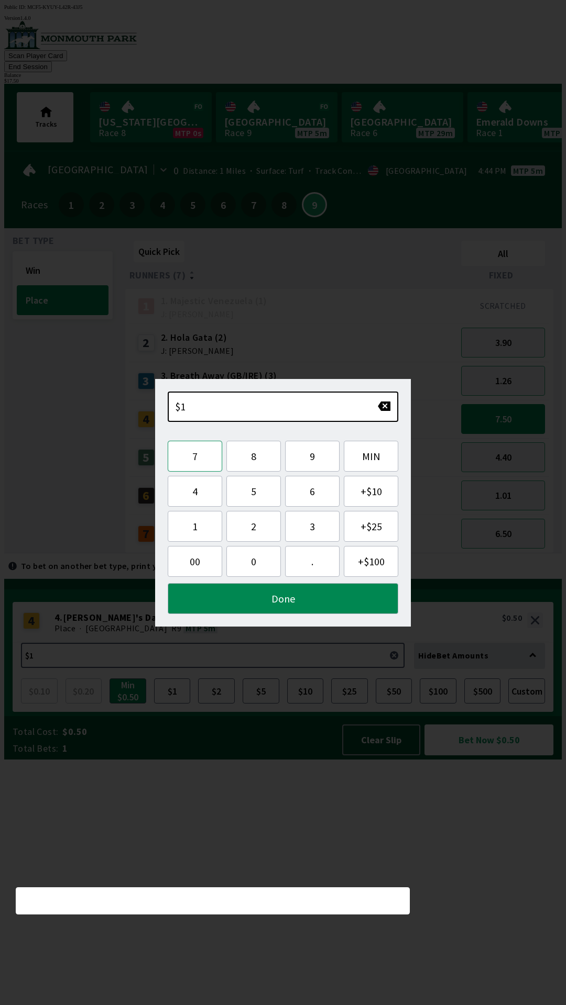
click at [208, 461] on button "7" at bounding box center [195, 456] width 54 height 31
click at [313, 567] on button "." at bounding box center [312, 561] width 54 height 31
click at [251, 493] on button "5" at bounding box center [253, 491] width 54 height 31
click at [252, 567] on button "0" at bounding box center [253, 561] width 54 height 31
click at [341, 601] on button "Done" at bounding box center [283, 598] width 230 height 31
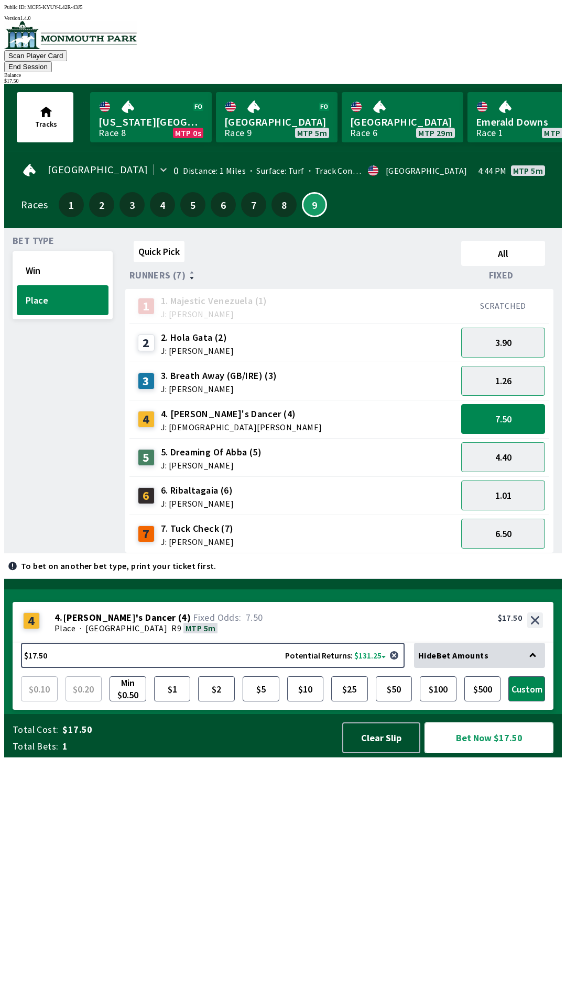
click at [485, 754] on button "Bet Now $17.50" at bounding box center [488, 738] width 129 height 31
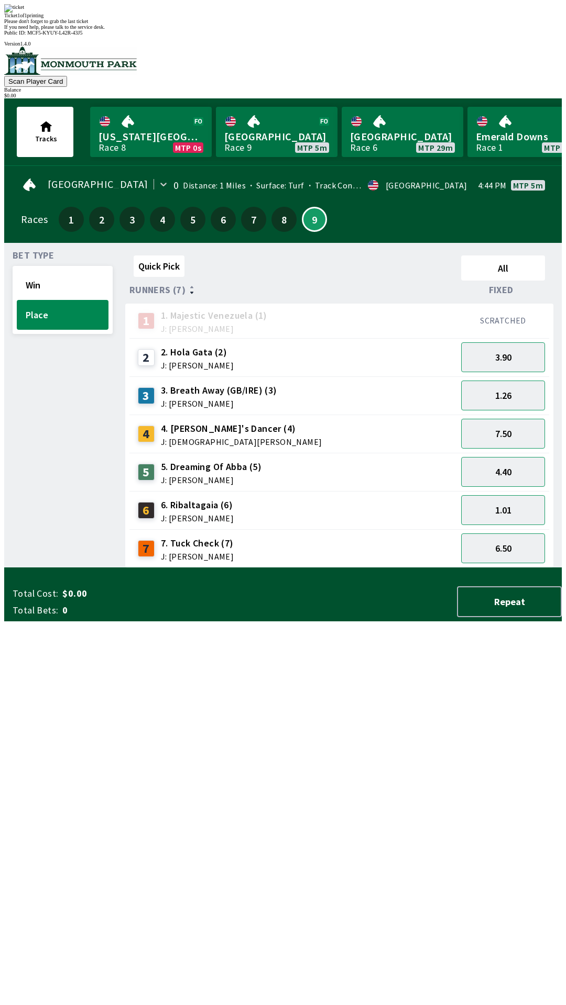
click at [327, 568] on div "Quick Pick All Runners (7) Fixed 1 1. Majestic Venezuela (1) J: [PERSON_NAME] S…" at bounding box center [343, 409] width 436 height 317
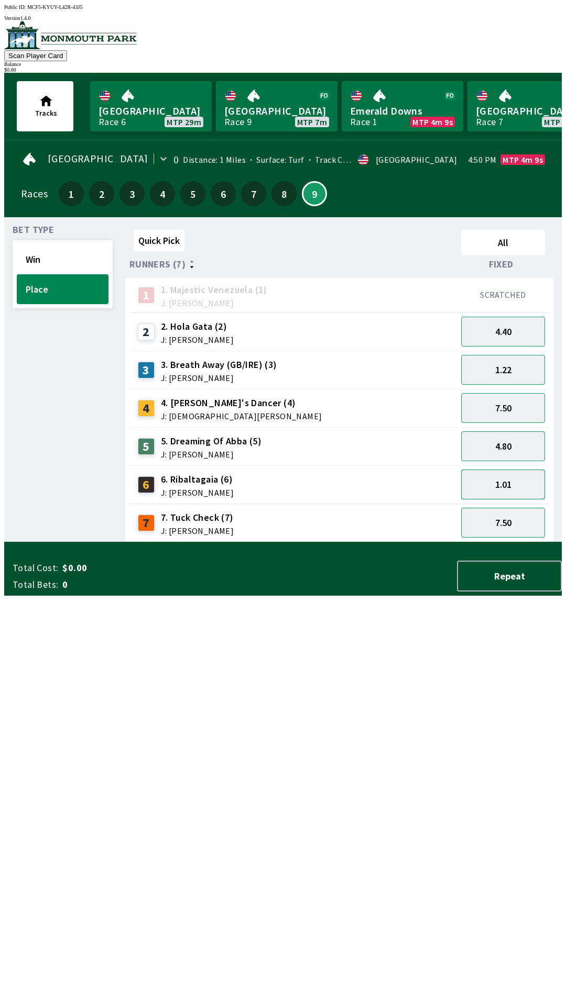
click at [515, 478] on button "1.01" at bounding box center [503, 485] width 84 height 30
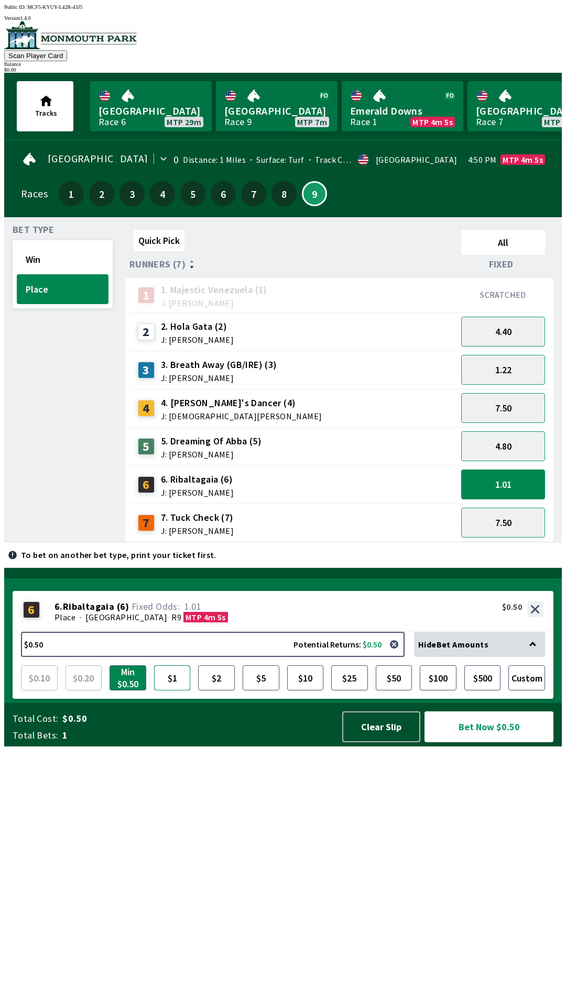
click at [163, 691] on button "$1" at bounding box center [172, 678] width 37 height 25
click at [222, 691] on button "$2" at bounding box center [216, 678] width 37 height 25
click at [486, 743] on button "Bet Now $2.00" at bounding box center [488, 727] width 129 height 31
click at [306, 691] on button "$10" at bounding box center [305, 678] width 37 height 25
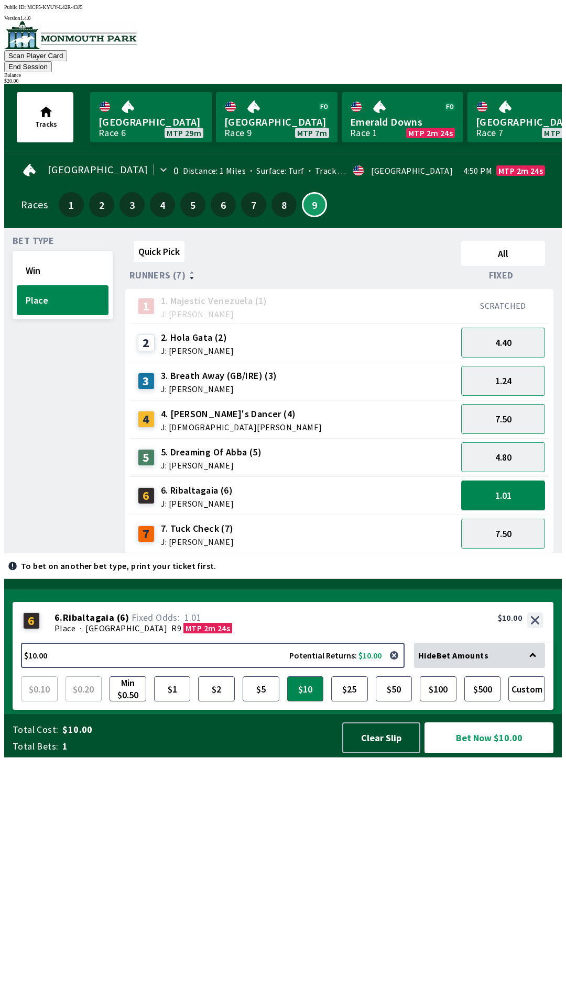
click at [309, 483] on div "6 6. Ribaltagaia (6) J: [PERSON_NAME]" at bounding box center [293, 496] width 319 height 26
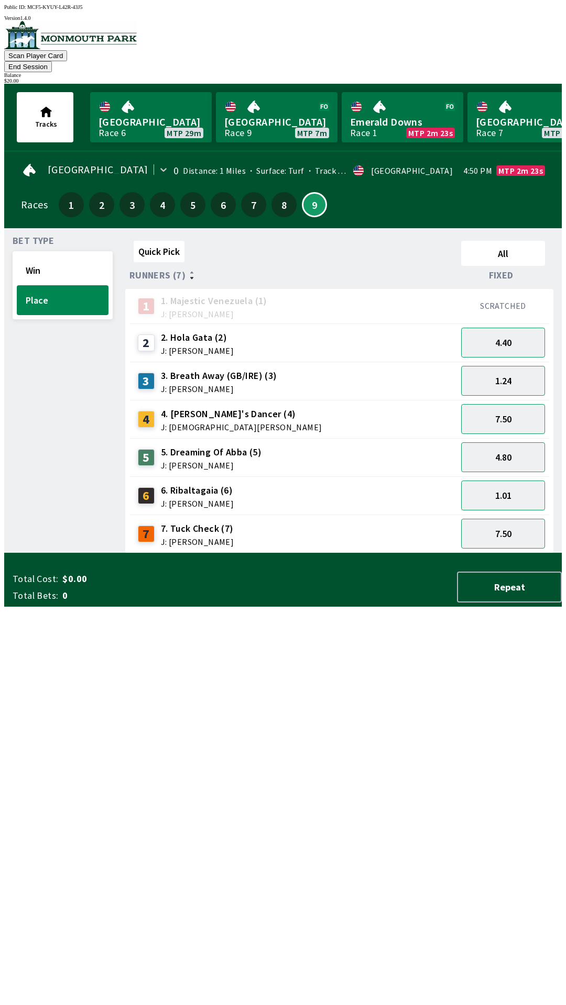
click at [345, 483] on div "6 6. Ribaltagaia (6) J: [PERSON_NAME]" at bounding box center [293, 496] width 319 height 26
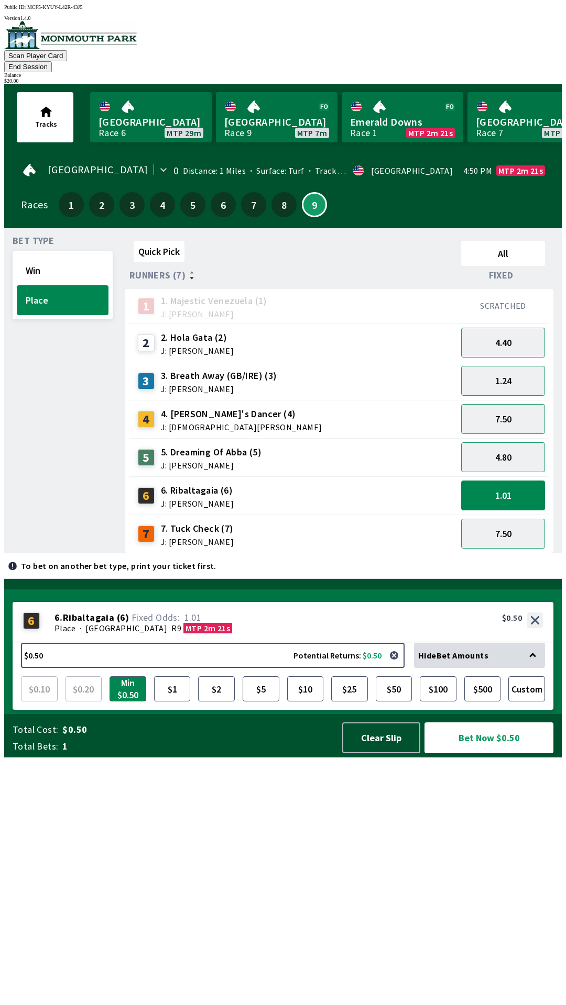
click at [320, 368] on div "3 3. Breath Away (GB/IRE) (3) J: [PERSON_NAME]" at bounding box center [293, 381] width 319 height 26
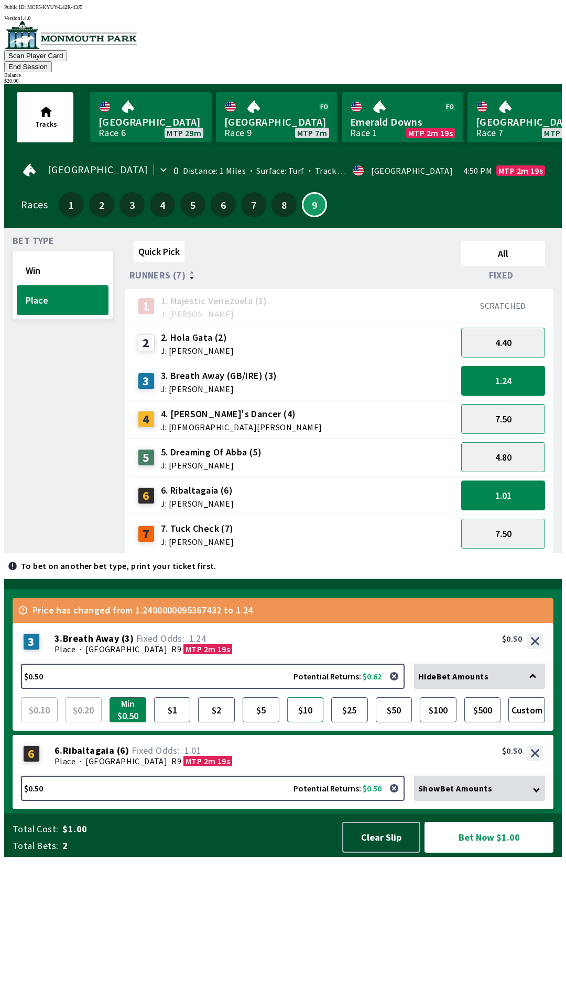
click at [304, 723] on button "$10" at bounding box center [305, 710] width 37 height 25
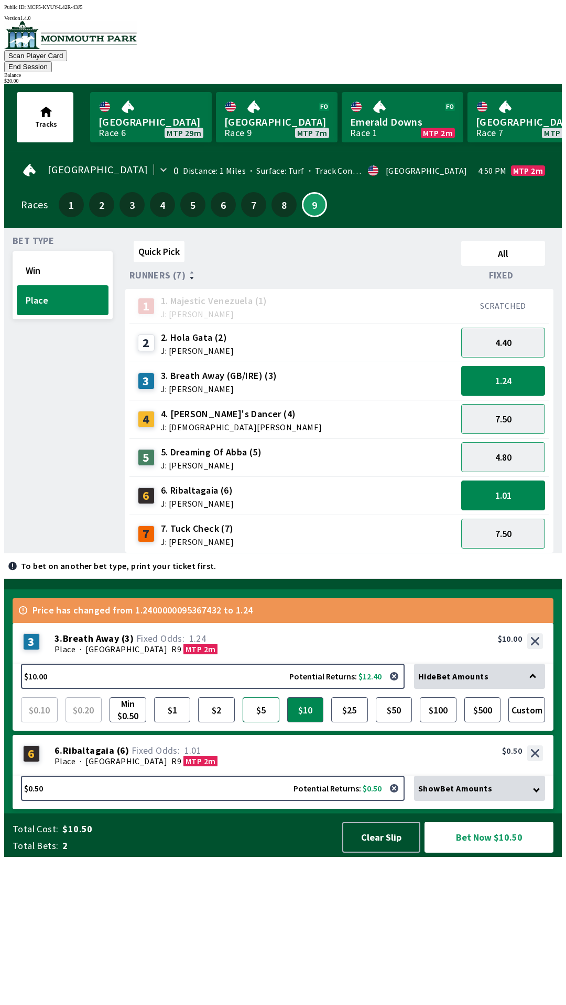
click at [265, 723] on button "$5" at bounding box center [260, 710] width 37 height 25
click at [308, 723] on button "$10" at bounding box center [305, 710] width 37 height 25
click at [493, 853] on button "Bet Now $10.50" at bounding box center [488, 837] width 129 height 31
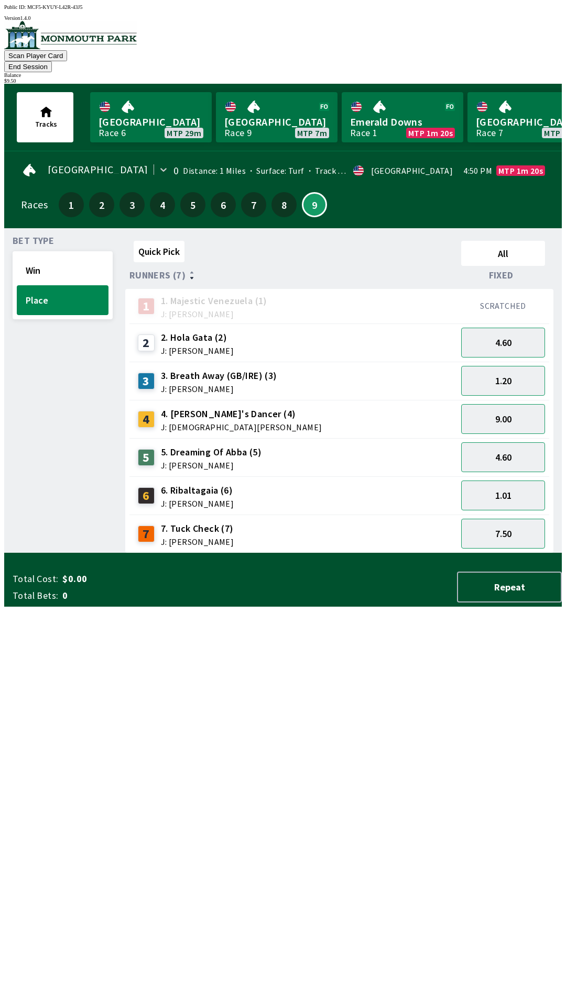
click at [346, 406] on div "4 4. [PERSON_NAME]'s Dancer (4) J: [PERSON_NAME]" at bounding box center [293, 419] width 319 height 26
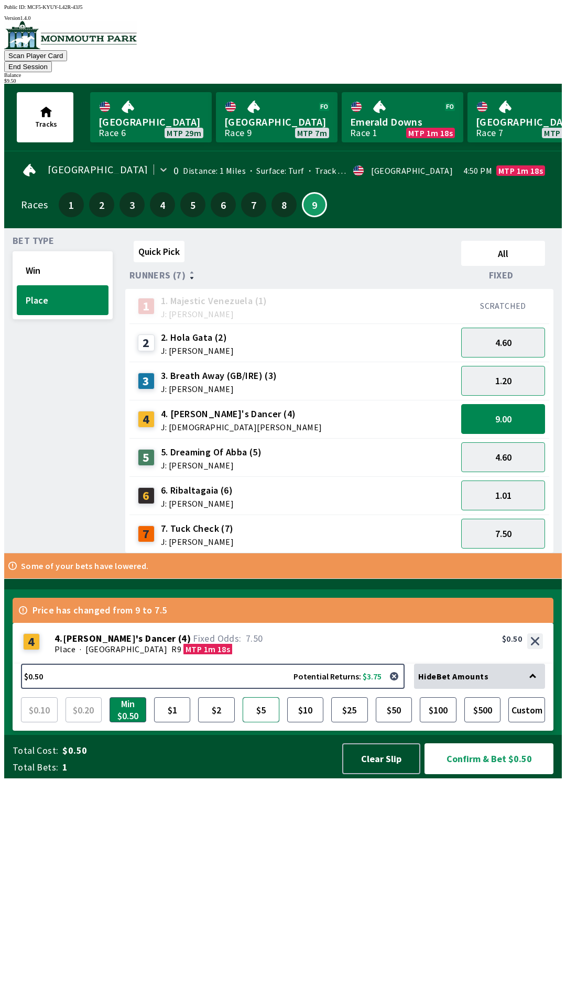
click at [261, 723] on button "$5" at bounding box center [260, 710] width 37 height 25
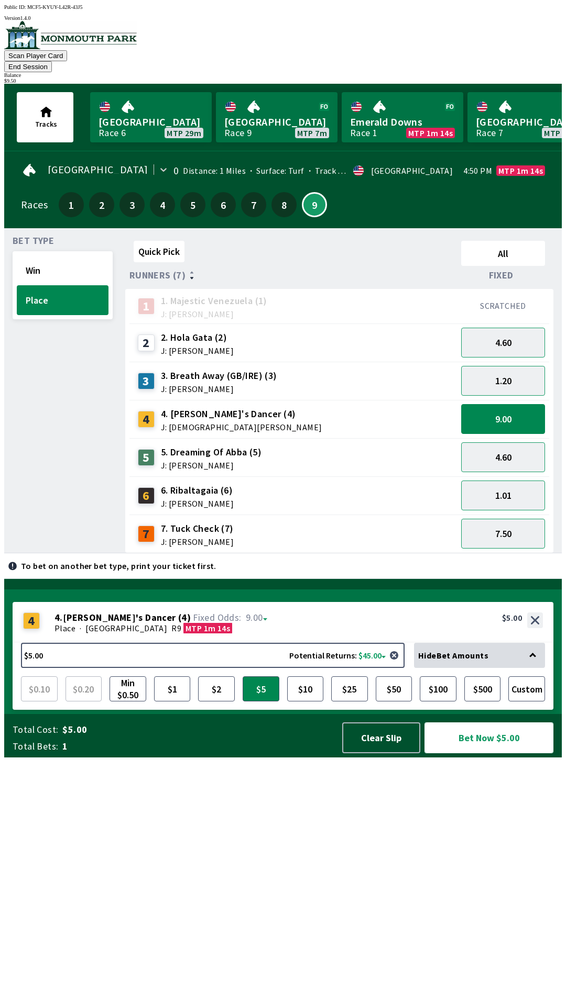
click at [489, 754] on button "Bet Now $5.00" at bounding box center [488, 738] width 129 height 31
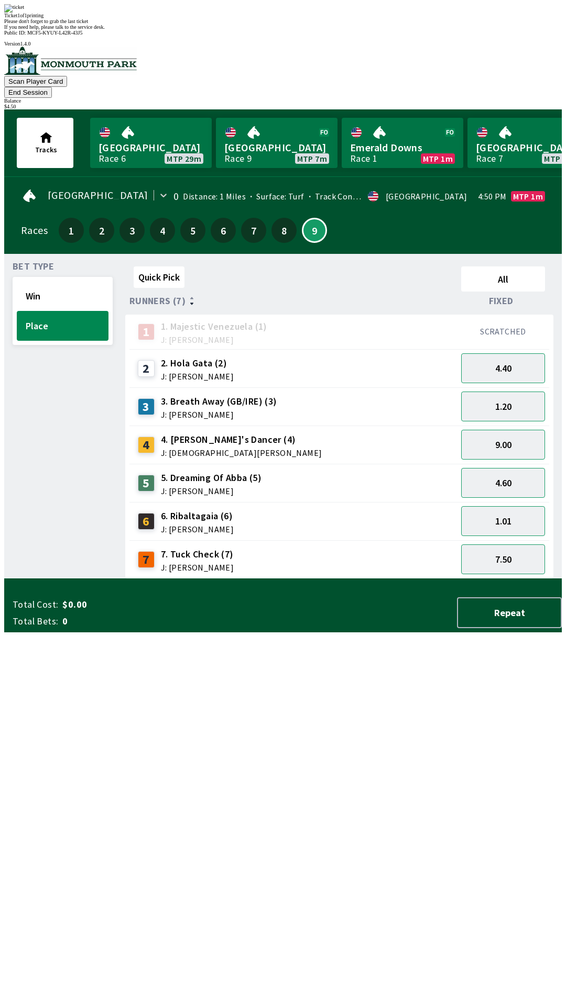
click at [347, 579] on div "Quick Pick All Runners (7) Fixed 1 1. Majestic Venezuela (1) J: [PERSON_NAME] S…" at bounding box center [343, 420] width 436 height 317
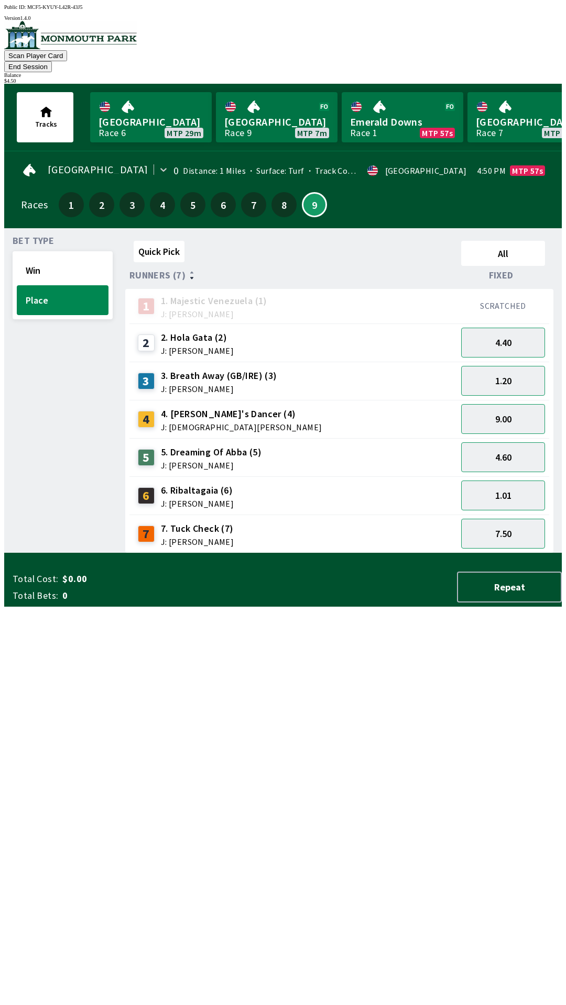
click at [315, 483] on div "6 6. Ribaltagaia (6) J: [PERSON_NAME]" at bounding box center [293, 496] width 319 height 26
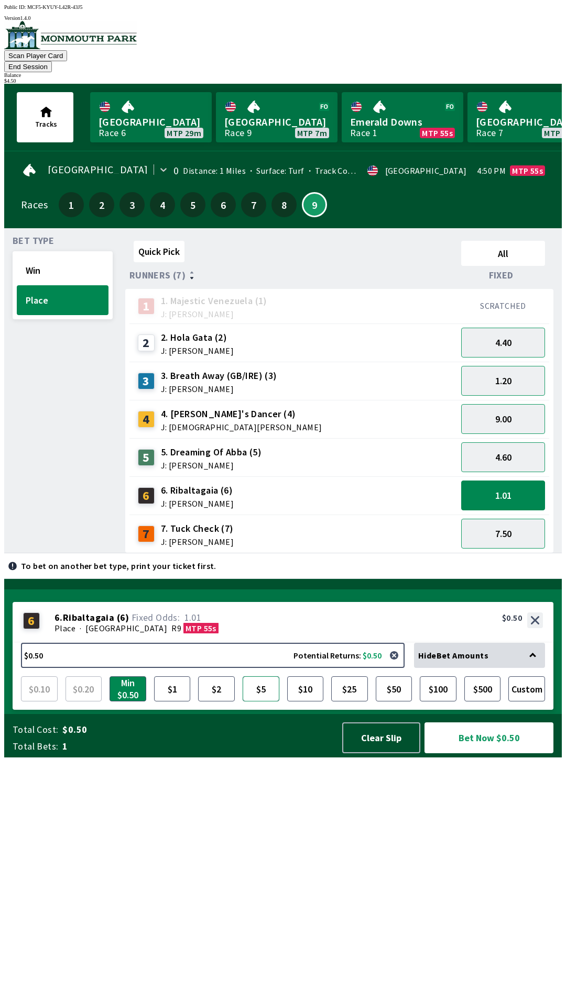
click at [263, 702] on button "$5" at bounding box center [260, 689] width 37 height 25
click at [488, 754] on button "Bet Now $5.00" at bounding box center [488, 738] width 129 height 31
click at [479, 754] on button "Bet Now $5.00" at bounding box center [488, 738] width 129 height 31
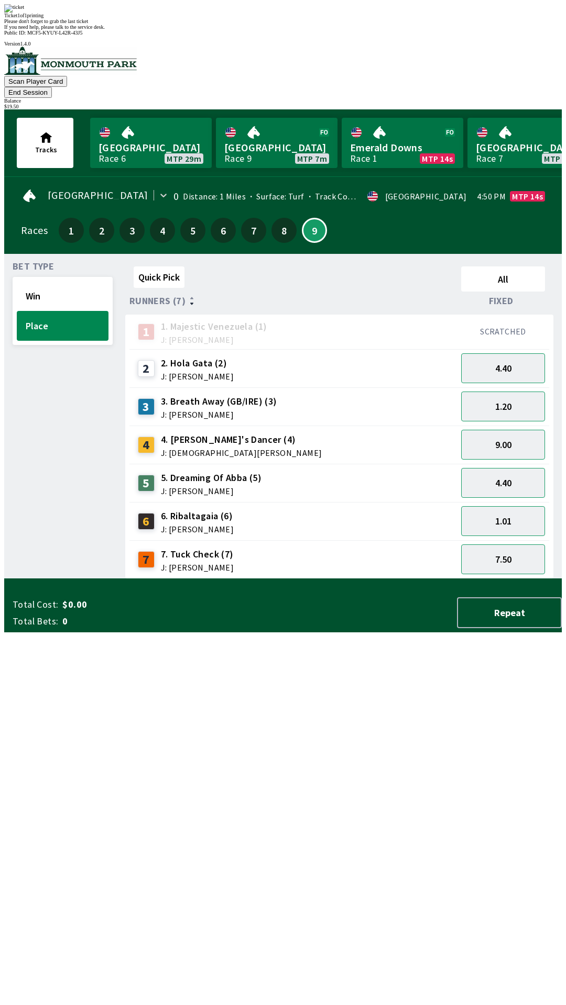
click at [379, 579] on div "Quick Pick All Runners (7) Fixed 1 1. Majestic Venezuela (1) J: [PERSON_NAME] S…" at bounding box center [343, 420] width 436 height 317
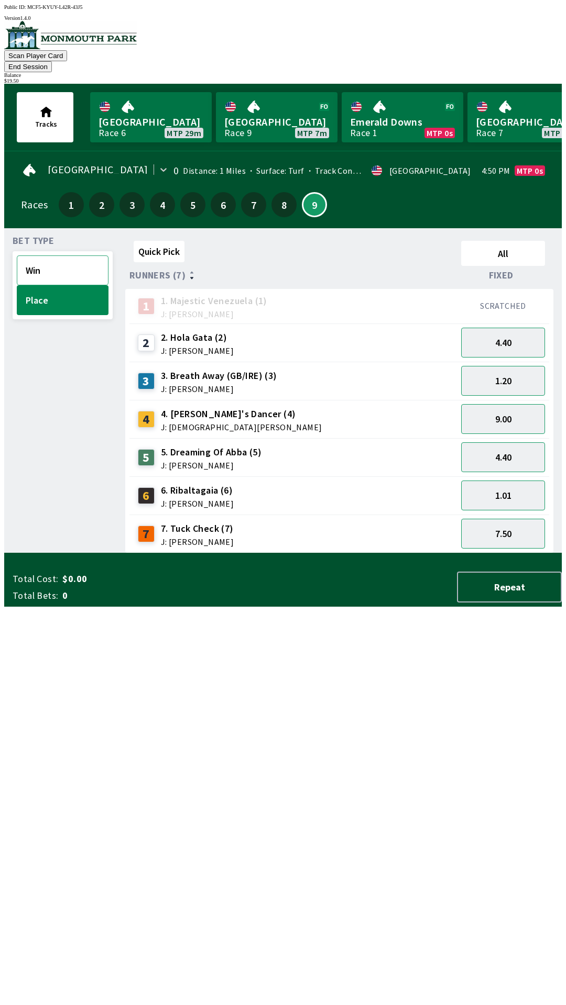
click at [67, 256] on button "Win" at bounding box center [63, 271] width 92 height 30
click at [396, 554] on div "Quick Pick All Runners (7) Fixed 1 1. Majestic Venezuela (1) J: [PERSON_NAME] S…" at bounding box center [343, 395] width 436 height 317
click at [52, 61] on button "End Session" at bounding box center [28, 66] width 48 height 11
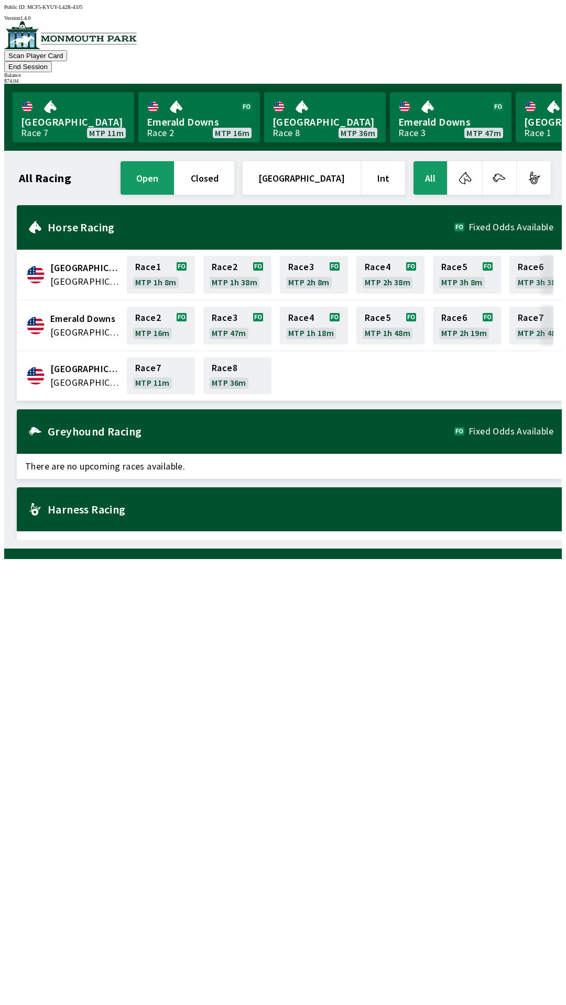
click at [52, 61] on button "End Session" at bounding box center [28, 66] width 48 height 11
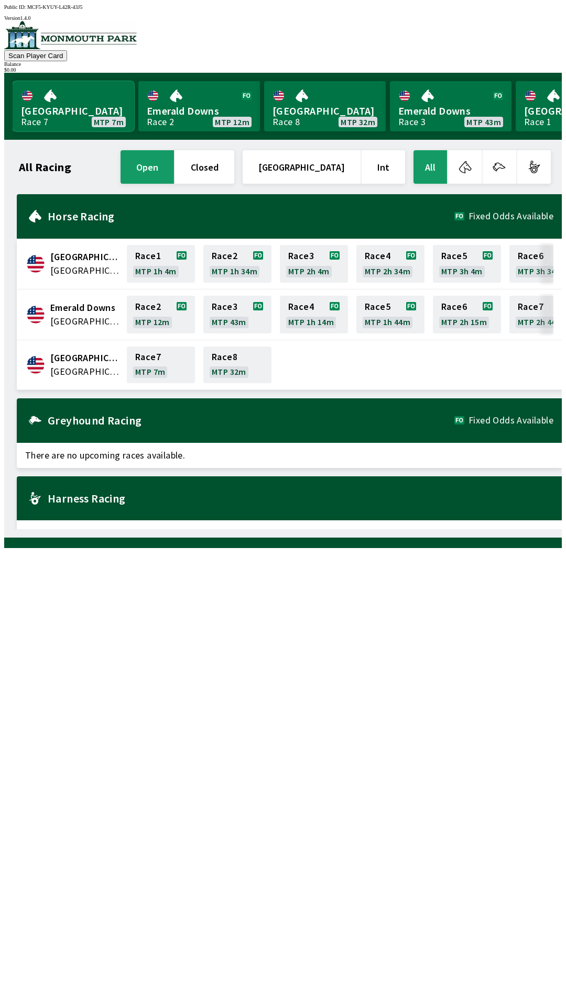
click at [79, 98] on link "[GEOGRAPHIC_DATA] Race 7 MTP 7m" at bounding box center [73, 106] width 121 height 50
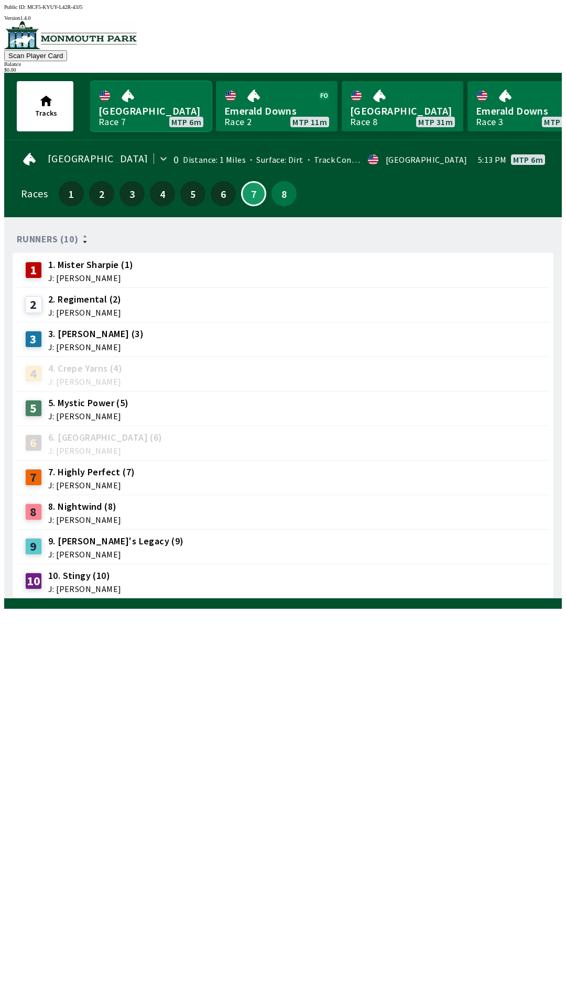
click at [145, 109] on link "[GEOGRAPHIC_DATA] Race 7 MTP 6m" at bounding box center [150, 106] width 121 height 50
click at [129, 110] on link "[GEOGRAPHIC_DATA] Race 7 MTP 6m" at bounding box center [150, 106] width 121 height 50
click at [120, 274] on span "J: [PERSON_NAME]" at bounding box center [90, 278] width 85 height 8
click at [118, 274] on span "J: [PERSON_NAME]" at bounding box center [90, 278] width 85 height 8
click at [108, 275] on span "J: [PERSON_NAME]" at bounding box center [90, 278] width 85 height 8
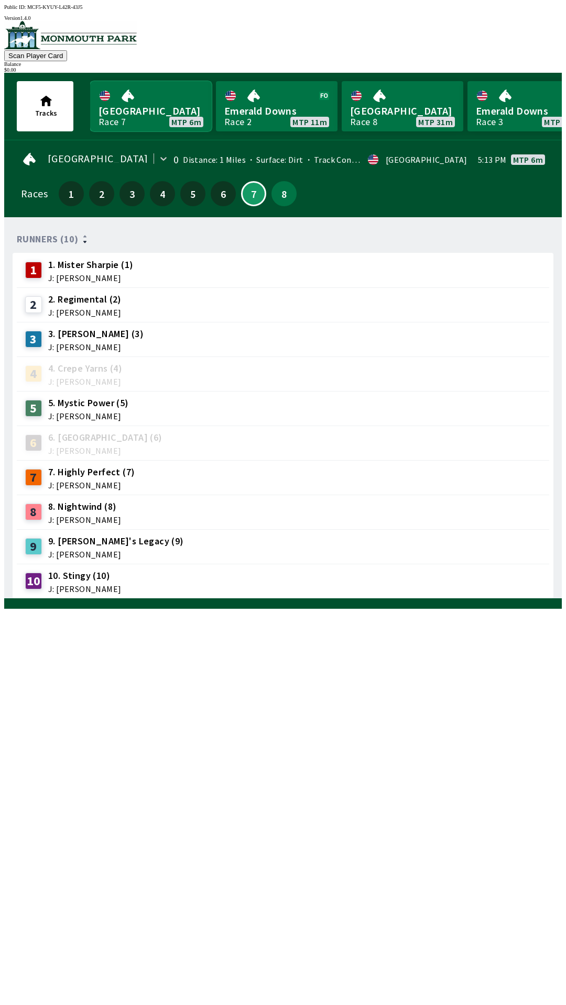
click at [155, 107] on link "[GEOGRAPHIC_DATA] Race 7 MTP 6m" at bounding box center [150, 106] width 121 height 50
click at [278, 99] on link "Emerald Downs Race 2 MTP 11m" at bounding box center [276, 106] width 121 height 50
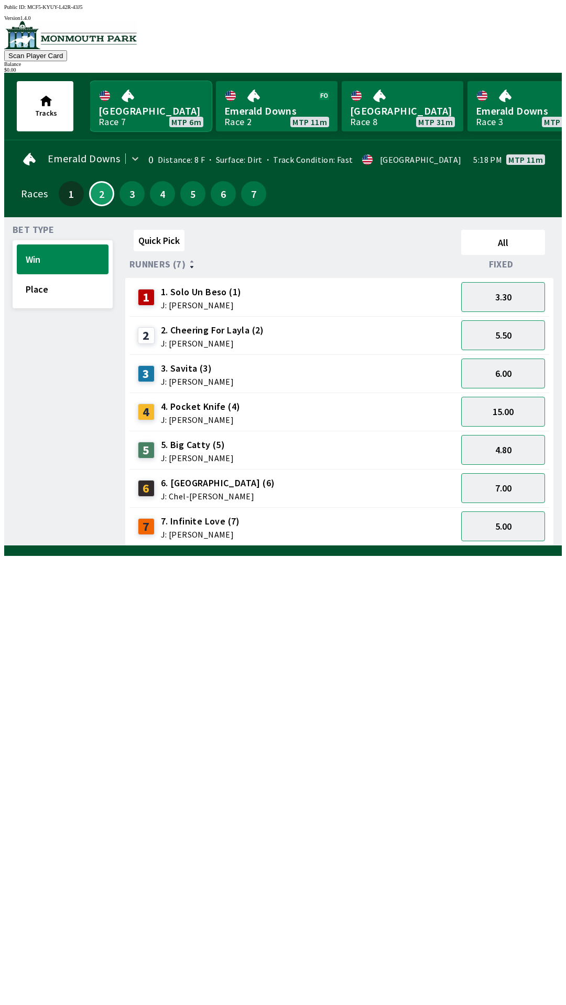
click at [157, 112] on link "[GEOGRAPHIC_DATA] Race 7 MTP 6m" at bounding box center [150, 106] width 121 height 50
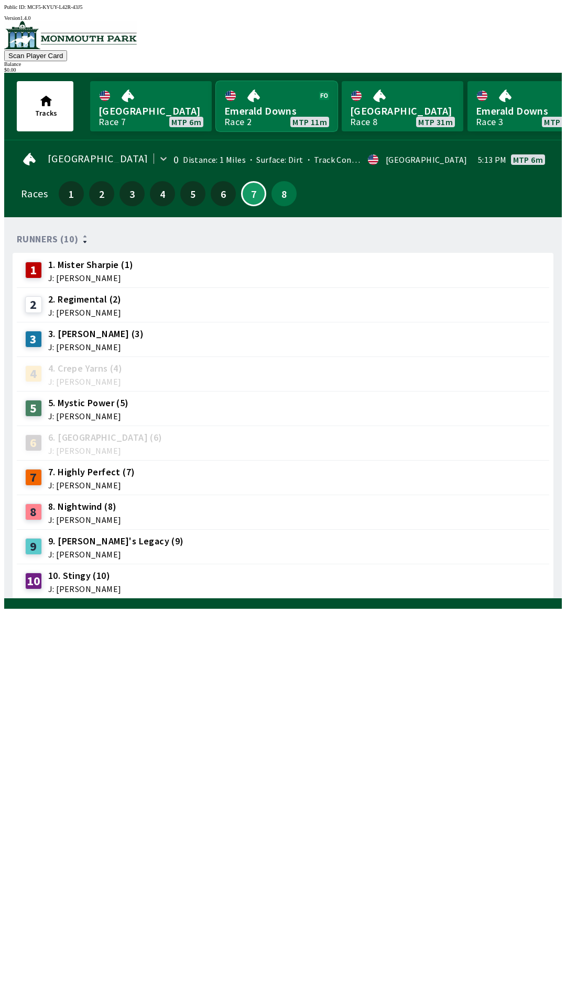
click at [269, 107] on link "Emerald Downs Race 2 MTP 11m" at bounding box center [276, 106] width 121 height 50
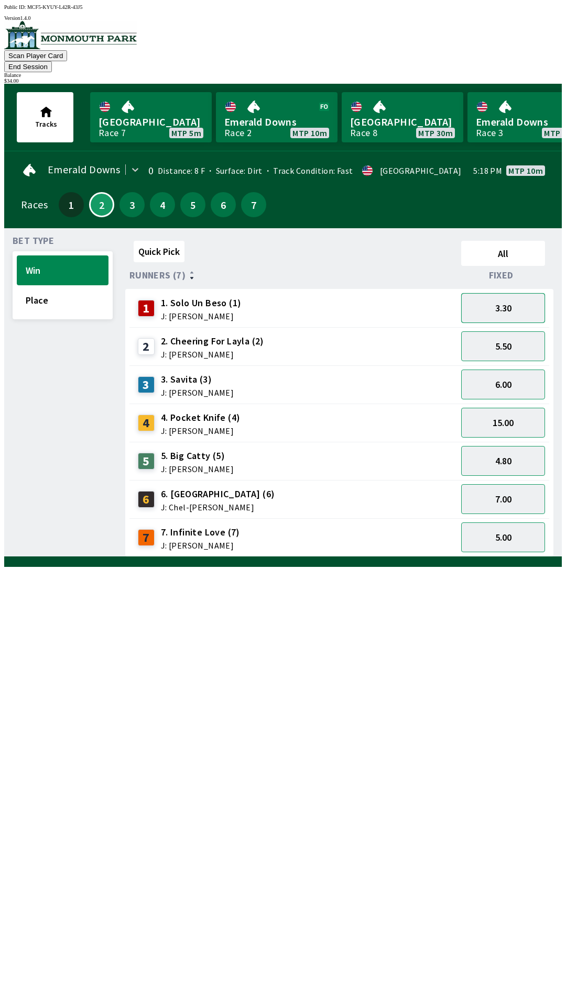
click at [510, 293] on button "3.30" at bounding box center [503, 308] width 84 height 30
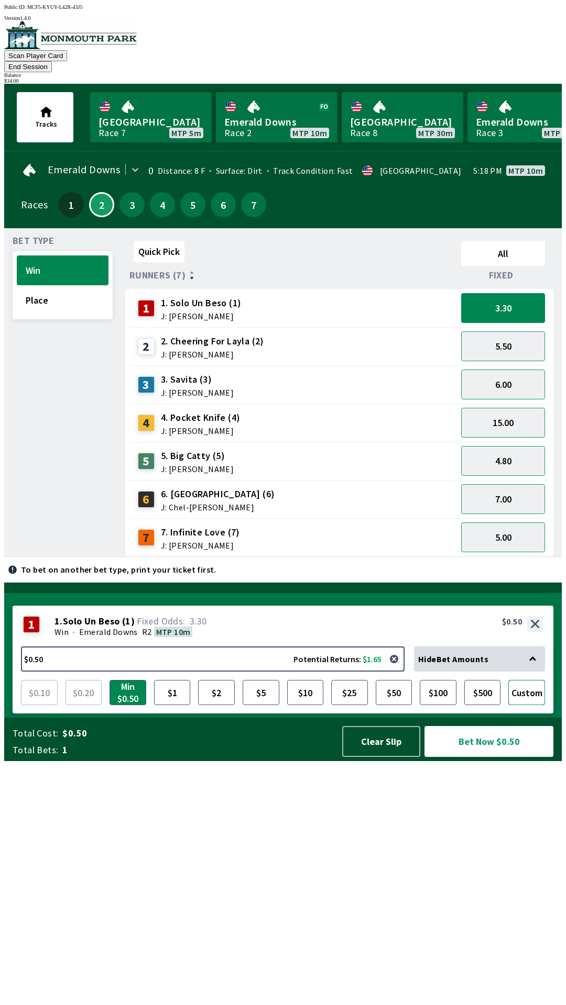
click at [530, 705] on button "Custom" at bounding box center [526, 692] width 37 height 25
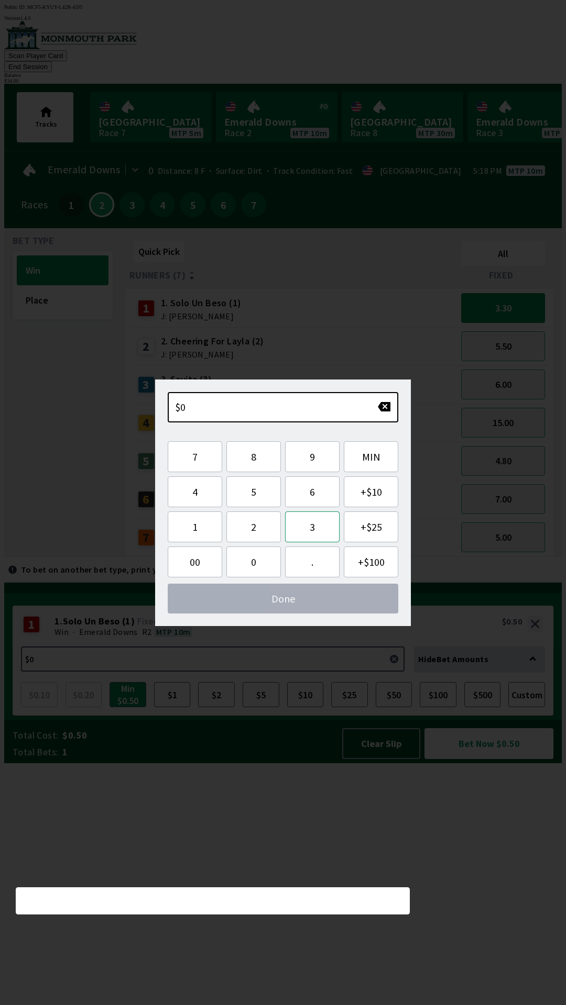
click at [311, 528] on button "3" at bounding box center [312, 527] width 54 height 31
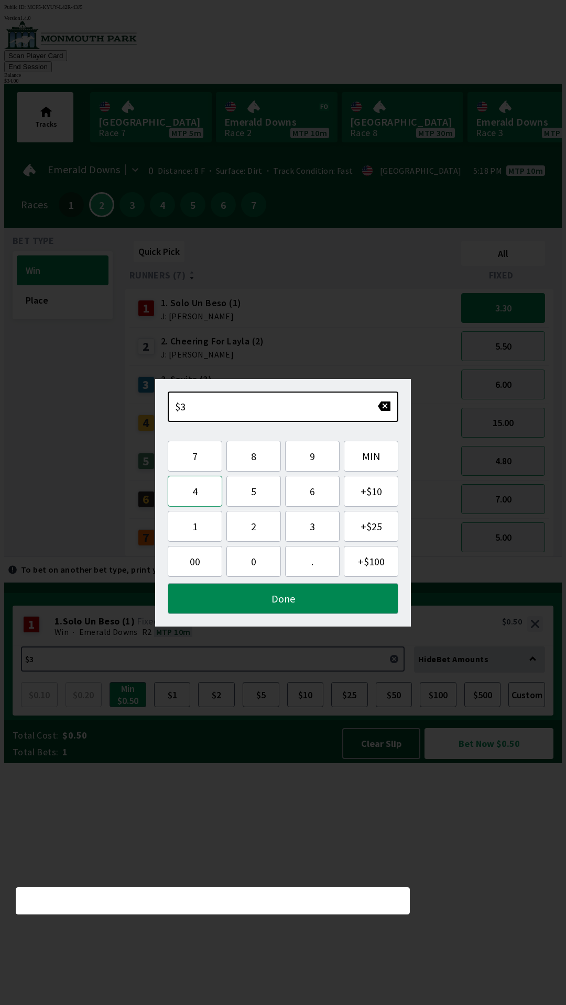
click at [195, 491] on button "4" at bounding box center [195, 491] width 54 height 31
click at [296, 602] on button "Done" at bounding box center [283, 598] width 230 height 31
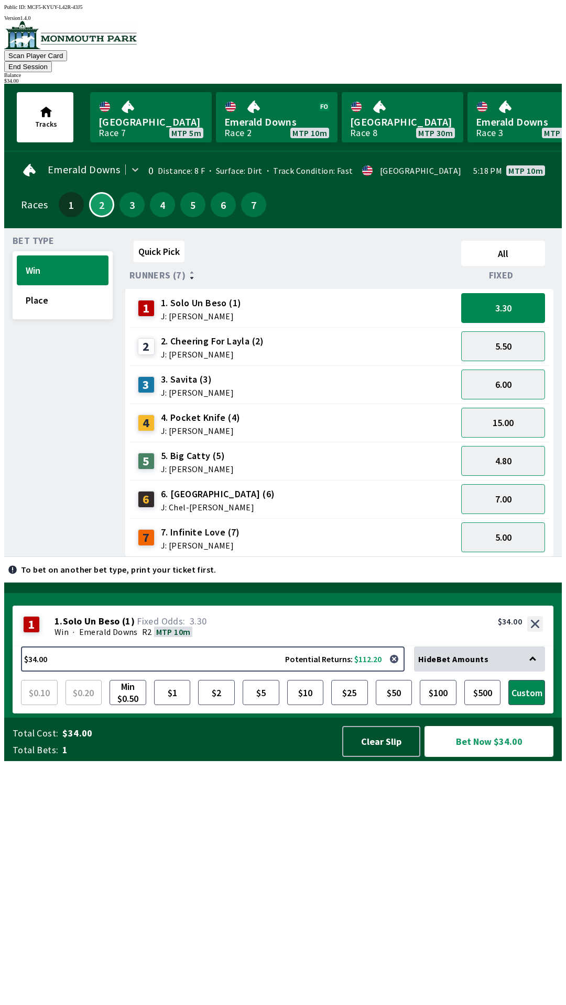
click at [486, 757] on button "Bet Now $34.00" at bounding box center [488, 741] width 129 height 31
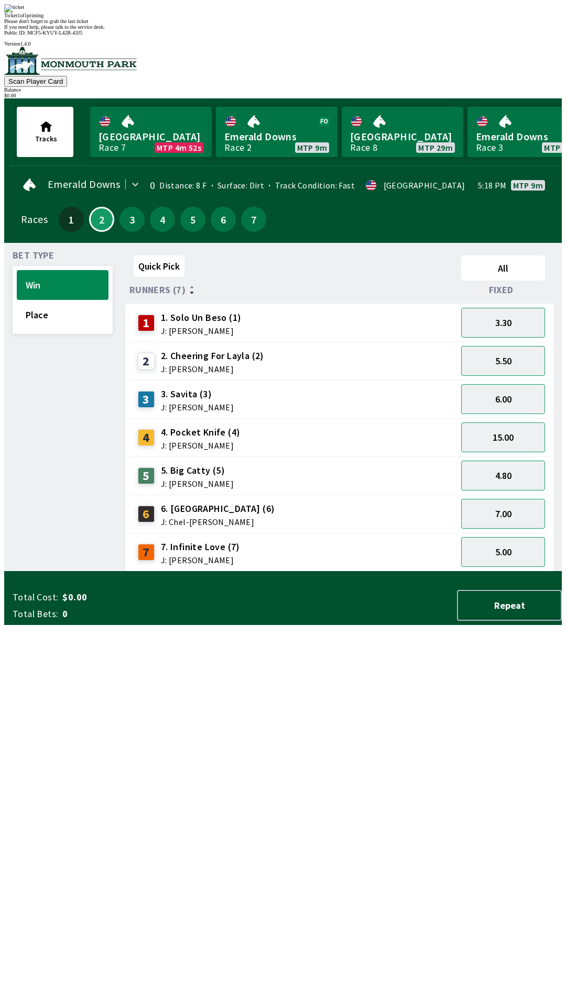
click at [385, 572] on div "Quick Pick All Runners (7) Fixed 1 1. Solo Un Beso (1) J: [PERSON_NAME] 3.30 2 …" at bounding box center [343, 411] width 436 height 320
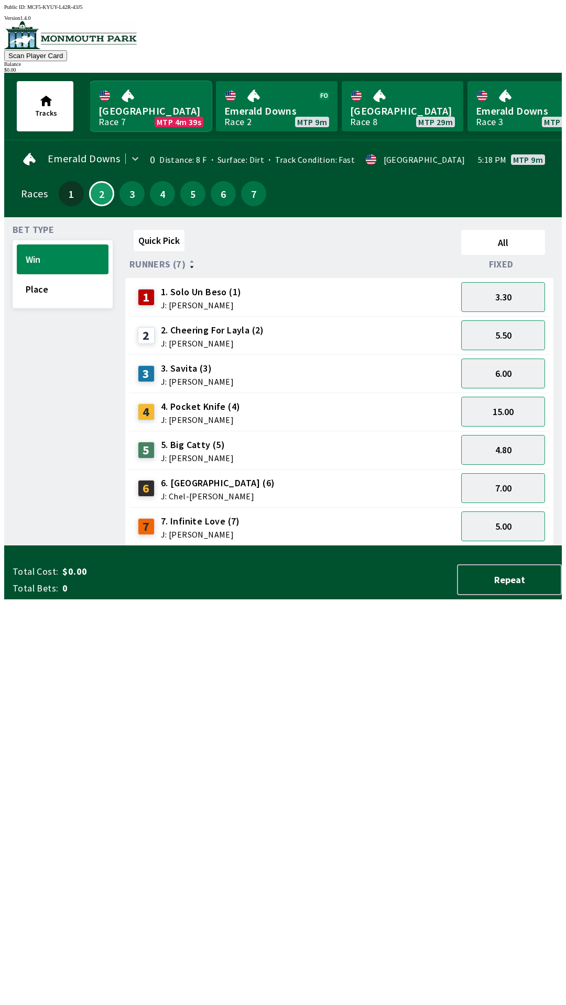
click at [130, 108] on link "[GEOGRAPHIC_DATA] Race 7 MTP 4m 39s" at bounding box center [150, 106] width 121 height 50
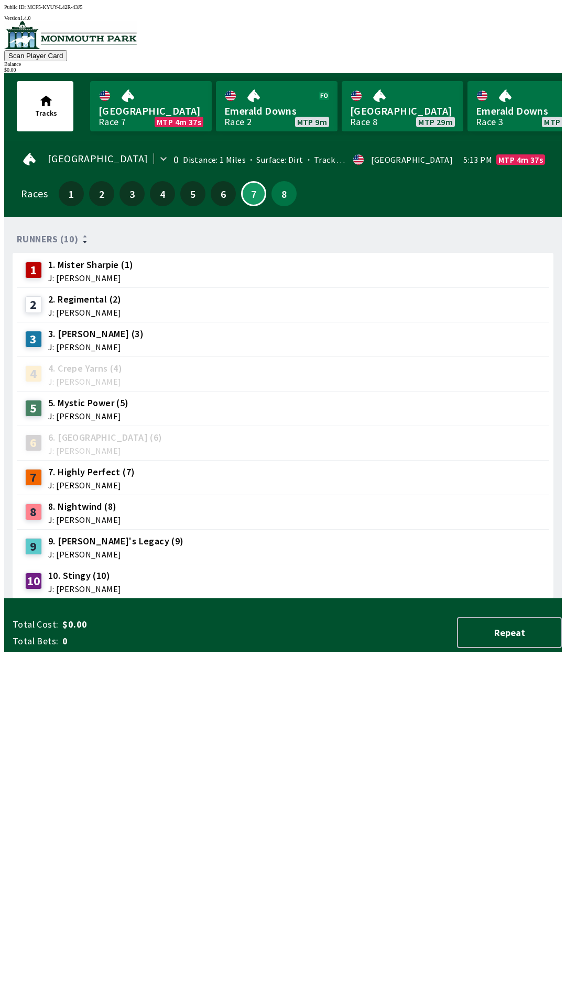
click at [74, 274] on span "J: [PERSON_NAME]" at bounding box center [90, 278] width 85 height 8
click at [76, 274] on span "J: [PERSON_NAME]" at bounding box center [90, 278] width 85 height 8
click at [87, 274] on span "J: [PERSON_NAME]" at bounding box center [90, 278] width 85 height 8
click at [75, 308] on span "J: [PERSON_NAME]" at bounding box center [84, 312] width 73 height 8
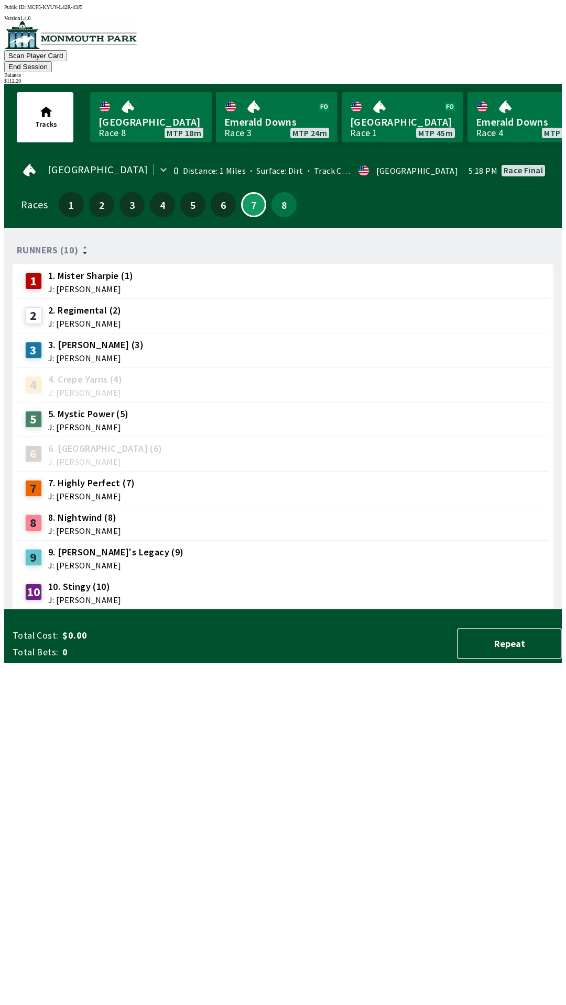
click at [52, 61] on button "End Session" at bounding box center [28, 66] width 48 height 11
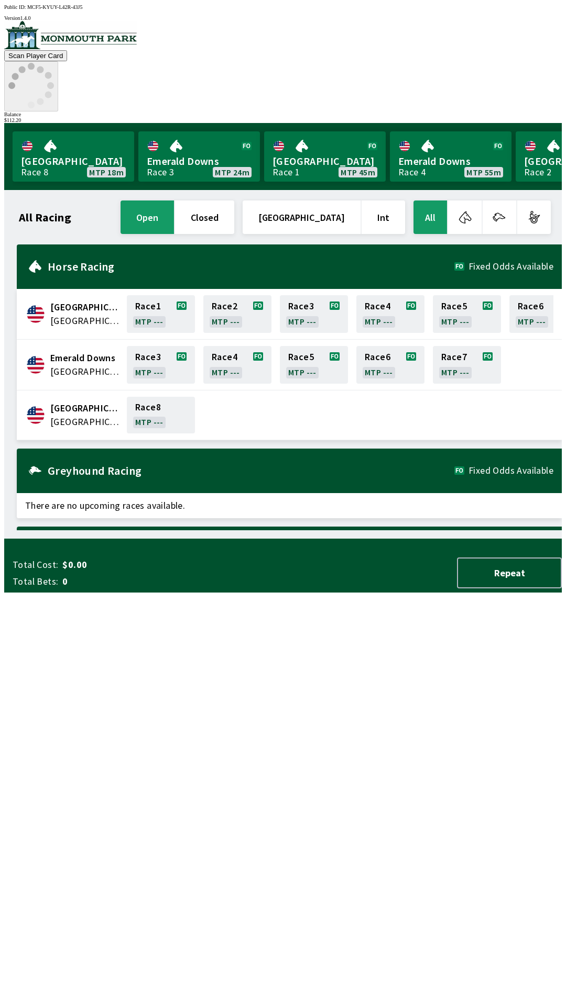
click at [54, 63] on icon at bounding box center [31, 86] width 46 height 46
